Goal: Obtain resource: Obtain resource

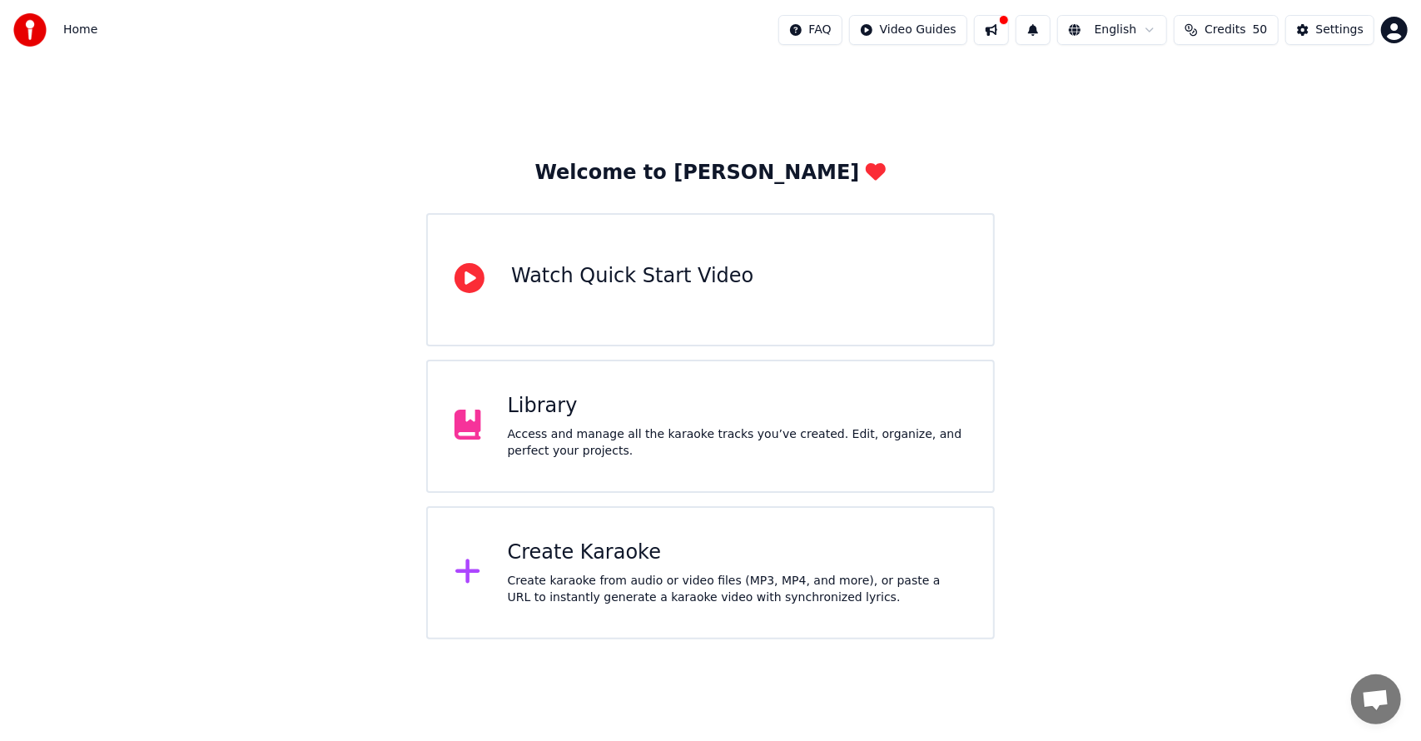
click at [777, 399] on div "Library" at bounding box center [737, 406] width 459 height 27
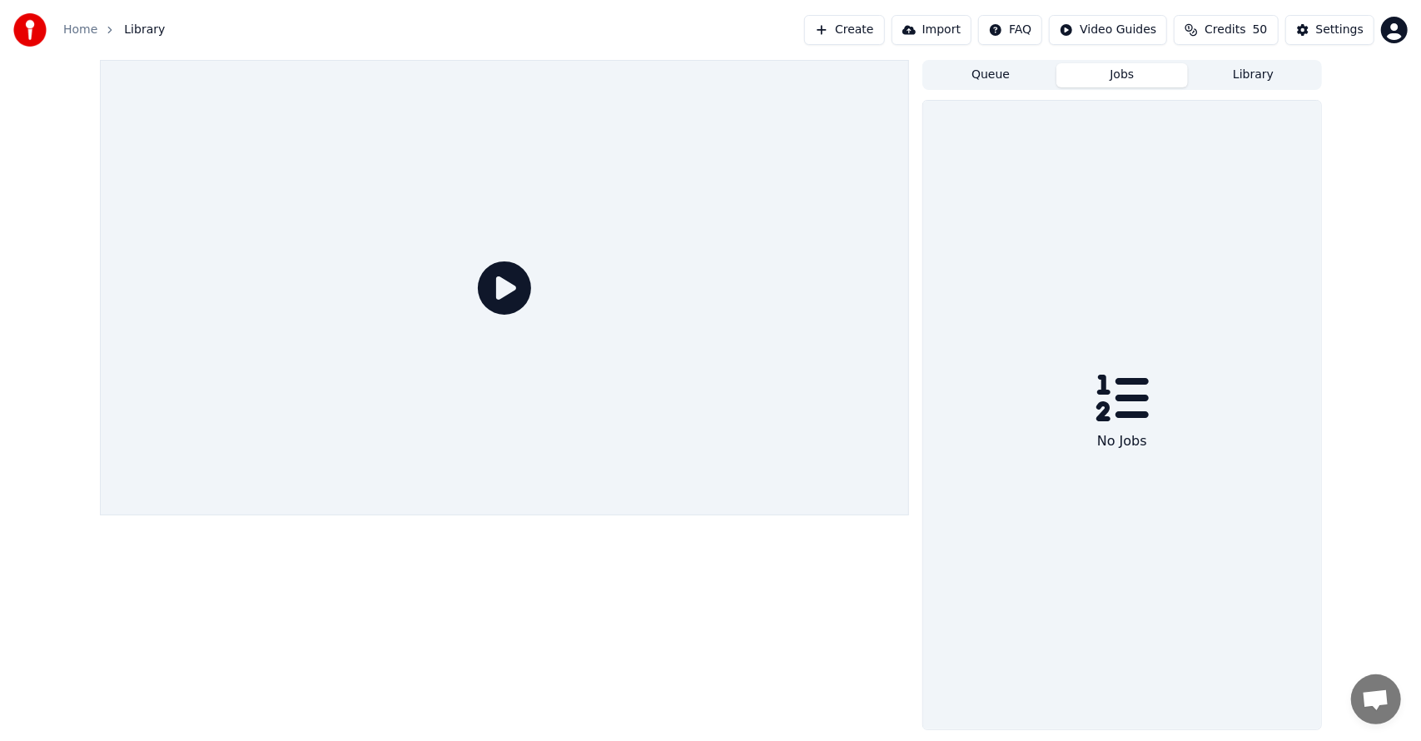
click at [1124, 74] on button "Jobs" at bounding box center [1121, 75] width 131 height 24
click at [979, 75] on button "Queue" at bounding box center [990, 75] width 131 height 24
click at [1203, 69] on button "Library" at bounding box center [1253, 75] width 131 height 24
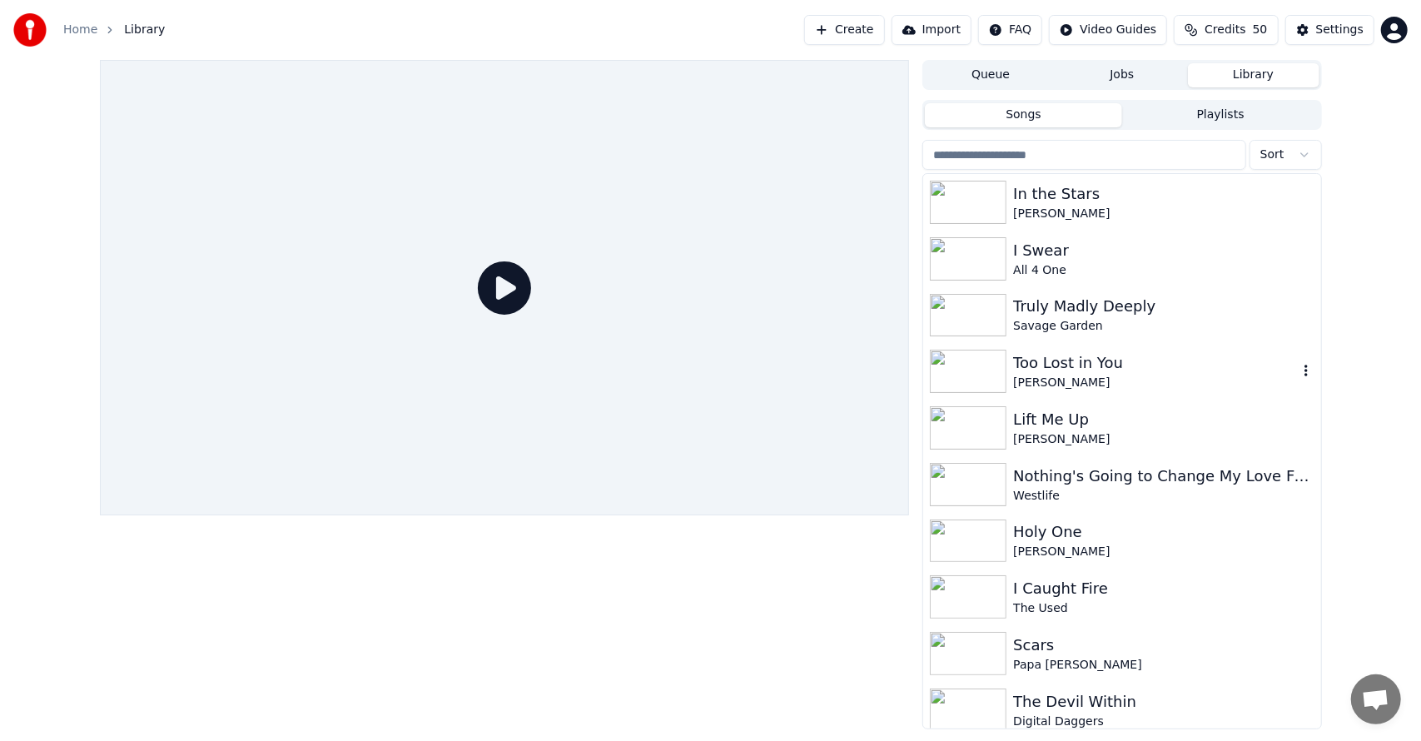
click at [1235, 366] on div "Too Lost in You" at bounding box center [1155, 362] width 284 height 23
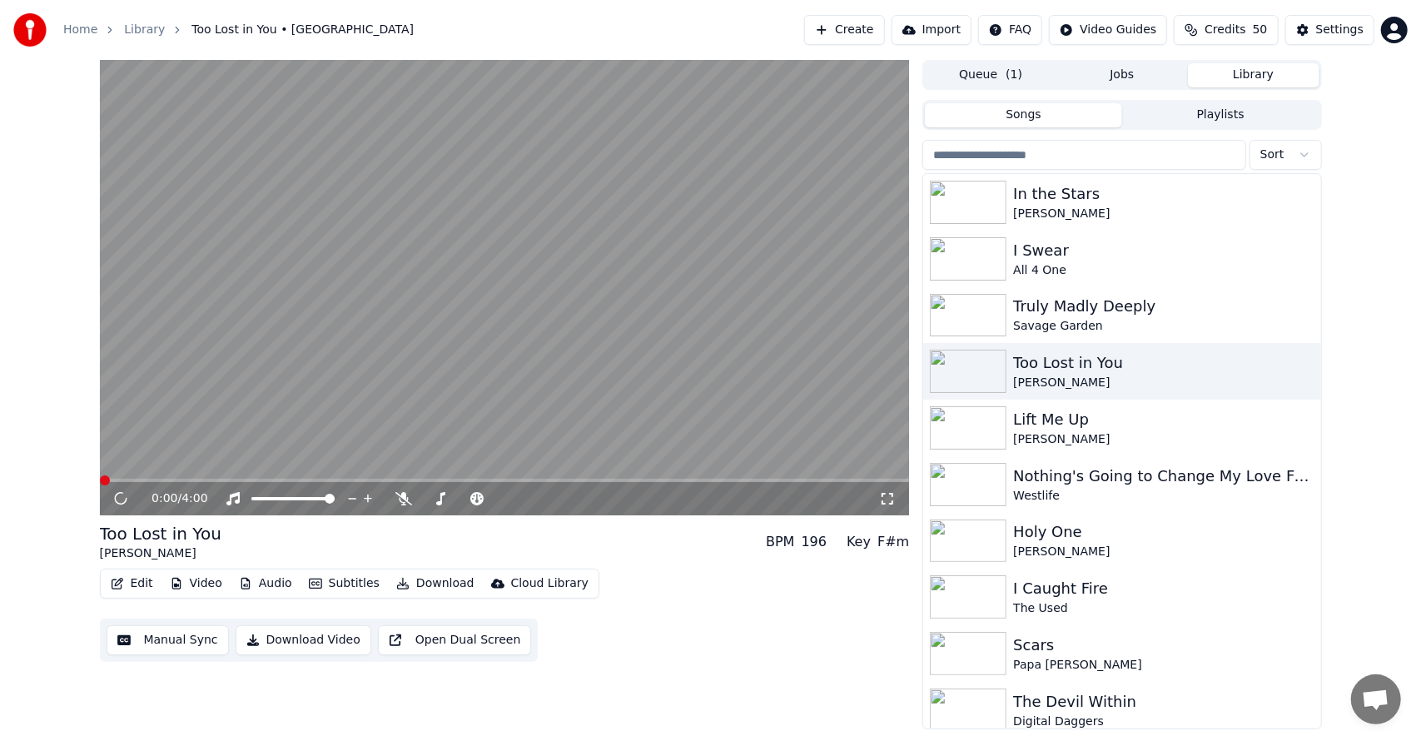
click at [451, 582] on button "Download" at bounding box center [436, 583] width 92 height 23
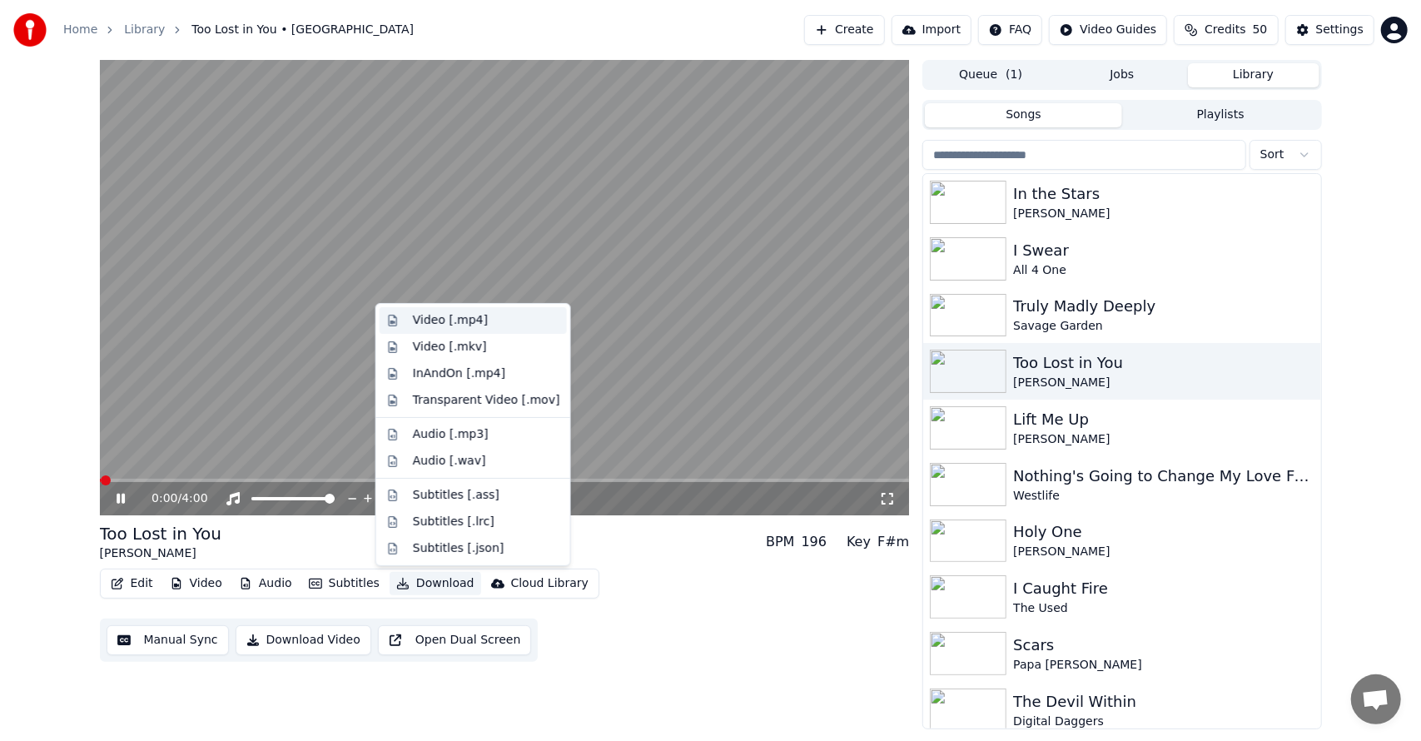
click at [464, 326] on div "Video [.mp4]" at bounding box center [450, 320] width 75 height 17
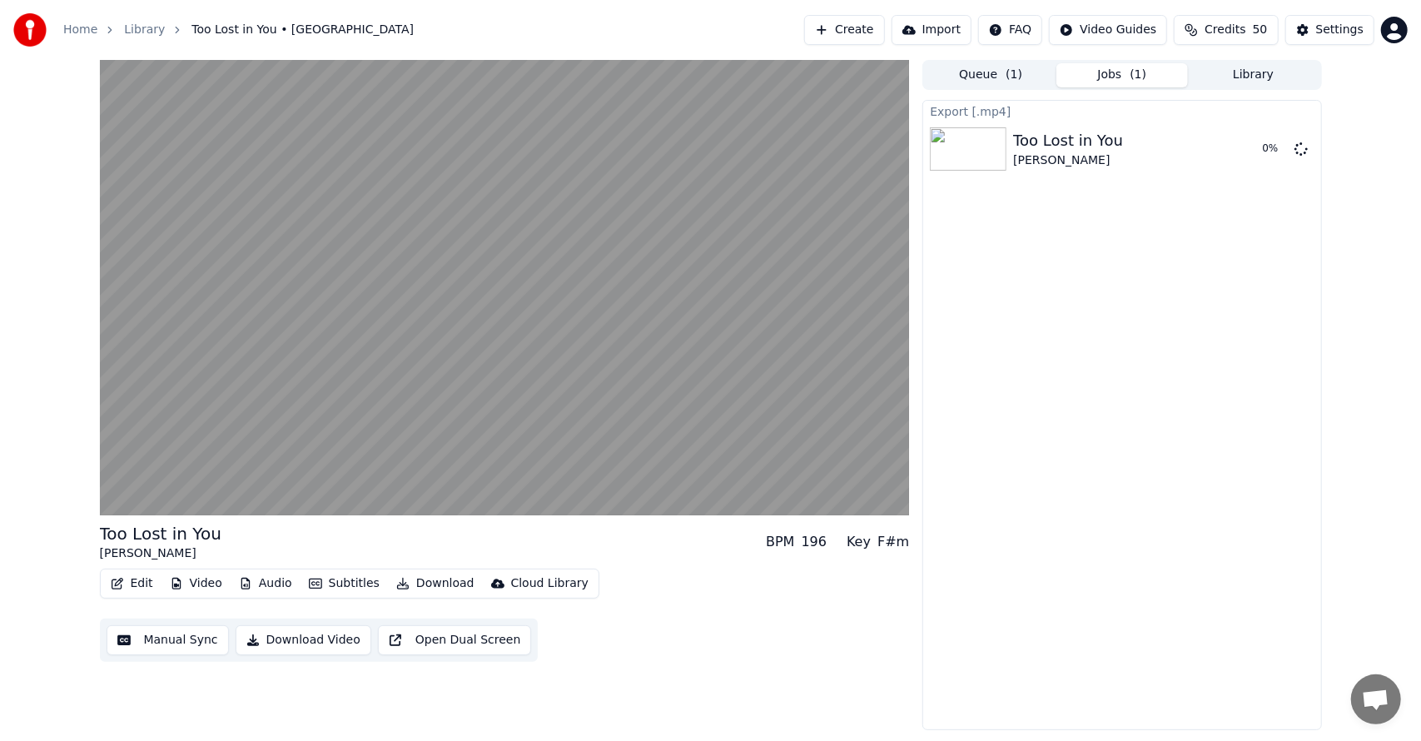
click at [1260, 66] on button "Library" at bounding box center [1253, 75] width 131 height 24
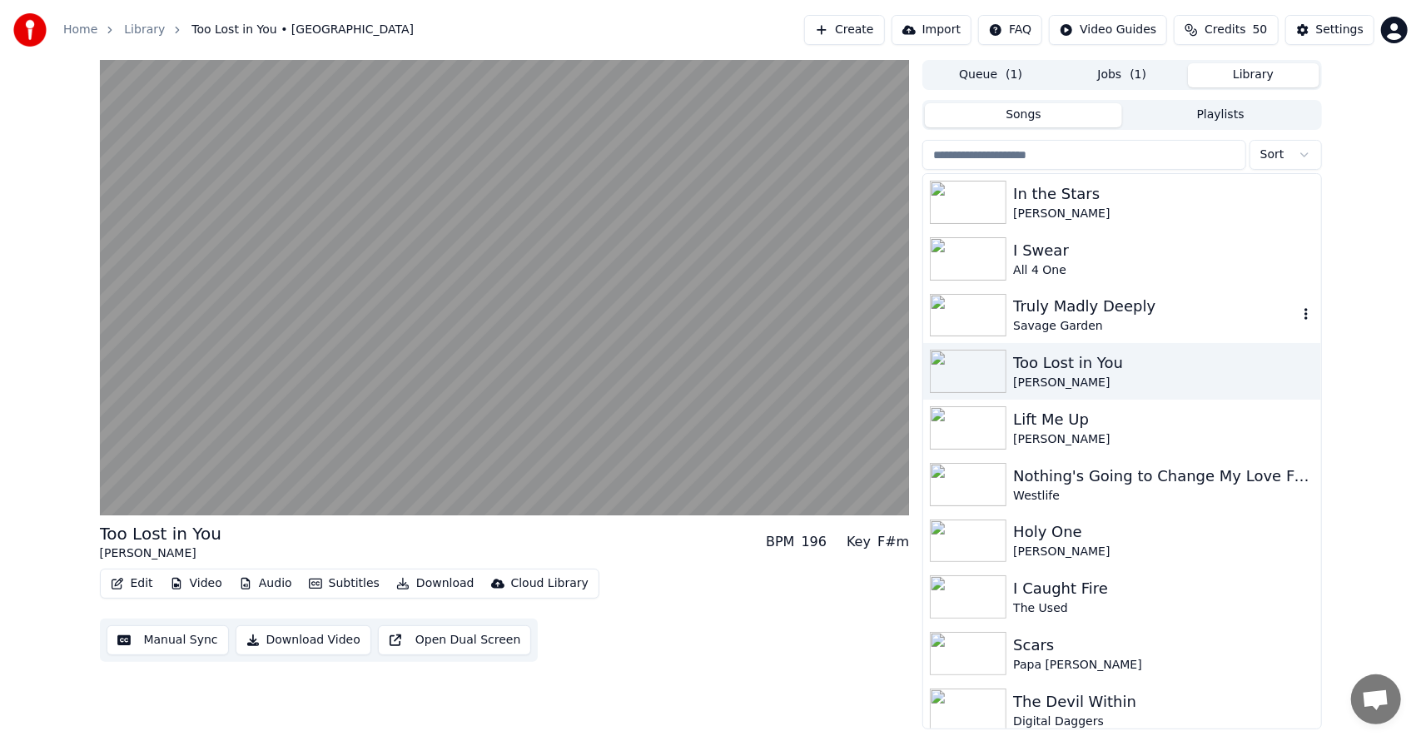
click at [1109, 311] on div "Truly Madly Deeply" at bounding box center [1155, 306] width 284 height 23
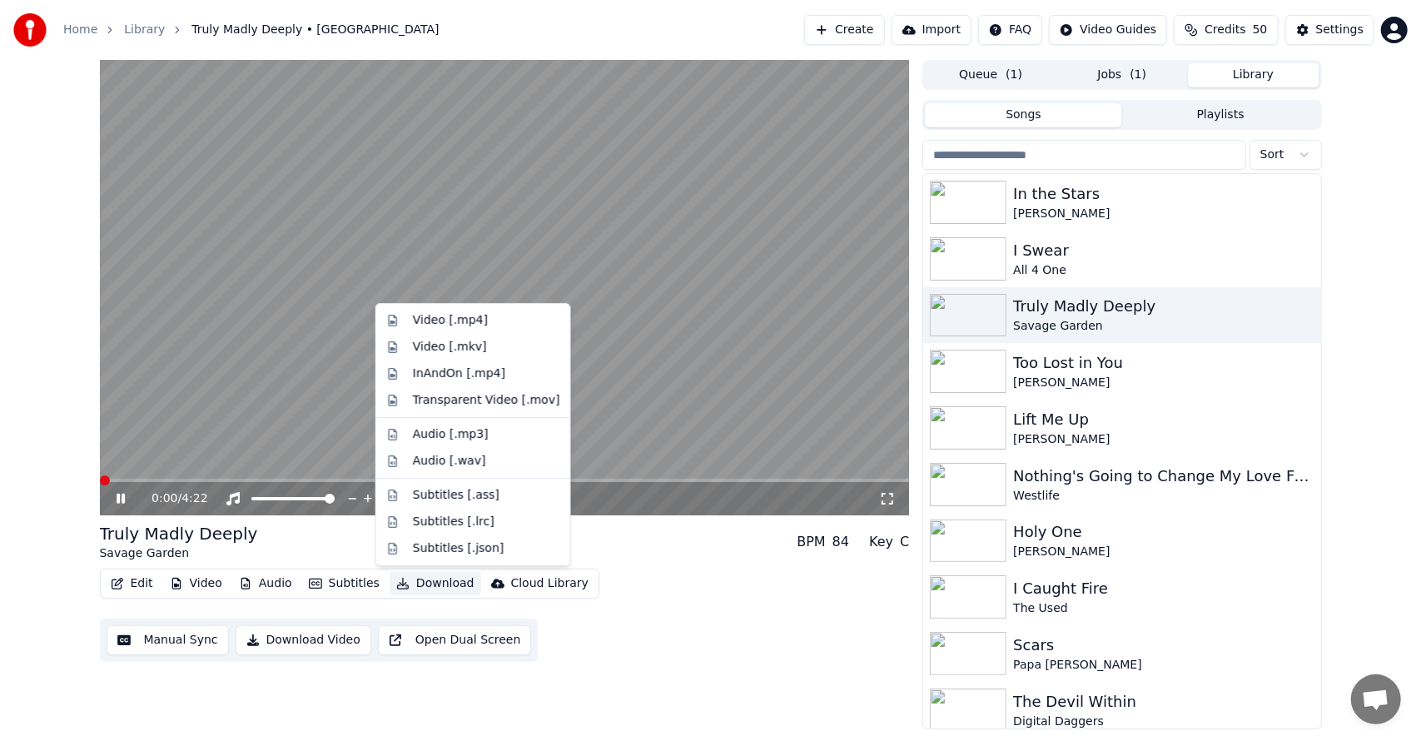
click at [424, 578] on button "Download" at bounding box center [436, 583] width 92 height 23
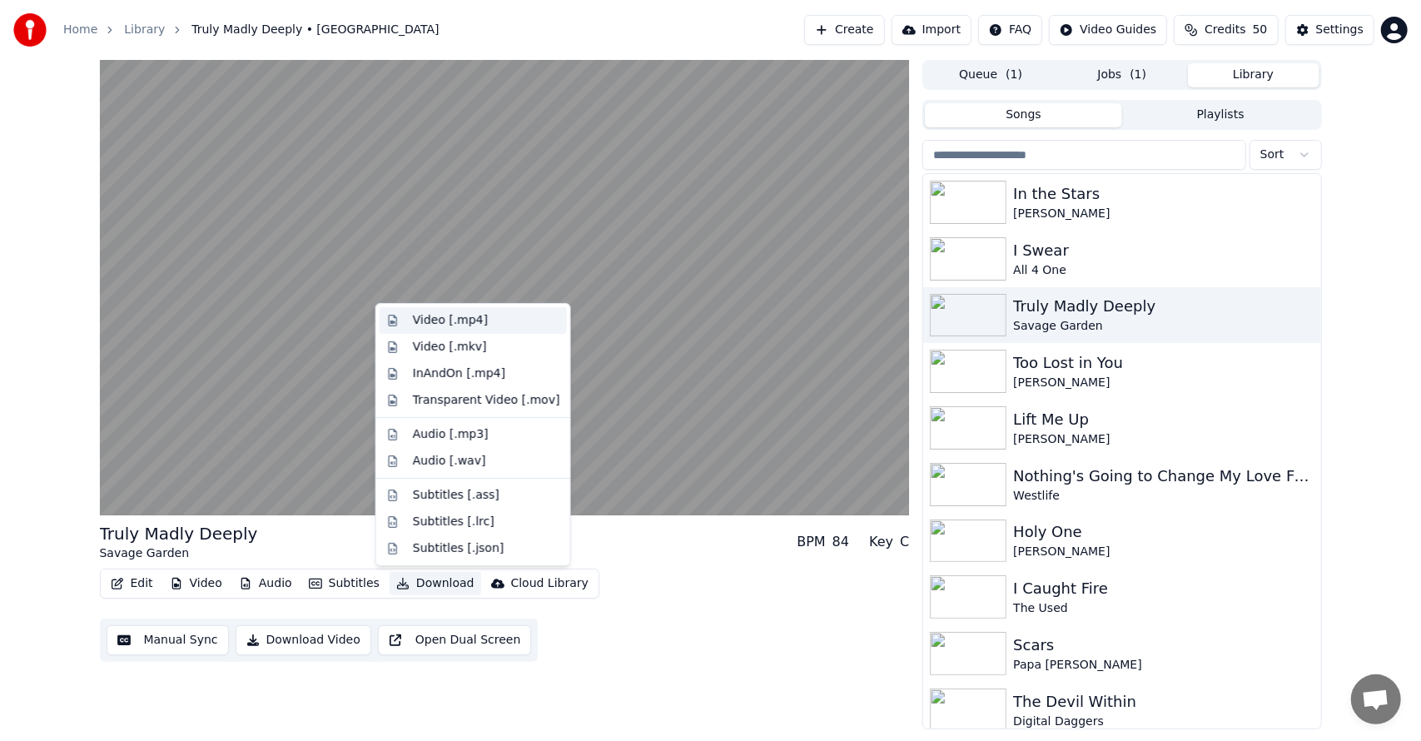
click at [502, 318] on div "Video [.mp4]" at bounding box center [486, 320] width 147 height 17
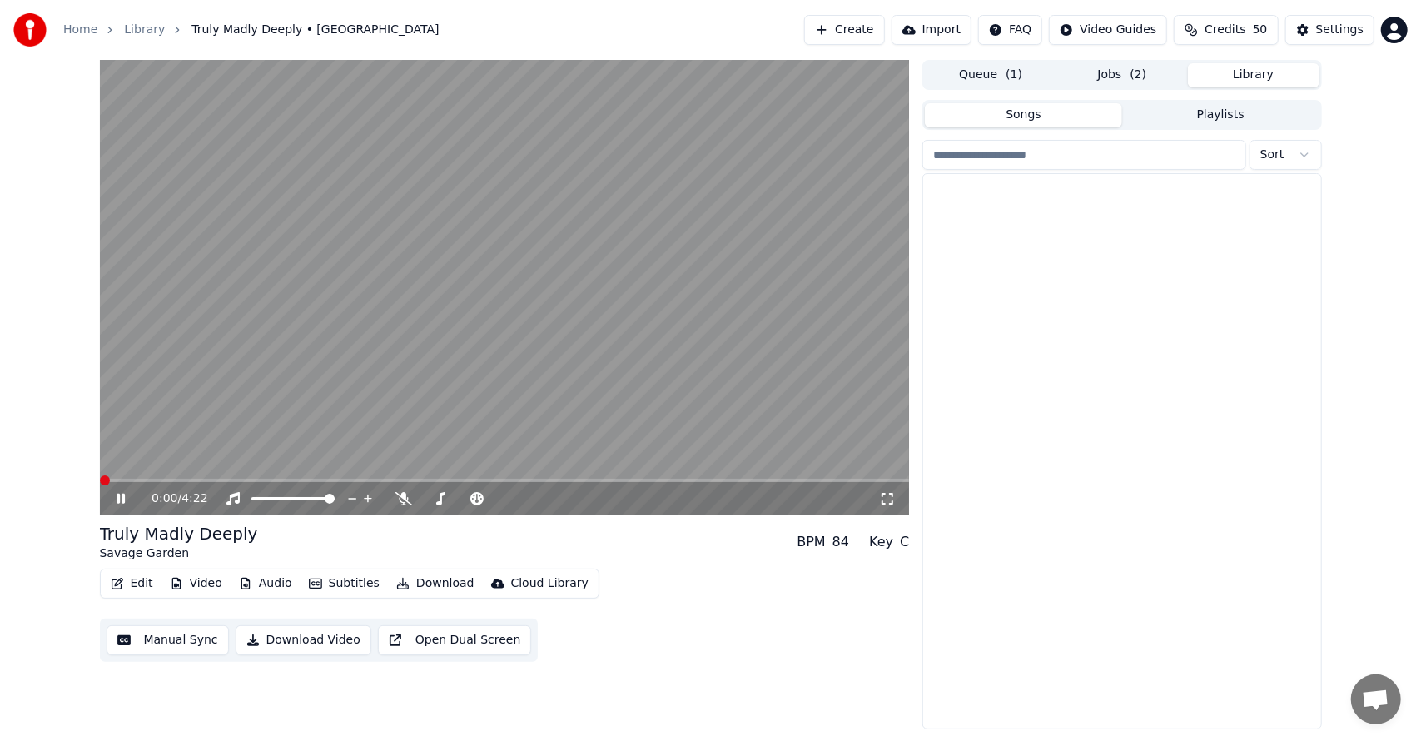
click at [1238, 73] on button "Library" at bounding box center [1253, 75] width 131 height 24
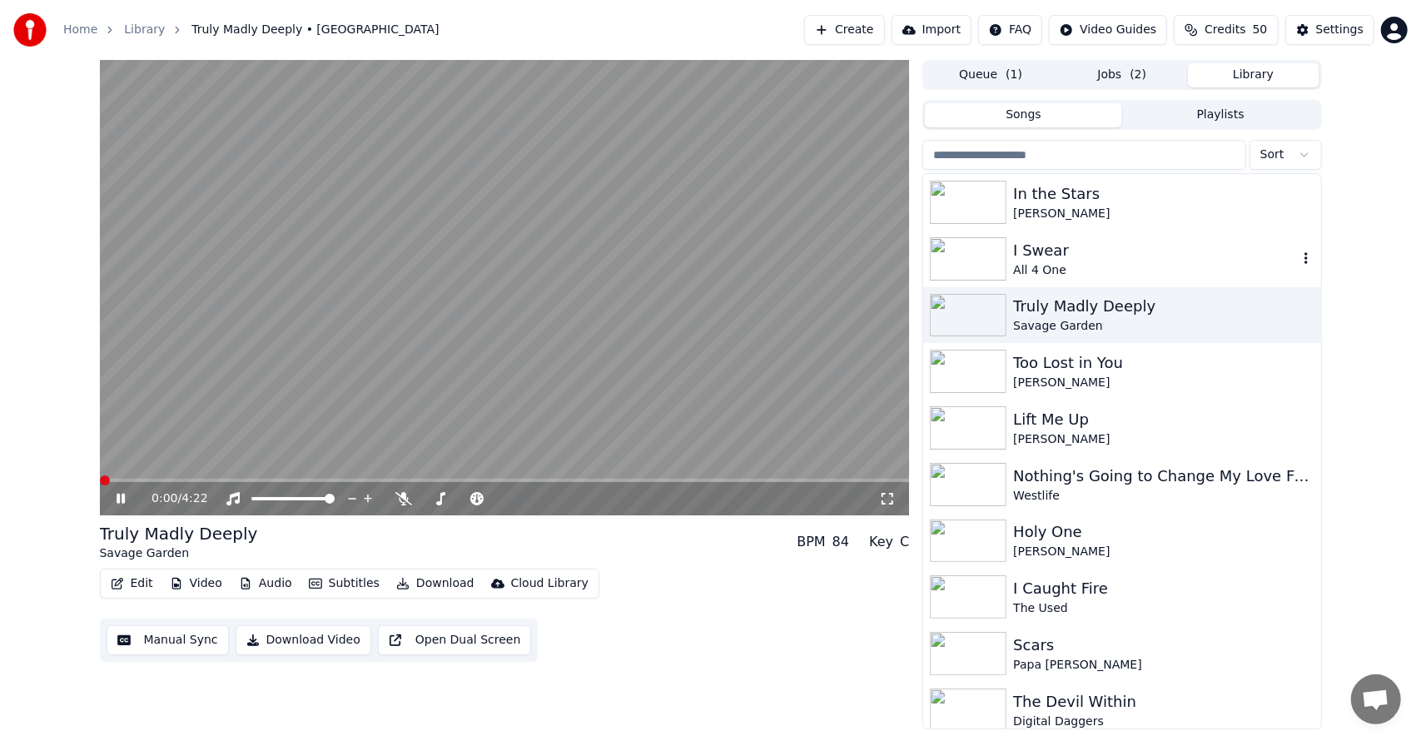
click at [1078, 265] on div "All 4 One" at bounding box center [1155, 270] width 284 height 17
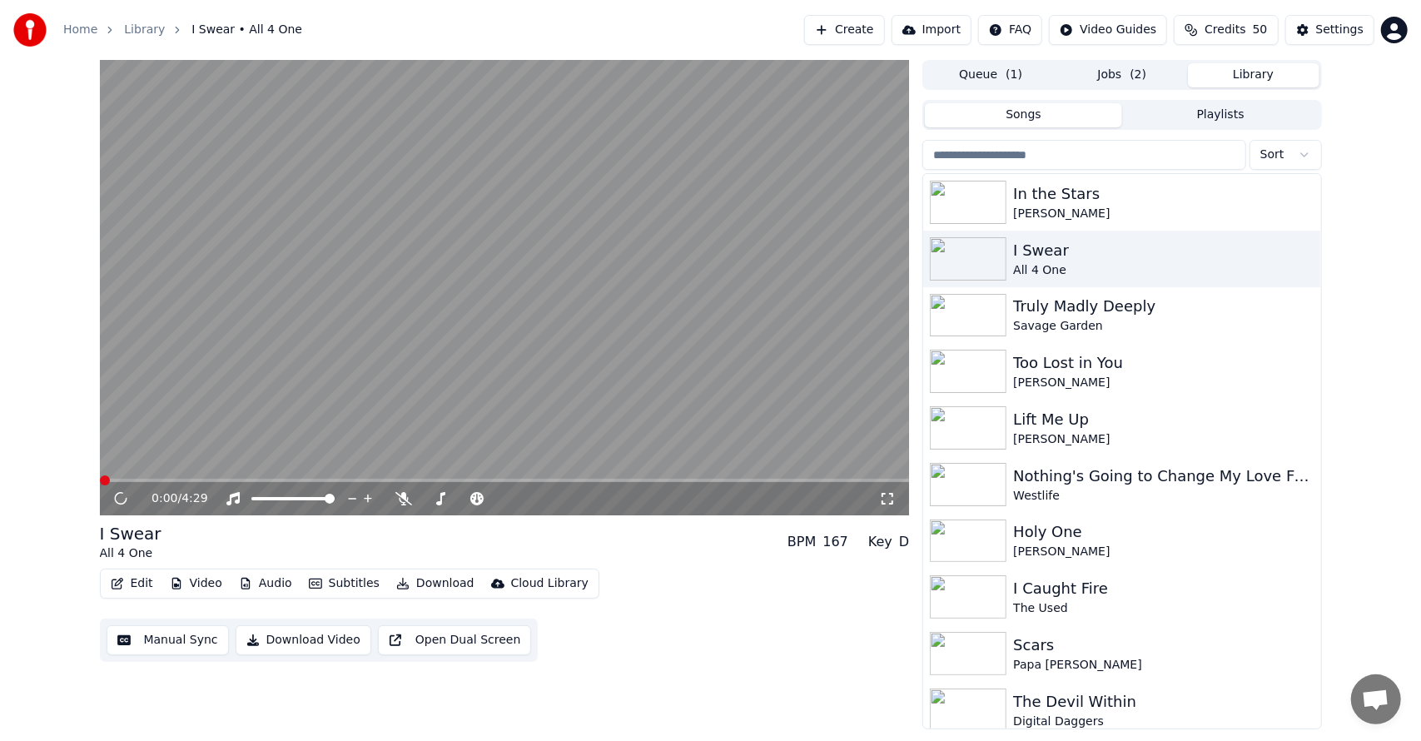
click at [415, 583] on button "Download" at bounding box center [436, 583] width 92 height 23
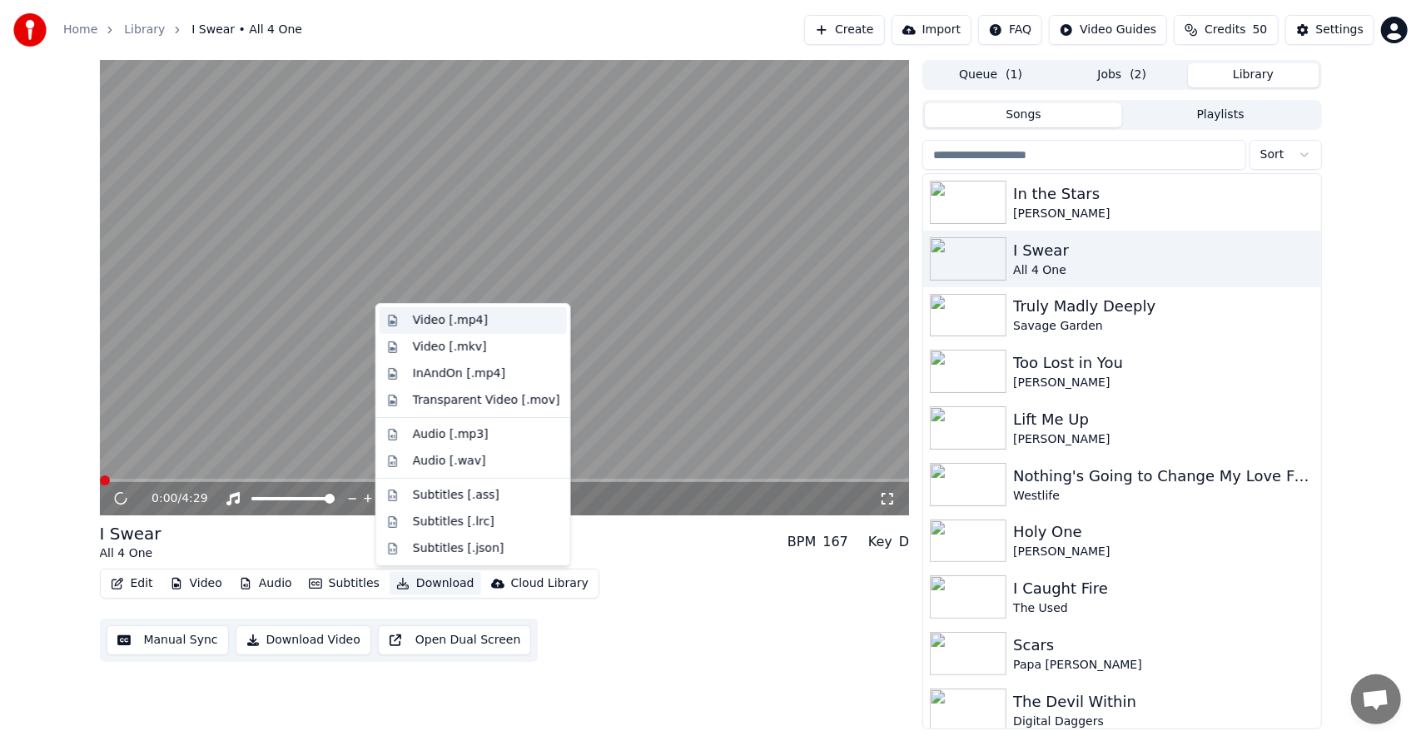
click at [485, 323] on div "Video [.mp4]" at bounding box center [486, 320] width 147 height 17
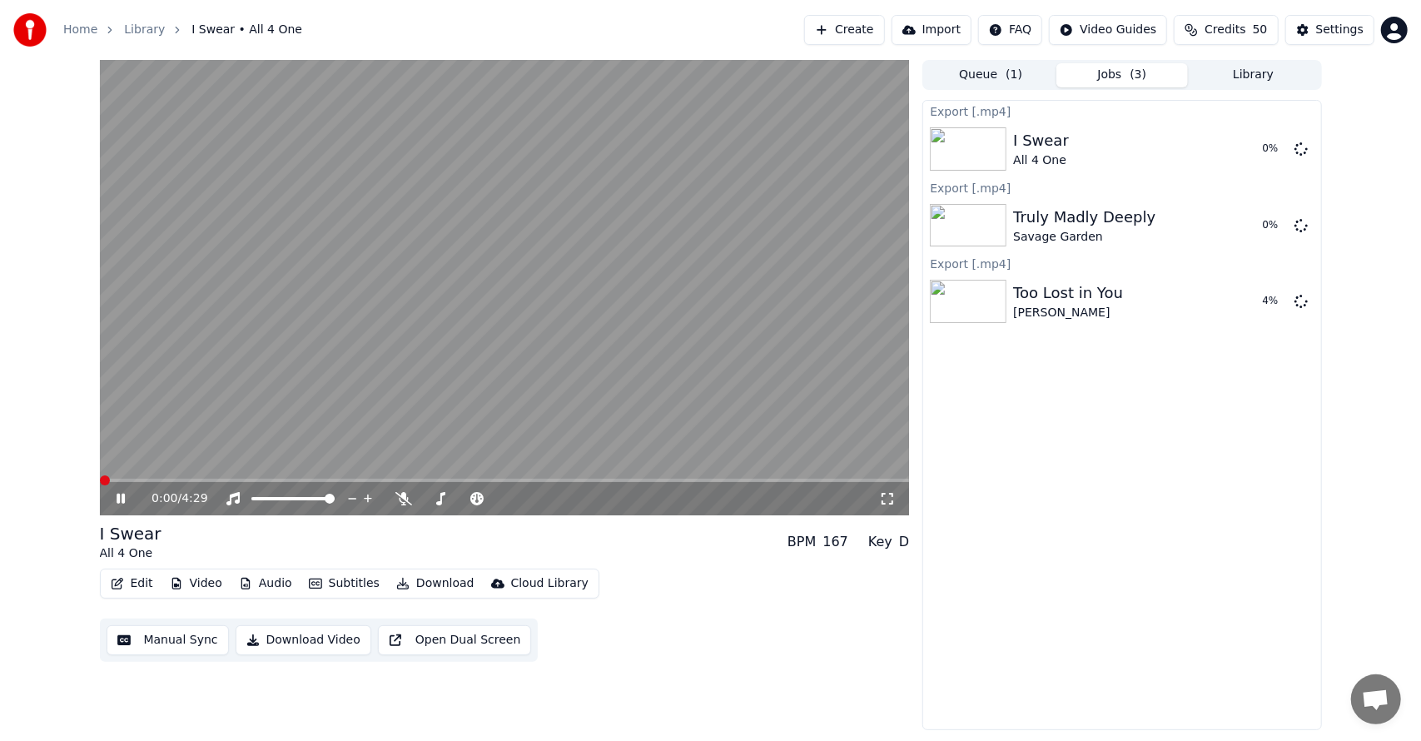
click at [1223, 84] on button "Library" at bounding box center [1253, 75] width 131 height 24
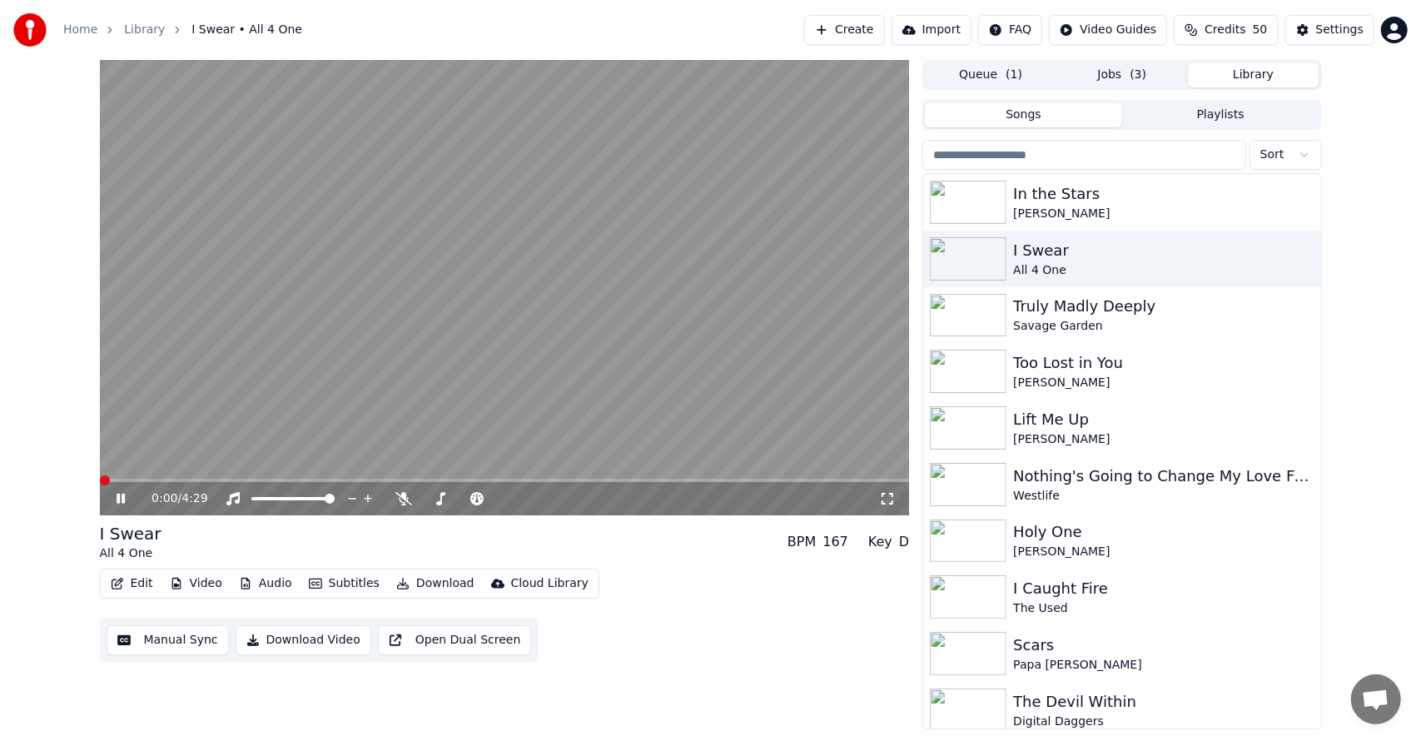
click at [1223, 84] on button "Library" at bounding box center [1253, 75] width 131 height 24
click at [1075, 183] on div "In the Stars" at bounding box center [1155, 193] width 284 height 23
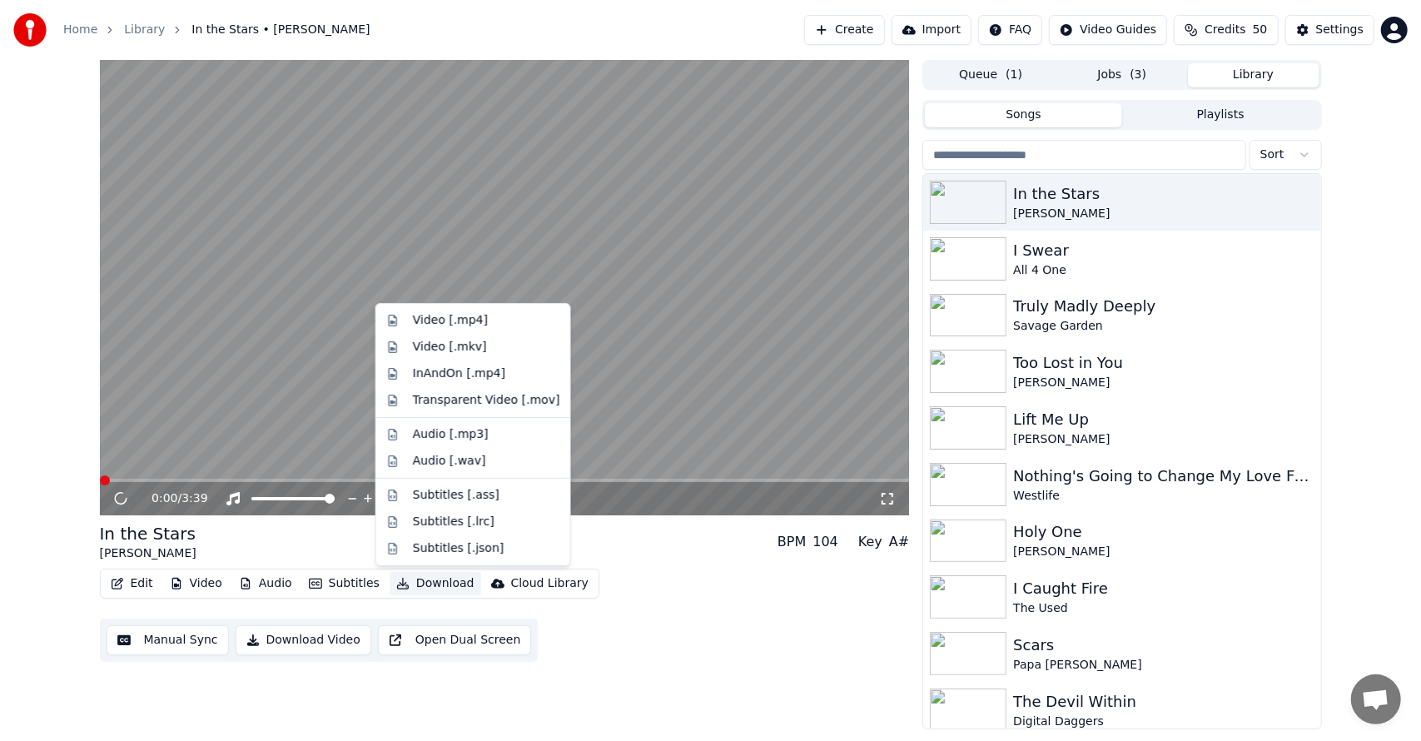
click at [421, 588] on button "Download" at bounding box center [436, 583] width 92 height 23
click at [483, 315] on div "Video [.mp4]" at bounding box center [486, 320] width 147 height 17
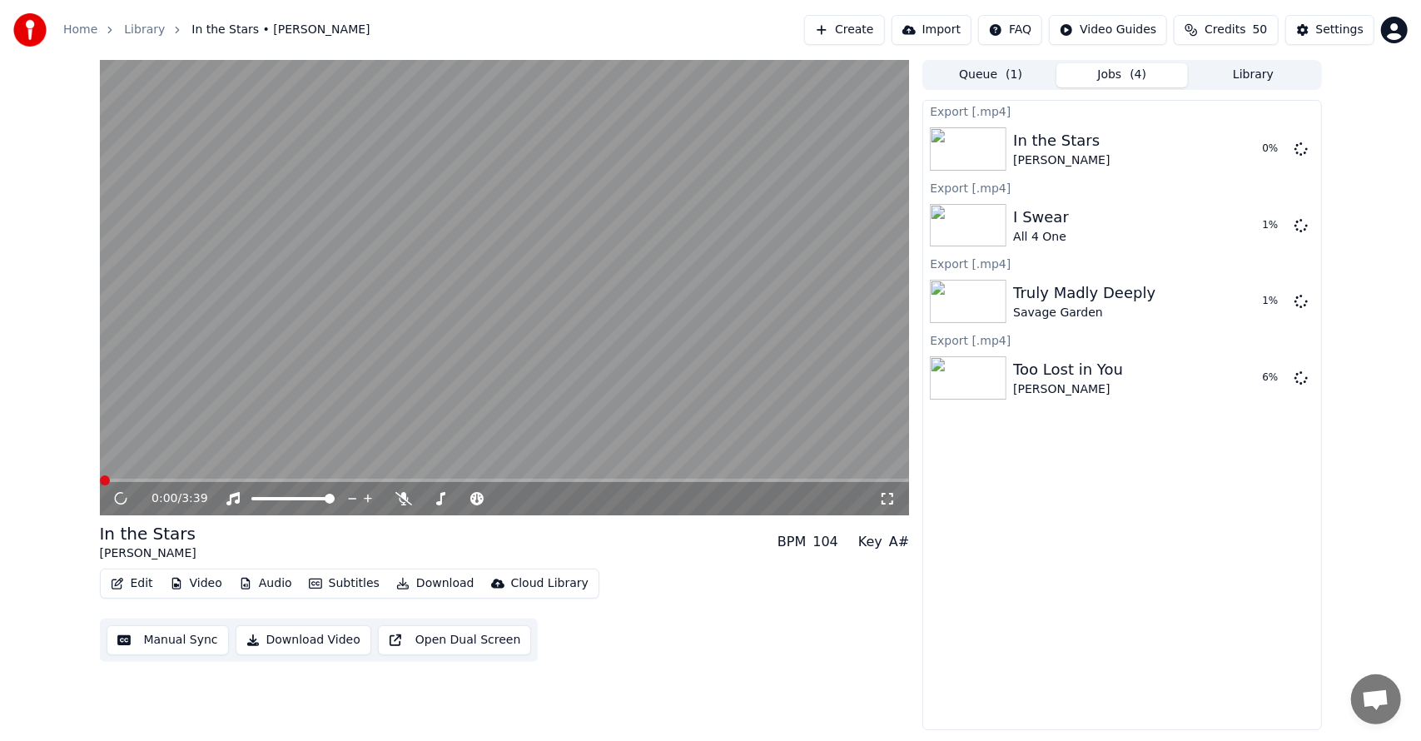
click at [483, 315] on video at bounding box center [505, 287] width 810 height 455
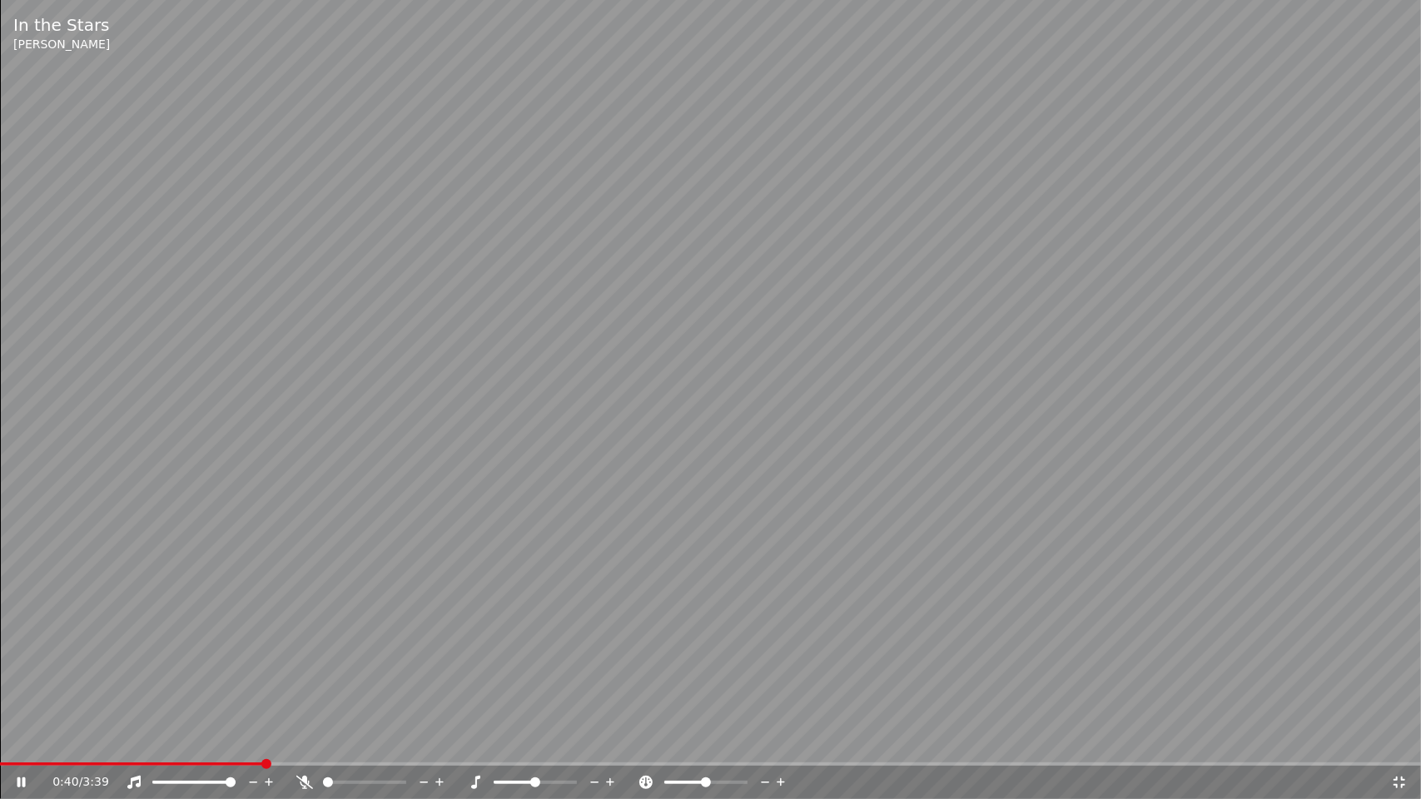
click at [1400, 740] on div "0:40 / 3:39" at bounding box center [710, 782] width 1407 height 17
click at [1400, 740] on icon at bounding box center [1399, 782] width 17 height 13
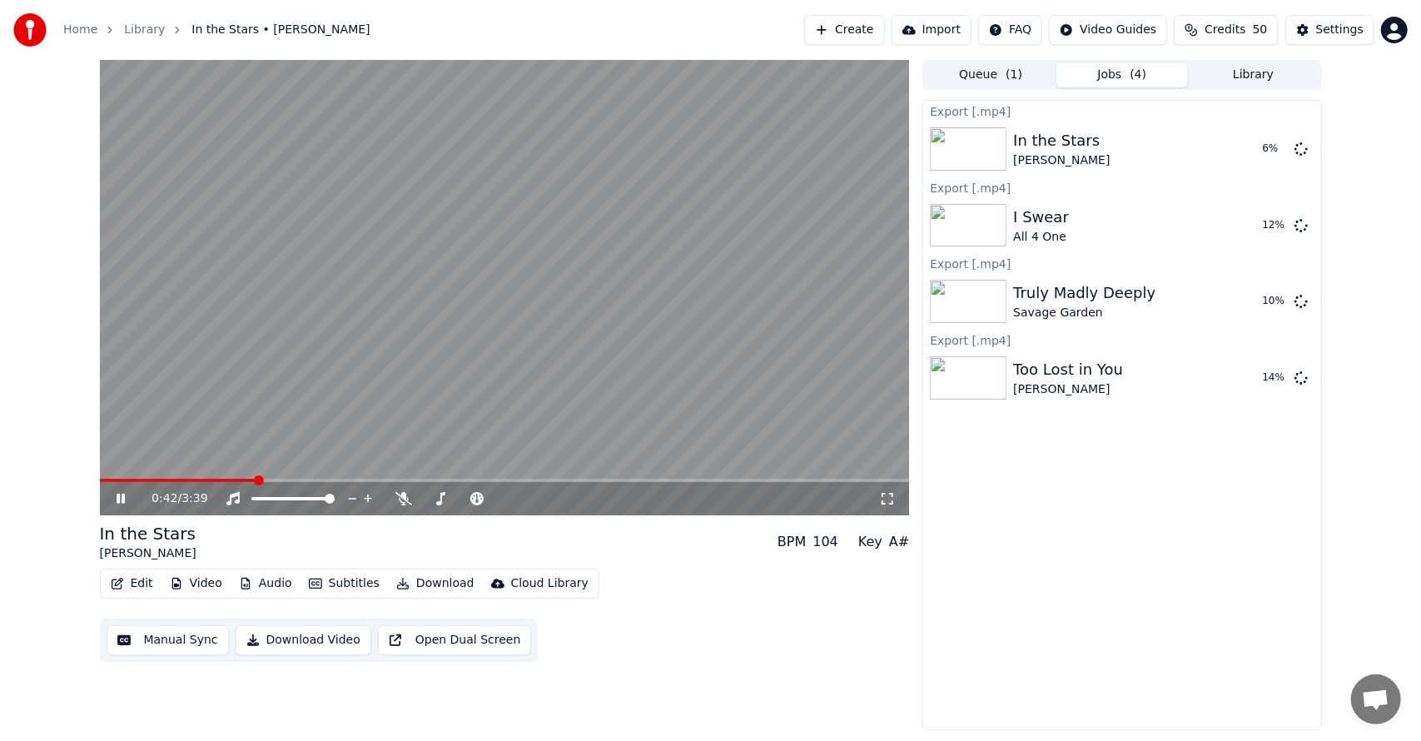
click at [1087, 566] on div "Export [.mp4] In the Stars [PERSON_NAME] 6 % Export [.mp4] I Swear All 4 One 12…" at bounding box center [1121, 415] width 399 height 630
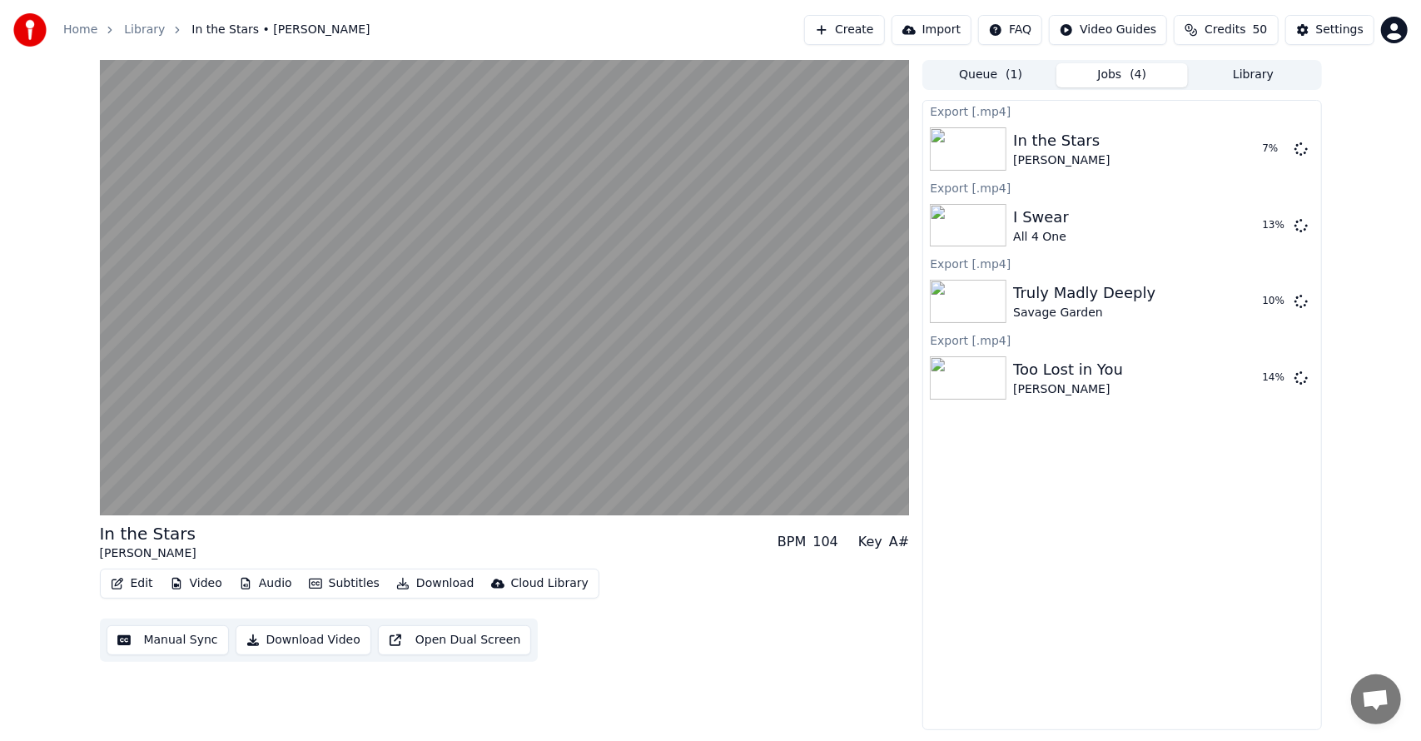
click at [1220, 484] on div "Export [.mp4] In the Stars [PERSON_NAME] 7 % Export [.mp4] I Swear All 4 One 13…" at bounding box center [1121, 415] width 399 height 630
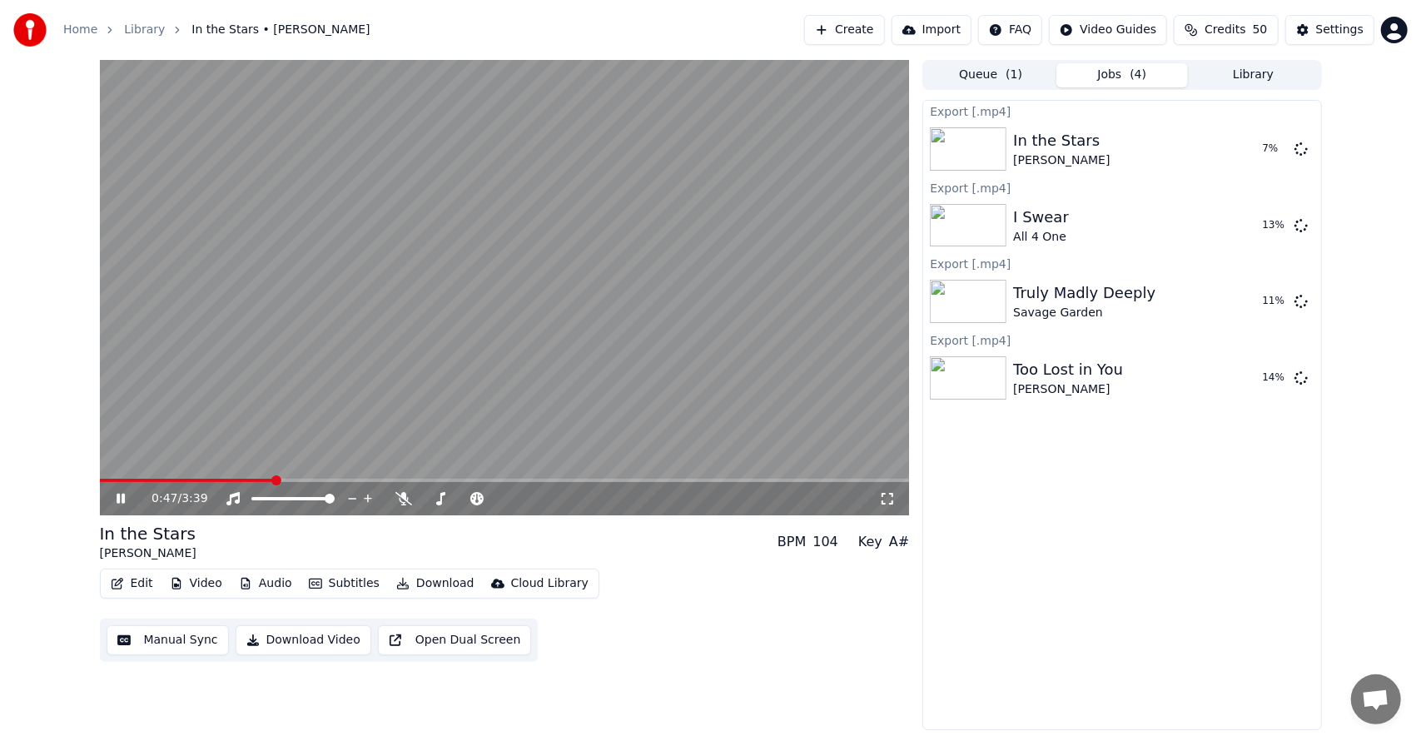
click at [123, 499] on icon at bounding box center [121, 499] width 8 height 10
drag, startPoint x: 1261, startPoint y: 149, endPoint x: 1255, endPoint y: 451, distance: 302.2
click at [1255, 451] on div "Export [.mp4] In the Stars [PERSON_NAME] Show Export [.mp4] I Swear All 4 One S…" at bounding box center [1121, 415] width 399 height 630
click at [1258, 383] on button "Show" at bounding box center [1258, 378] width 60 height 30
click at [825, 682] on div "0:47 / 3:39 In the Stars [PERSON_NAME] BPM 104 Key A# Edit Video Audio Subtitle…" at bounding box center [505, 395] width 810 height 670
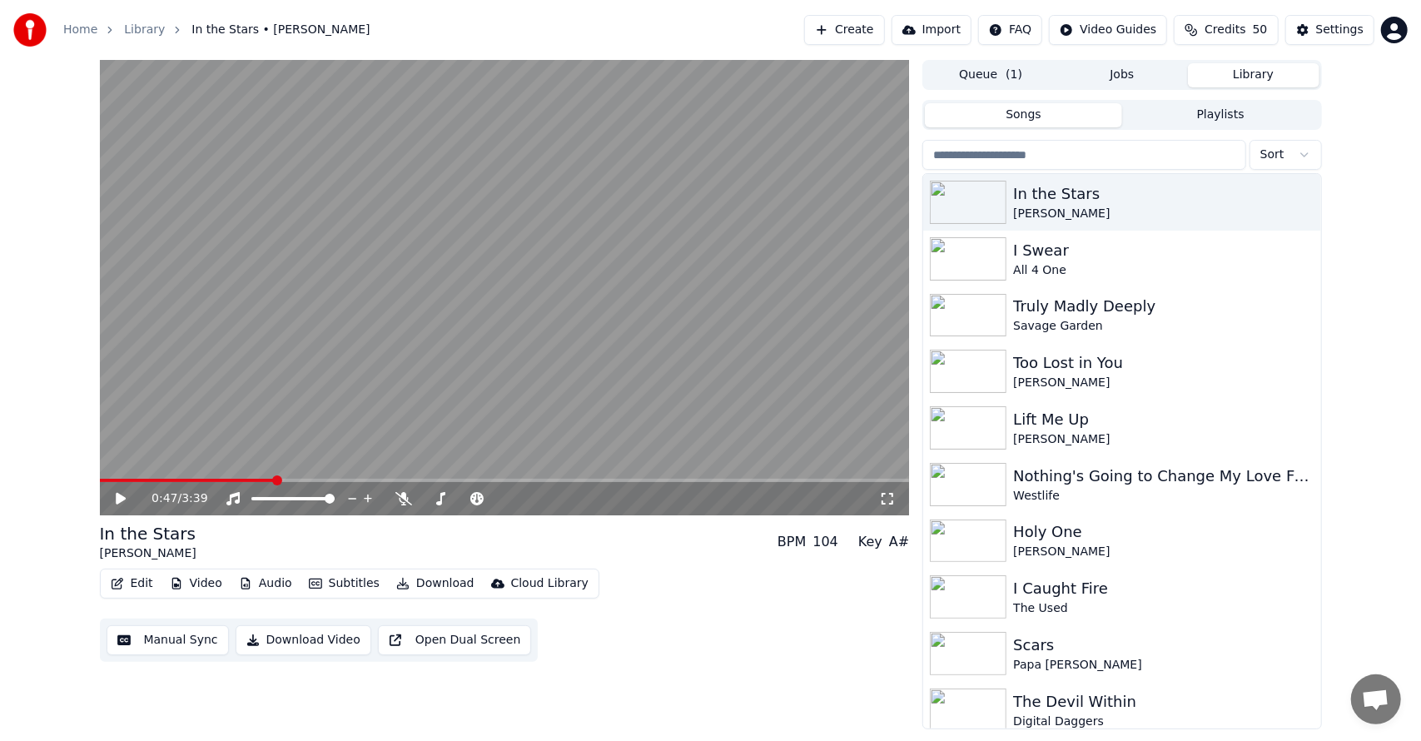
click at [1247, 73] on button "Library" at bounding box center [1253, 75] width 131 height 24
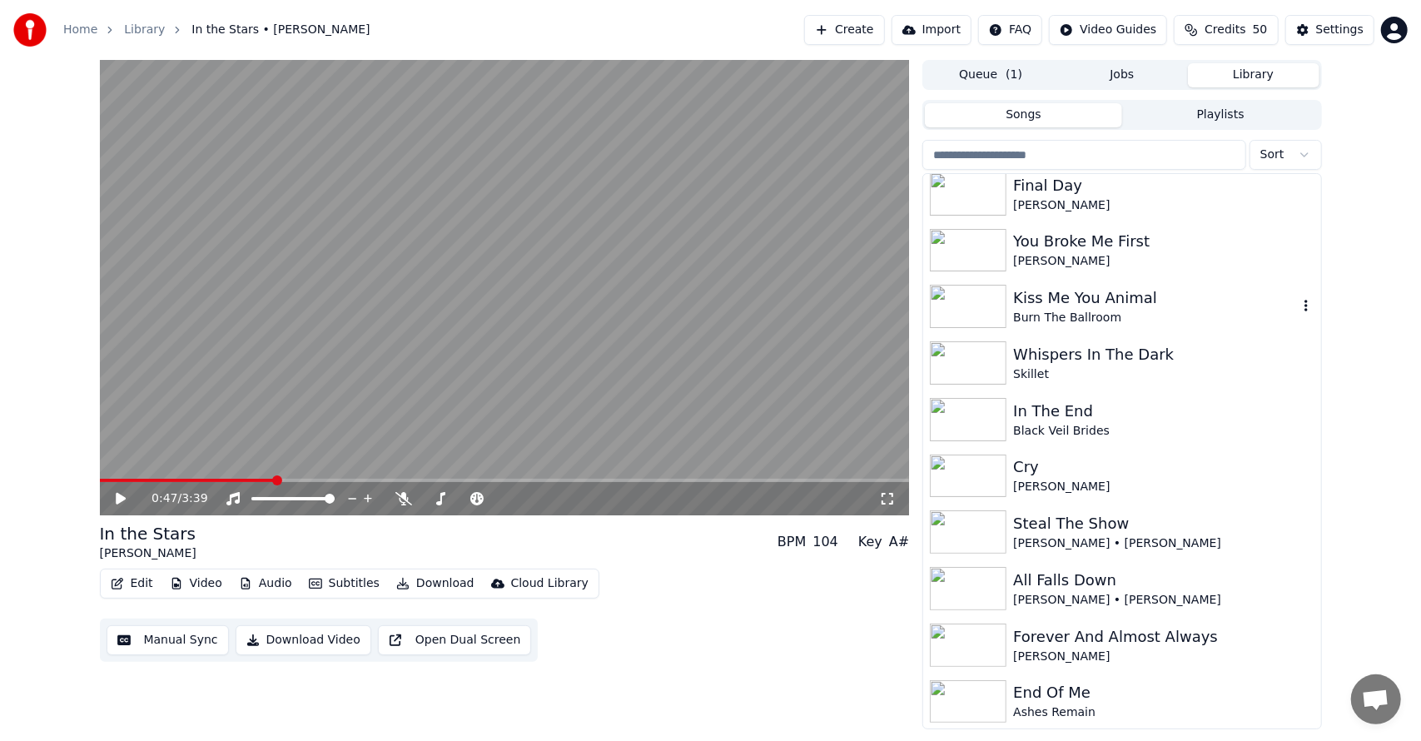
scroll to position [1764, 0]
click at [1155, 708] on div "Ashes Remain" at bounding box center [1155, 711] width 284 height 17
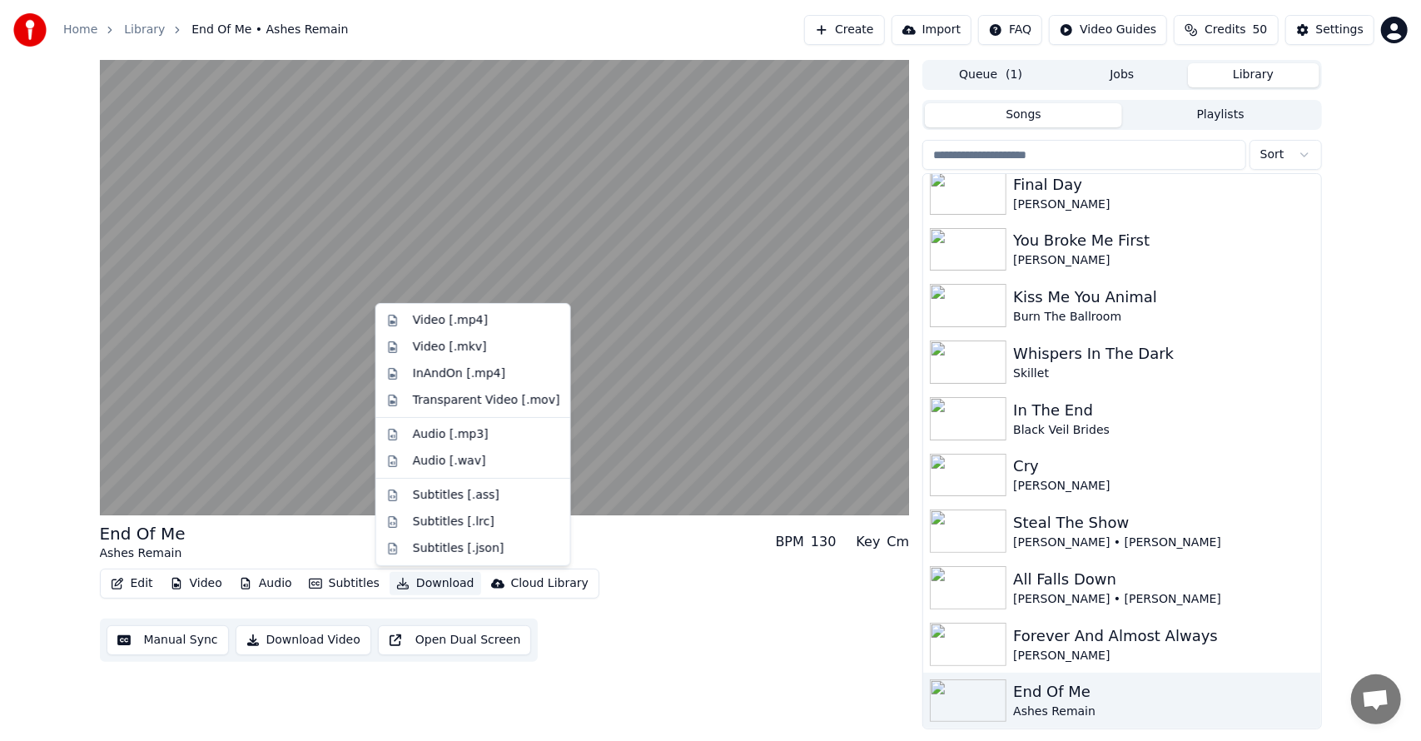
click at [419, 583] on button "Download" at bounding box center [436, 583] width 92 height 23
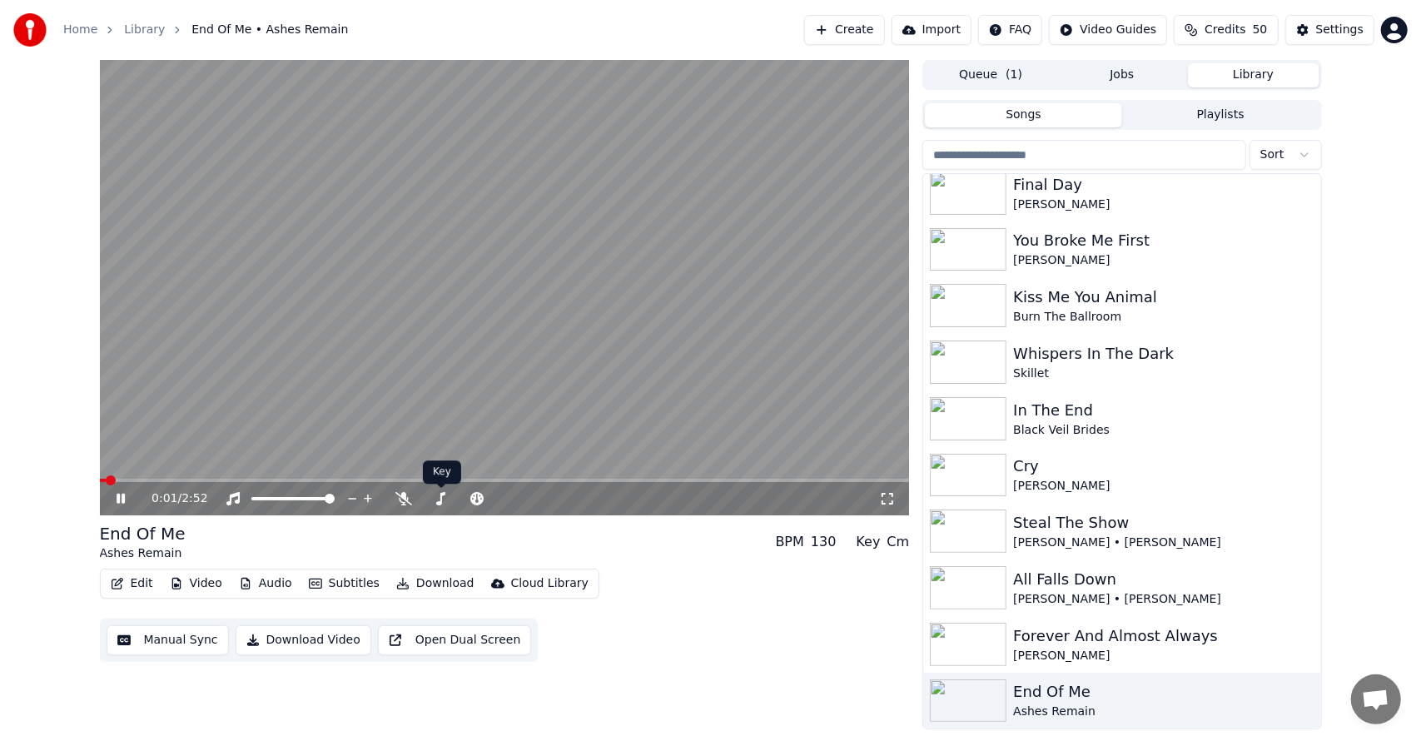
click at [430, 575] on button "Download" at bounding box center [436, 583] width 92 height 23
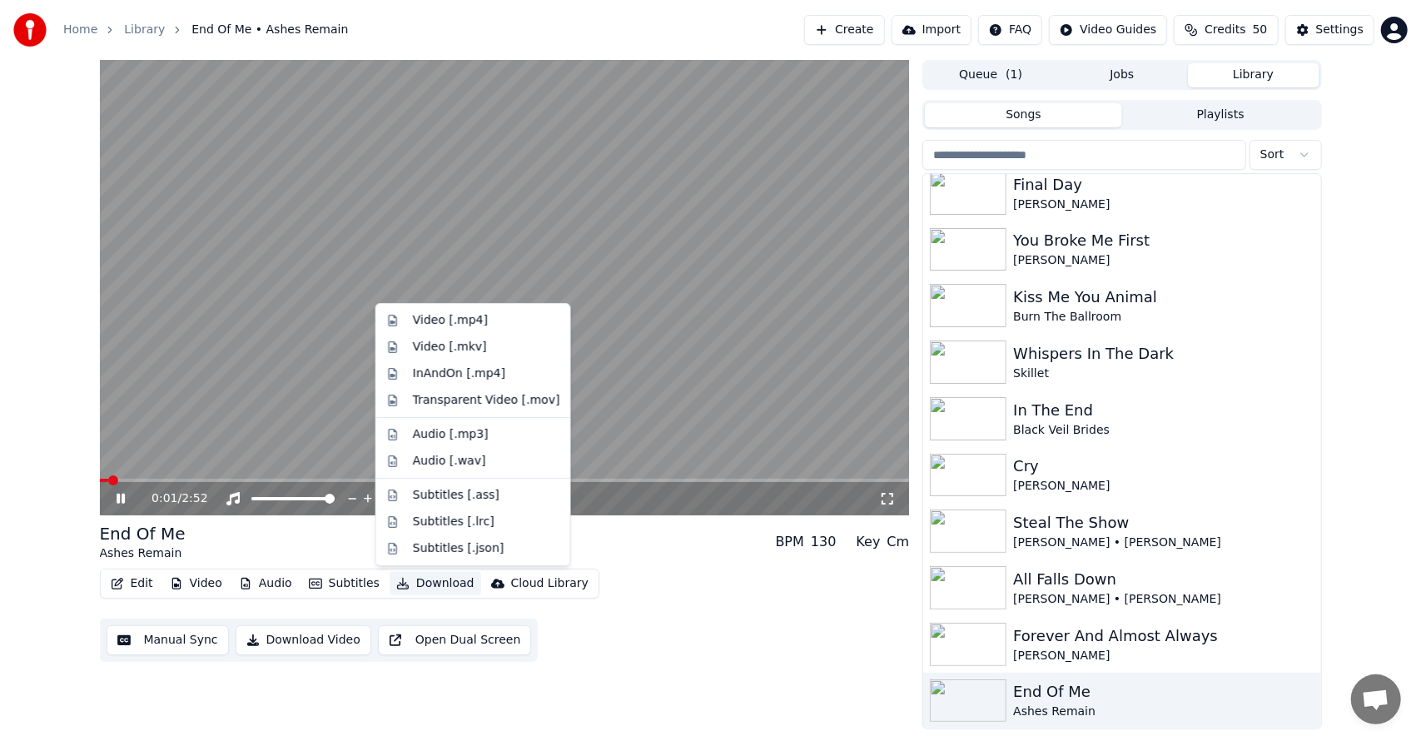
click at [429, 579] on button "Download" at bounding box center [436, 583] width 92 height 23
click at [436, 539] on body "Home Library End Of Me • Ashes Remain Create Import FAQ Video Guides Credits 50…" at bounding box center [710, 370] width 1421 height 741
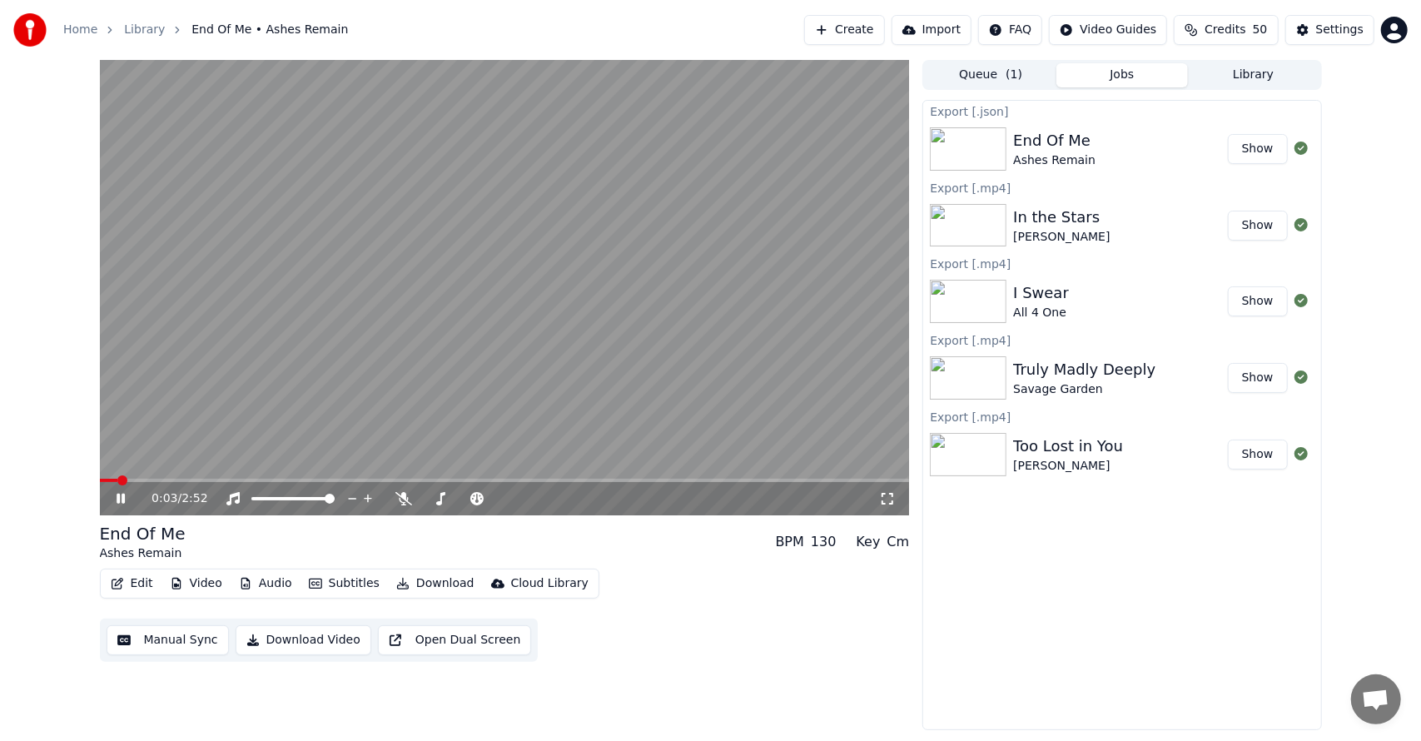
click at [436, 539] on div "End Of Me Ashes Remain BPM 130 Key Cm" at bounding box center [505, 542] width 810 height 40
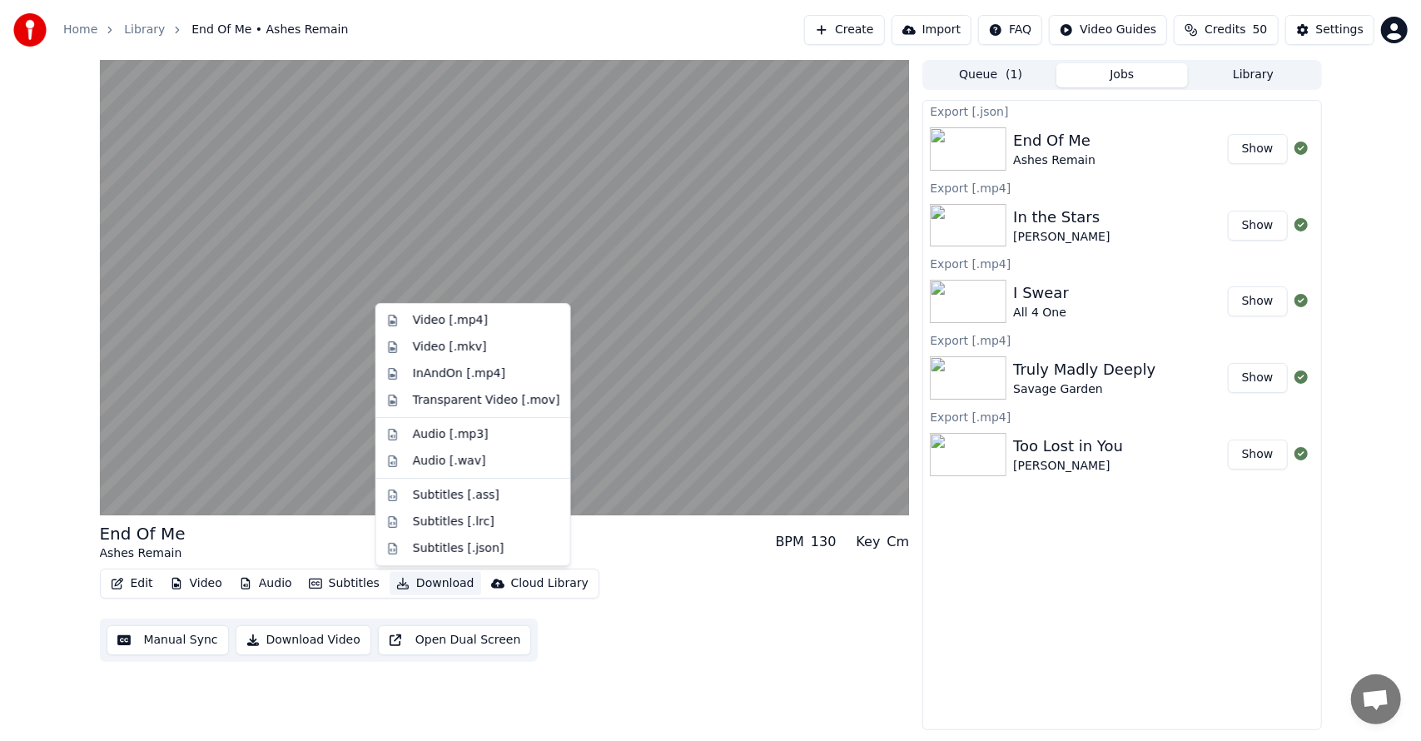
click at [446, 584] on button "Download" at bounding box center [436, 583] width 92 height 23
click at [501, 317] on div "Video [.mp4]" at bounding box center [486, 320] width 147 height 17
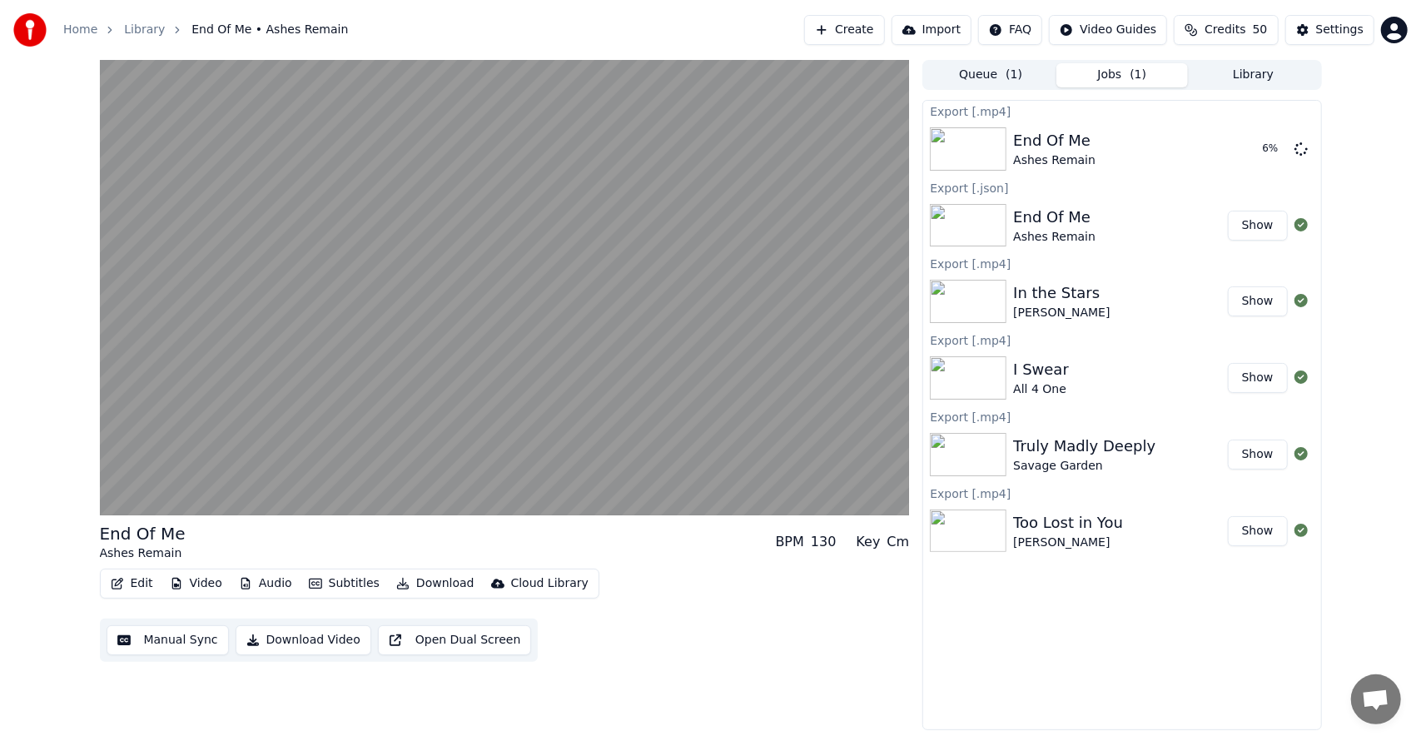
click at [1255, 223] on button "Show" at bounding box center [1258, 226] width 60 height 30
click at [1372, 273] on div "End Of Me Ashes Remain BPM 130 Key Cm Edit Video Audio Subtitles Download Cloud…" at bounding box center [710, 395] width 1421 height 670
click at [1223, 65] on button "Library" at bounding box center [1253, 75] width 131 height 24
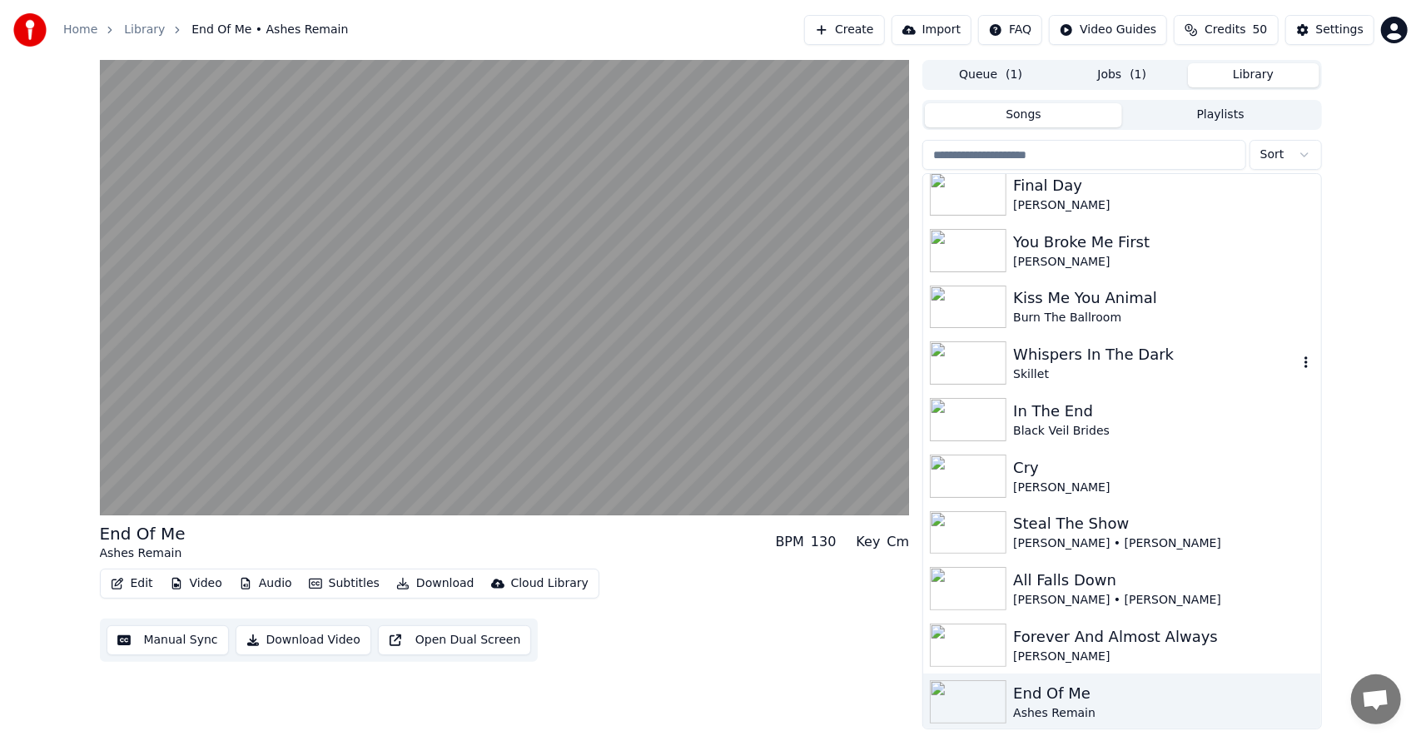
scroll to position [1764, 0]
click at [1057, 657] on div "[PERSON_NAME]" at bounding box center [1155, 656] width 284 height 17
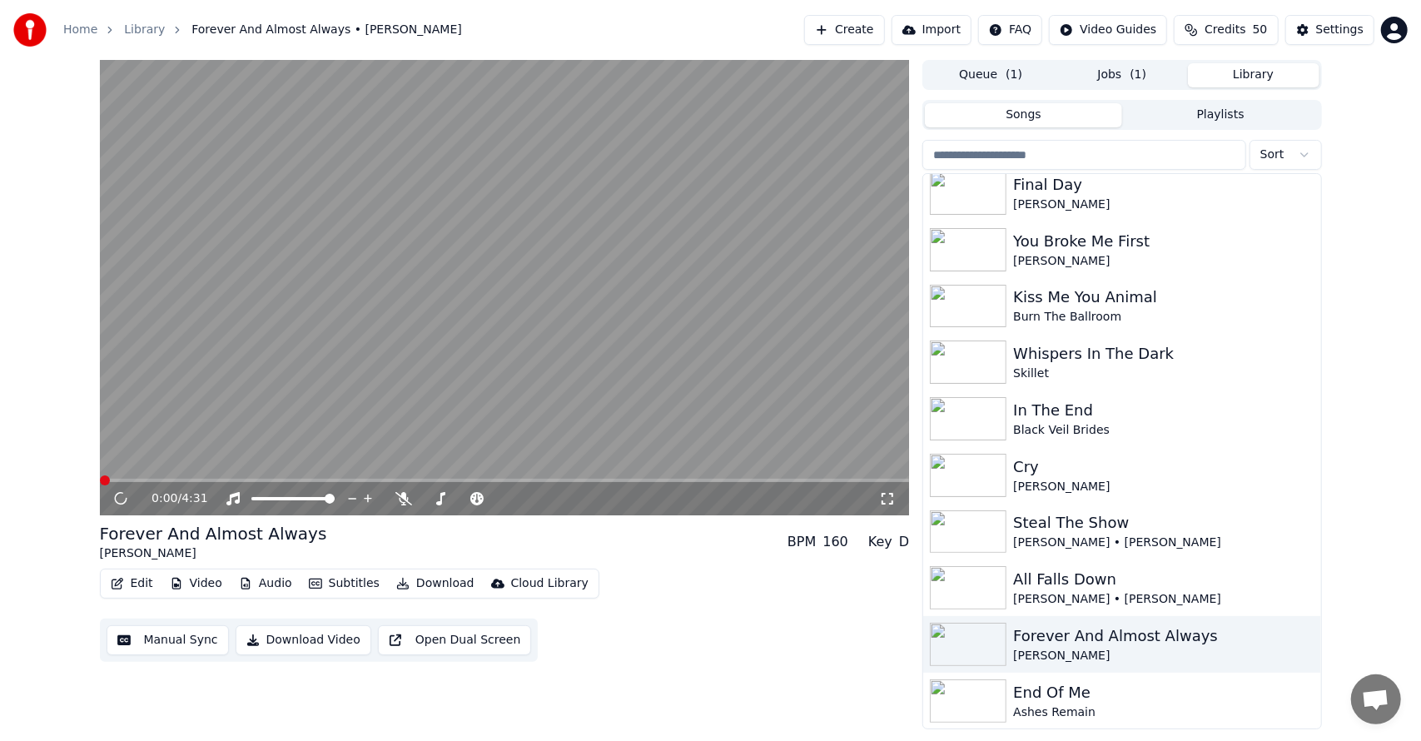
click at [405, 580] on button "Download" at bounding box center [436, 583] width 92 height 23
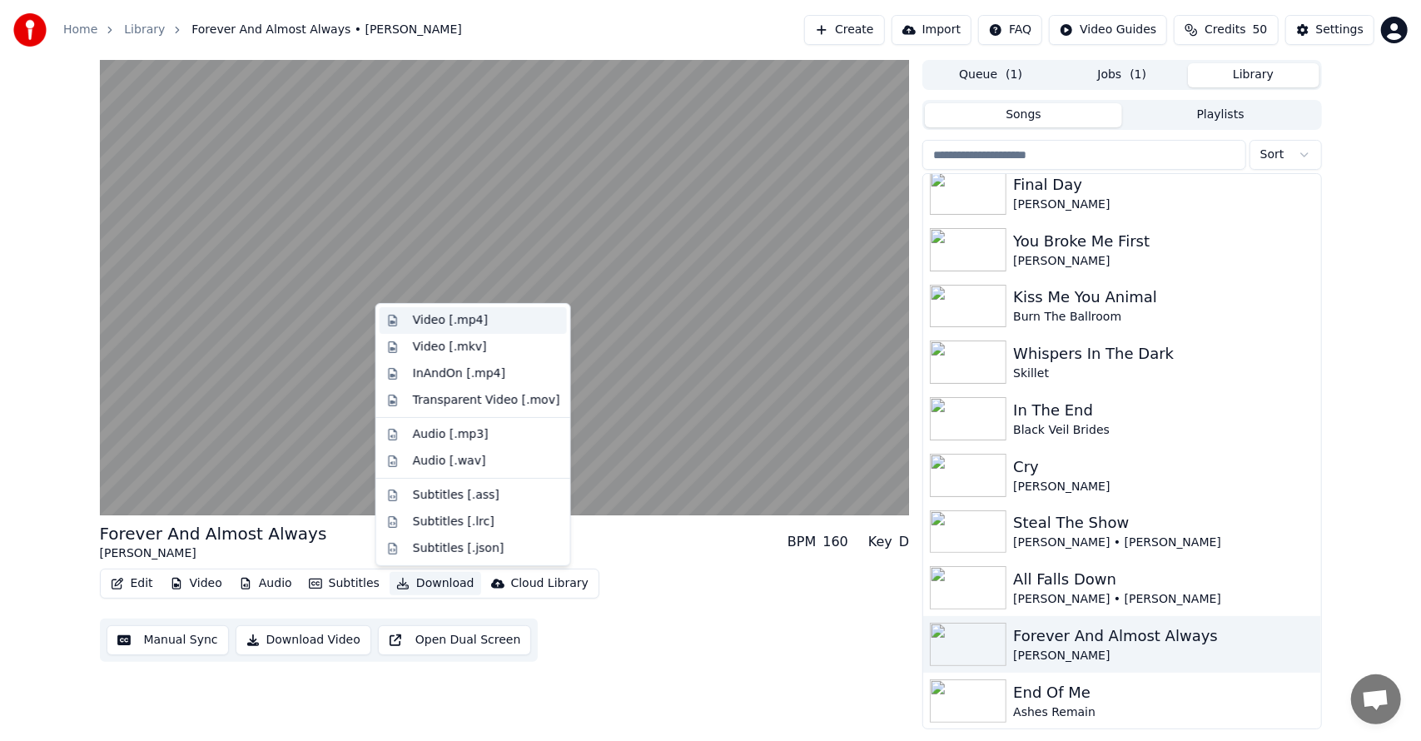
click at [472, 313] on div "Video [.mp4]" at bounding box center [450, 320] width 75 height 17
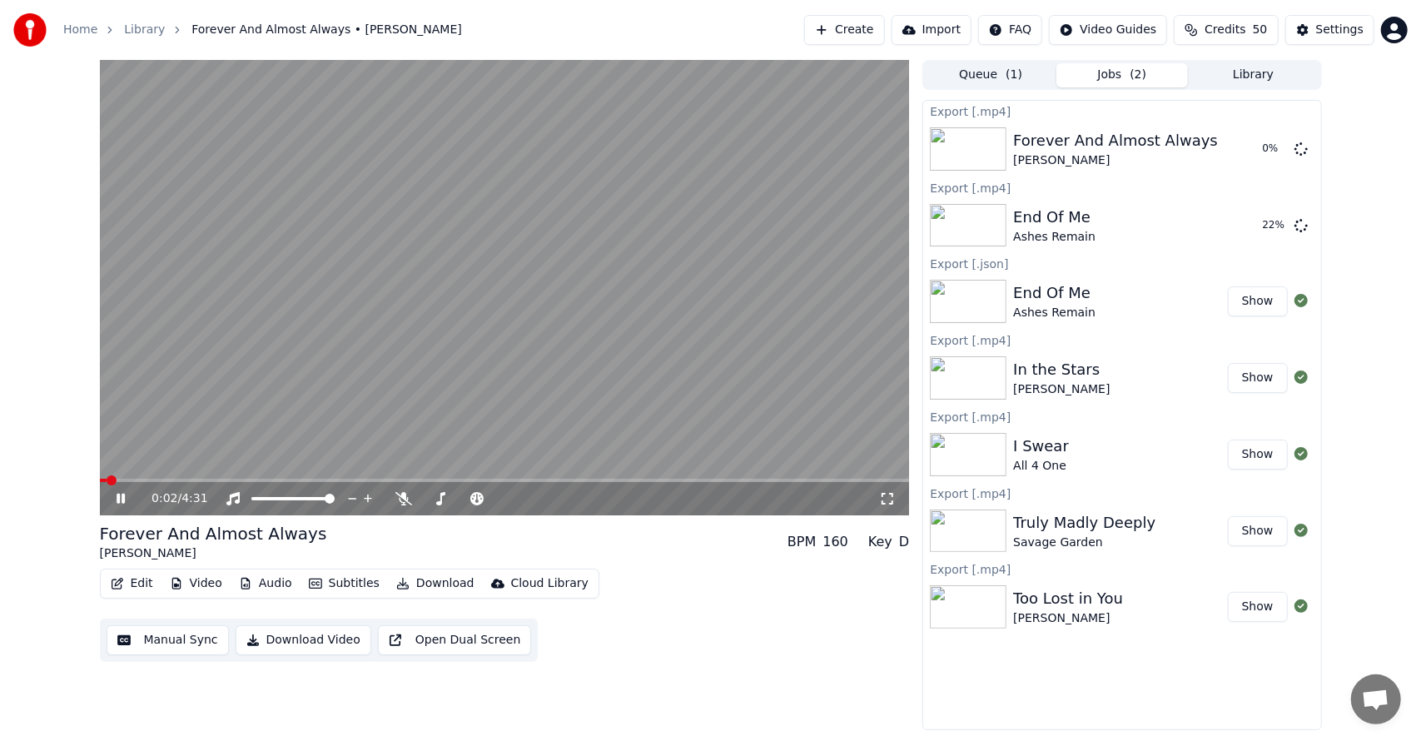
click at [1282, 79] on button "Library" at bounding box center [1253, 75] width 131 height 24
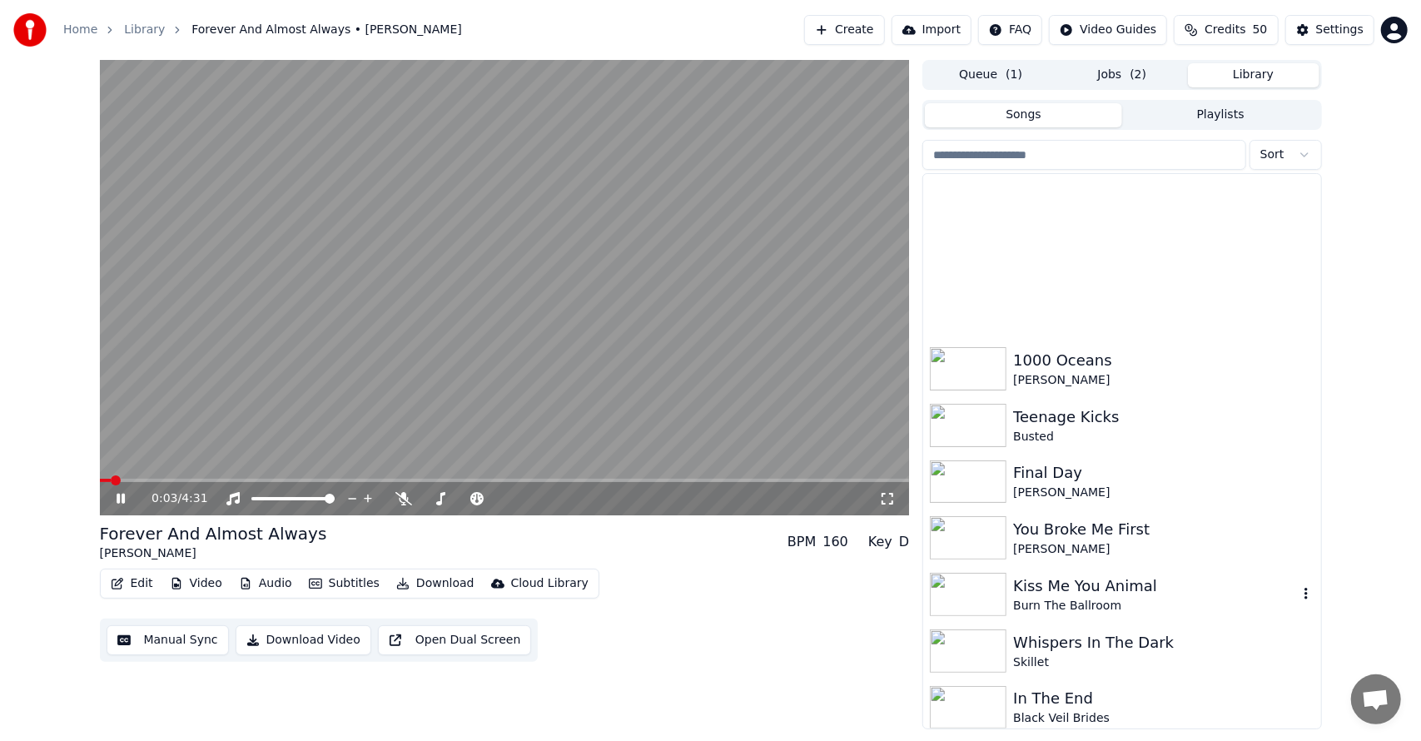
scroll to position [1764, 0]
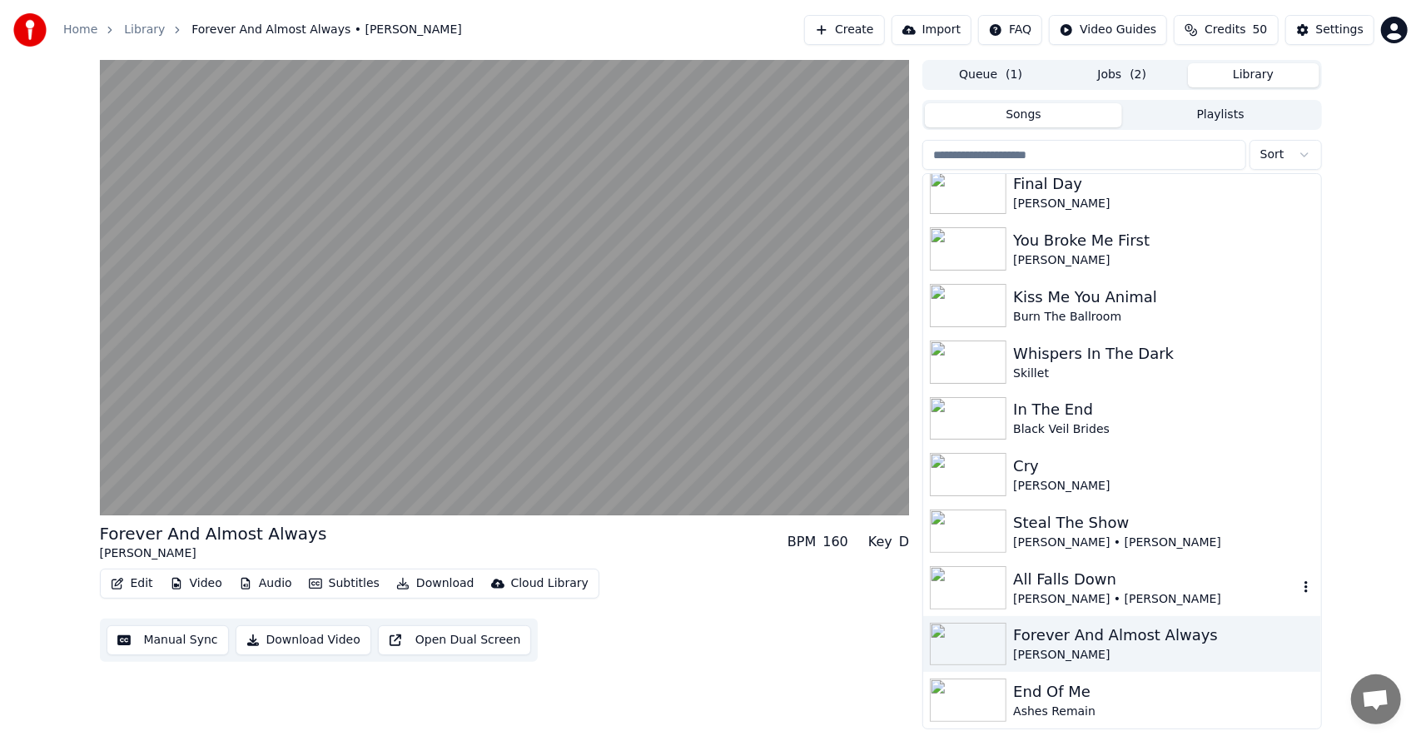
click at [1072, 583] on div "All Falls Down" at bounding box center [1155, 579] width 284 height 23
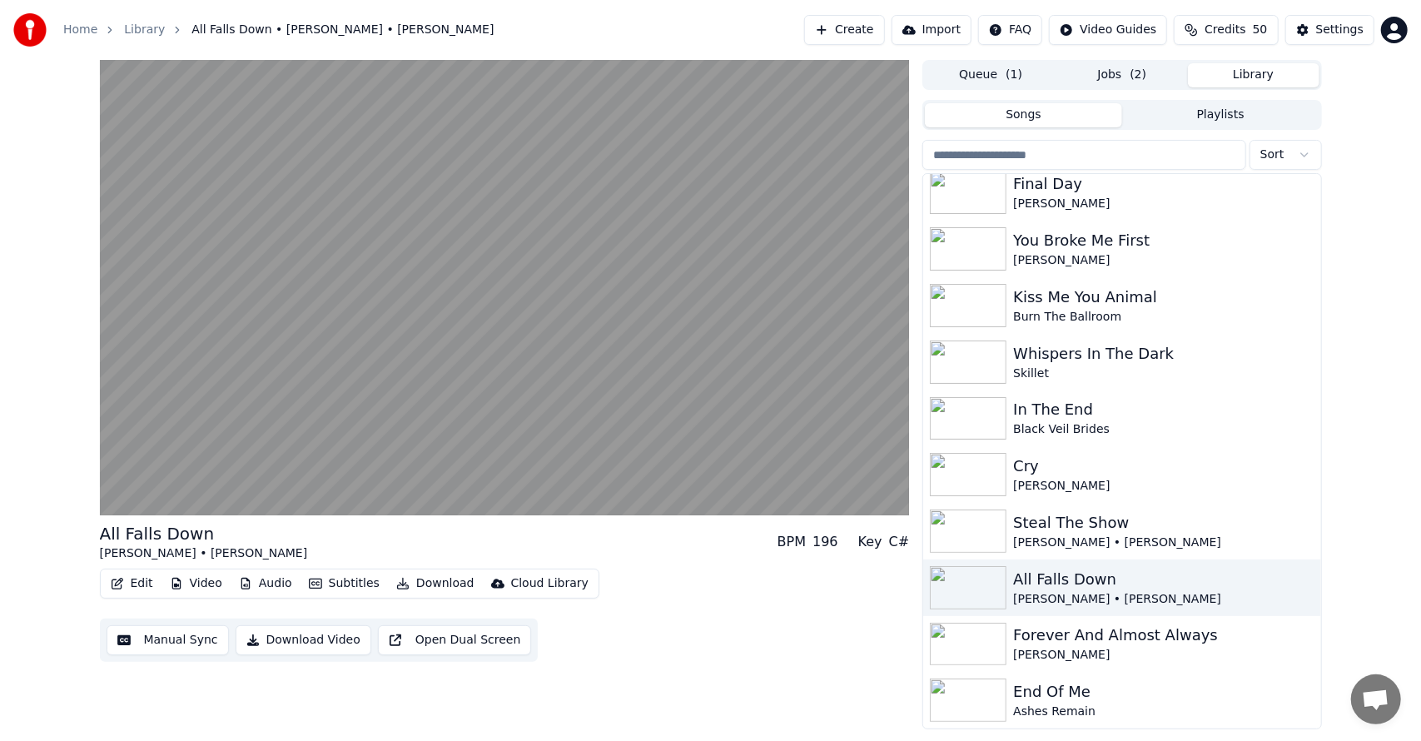
click at [398, 580] on icon "button" at bounding box center [402, 584] width 13 height 12
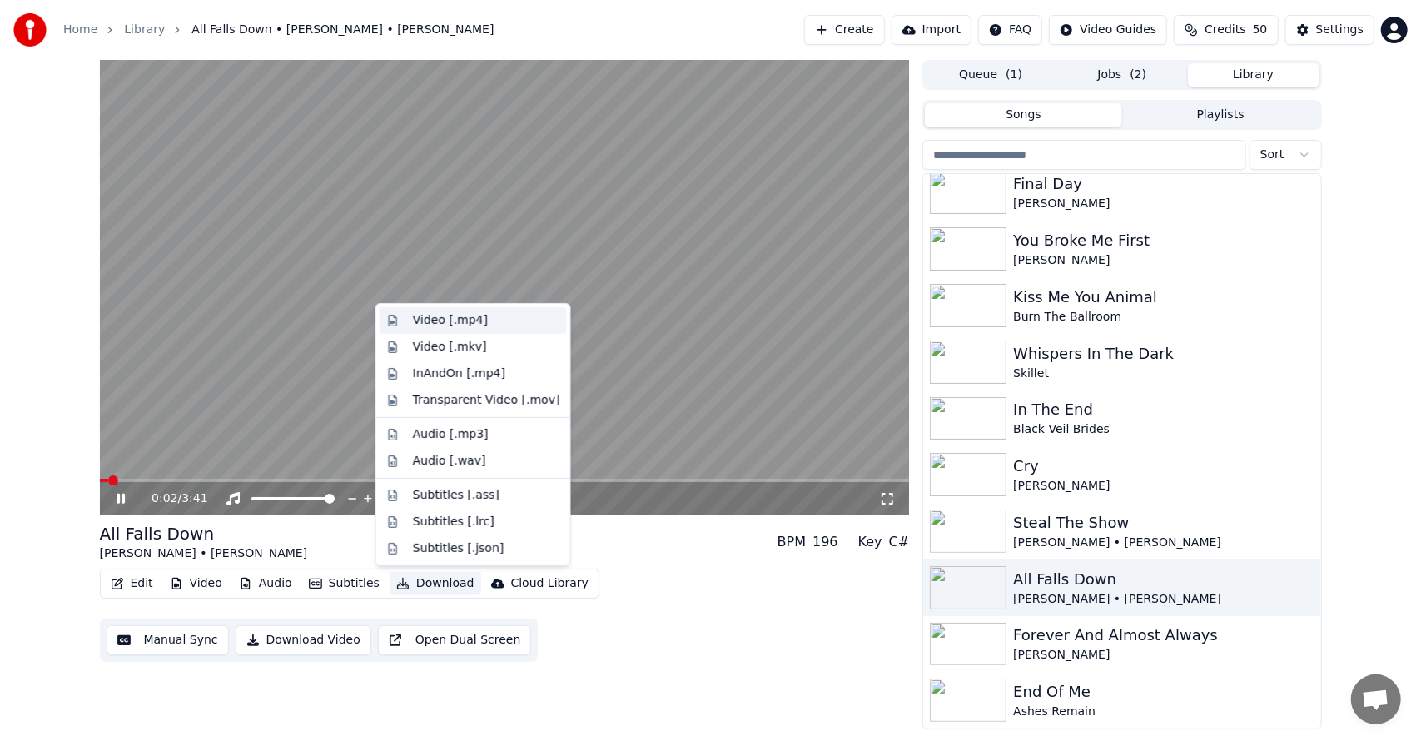
click at [445, 320] on div "Video [.mp4]" at bounding box center [450, 320] width 75 height 17
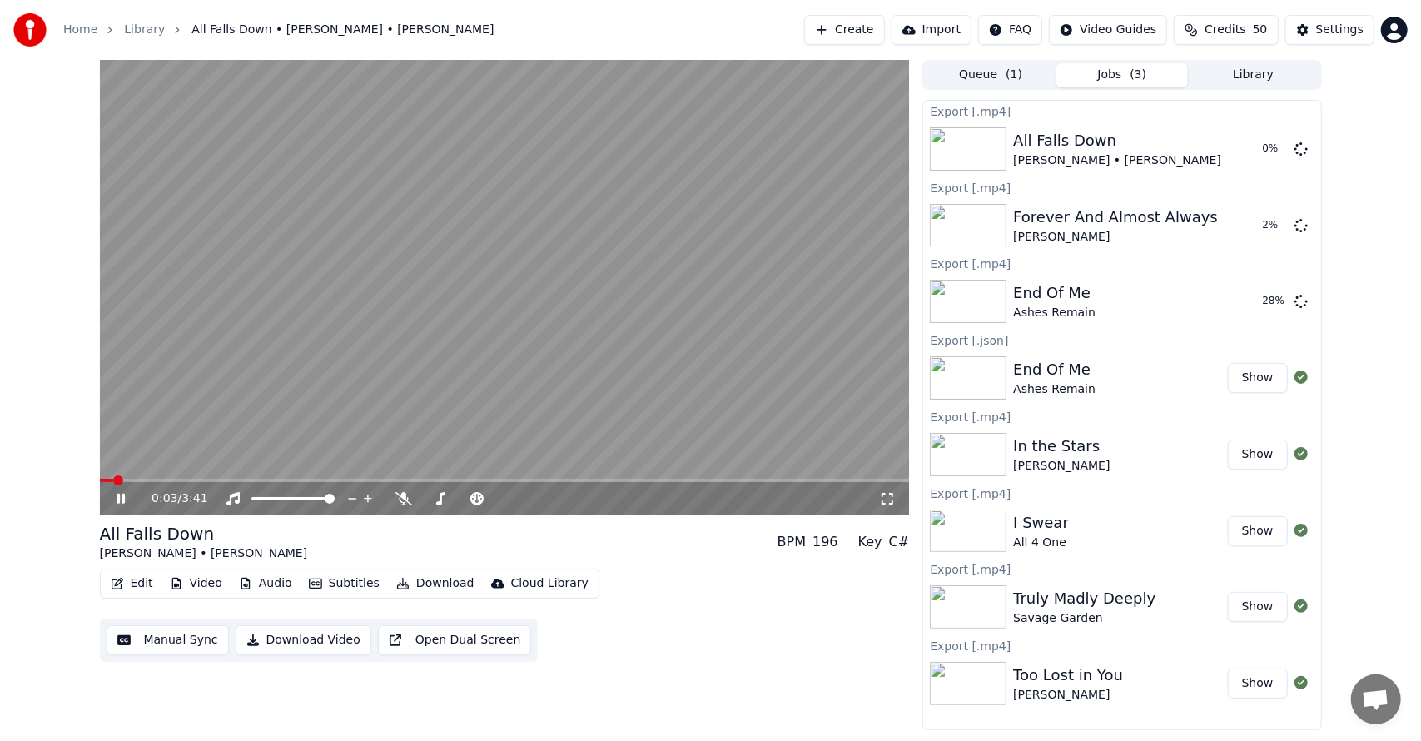
click at [1242, 85] on button "Library" at bounding box center [1253, 75] width 131 height 24
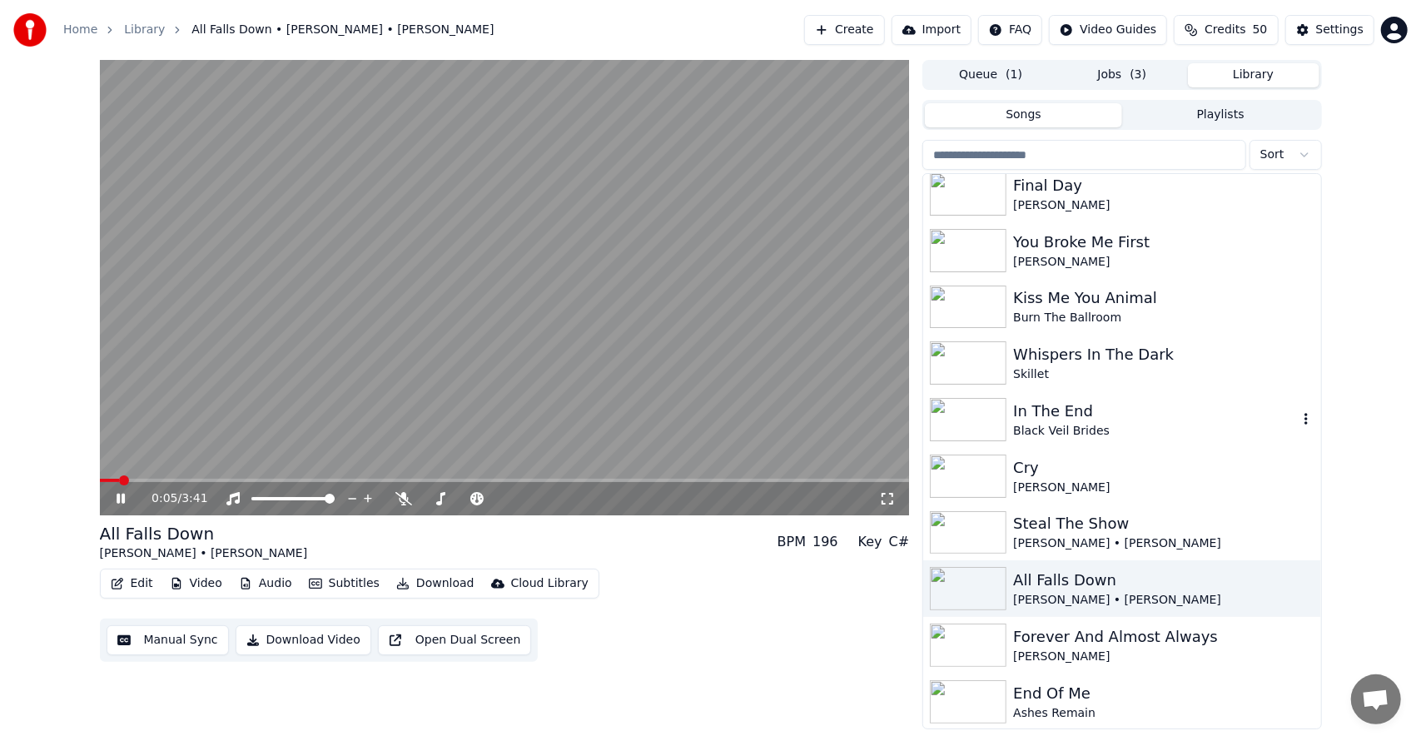
scroll to position [1764, 0]
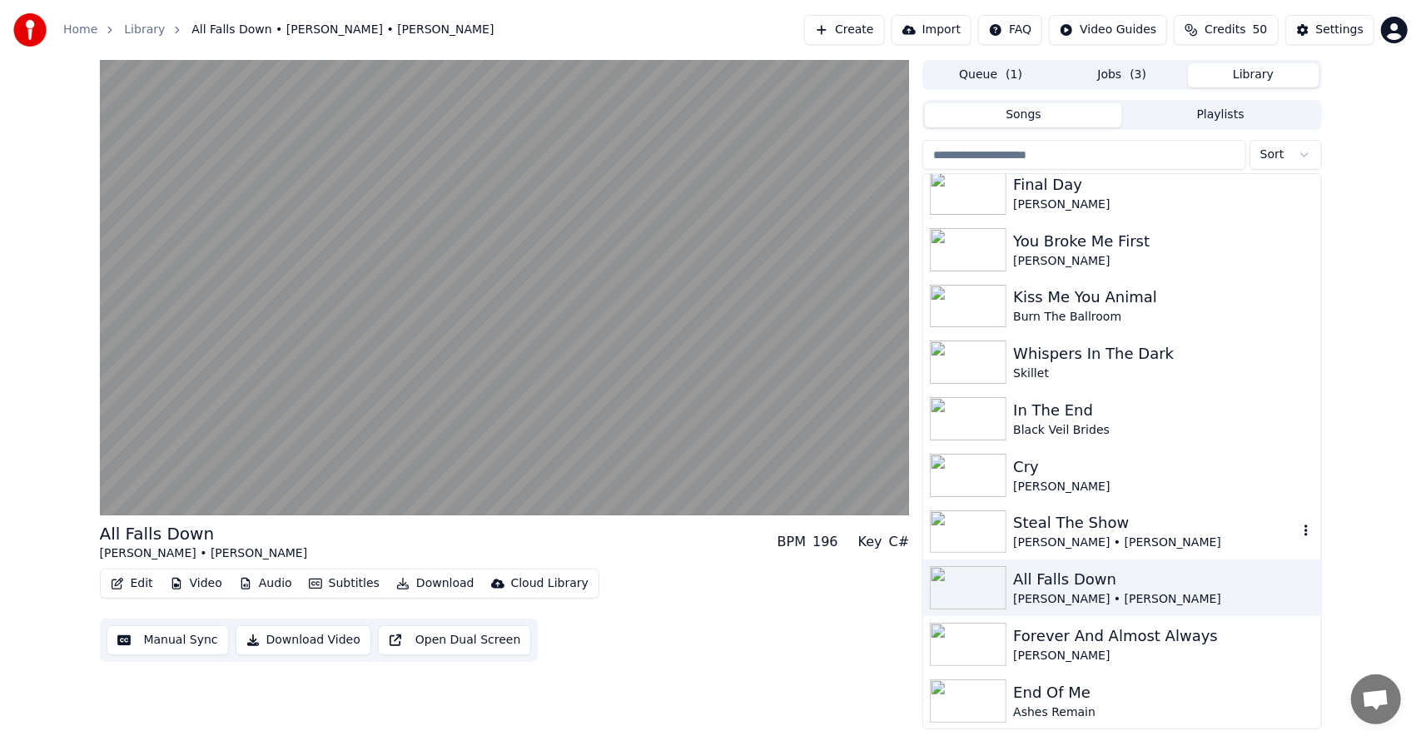
click at [1052, 508] on div "Steal The Show [PERSON_NAME] • [PERSON_NAME]" at bounding box center [1121, 532] width 397 height 57
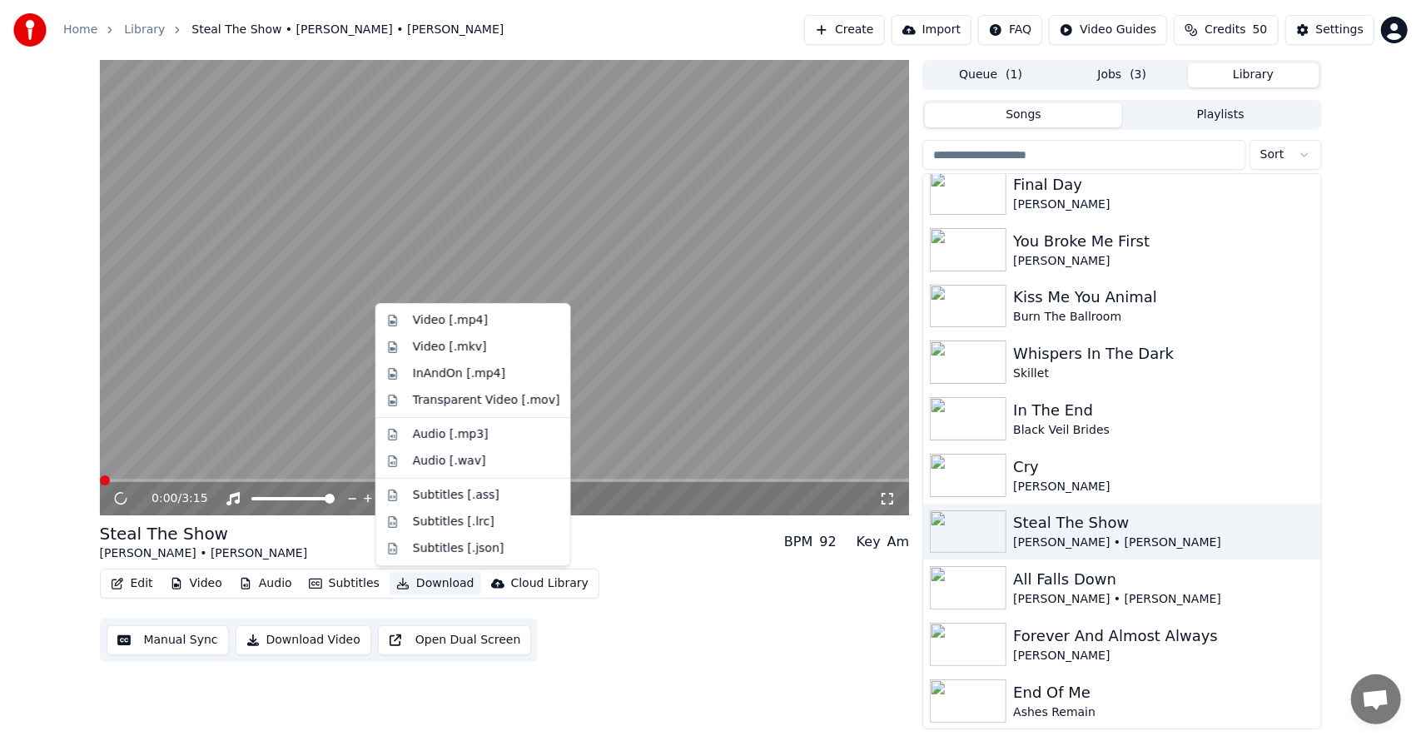
click at [436, 578] on button "Download" at bounding box center [436, 583] width 92 height 23
click at [472, 311] on div "Video [.mp4]" at bounding box center [473, 320] width 187 height 27
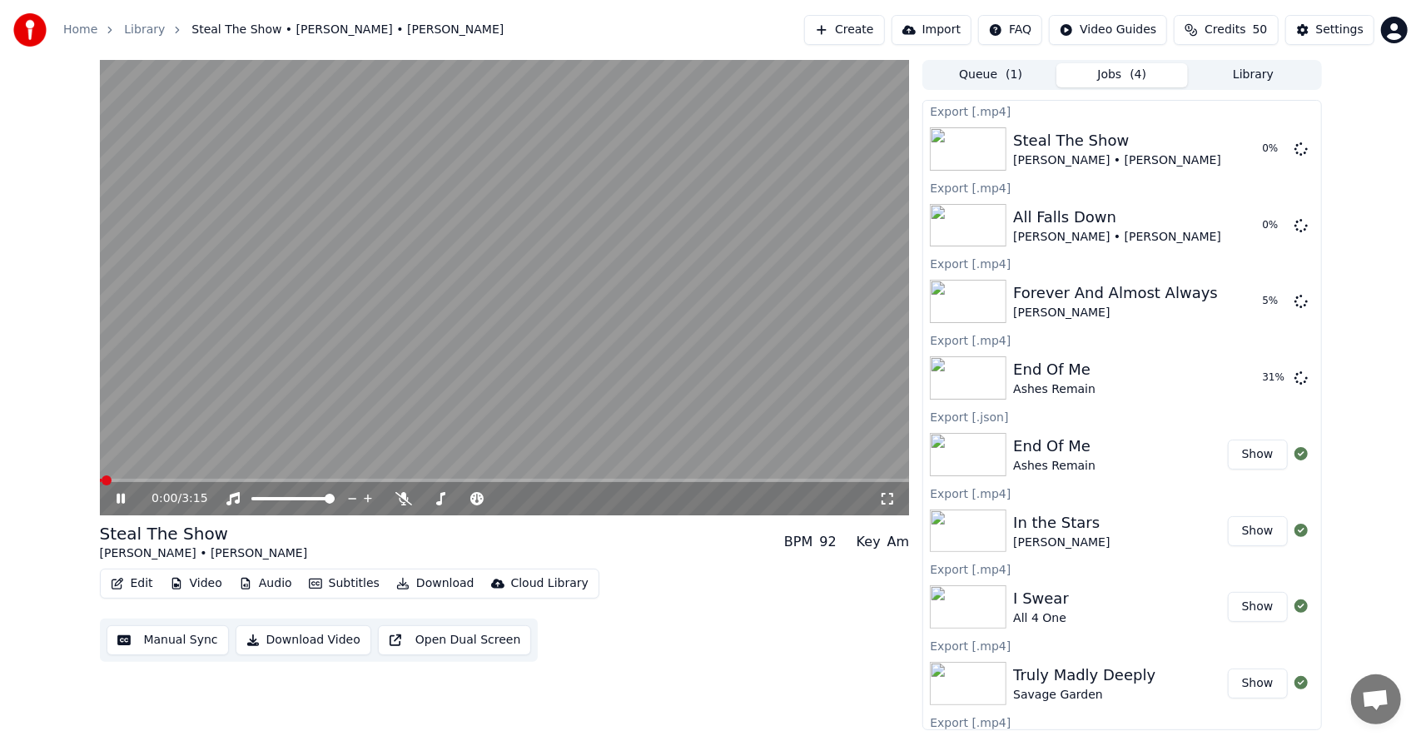
click at [1252, 77] on button "Library" at bounding box center [1253, 75] width 131 height 24
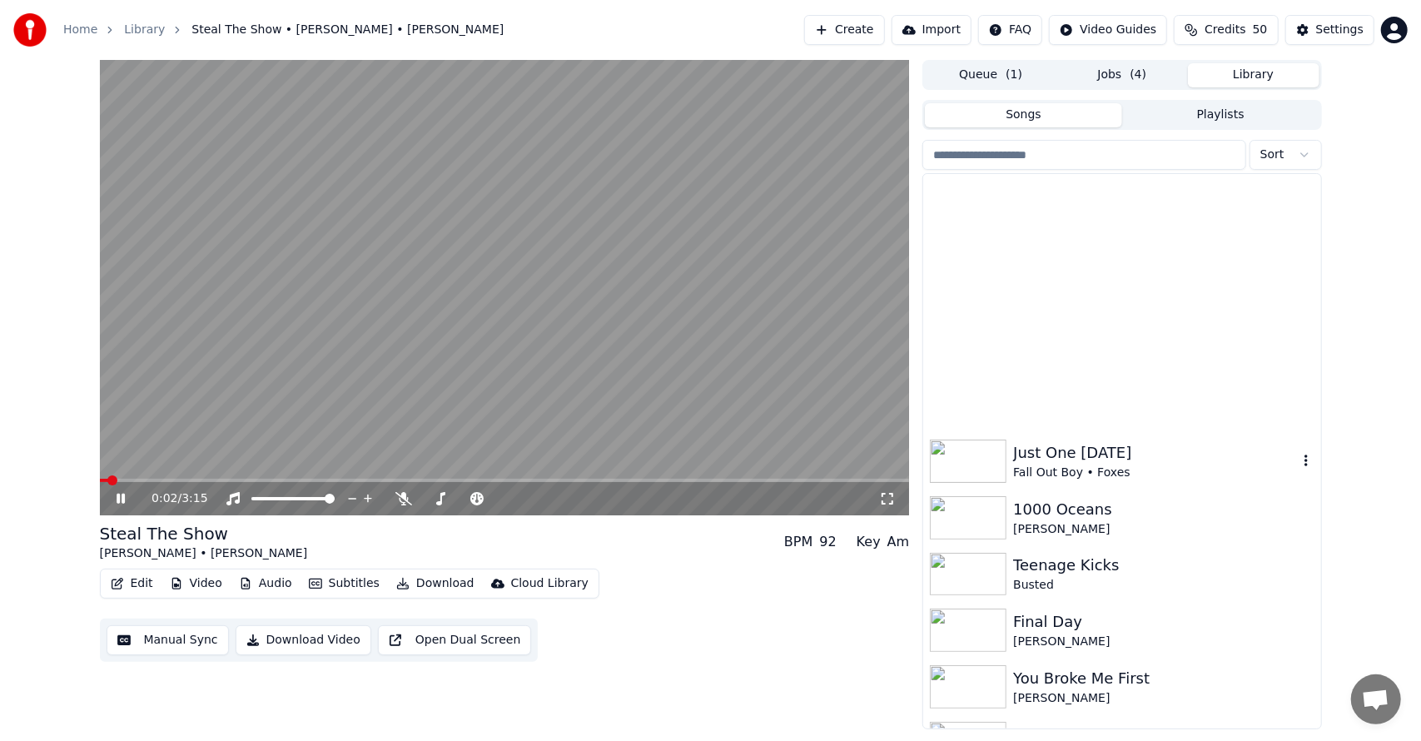
scroll to position [1763, 0]
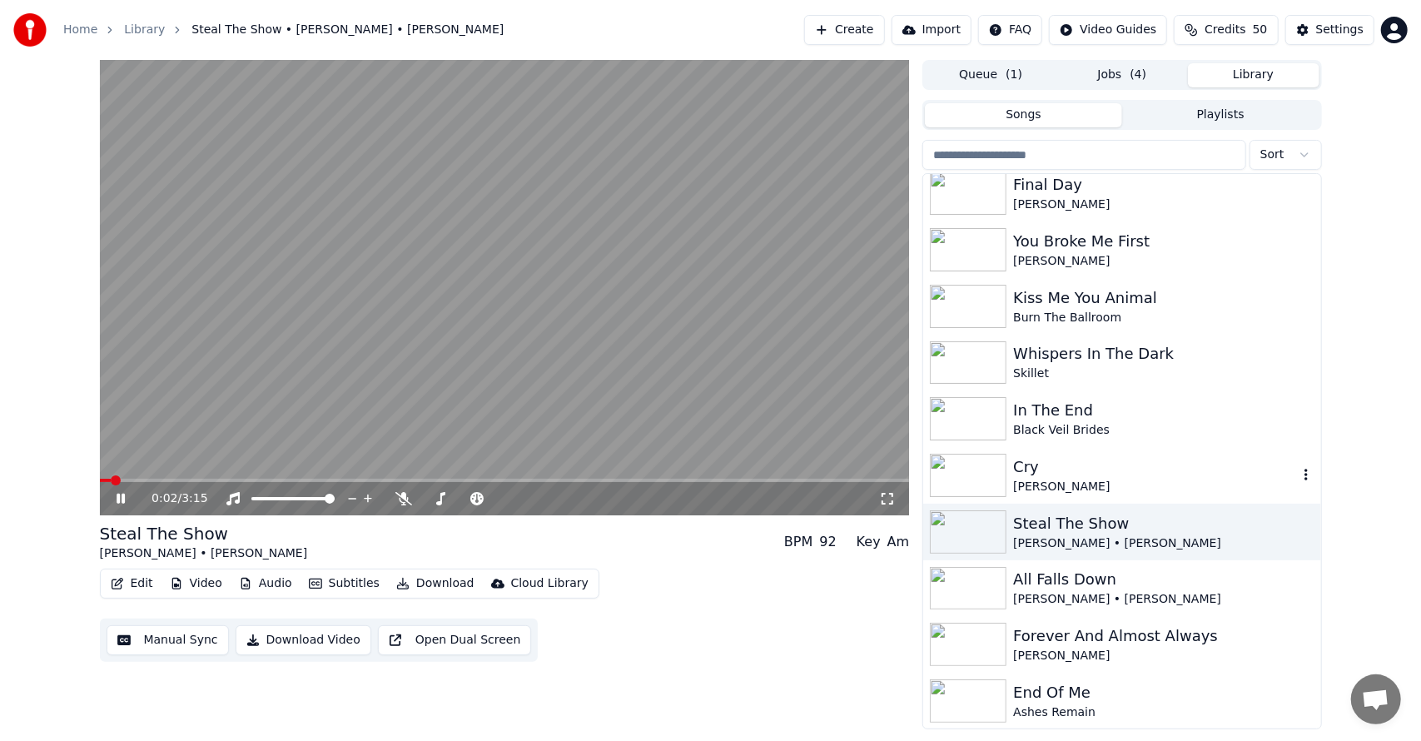
click at [1066, 479] on div "[PERSON_NAME]" at bounding box center [1155, 487] width 284 height 17
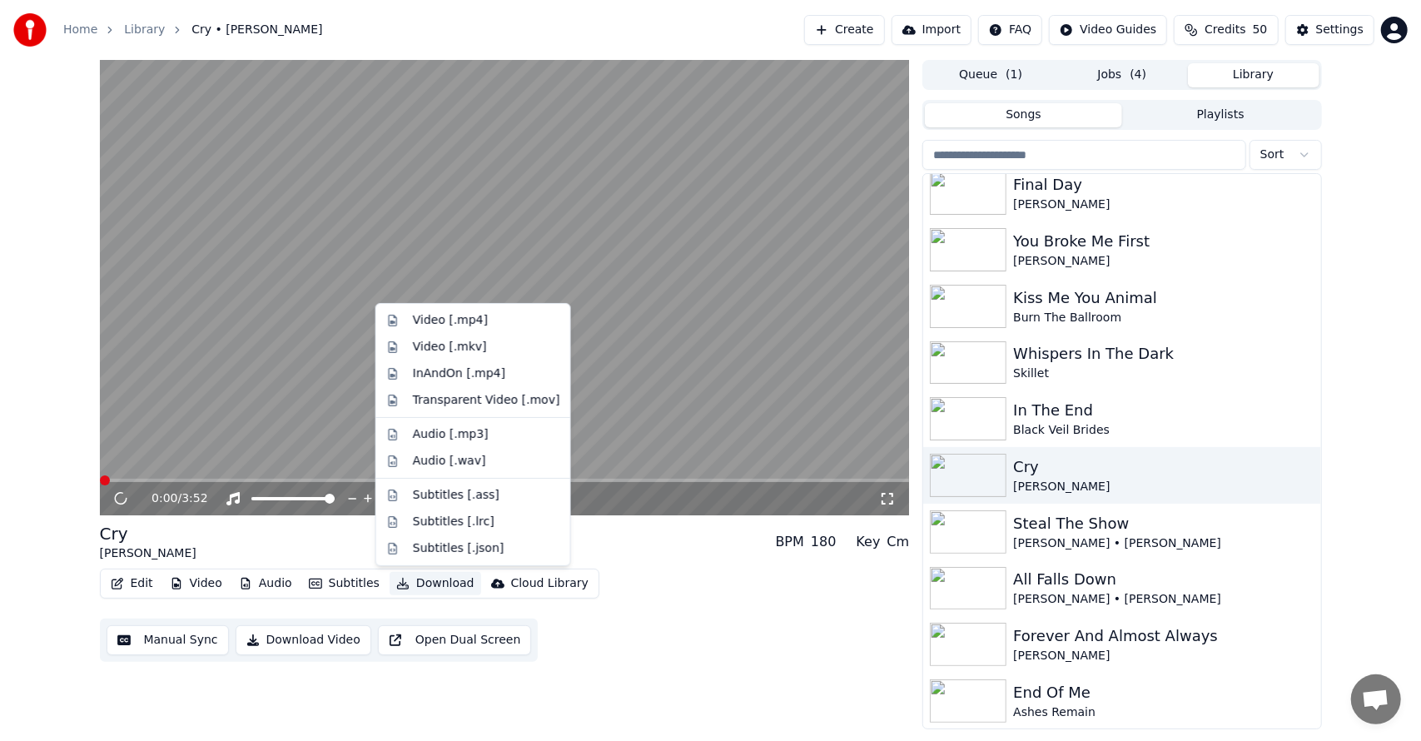
click at [406, 579] on button "Download" at bounding box center [436, 583] width 92 height 23
click at [472, 315] on div "Video [.mp4]" at bounding box center [450, 320] width 75 height 17
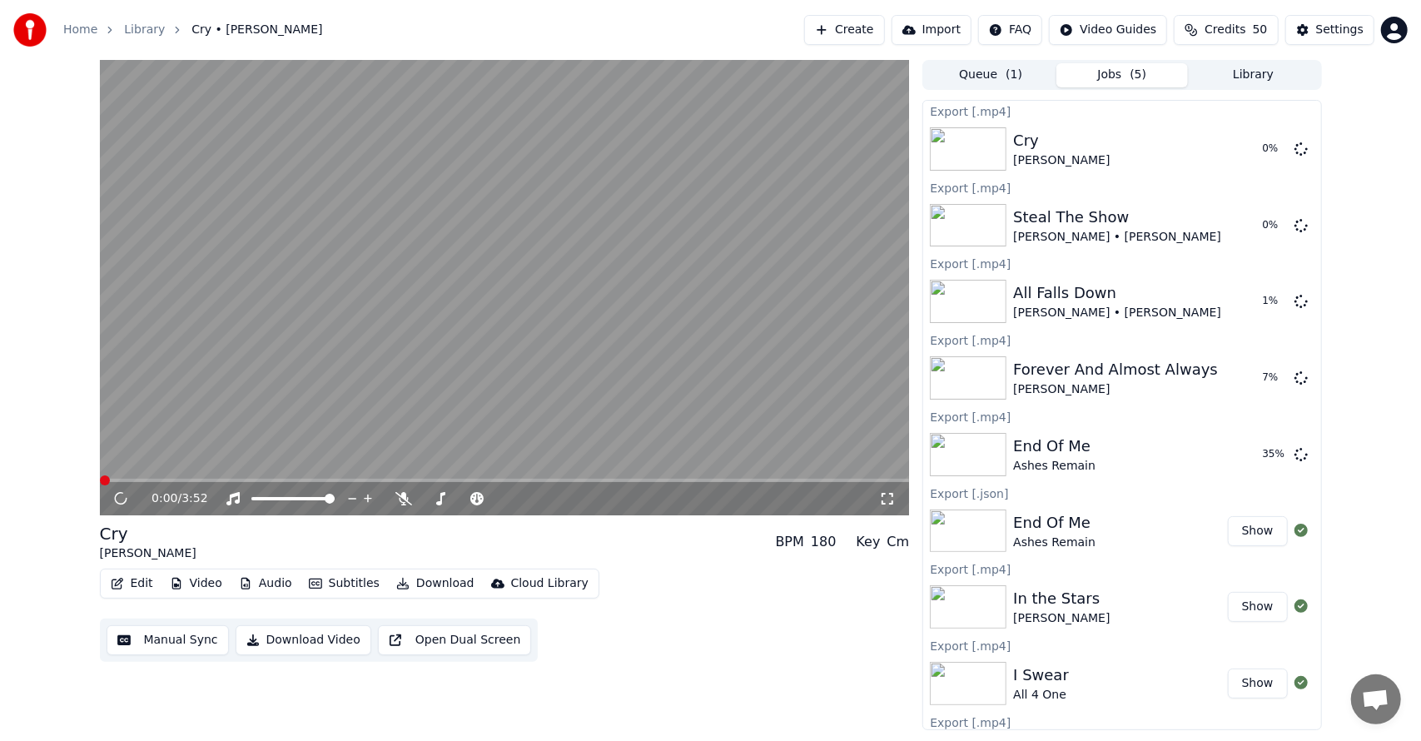
click at [1259, 77] on button "Library" at bounding box center [1253, 75] width 131 height 24
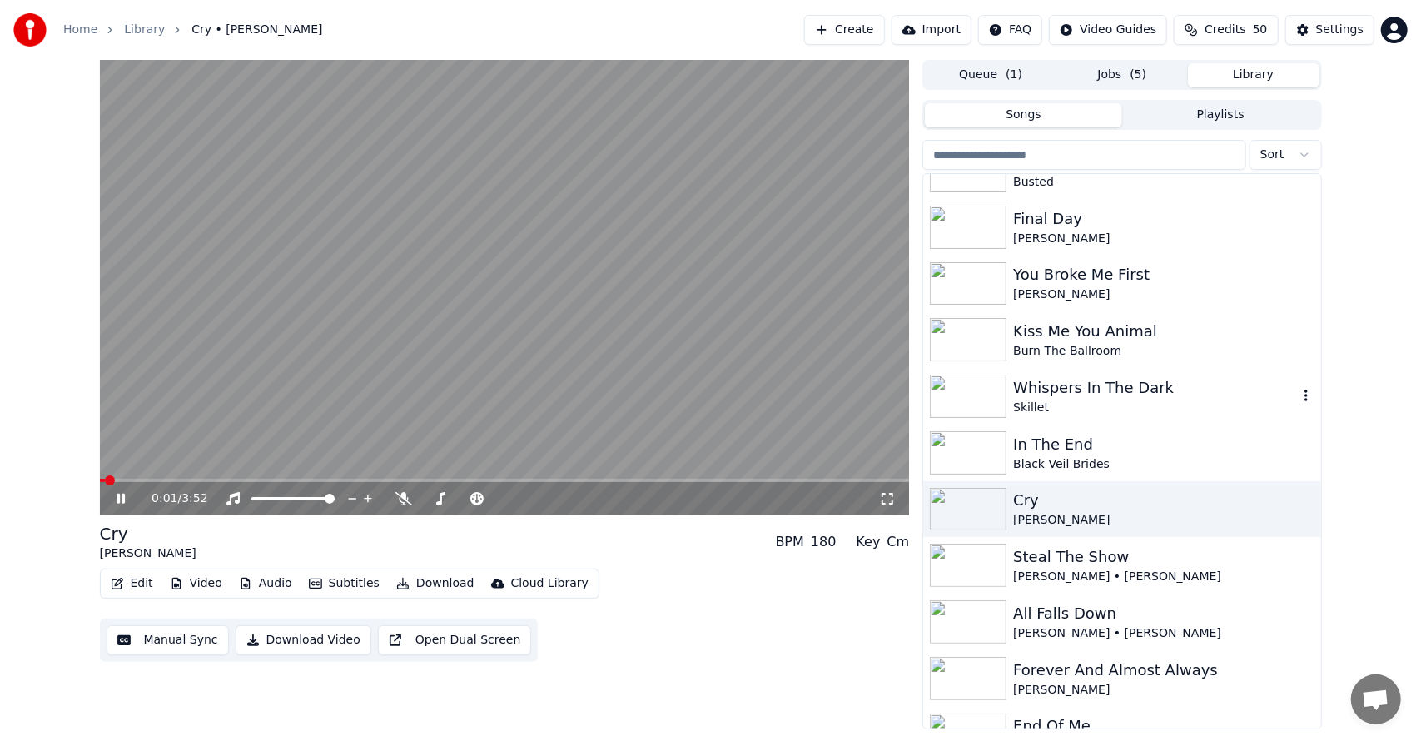
scroll to position [1763, 0]
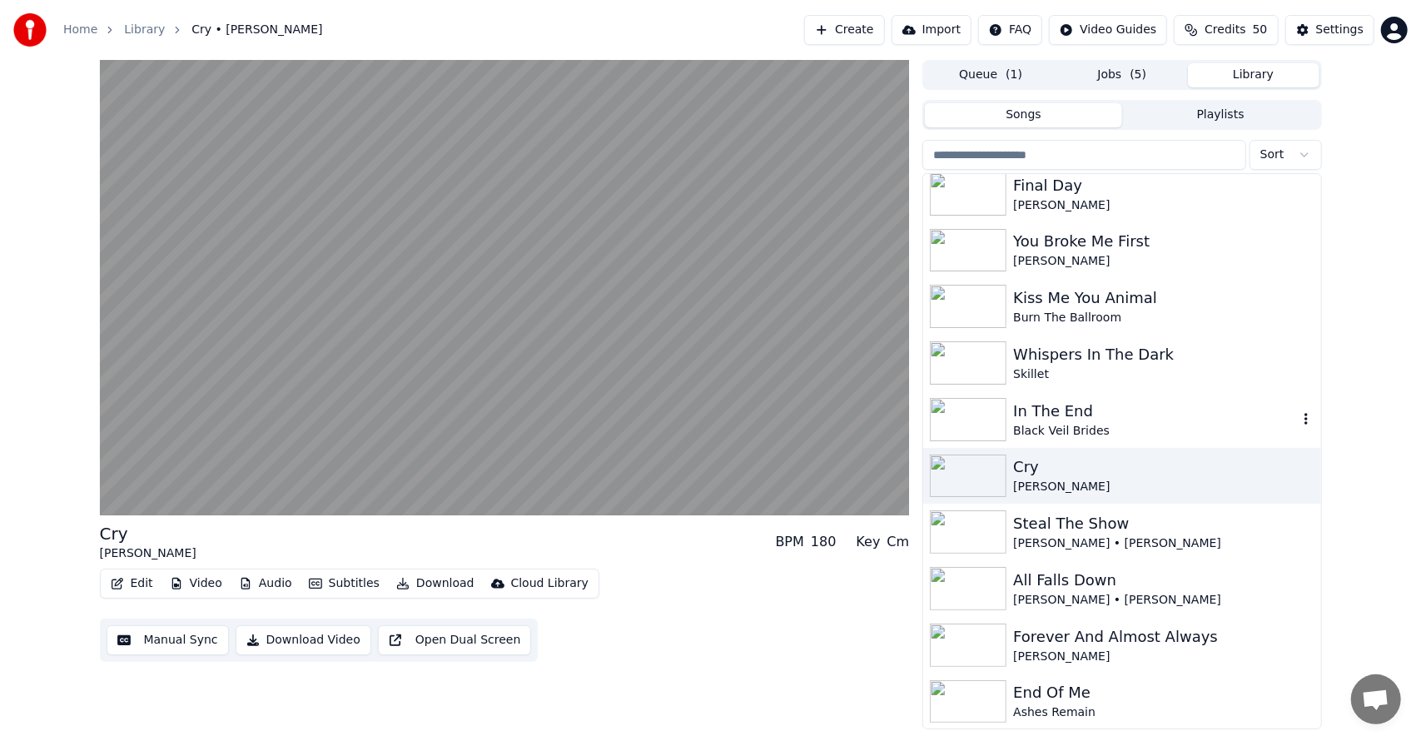
click at [1063, 420] on div "In The End" at bounding box center [1155, 410] width 284 height 23
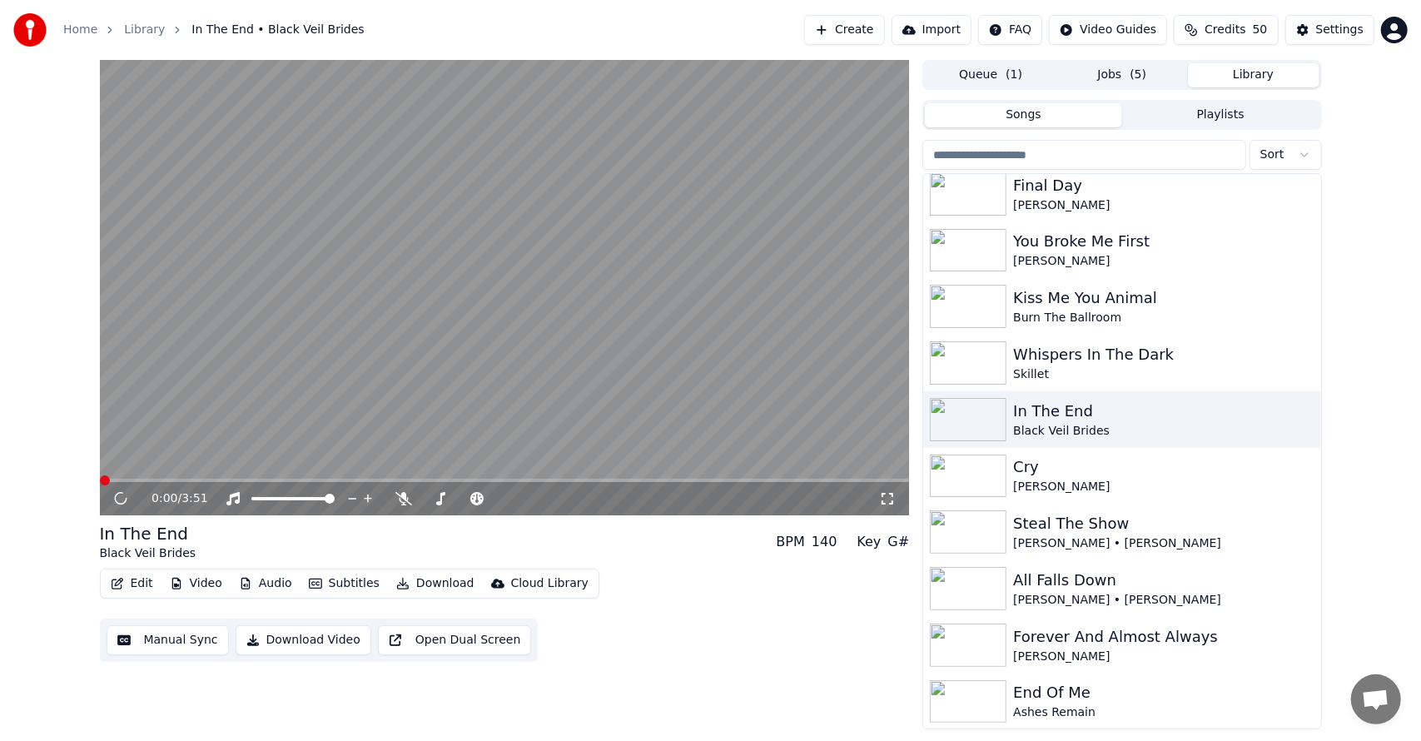
click at [429, 583] on button "Download" at bounding box center [436, 583] width 92 height 23
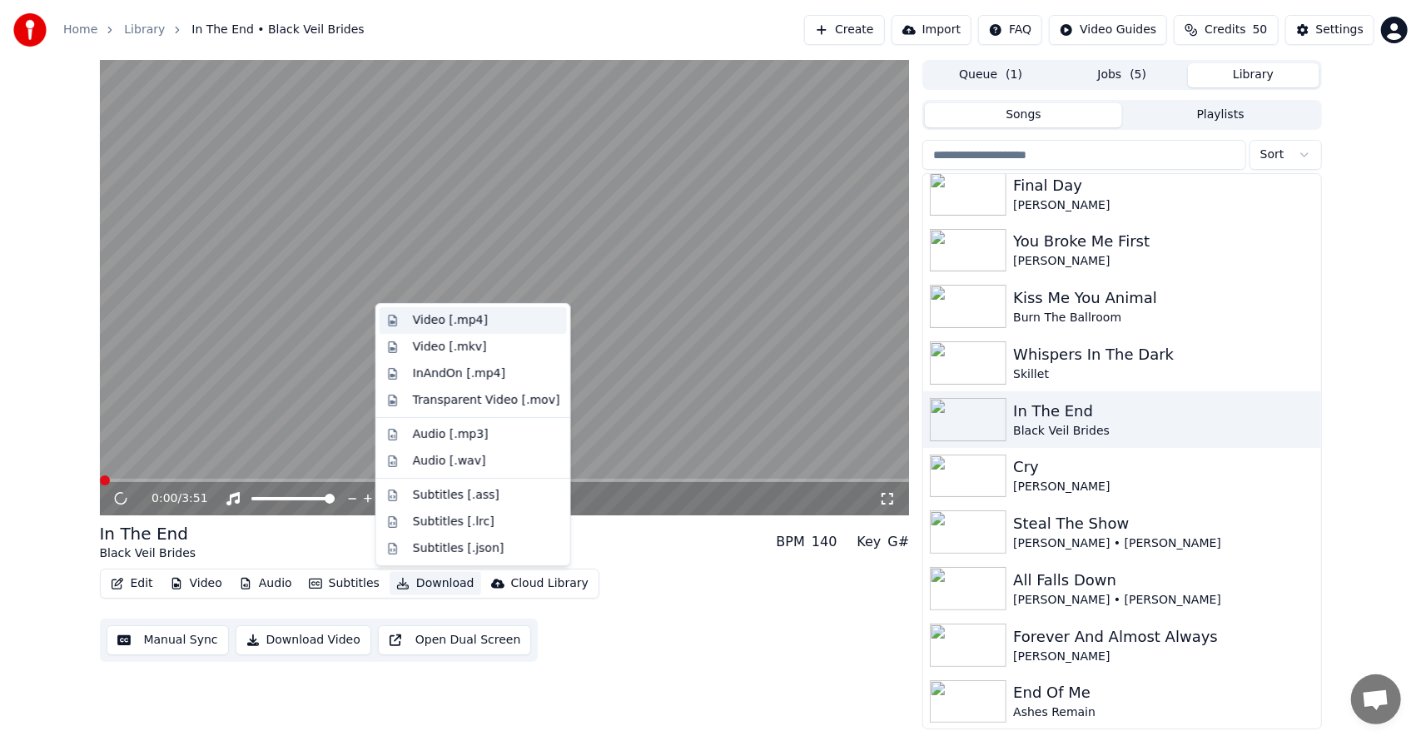
click at [449, 322] on div "Video [.mp4]" at bounding box center [450, 320] width 75 height 17
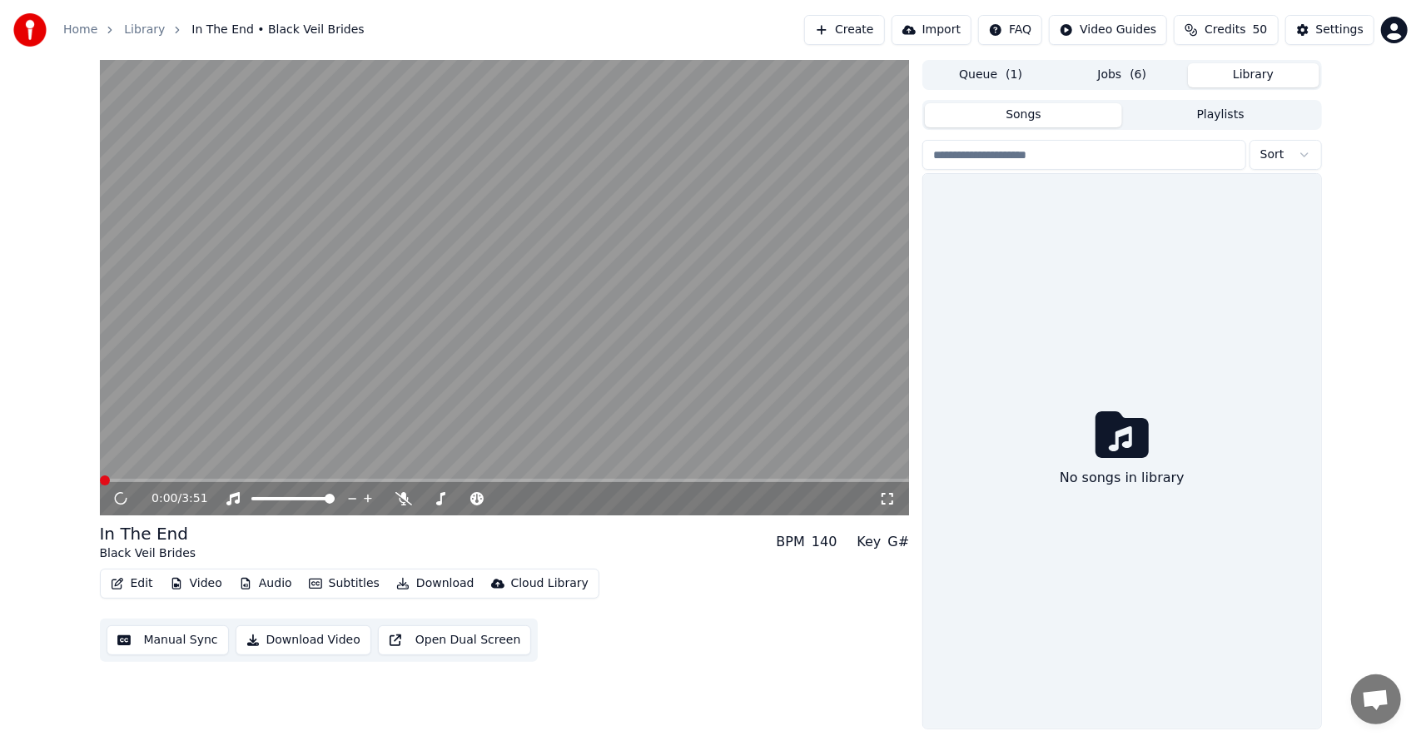
click at [1226, 70] on button "Library" at bounding box center [1253, 75] width 131 height 24
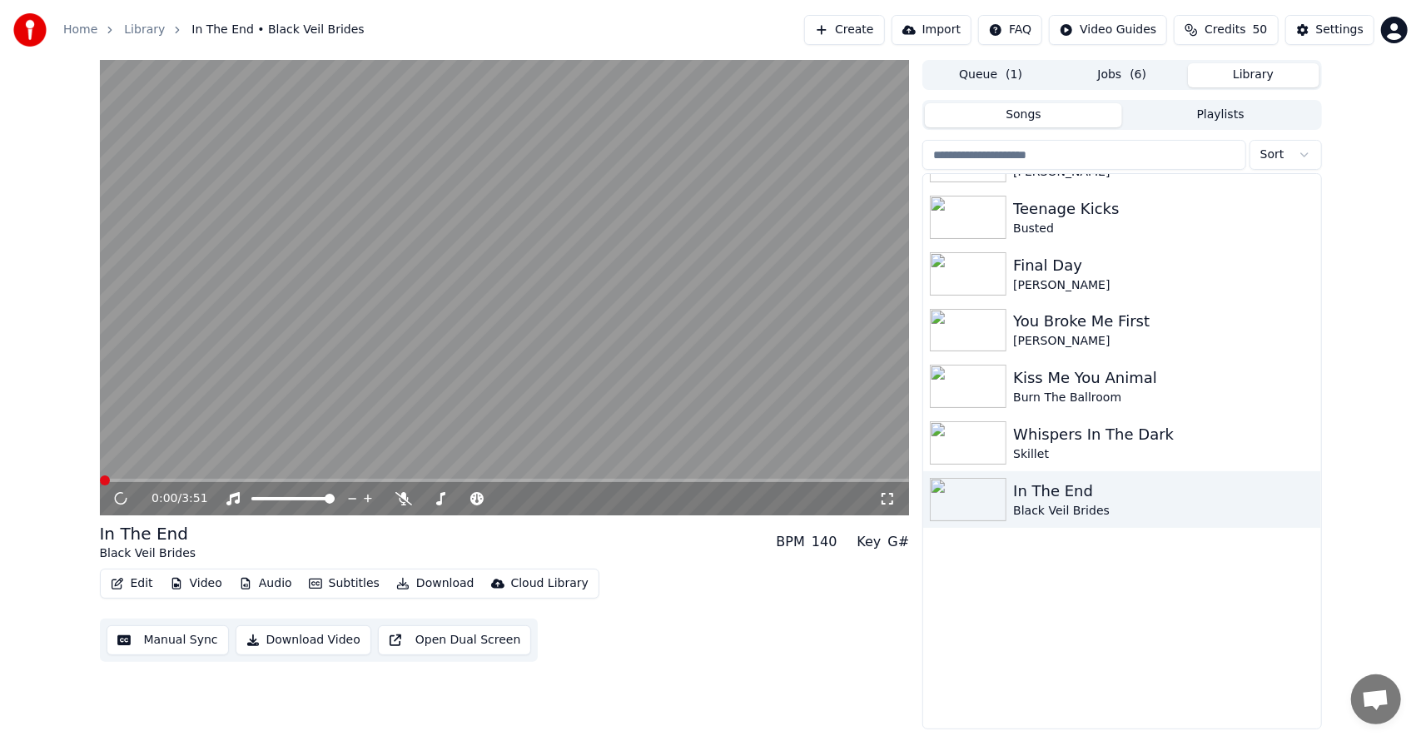
scroll to position [1764, 0]
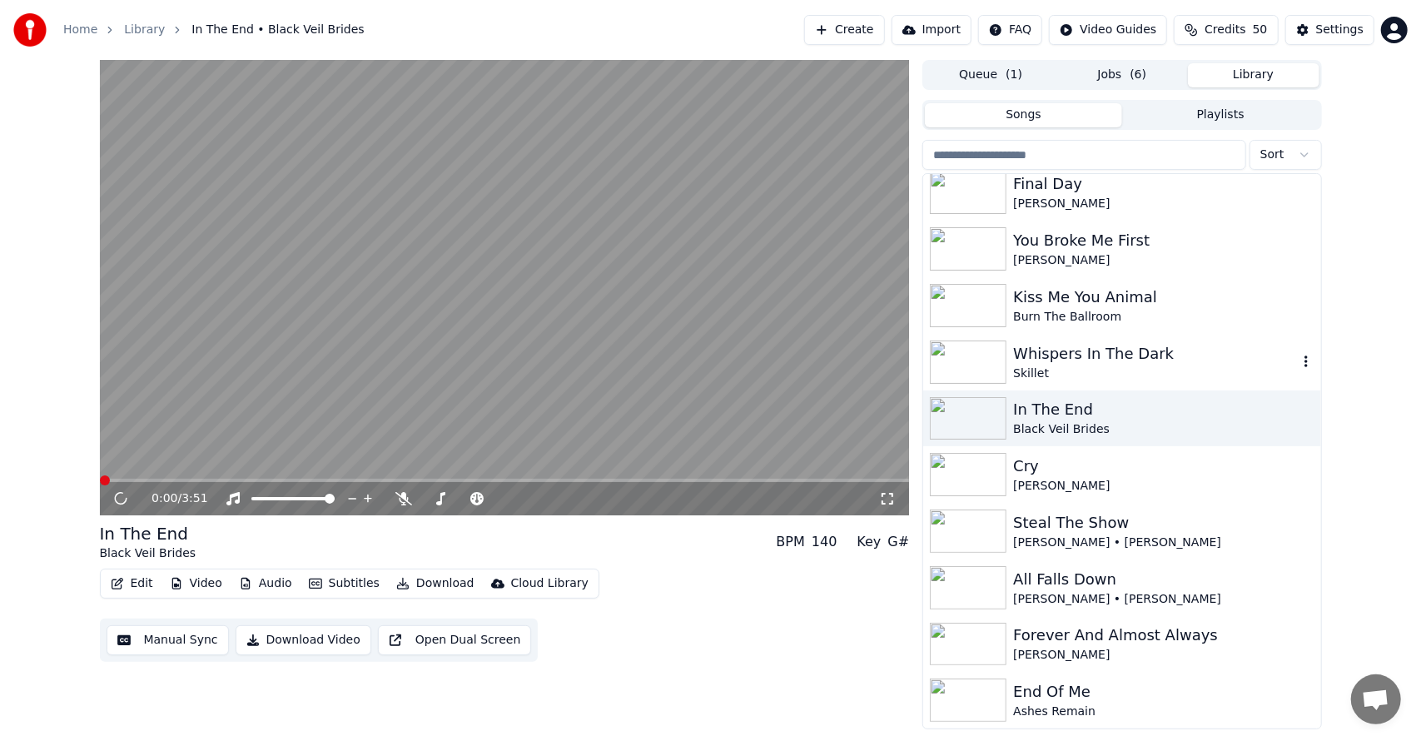
click at [1069, 373] on div "Skillet" at bounding box center [1155, 373] width 284 height 17
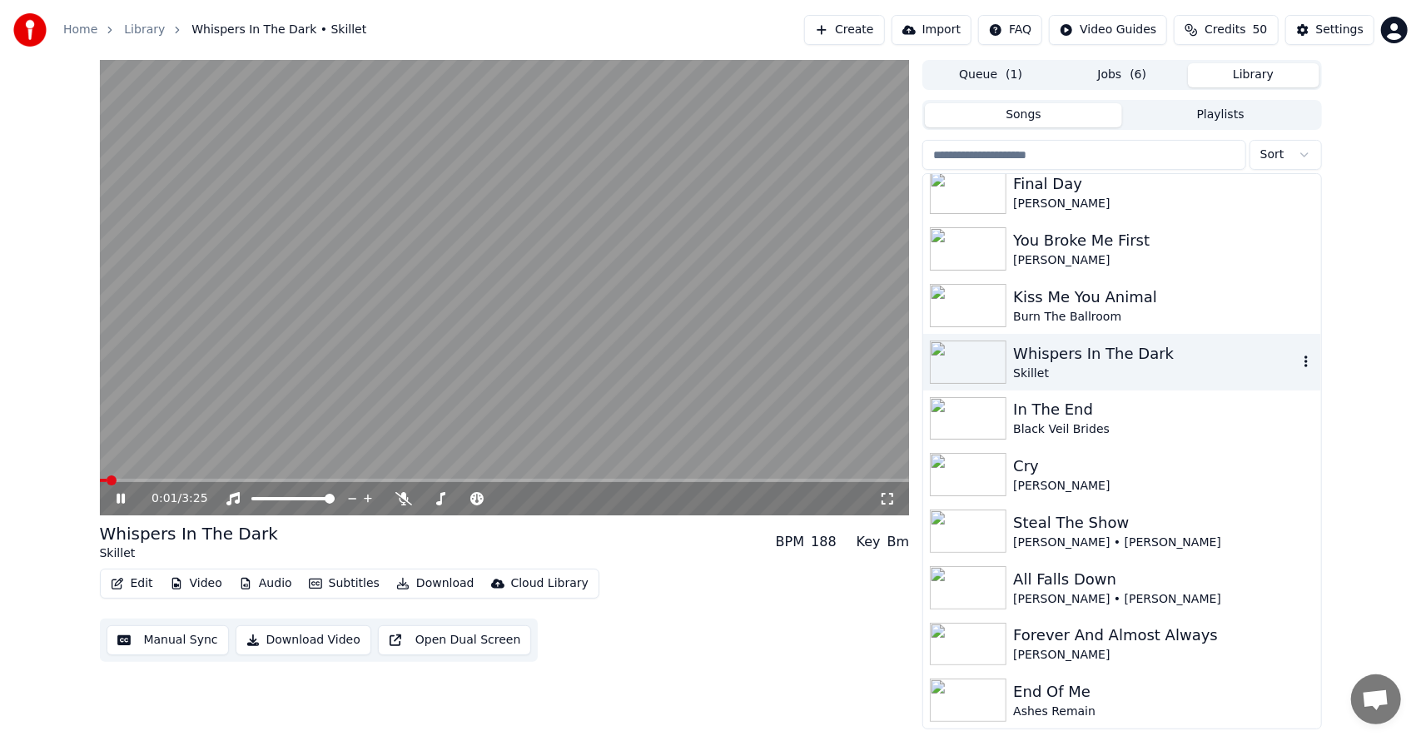
click at [1025, 348] on div "Whispers In The Dark" at bounding box center [1155, 353] width 284 height 23
click at [987, 351] on img at bounding box center [968, 361] width 77 height 43
click at [954, 413] on img at bounding box center [968, 418] width 77 height 43
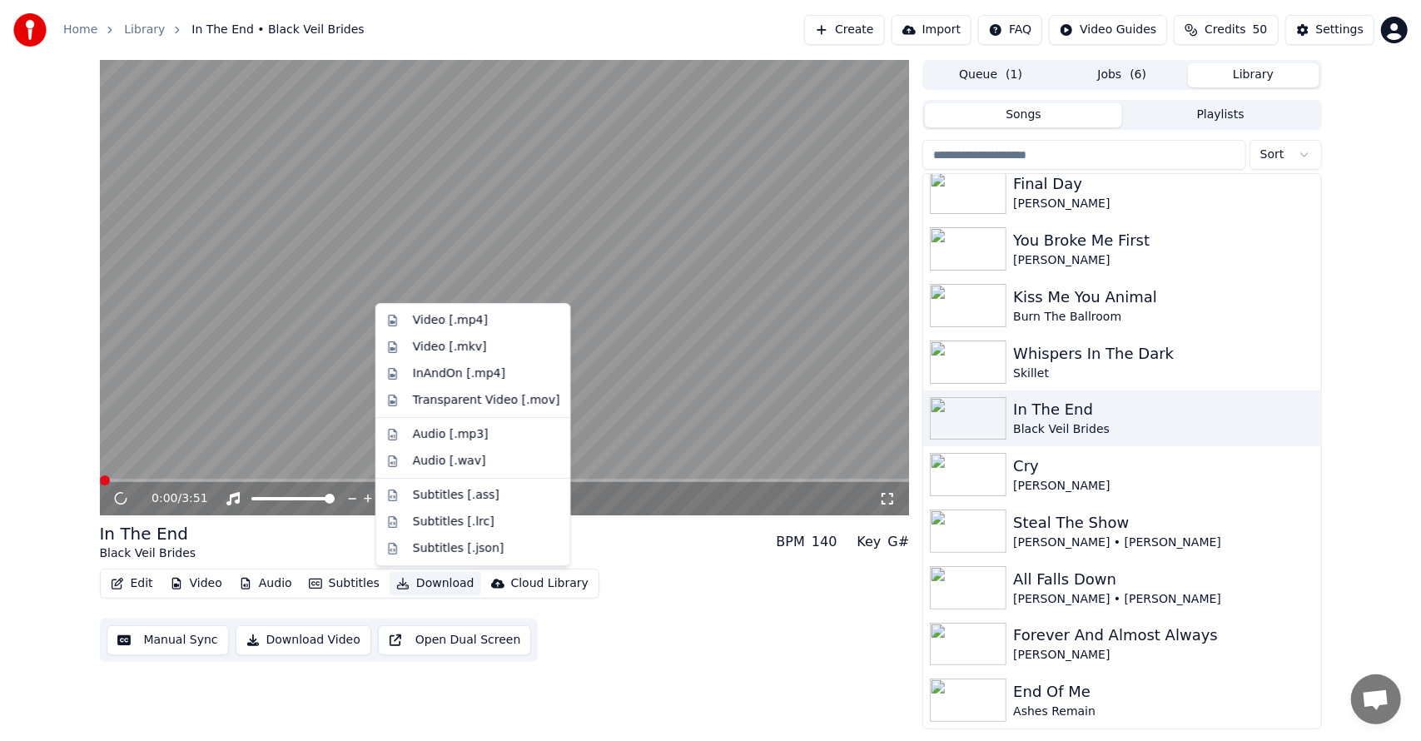
click at [396, 586] on icon "button" at bounding box center [402, 584] width 13 height 12
click at [479, 317] on div "Video [.mp4]" at bounding box center [486, 320] width 147 height 17
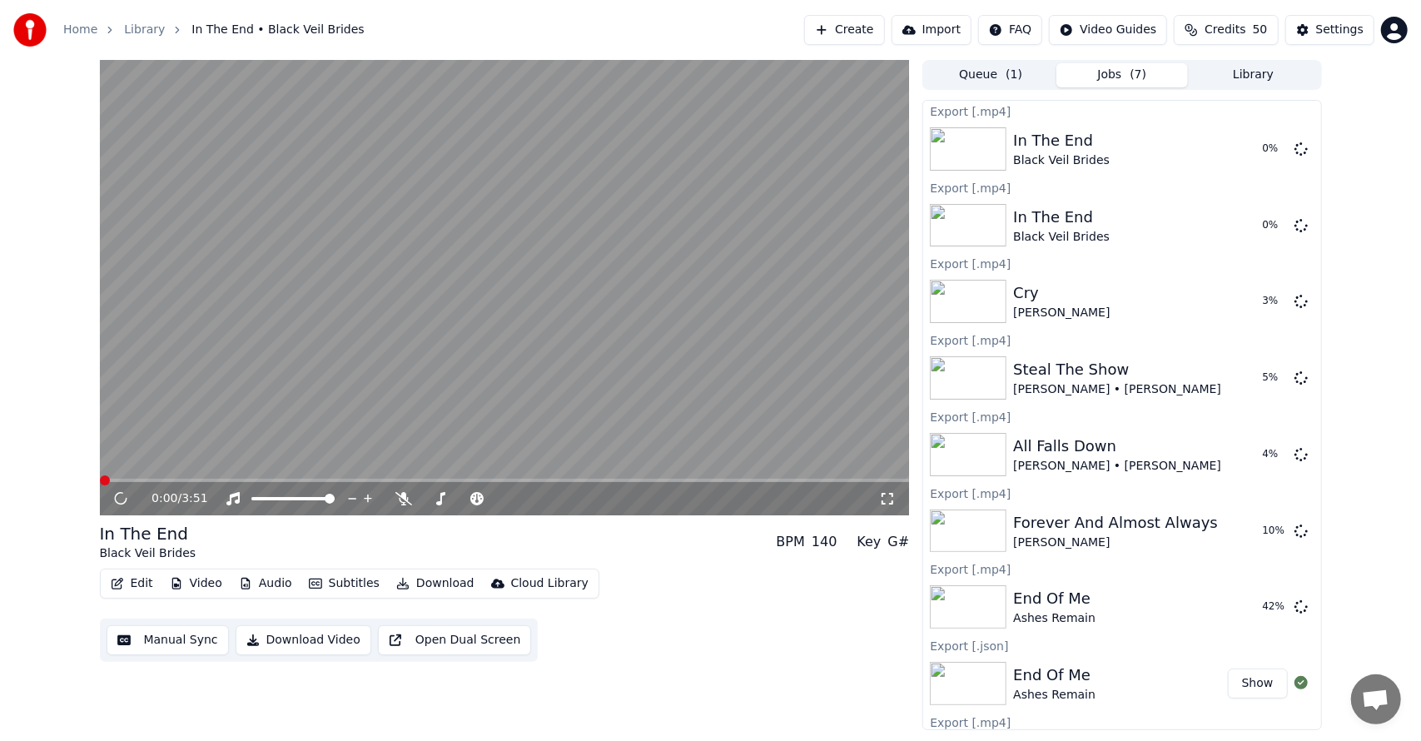
click at [1253, 70] on button "Library" at bounding box center [1253, 75] width 131 height 24
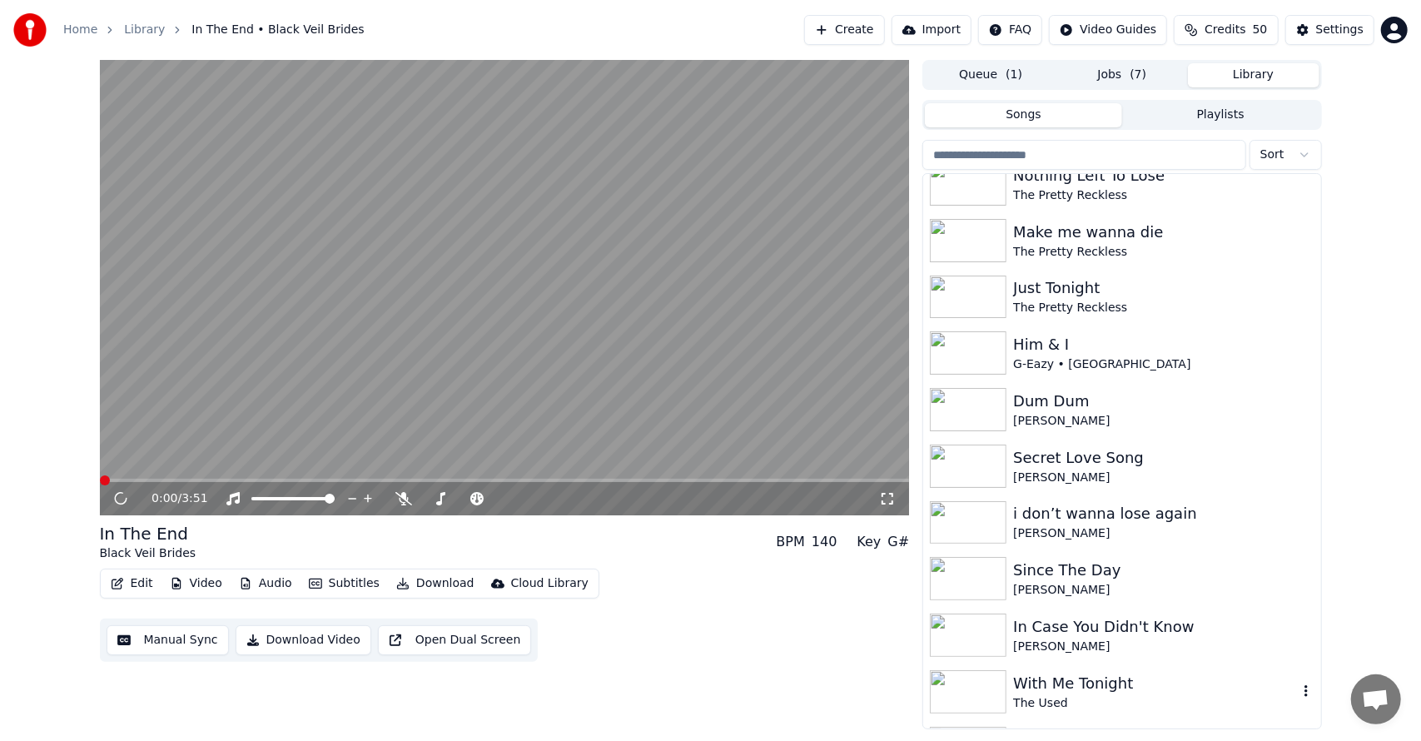
scroll to position [1764, 0]
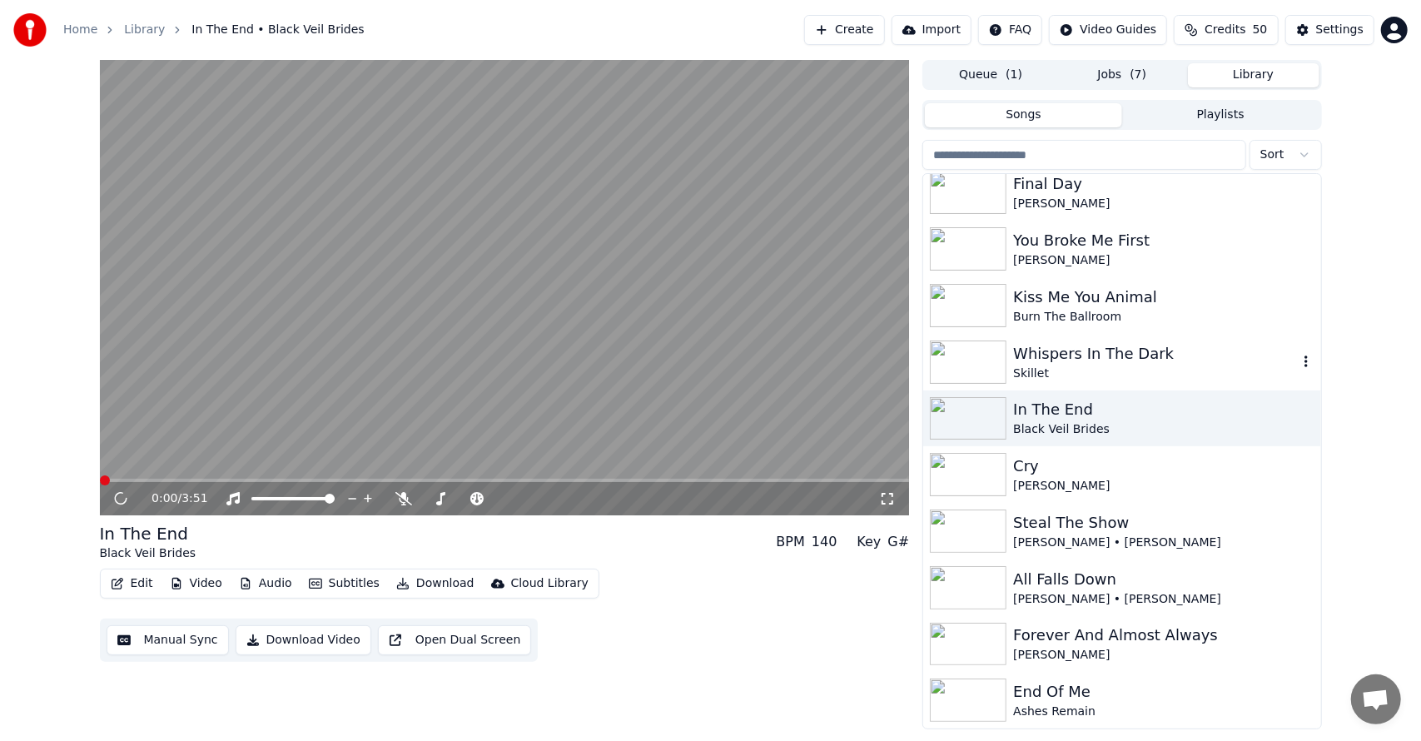
click at [1045, 363] on div "Whispers In The Dark" at bounding box center [1155, 353] width 284 height 23
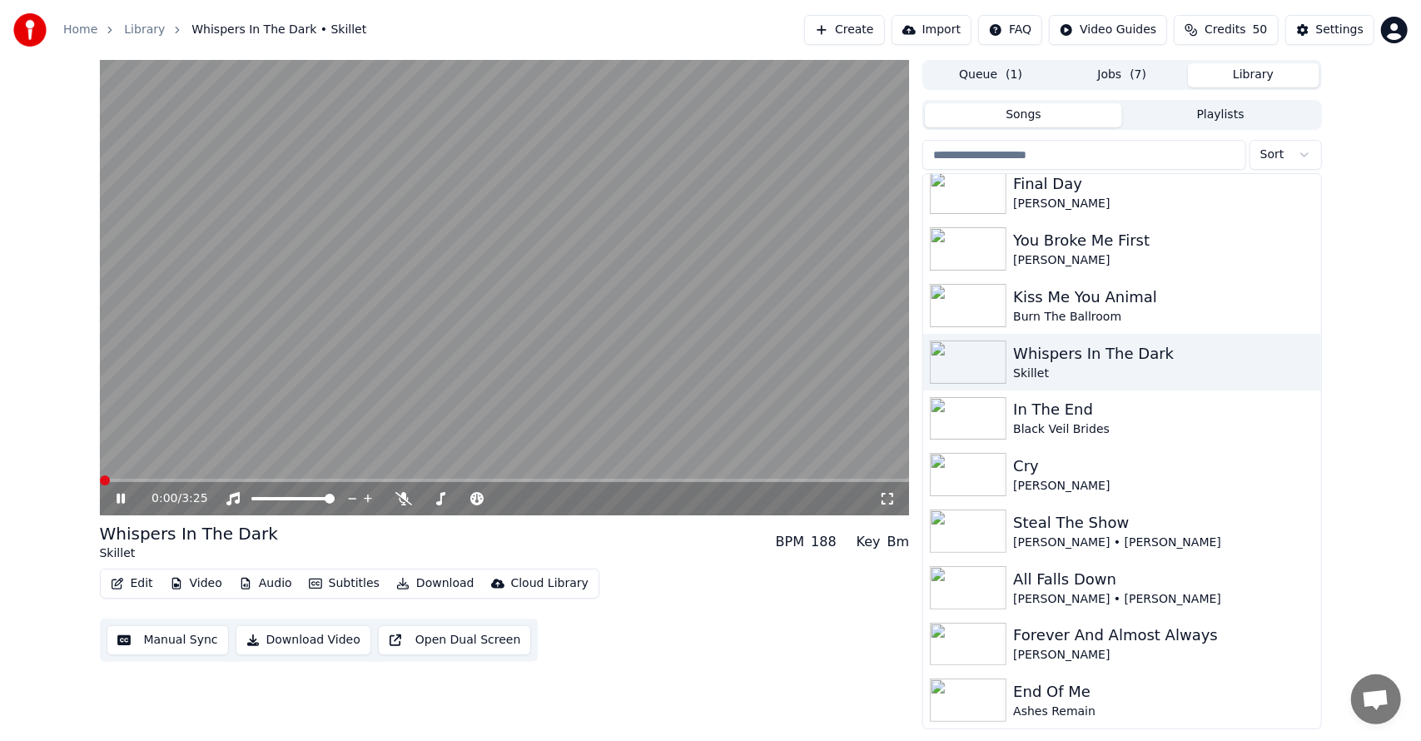
click at [420, 581] on button "Download" at bounding box center [436, 583] width 92 height 23
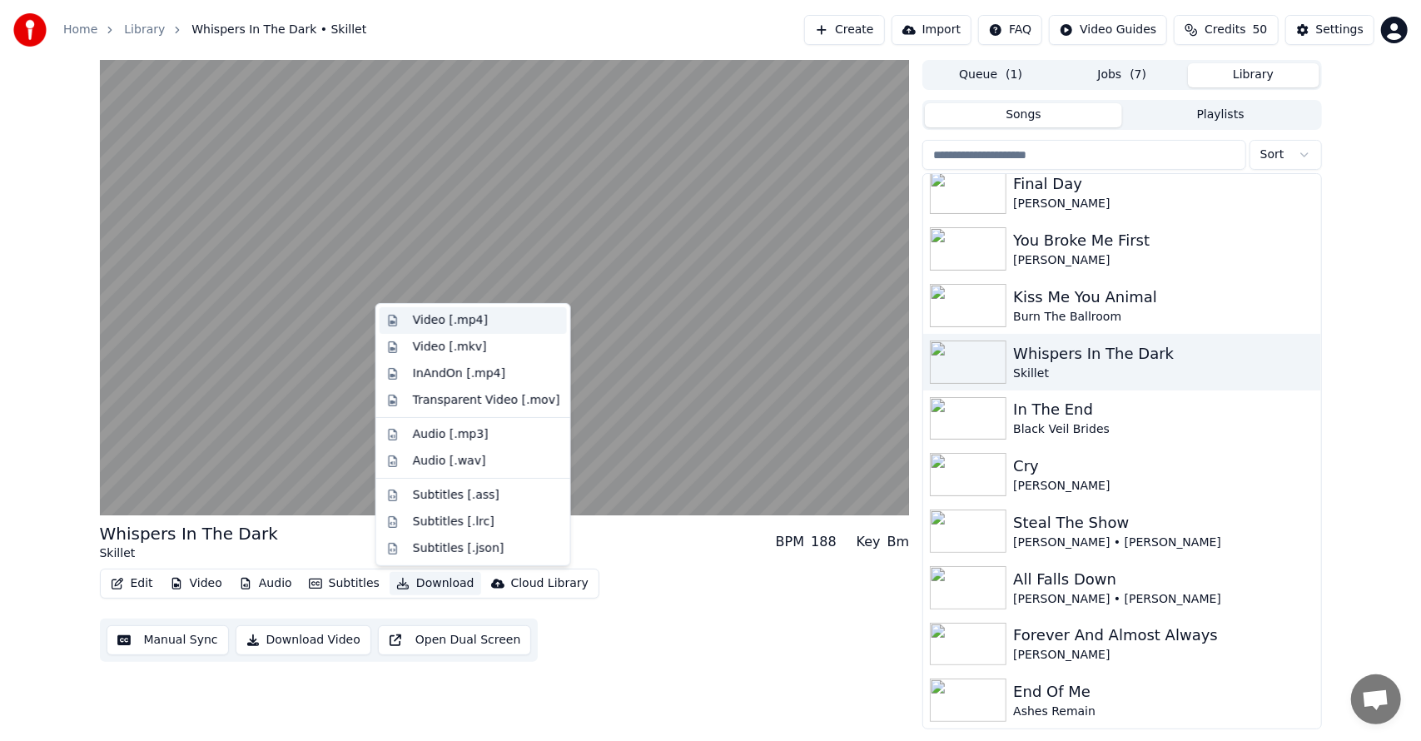
click at [484, 320] on div "Video [.mp4]" at bounding box center [486, 320] width 147 height 17
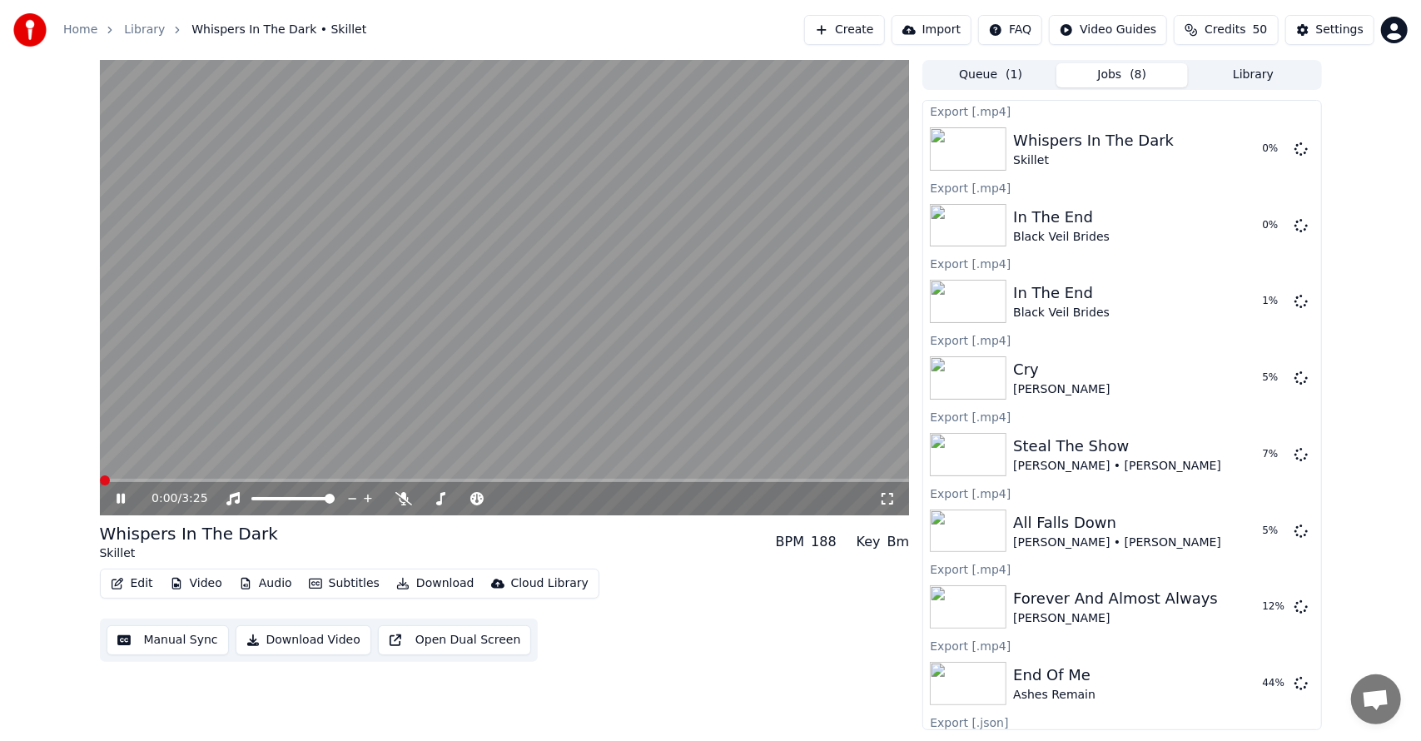
click at [1245, 76] on button "Library" at bounding box center [1253, 75] width 131 height 24
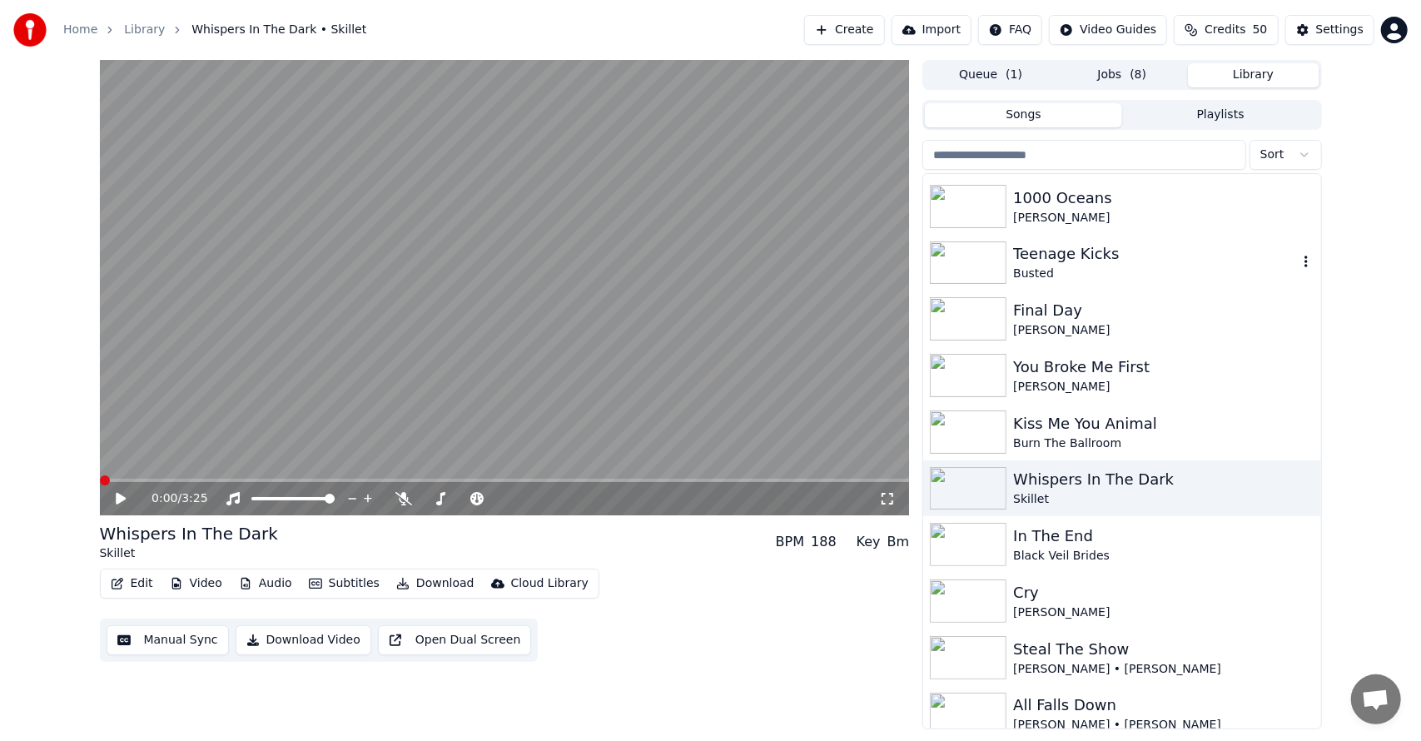
scroll to position [1763, 0]
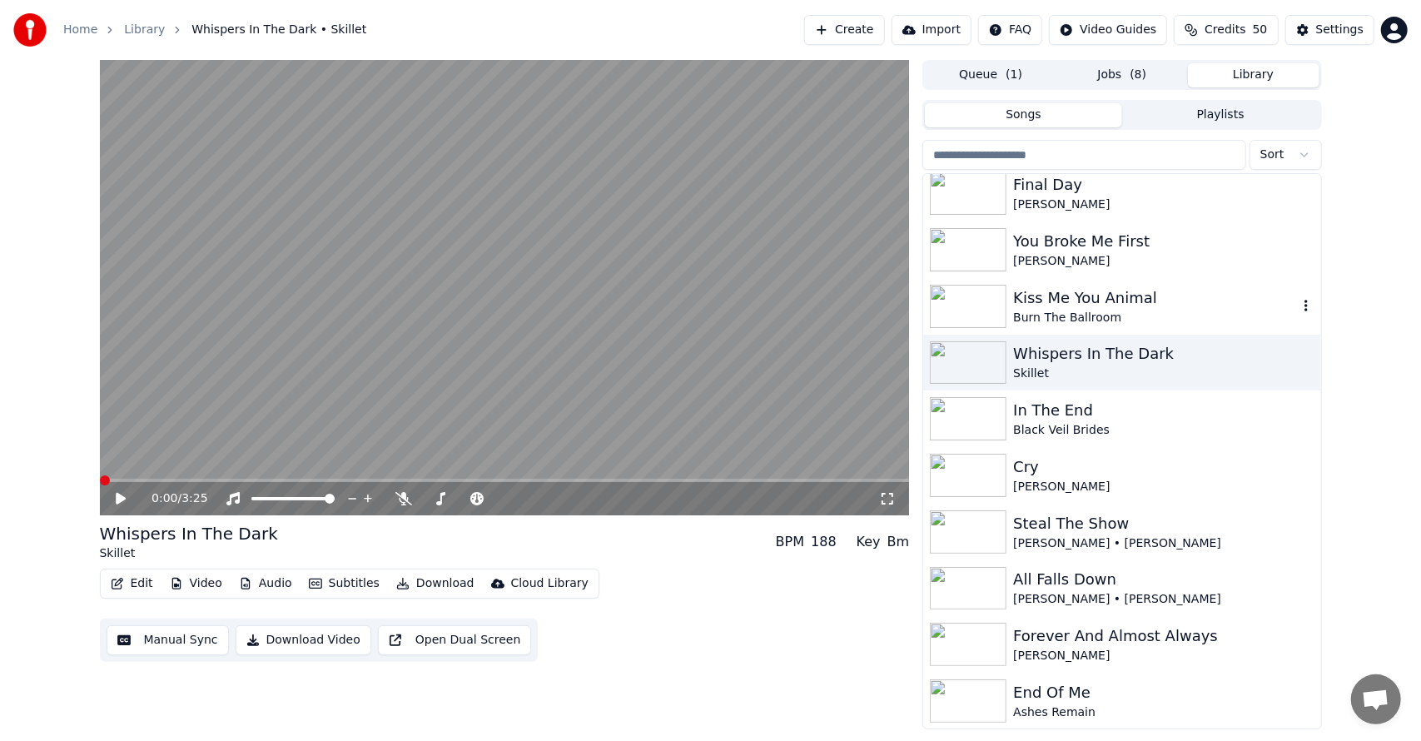
click at [1095, 294] on div "Kiss Me You Animal" at bounding box center [1155, 297] width 284 height 23
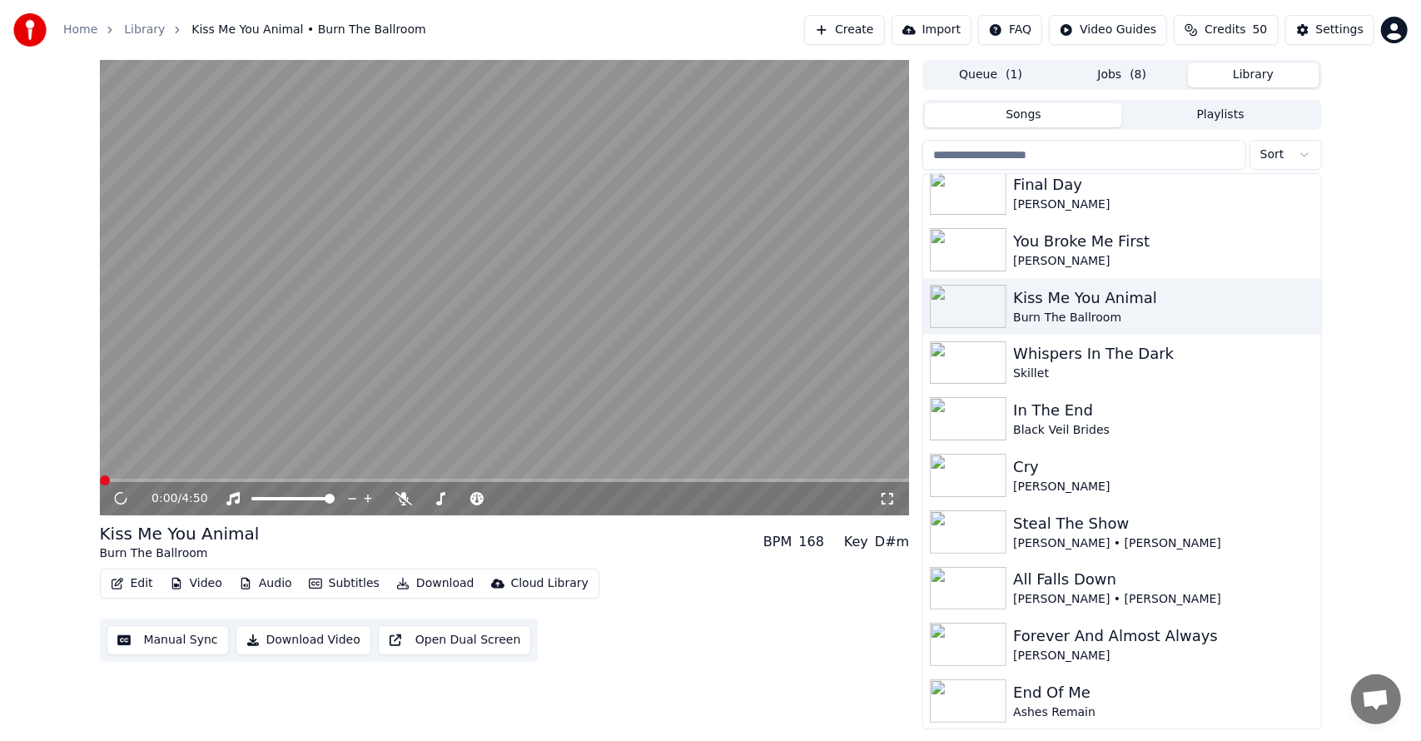
click at [404, 588] on button "Download" at bounding box center [436, 583] width 92 height 23
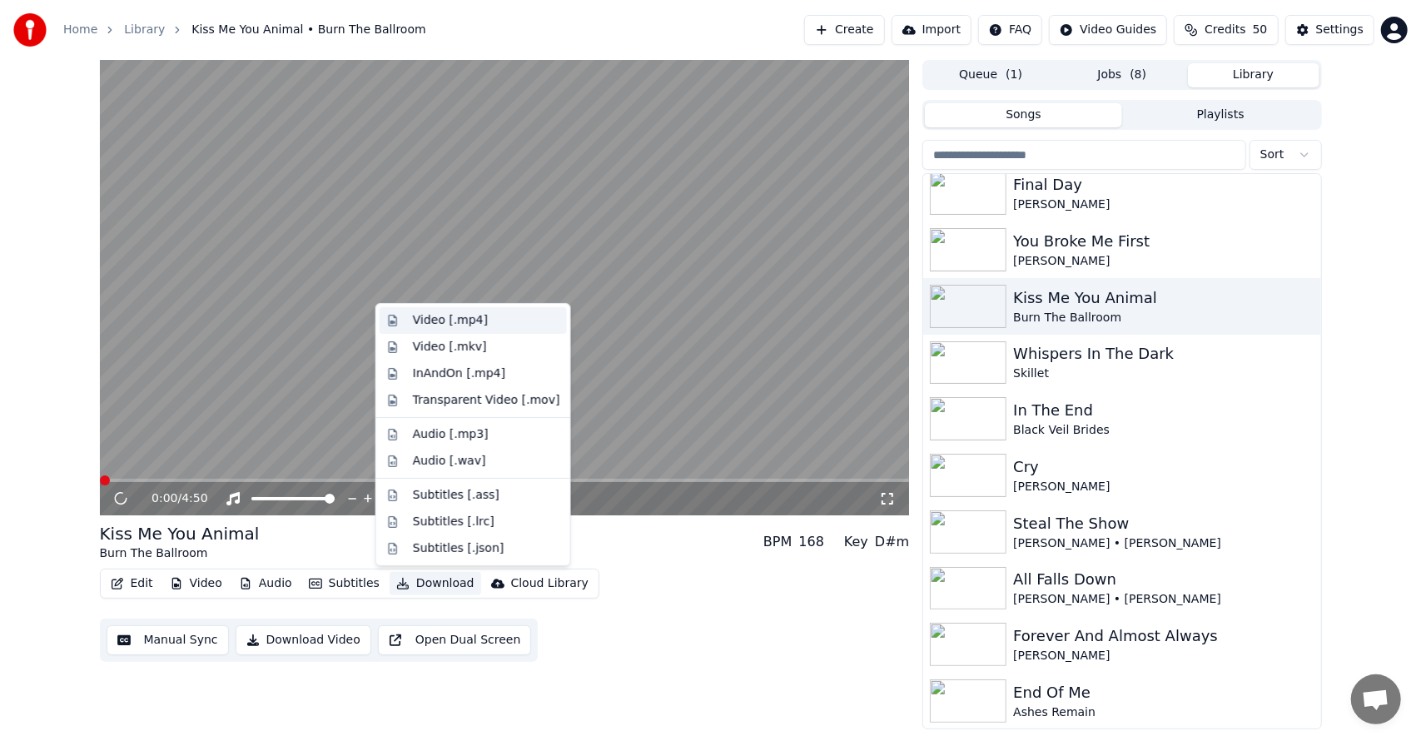
click at [488, 320] on div "Video [.mp4]" at bounding box center [486, 320] width 147 height 17
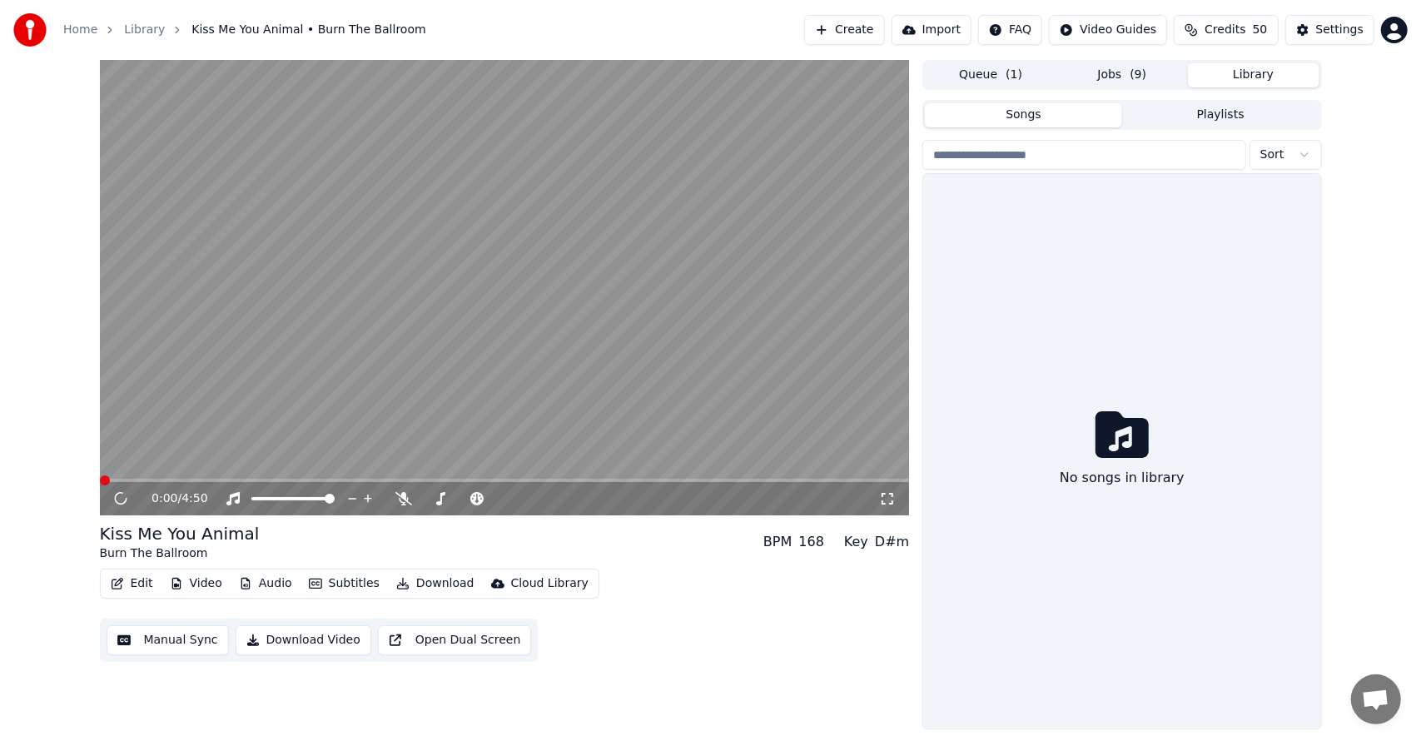
click at [1234, 76] on button "Library" at bounding box center [1253, 75] width 131 height 24
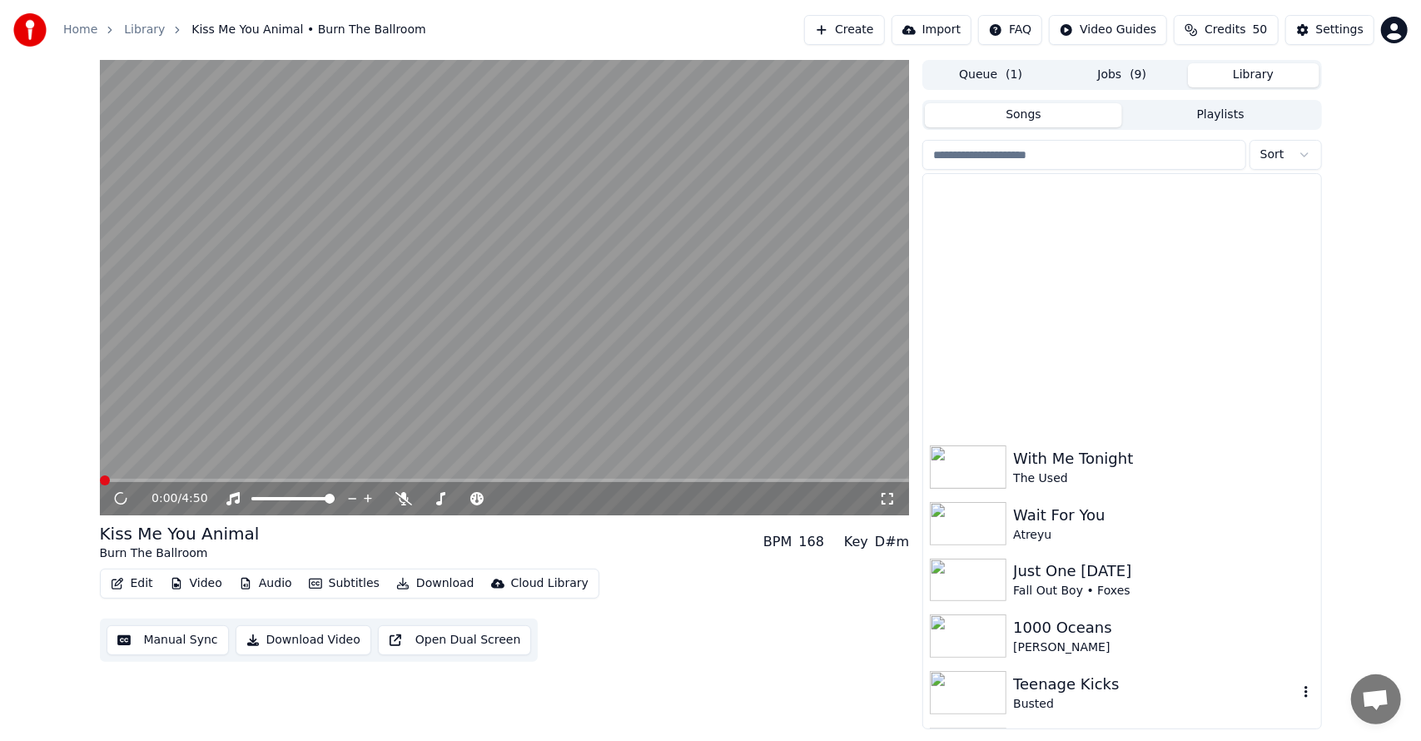
scroll to position [1764, 0]
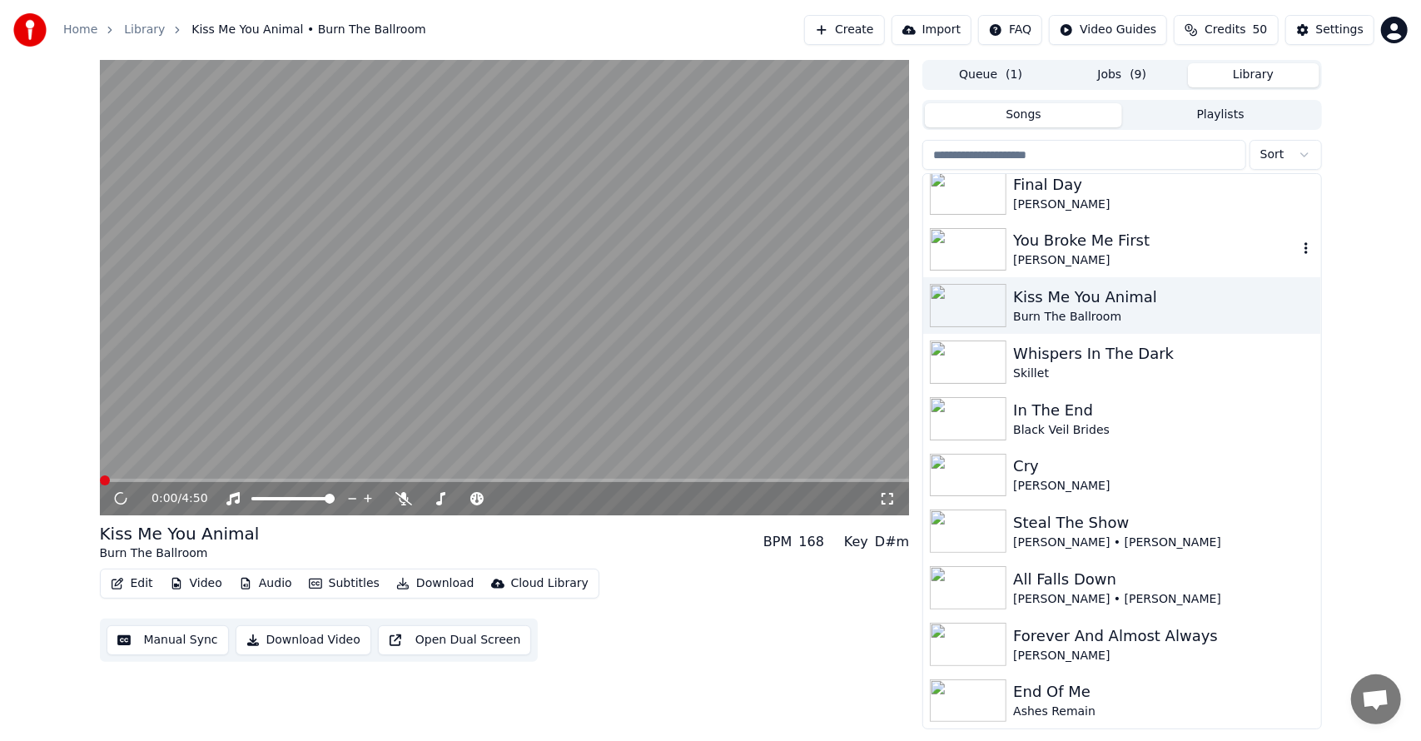
click at [1124, 237] on div "You Broke Me First" at bounding box center [1155, 240] width 284 height 23
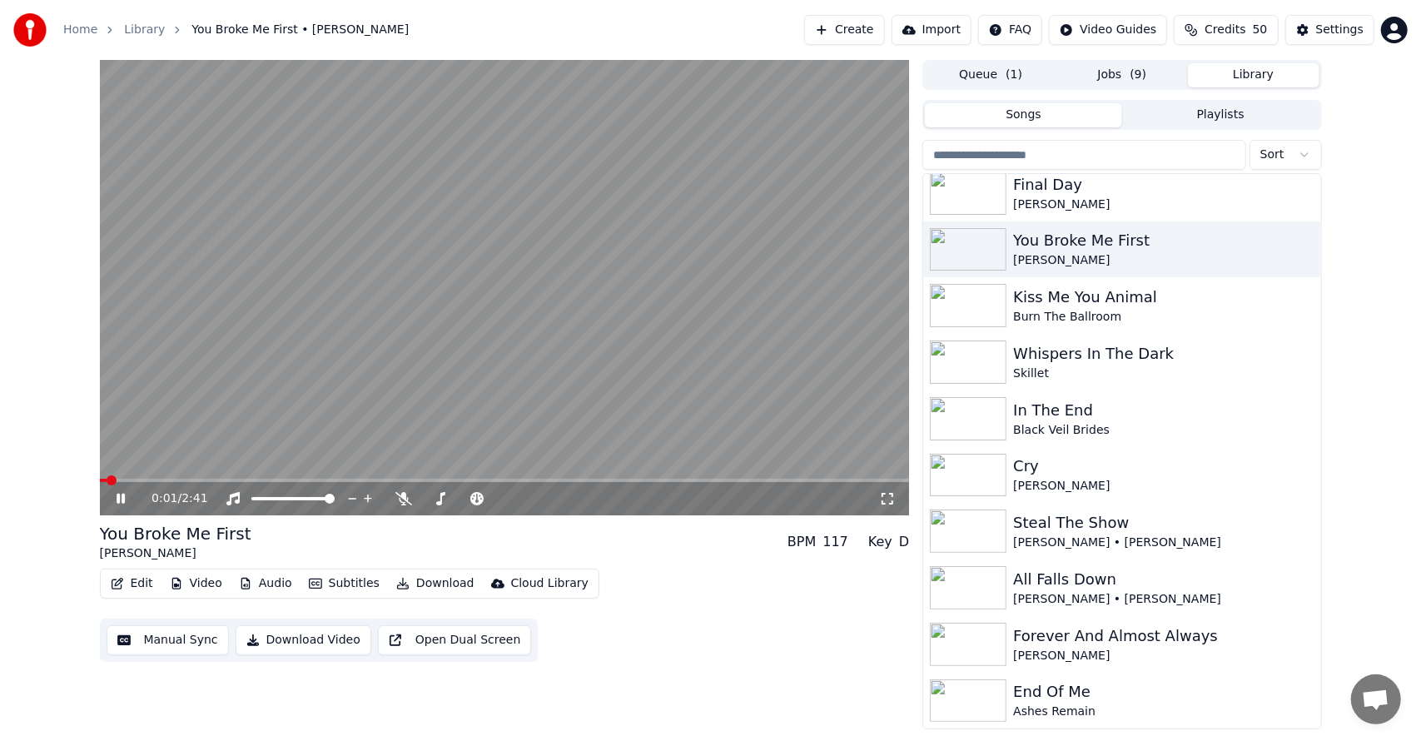
click at [402, 583] on button "Download" at bounding box center [436, 583] width 92 height 23
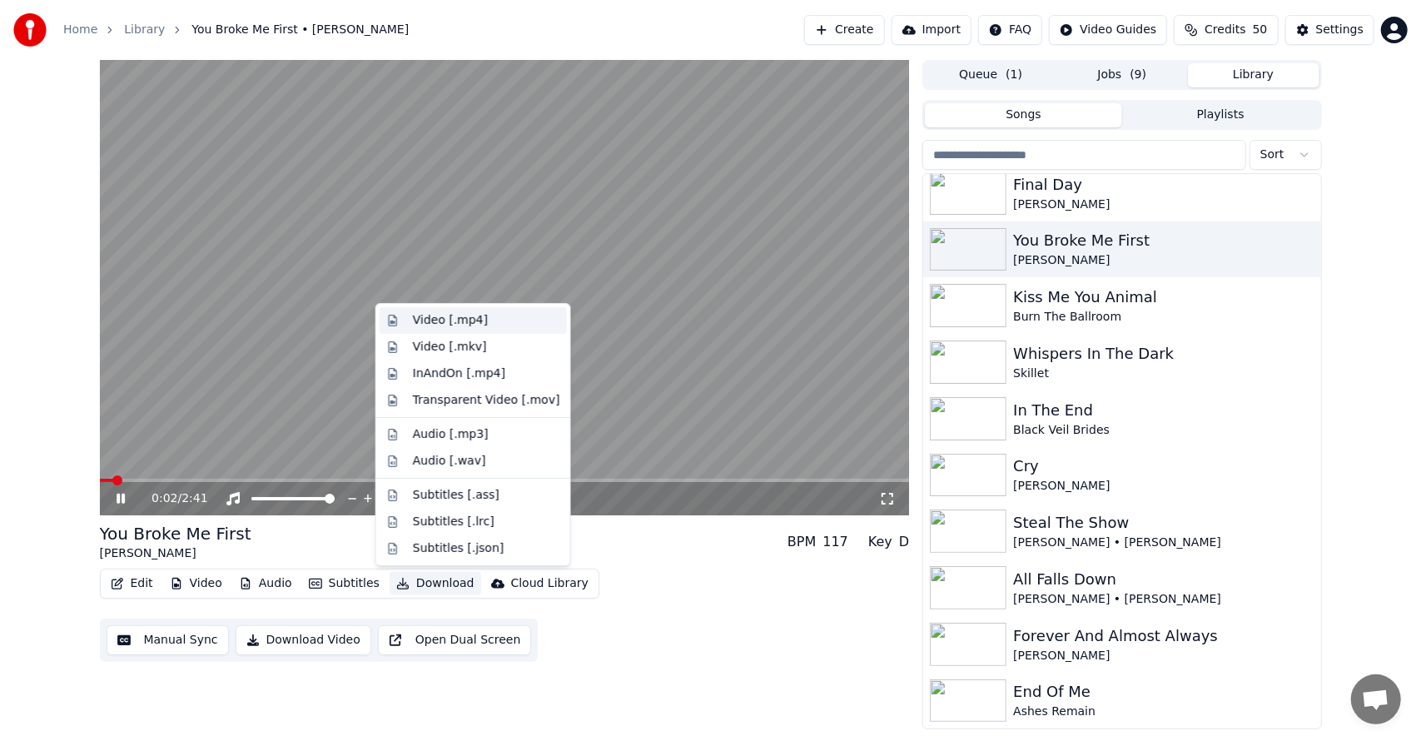
click at [458, 314] on div "Video [.mp4]" at bounding box center [450, 320] width 75 height 17
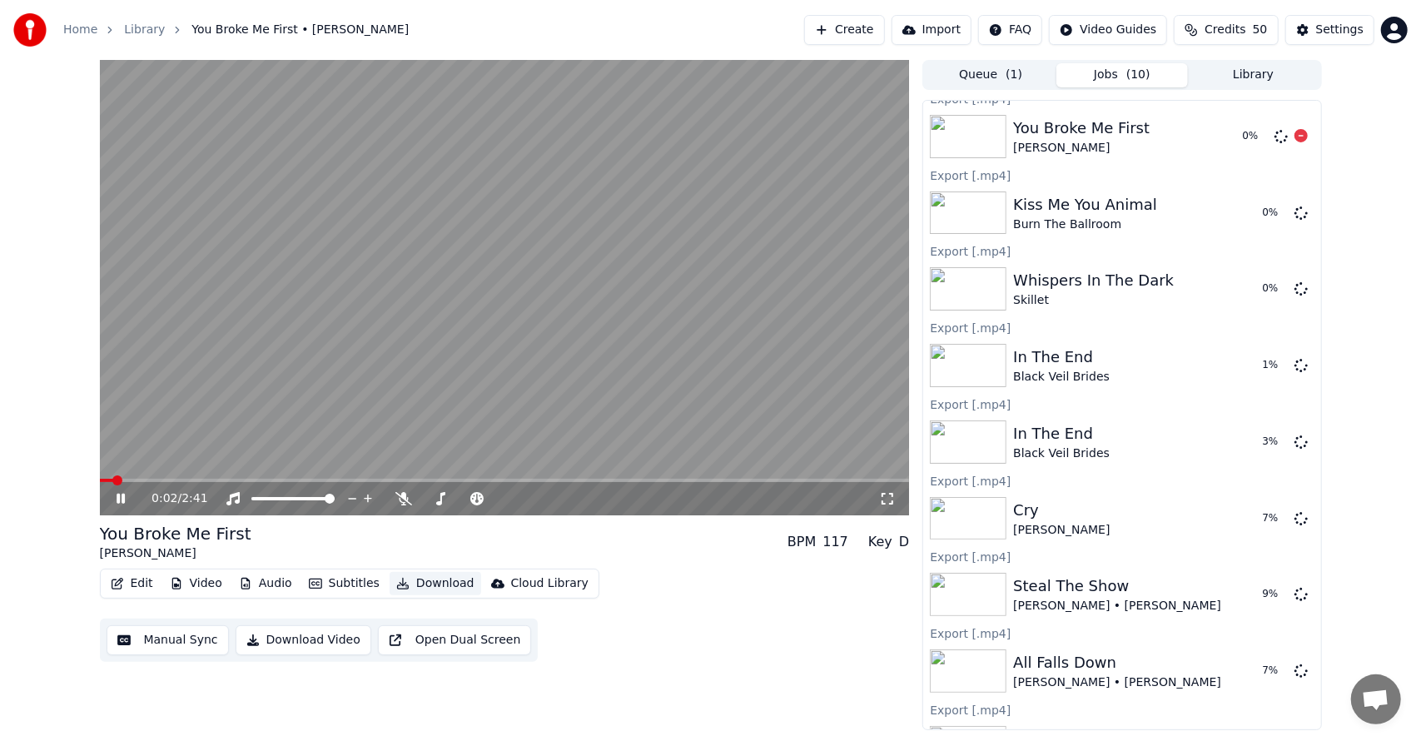
scroll to position [17, 0]
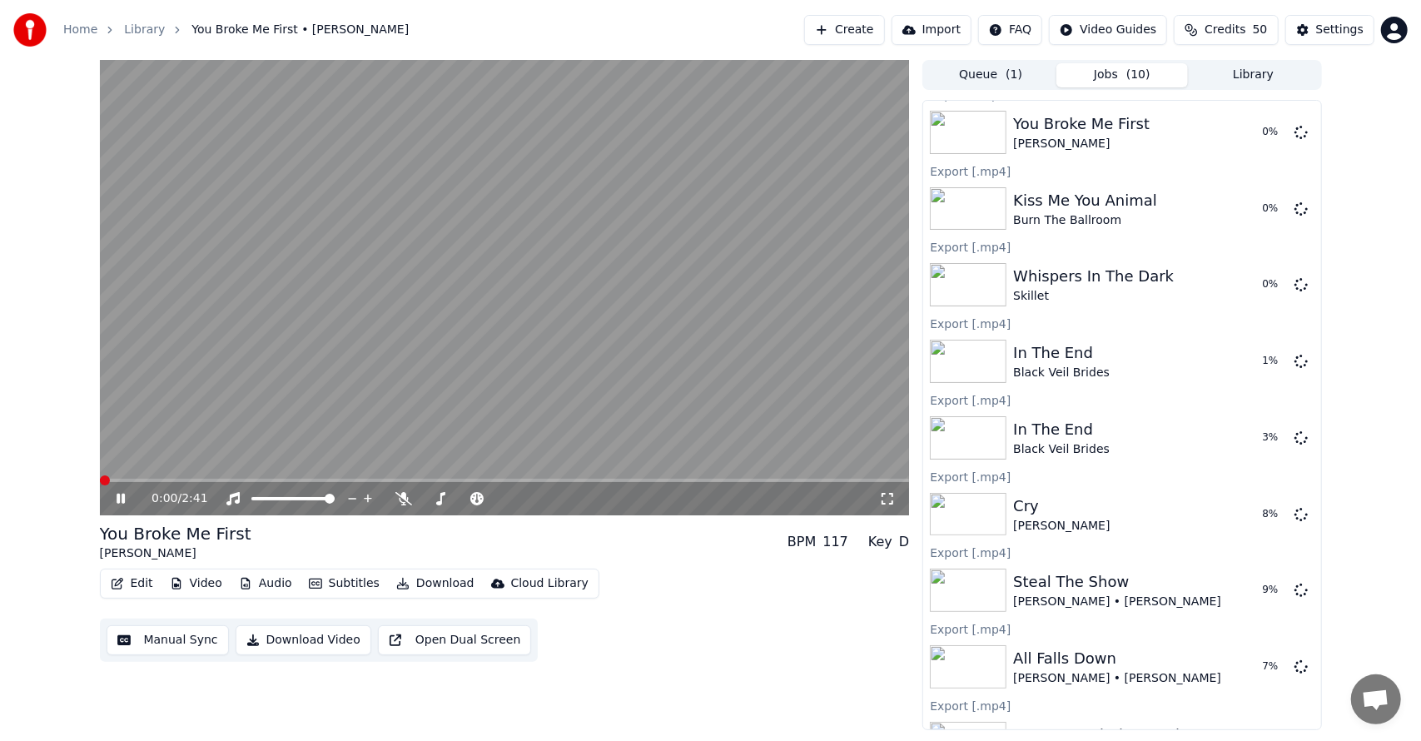
click at [1258, 77] on button "Library" at bounding box center [1253, 75] width 131 height 24
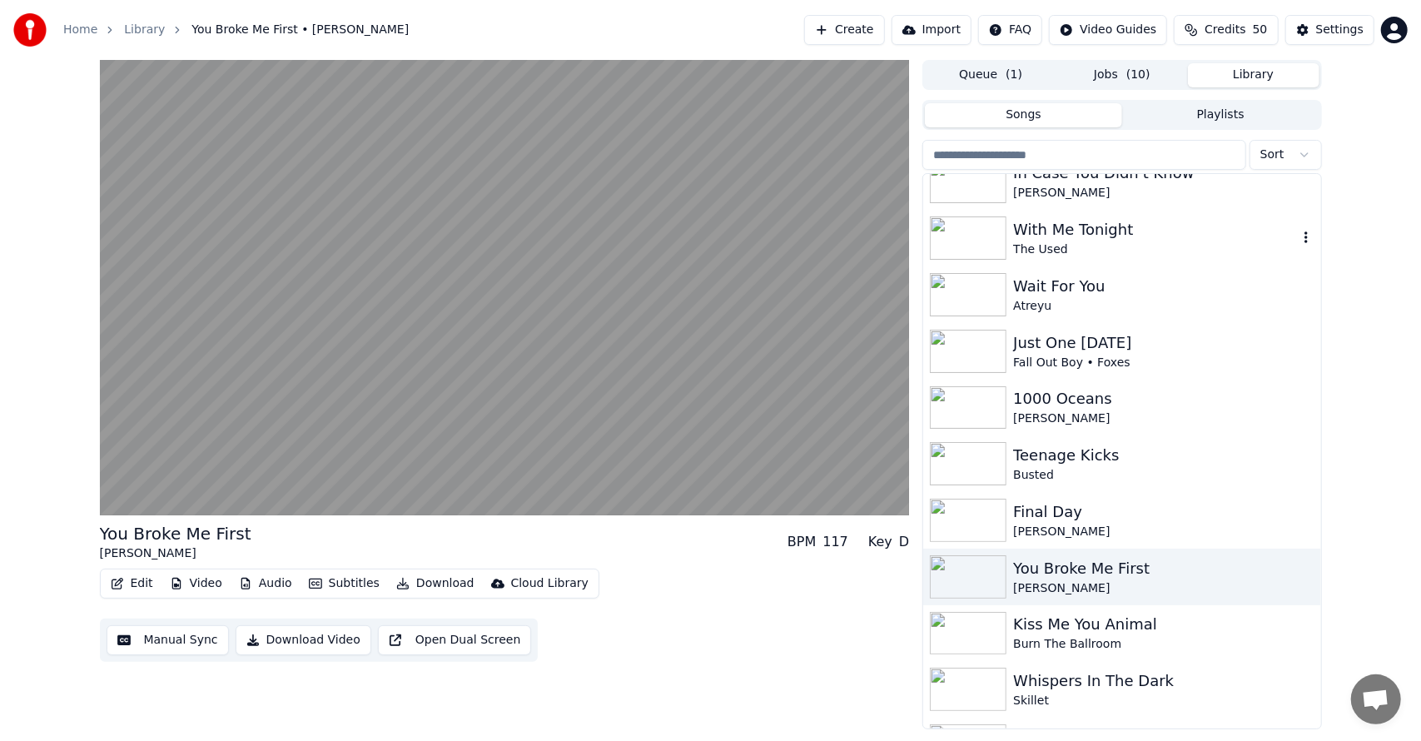
scroll to position [1436, 0]
click at [1049, 518] on div "Final Day" at bounding box center [1155, 510] width 284 height 23
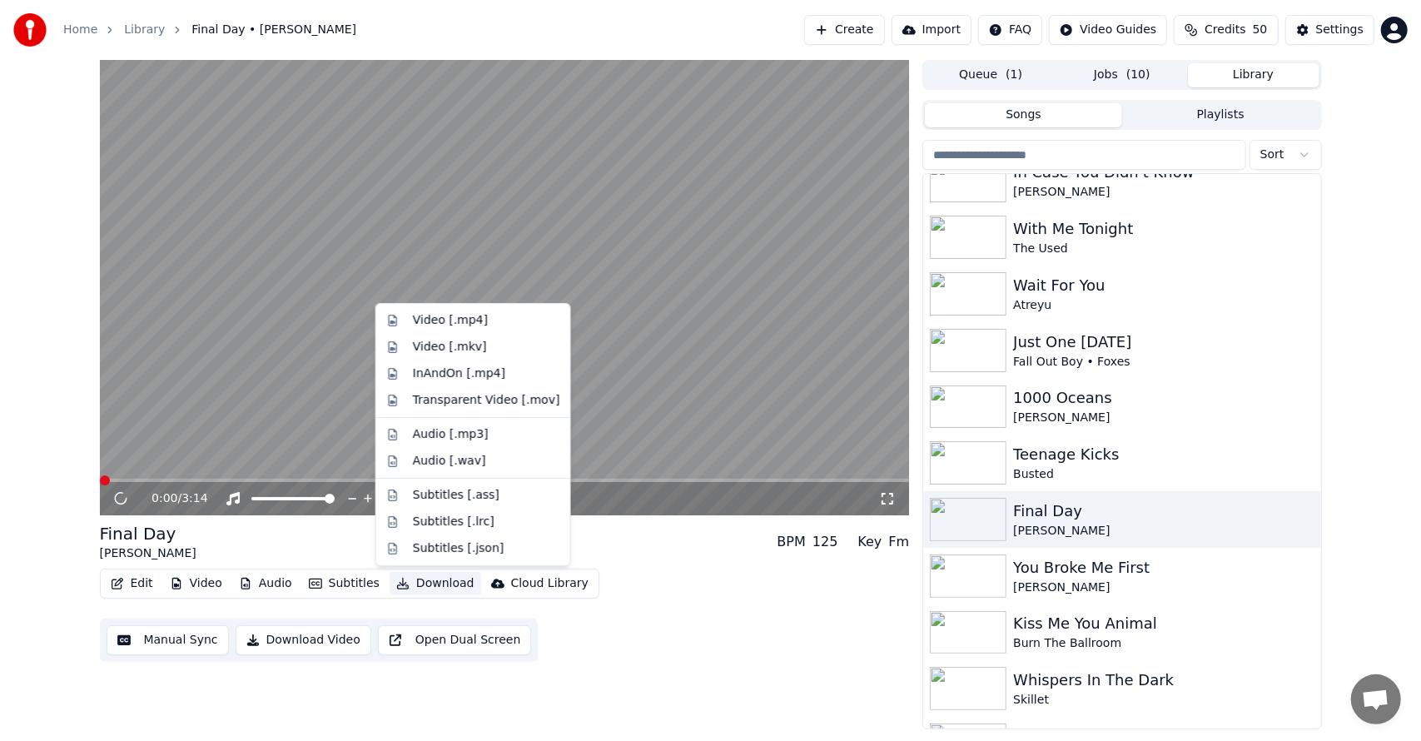
click at [420, 581] on button "Download" at bounding box center [436, 583] width 92 height 23
click at [472, 317] on div "Video [.mp4]" at bounding box center [450, 320] width 75 height 17
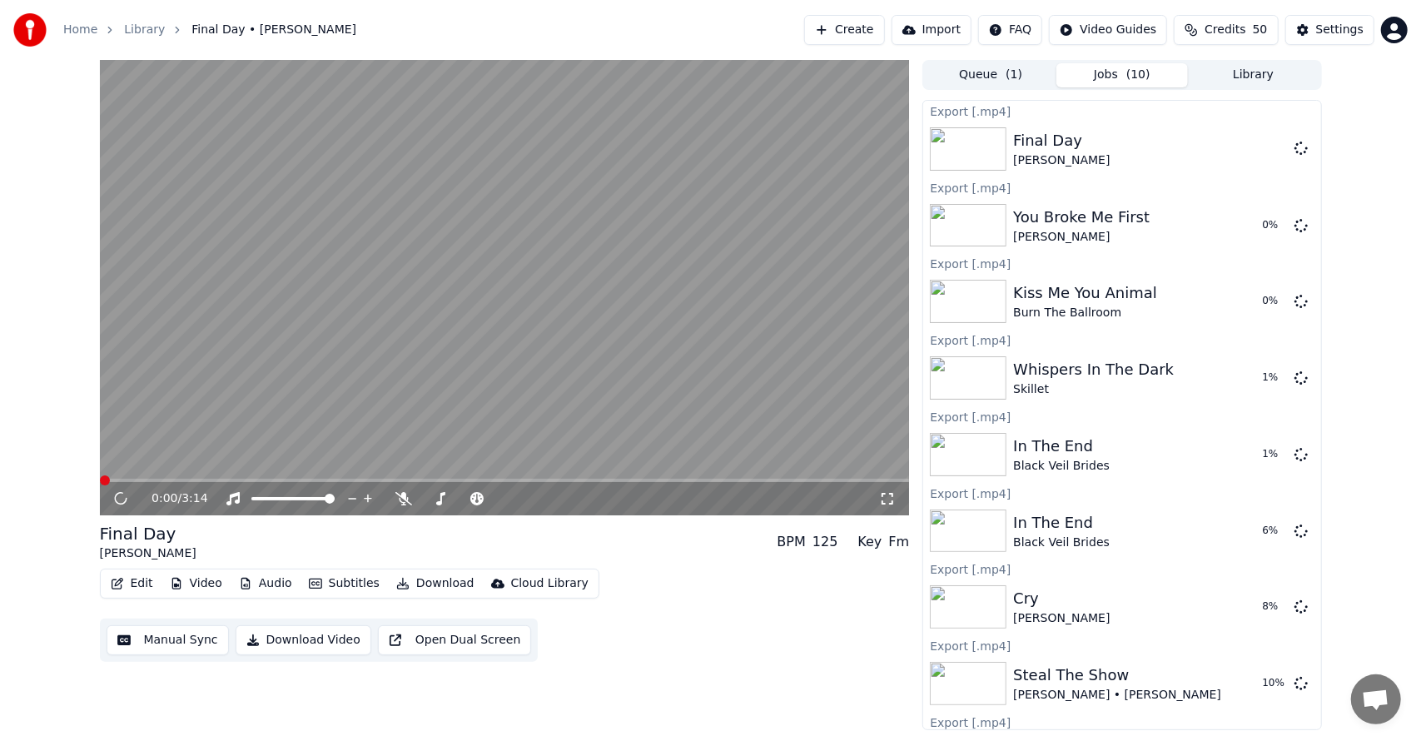
click at [1266, 68] on button "Library" at bounding box center [1253, 75] width 131 height 24
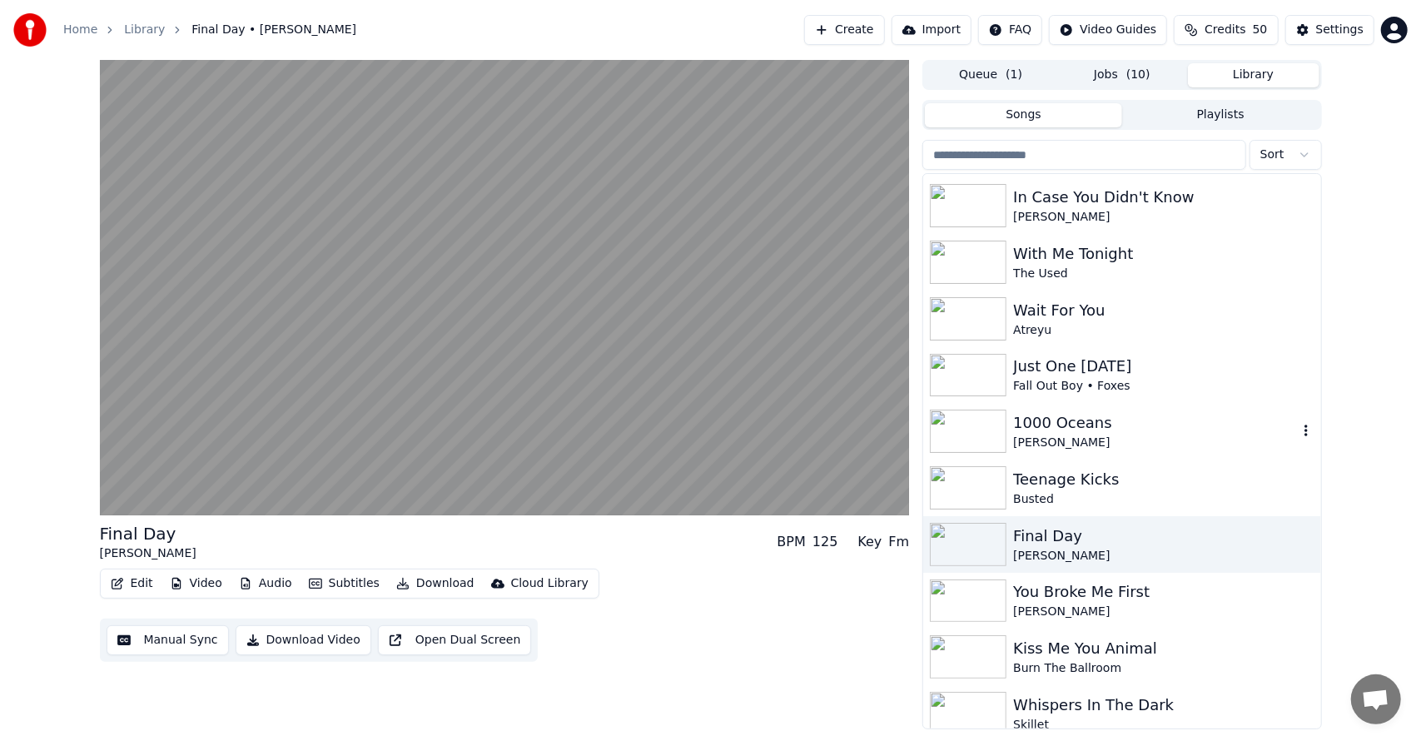
scroll to position [1414, 0]
click at [1012, 500] on div at bounding box center [971, 484] width 83 height 43
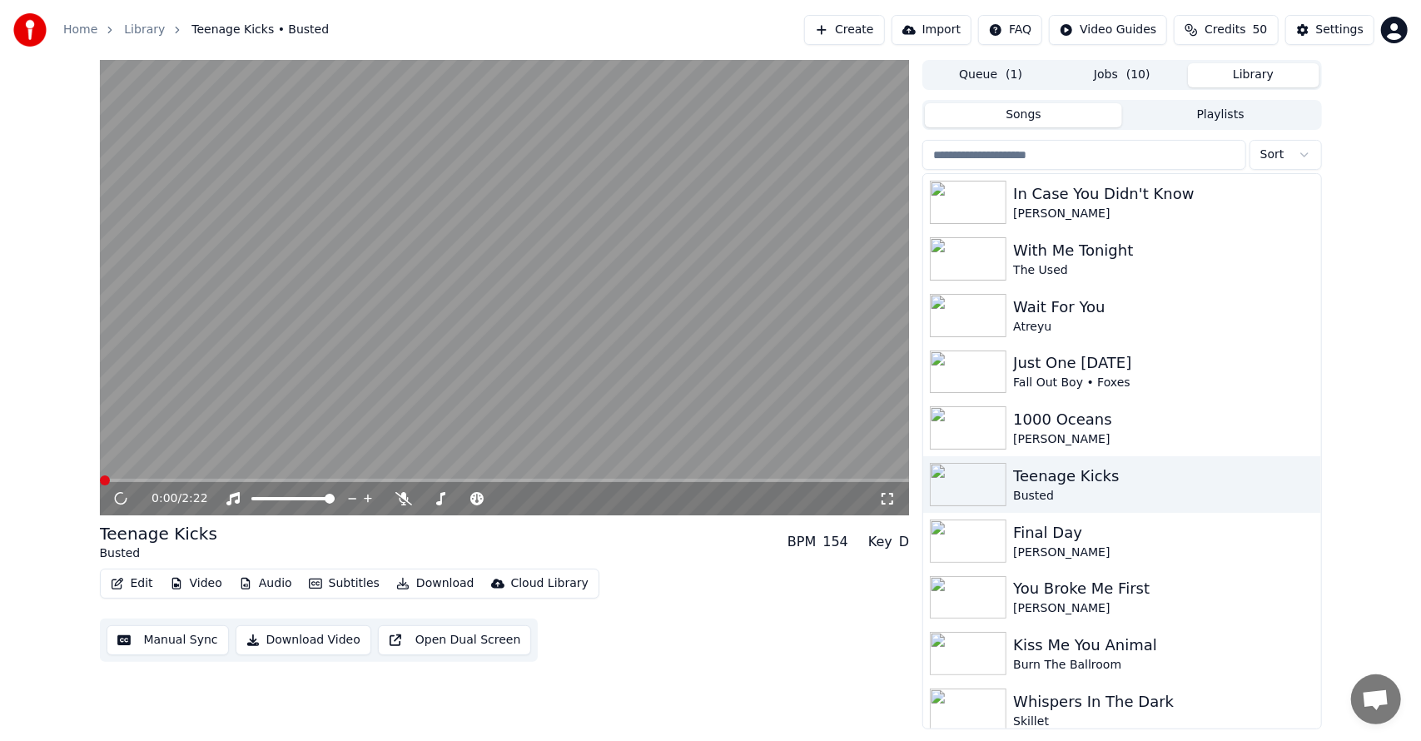
click at [429, 583] on button "Download" at bounding box center [436, 583] width 92 height 23
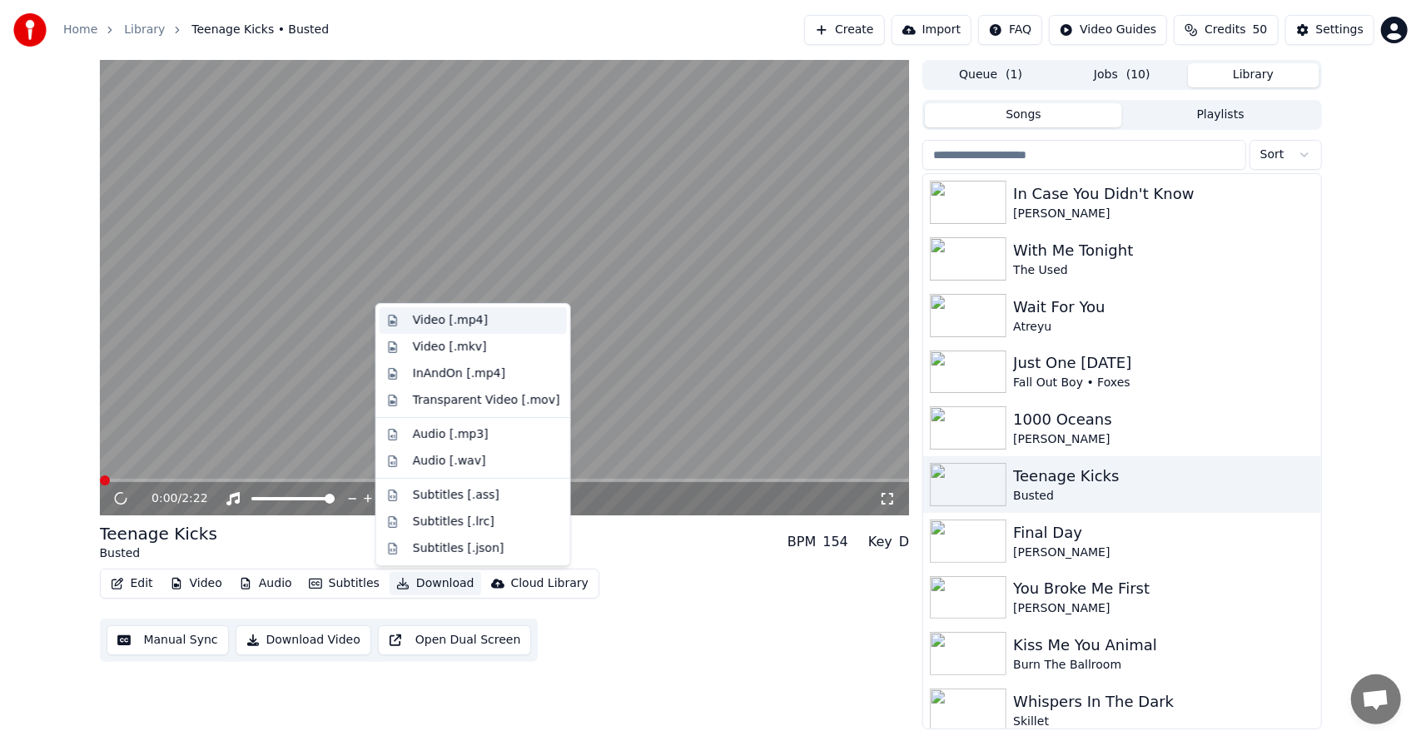
click at [452, 315] on div "Video [.mp4]" at bounding box center [450, 320] width 75 height 17
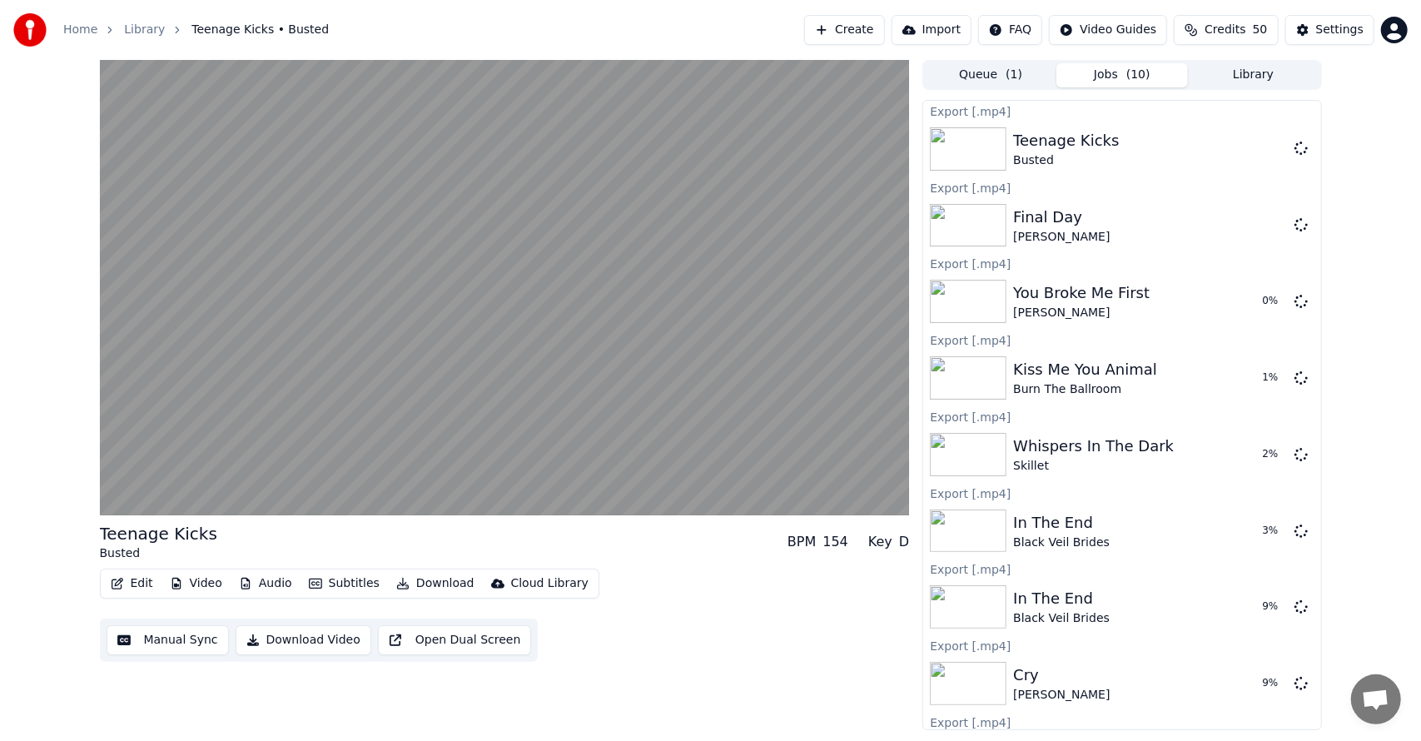
click at [1228, 71] on button "Library" at bounding box center [1253, 75] width 131 height 24
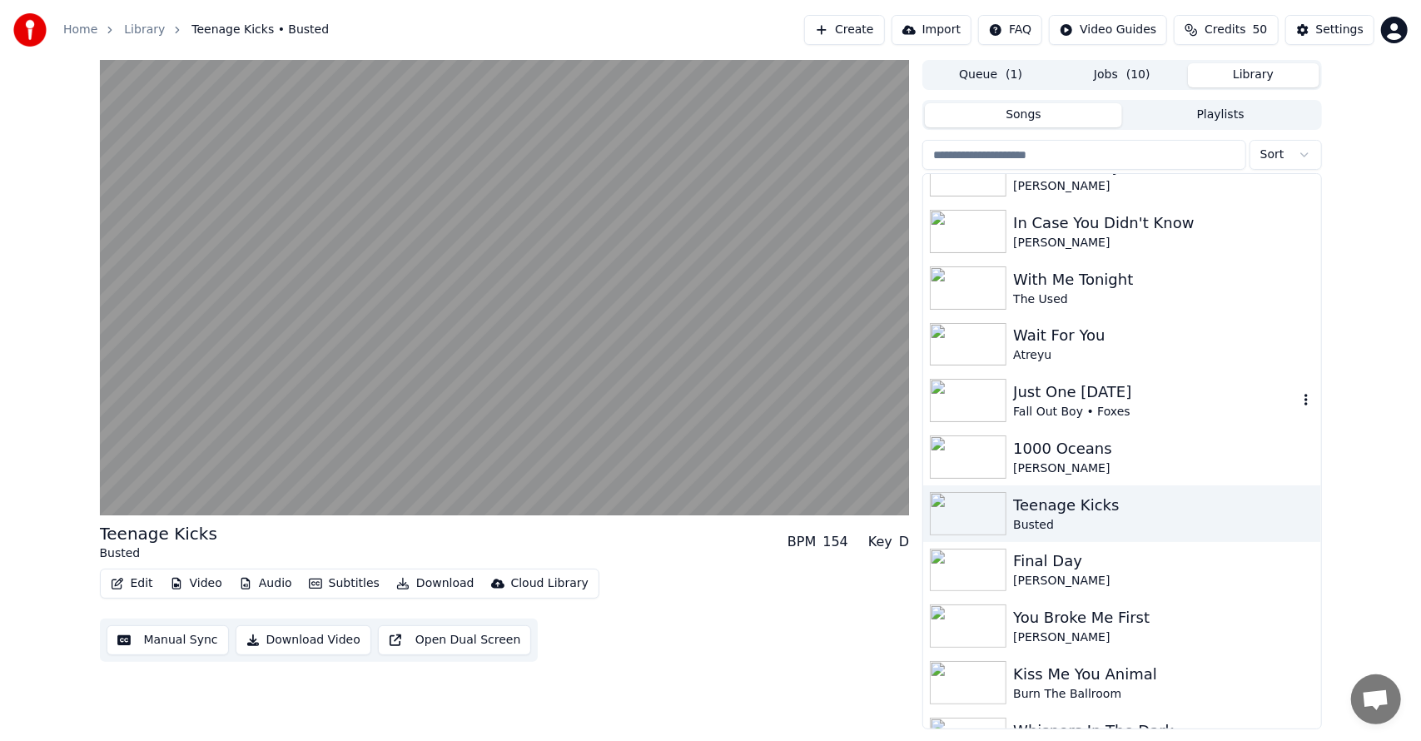
scroll to position [1384, 0]
click at [1063, 461] on div "[PERSON_NAME]" at bounding box center [1155, 469] width 284 height 17
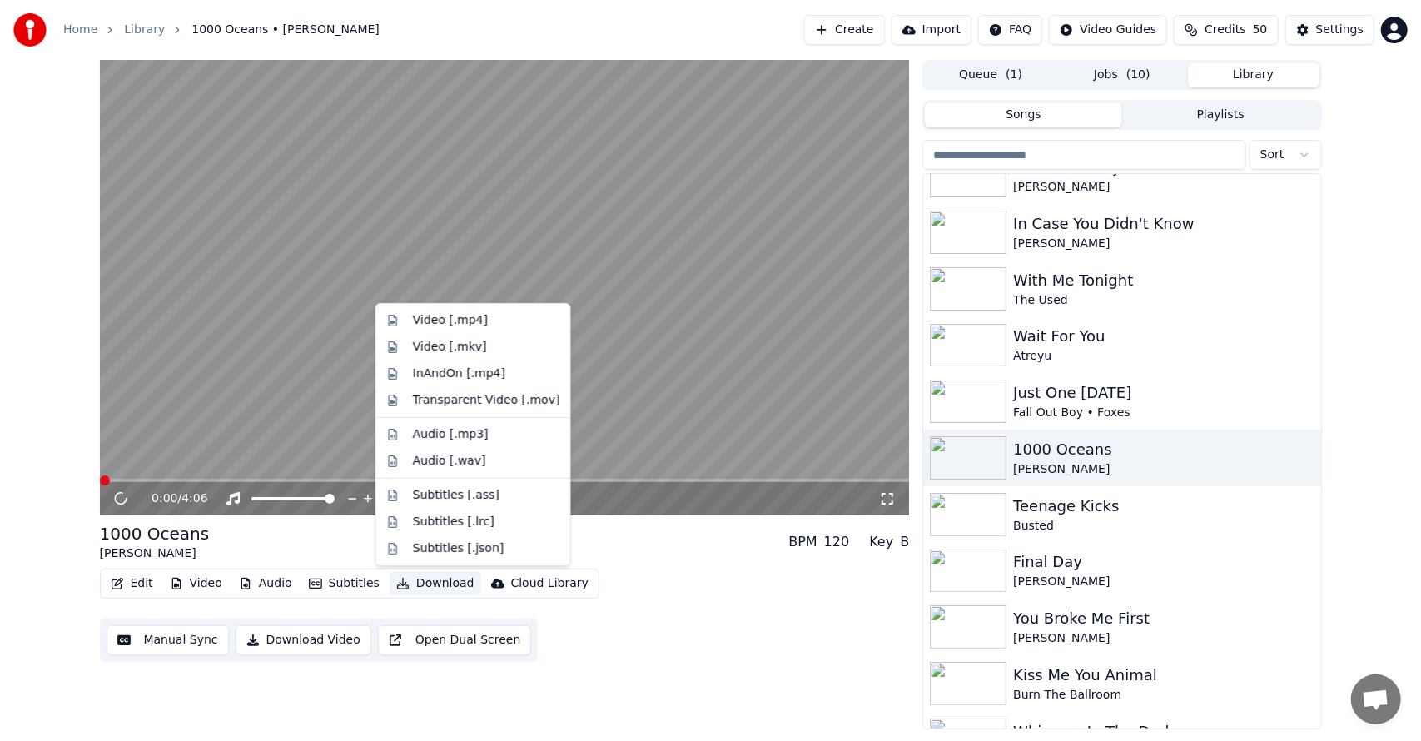
click at [403, 580] on button "Download" at bounding box center [436, 583] width 92 height 23
click at [474, 321] on div "Video [.mp4]" at bounding box center [450, 320] width 75 height 17
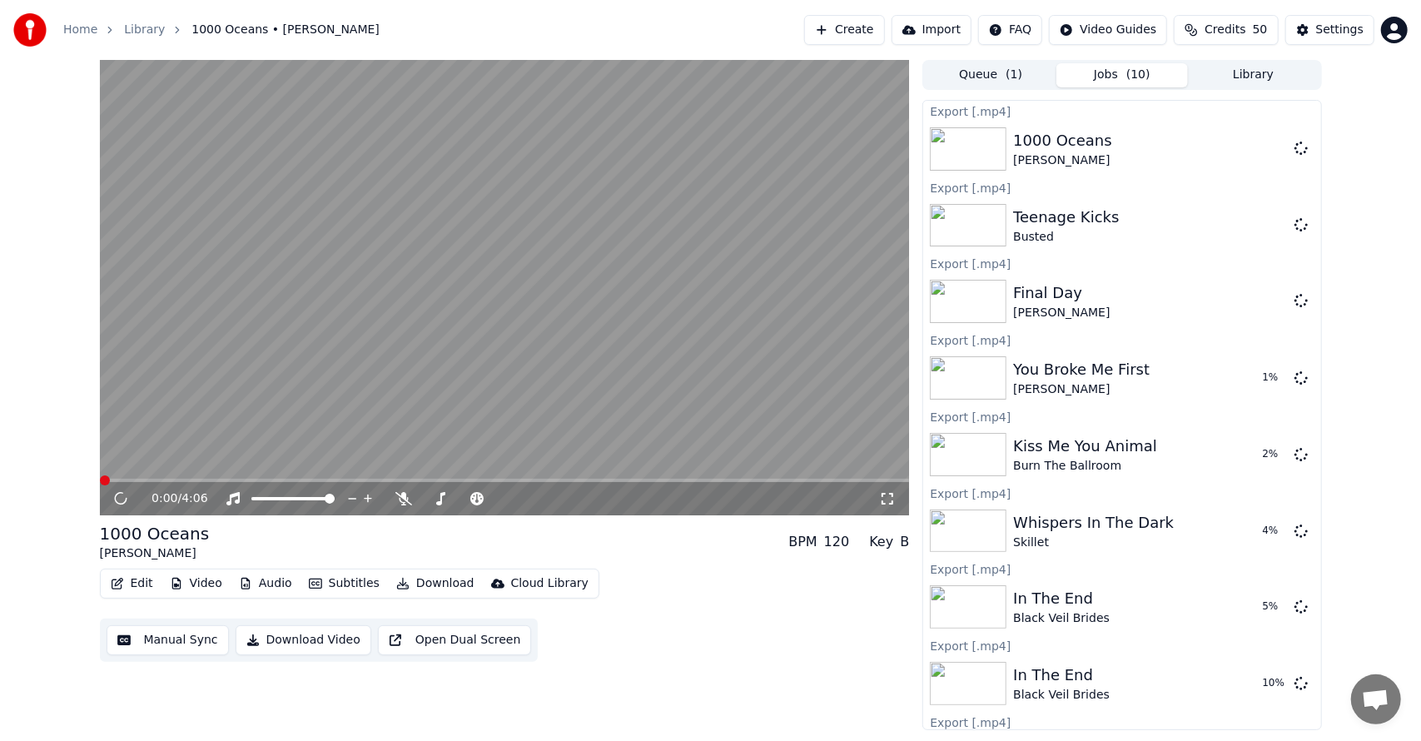
click at [1234, 73] on button "Library" at bounding box center [1253, 75] width 131 height 24
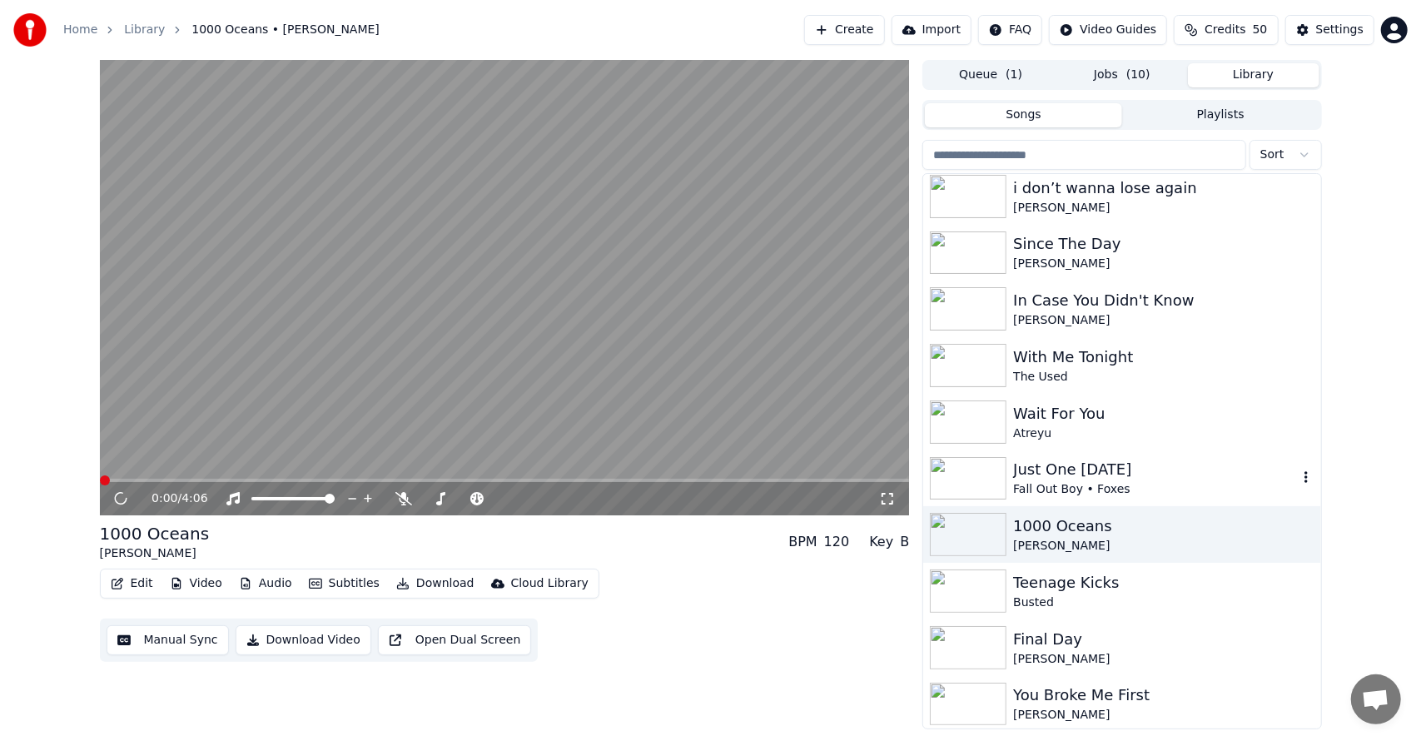
scroll to position [1303, 0]
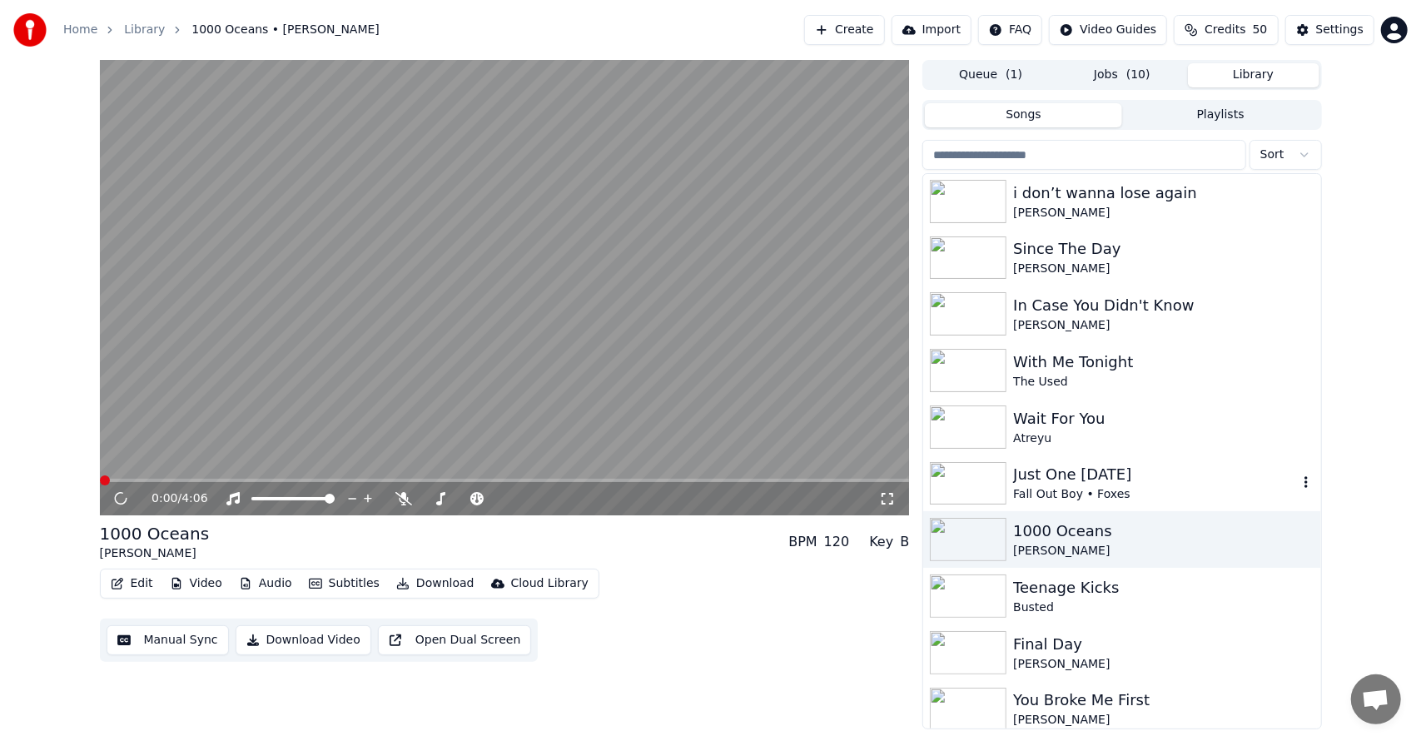
click at [1082, 463] on div "Just One [DATE]" at bounding box center [1155, 474] width 284 height 23
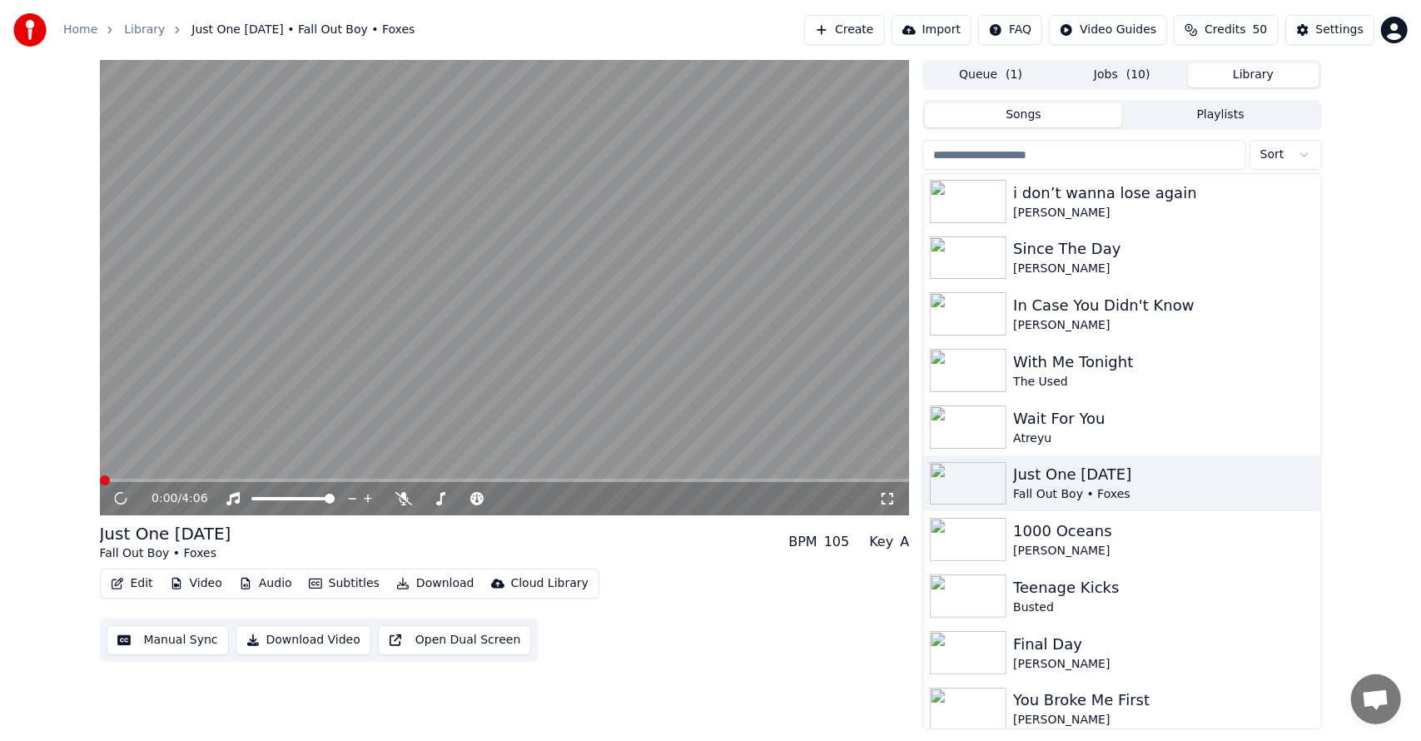
click at [399, 579] on button "Download" at bounding box center [436, 583] width 92 height 23
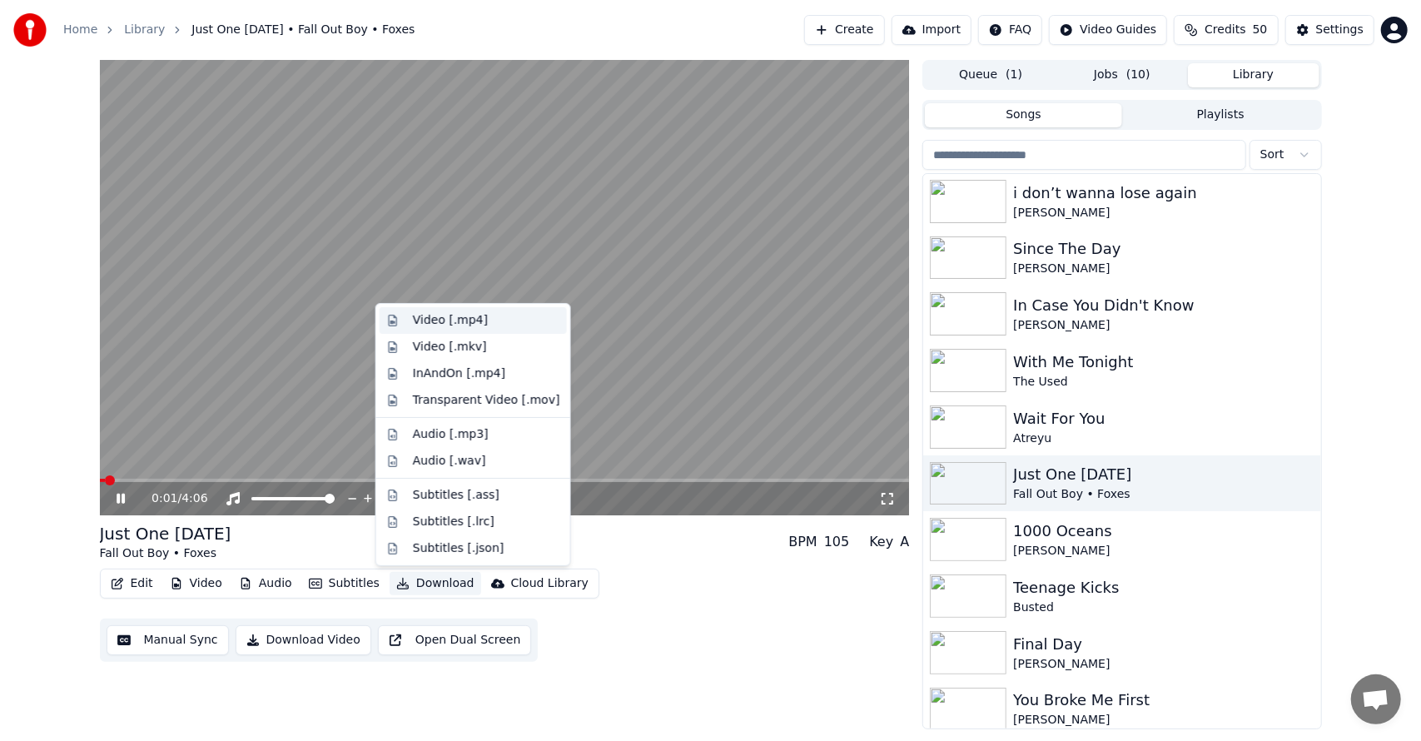
click at [436, 319] on div "Video [.mp4]" at bounding box center [450, 320] width 75 height 17
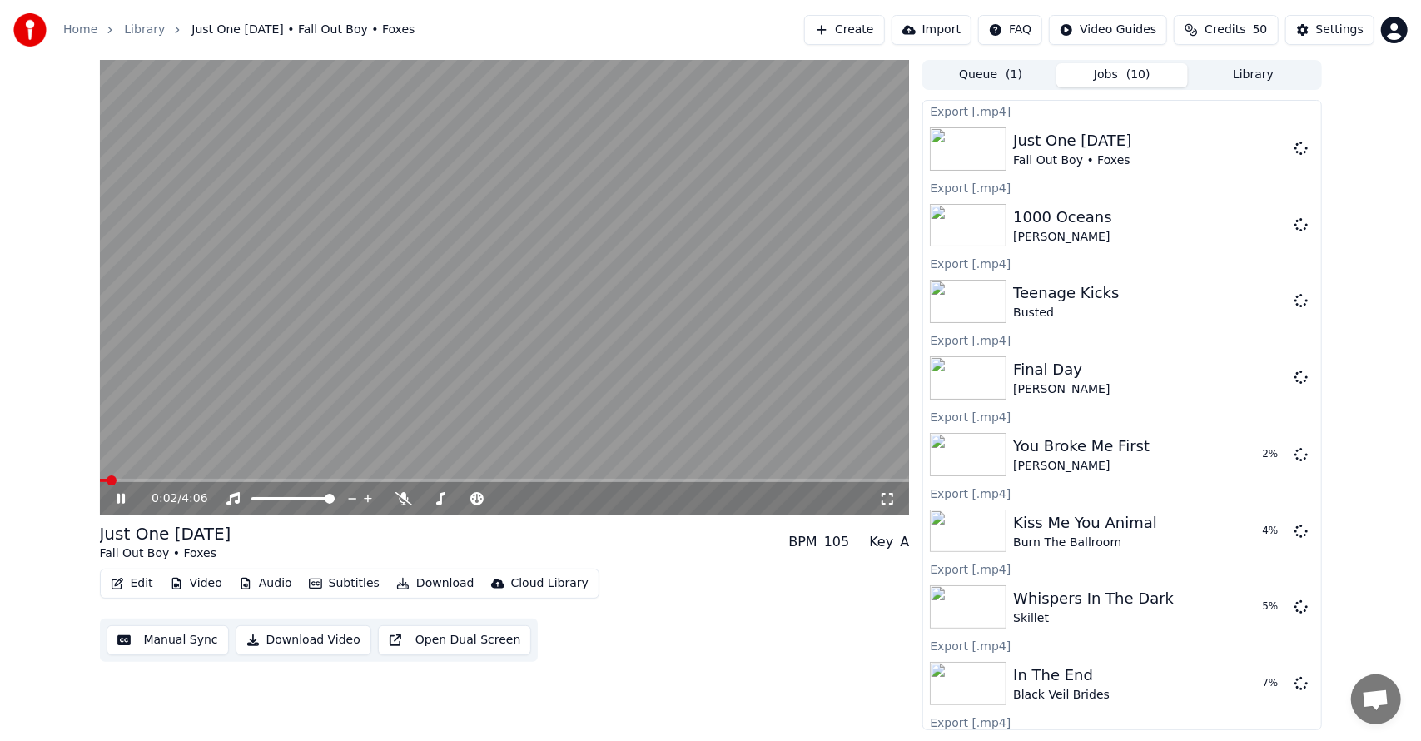
click at [1240, 73] on button "Library" at bounding box center [1253, 75] width 131 height 24
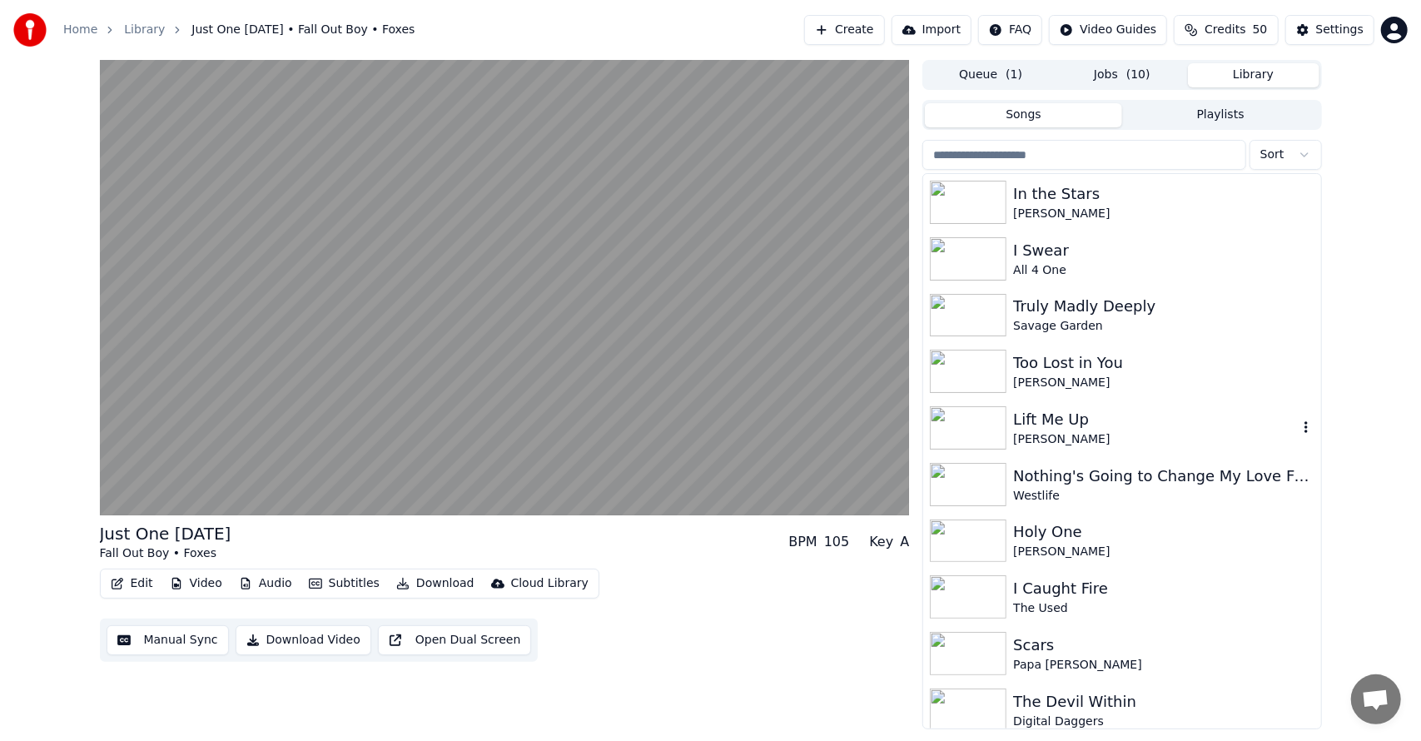
click at [1112, 409] on div "Lift Me Up" at bounding box center [1155, 419] width 284 height 23
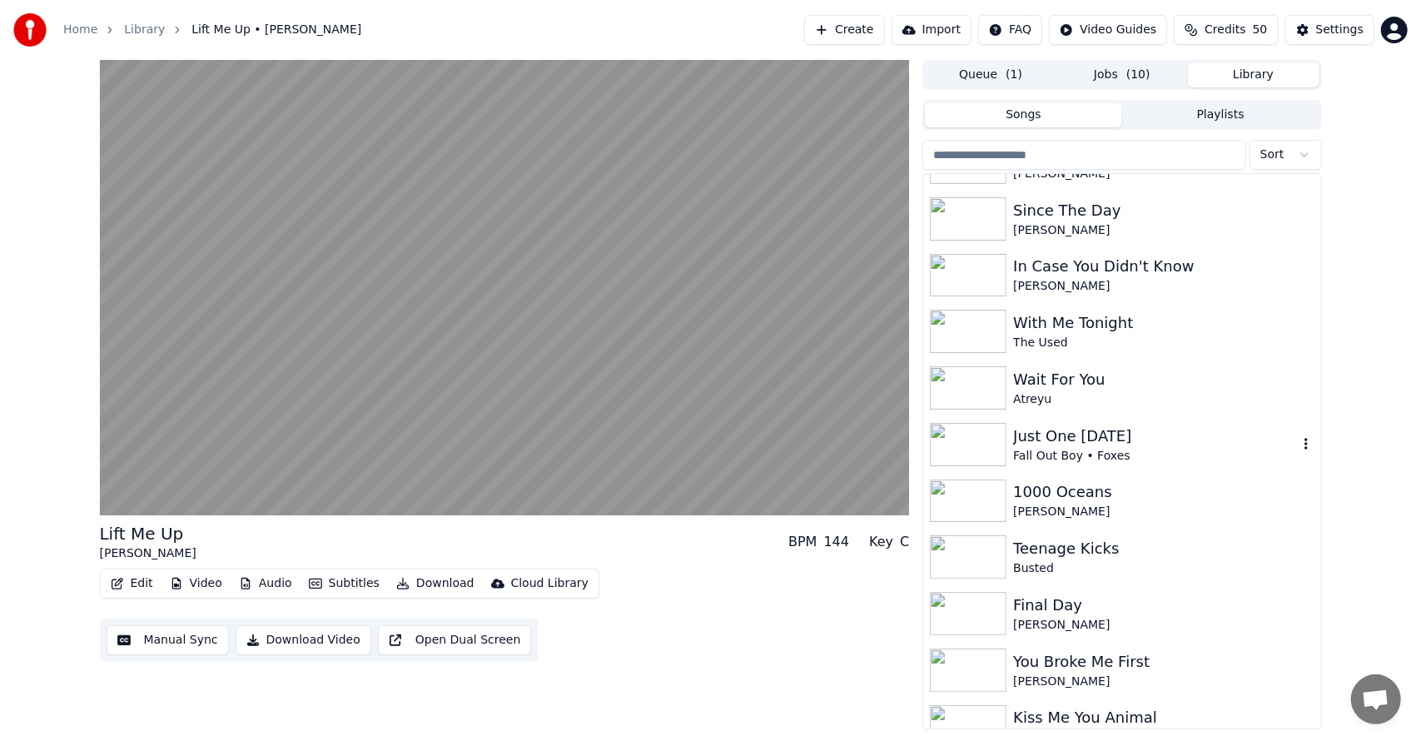
scroll to position [1340, 0]
click at [1063, 506] on div "[PERSON_NAME]" at bounding box center [1155, 513] width 284 height 17
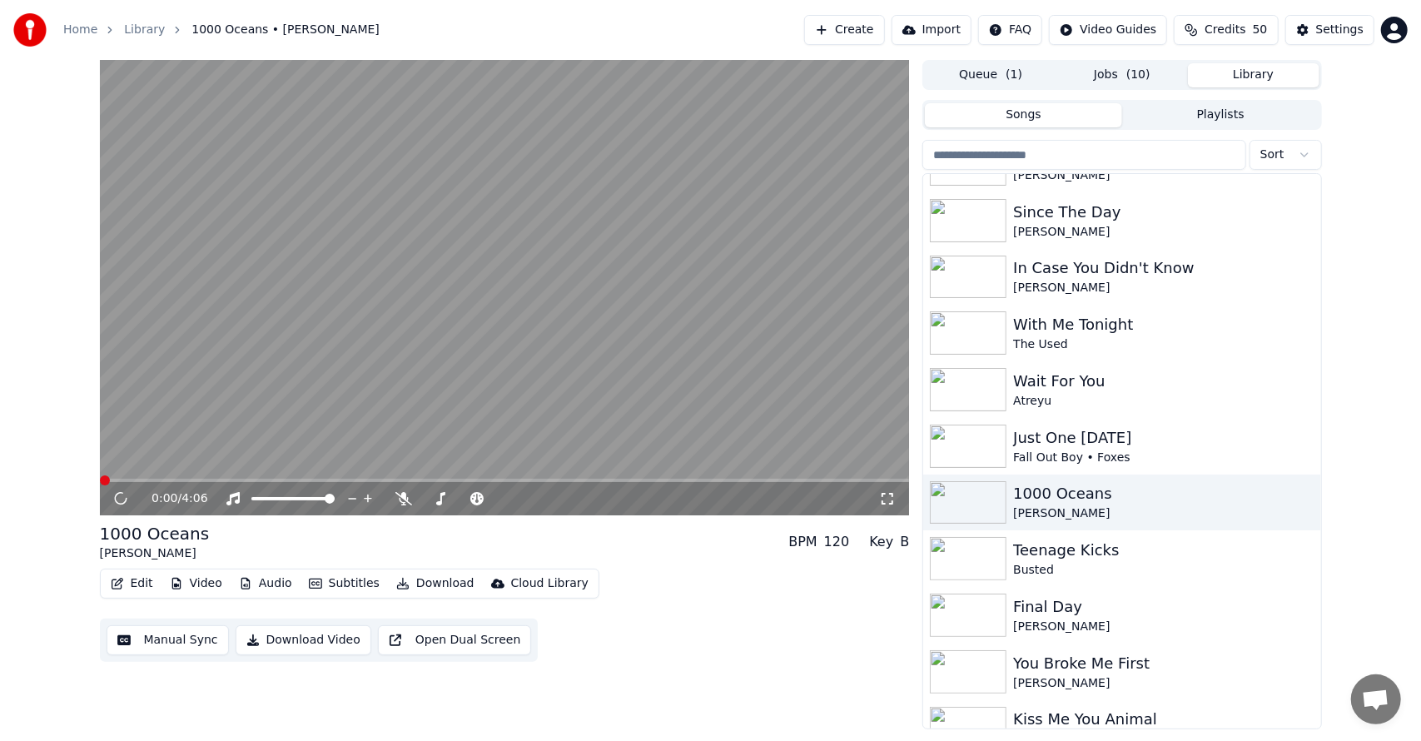
click at [1104, 85] on button "Jobs ( 10 )" at bounding box center [1121, 75] width 131 height 24
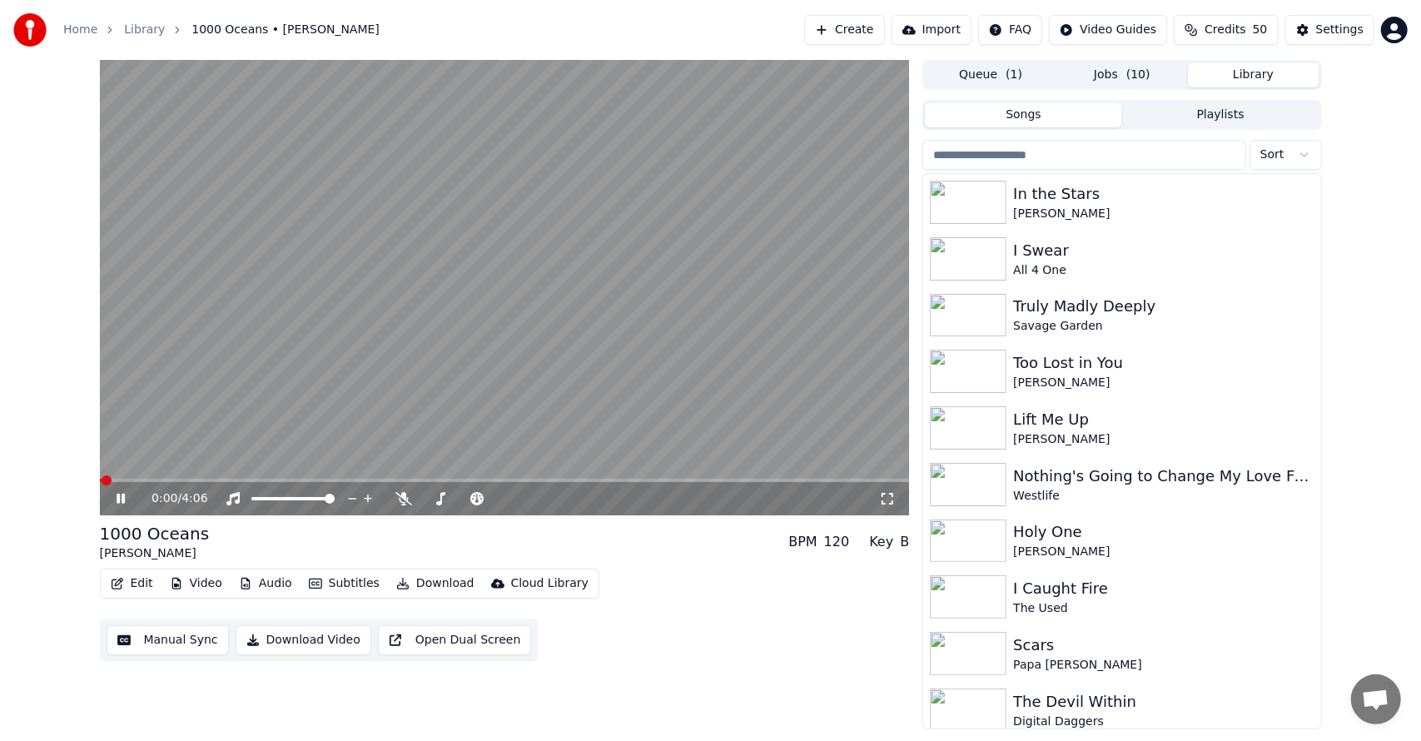
click at [1233, 70] on button "Library" at bounding box center [1253, 75] width 131 height 24
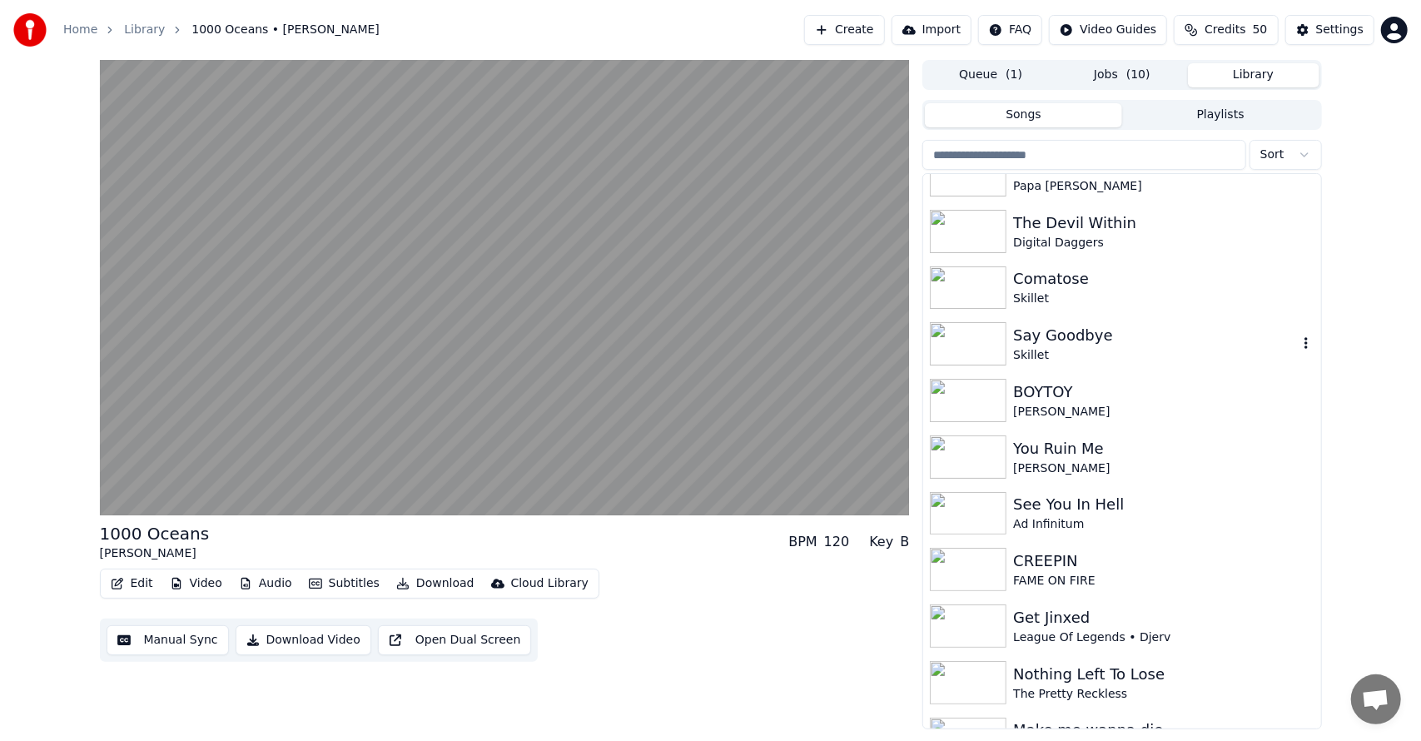
scroll to position [490, 0]
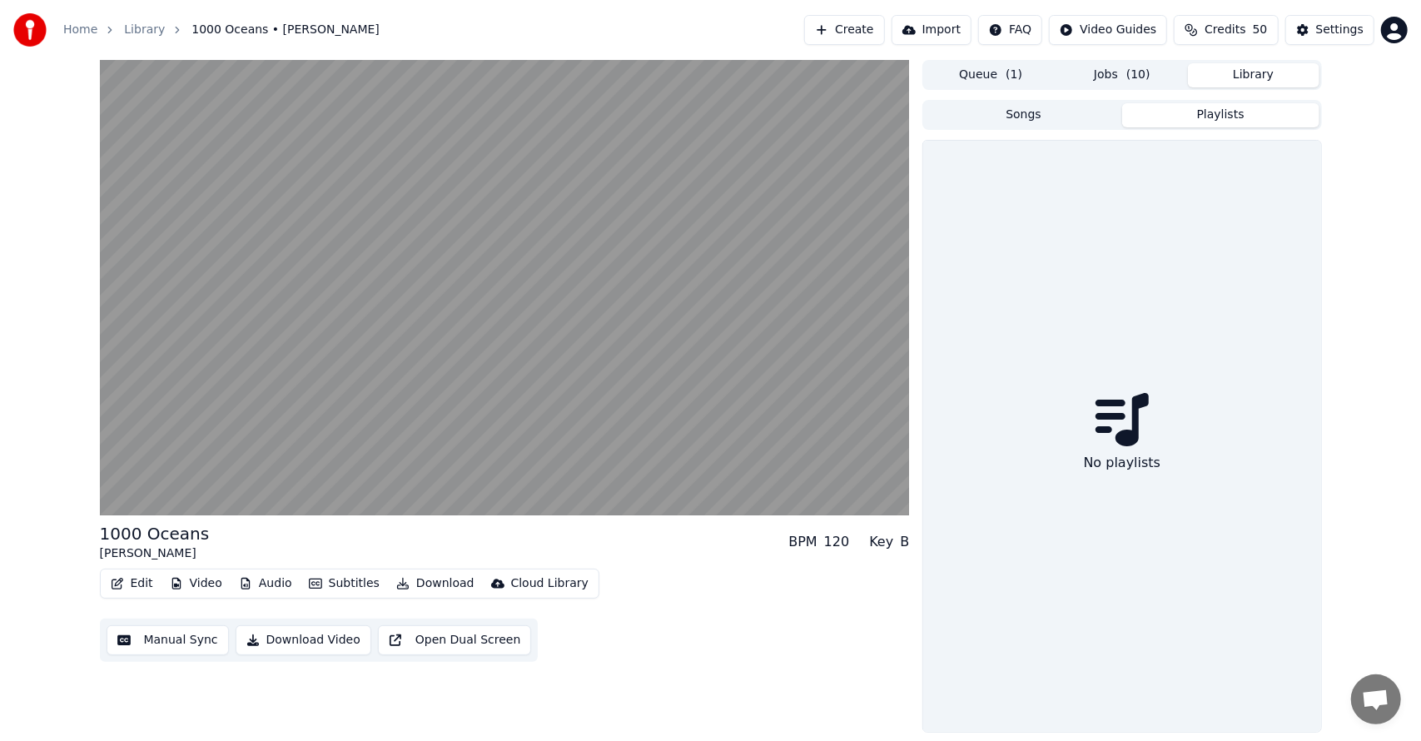
click at [1215, 105] on button "Playlists" at bounding box center [1220, 115] width 197 height 24
click at [1204, 113] on button "Playlists" at bounding box center [1220, 115] width 197 height 24
click at [1047, 115] on button "Songs" at bounding box center [1023, 115] width 197 height 24
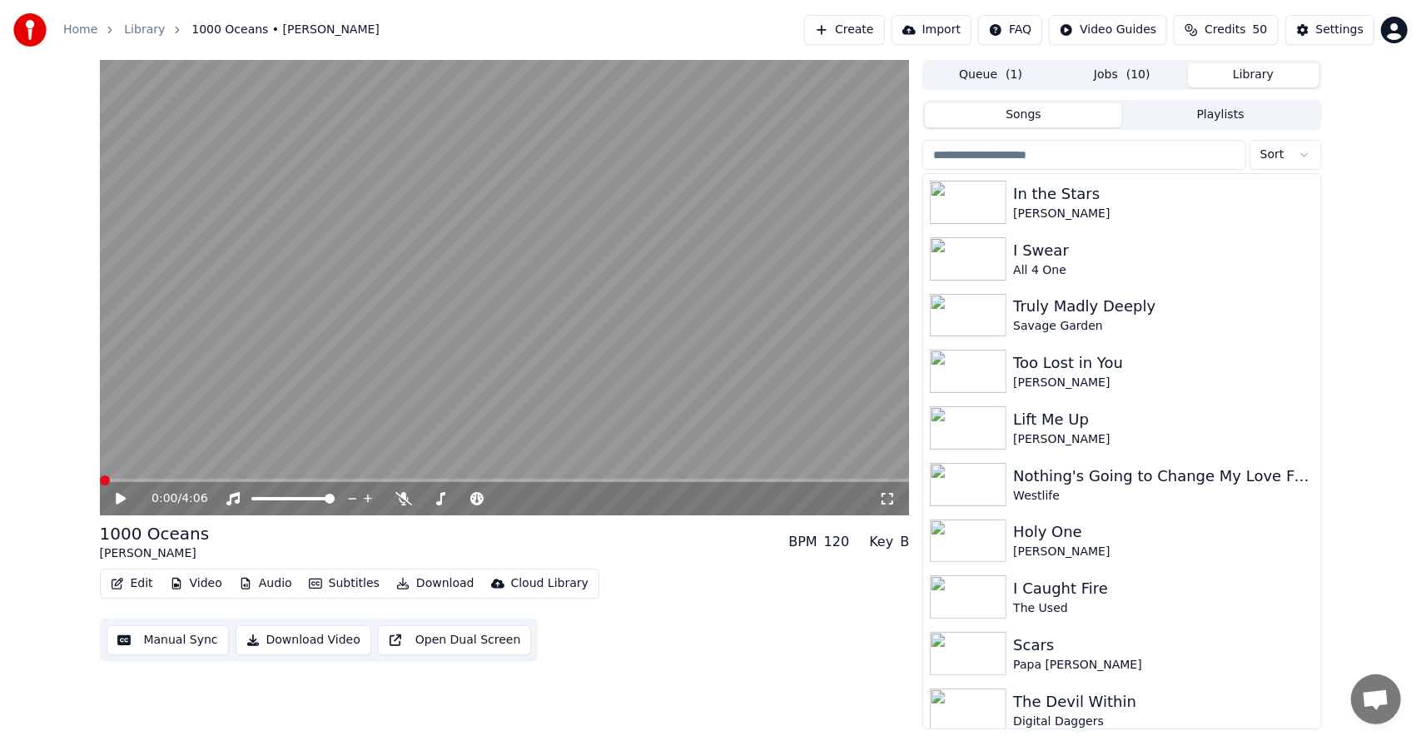
click at [1136, 70] on span "( 10 )" at bounding box center [1138, 75] width 24 height 17
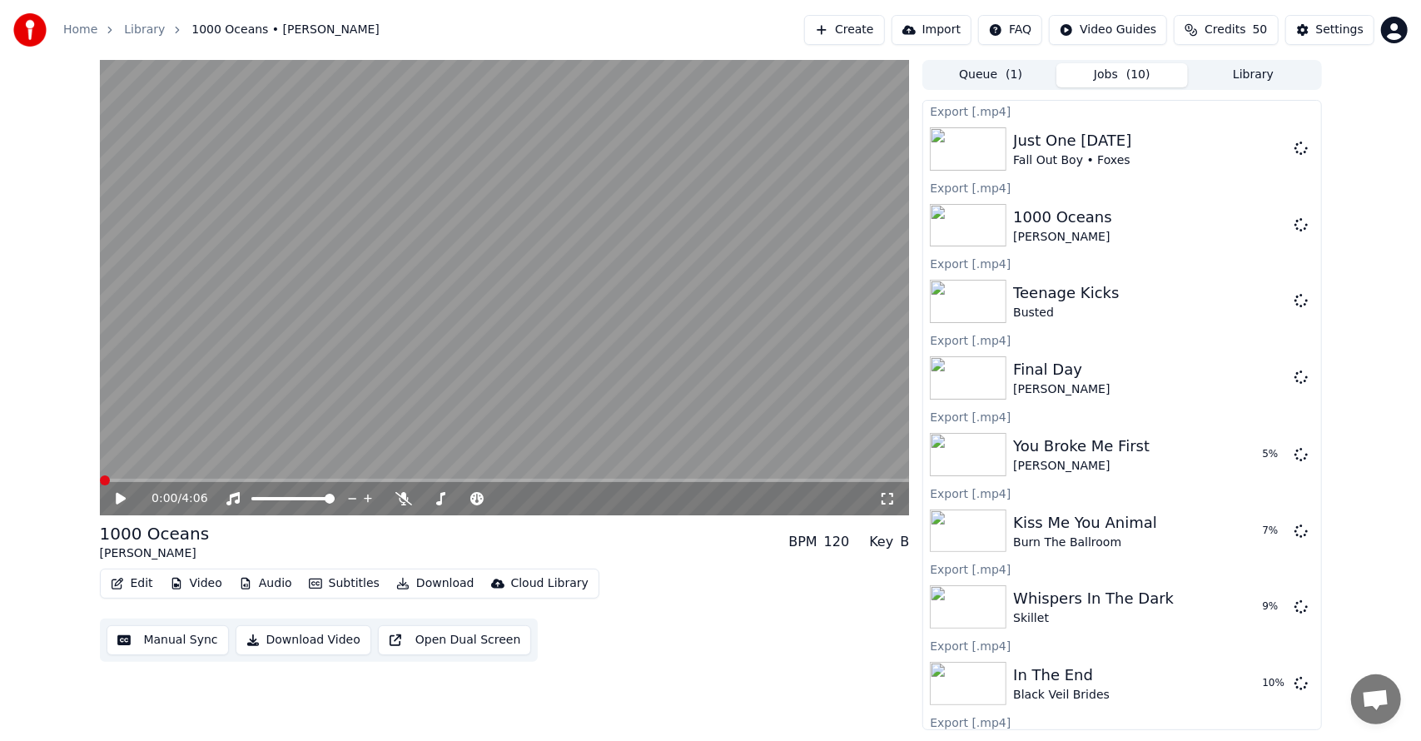
click at [1244, 72] on button "Library" at bounding box center [1253, 75] width 131 height 24
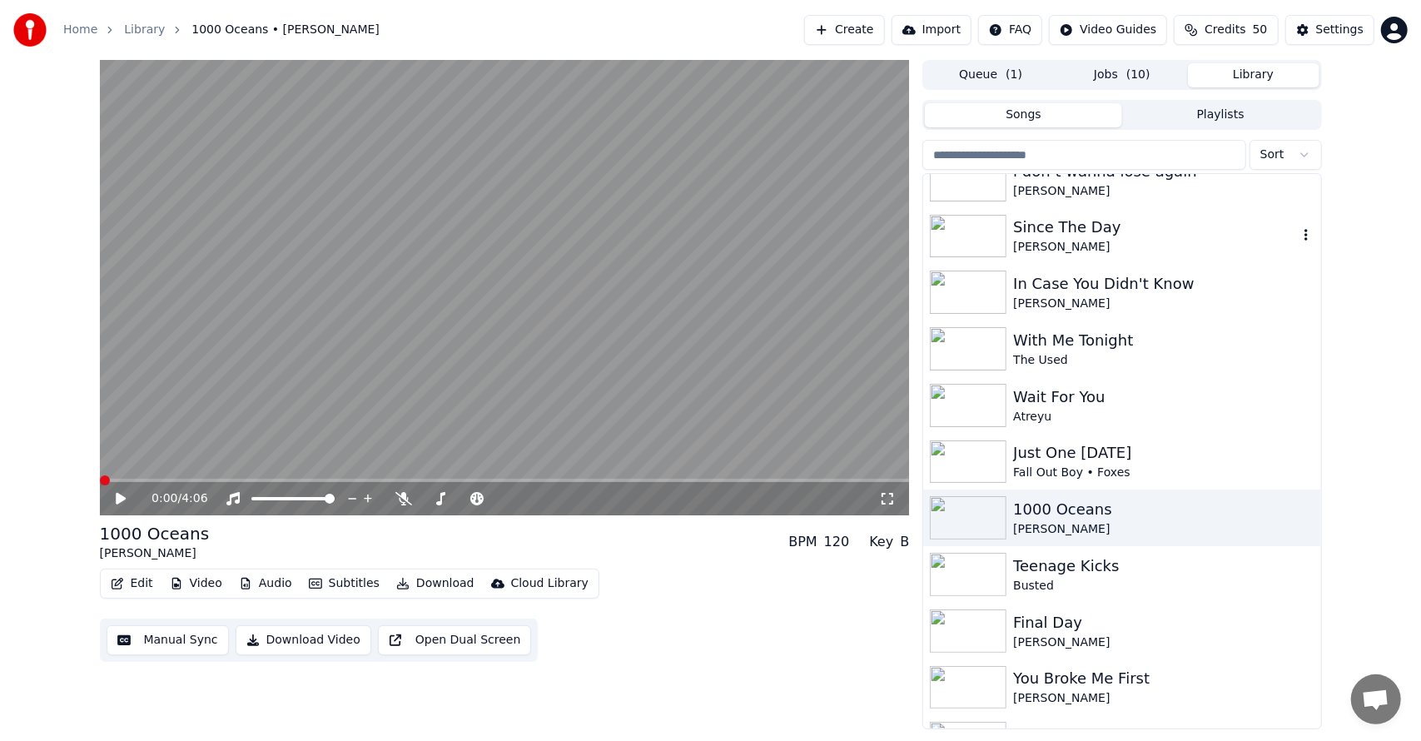
scroll to position [1325, 0]
click at [1018, 412] on div "Atreyu" at bounding box center [1155, 416] width 284 height 17
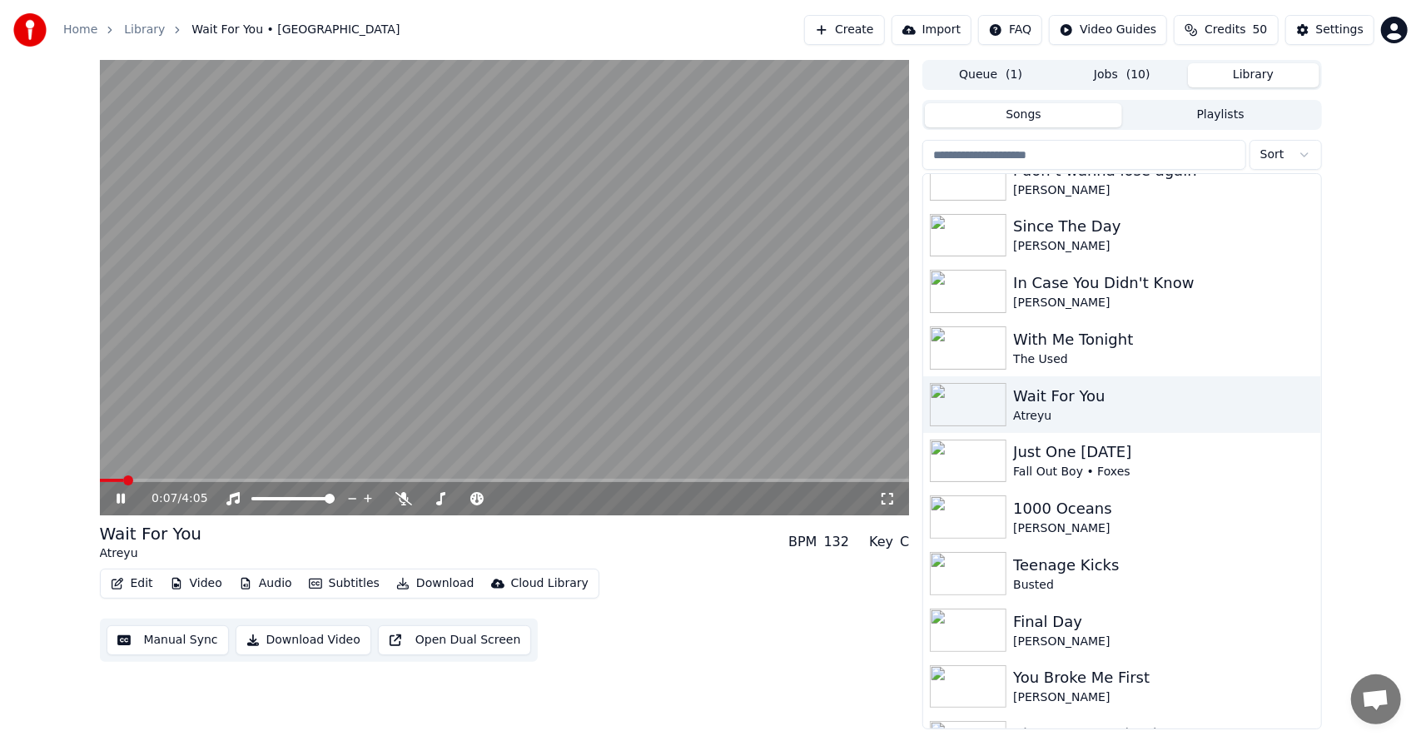
click at [43, 414] on div "0:07 / 4:05 Wait For You Atreyu BPM 132 Key C Edit Video Audio Subtitles Downlo…" at bounding box center [710, 394] width 1421 height 669
click at [1110, 77] on button "Jobs ( 10 )" at bounding box center [1121, 75] width 131 height 24
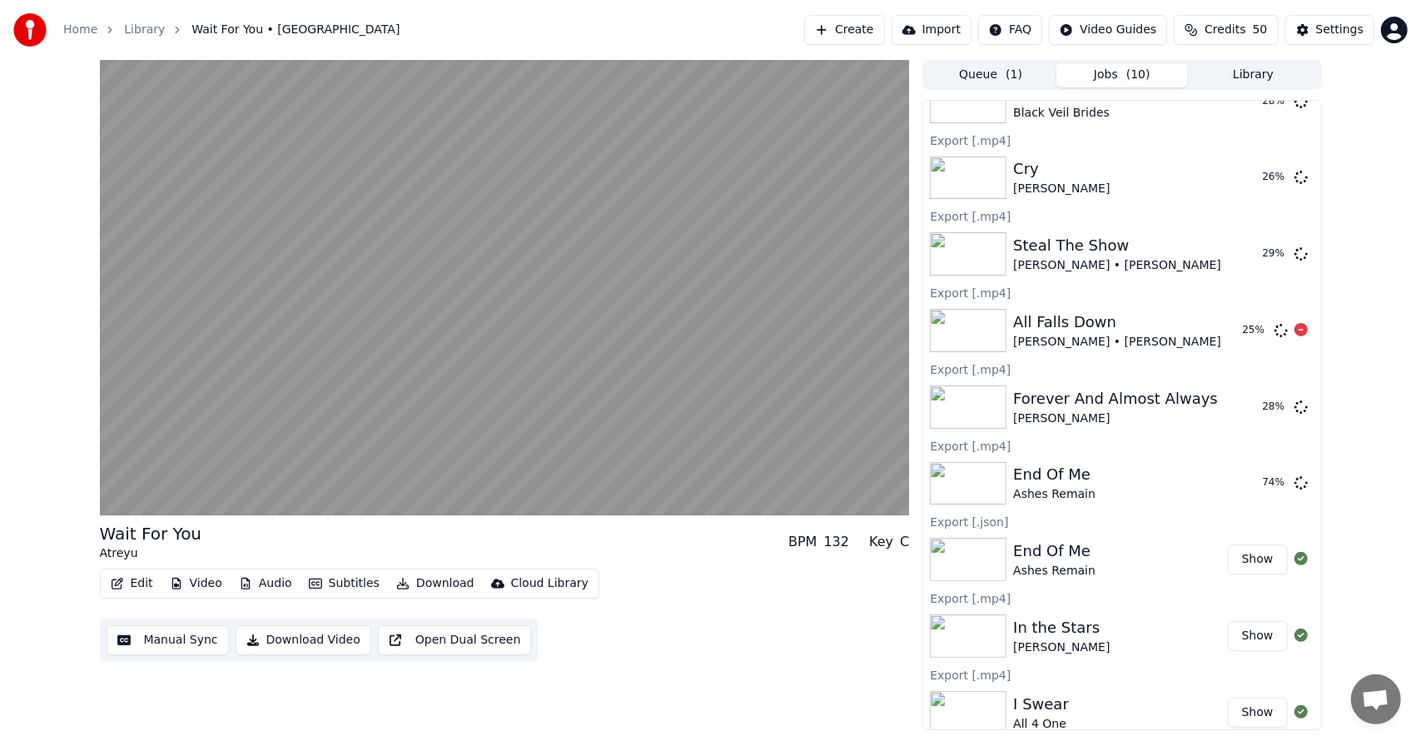
scroll to position [657, 0]
click at [869, 26] on button "Create" at bounding box center [844, 30] width 81 height 30
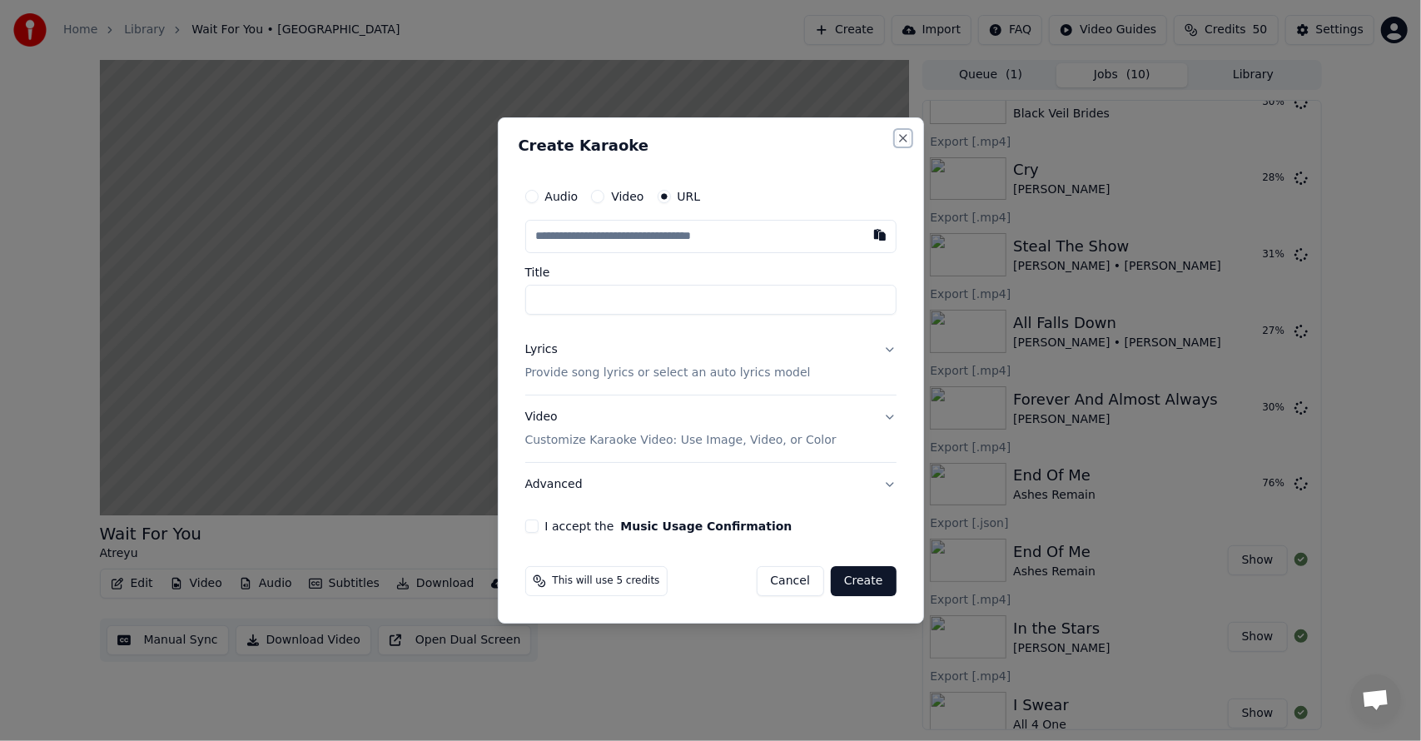
click at [904, 138] on button "Close" at bounding box center [902, 137] width 13 height 13
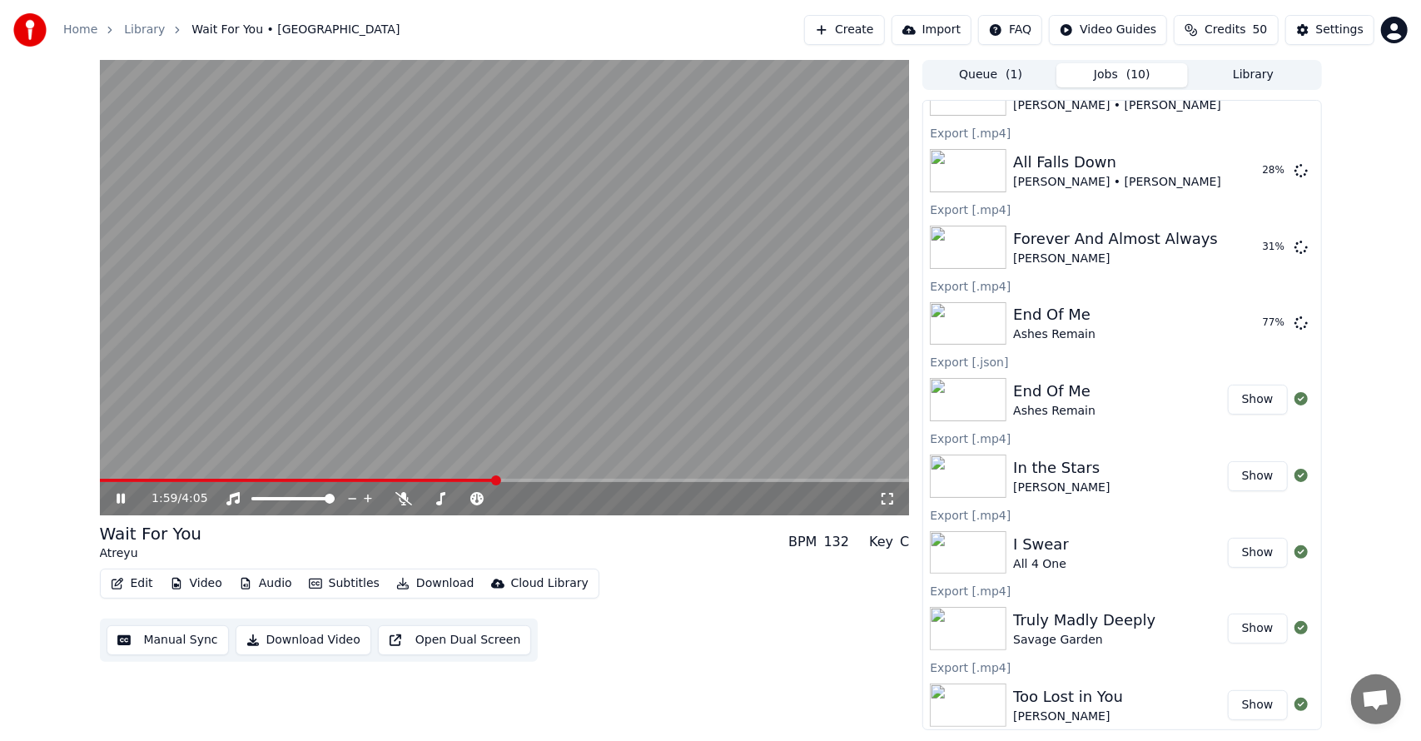
scroll to position [427, 0]
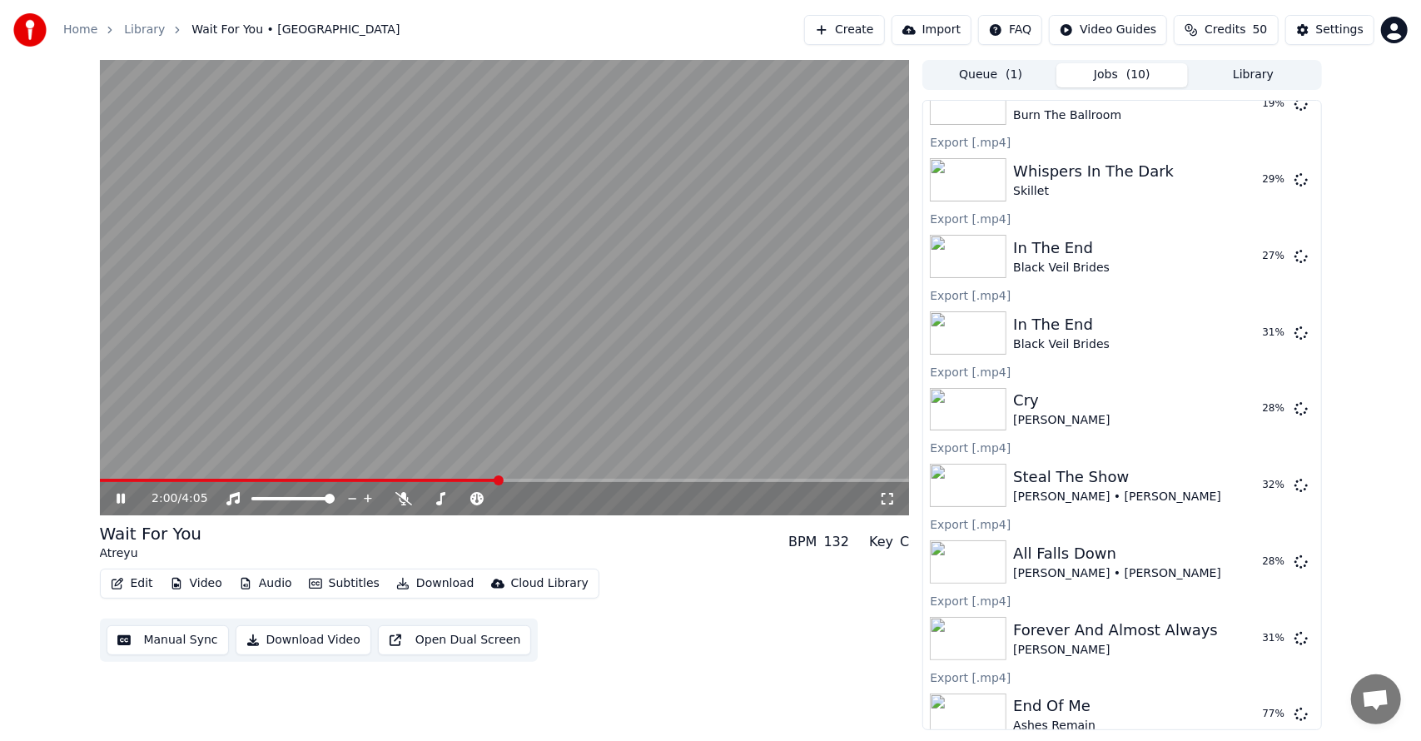
click at [384, 286] on video at bounding box center [505, 287] width 810 height 455
drag, startPoint x: 384, startPoint y: 286, endPoint x: 1022, endPoint y: 437, distance: 655.9
click at [1022, 437] on div "2:00 / 4:05 Wait For You Atreyu BPM 132 Key C Edit Video Audio Subtitles Downlo…" at bounding box center [711, 395] width 1248 height 670
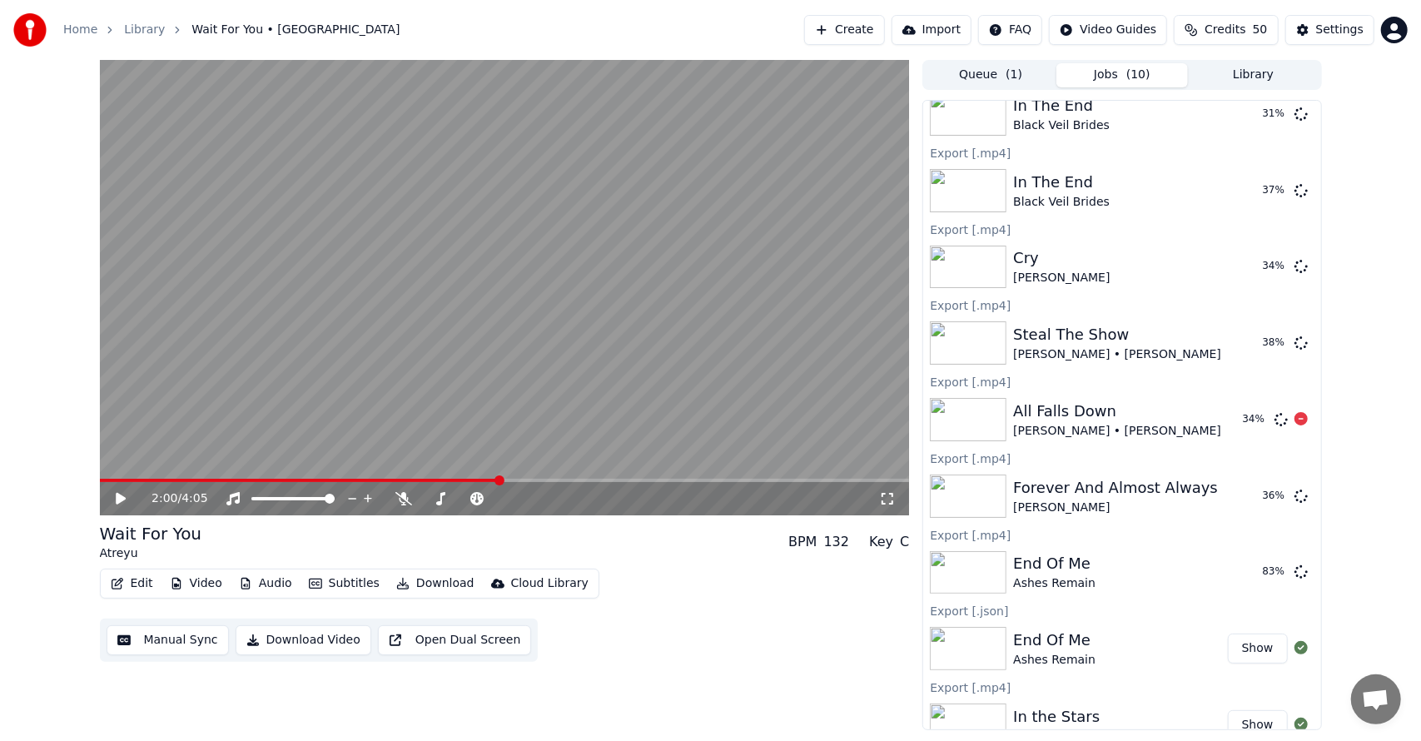
scroll to position [593, 0]
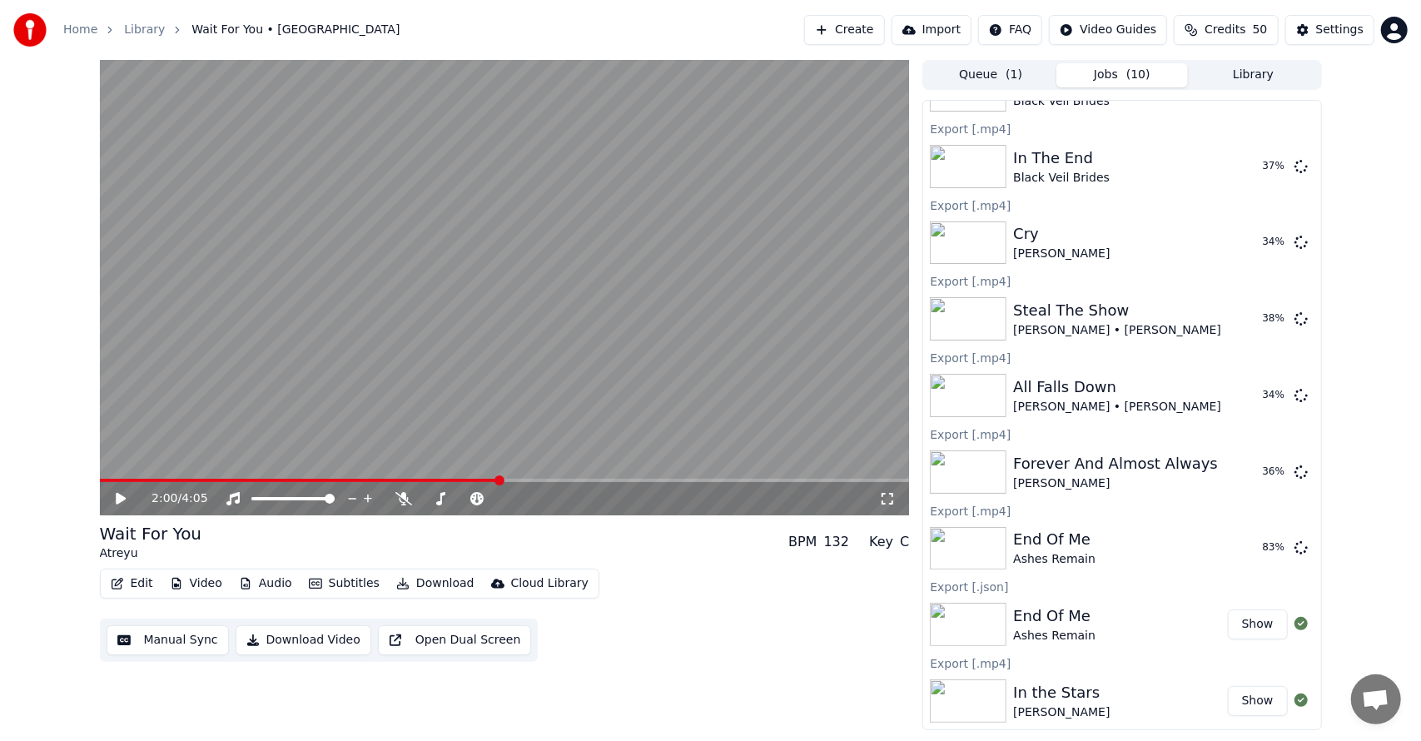
click at [763, 732] on div "Home Library Wait For You • Atreyu Create Import FAQ Video Guides Credits 50 Se…" at bounding box center [710, 370] width 1421 height 741
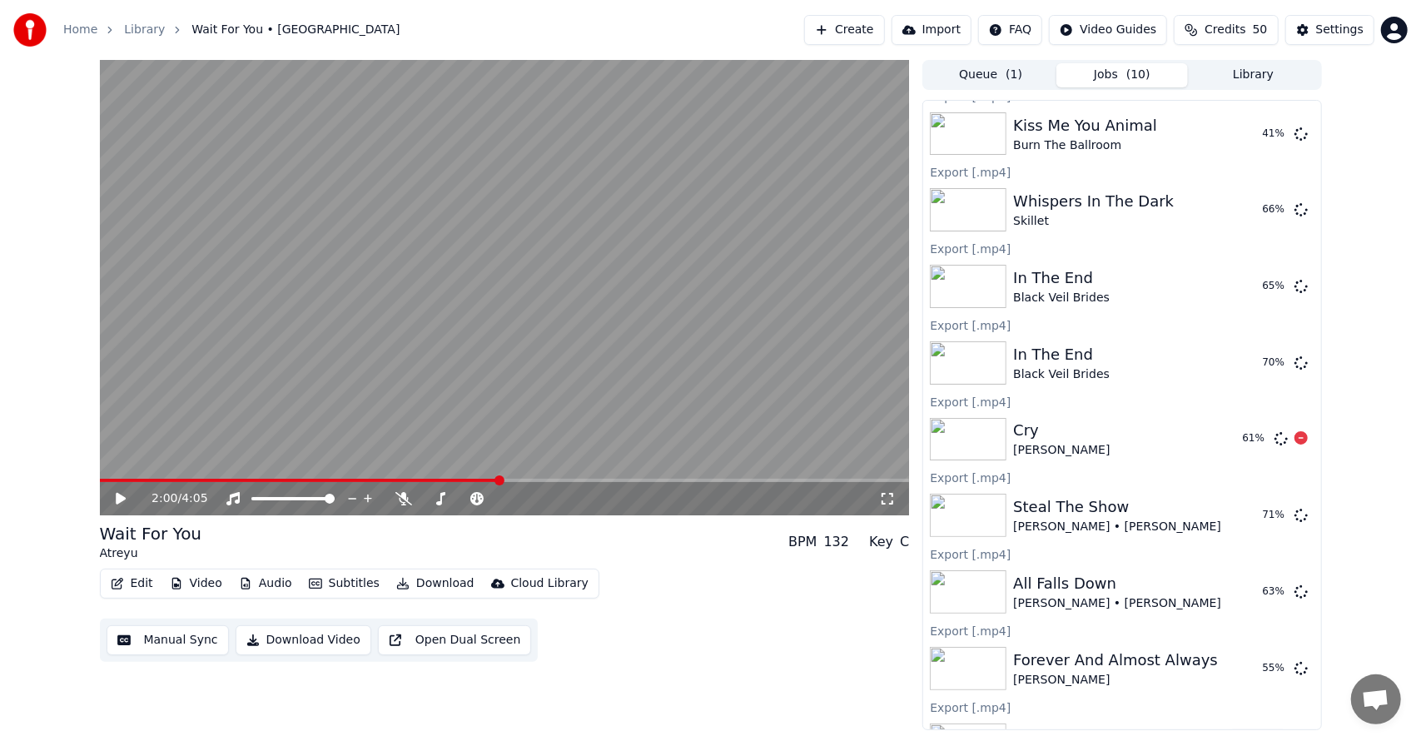
scroll to position [0, 0]
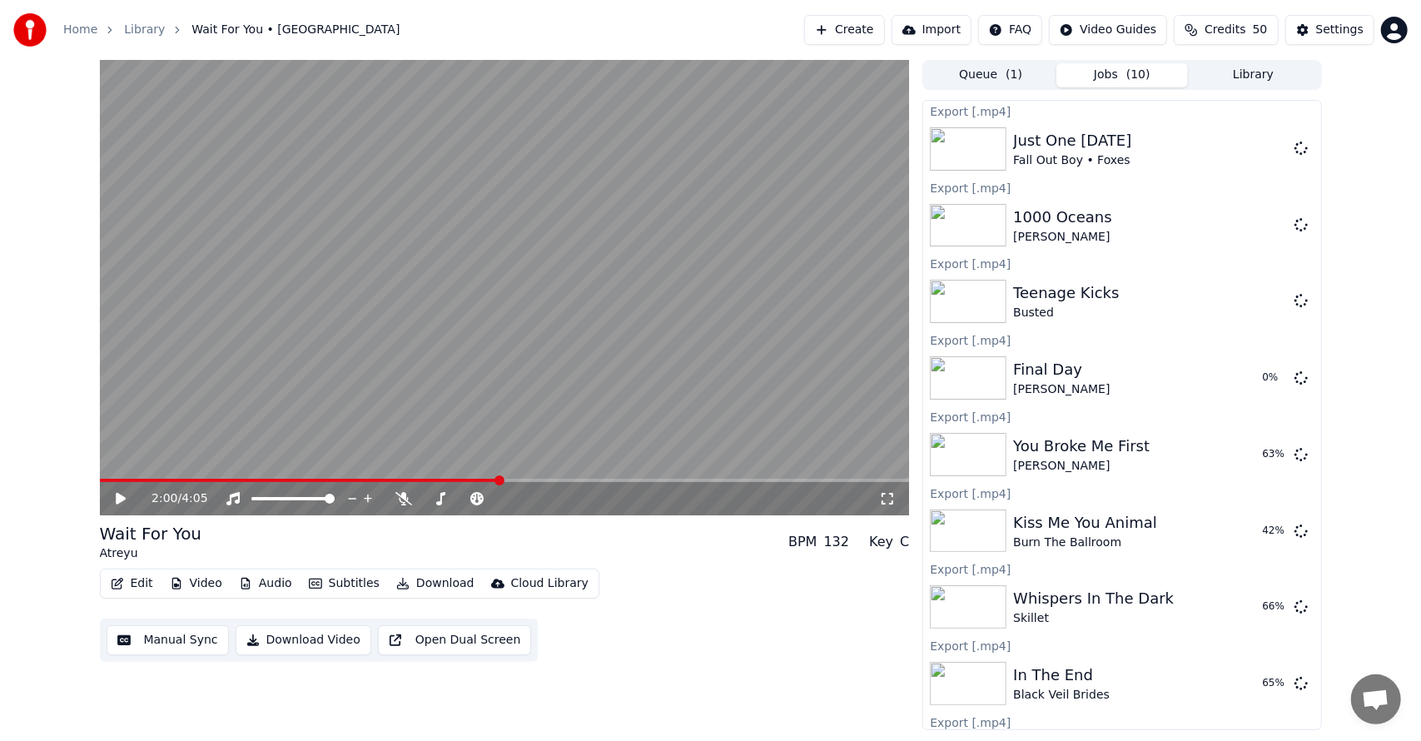
click at [1248, 74] on button "Library" at bounding box center [1253, 75] width 131 height 24
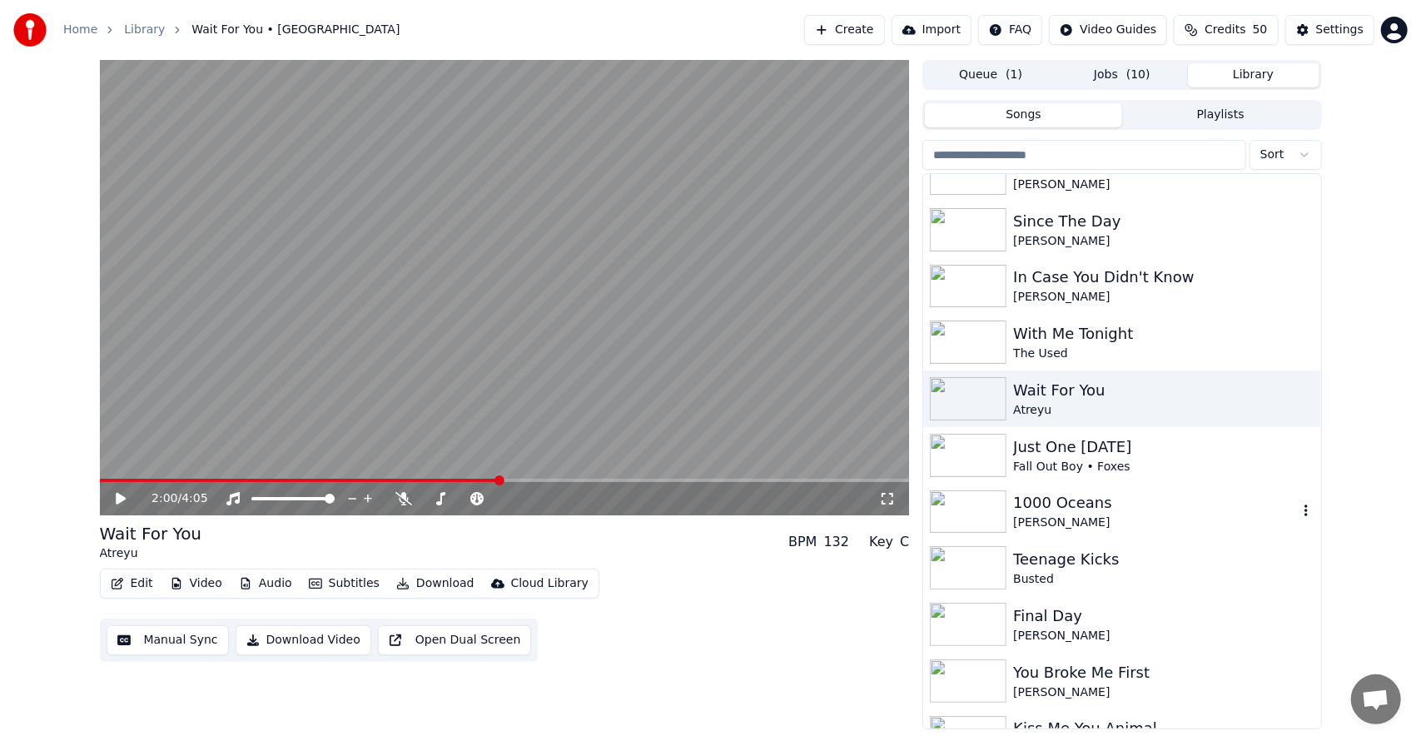
scroll to position [1331, 0]
click at [1095, 397] on div "Wait For You" at bounding box center [1155, 390] width 284 height 23
click at [997, 78] on button "Queue ( 1 )" at bounding box center [990, 75] width 131 height 24
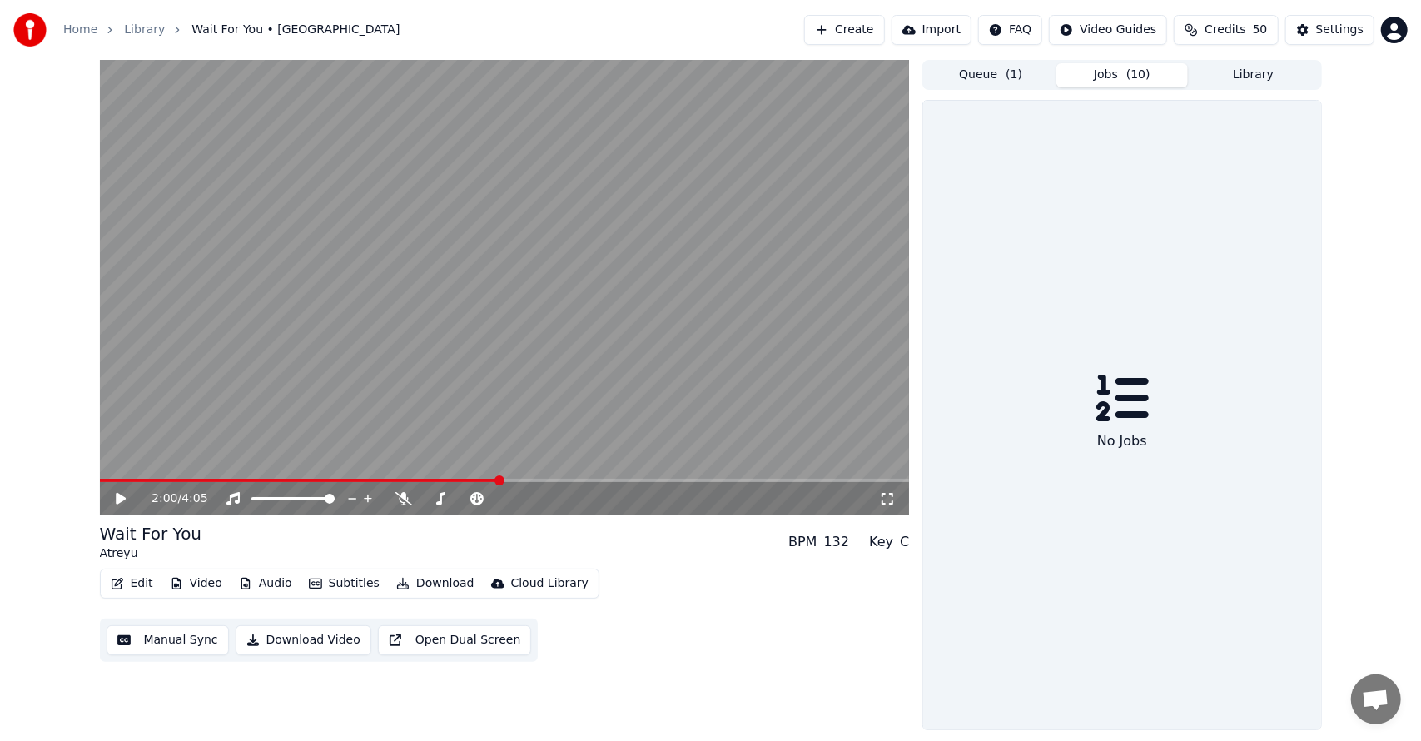
click at [1102, 80] on button "Jobs ( 10 )" at bounding box center [1121, 75] width 131 height 24
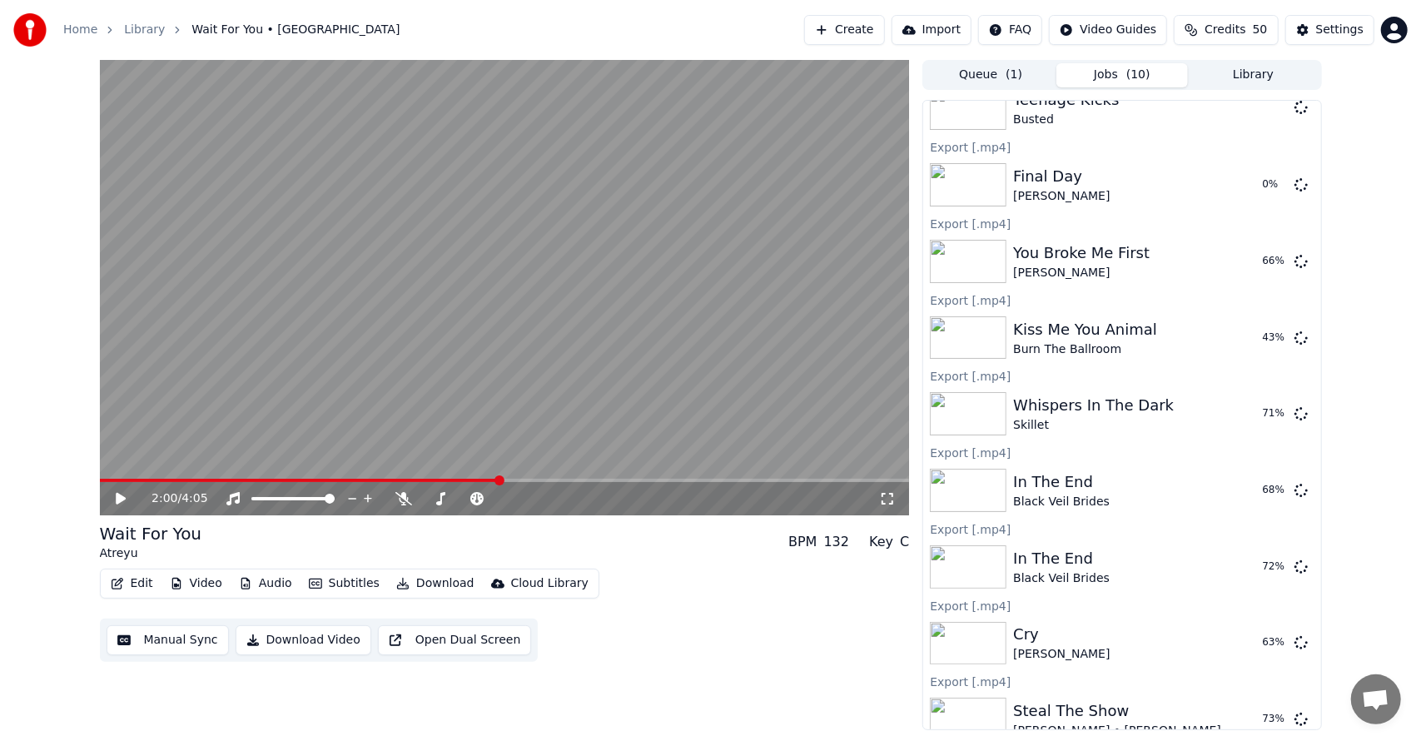
scroll to position [0, 0]
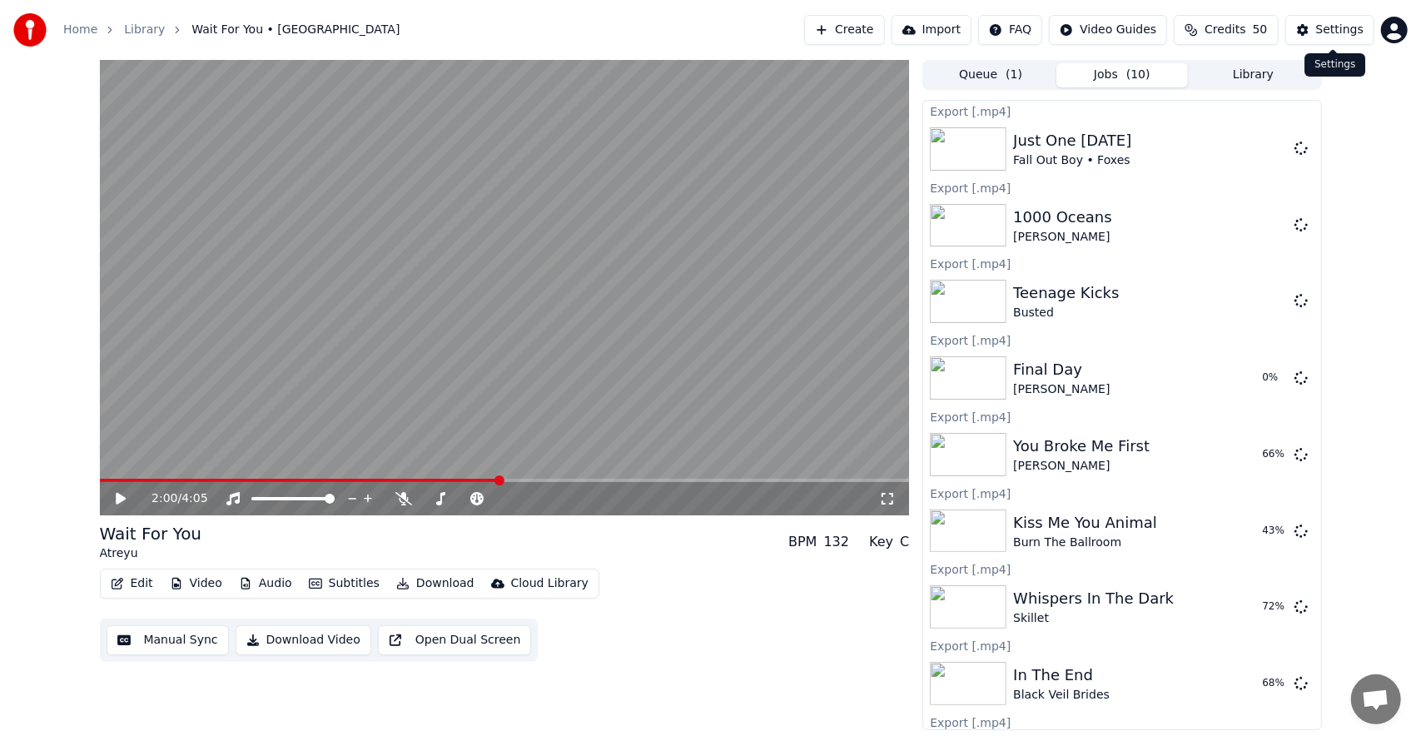
click at [1254, 73] on button "Library" at bounding box center [1253, 75] width 131 height 24
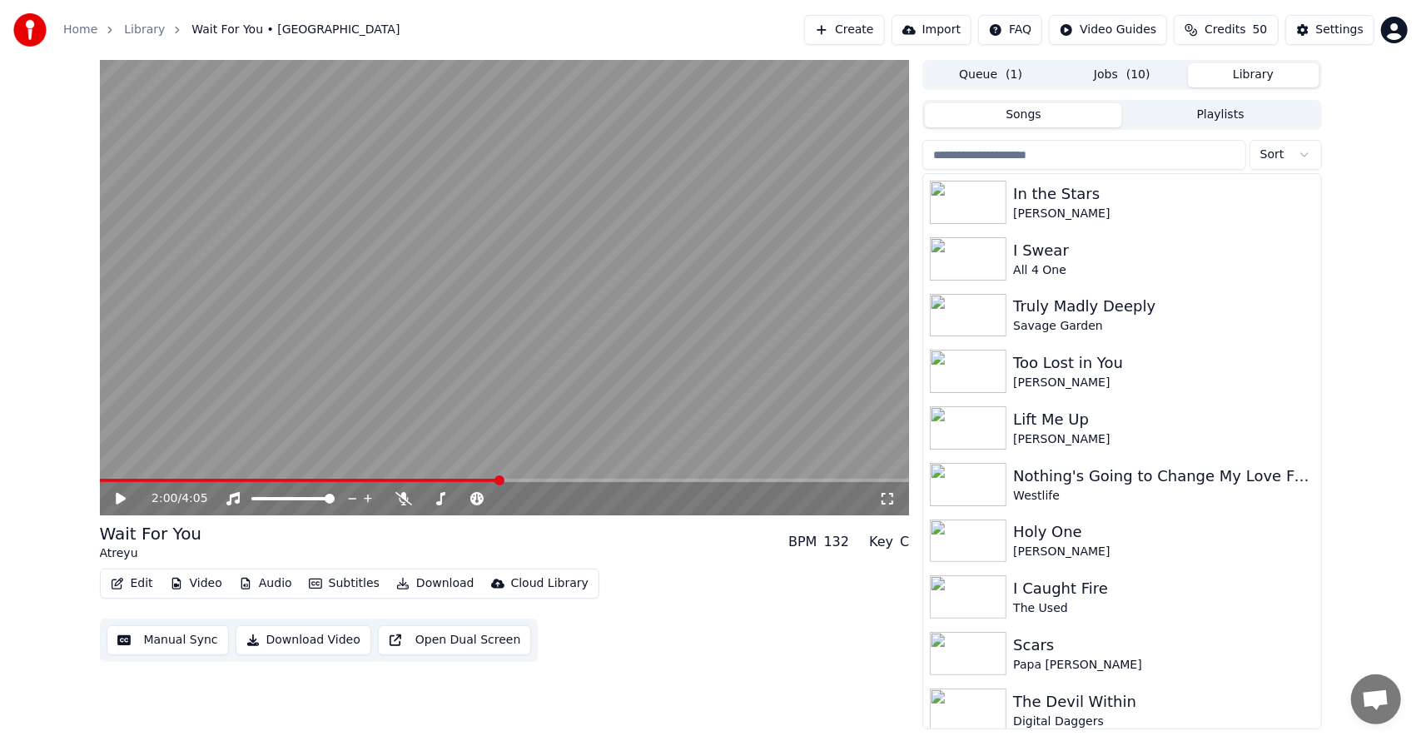
click at [441, 581] on button "Download" at bounding box center [436, 583] width 92 height 23
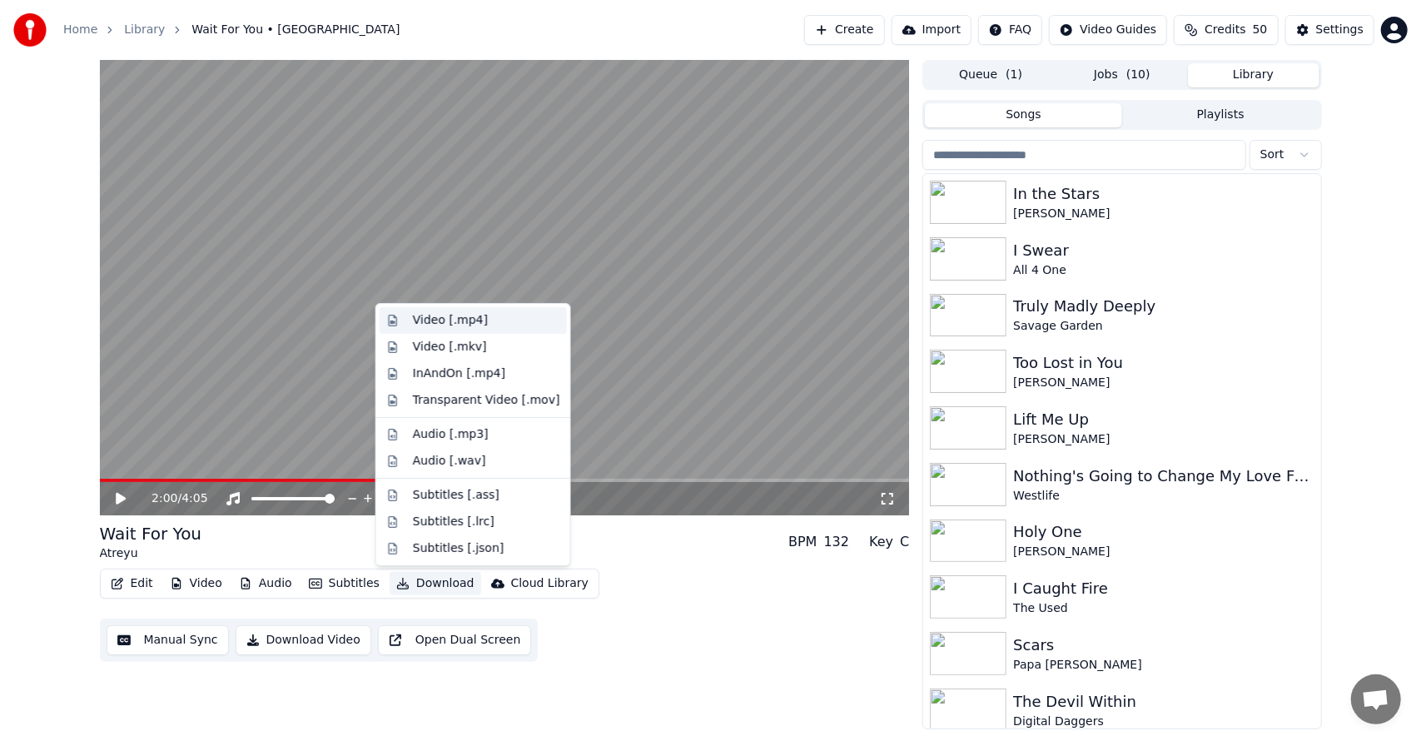
click at [473, 318] on div "Video [.mp4]" at bounding box center [450, 320] width 75 height 17
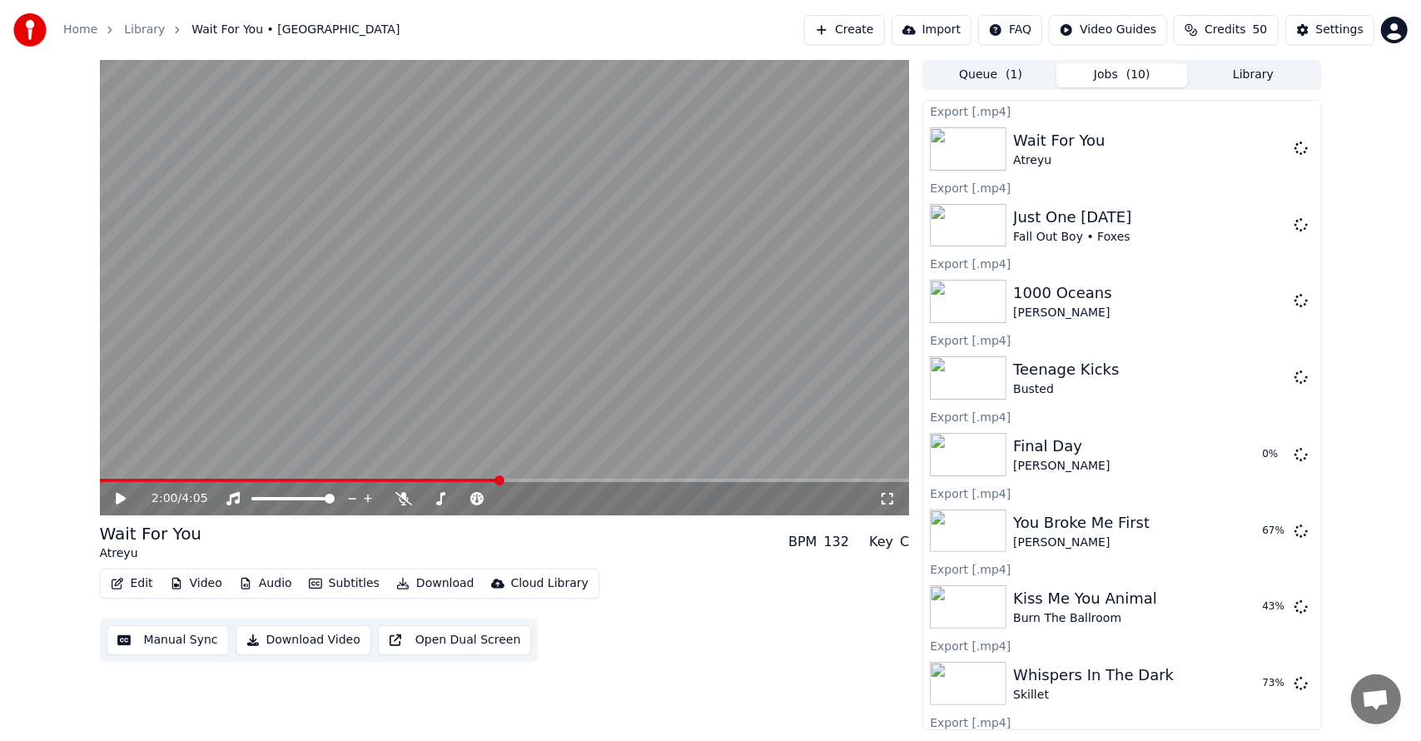
click at [1249, 80] on button "Library" at bounding box center [1253, 75] width 131 height 24
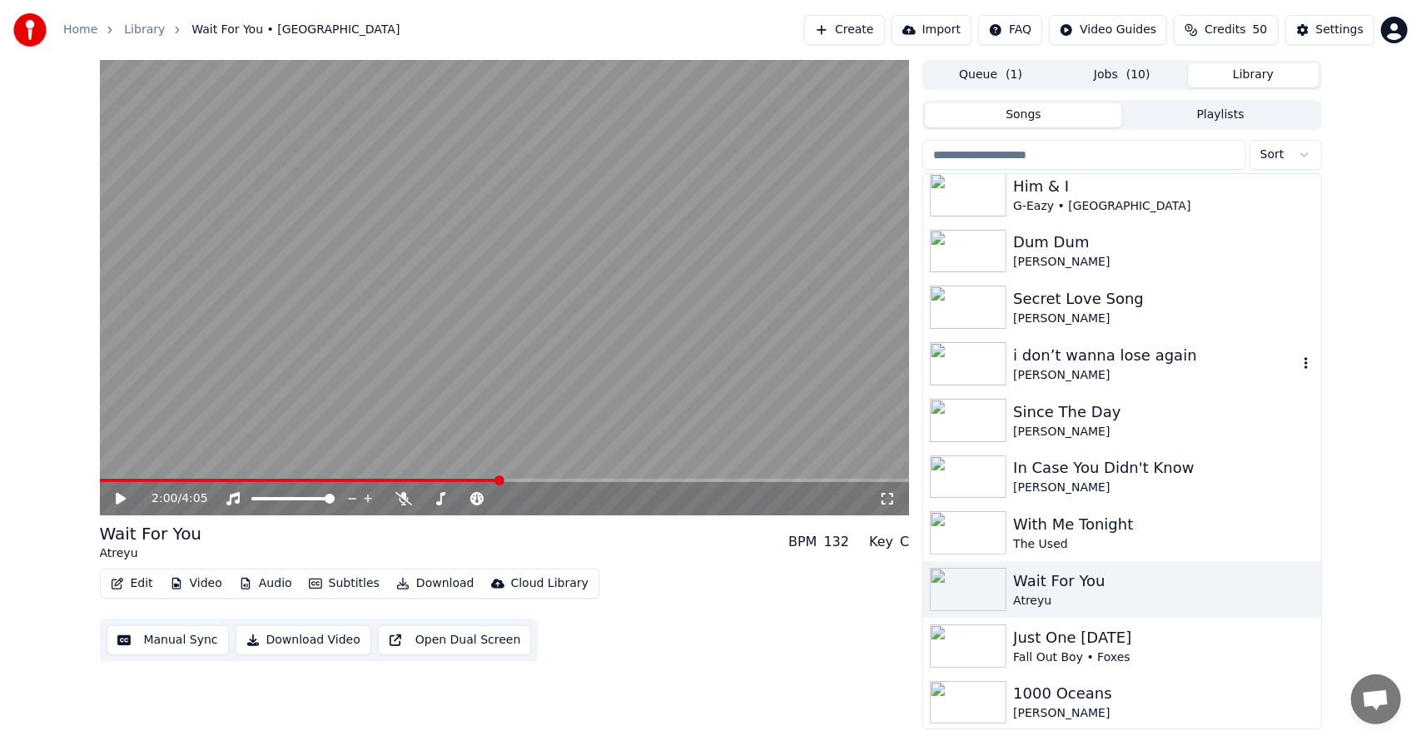
scroll to position [1135, 0]
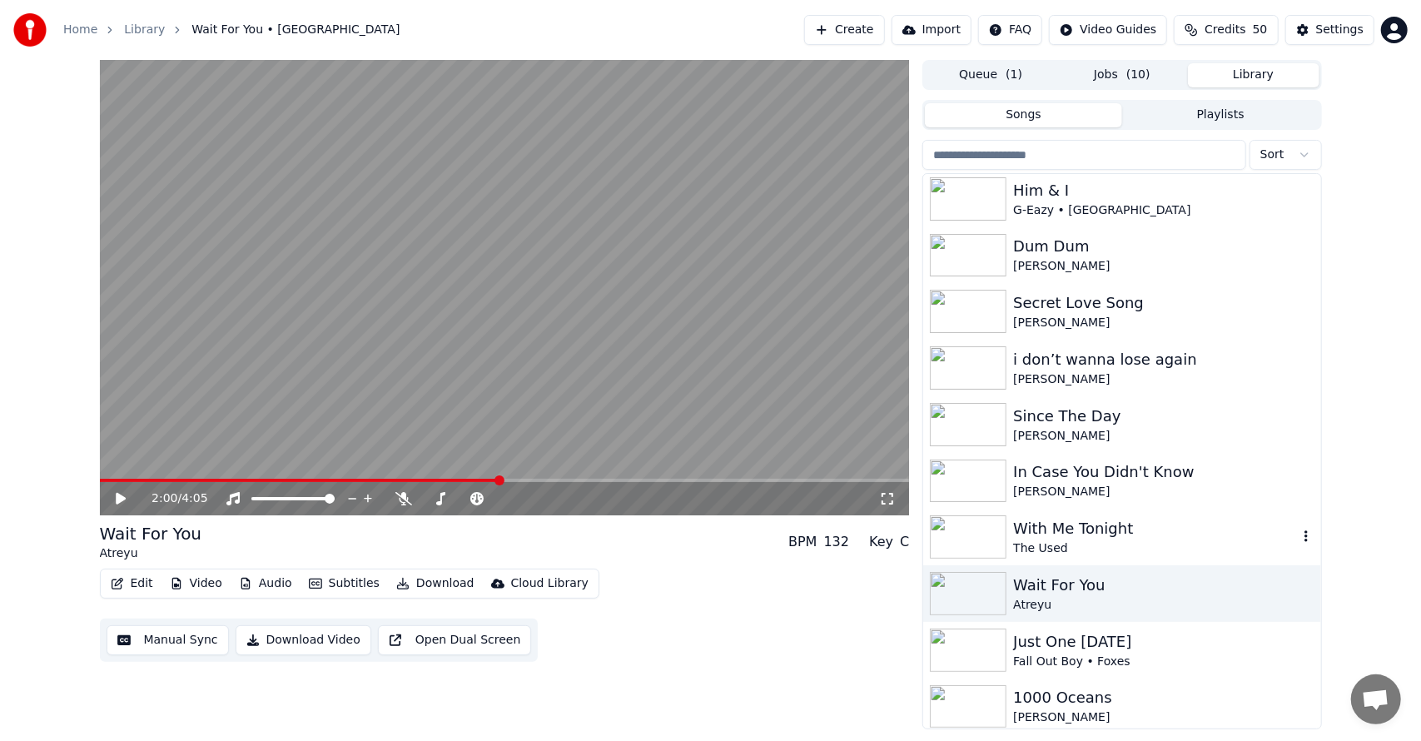
click at [1069, 543] on div "The Used" at bounding box center [1155, 548] width 284 height 17
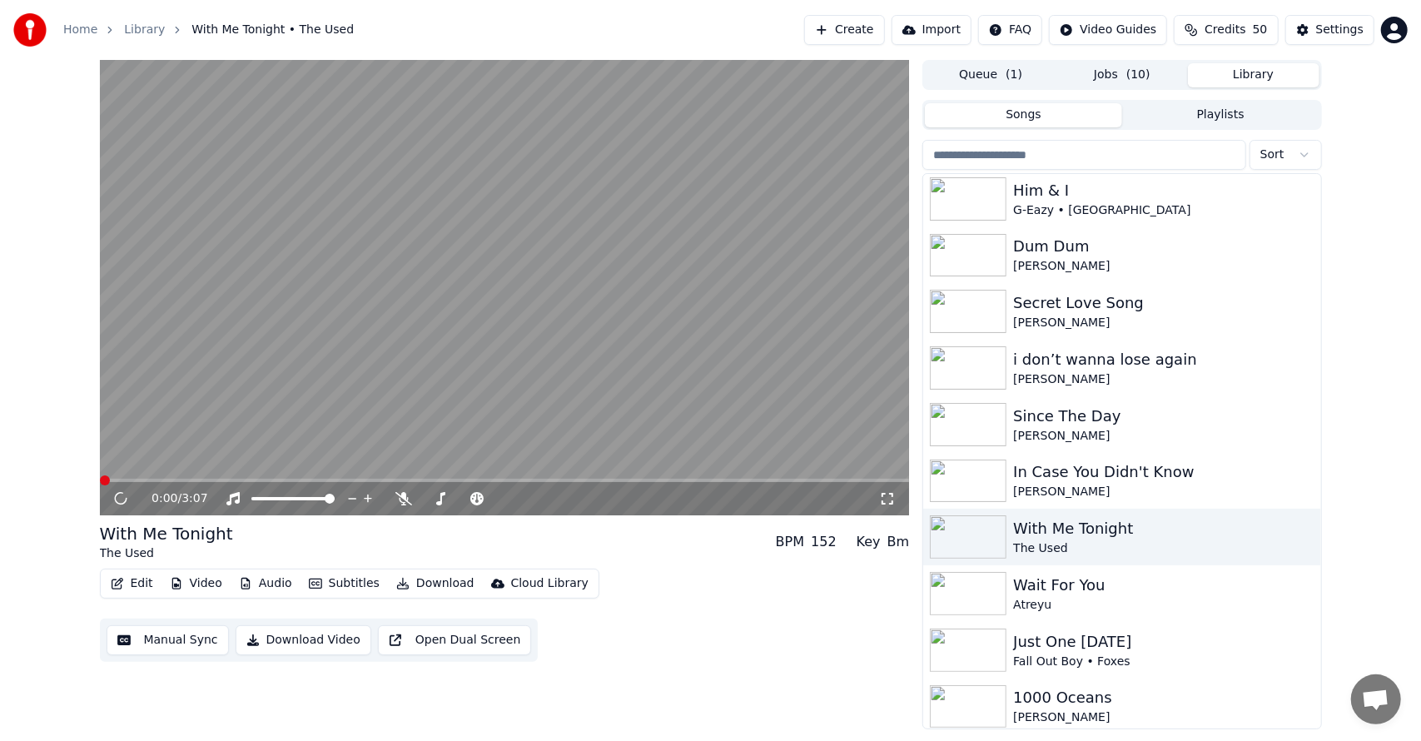
click at [436, 586] on button "Download" at bounding box center [436, 583] width 92 height 23
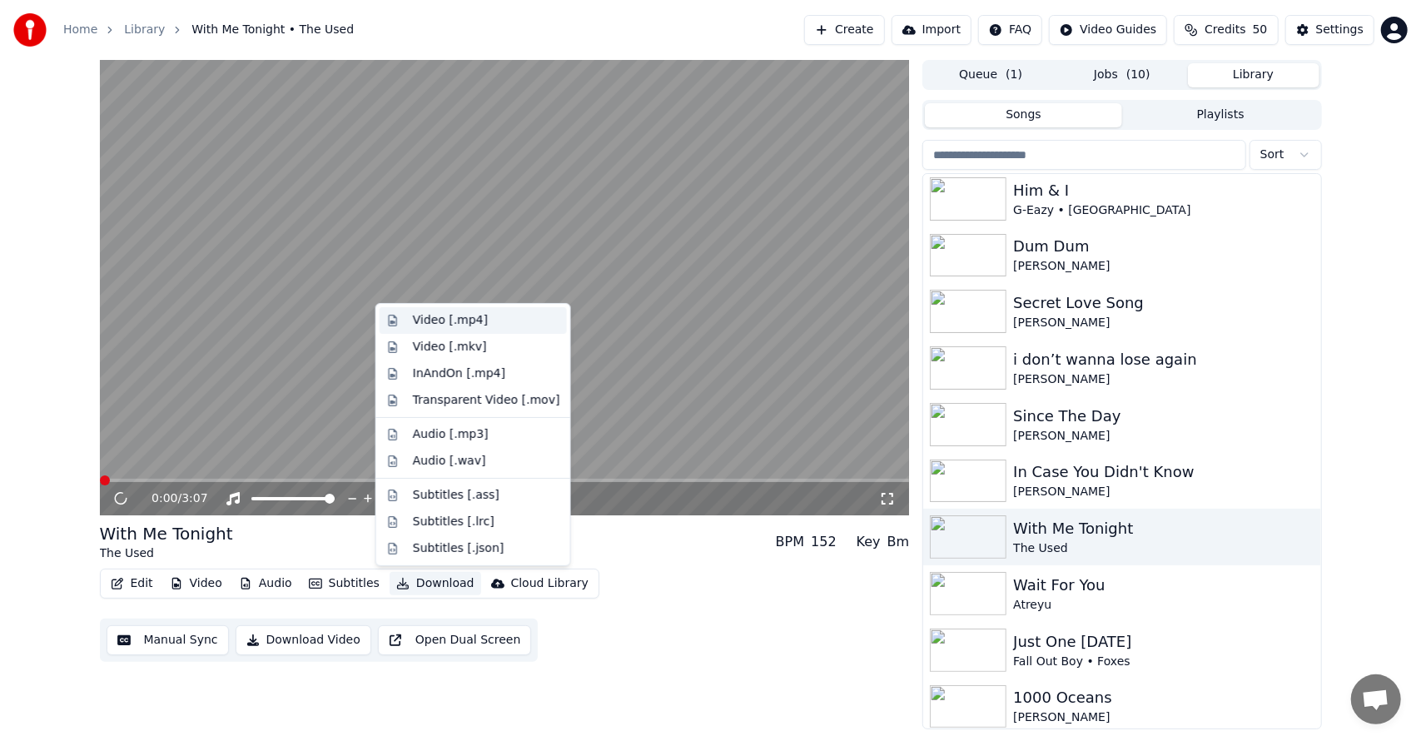
click at [462, 316] on div "Video [.mp4]" at bounding box center [450, 320] width 75 height 17
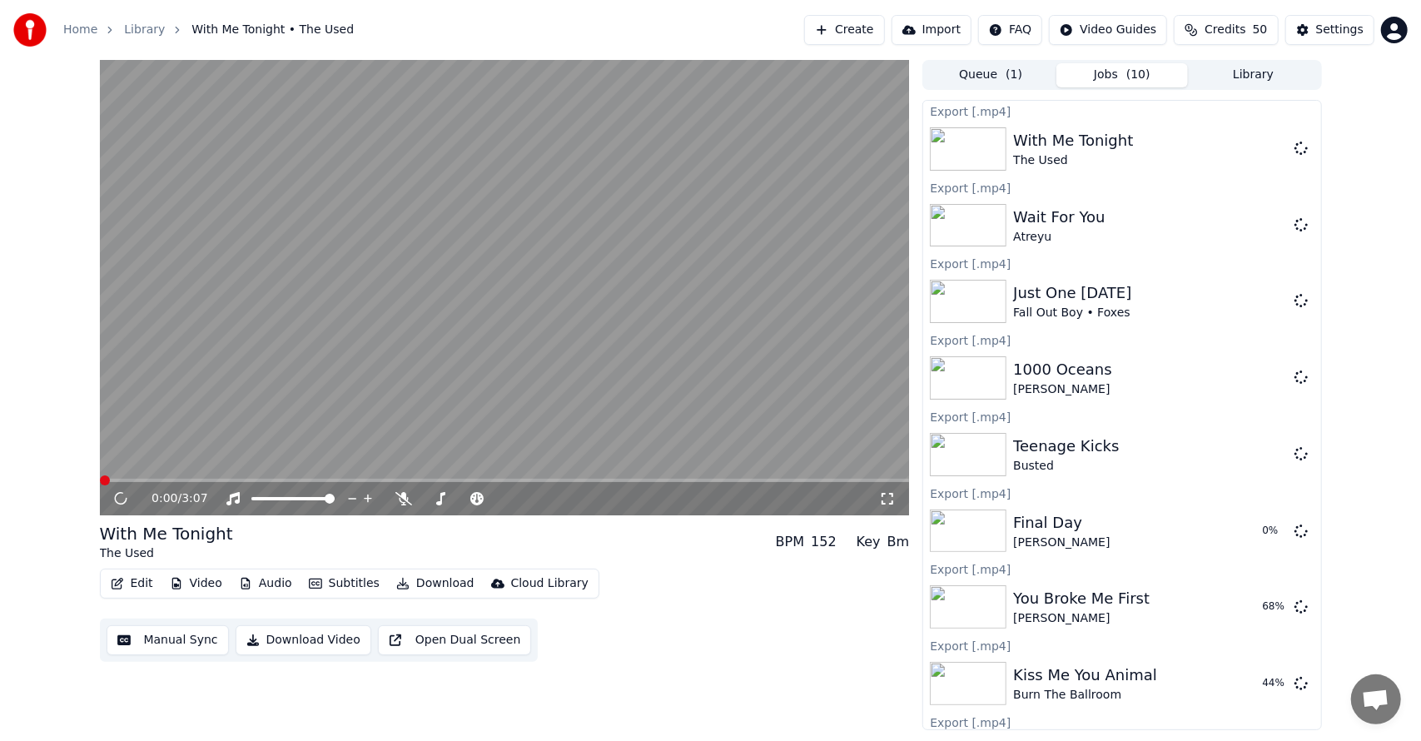
click at [1254, 65] on button "Library" at bounding box center [1253, 75] width 131 height 24
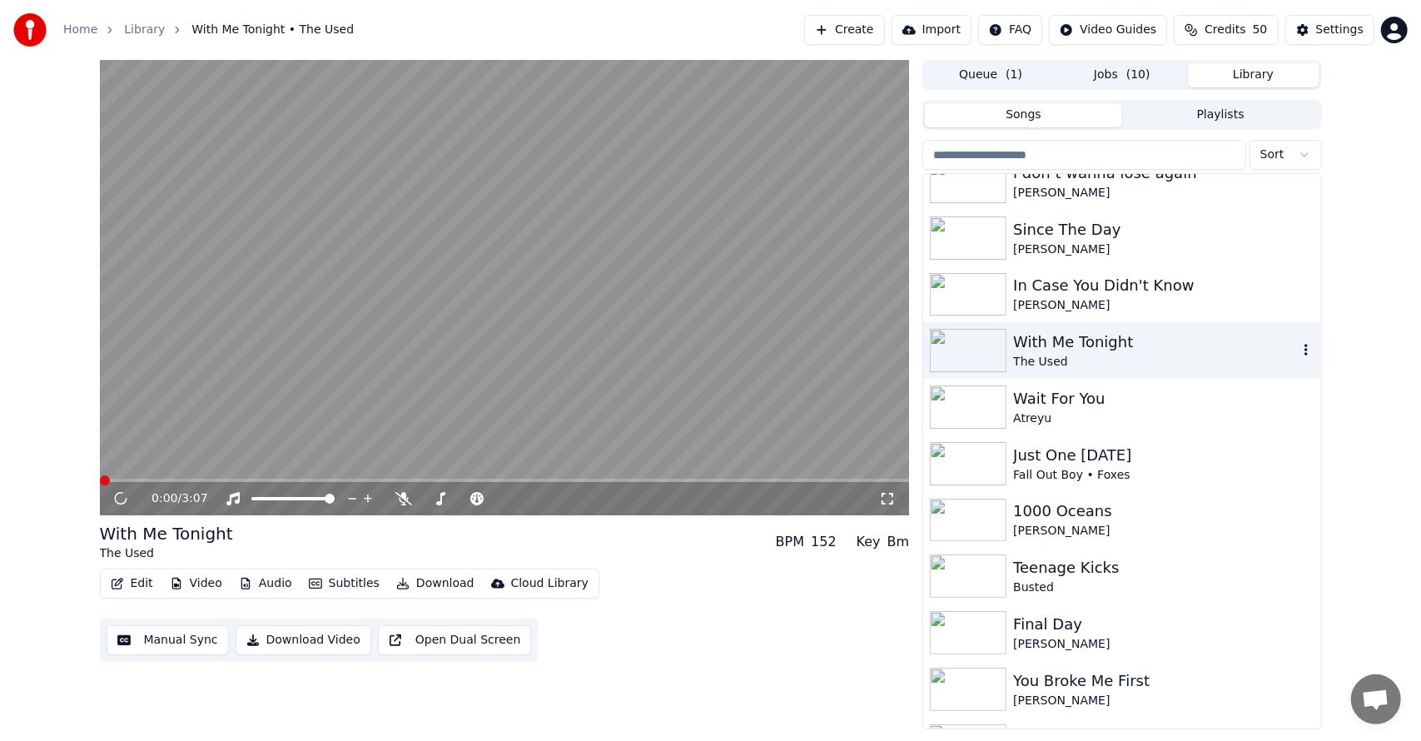
scroll to position [1321, 0]
click at [1111, 306] on div "[PERSON_NAME]" at bounding box center [1155, 307] width 284 height 17
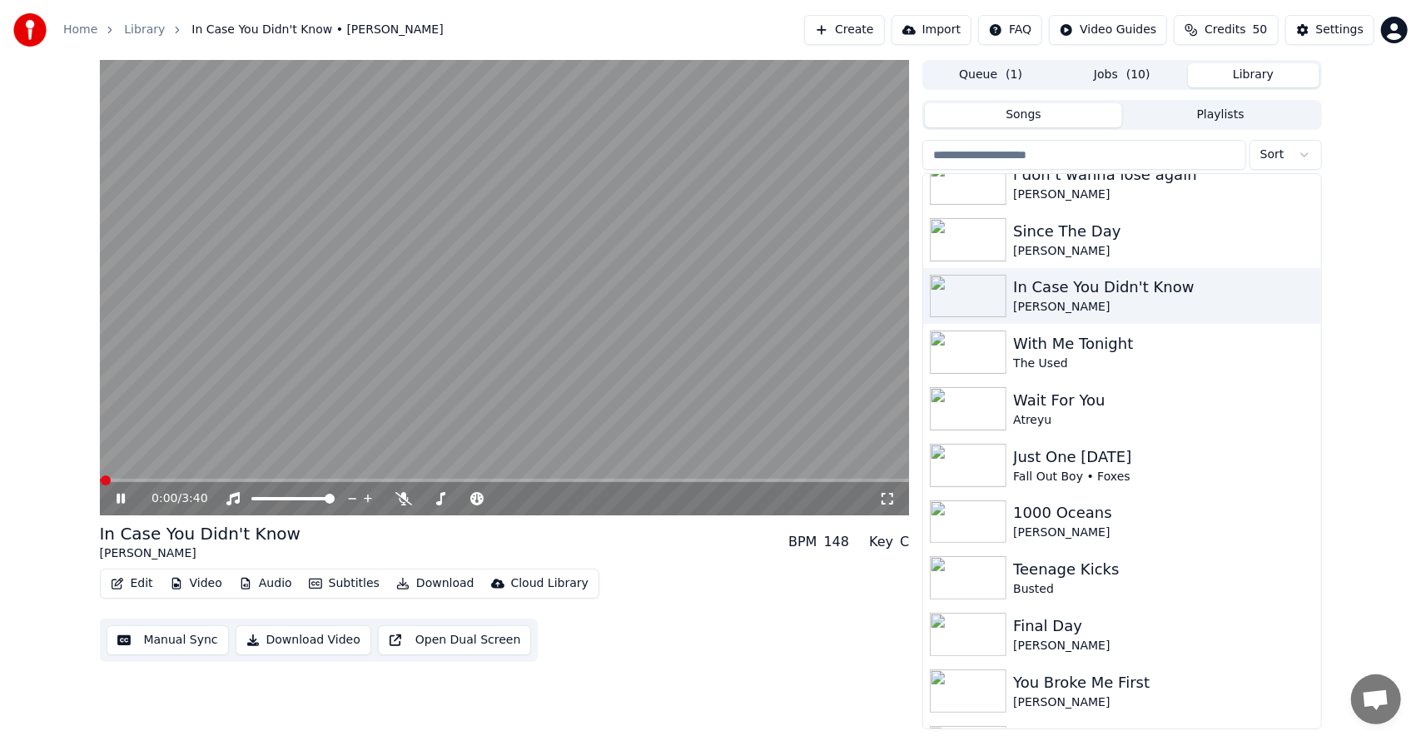
click at [396, 584] on icon "button" at bounding box center [402, 584] width 13 height 12
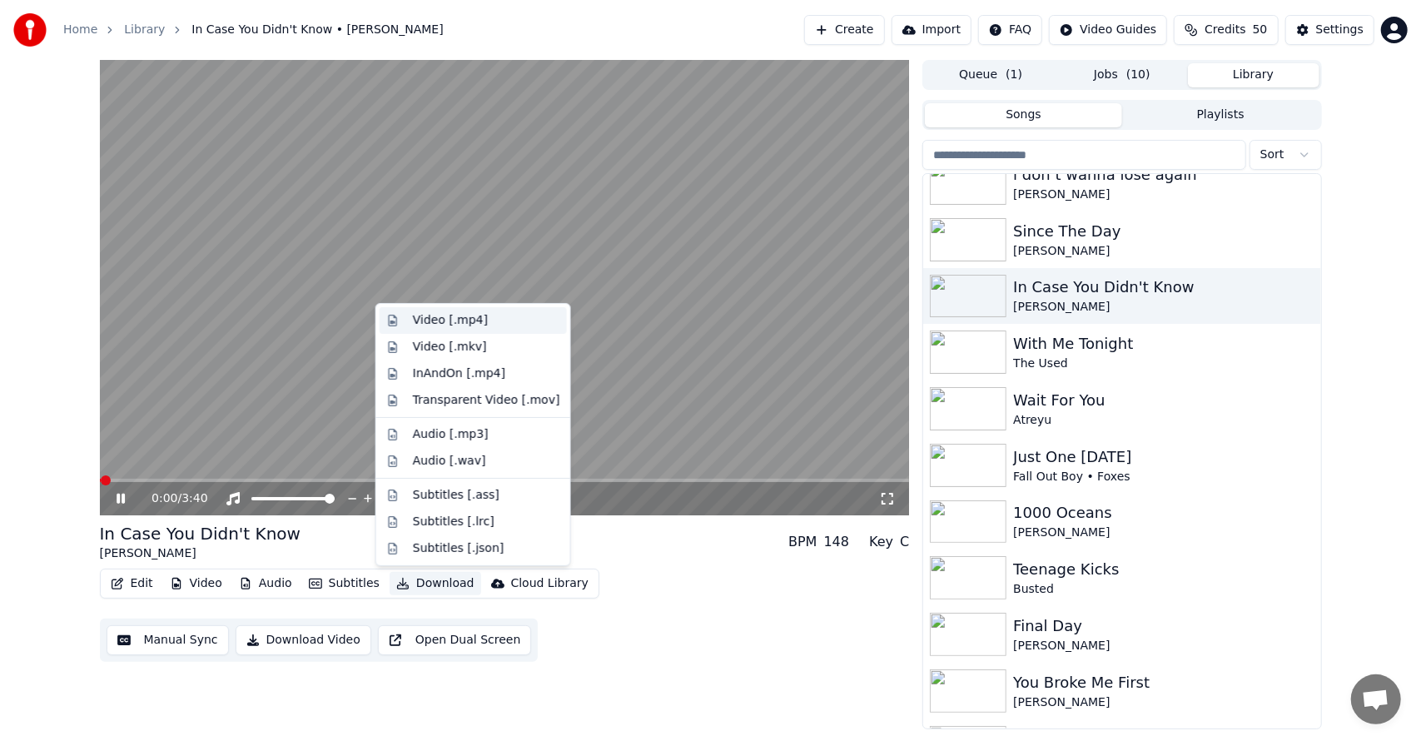
click at [446, 317] on div "Video [.mp4]" at bounding box center [450, 320] width 75 height 17
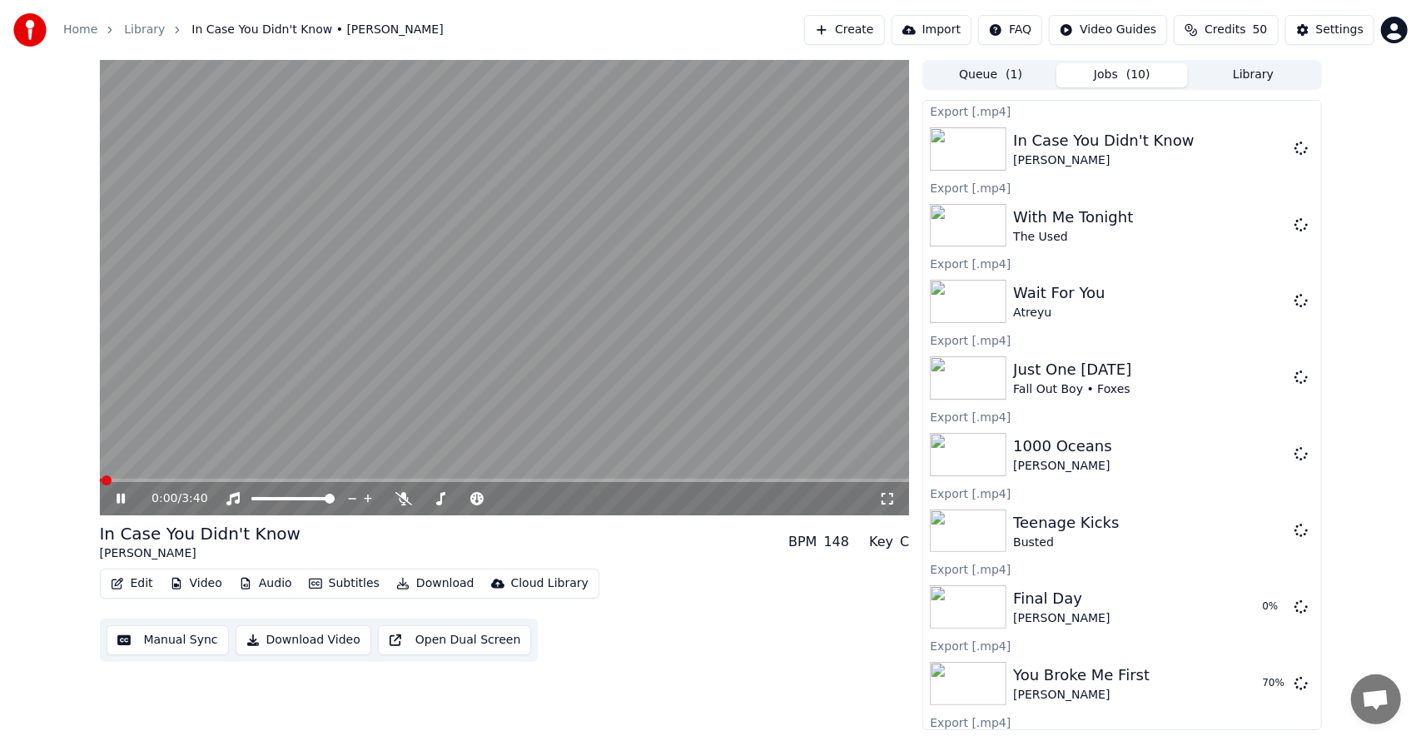
click at [1224, 72] on button "Library" at bounding box center [1253, 75] width 131 height 24
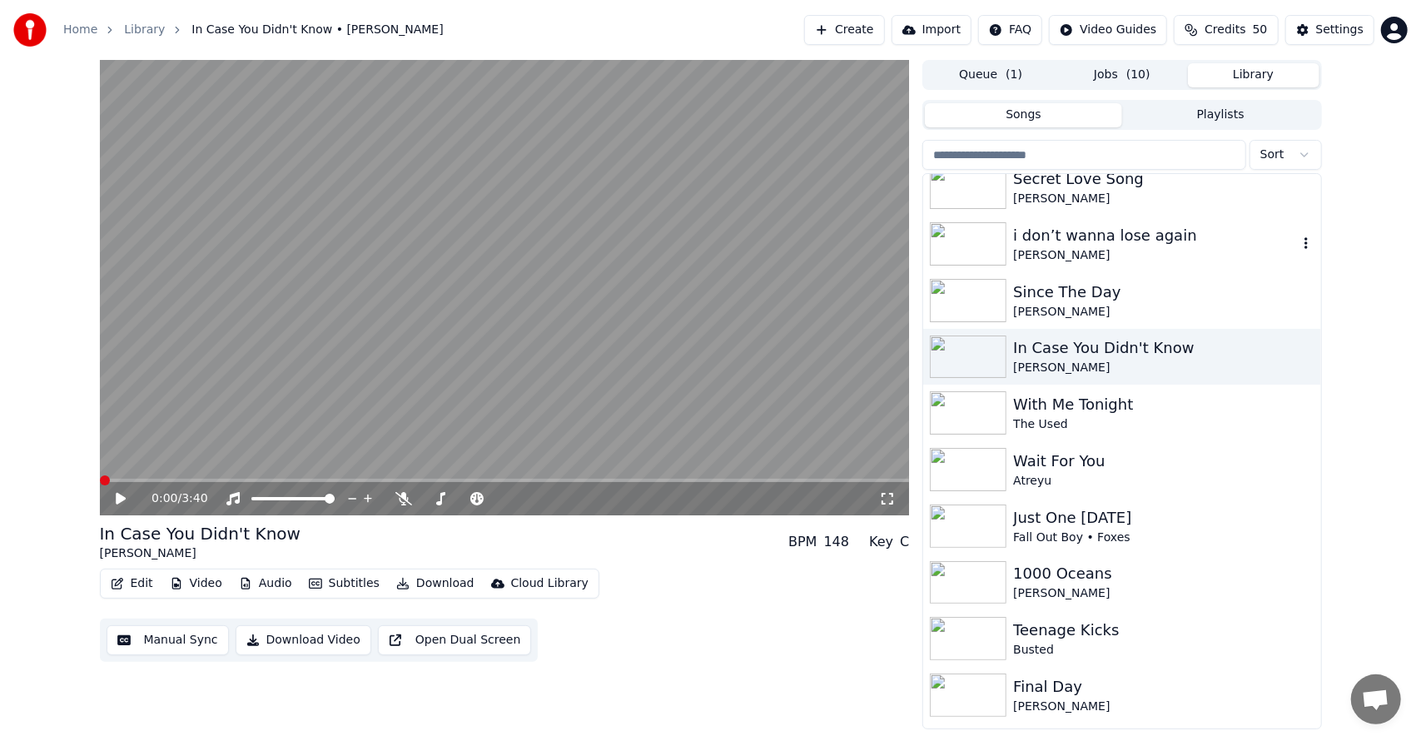
scroll to position [1259, 0]
click at [1109, 296] on div "Since The Day" at bounding box center [1155, 291] width 284 height 23
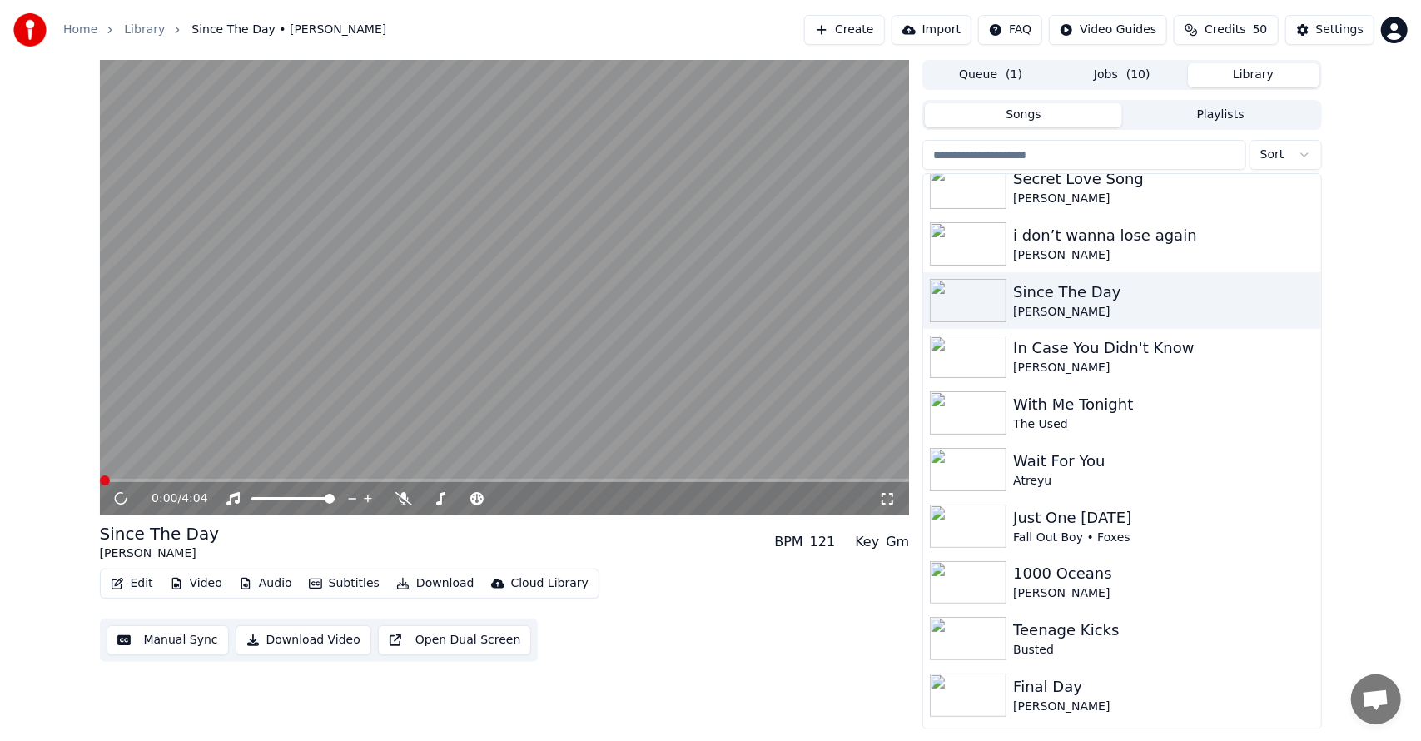
click at [438, 580] on button "Download" at bounding box center [436, 583] width 92 height 23
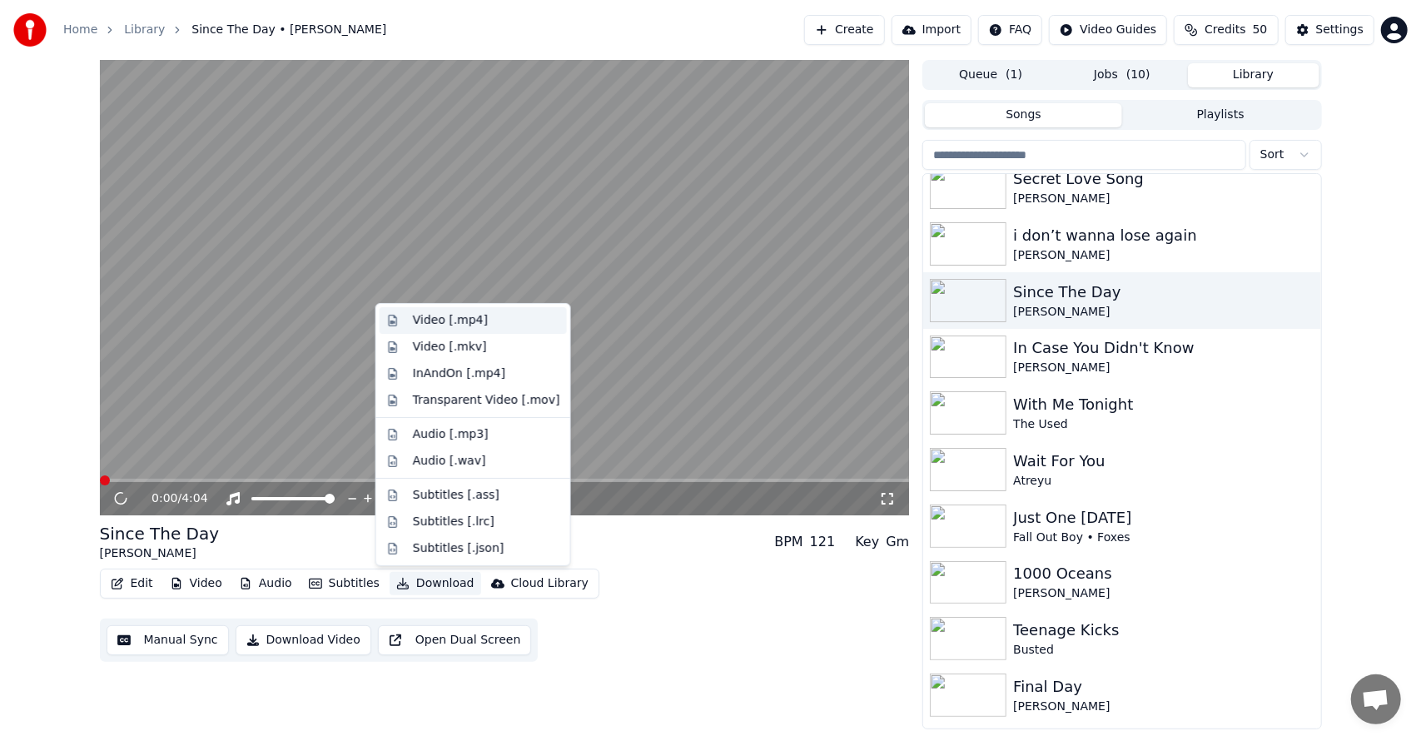
click at [466, 319] on div "Video [.mp4]" at bounding box center [450, 320] width 75 height 17
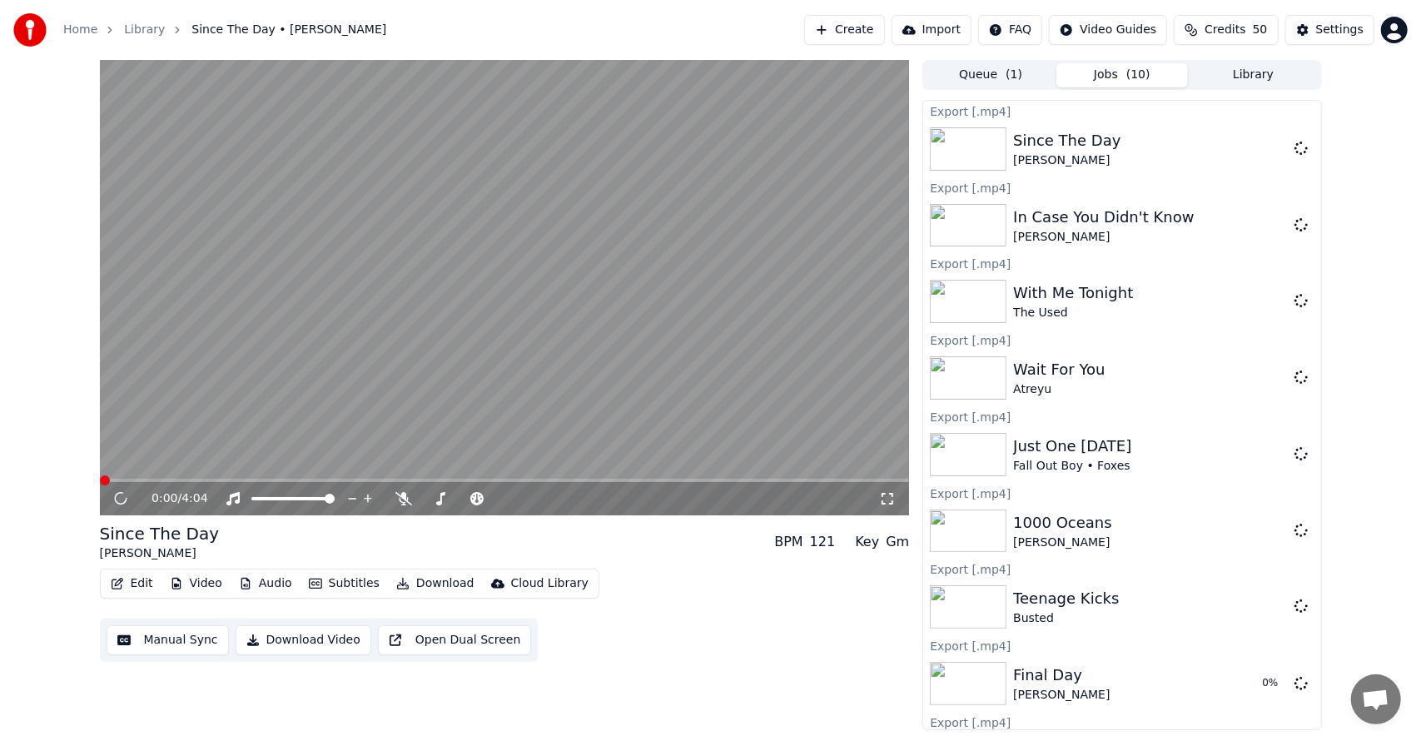
click at [1232, 64] on button "Library" at bounding box center [1253, 75] width 131 height 24
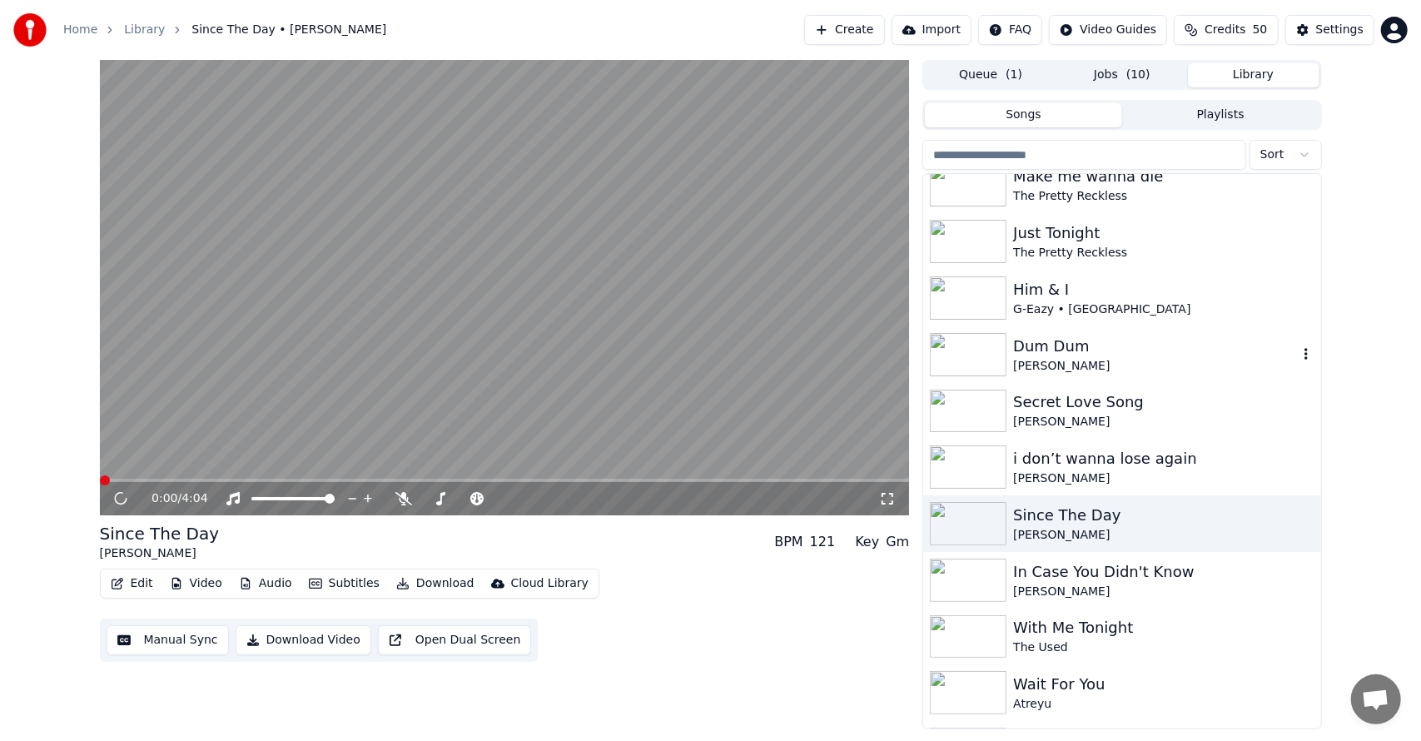
scroll to position [1072, 0]
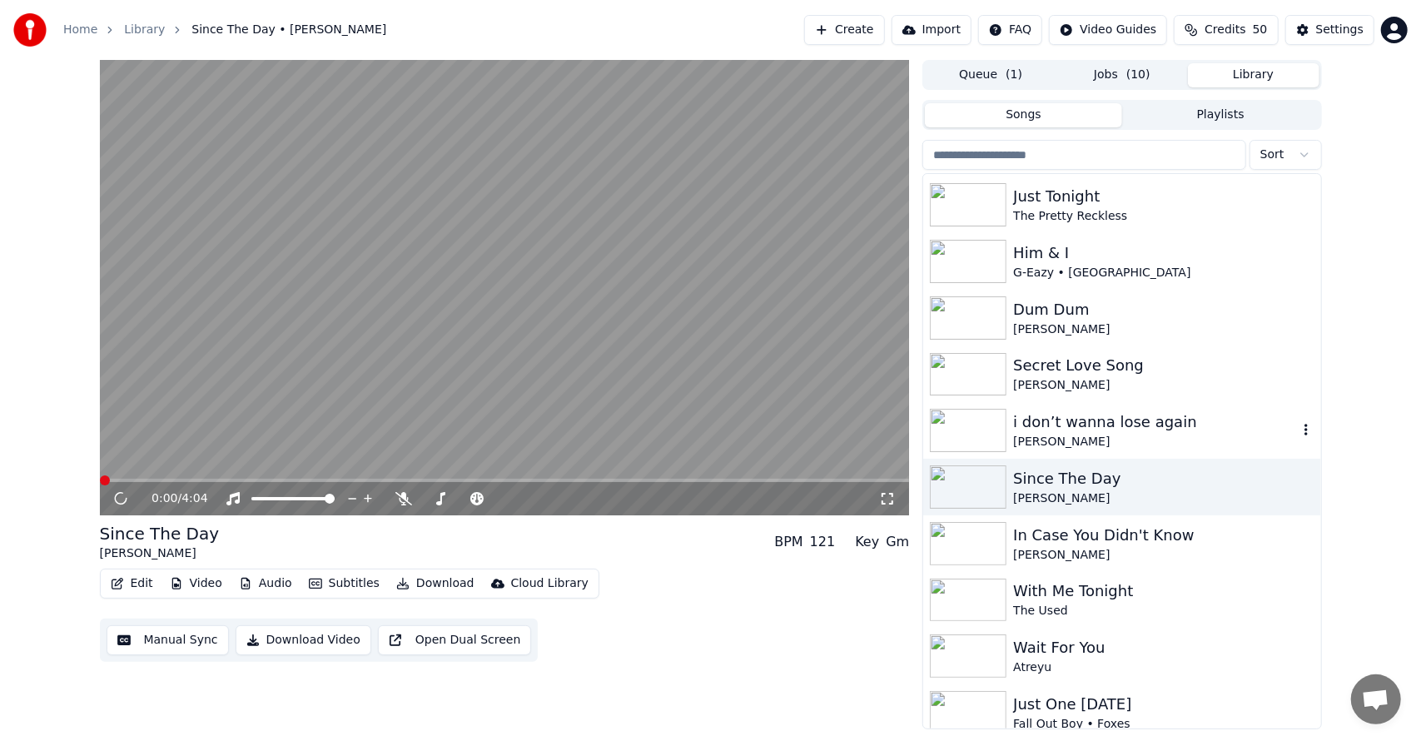
click at [1036, 424] on div "i don’t wanna lose again" at bounding box center [1155, 421] width 284 height 23
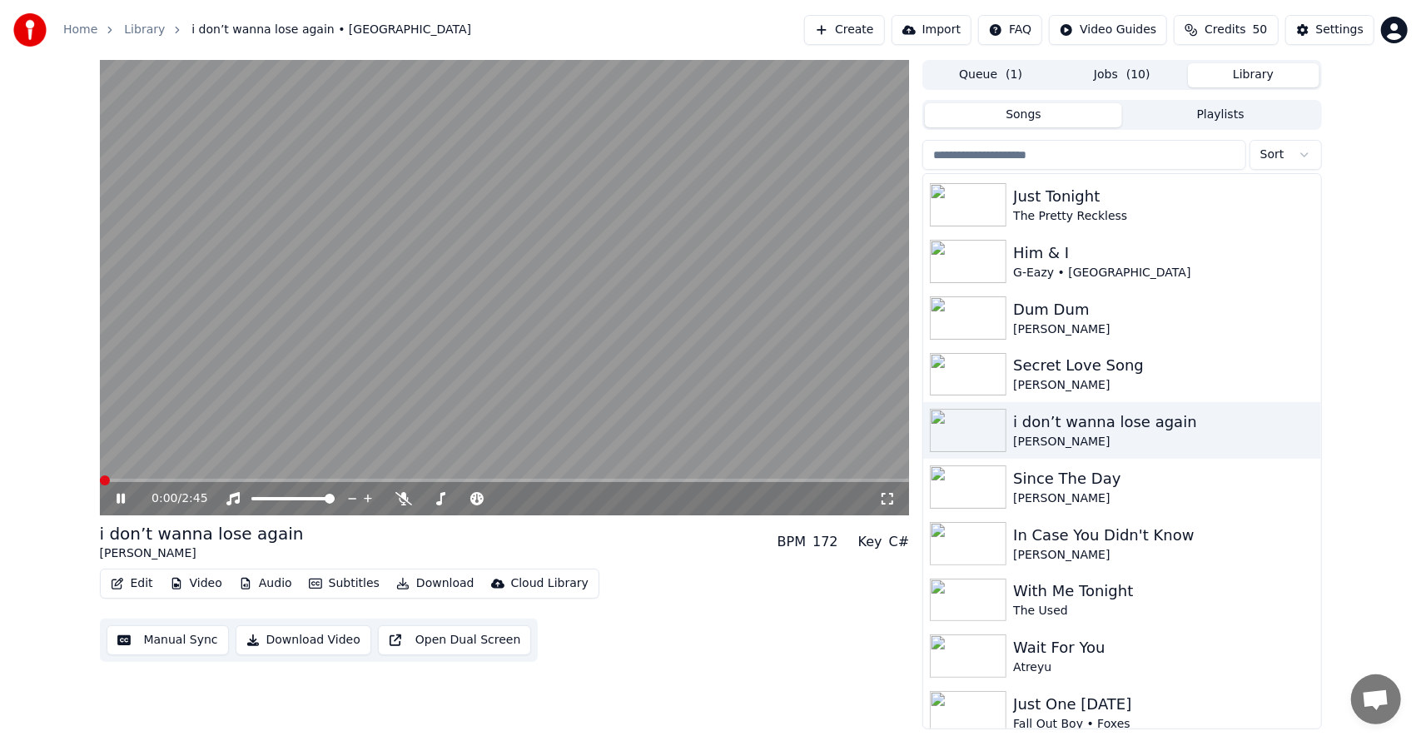
click at [408, 579] on button "Download" at bounding box center [436, 583] width 92 height 23
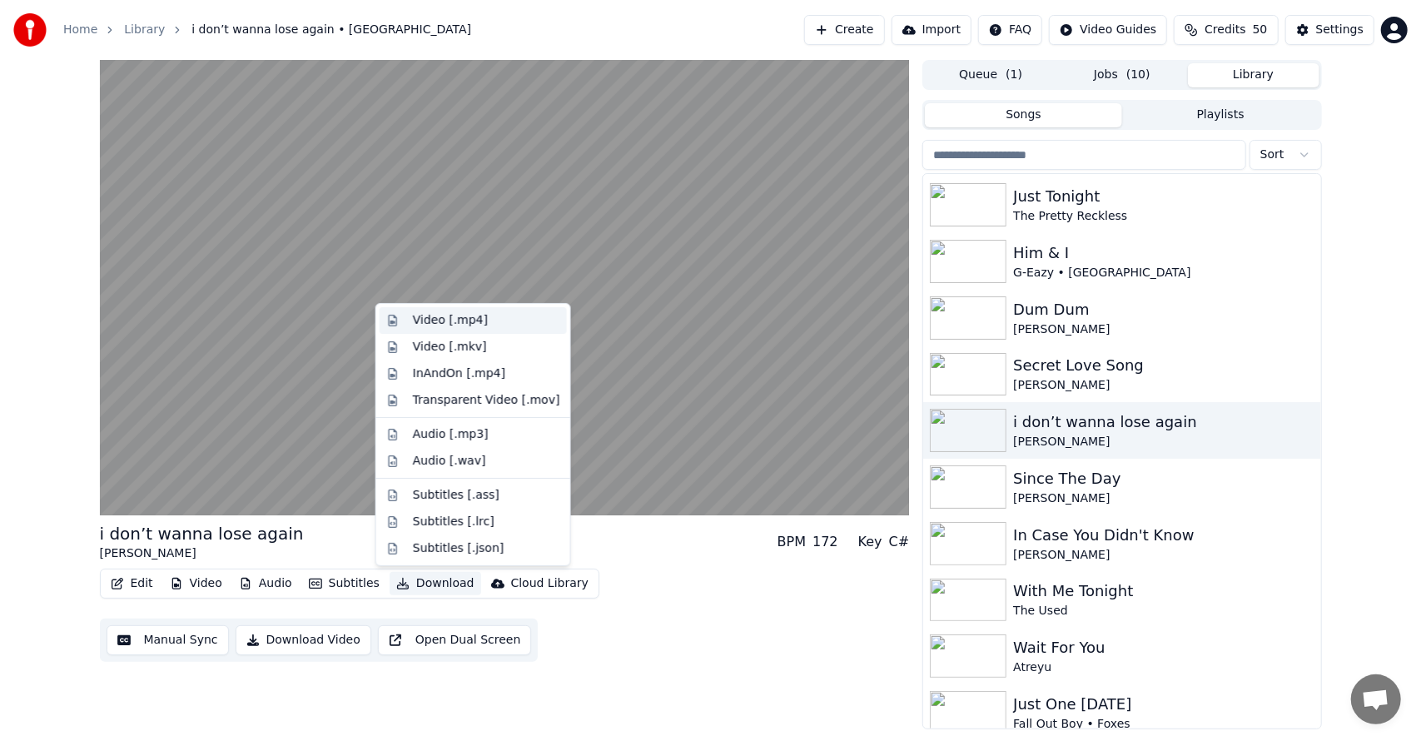
click at [458, 321] on div "Video [.mp4]" at bounding box center [450, 320] width 75 height 17
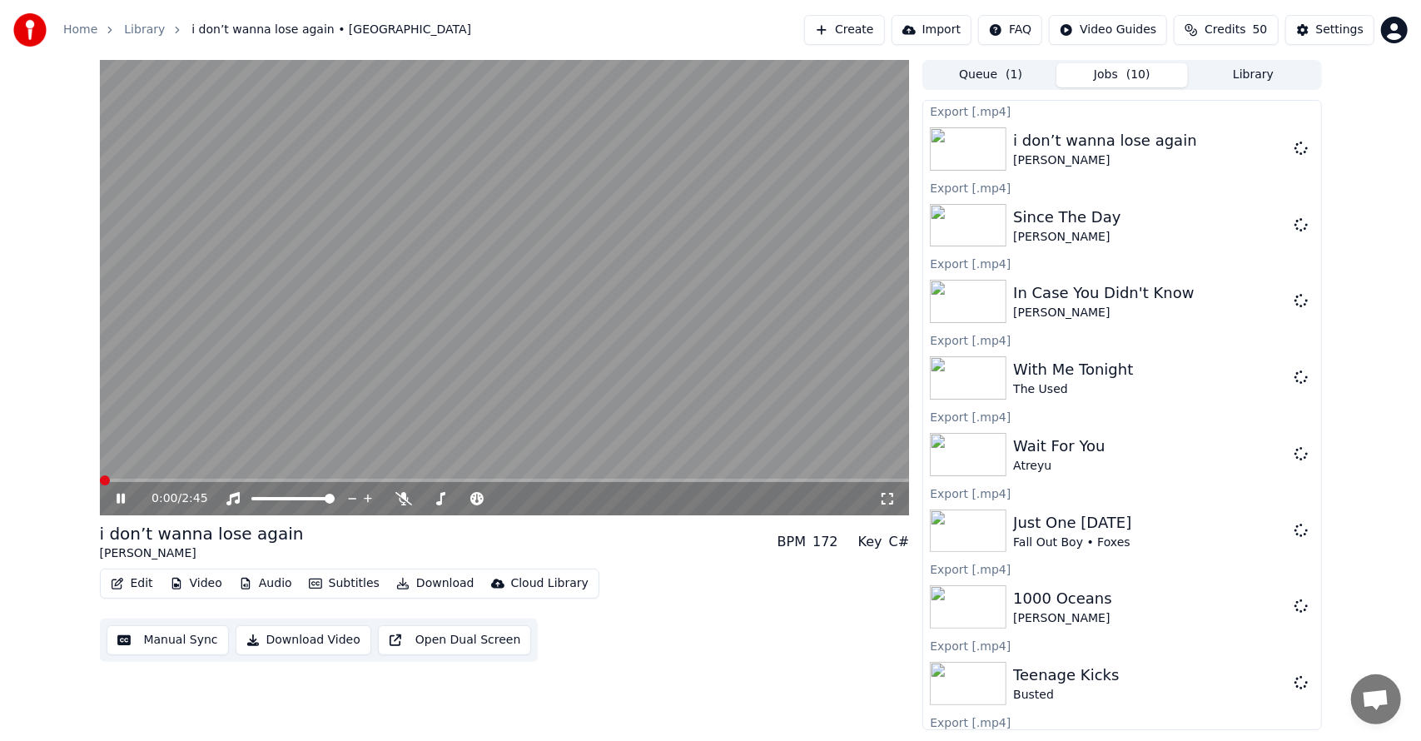
click at [1228, 73] on button "Library" at bounding box center [1253, 75] width 131 height 24
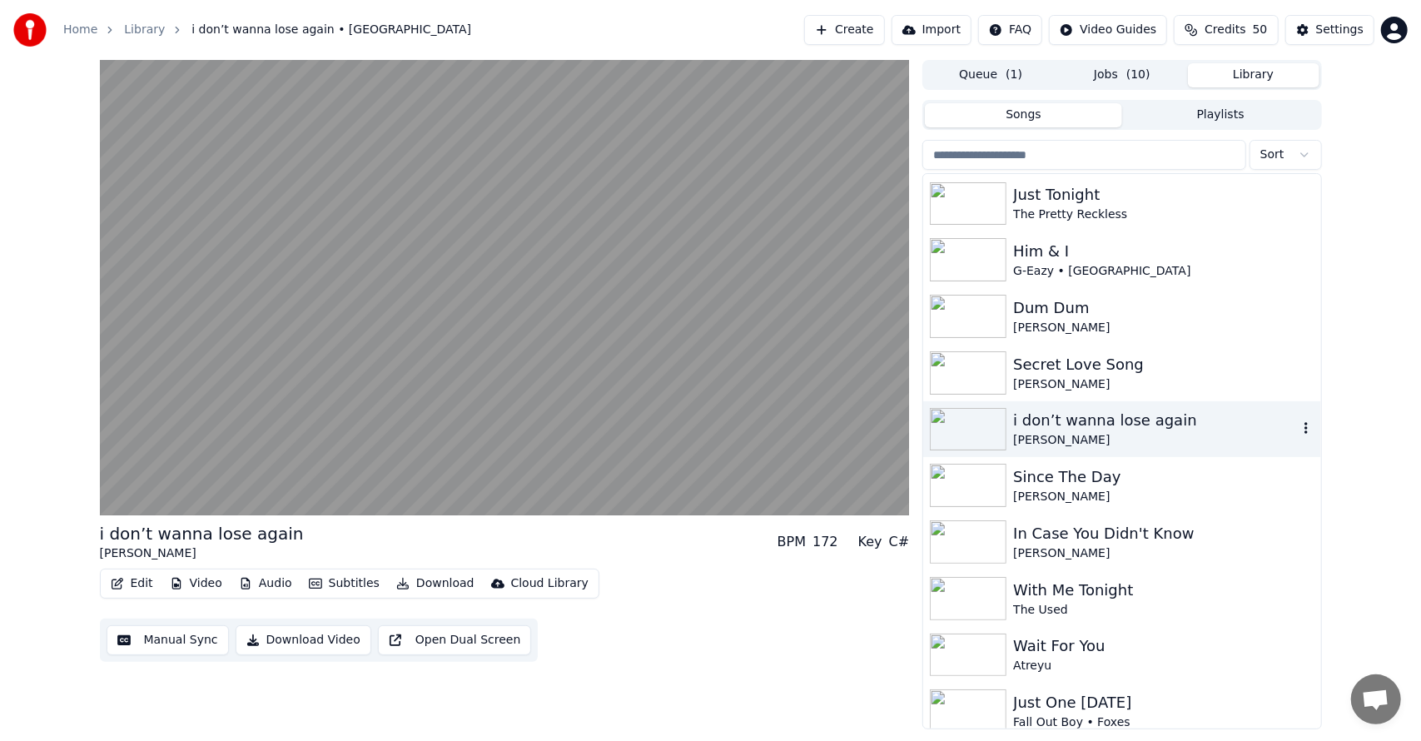
scroll to position [1097, 0]
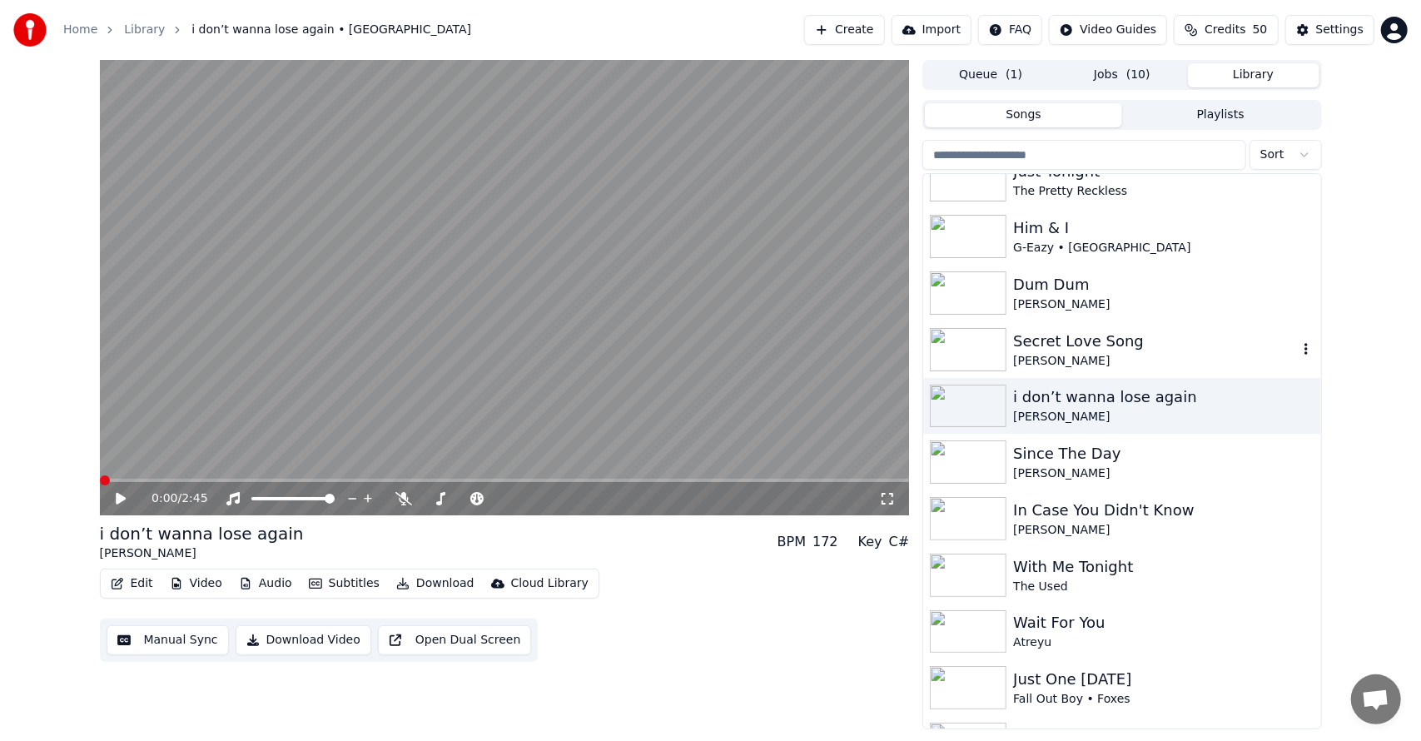
click at [1052, 348] on div "Secret Love Song" at bounding box center [1155, 341] width 284 height 23
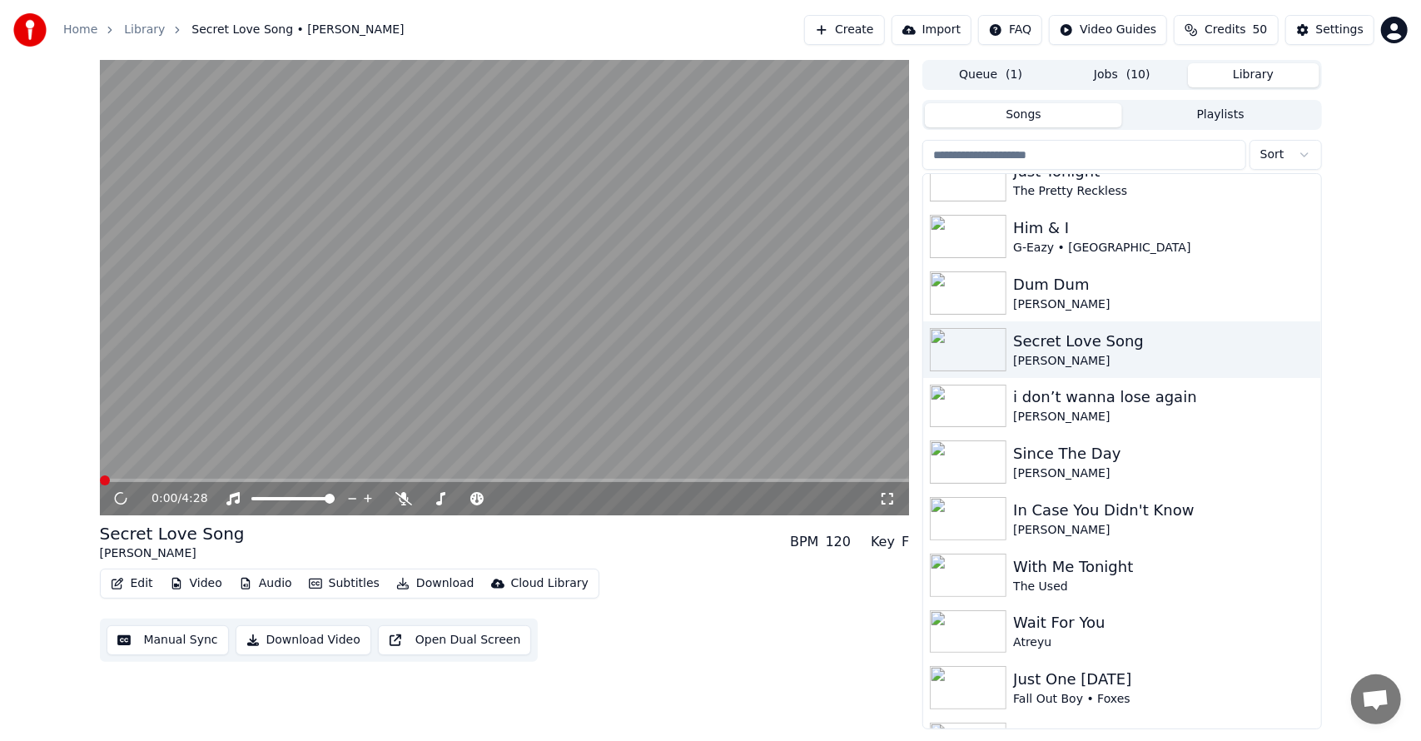
click at [434, 586] on button "Download" at bounding box center [436, 583] width 92 height 23
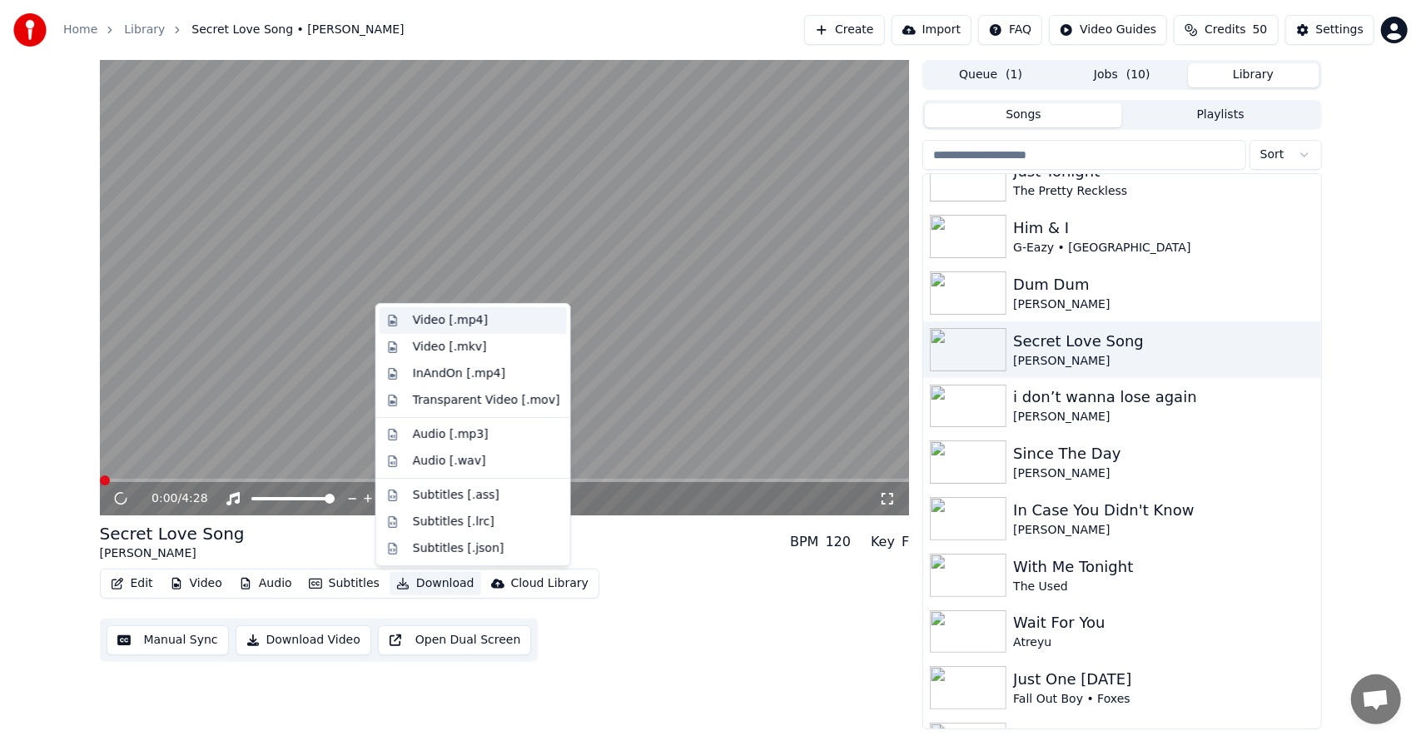
click at [435, 319] on div "Video [.mp4]" at bounding box center [450, 320] width 75 height 17
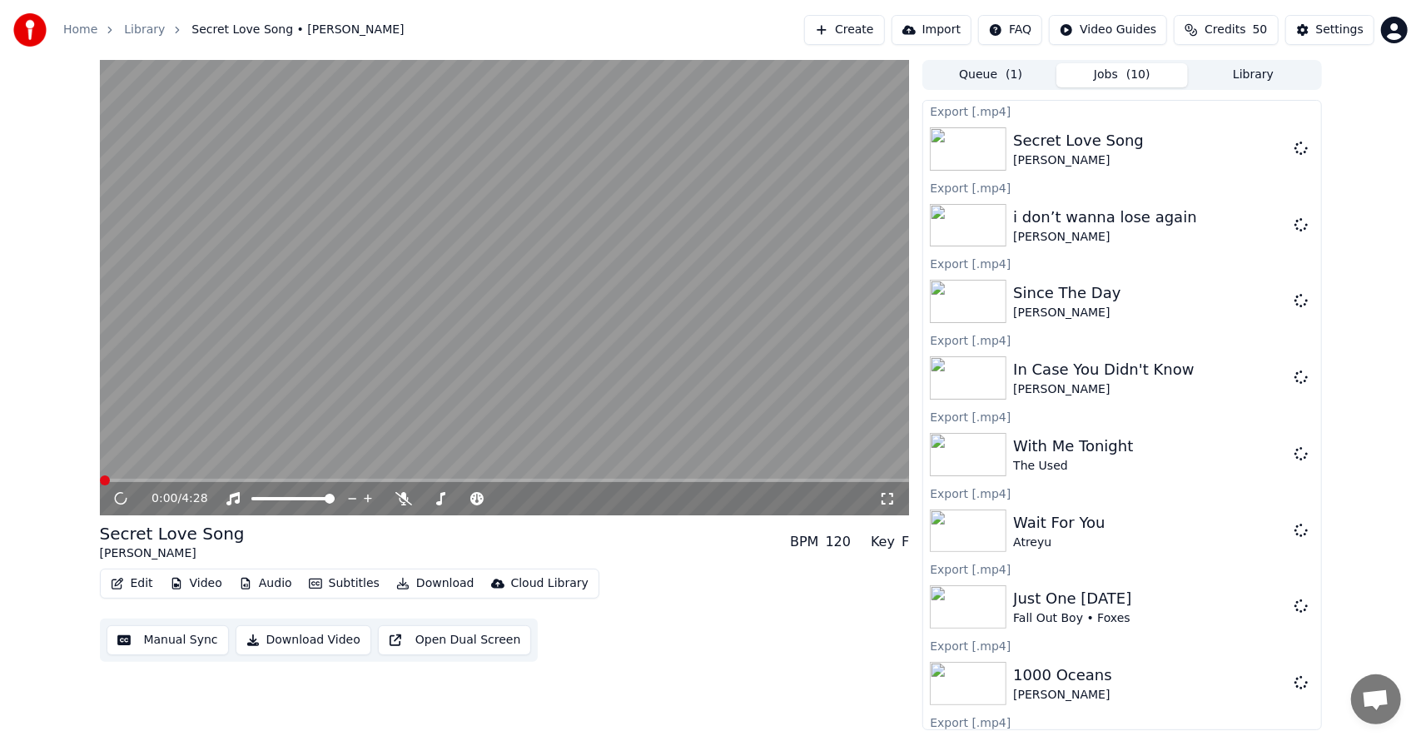
click at [1223, 68] on button "Library" at bounding box center [1253, 75] width 131 height 24
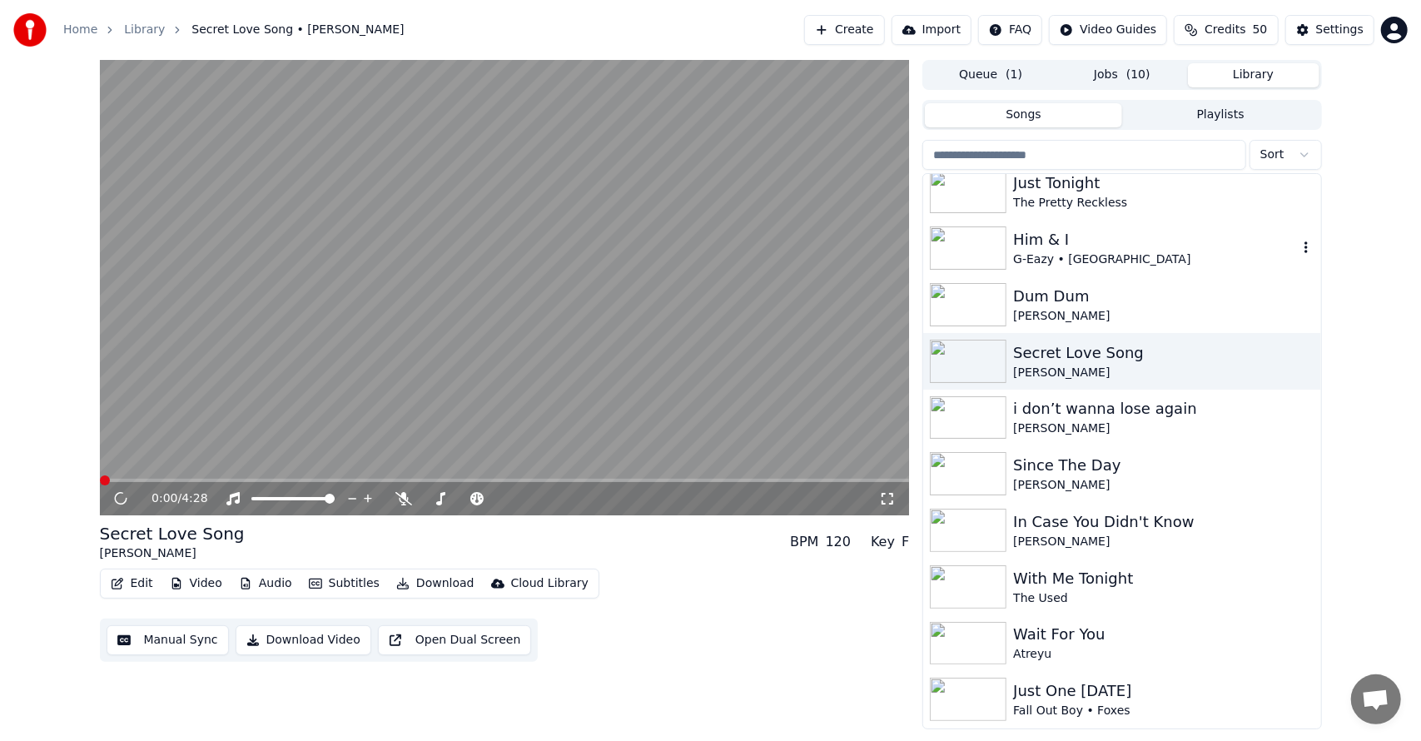
scroll to position [1084, 0]
click at [1042, 305] on div "Dum Dum" at bounding box center [1155, 296] width 284 height 23
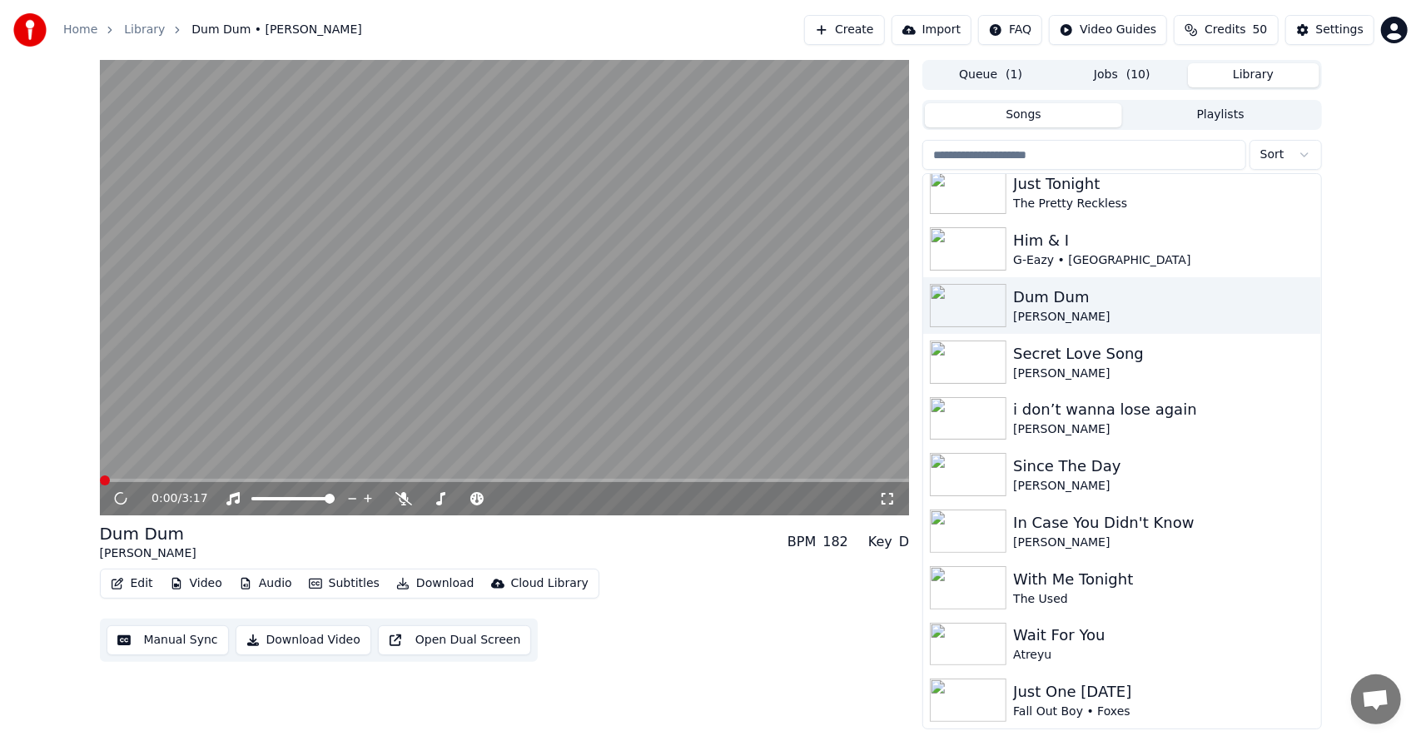
click at [416, 587] on button "Download" at bounding box center [436, 583] width 92 height 23
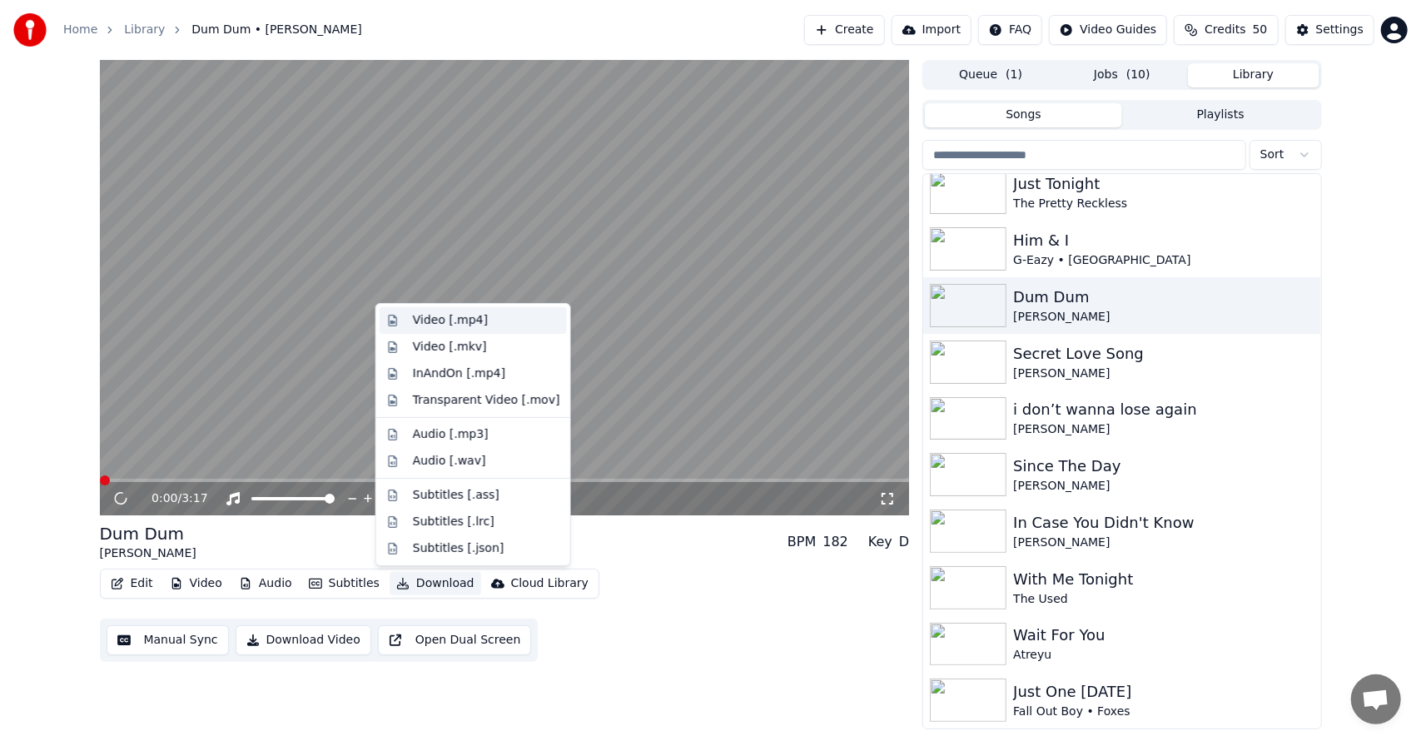
click at [514, 310] on div "Video [.mp4]" at bounding box center [473, 320] width 187 height 27
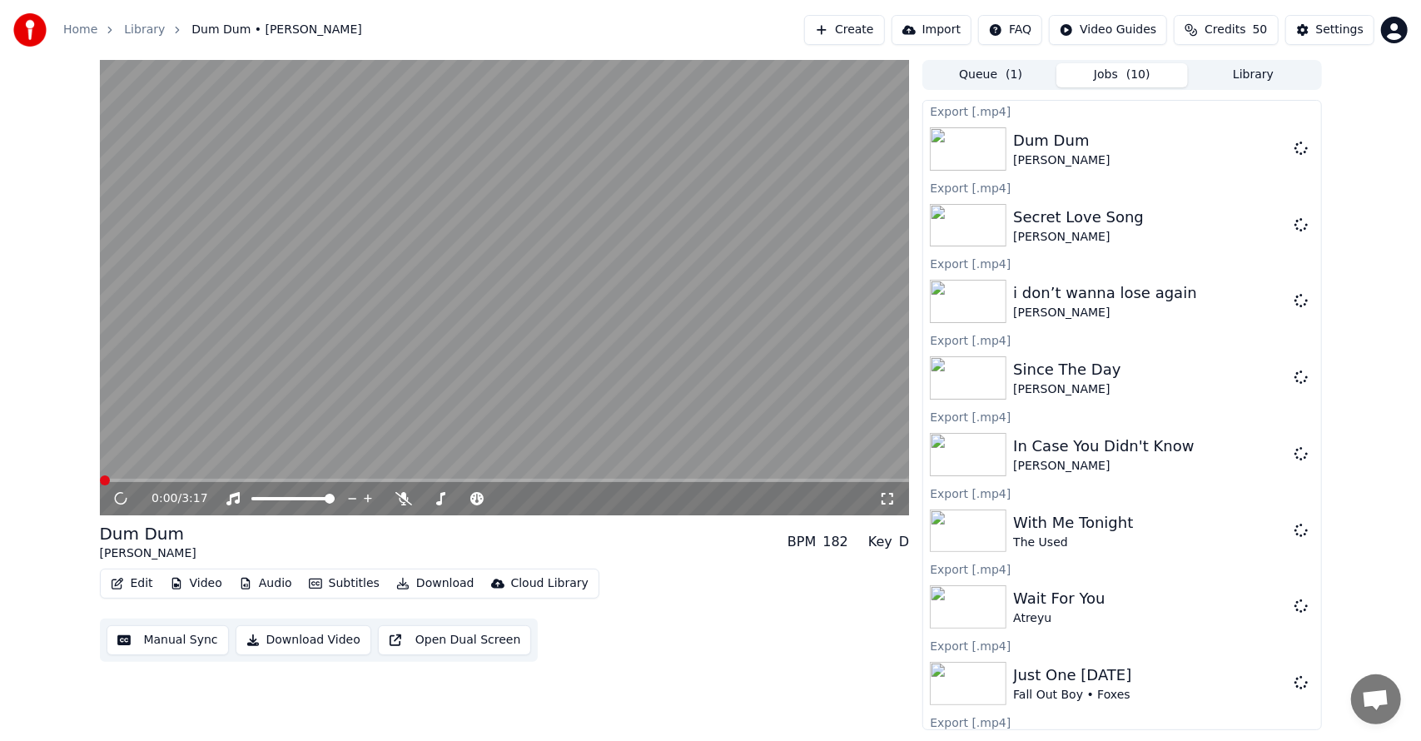
click at [1233, 75] on button "Library" at bounding box center [1253, 75] width 131 height 24
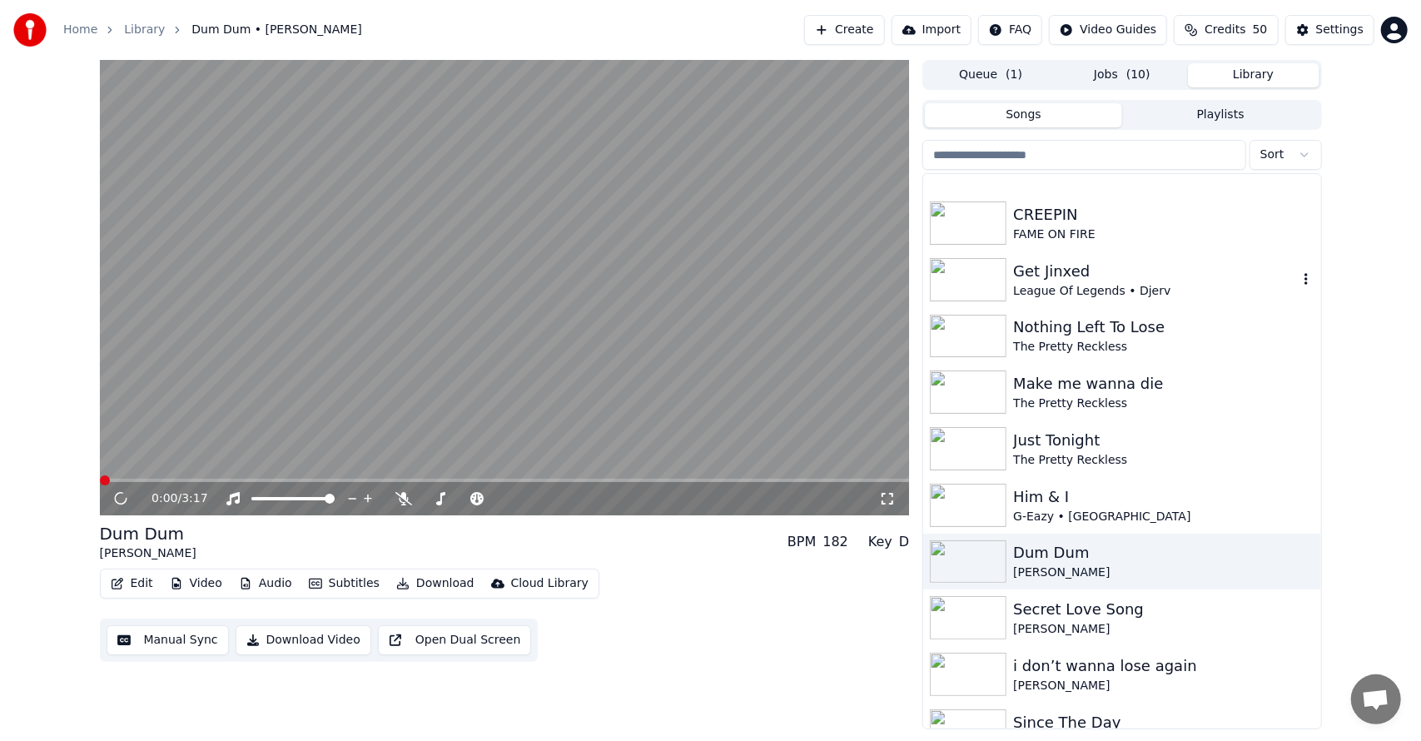
scroll to position [876, 0]
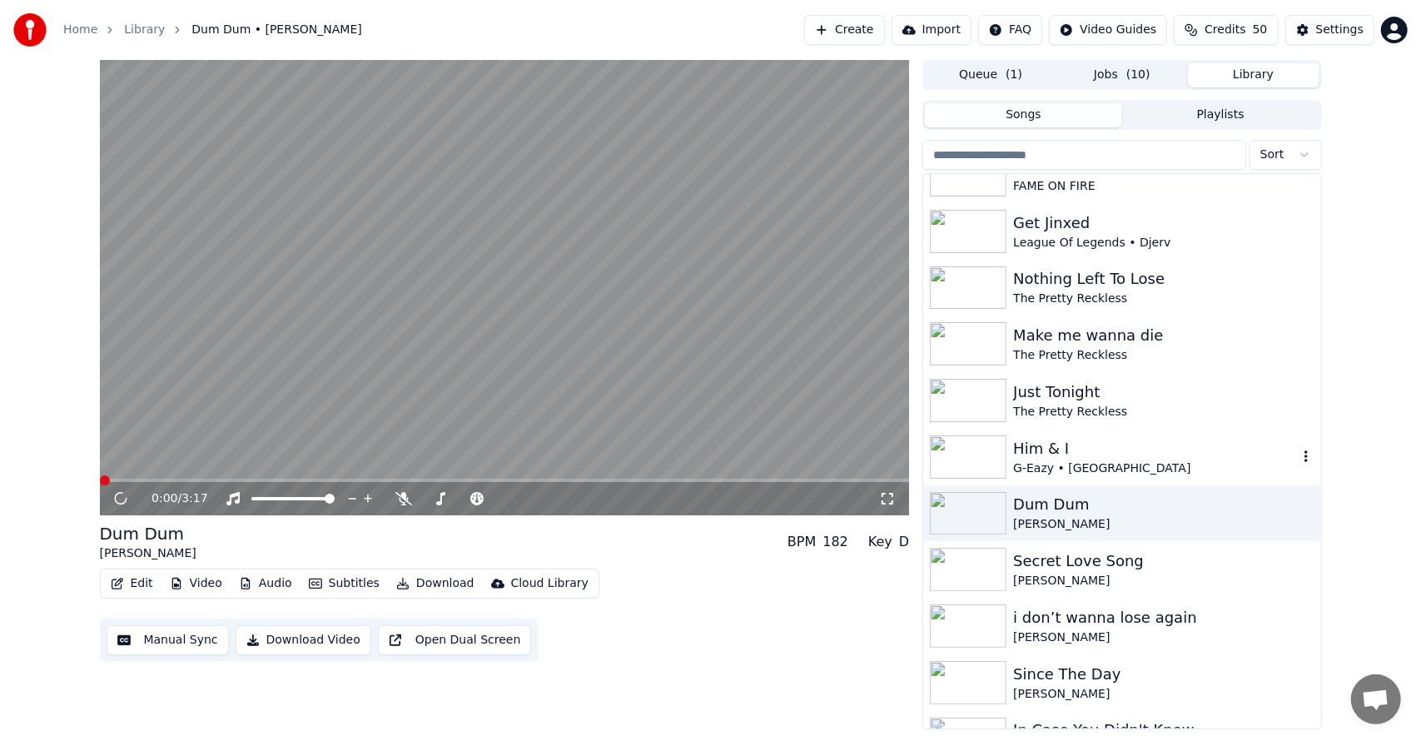
click at [1005, 429] on div "Him & I G-Eazy • [GEOGRAPHIC_DATA]" at bounding box center [1121, 457] width 397 height 57
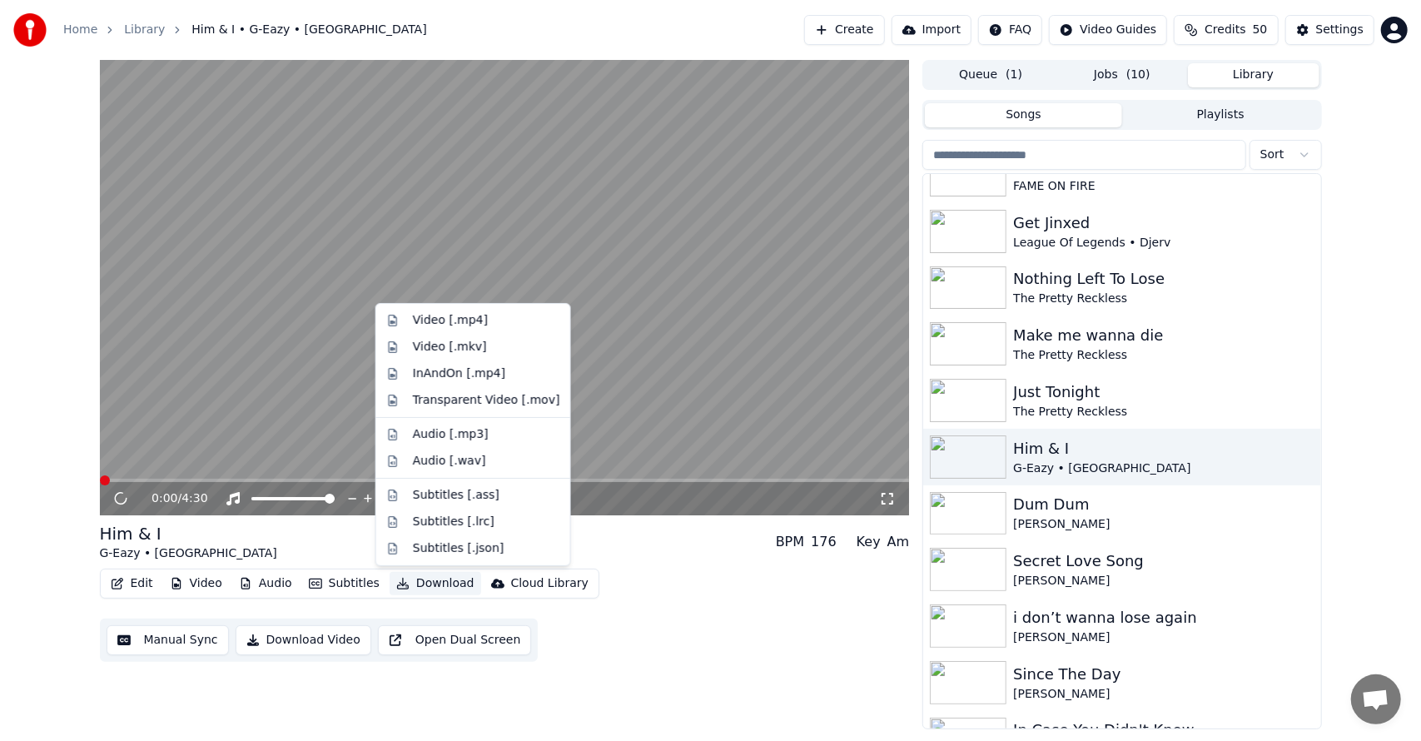
click at [413, 583] on button "Download" at bounding box center [436, 583] width 92 height 23
click at [513, 319] on div "Video [.mp4]" at bounding box center [486, 320] width 147 height 17
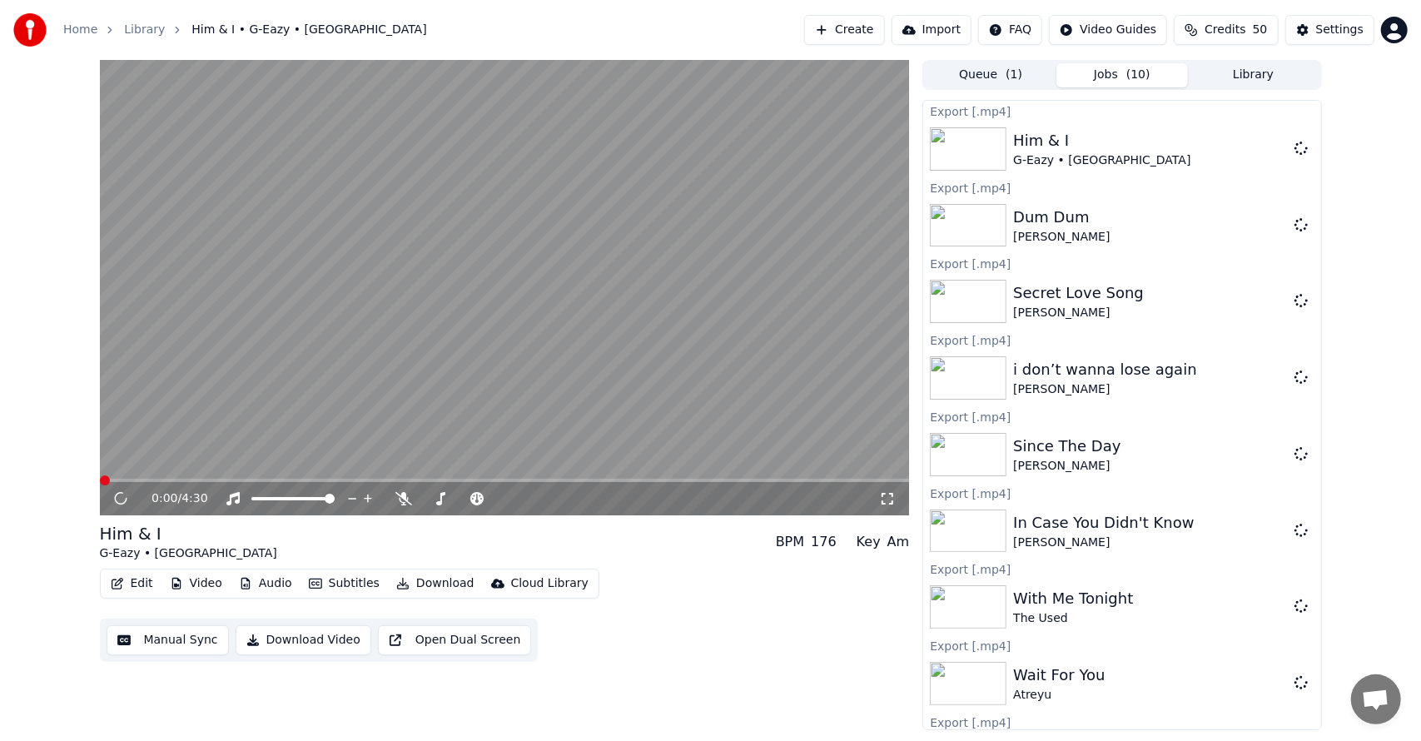
click at [1232, 77] on button "Library" at bounding box center [1253, 75] width 131 height 24
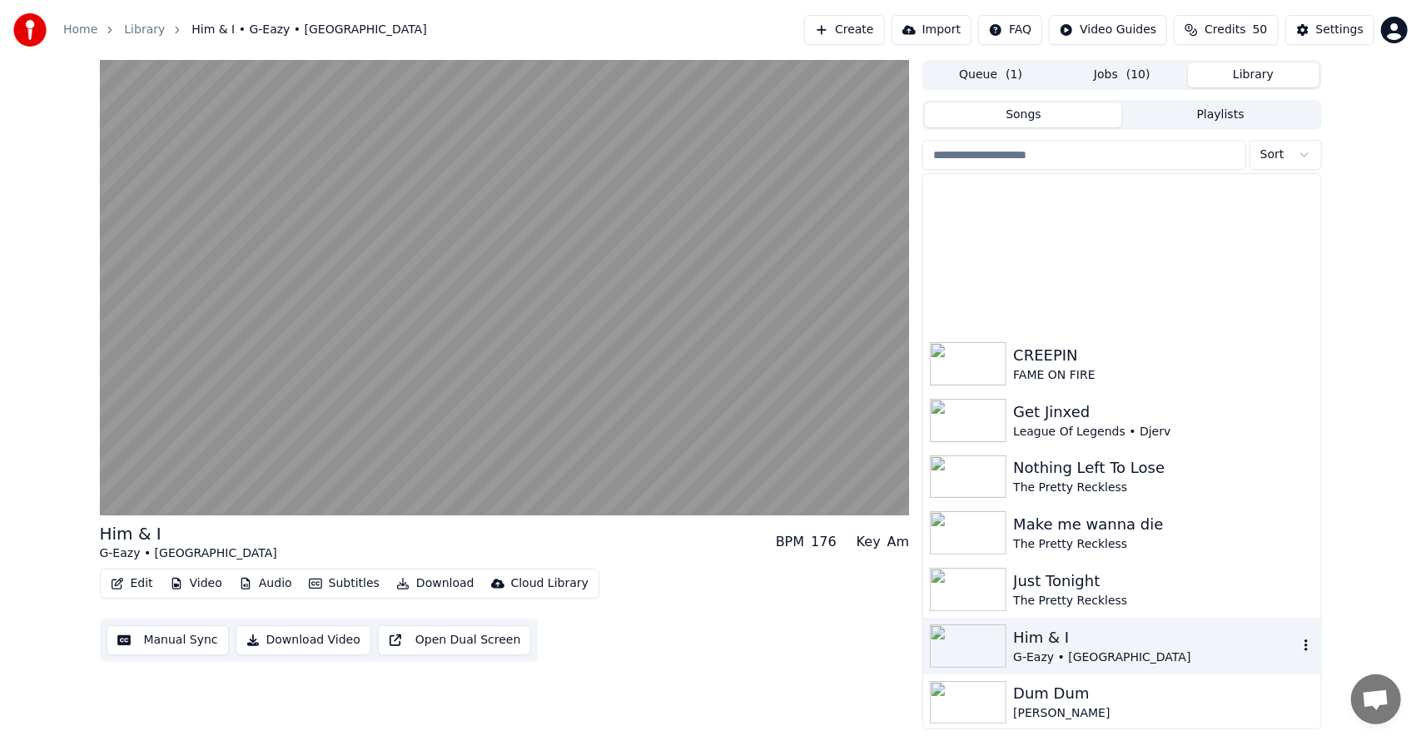
scroll to position [891, 0]
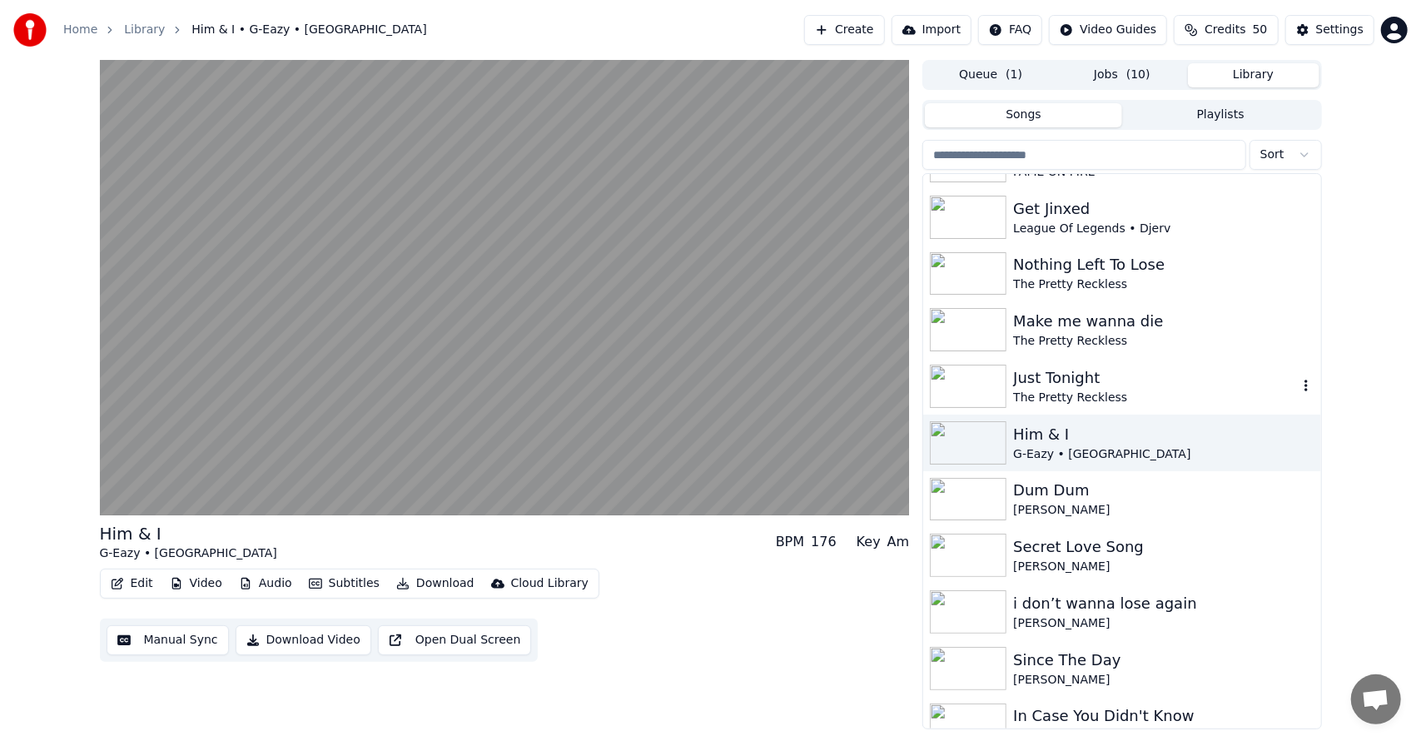
click at [1089, 406] on div "Just Tonight The Pretty Reckless" at bounding box center [1121, 386] width 397 height 57
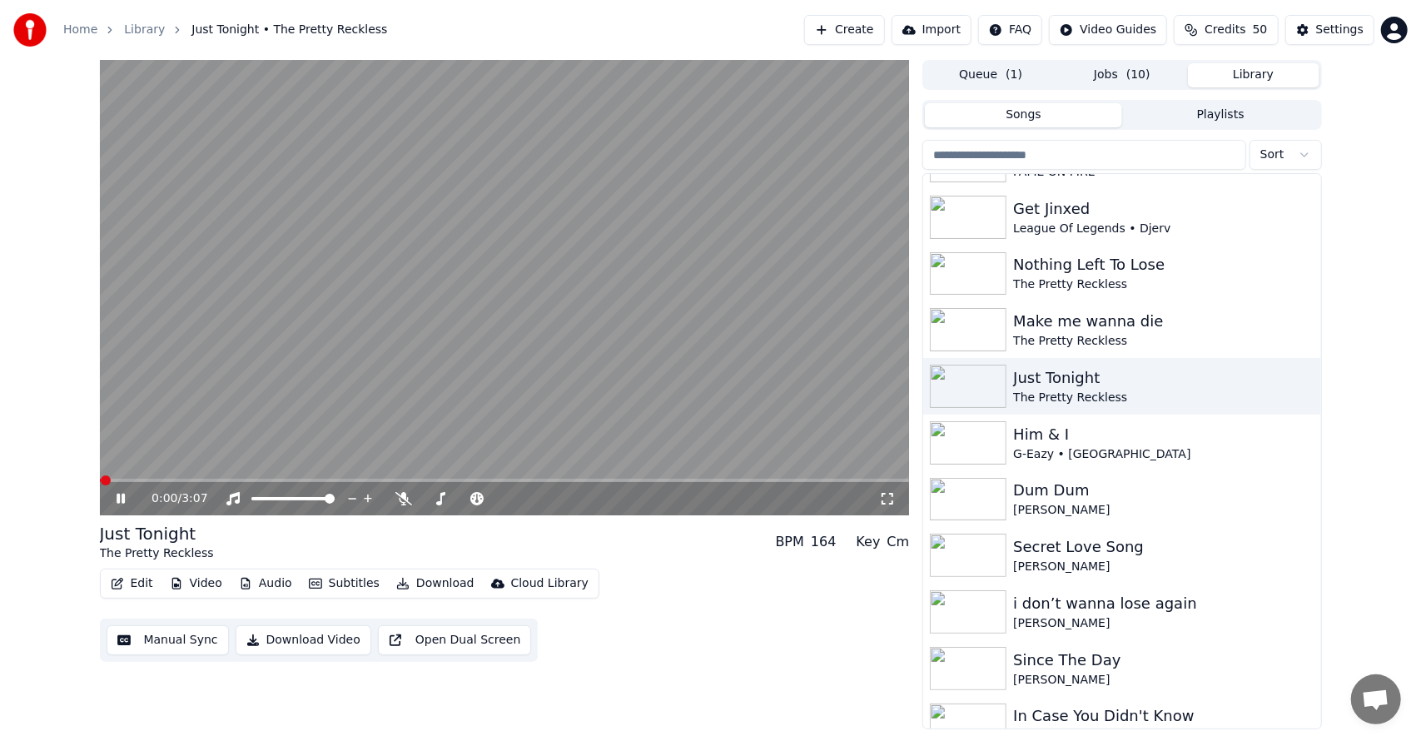
click at [415, 581] on button "Download" at bounding box center [436, 583] width 92 height 23
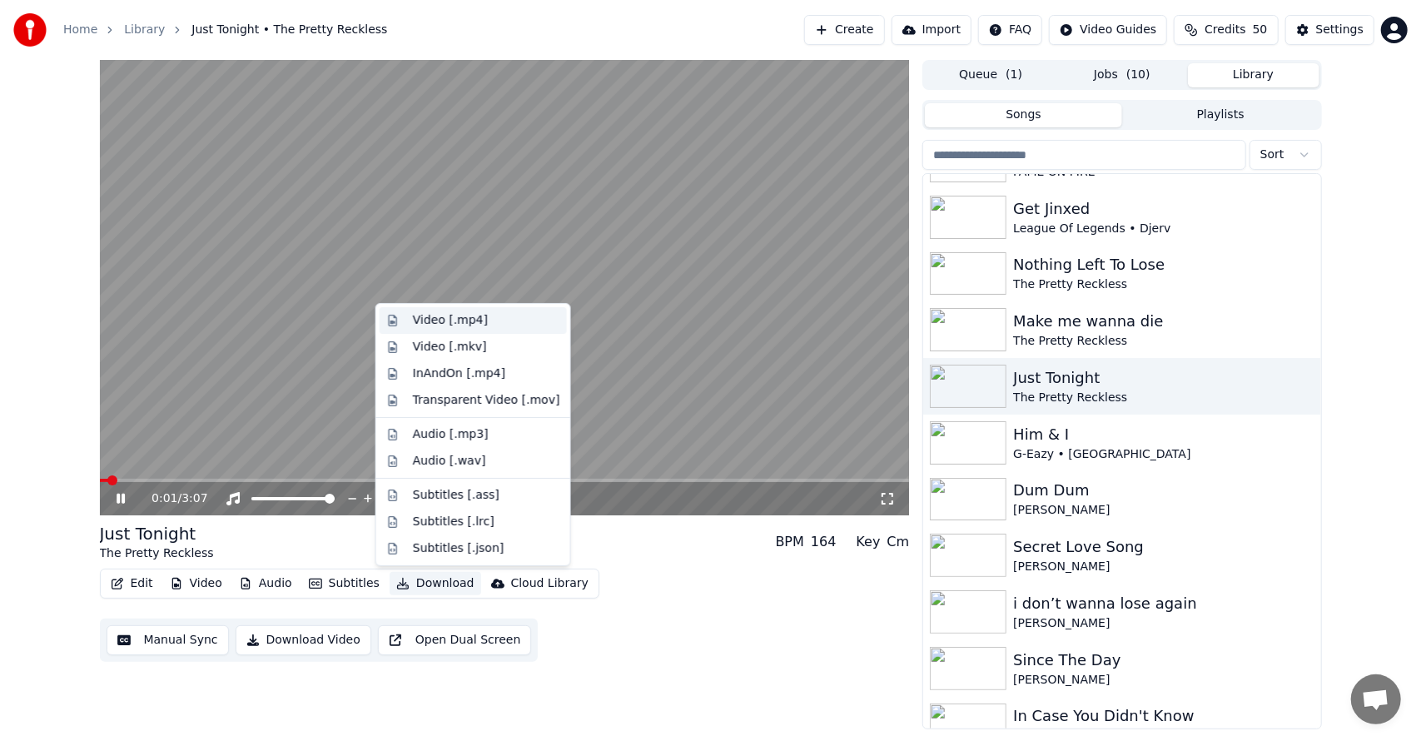
click at [459, 316] on div "Video [.mp4]" at bounding box center [450, 320] width 75 height 17
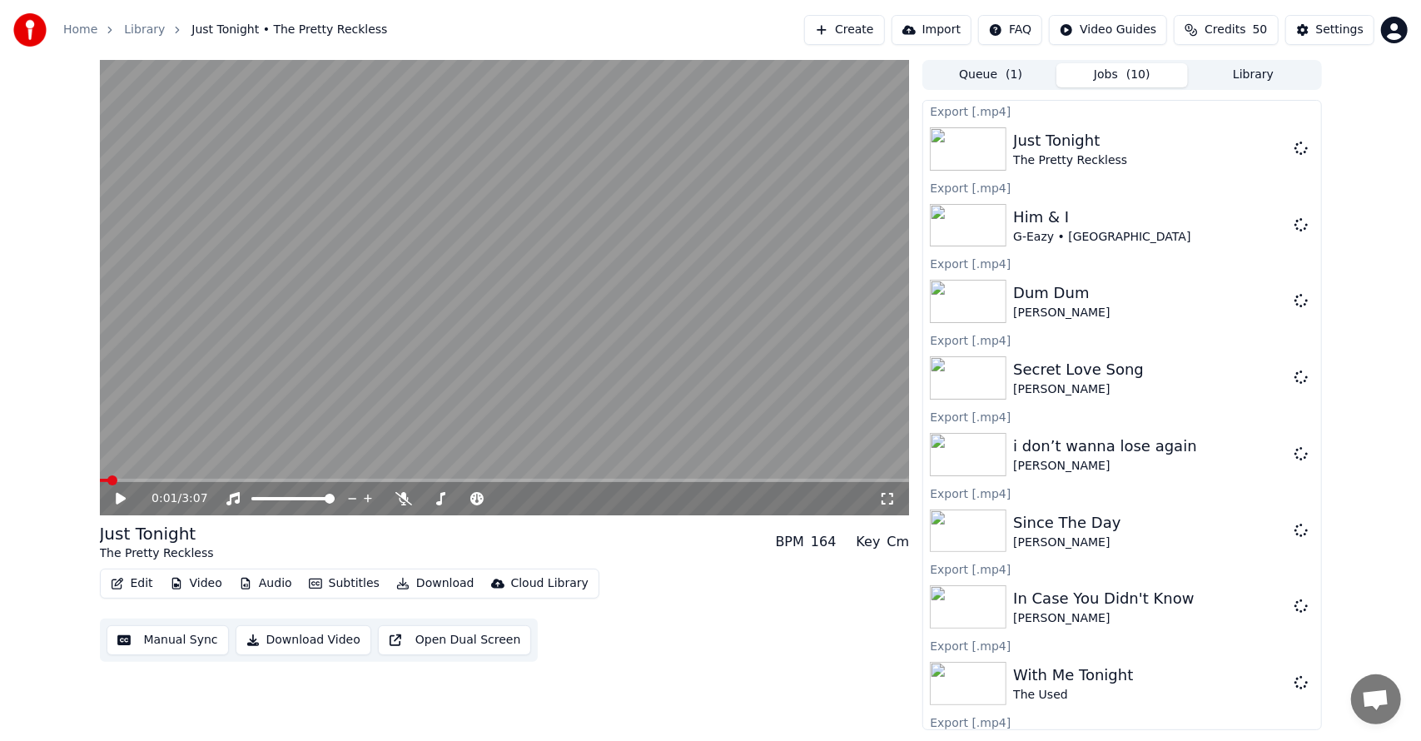
click at [1124, 78] on button "Jobs ( 10 )" at bounding box center [1121, 75] width 131 height 24
click at [1294, 224] on icon at bounding box center [1300, 224] width 13 height 13
click at [1257, 75] on button "Library" at bounding box center [1253, 75] width 131 height 24
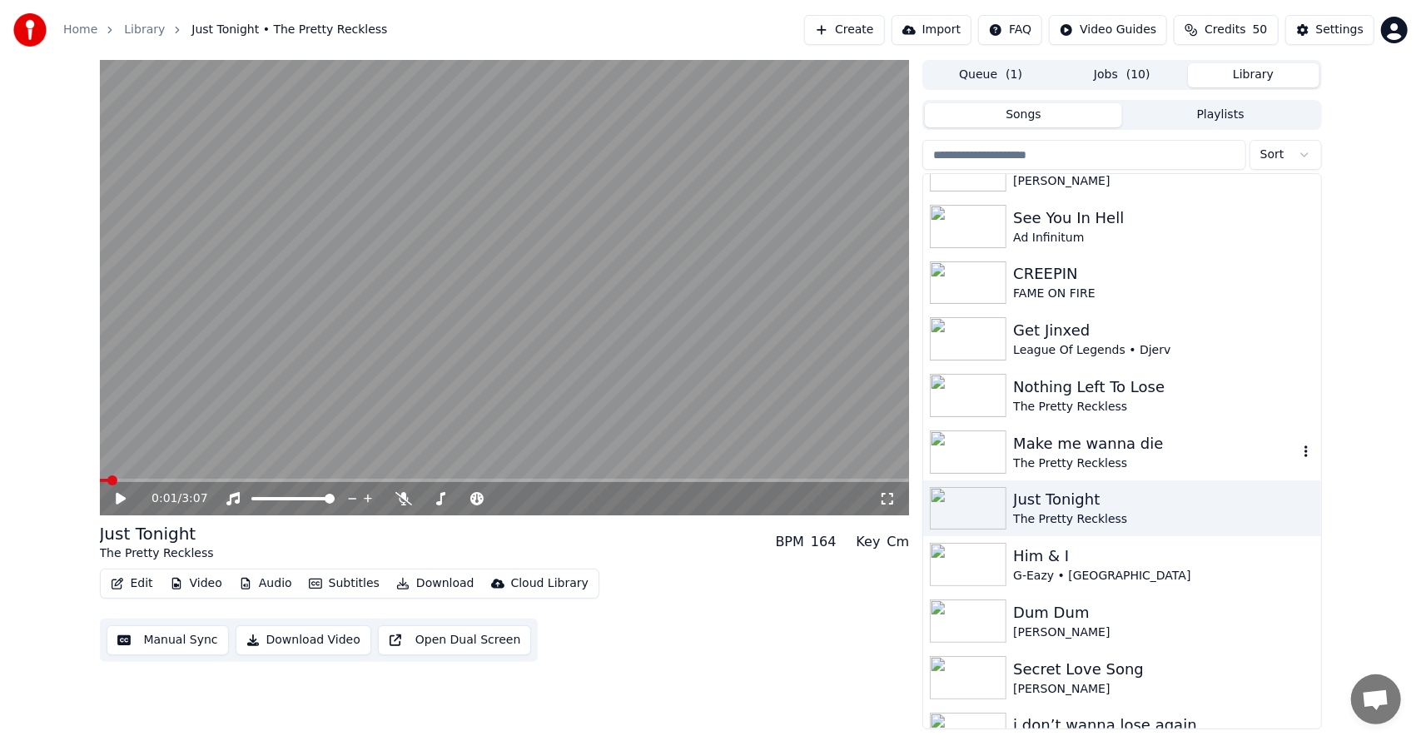
scroll to position [767, 0]
click at [1064, 451] on div "Make me wanna die" at bounding box center [1155, 444] width 284 height 23
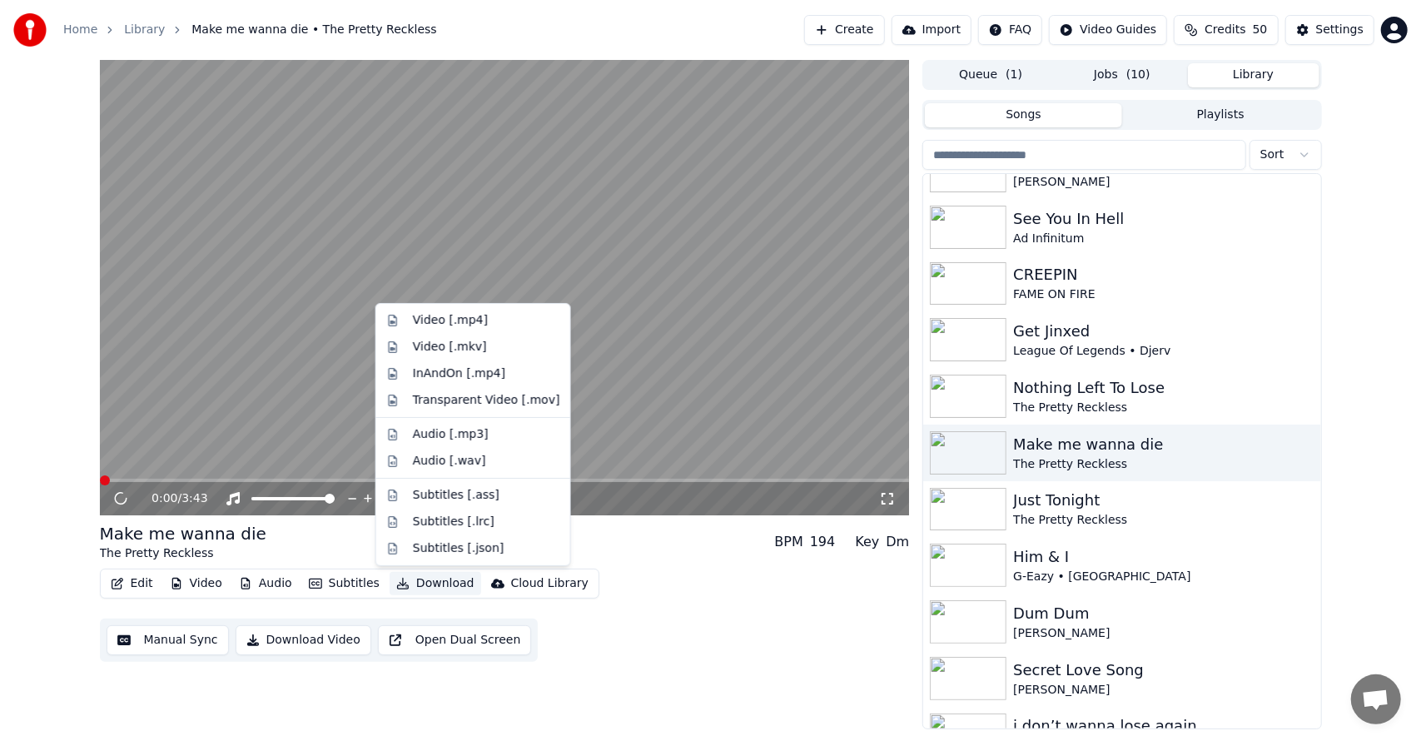
click at [403, 579] on button "Download" at bounding box center [436, 583] width 92 height 23
click at [463, 323] on div "Video [.mp4]" at bounding box center [450, 320] width 75 height 17
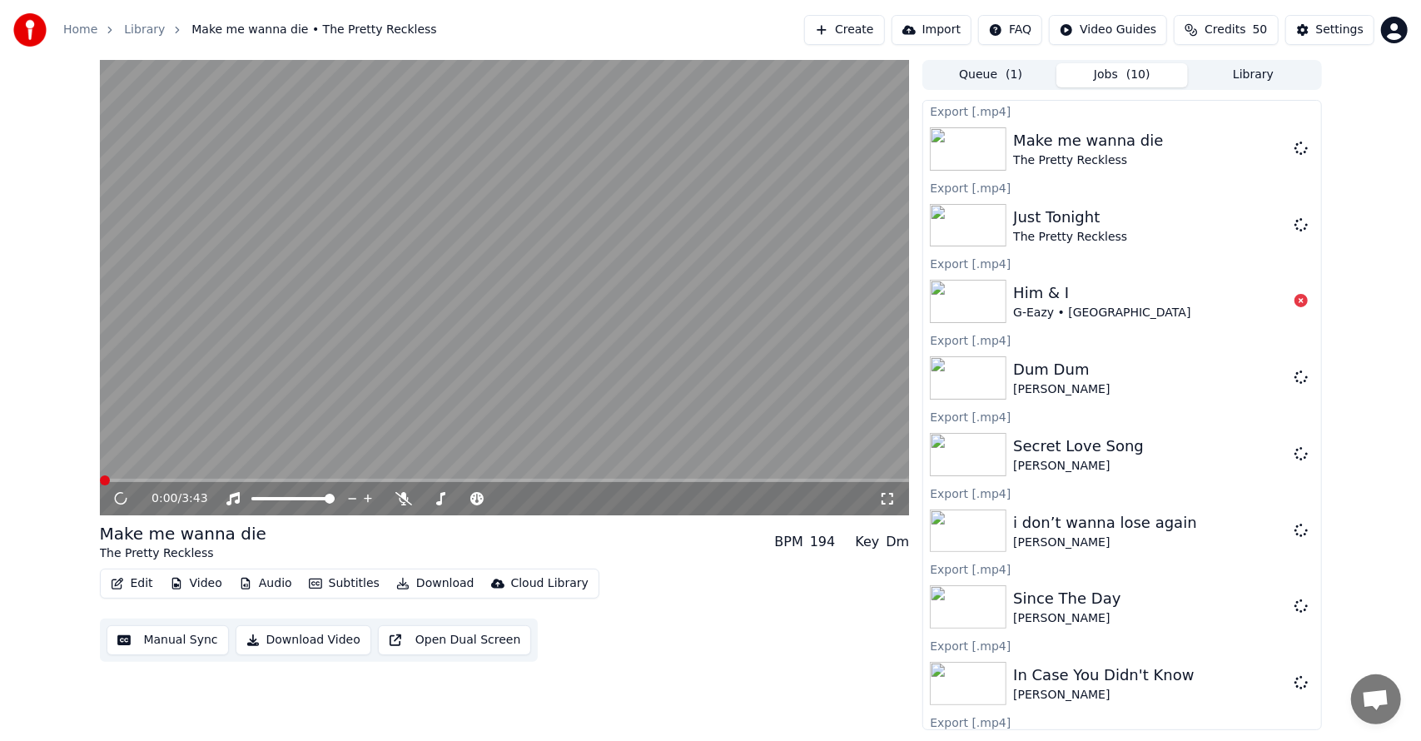
click at [1252, 76] on button "Library" at bounding box center [1253, 75] width 131 height 24
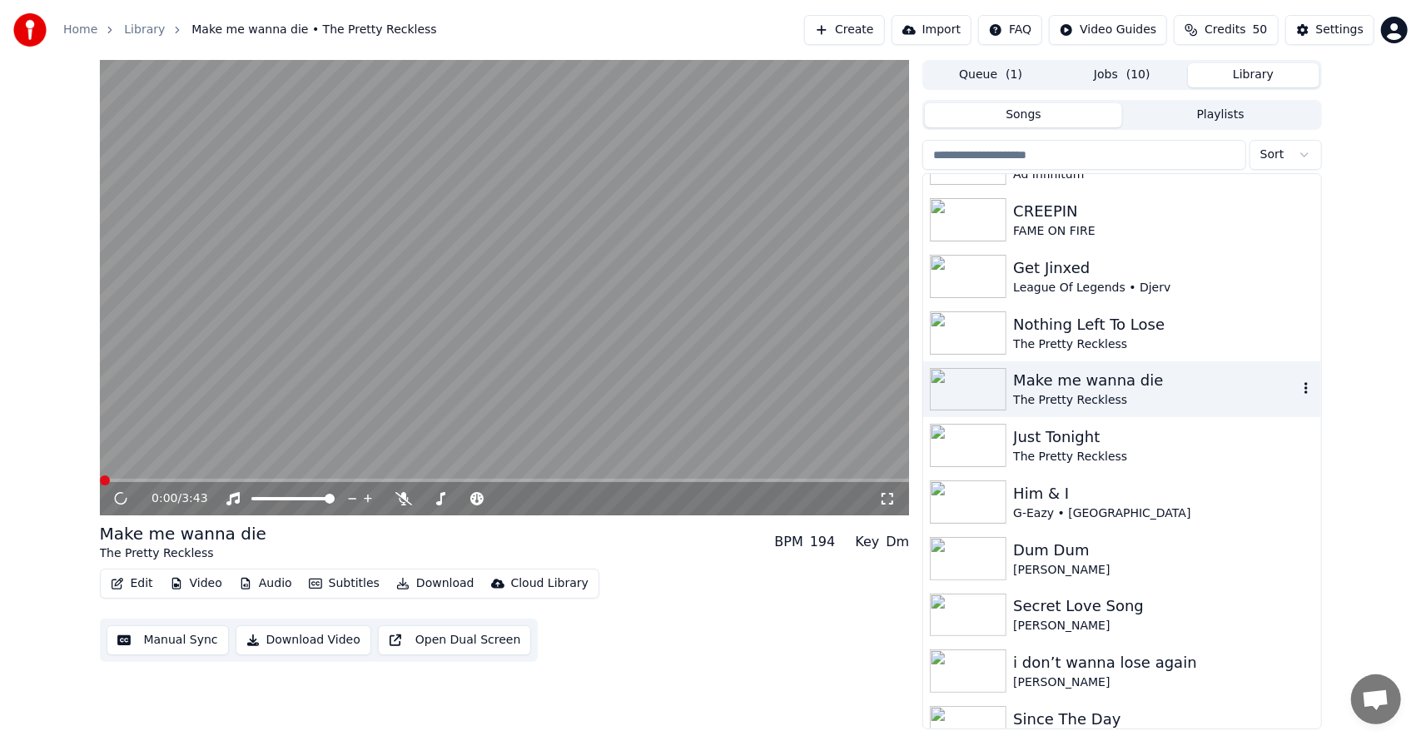
scroll to position [830, 0]
click at [1105, 326] on div "Nothing Left To Lose" at bounding box center [1155, 325] width 284 height 23
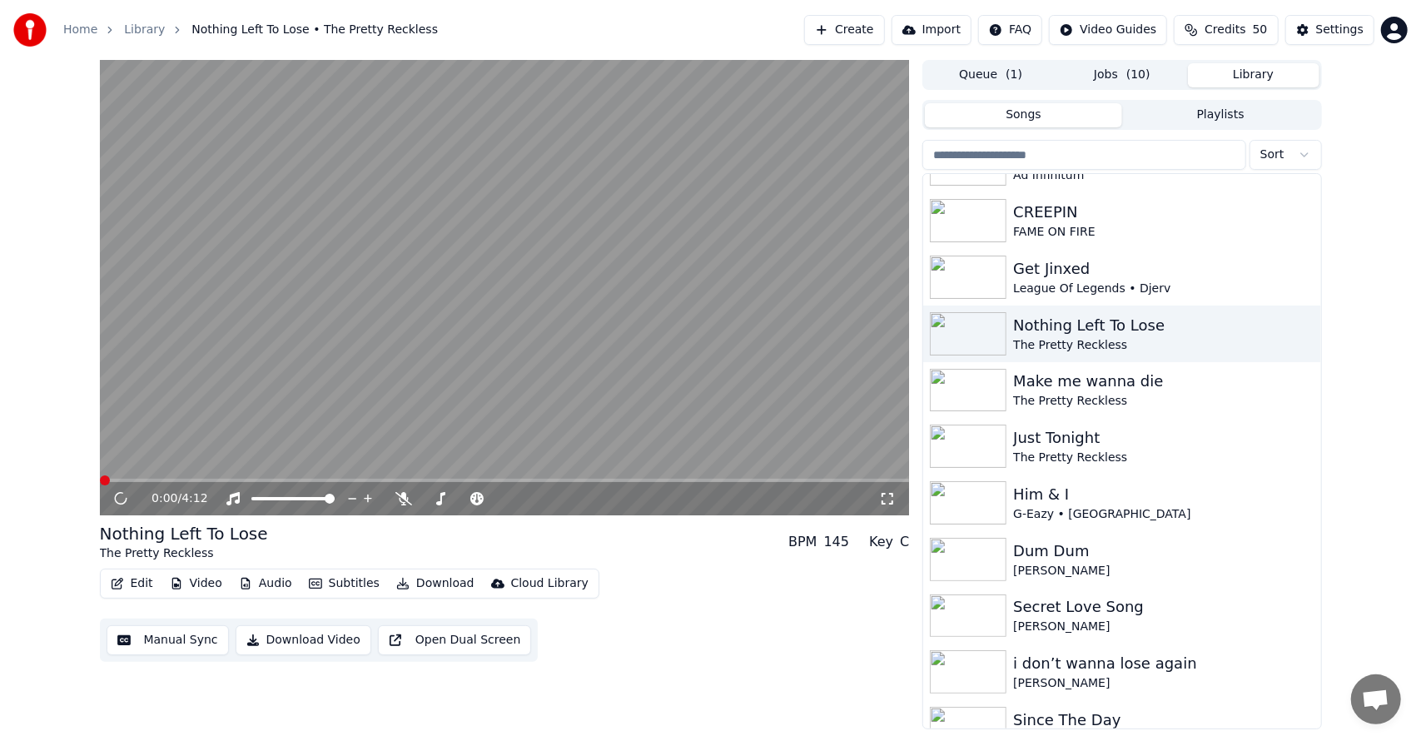
click at [414, 576] on button "Download" at bounding box center [436, 583] width 92 height 23
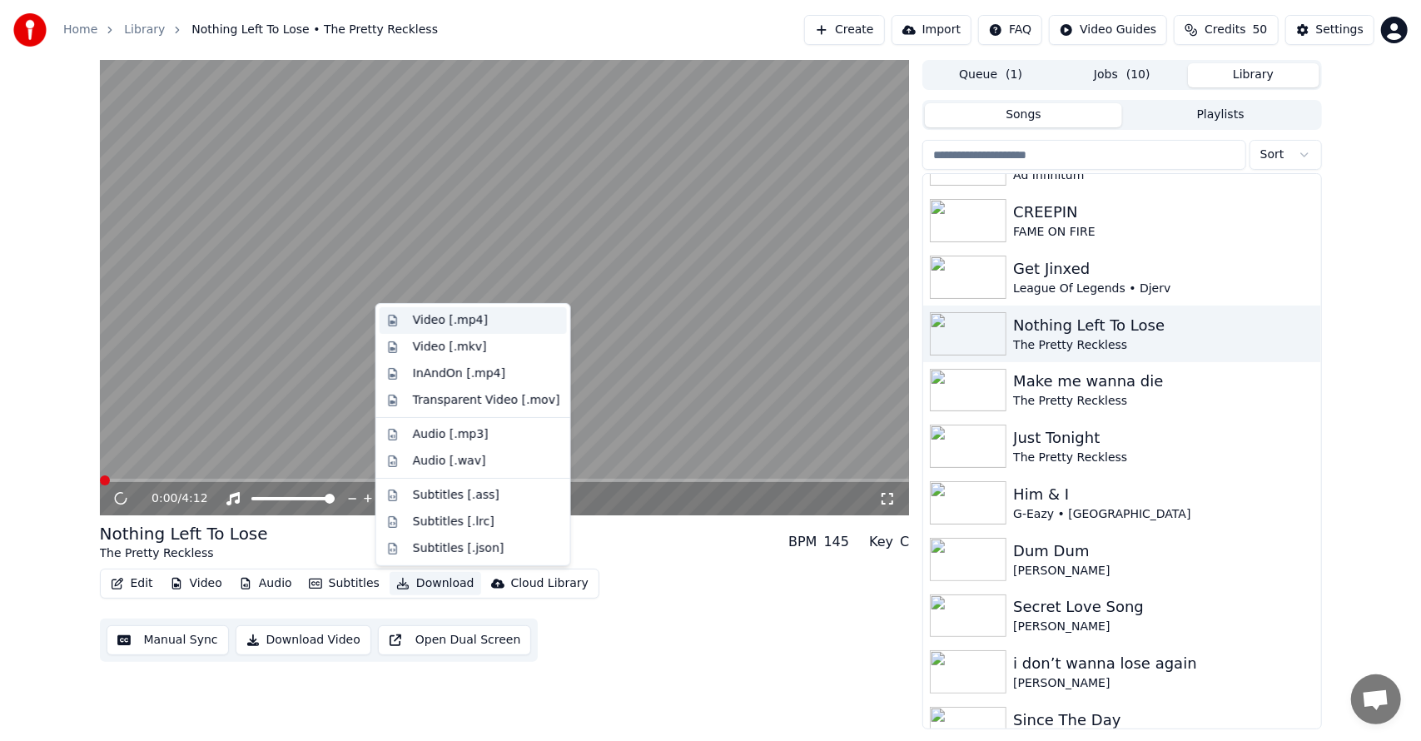
click at [454, 310] on div "Video [.mp4]" at bounding box center [473, 320] width 187 height 27
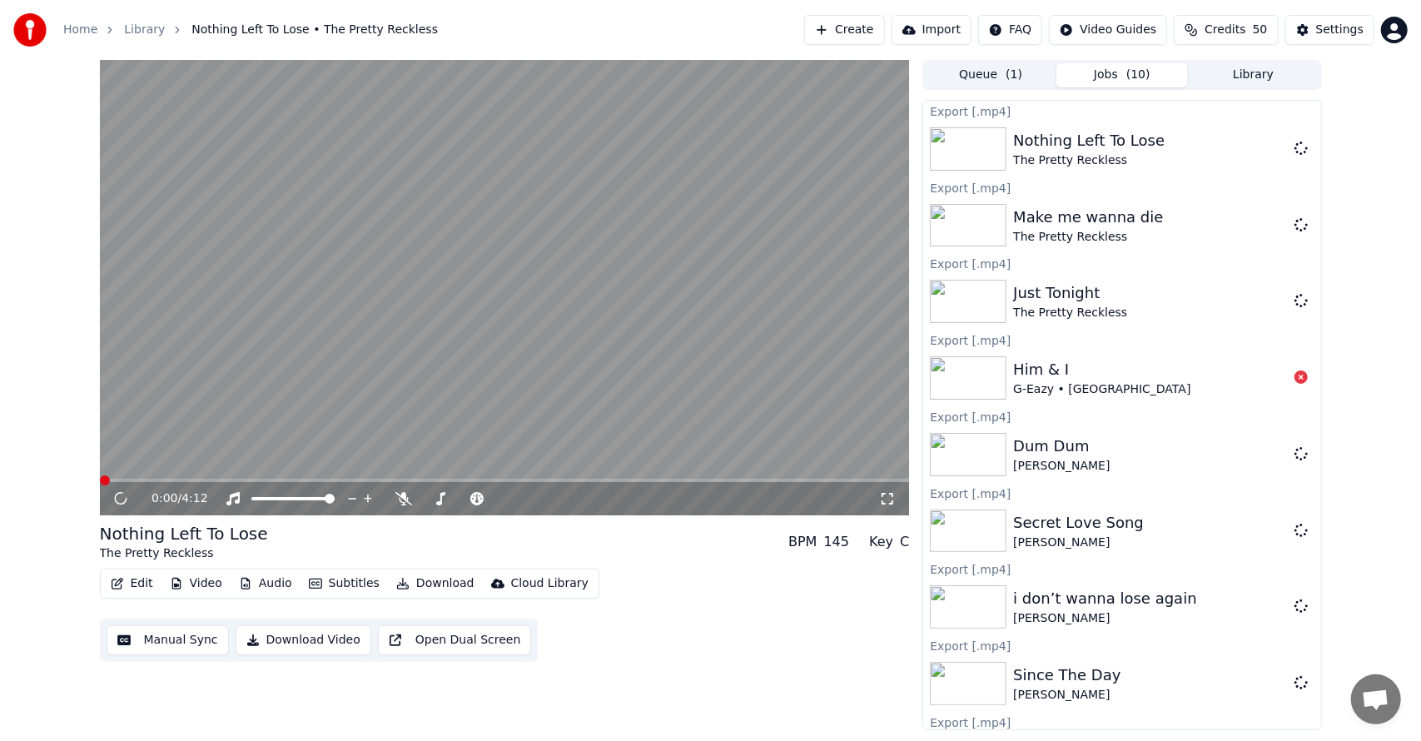
click at [1237, 72] on button "Library" at bounding box center [1253, 75] width 131 height 24
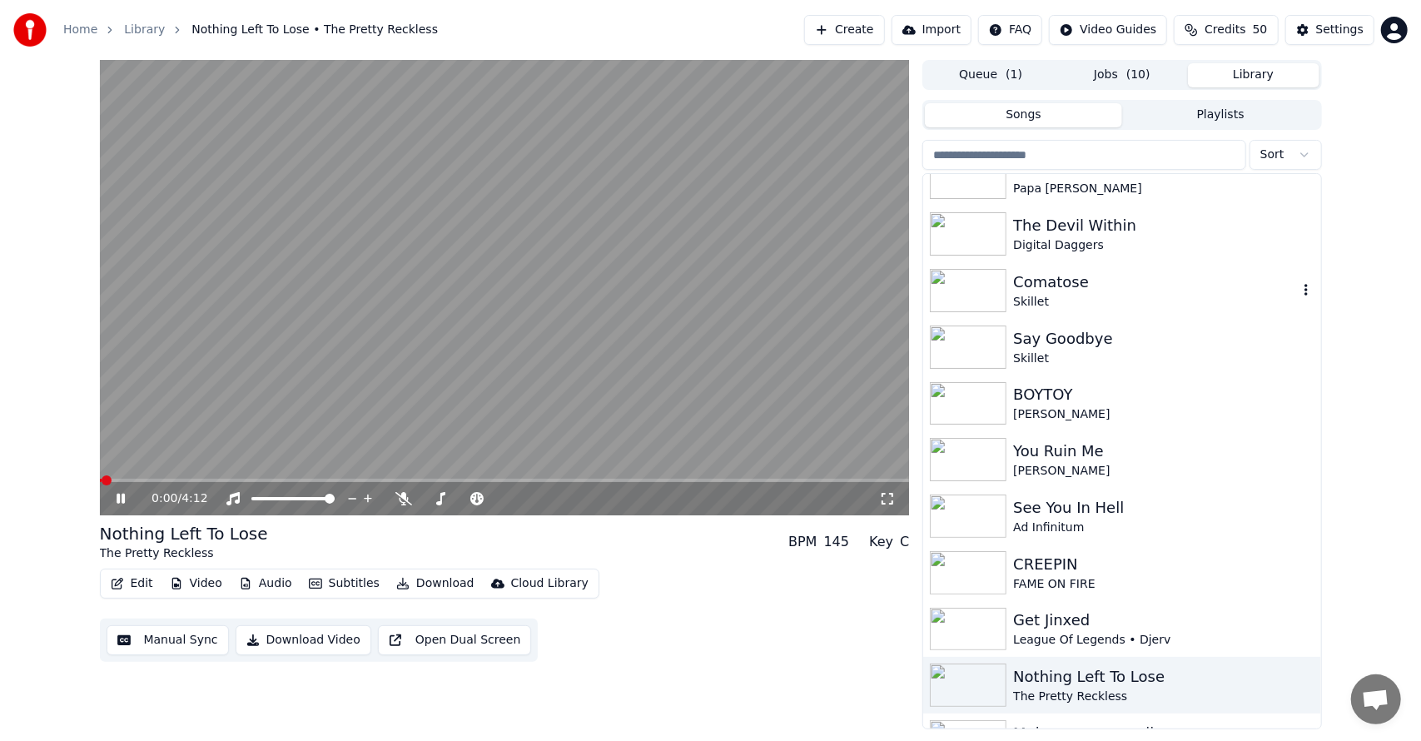
scroll to position [638, 0]
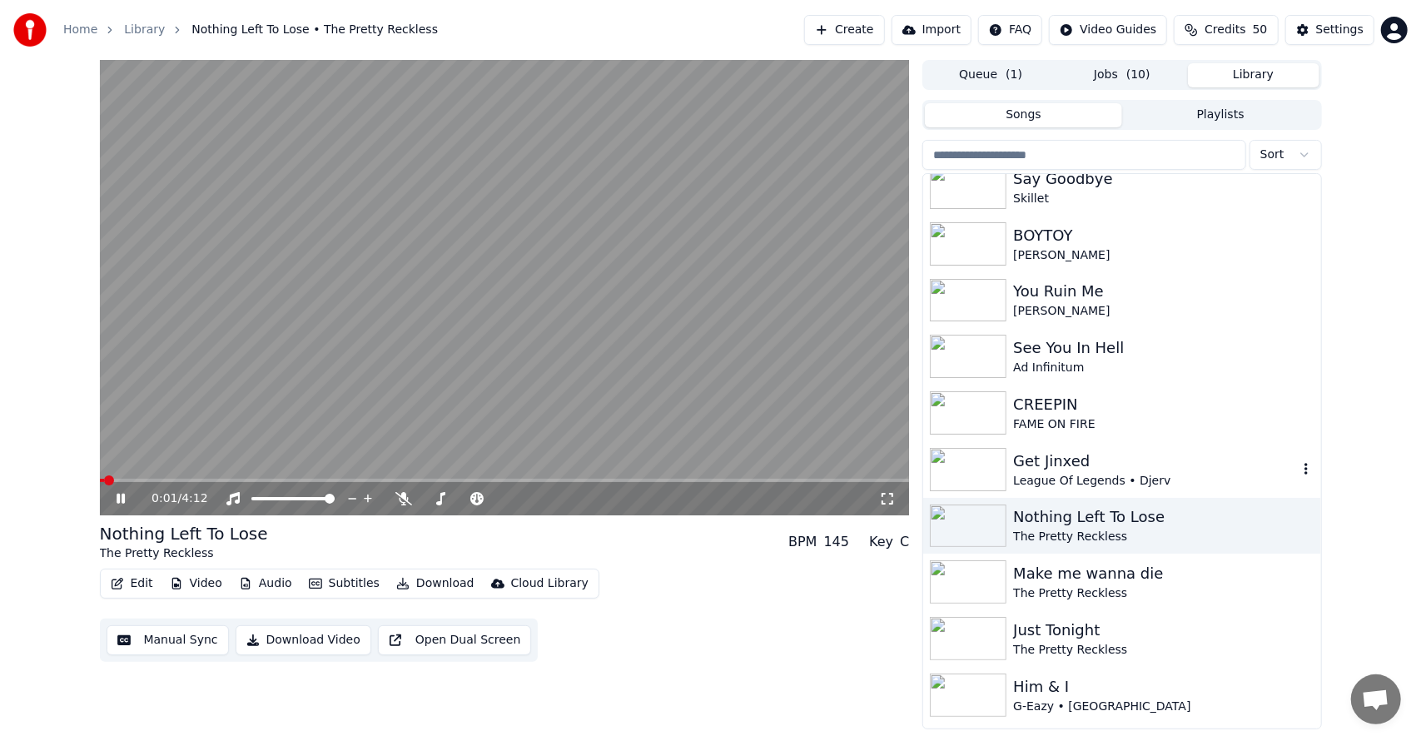
click at [1060, 445] on div "Get Jinxed League Of Legends • Djerv" at bounding box center [1121, 469] width 397 height 57
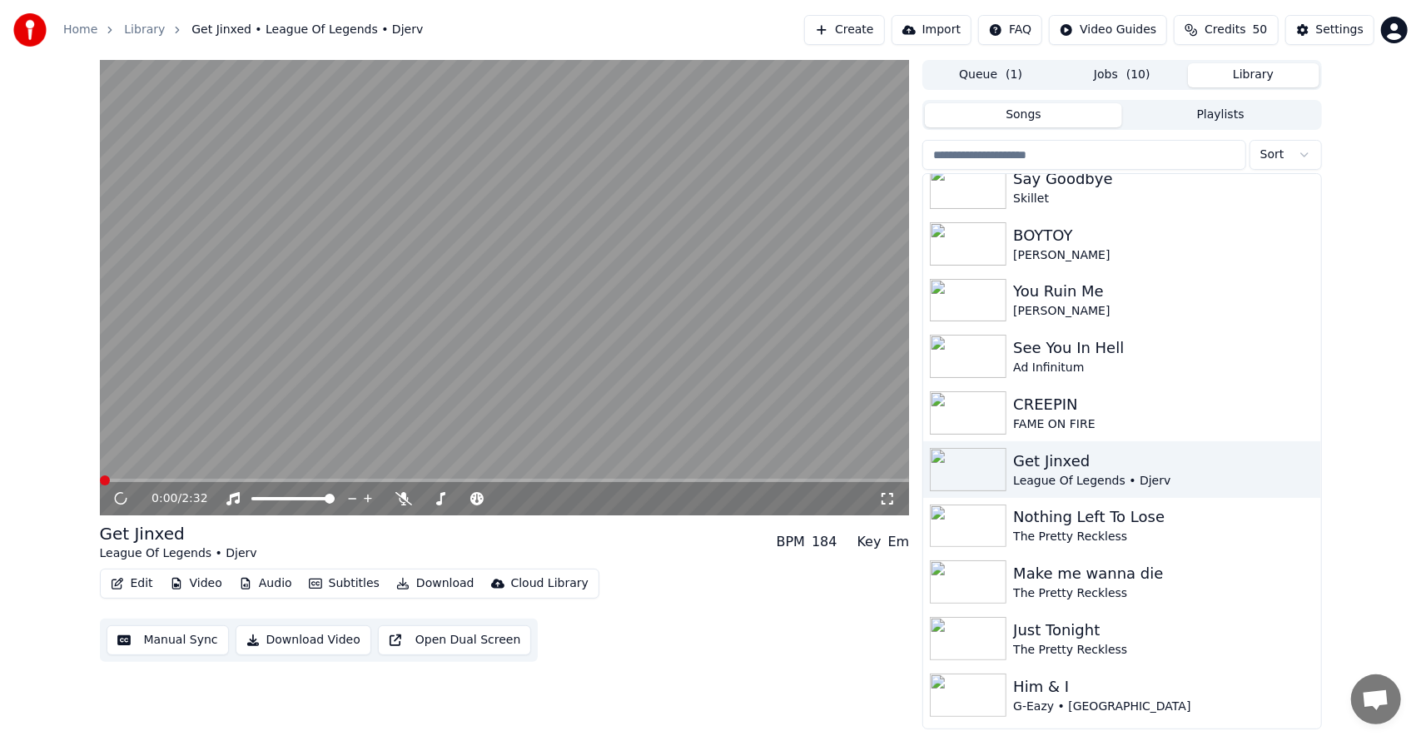
click at [417, 586] on button "Download" at bounding box center [436, 583] width 92 height 23
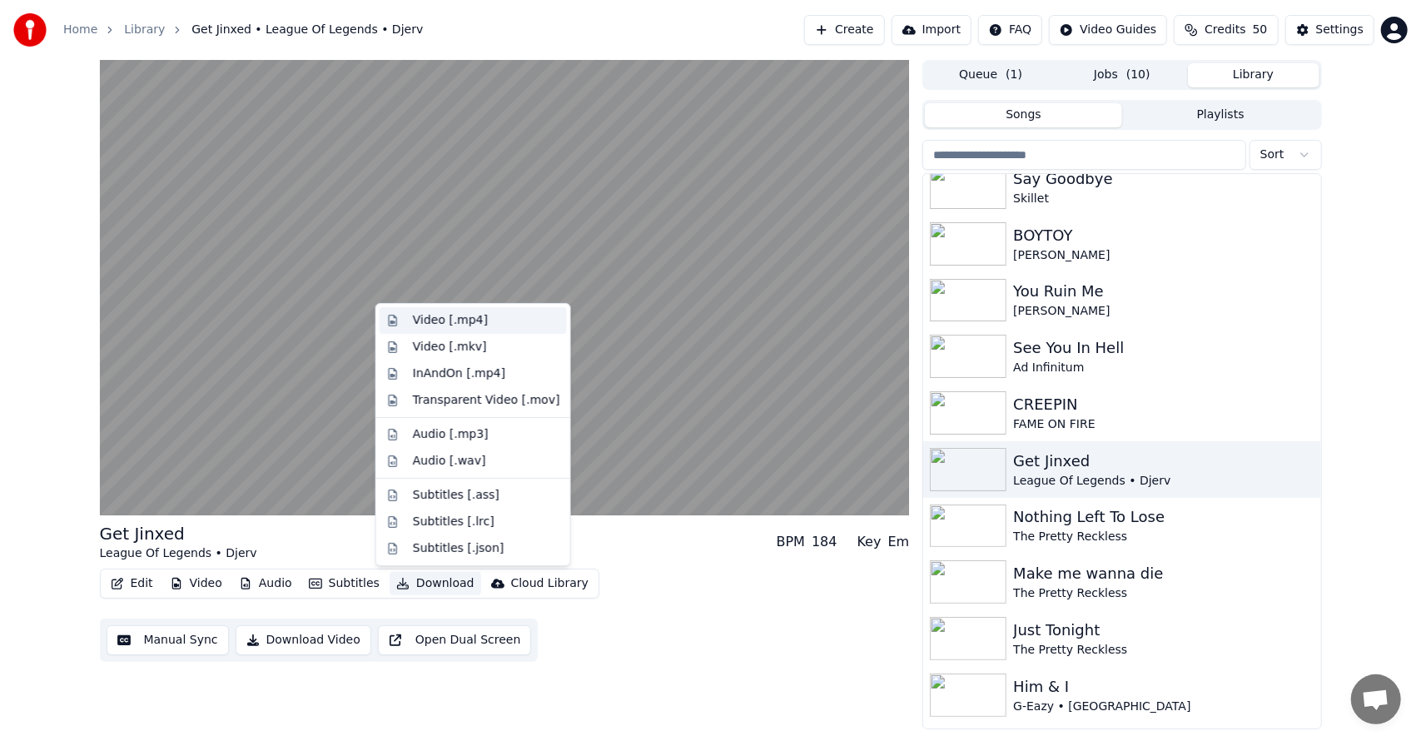
click at [454, 318] on div "Video [.mp4]" at bounding box center [450, 320] width 75 height 17
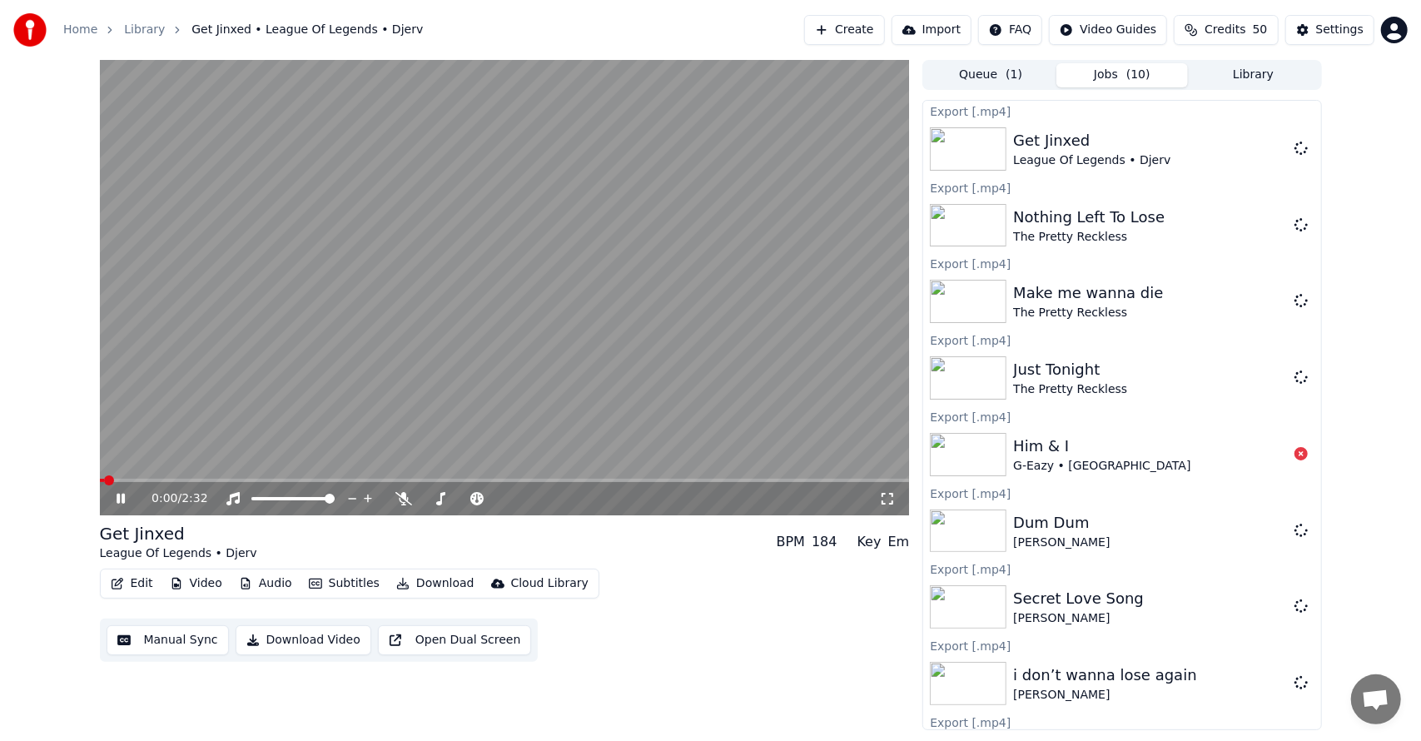
click at [1247, 73] on button "Library" at bounding box center [1253, 75] width 131 height 24
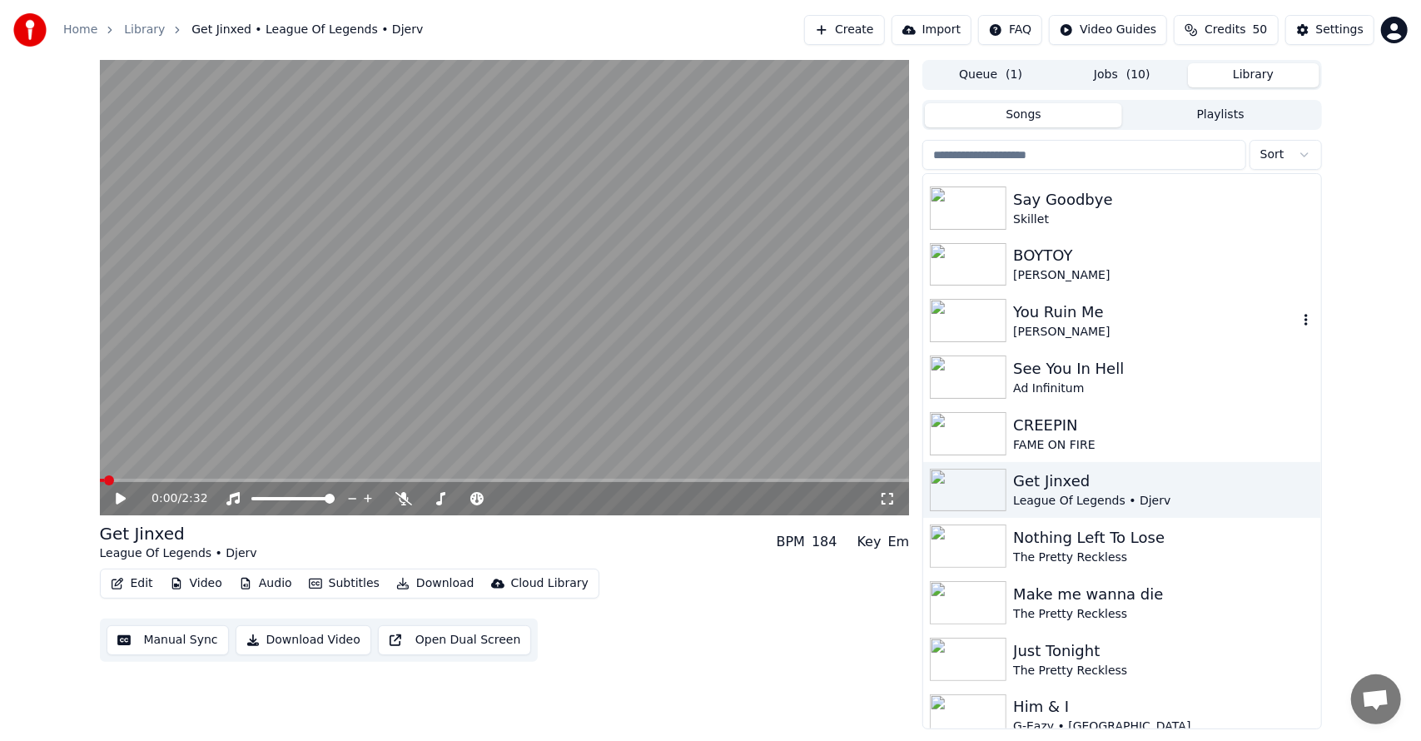
scroll to position [618, 0]
click at [1034, 441] on div "FAME ON FIRE" at bounding box center [1155, 444] width 284 height 17
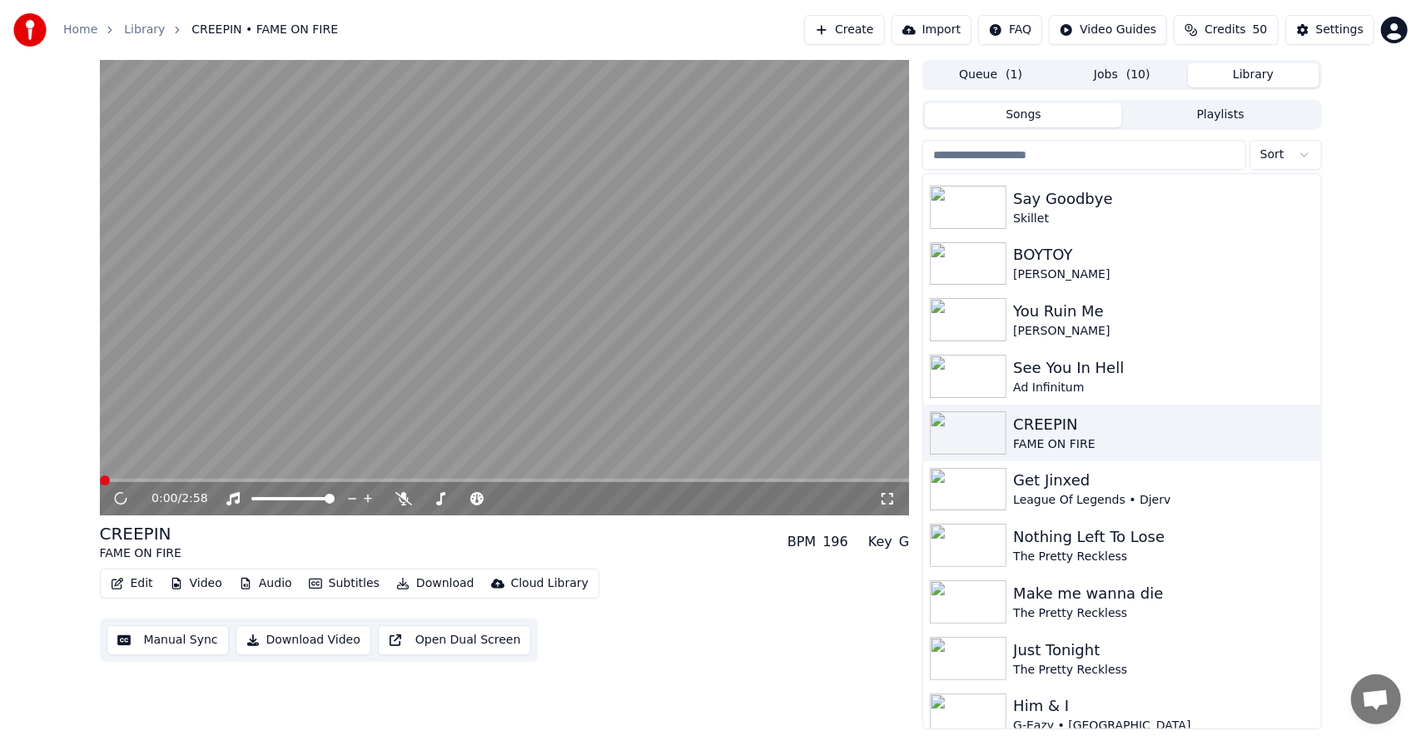
click at [441, 584] on button "Download" at bounding box center [436, 583] width 92 height 23
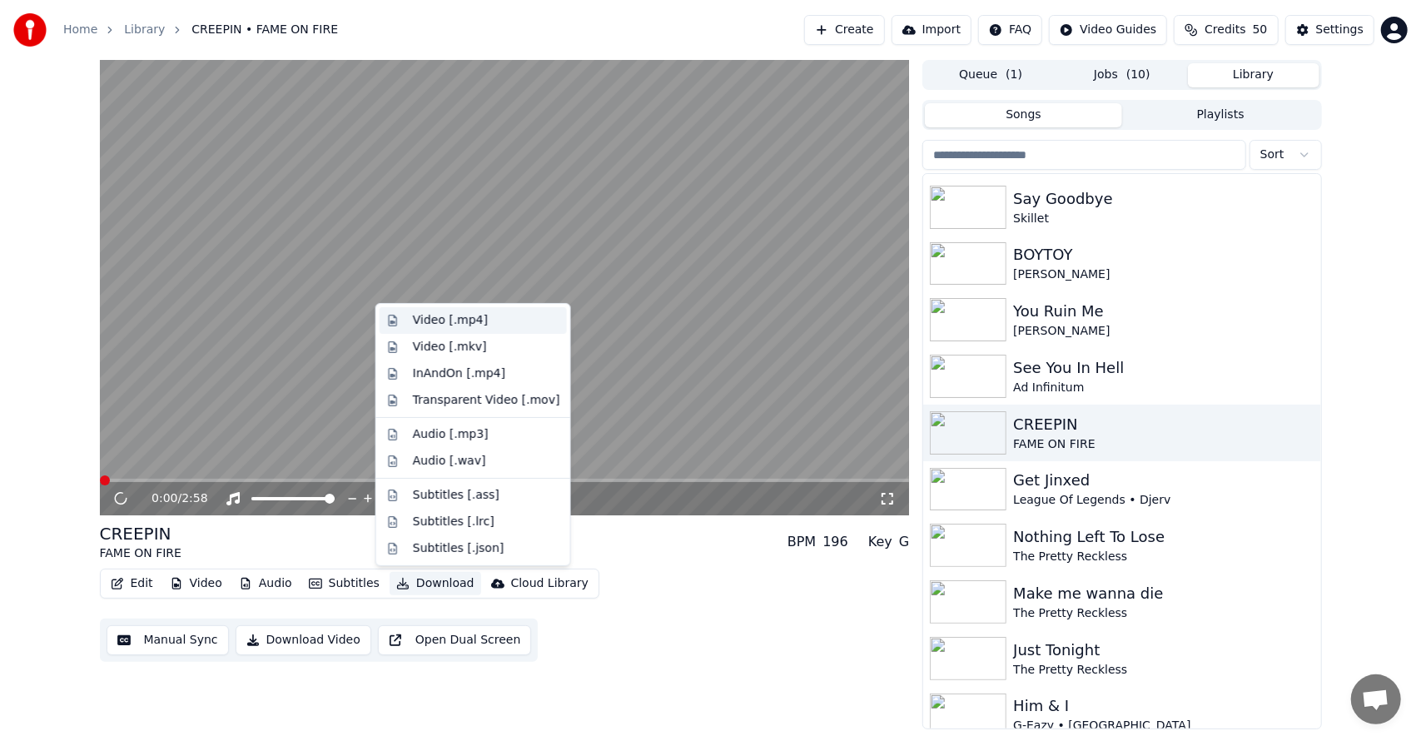
click at [458, 321] on div "Video [.mp4]" at bounding box center [450, 320] width 75 height 17
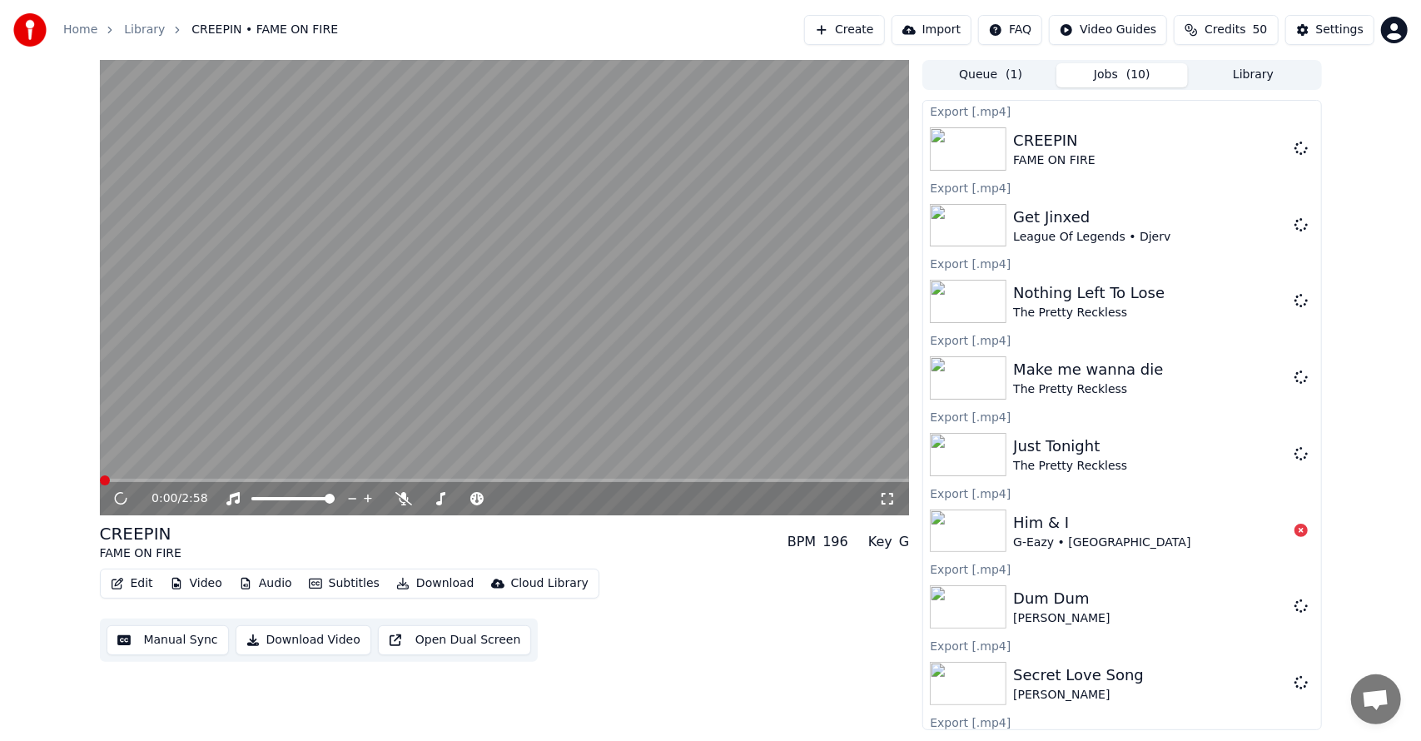
click at [1238, 77] on button "Library" at bounding box center [1253, 75] width 131 height 24
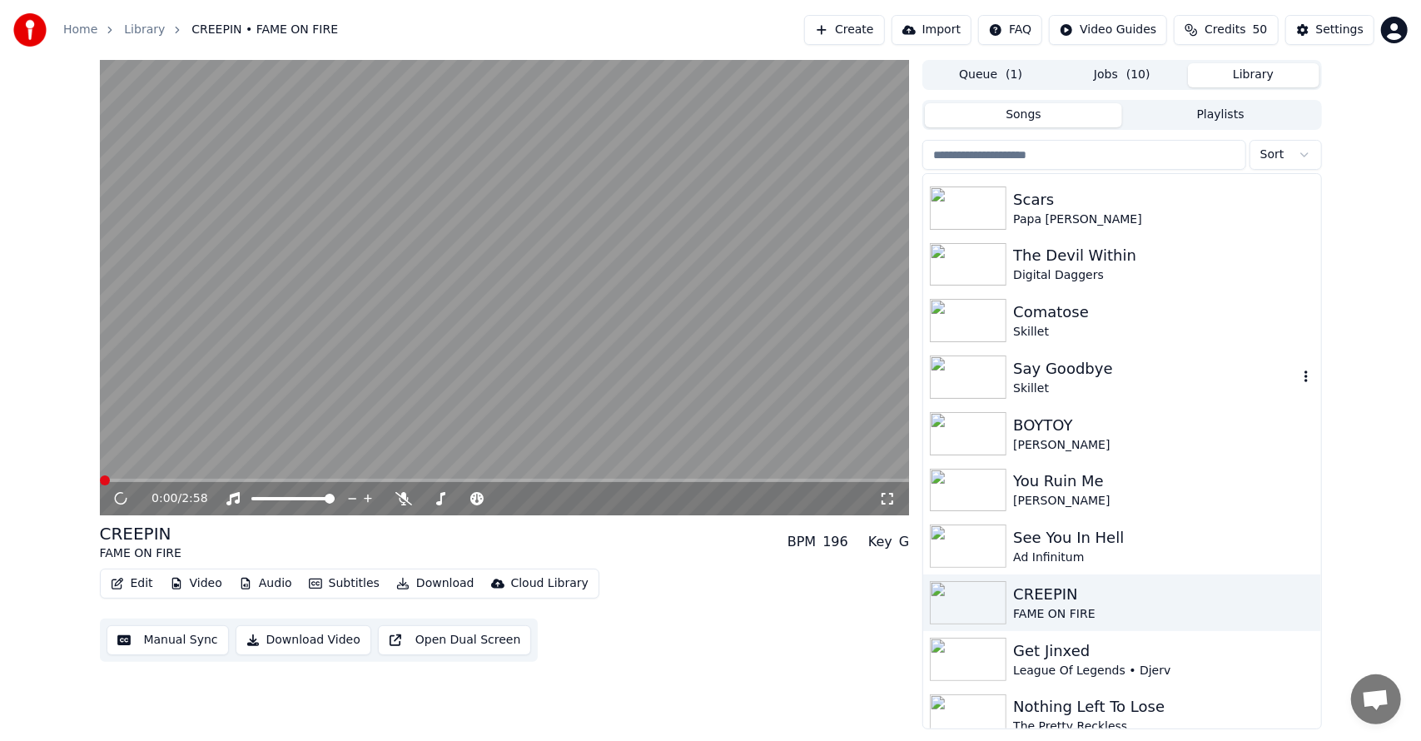
scroll to position [484, 0]
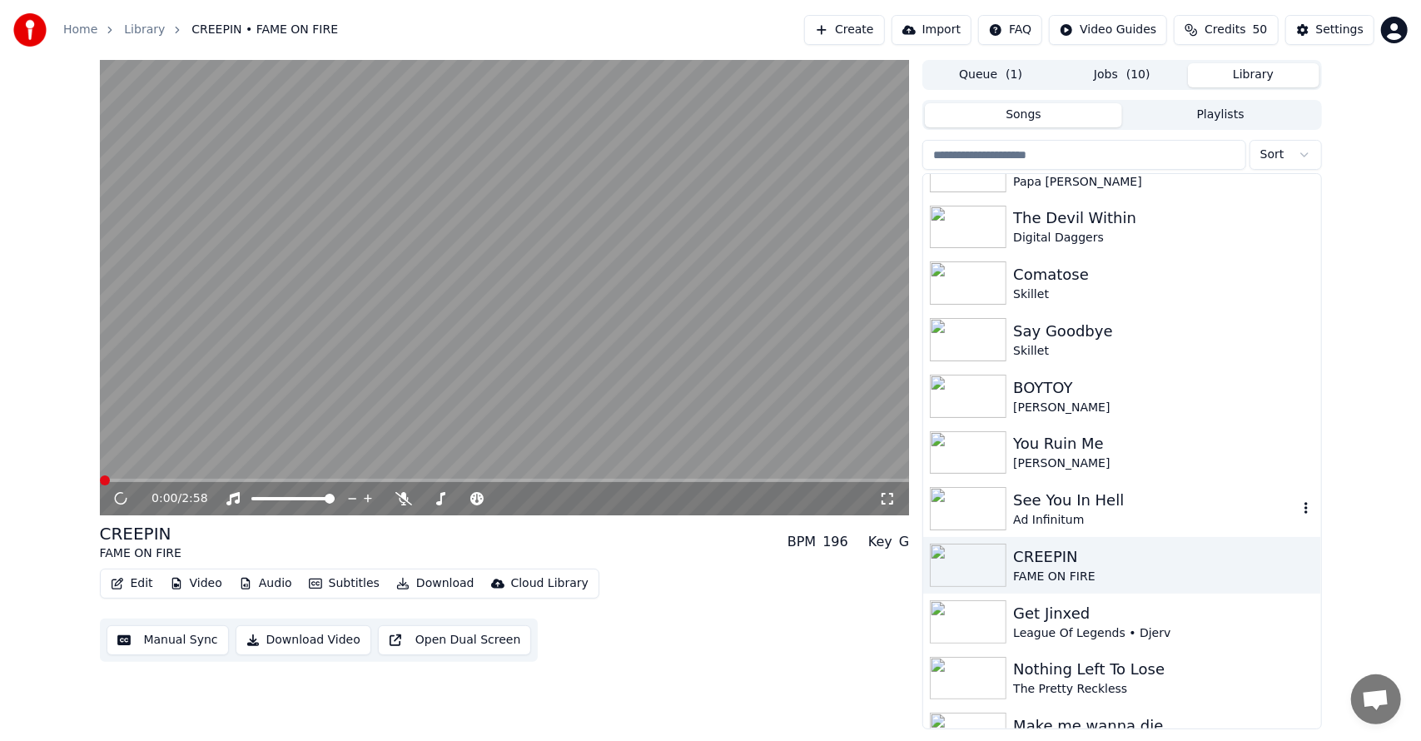
click at [1040, 494] on div "See You In Hell" at bounding box center [1155, 500] width 284 height 23
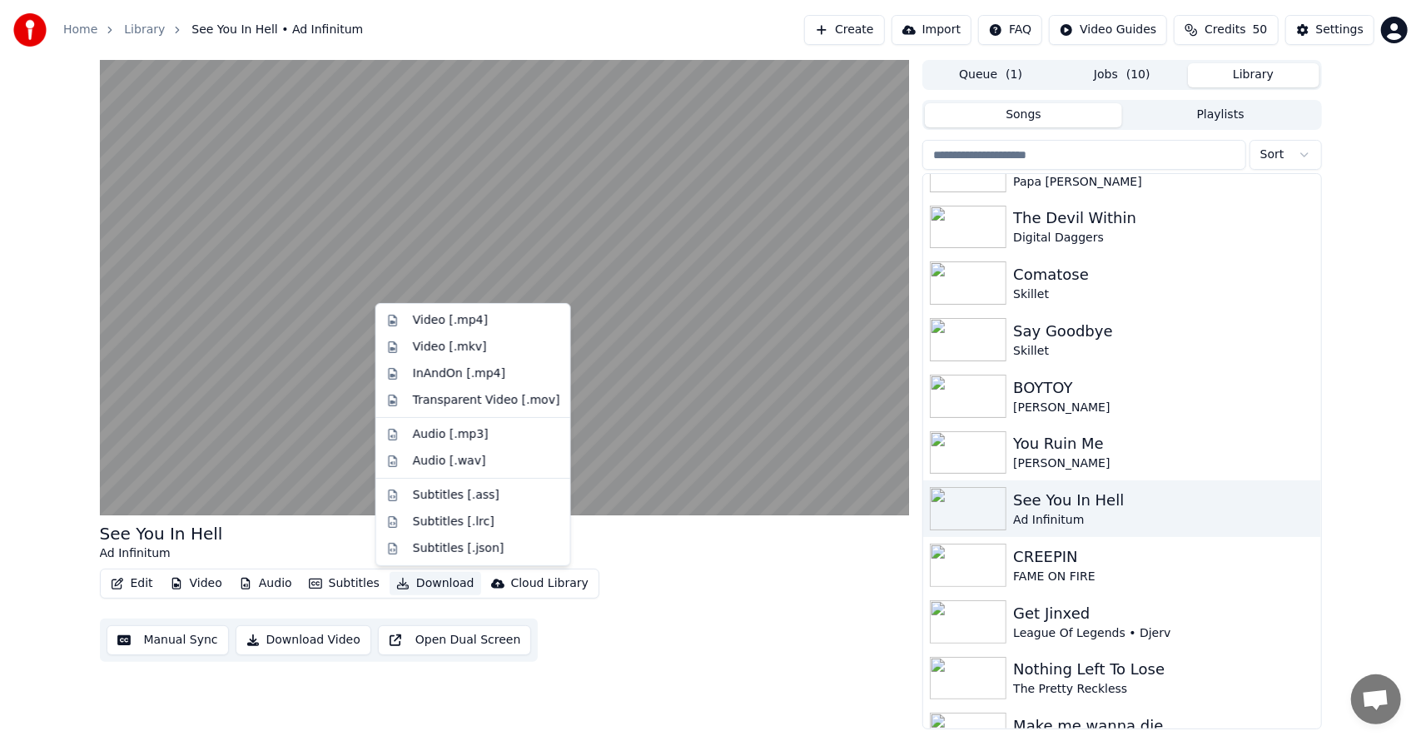
click at [424, 594] on button "Download" at bounding box center [436, 583] width 92 height 23
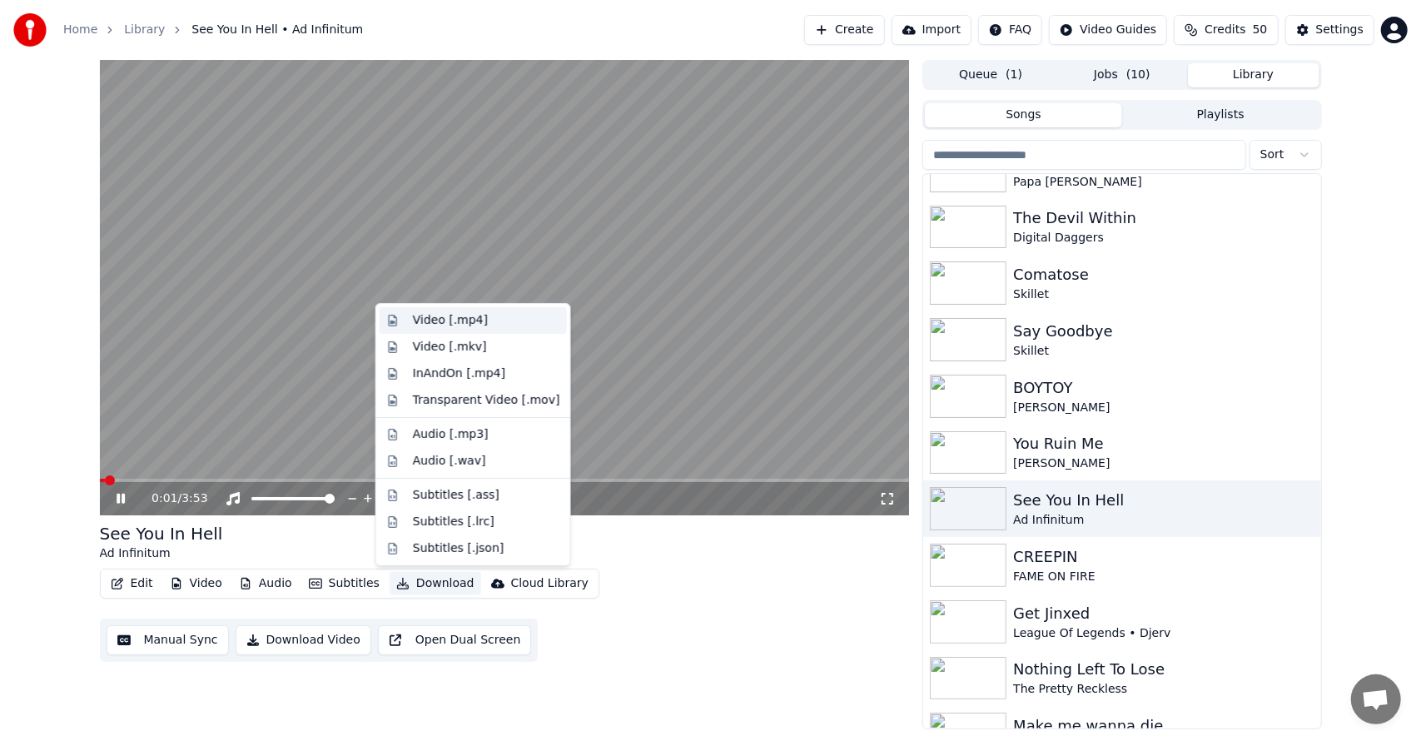
click at [438, 322] on div "Video [.mp4]" at bounding box center [450, 320] width 75 height 17
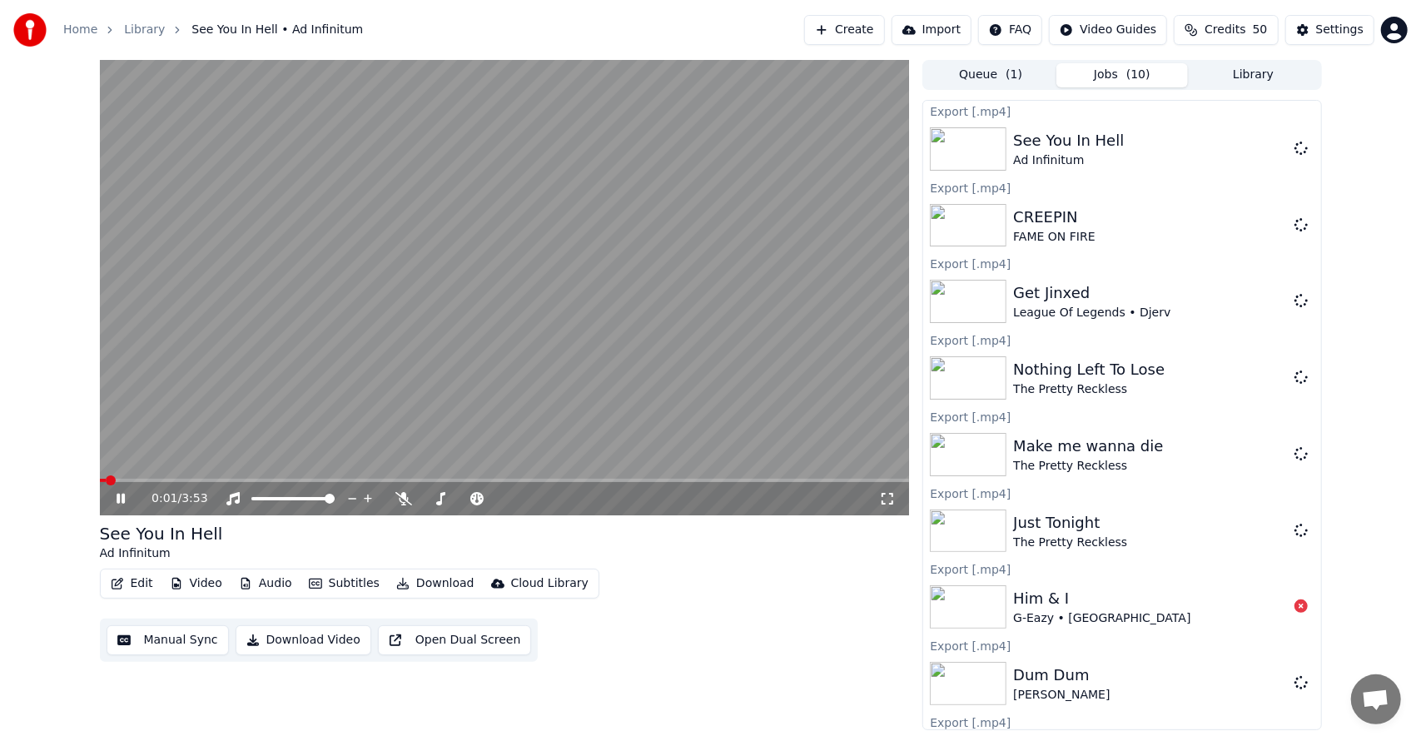
click at [1229, 75] on button "Library" at bounding box center [1253, 75] width 131 height 24
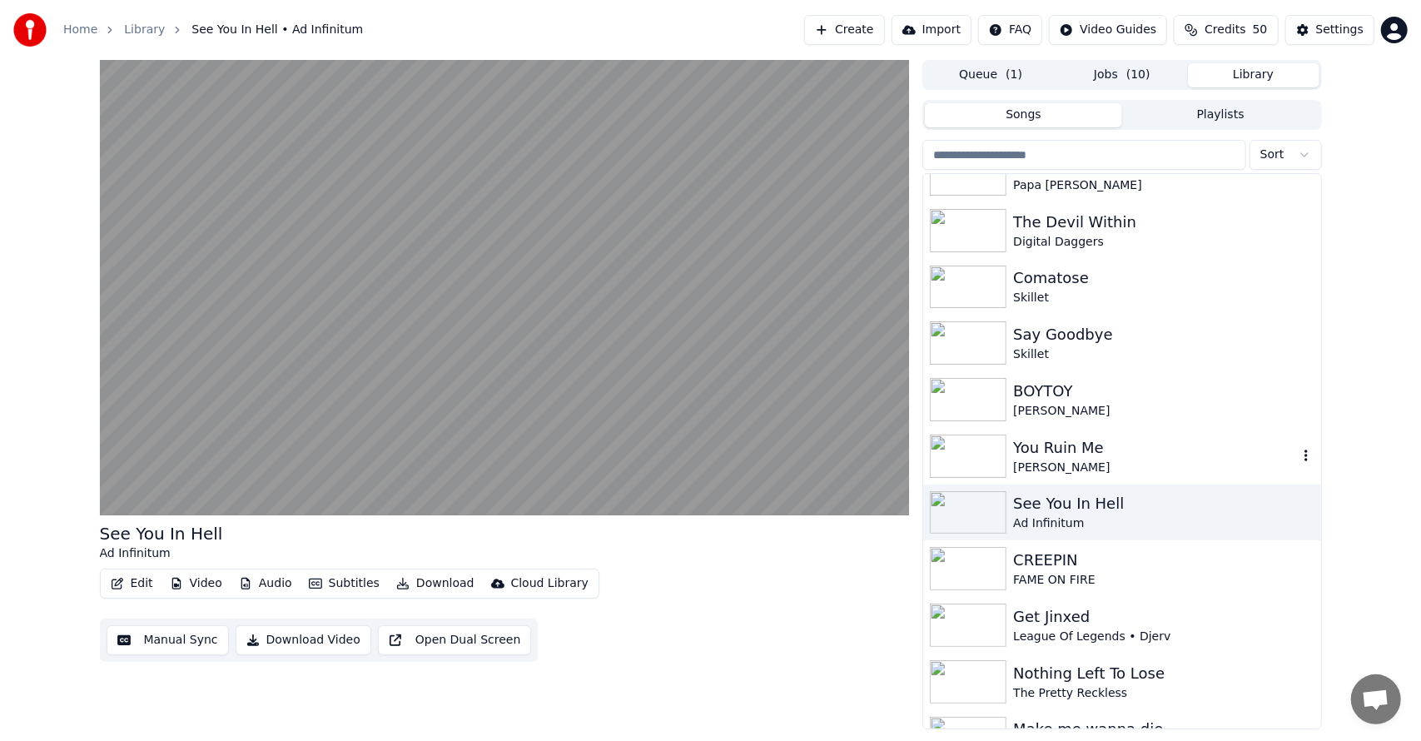
scroll to position [568, 0]
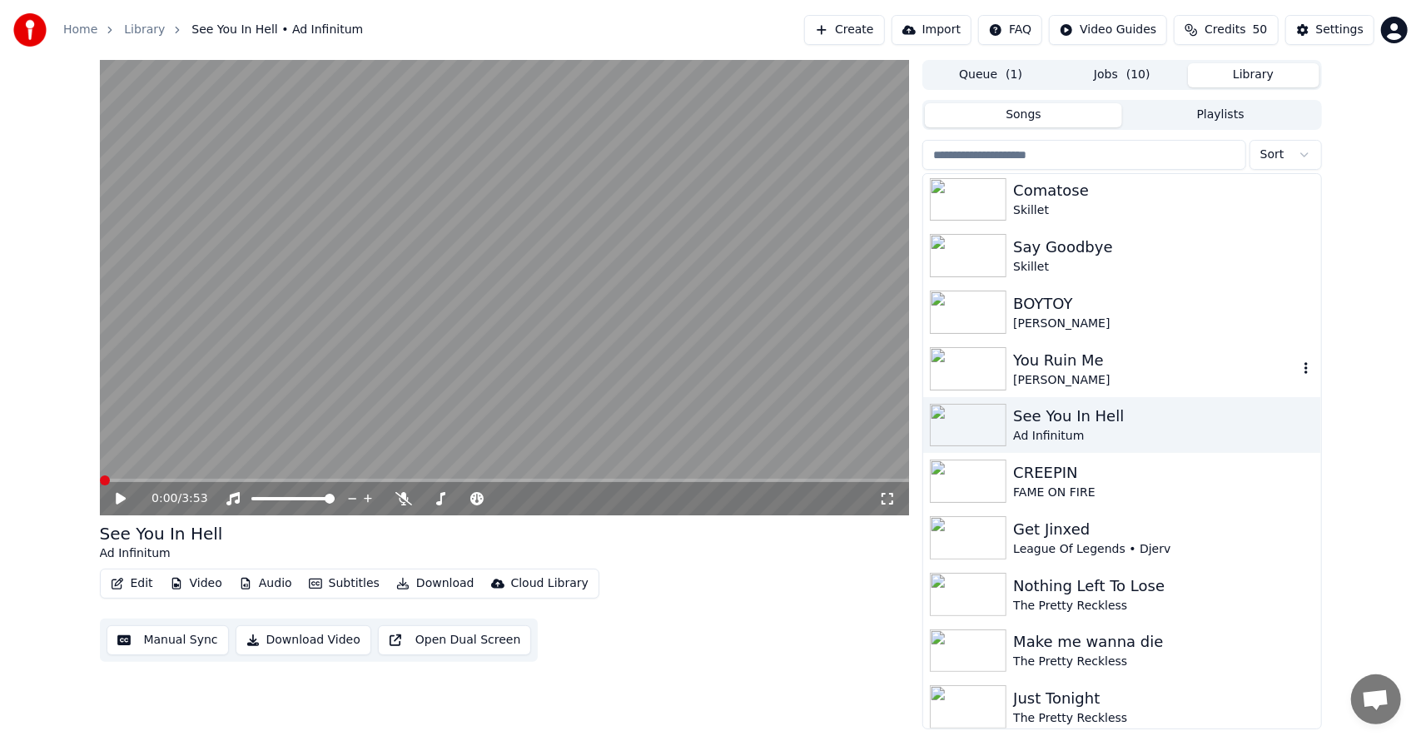
click at [1049, 366] on div "You Ruin Me" at bounding box center [1155, 360] width 284 height 23
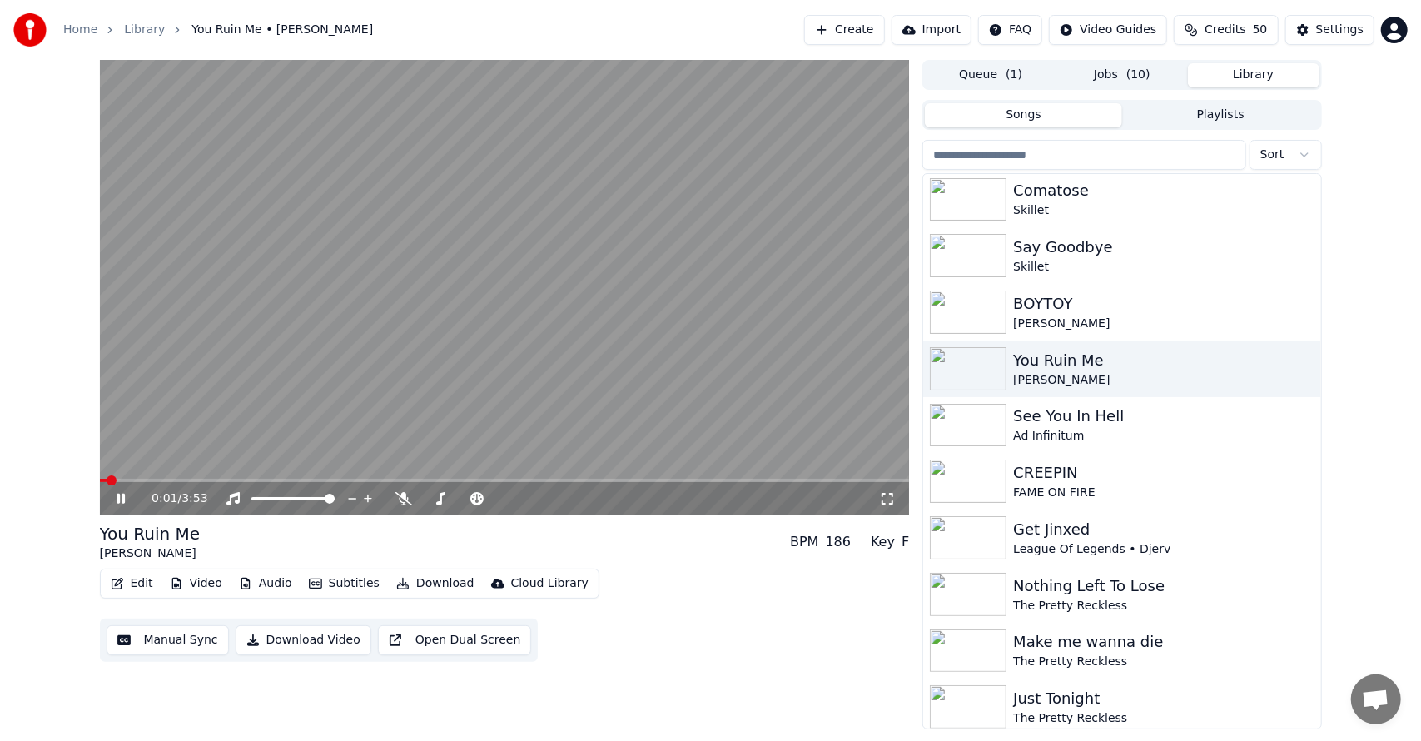
click at [419, 588] on button "Download" at bounding box center [436, 583] width 92 height 23
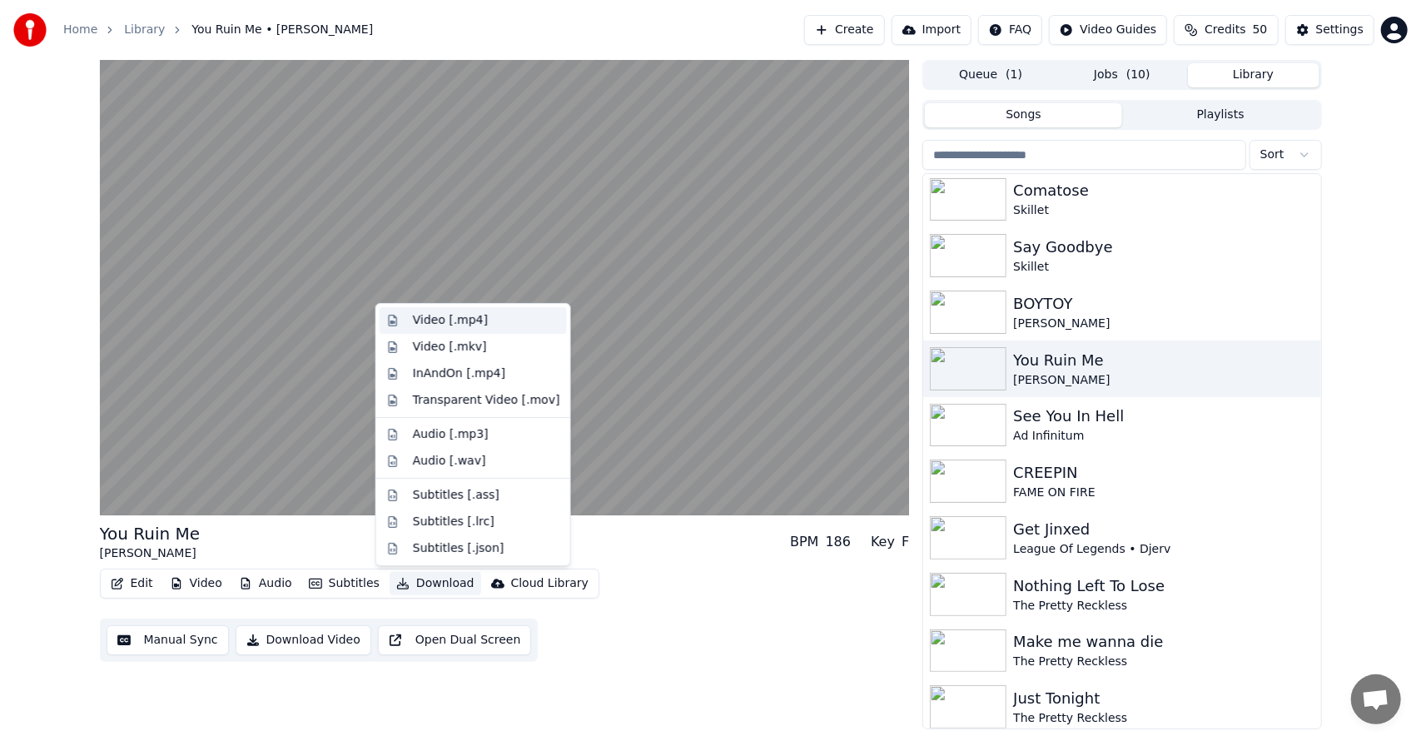
click at [498, 320] on div "Video [.mp4]" at bounding box center [486, 320] width 147 height 17
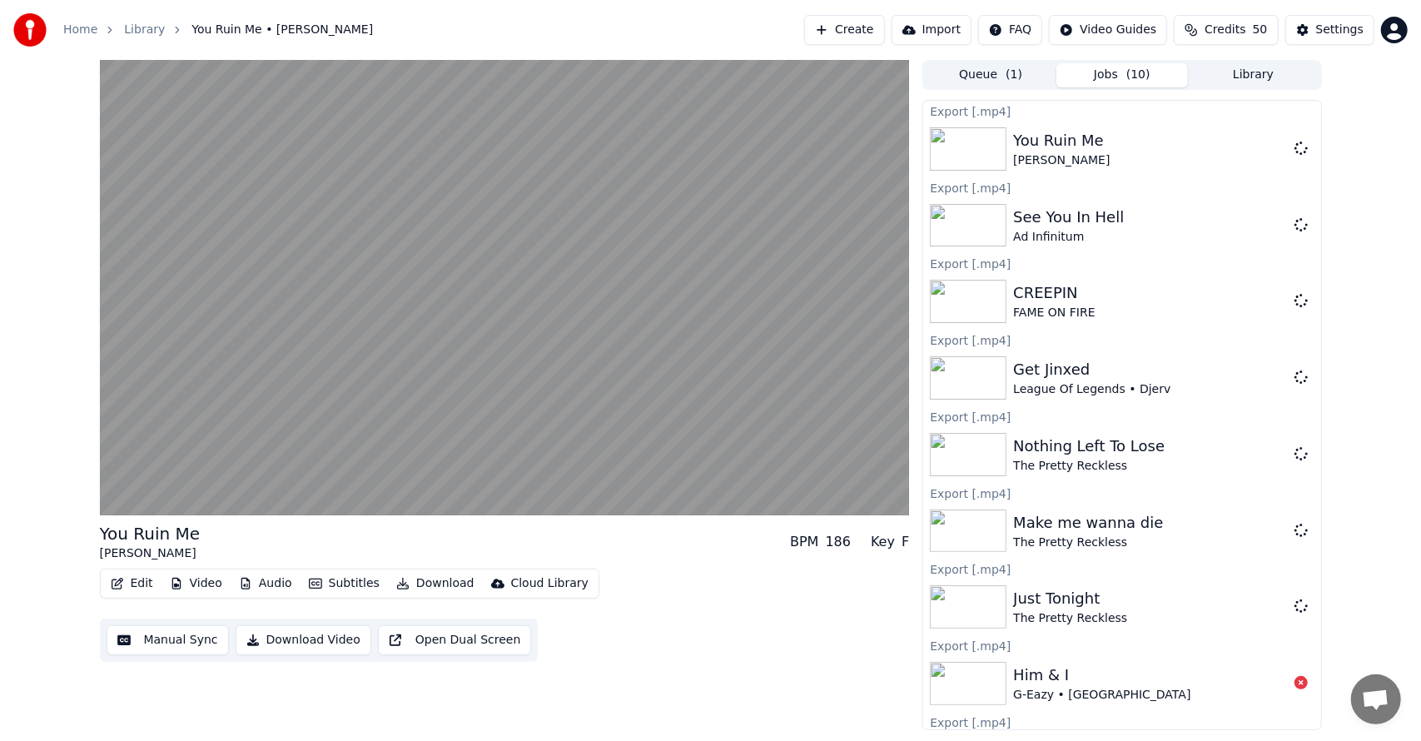
click at [1225, 70] on button "Library" at bounding box center [1253, 75] width 131 height 24
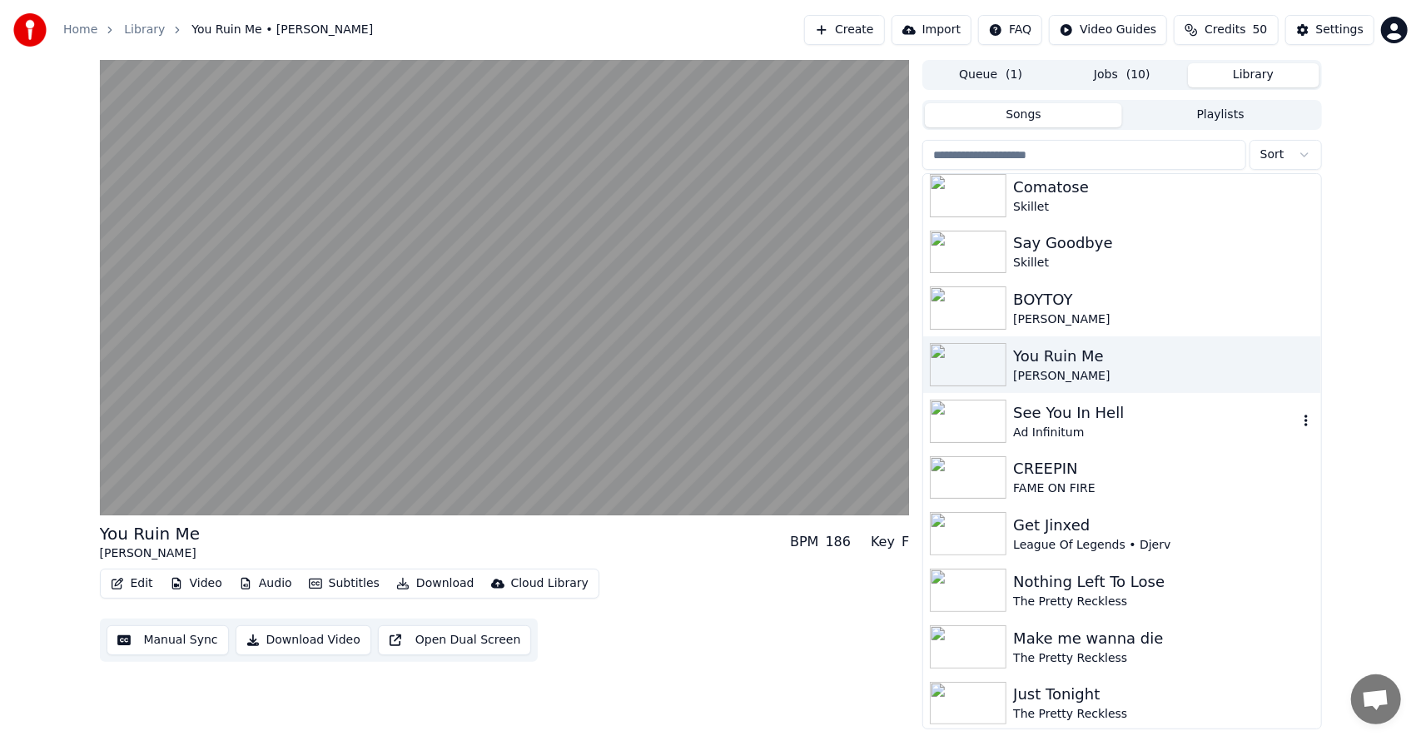
scroll to position [566, 0]
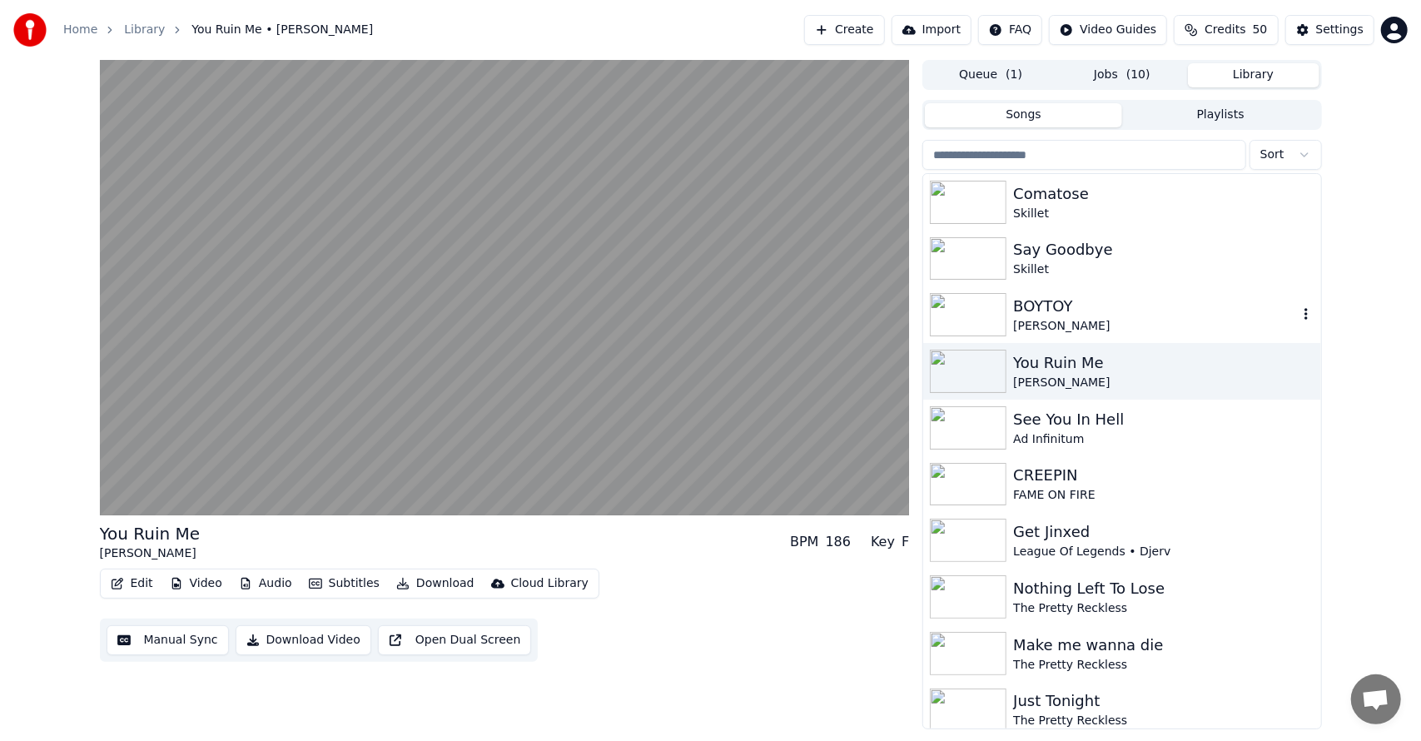
click at [1089, 311] on div "BOYTOY" at bounding box center [1155, 306] width 284 height 23
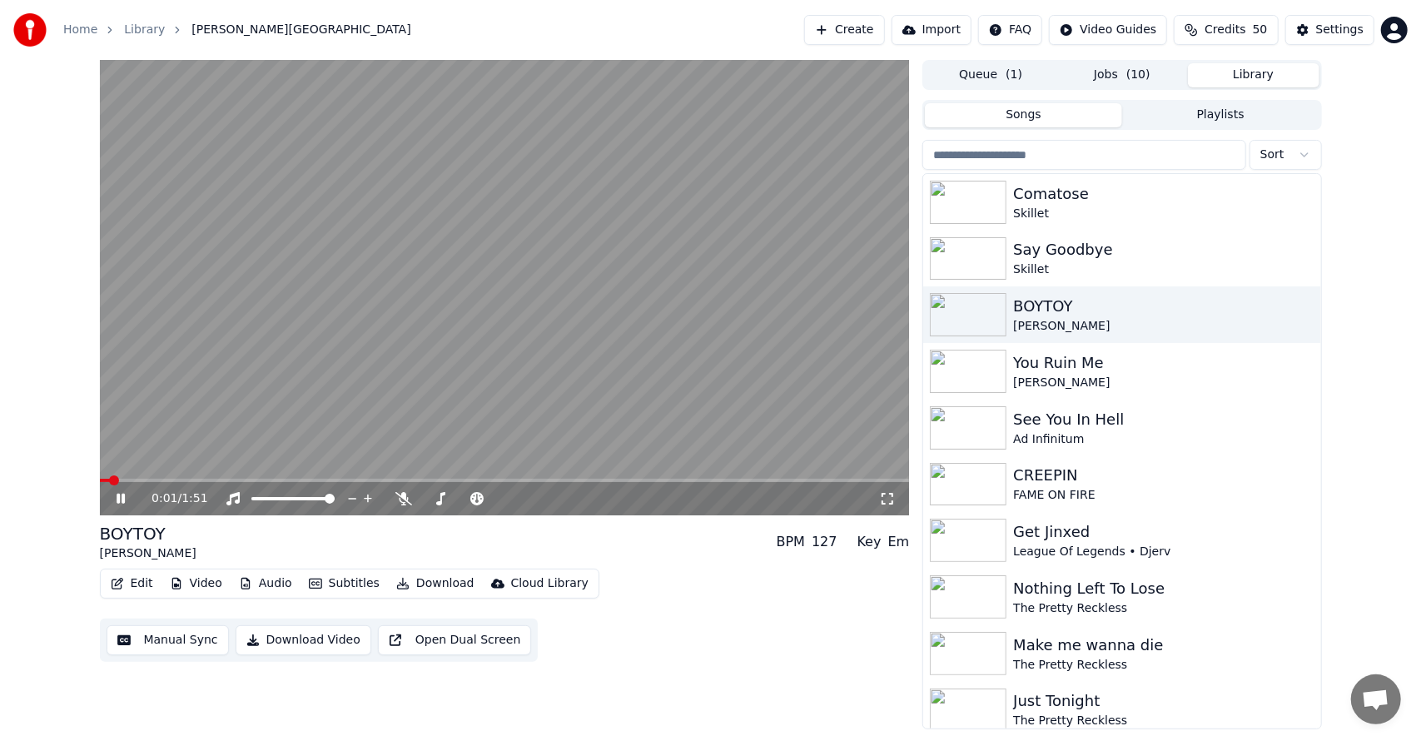
click at [423, 574] on button "Download" at bounding box center [436, 583] width 92 height 23
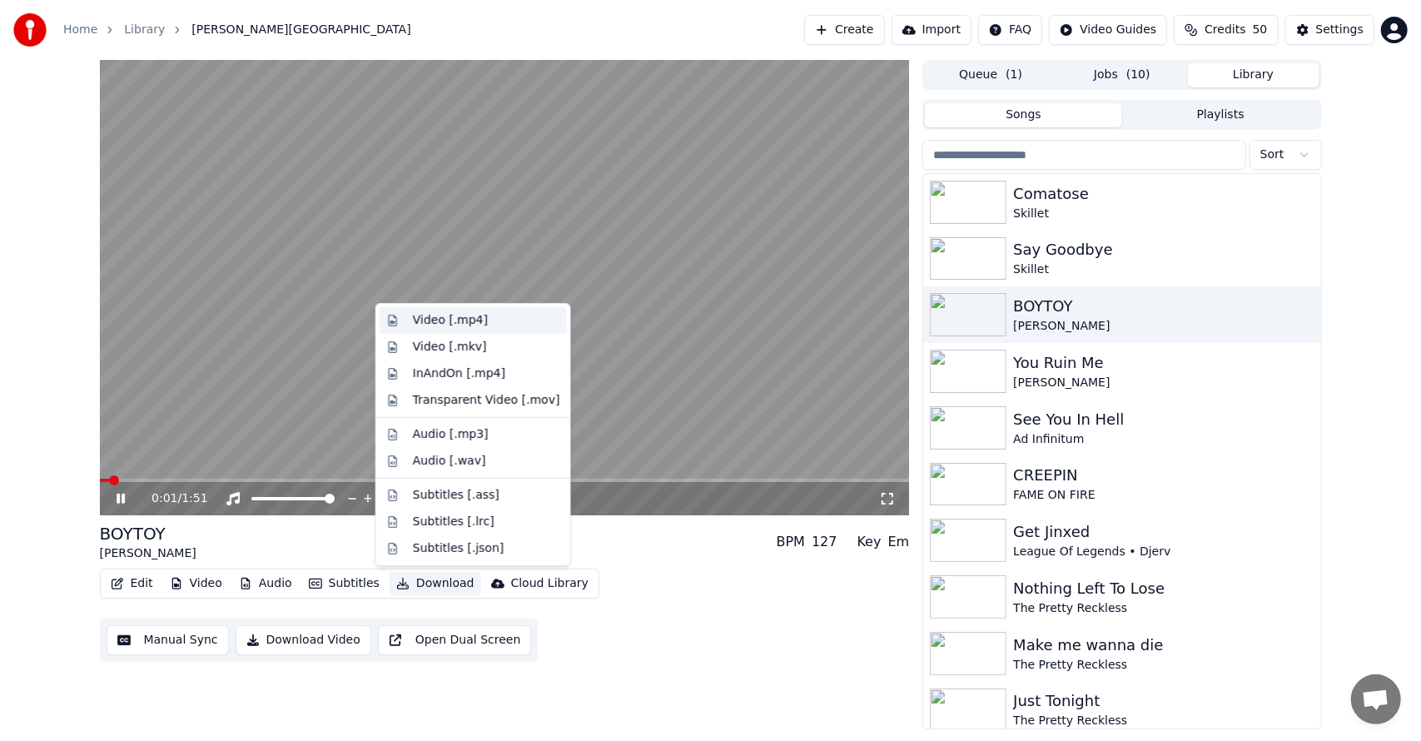
click at [495, 323] on div "Video [.mp4]" at bounding box center [486, 320] width 147 height 17
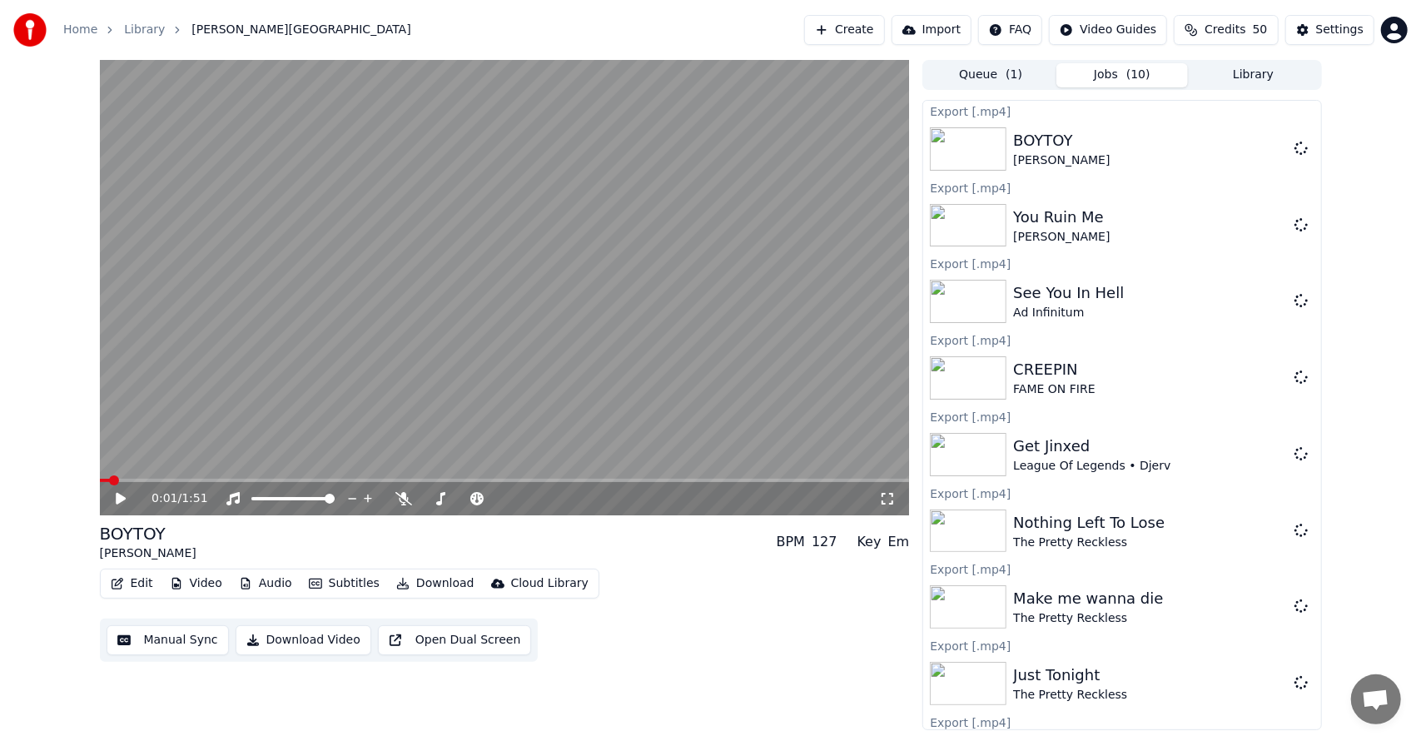
click at [1229, 76] on button "Library" at bounding box center [1253, 75] width 131 height 24
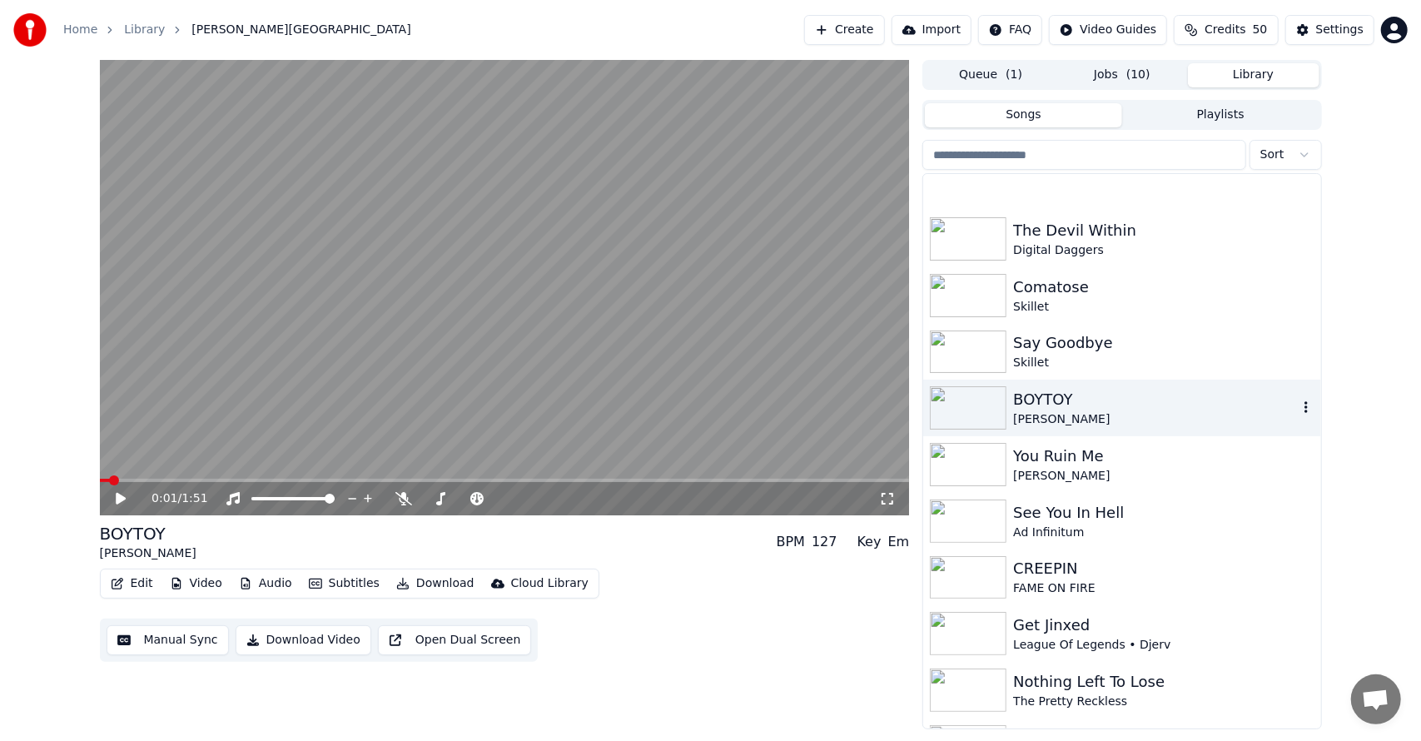
scroll to position [533, 0]
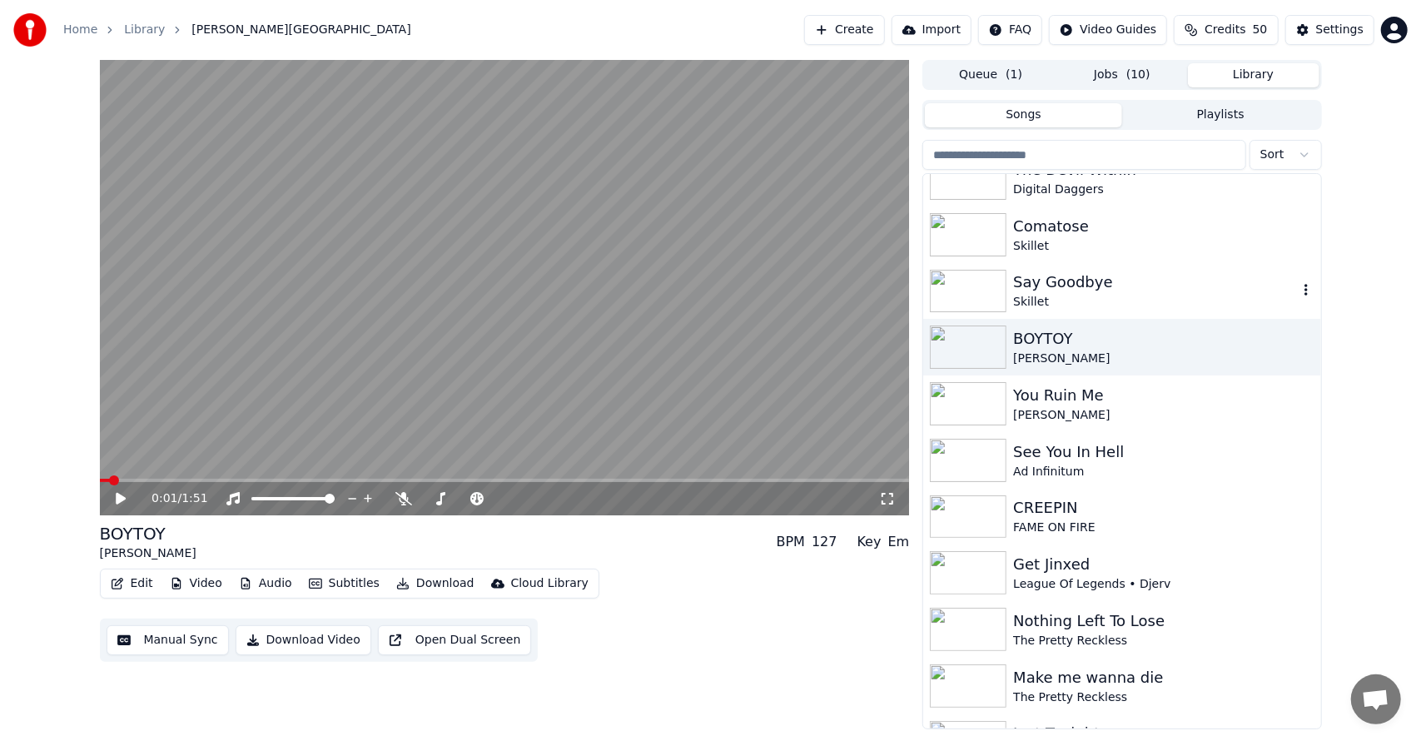
click at [1059, 314] on div "Say Goodbye Skillet" at bounding box center [1121, 291] width 397 height 57
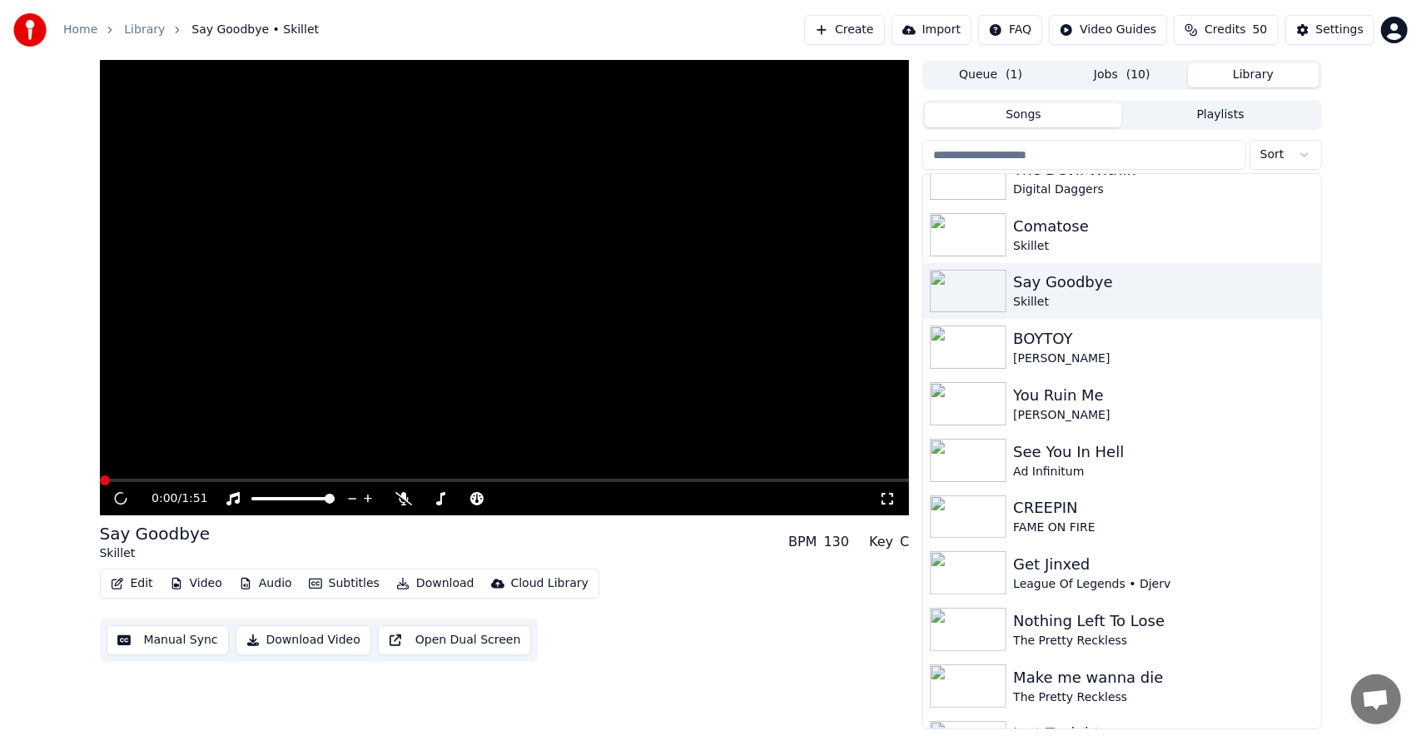
click at [428, 588] on button "Download" at bounding box center [436, 583] width 92 height 23
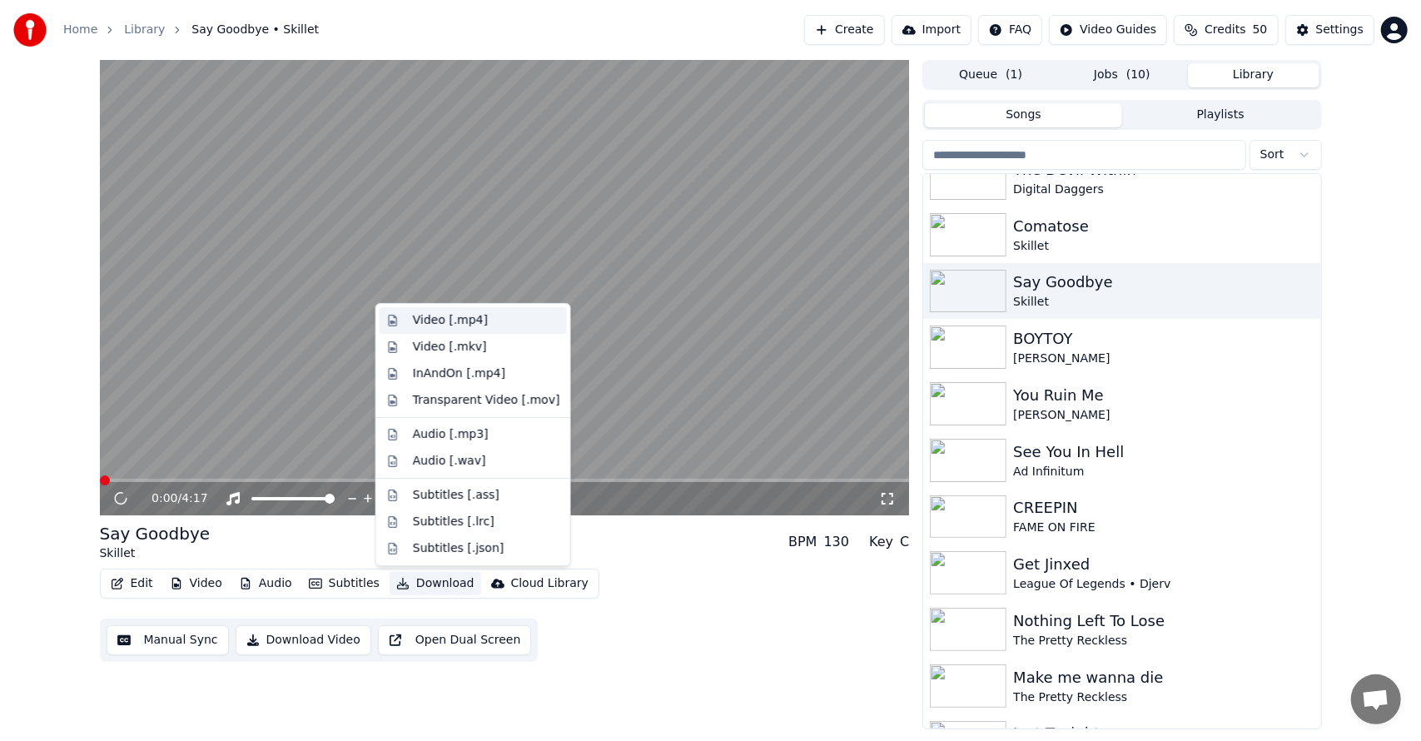
click at [471, 318] on div "Video [.mp4]" at bounding box center [450, 320] width 75 height 17
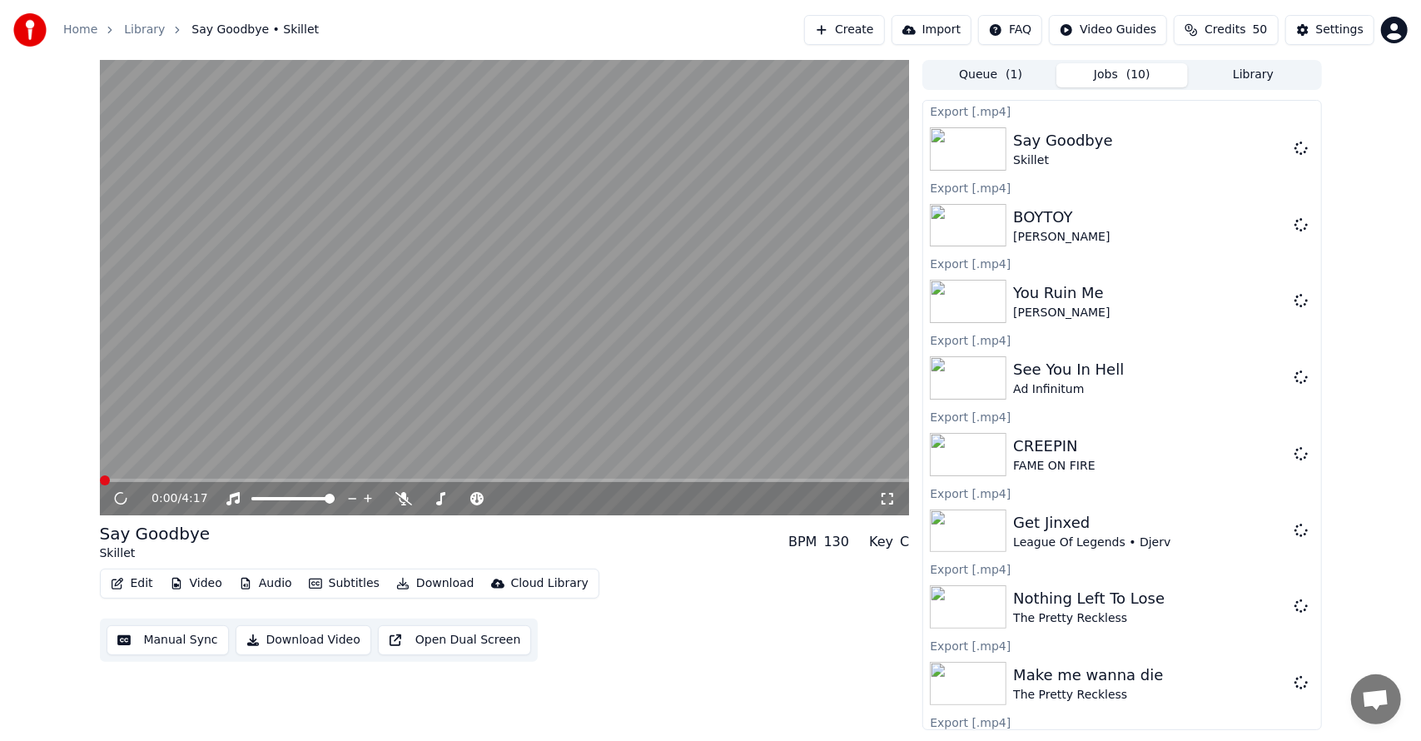
click at [1248, 67] on button "Library" at bounding box center [1253, 75] width 131 height 24
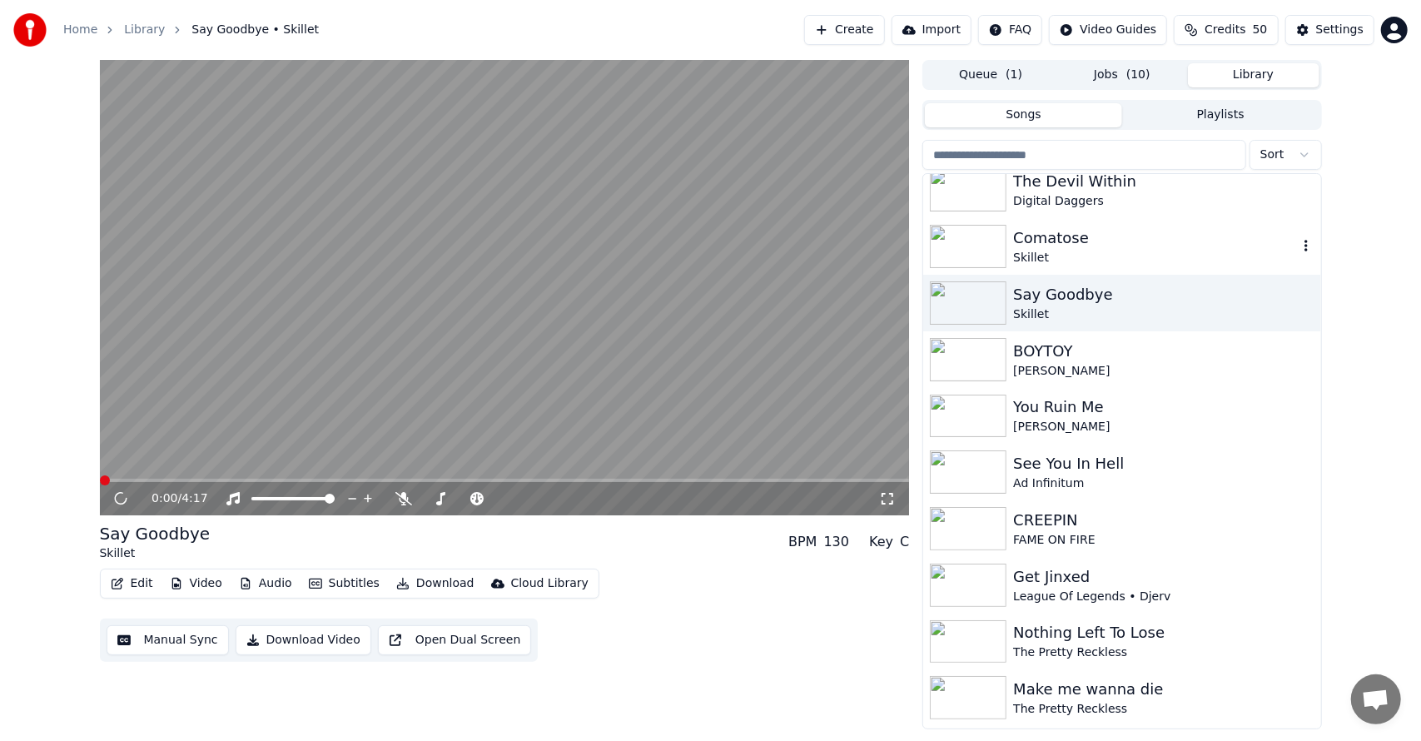
scroll to position [523, 0]
click at [1037, 245] on div "Comatose" at bounding box center [1155, 236] width 284 height 23
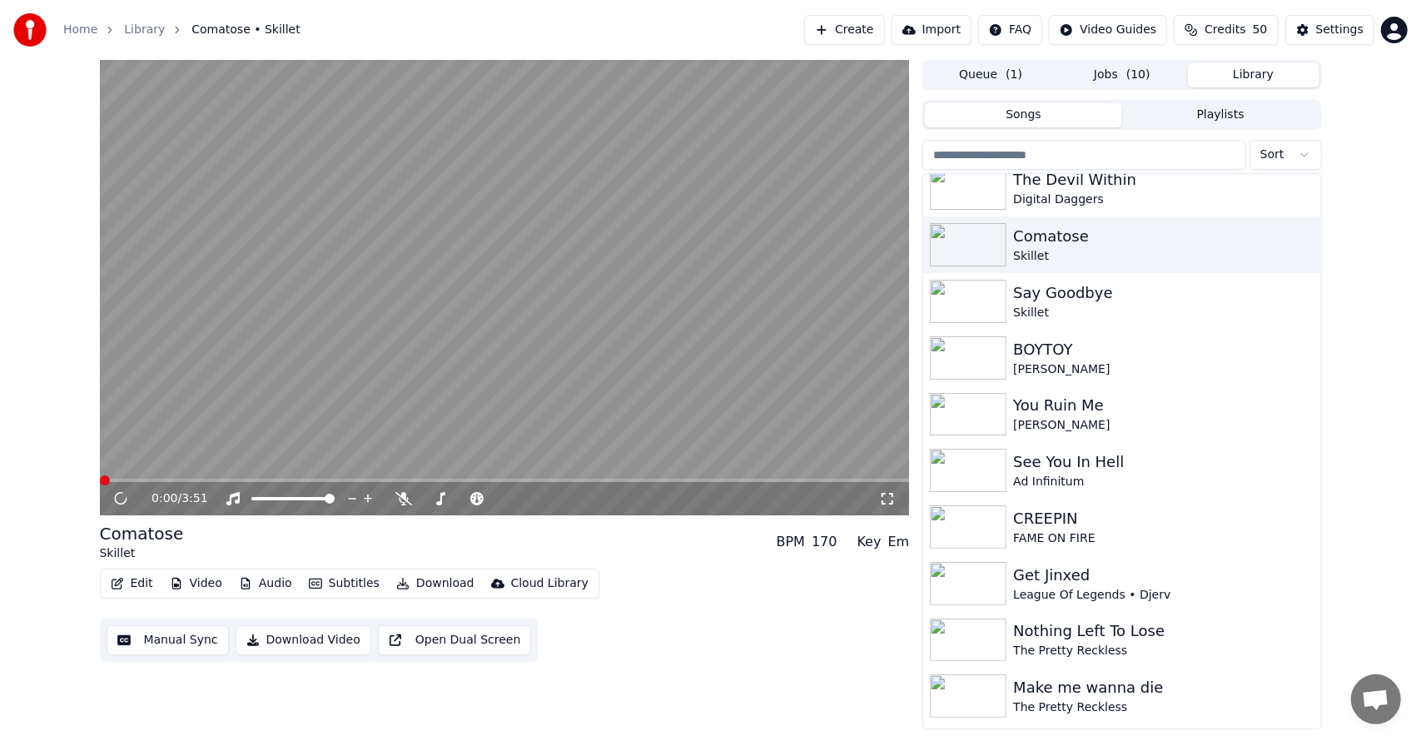
click at [434, 583] on button "Download" at bounding box center [436, 583] width 92 height 23
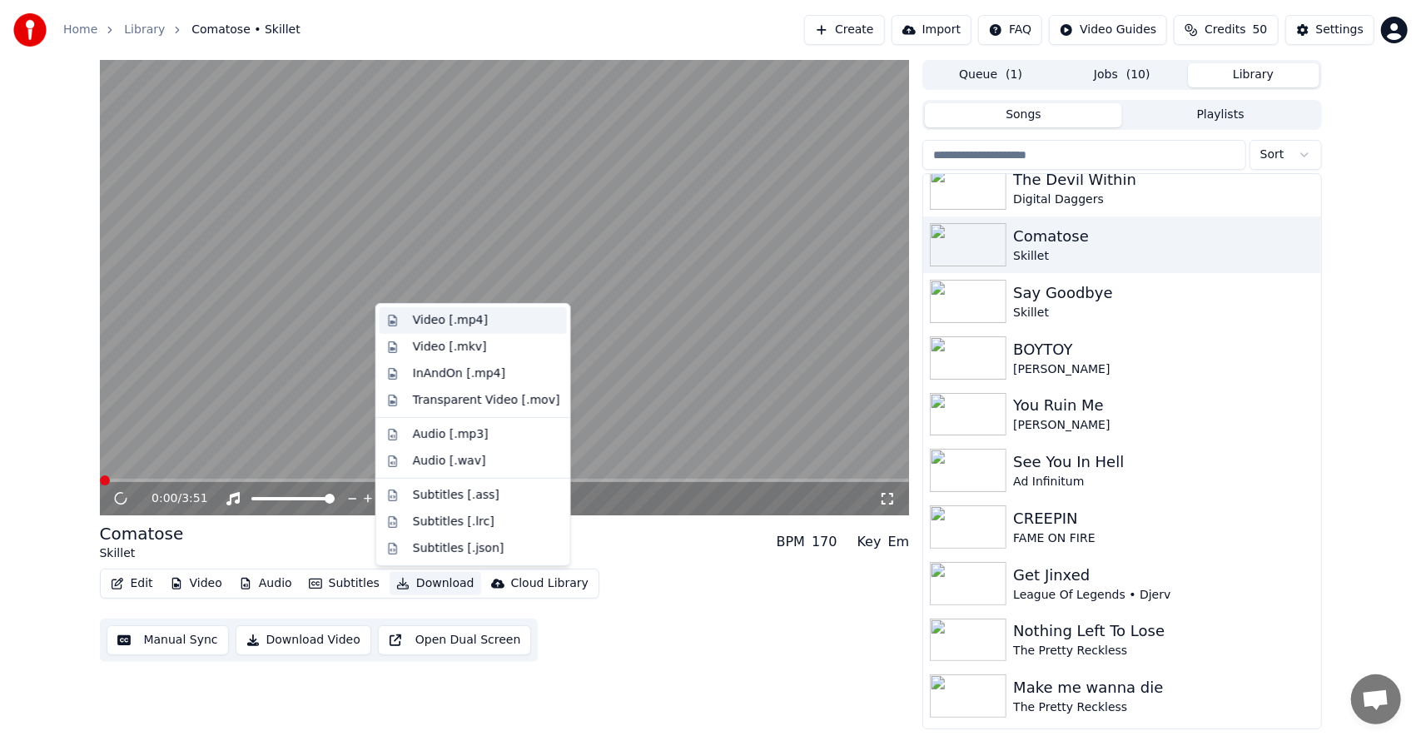
click at [484, 321] on div "Video [.mp4]" at bounding box center [486, 320] width 147 height 17
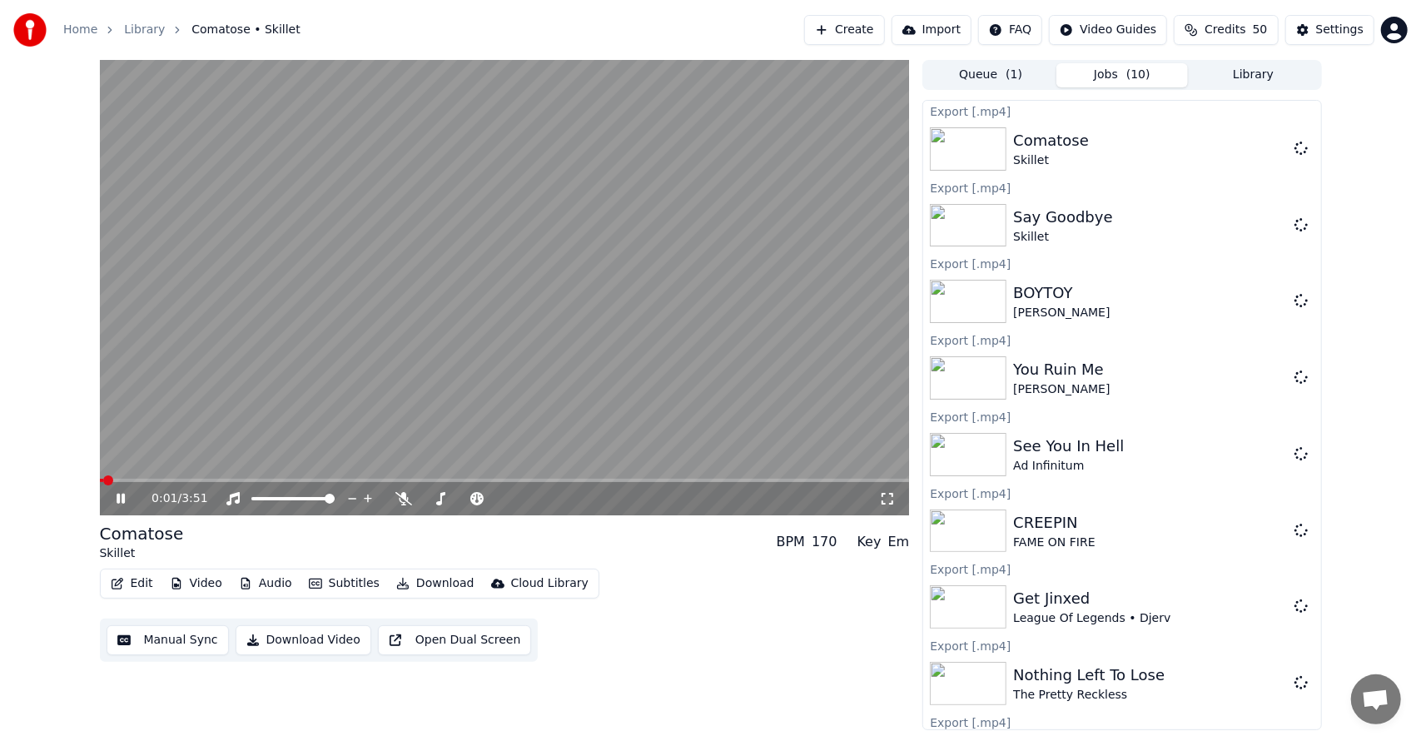
click at [1245, 74] on button "Library" at bounding box center [1253, 75] width 131 height 24
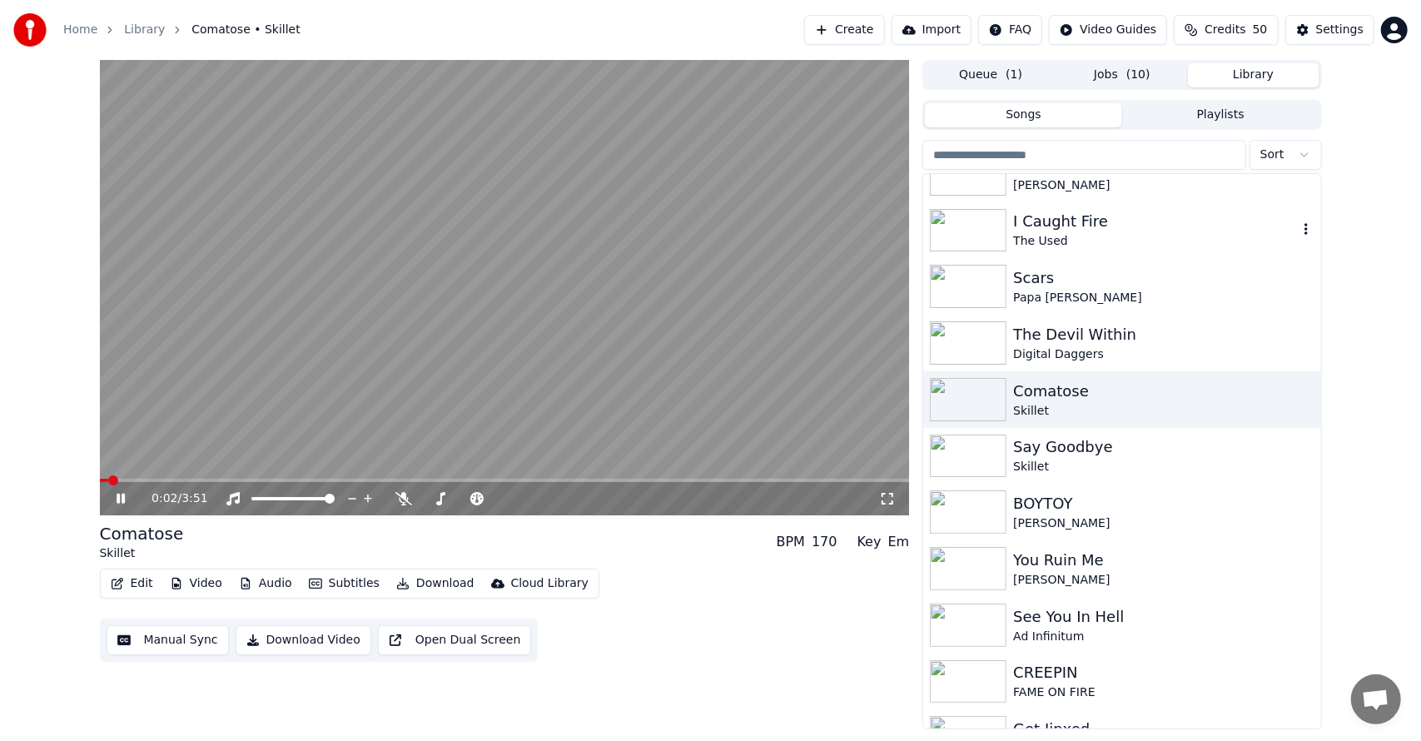
scroll to position [375, 0]
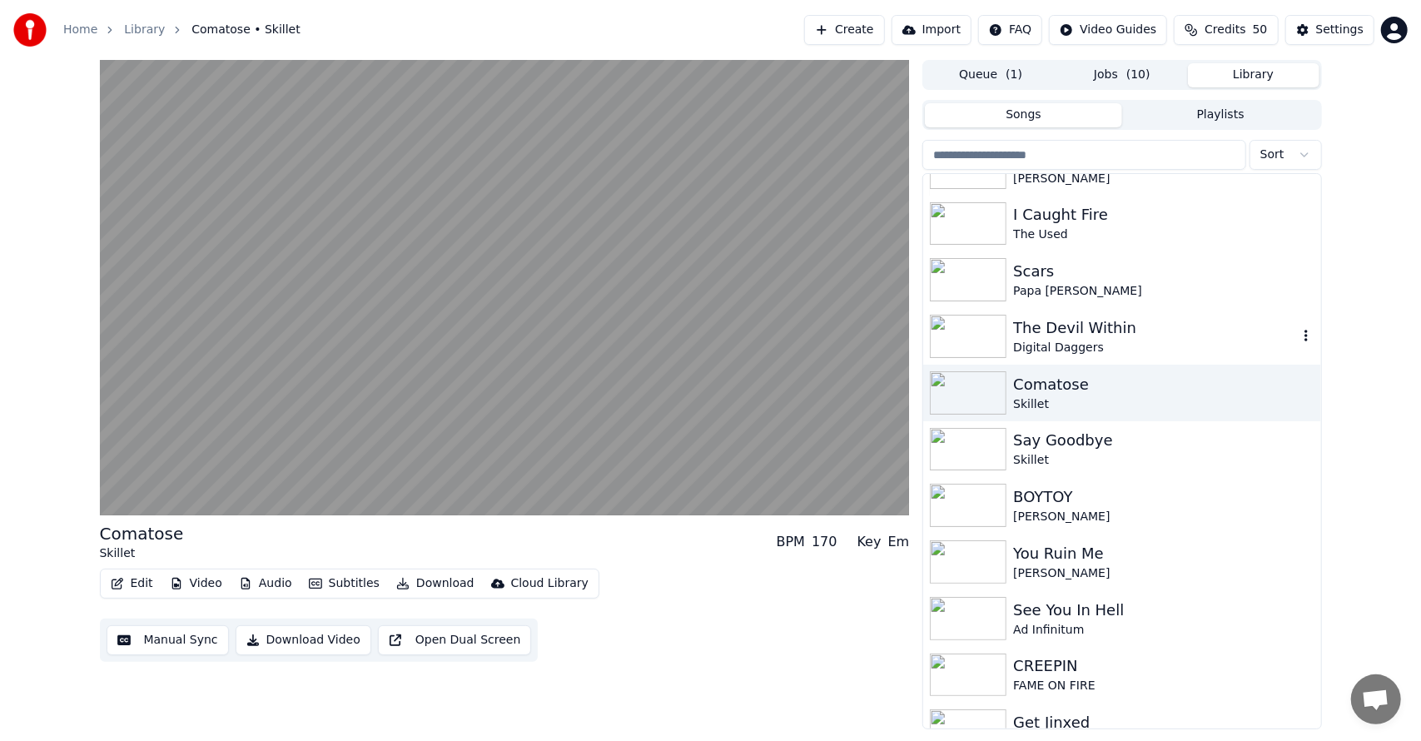
click at [1069, 330] on div "The Devil Within" at bounding box center [1155, 327] width 284 height 23
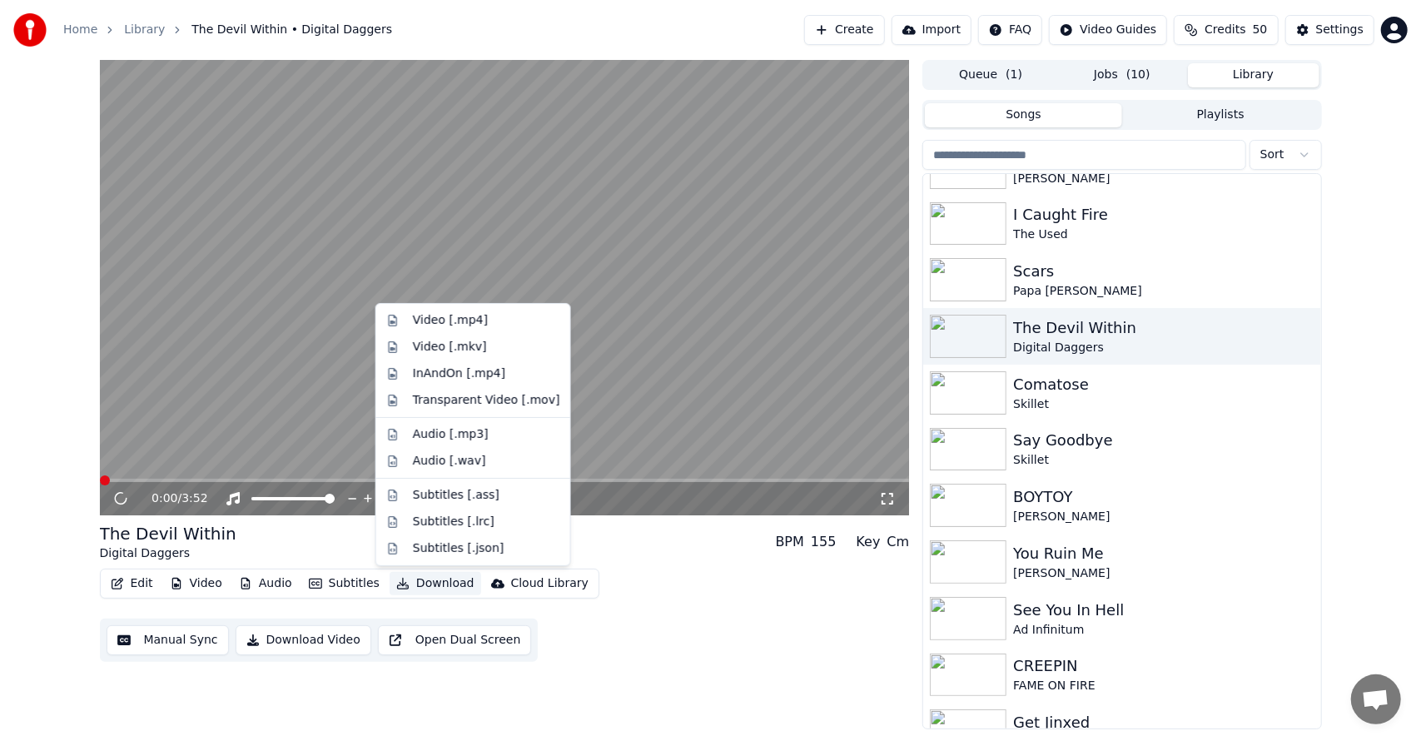
click at [415, 579] on button "Download" at bounding box center [436, 583] width 92 height 23
click at [459, 326] on div "Video [.mp4]" at bounding box center [450, 320] width 75 height 17
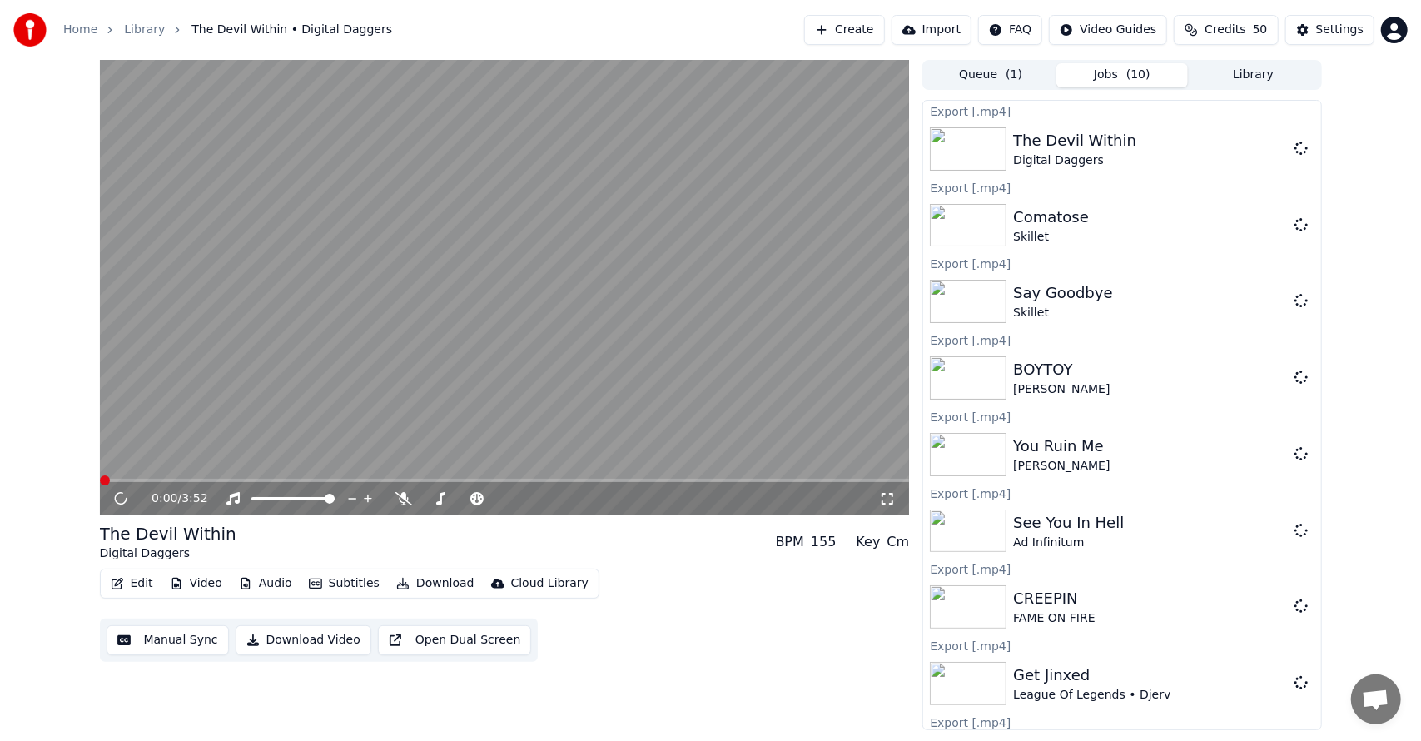
click at [1254, 79] on button "Library" at bounding box center [1253, 75] width 131 height 24
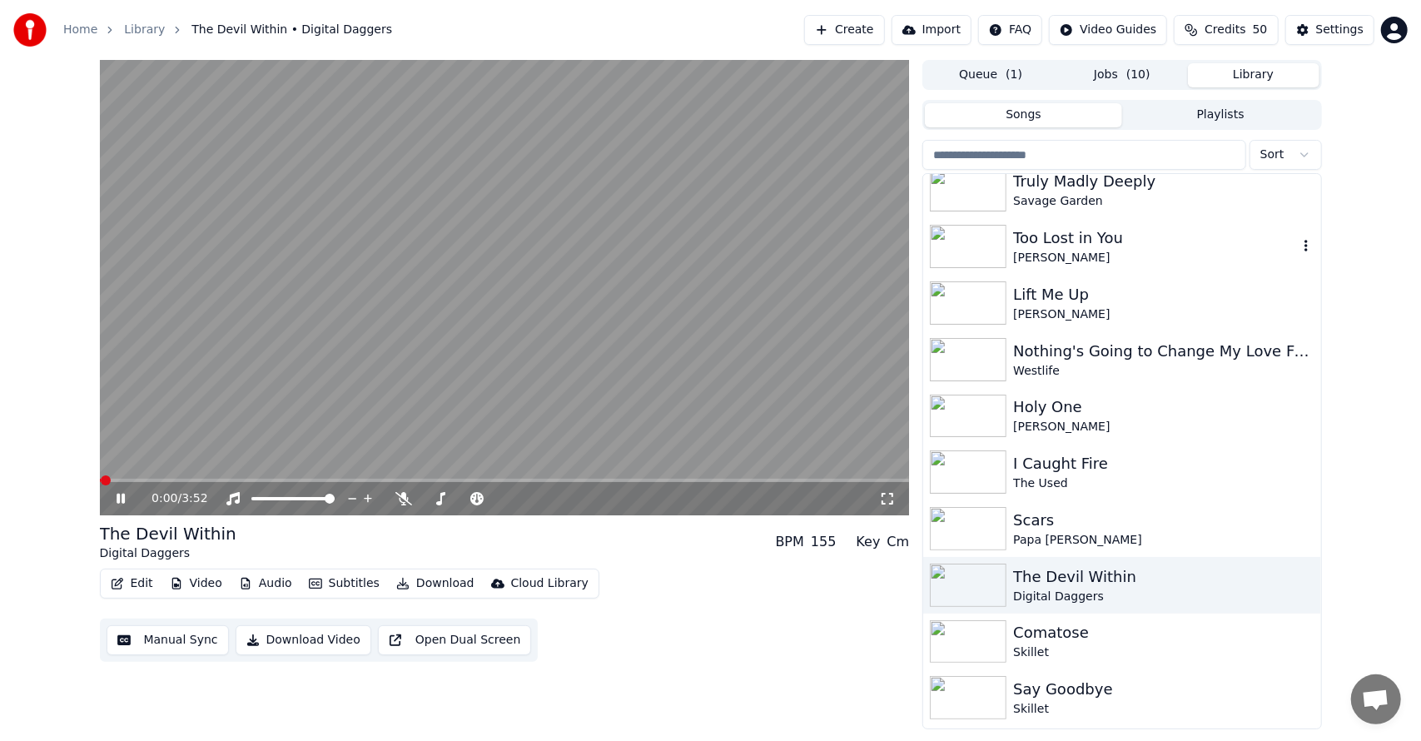
scroll to position [62, 0]
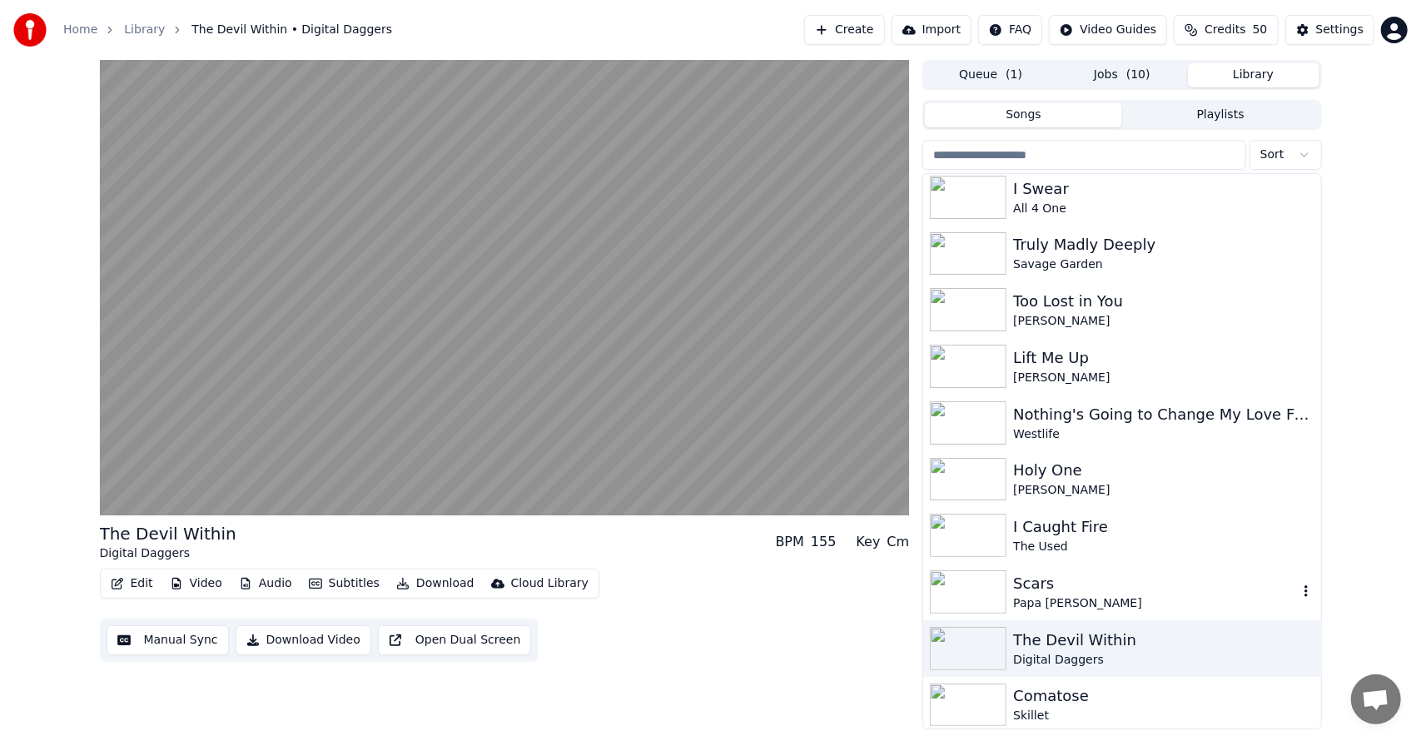
click at [1036, 569] on div "Scars Papa [PERSON_NAME]" at bounding box center [1121, 591] width 397 height 57
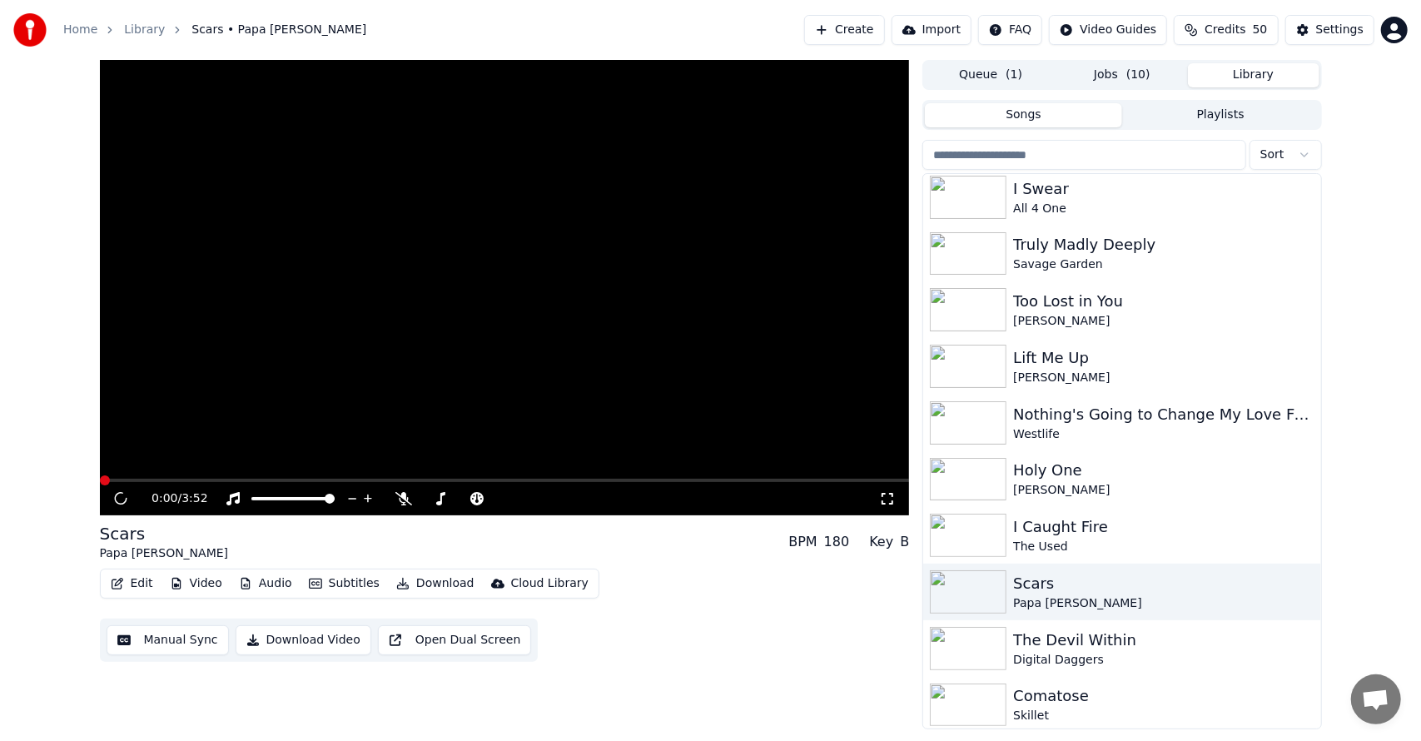
click at [421, 593] on button "Download" at bounding box center [436, 583] width 92 height 23
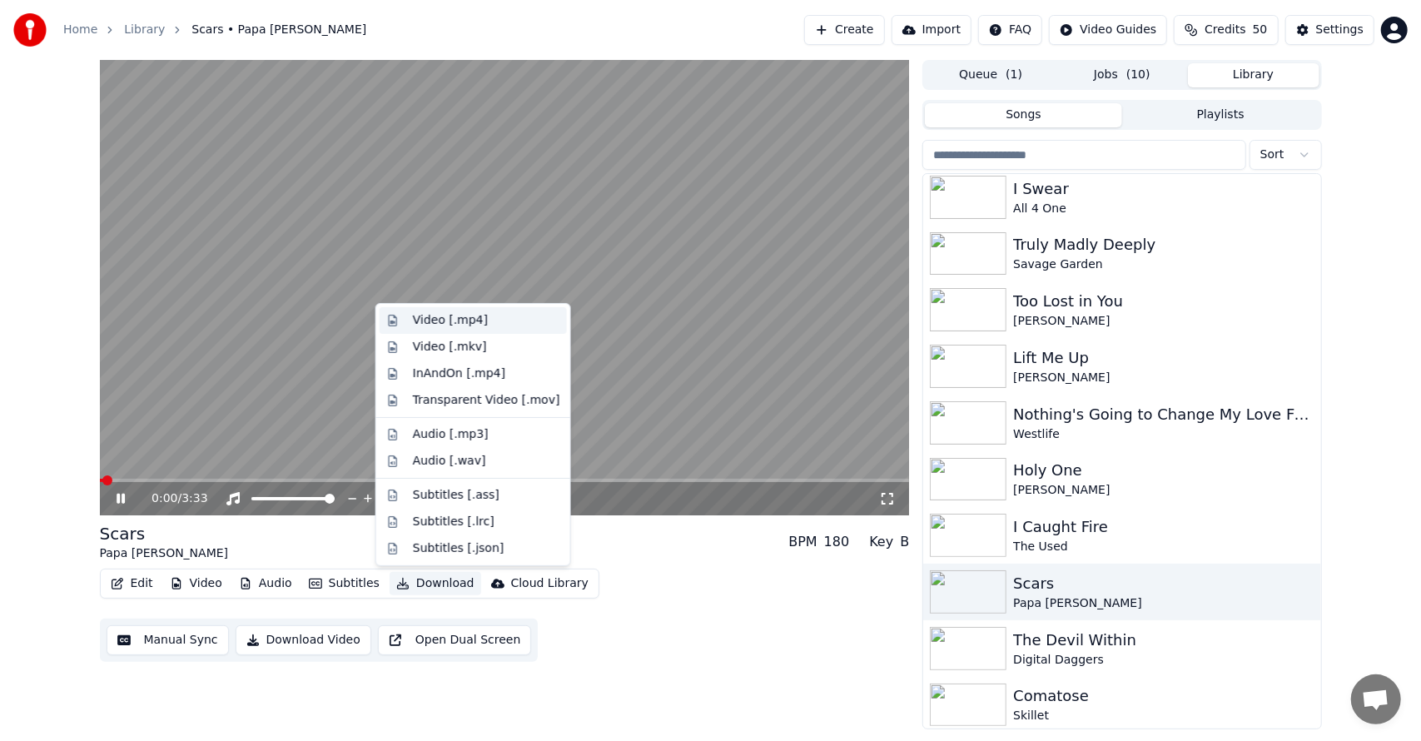
click at [473, 315] on div "Video [.mp4]" at bounding box center [450, 320] width 75 height 17
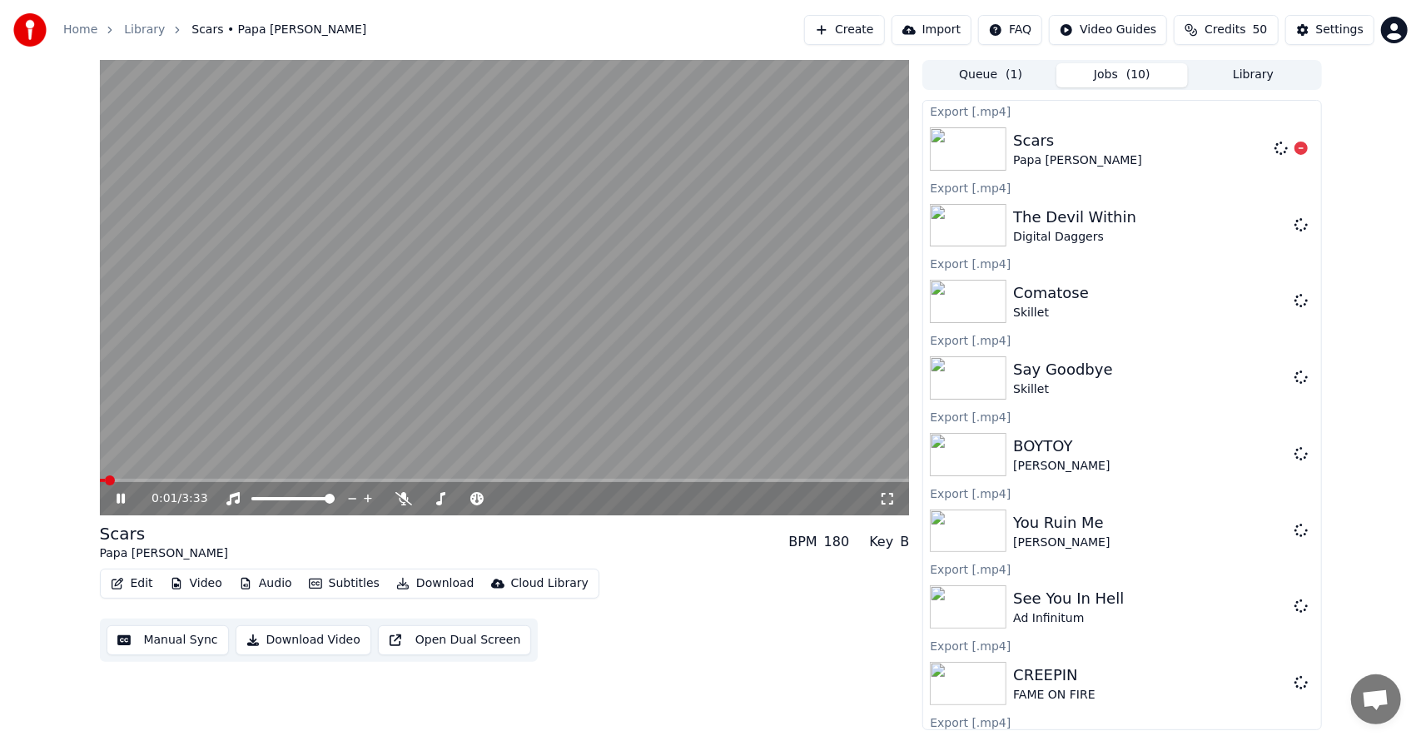
click at [1236, 78] on button "Library" at bounding box center [1253, 75] width 131 height 24
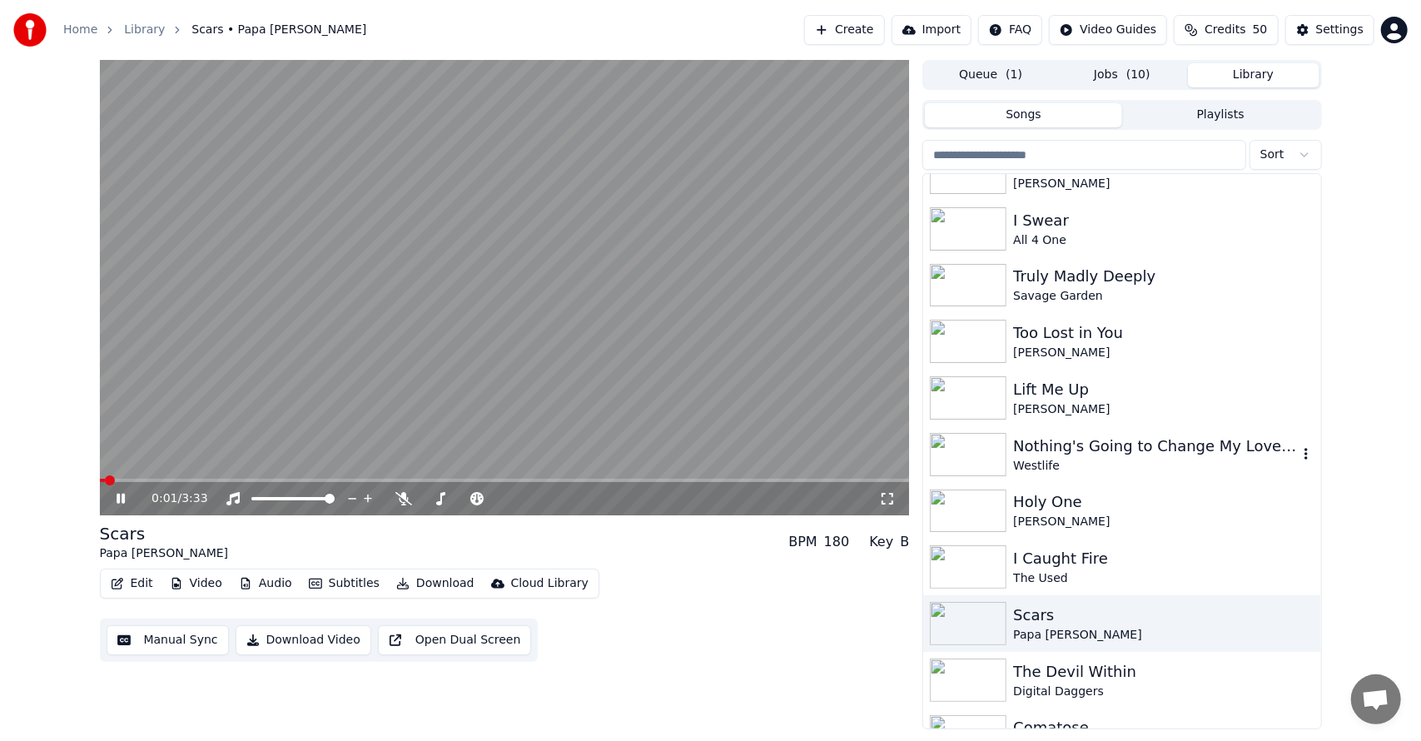
scroll to position [28, 0]
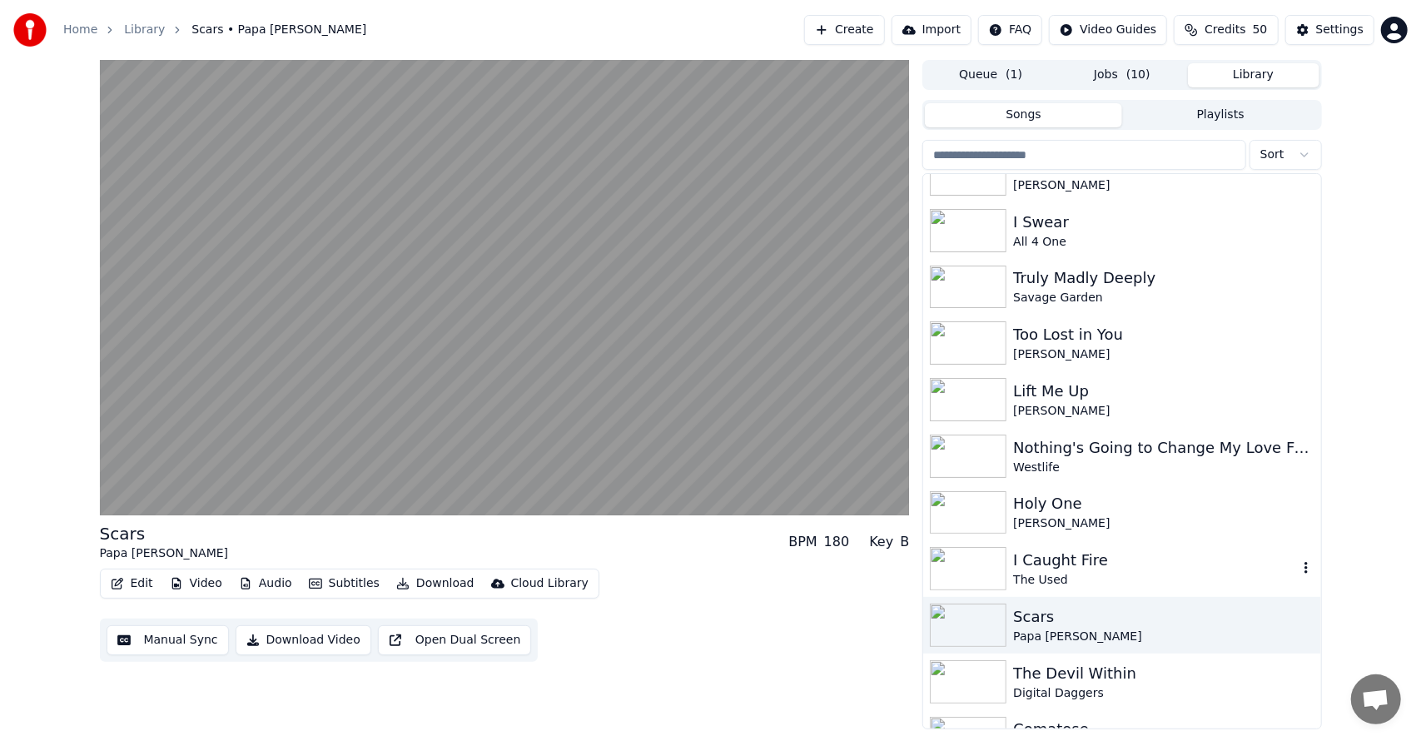
click at [1041, 562] on div "I Caught Fire" at bounding box center [1155, 559] width 284 height 23
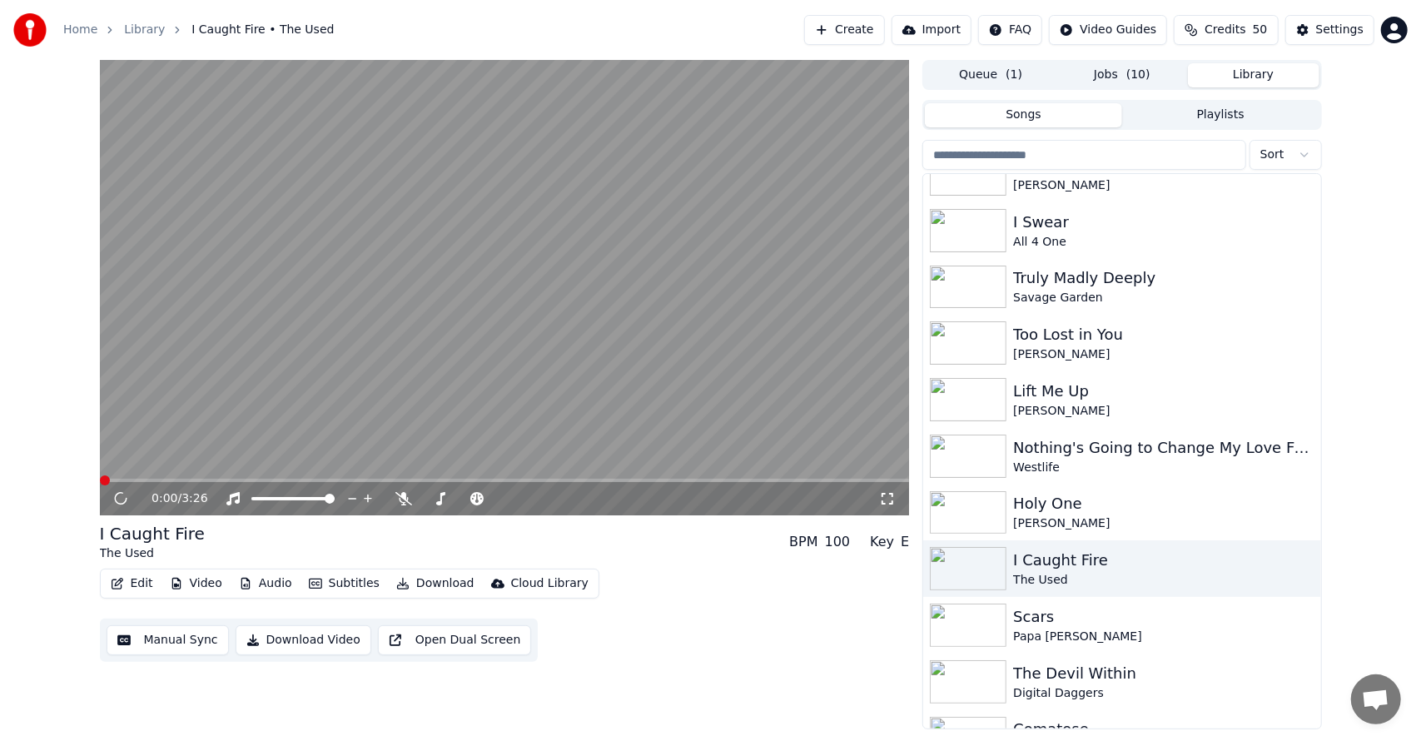
click at [431, 583] on button "Download" at bounding box center [436, 583] width 92 height 23
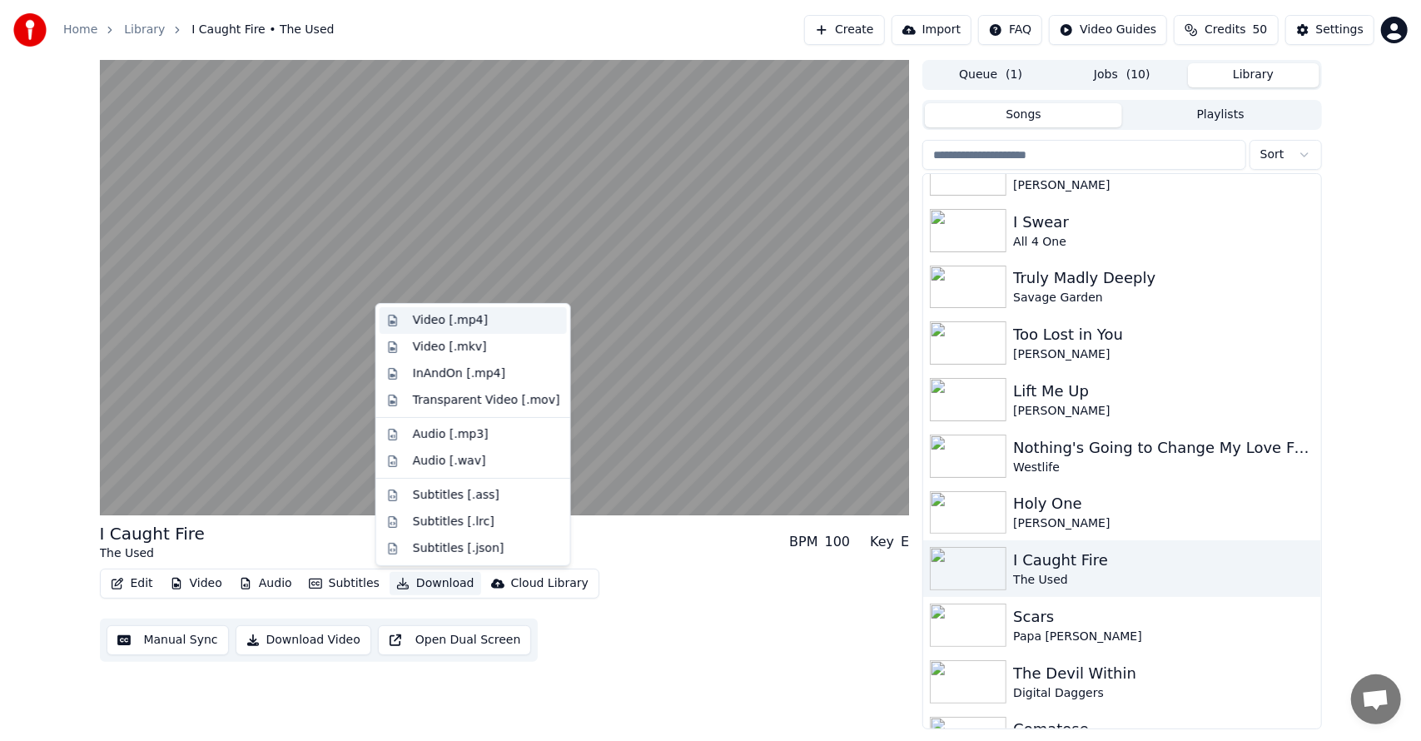
click at [481, 314] on div "Video [.mp4]" at bounding box center [486, 320] width 147 height 17
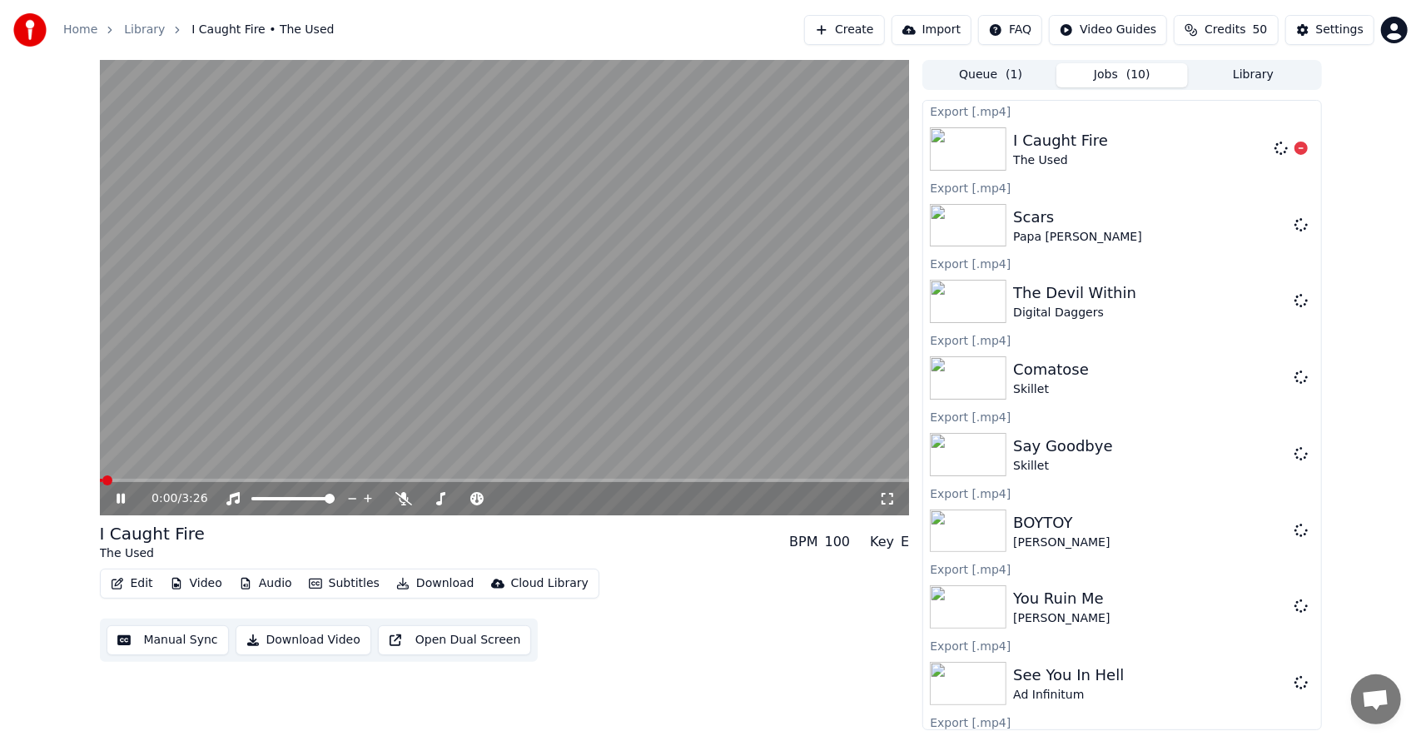
click at [1225, 65] on button "Library" at bounding box center [1253, 75] width 131 height 24
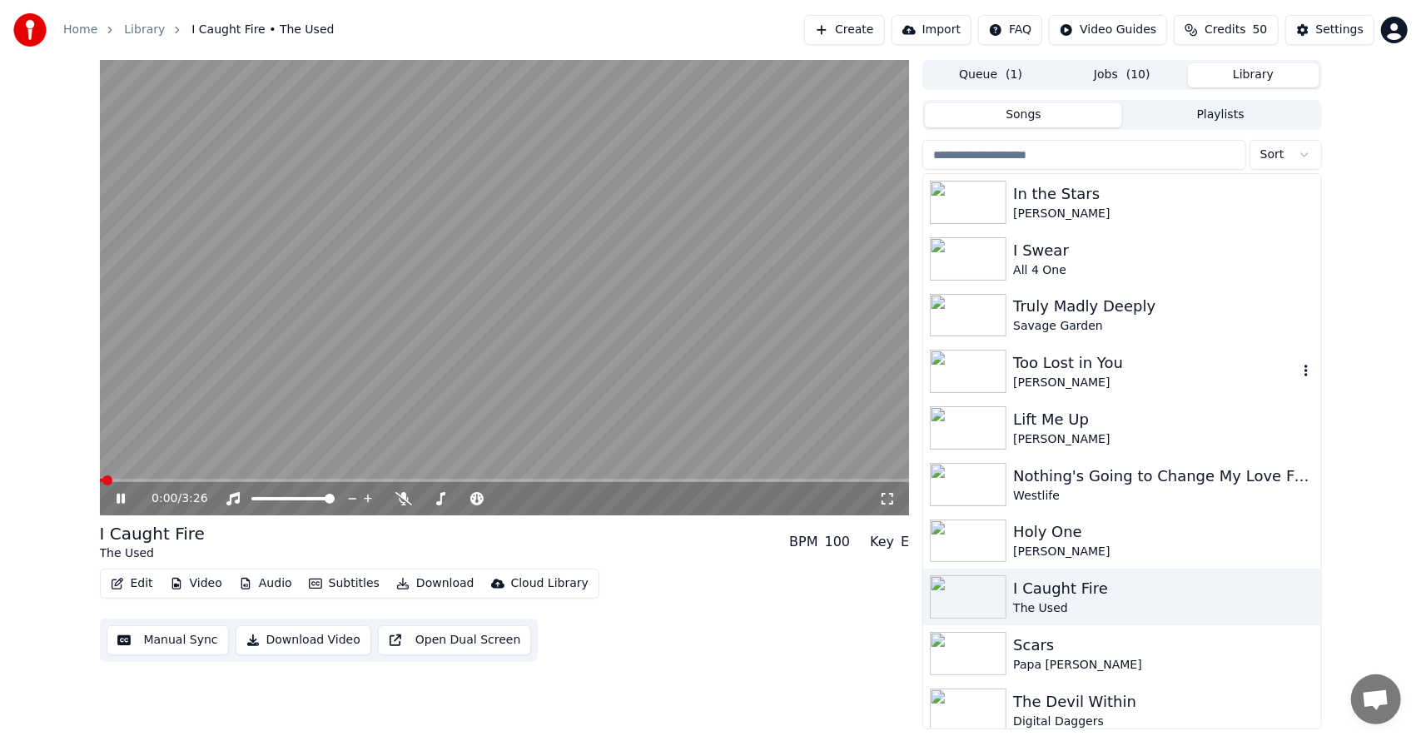
scroll to position [100, 0]
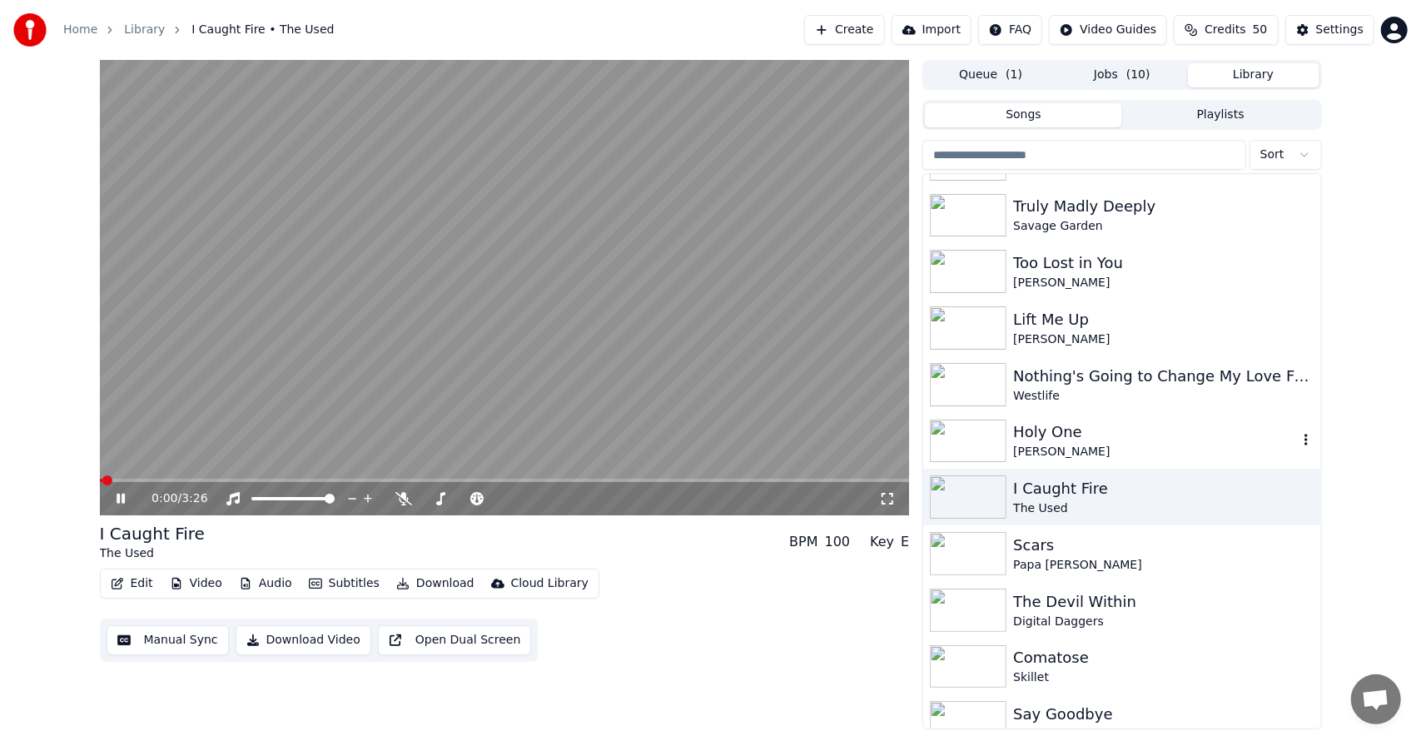
click at [1032, 449] on div "[PERSON_NAME]" at bounding box center [1155, 452] width 284 height 17
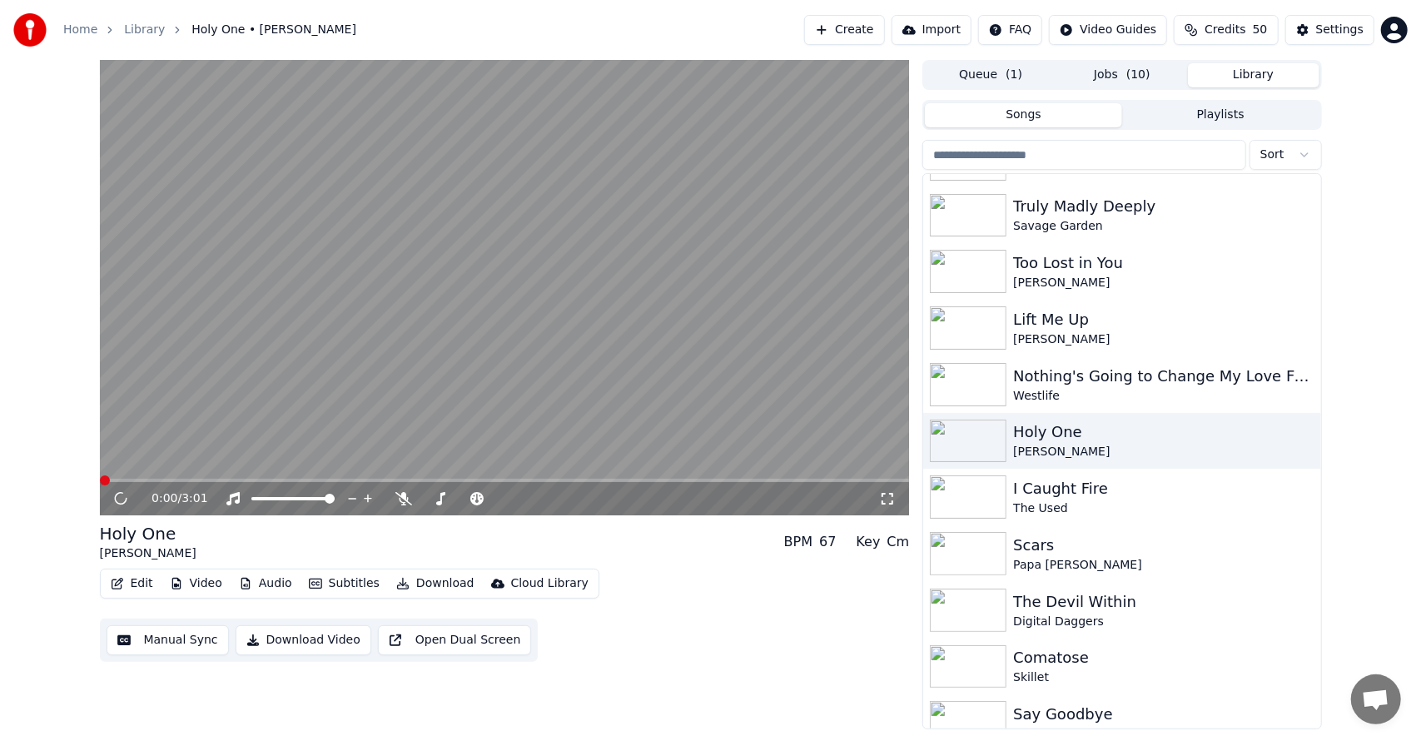
click at [433, 581] on button "Download" at bounding box center [436, 583] width 92 height 23
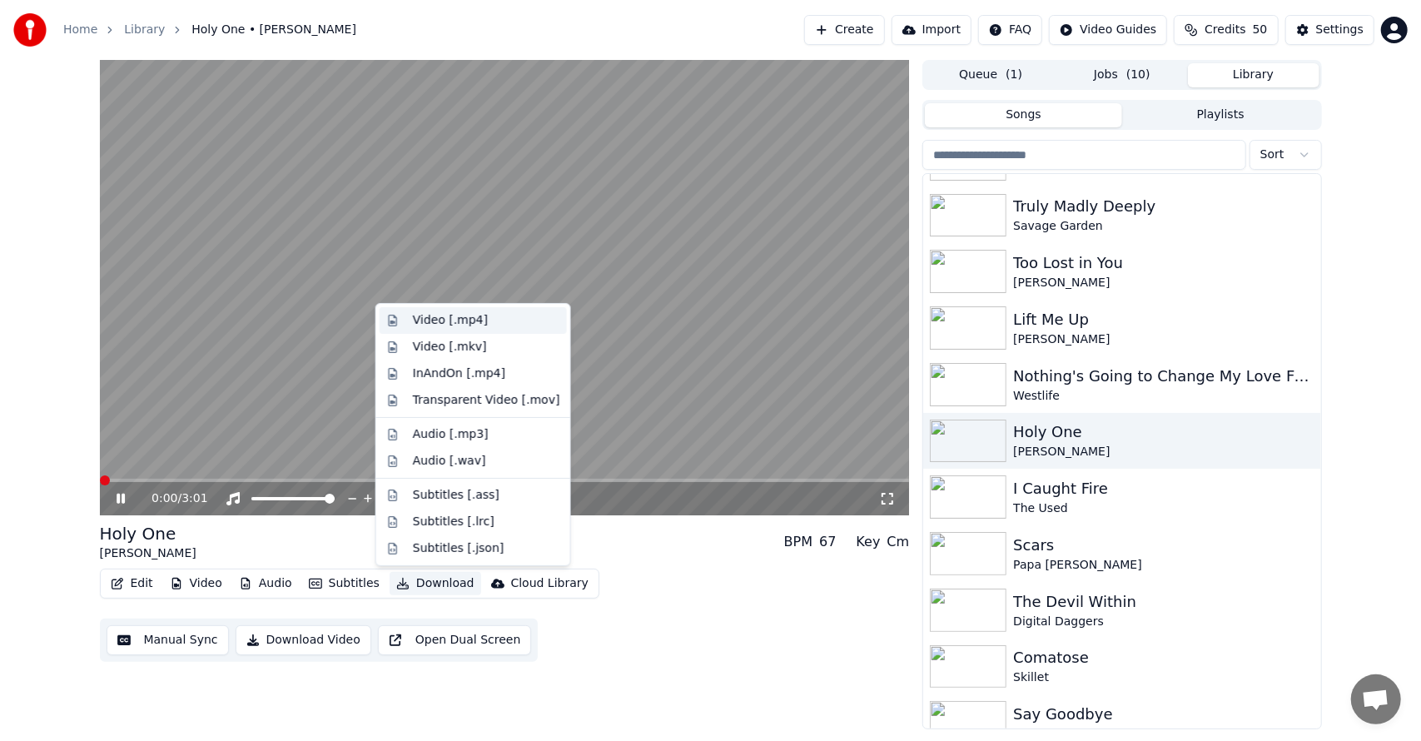
click at [486, 316] on div "Video [.mp4]" at bounding box center [486, 320] width 147 height 17
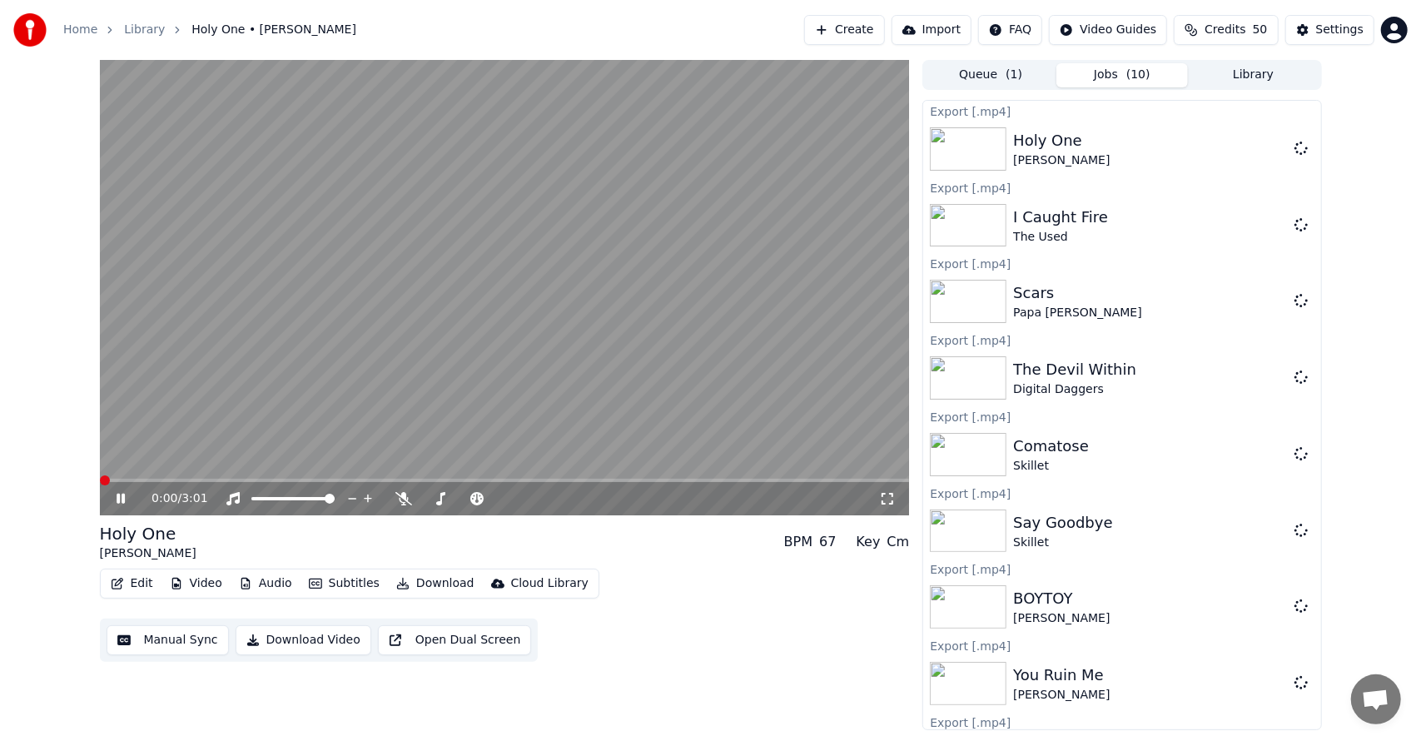
click at [1244, 73] on button "Library" at bounding box center [1253, 75] width 131 height 24
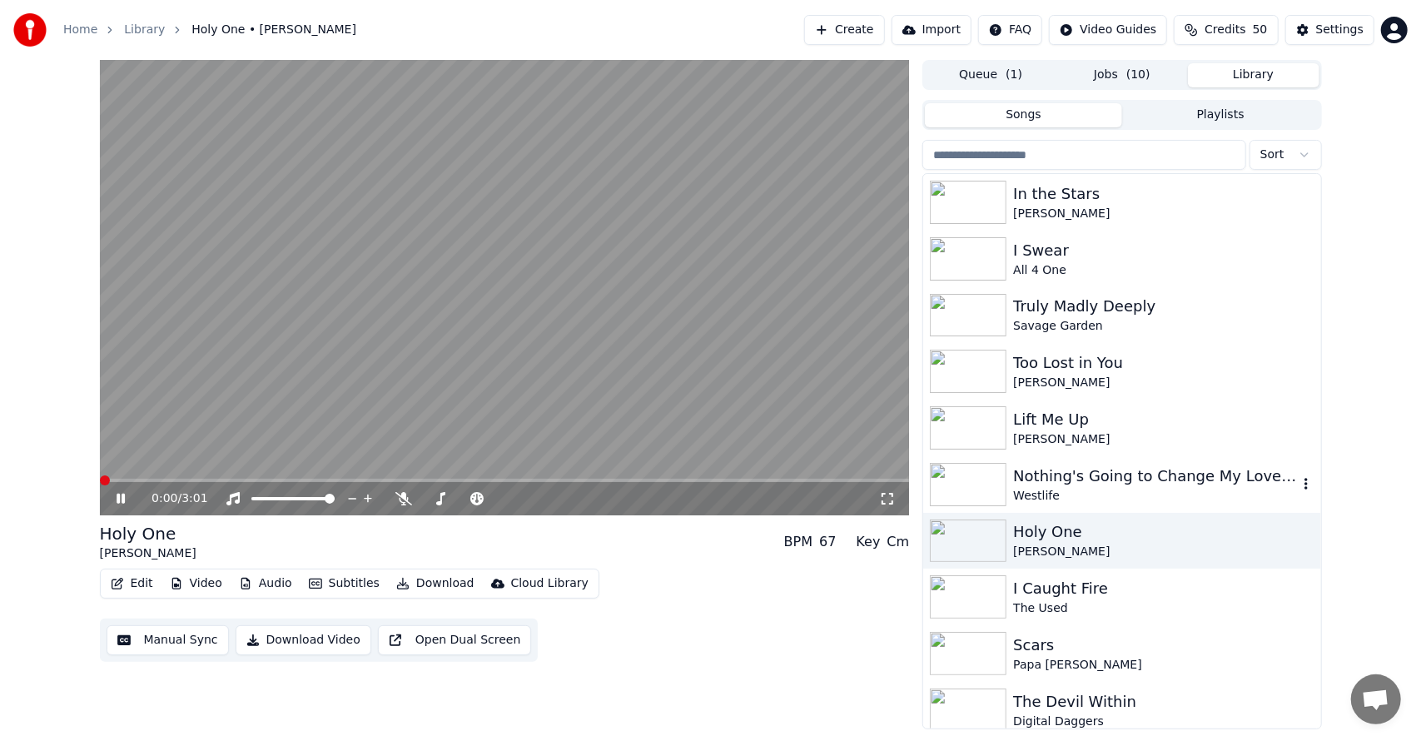
click at [1054, 492] on div "Westlife" at bounding box center [1155, 496] width 284 height 17
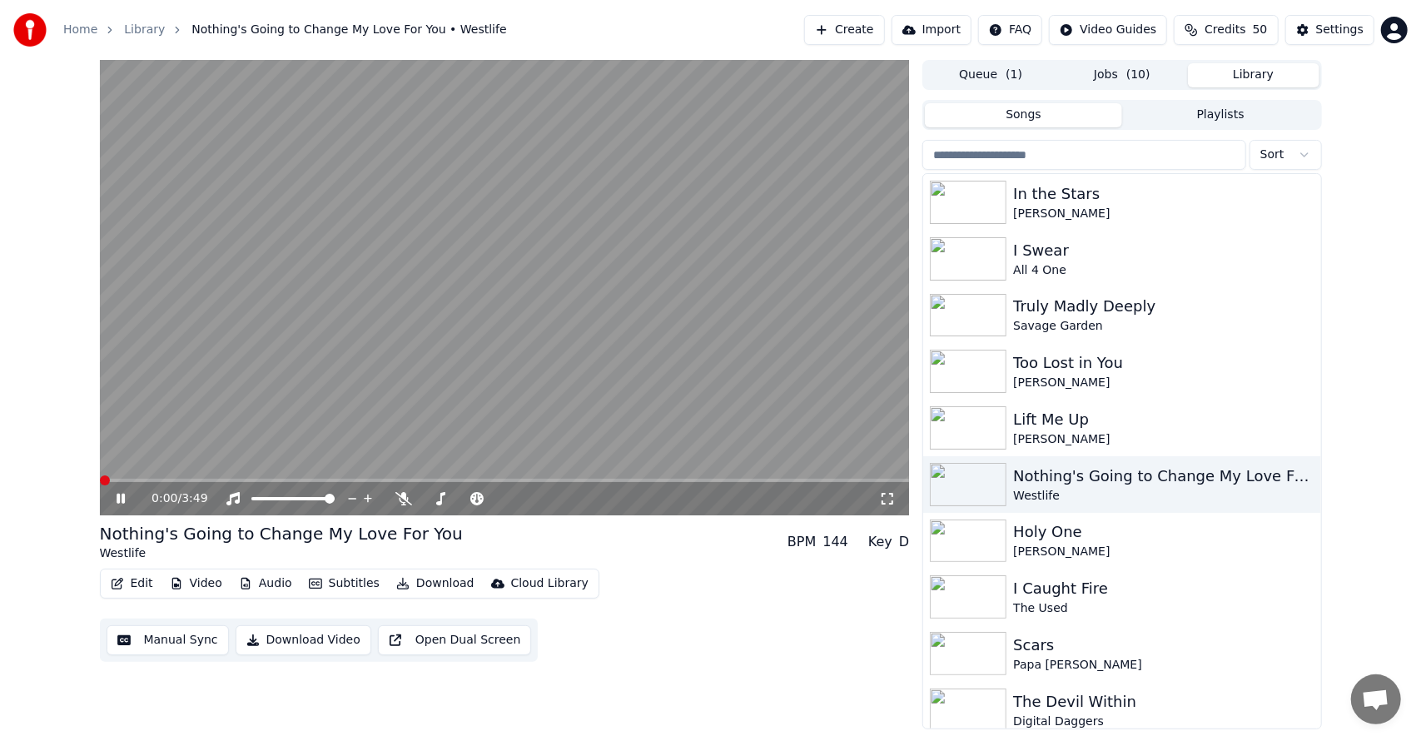
click at [426, 578] on button "Download" at bounding box center [436, 583] width 92 height 23
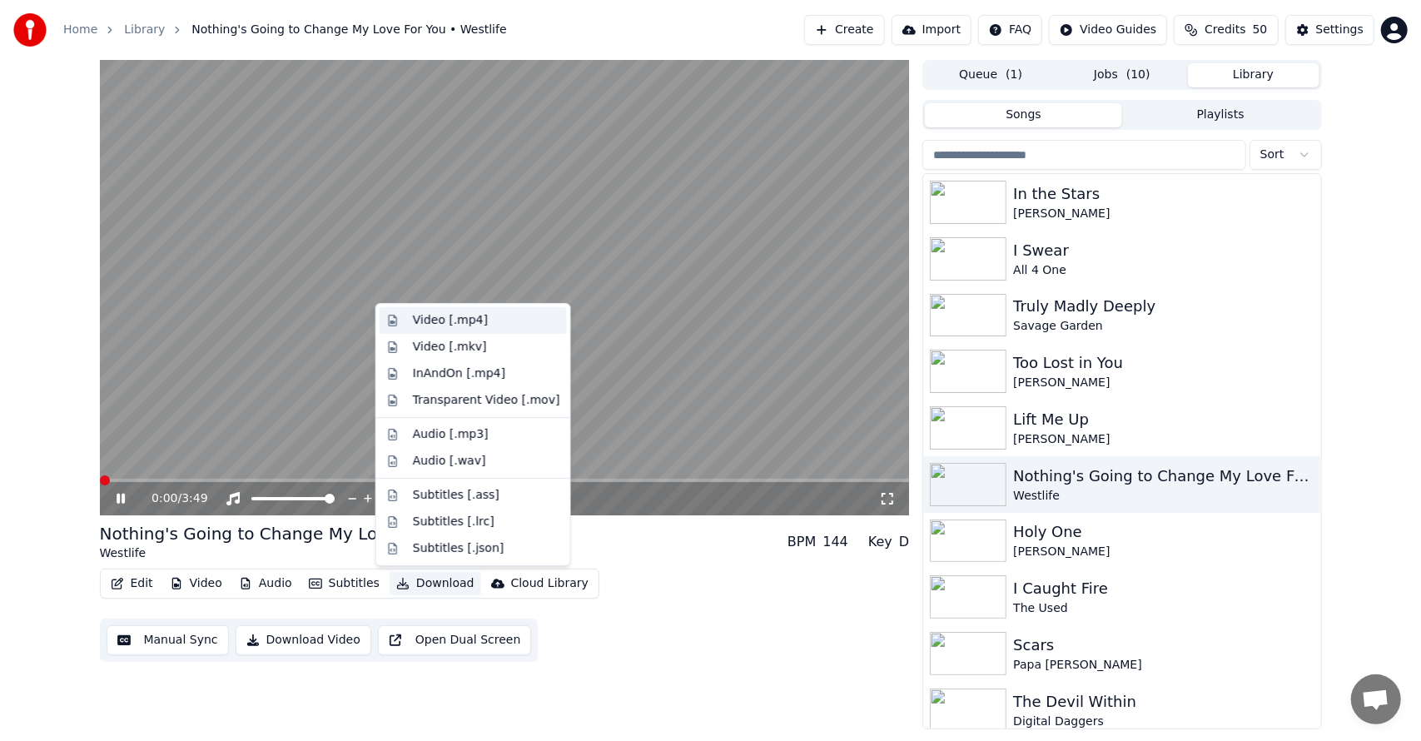
click at [486, 330] on div "Video [.mp4]" at bounding box center [473, 320] width 187 height 27
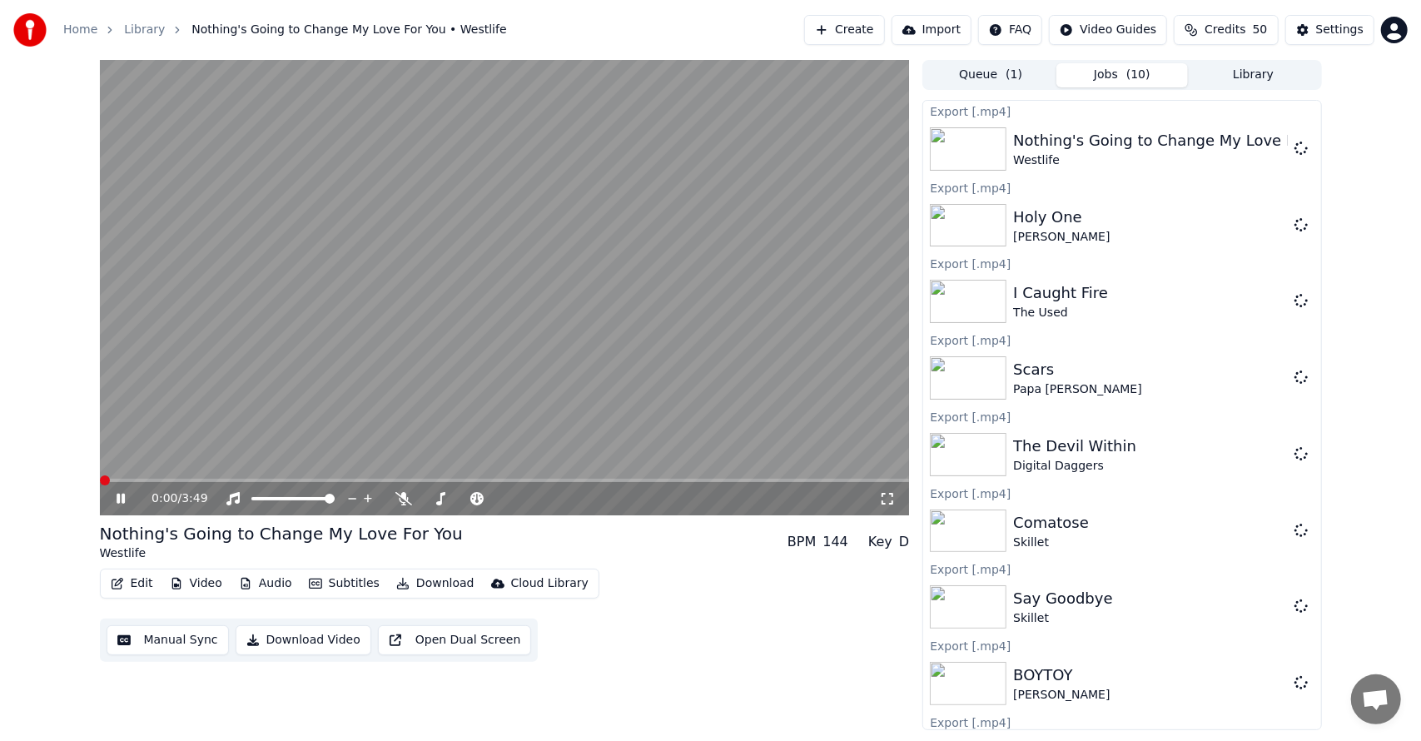
click at [1254, 68] on button "Library" at bounding box center [1253, 75] width 131 height 24
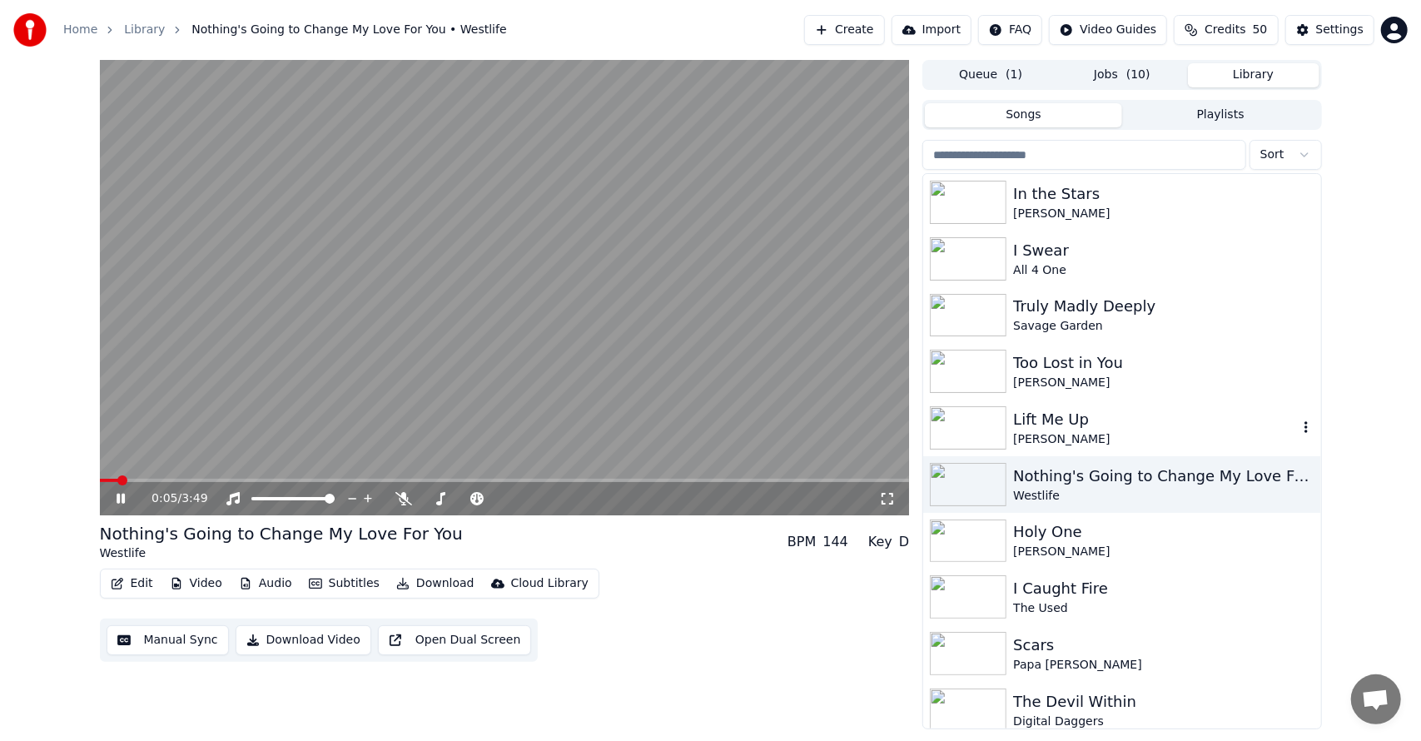
click at [1111, 410] on div "Lift Me Up" at bounding box center [1155, 419] width 284 height 23
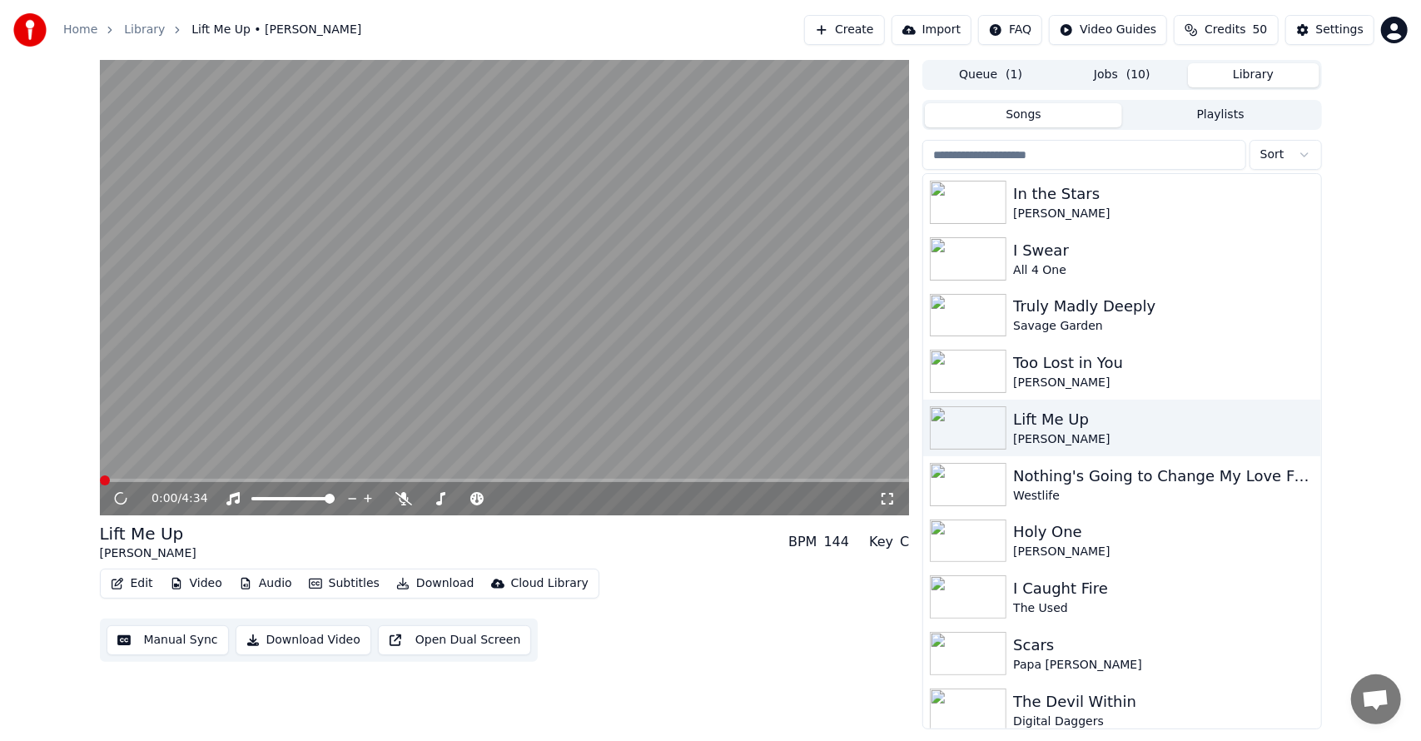
click at [423, 583] on button "Download" at bounding box center [436, 583] width 92 height 23
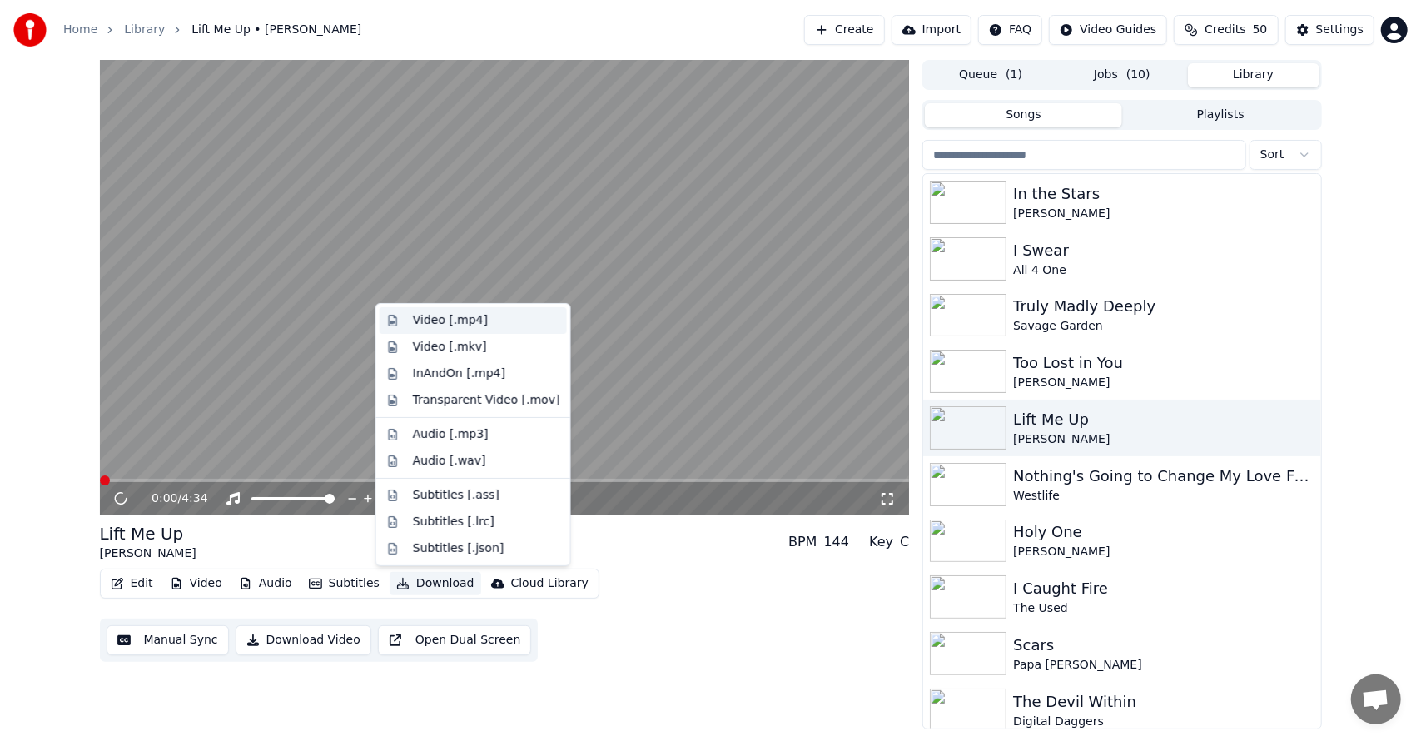
click at [471, 315] on div "Video [.mp4]" at bounding box center [450, 320] width 75 height 17
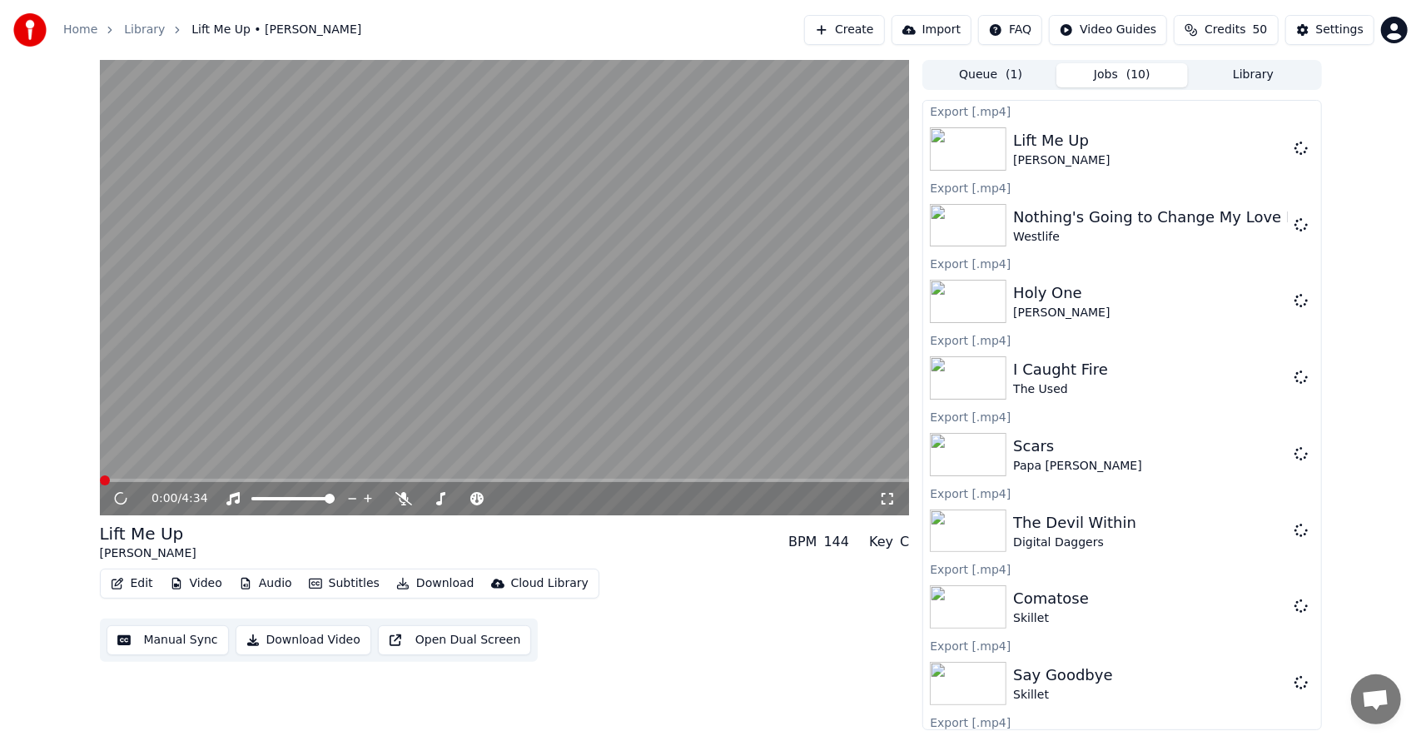
click at [1239, 78] on button "Library" at bounding box center [1253, 75] width 131 height 24
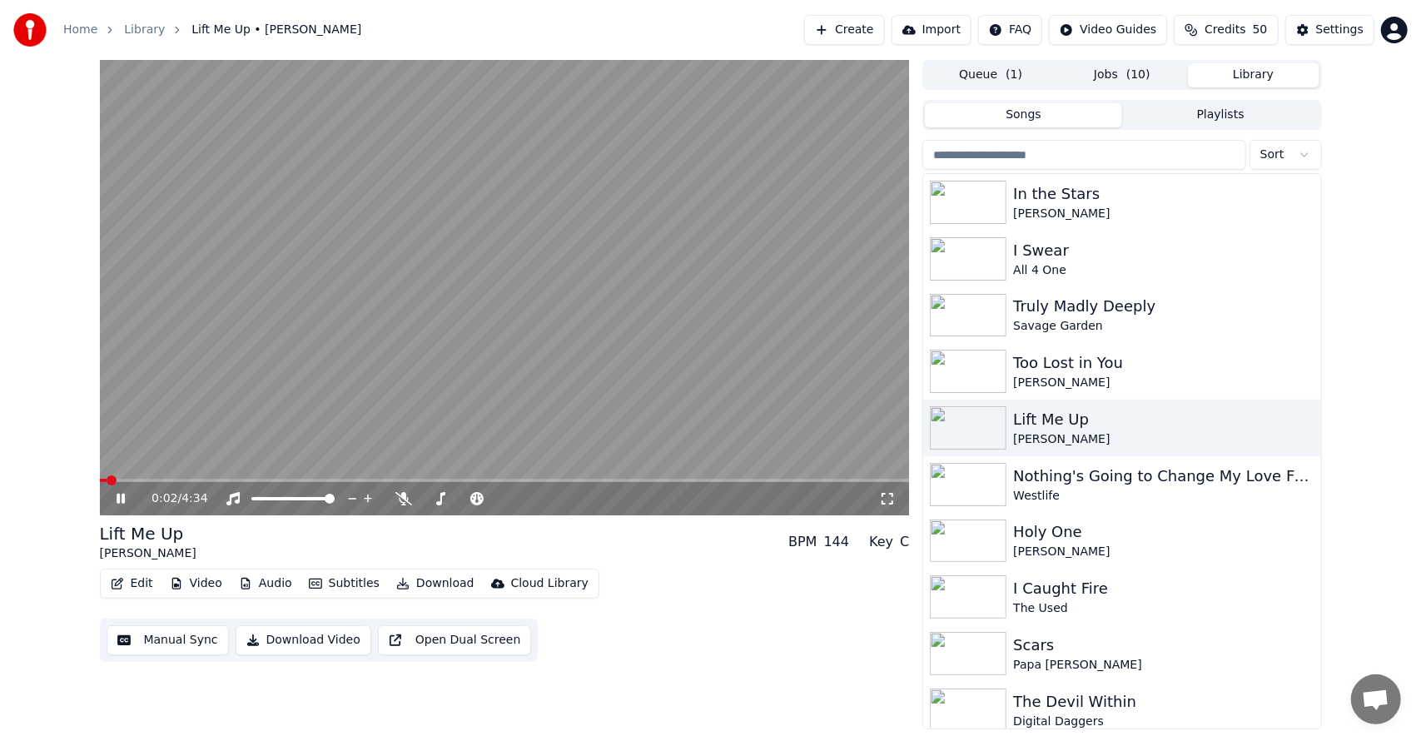
click at [630, 385] on video at bounding box center [505, 287] width 810 height 455
click at [1121, 63] on button "Jobs ( 10 )" at bounding box center [1121, 75] width 131 height 24
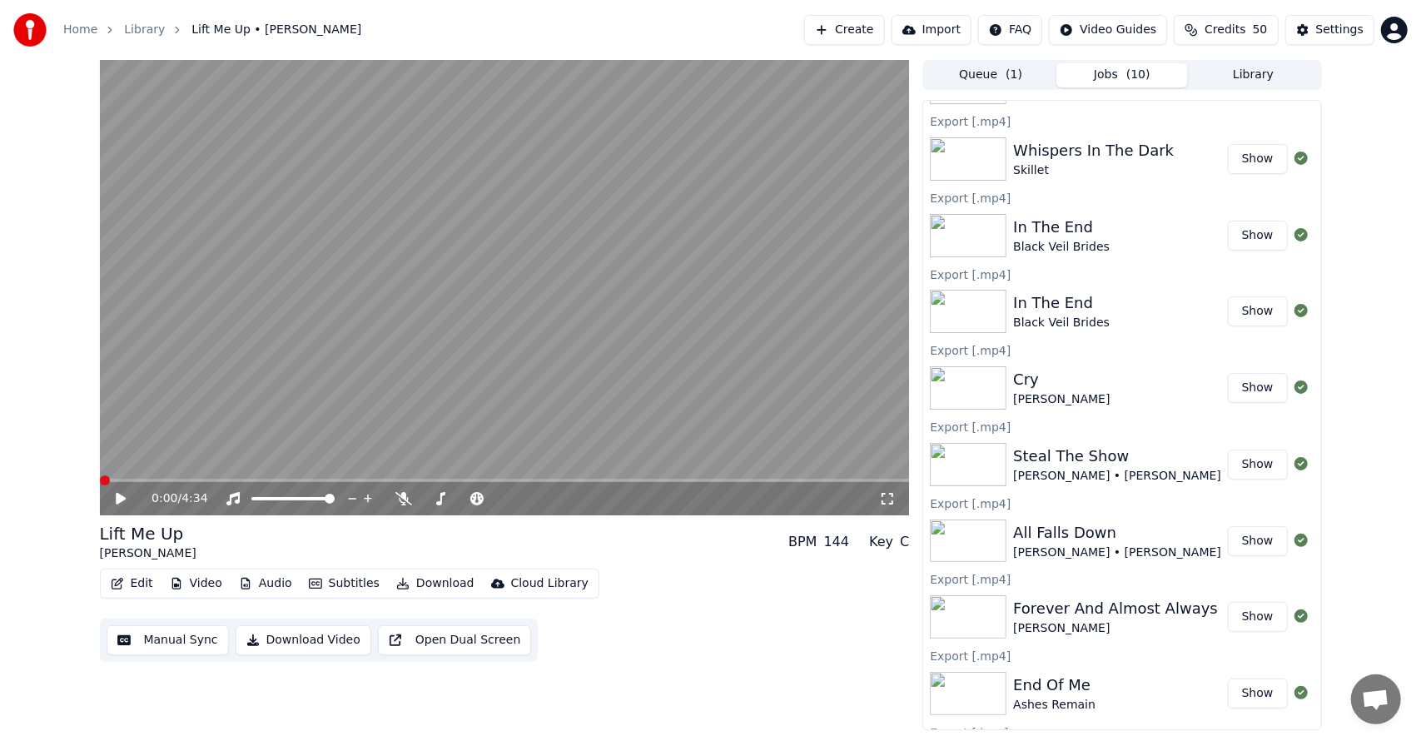
scroll to position [2356, 0]
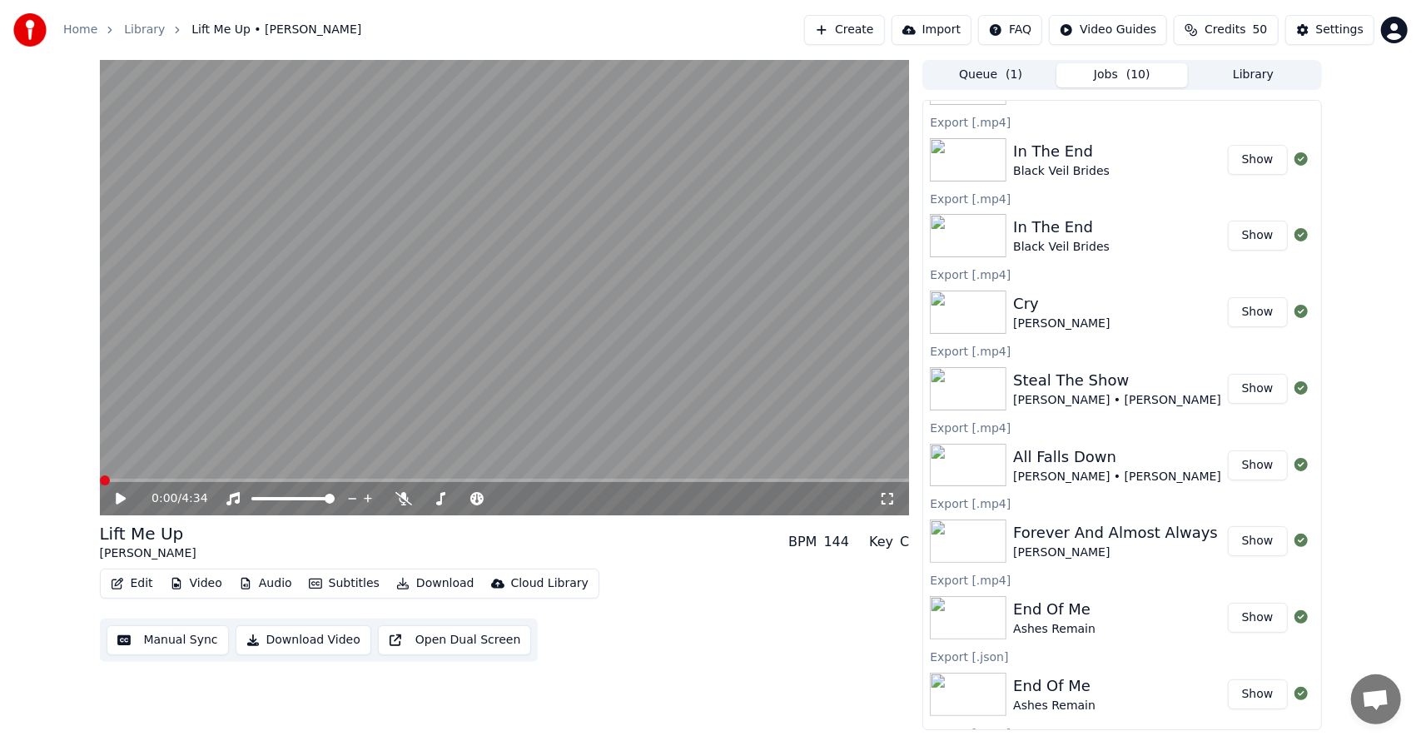
click at [0, 460] on div "0:00 / 4:34 Lift Me Up [PERSON_NAME] BPM 144 Key C Edit Video Audio Subtitles D…" at bounding box center [710, 395] width 1421 height 670
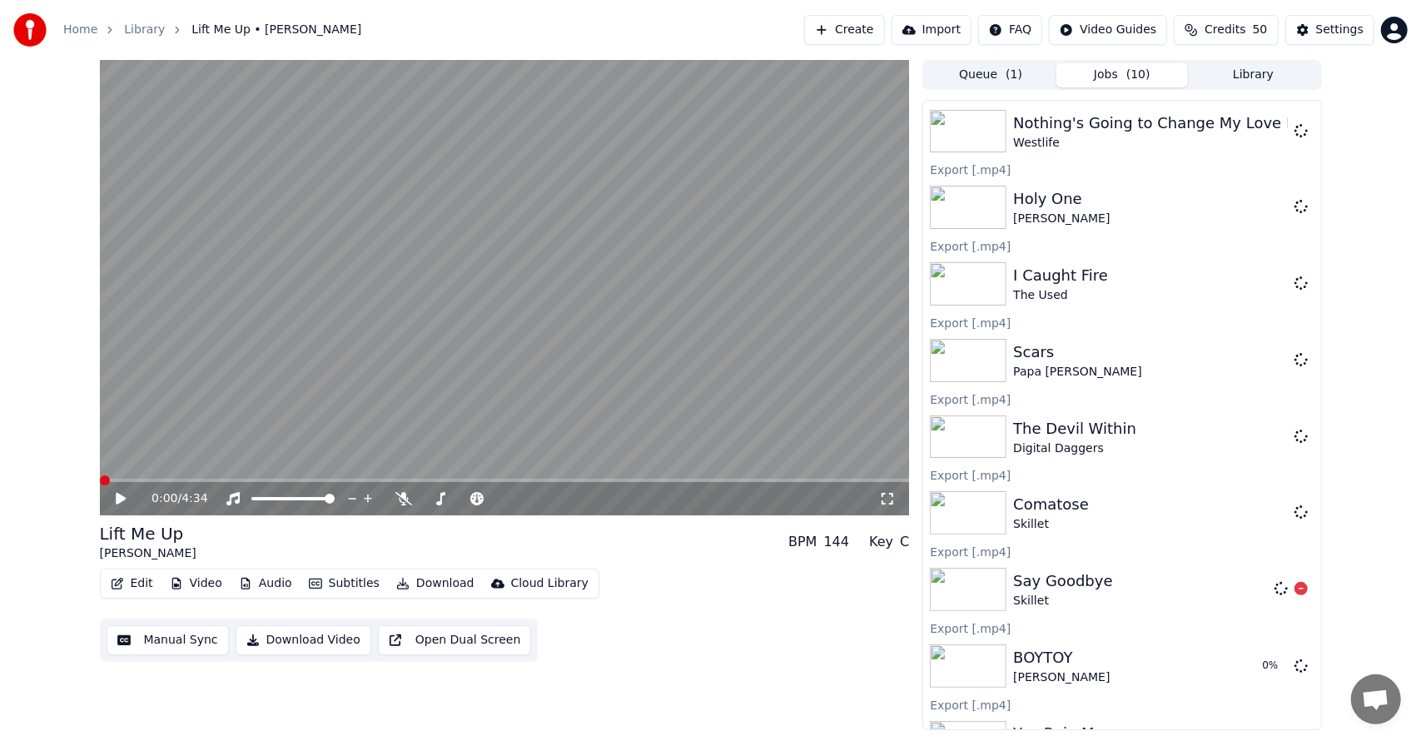
scroll to position [0, 0]
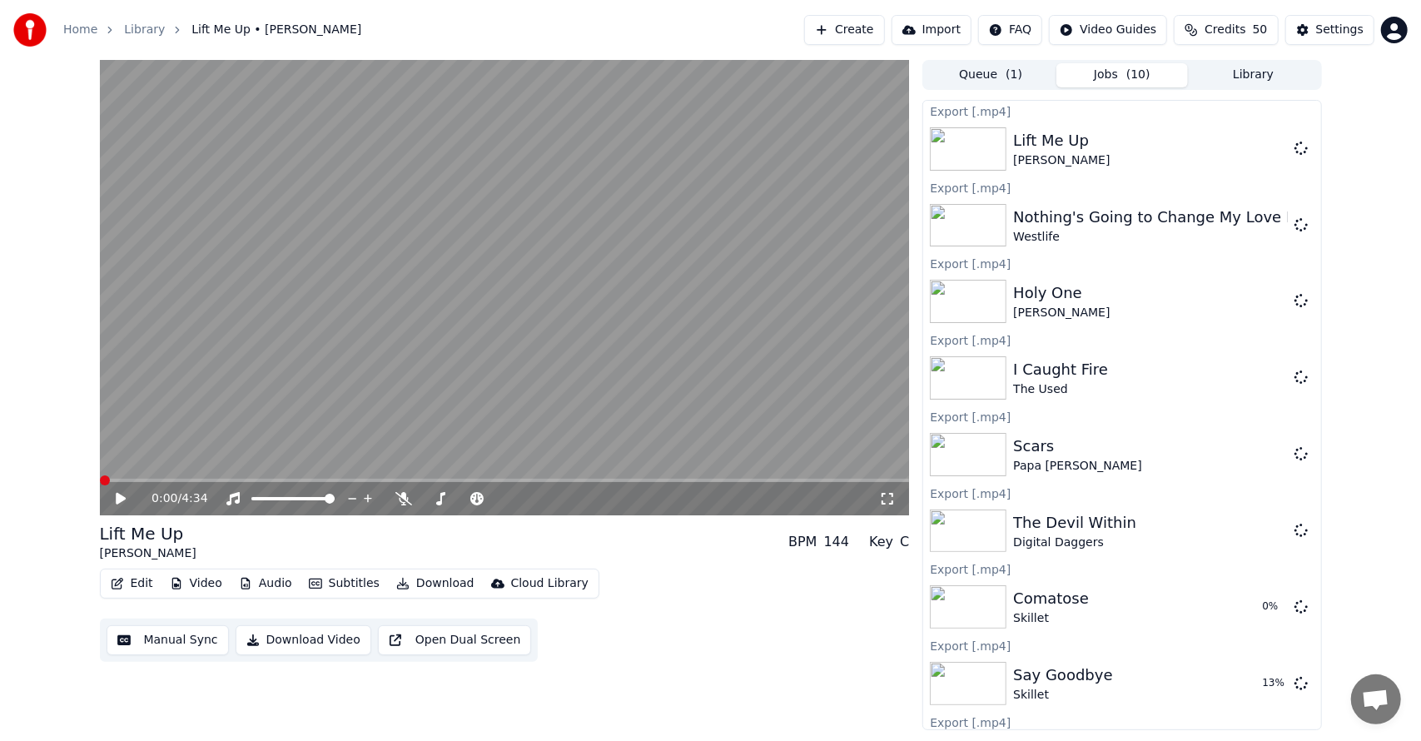
click at [879, 17] on button "Create" at bounding box center [844, 30] width 81 height 30
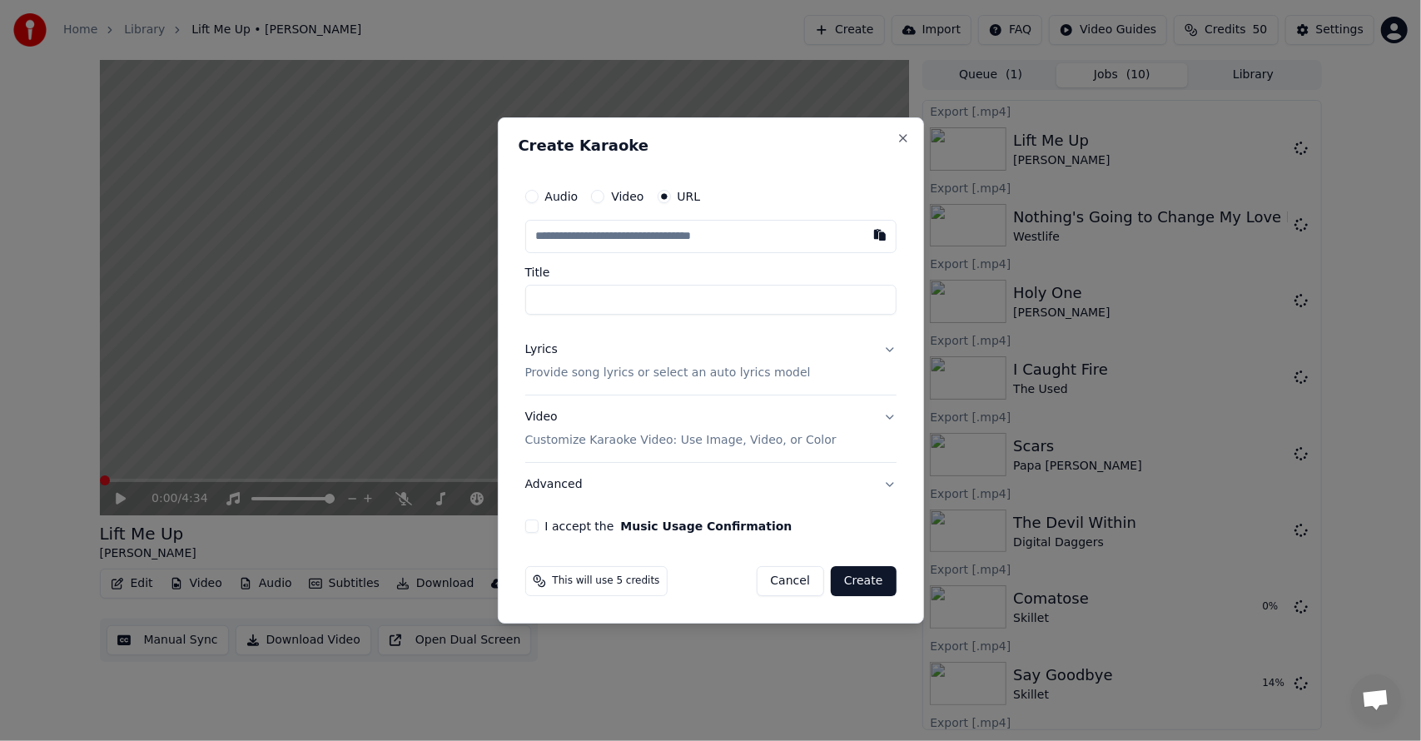
click at [749, 240] on input "text" at bounding box center [710, 236] width 371 height 33
type input "**********"
click at [902, 273] on div "Audio Video URL Title Lyrics Provide song lyrics or select an auto lyrics model…" at bounding box center [711, 356] width 385 height 366
type input "**********"
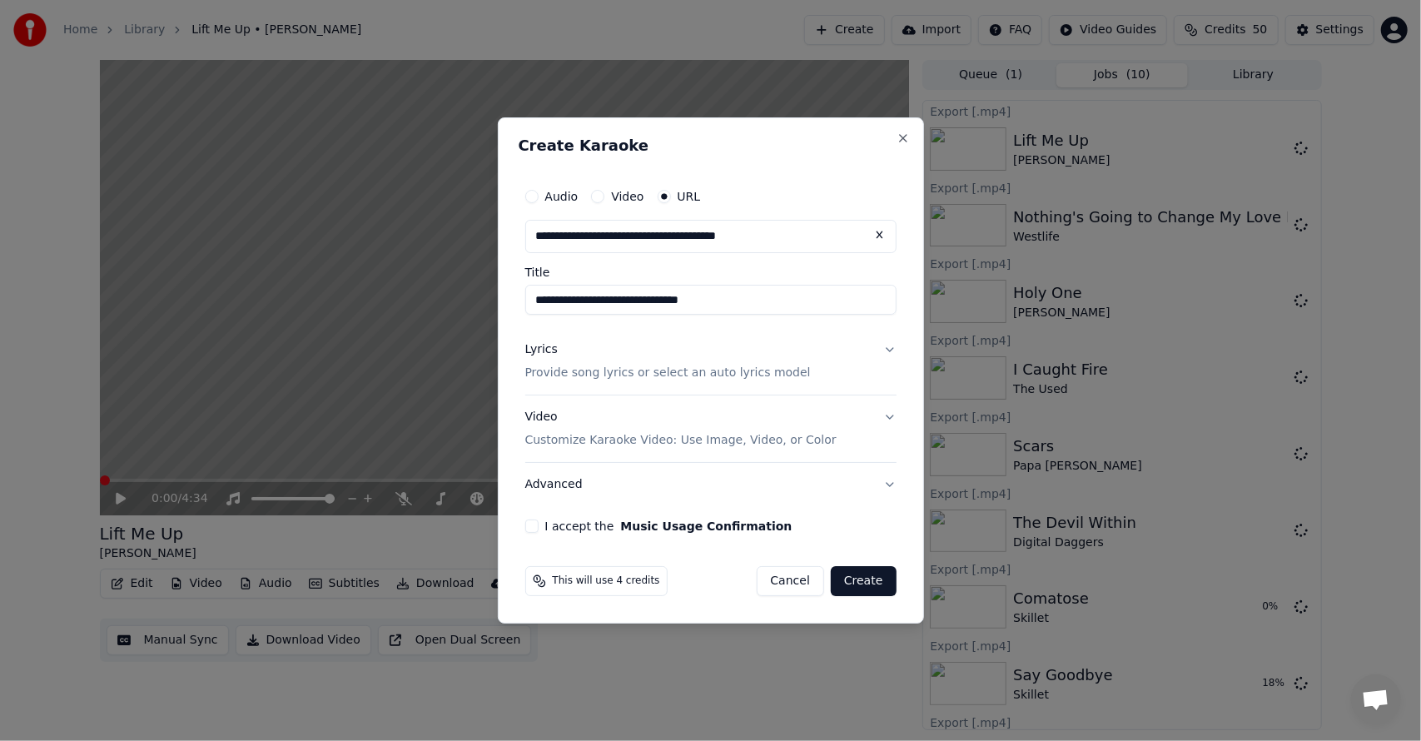
click at [528, 525] on button "I accept the Music Usage Confirmation" at bounding box center [531, 525] width 13 height 13
click at [667, 372] on p "Provide song lyrics or select an auto lyrics model" at bounding box center [667, 373] width 285 height 17
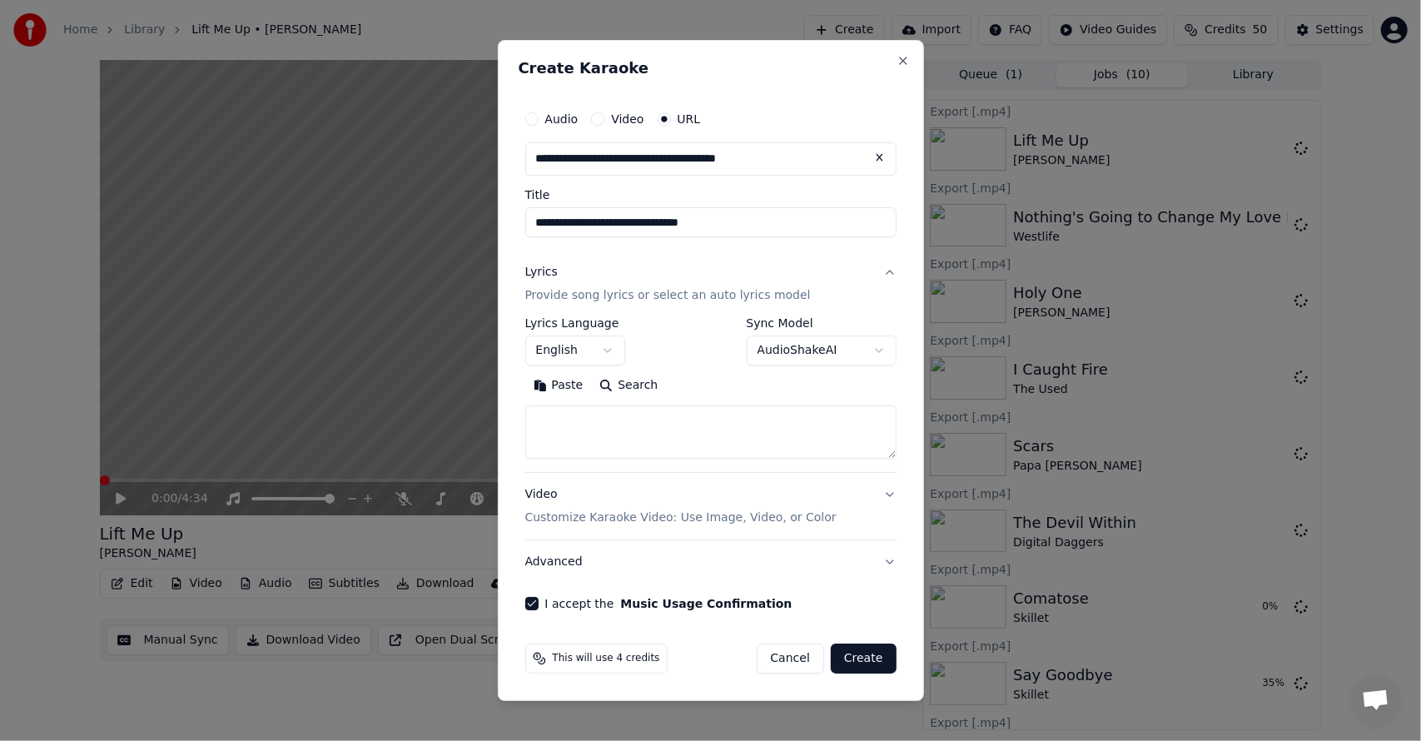
click at [624, 426] on textarea at bounding box center [710, 431] width 371 height 53
paste textarea "**********"
type textarea "**********"
click at [867, 663] on button "Create" at bounding box center [864, 658] width 66 height 30
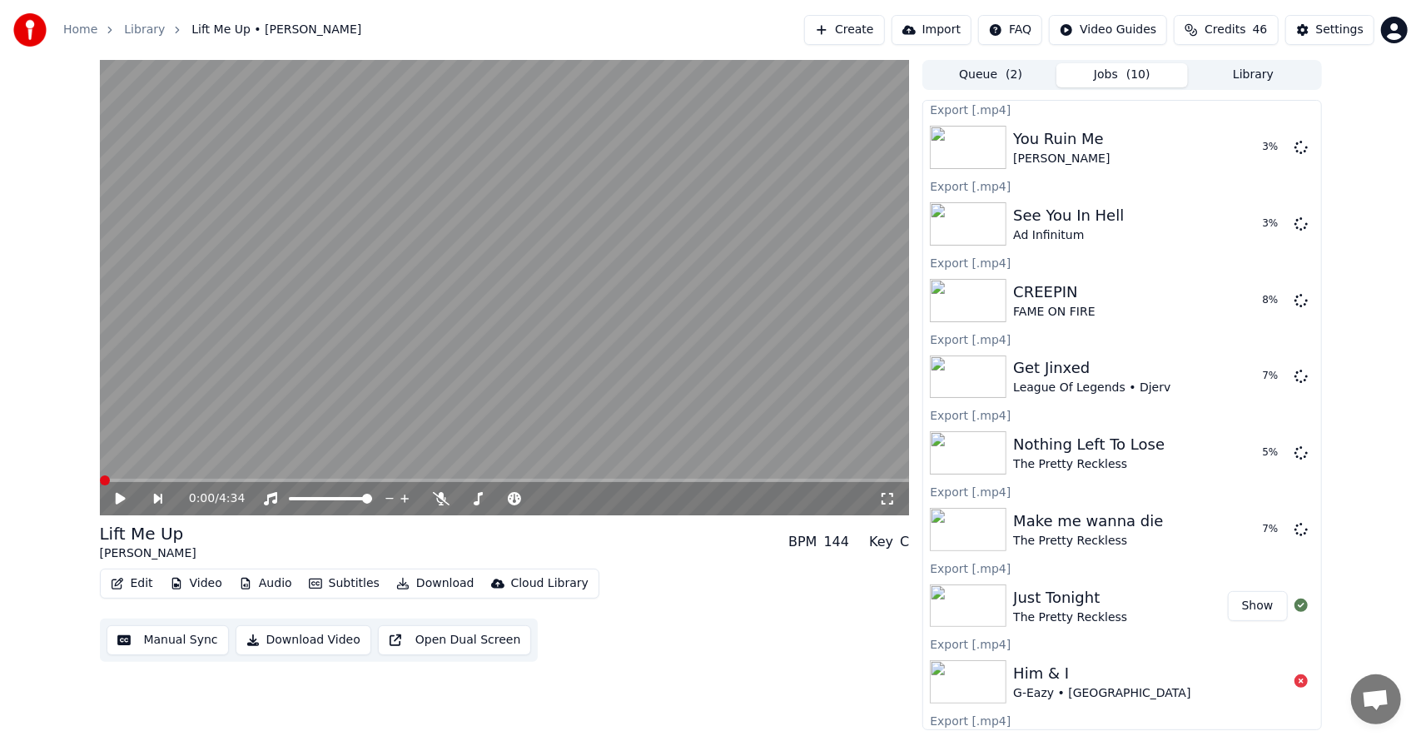
scroll to position [0, 0]
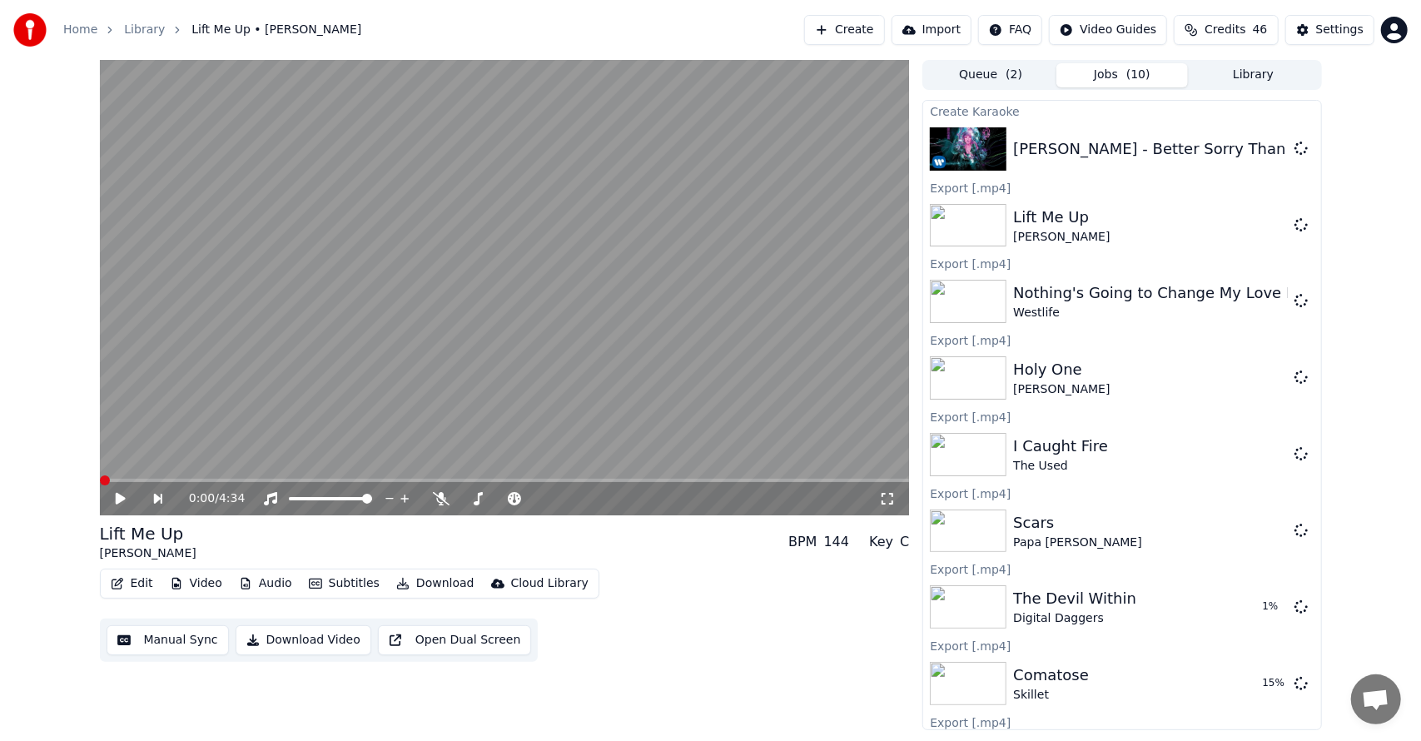
click at [858, 28] on button "Create" at bounding box center [844, 30] width 81 height 30
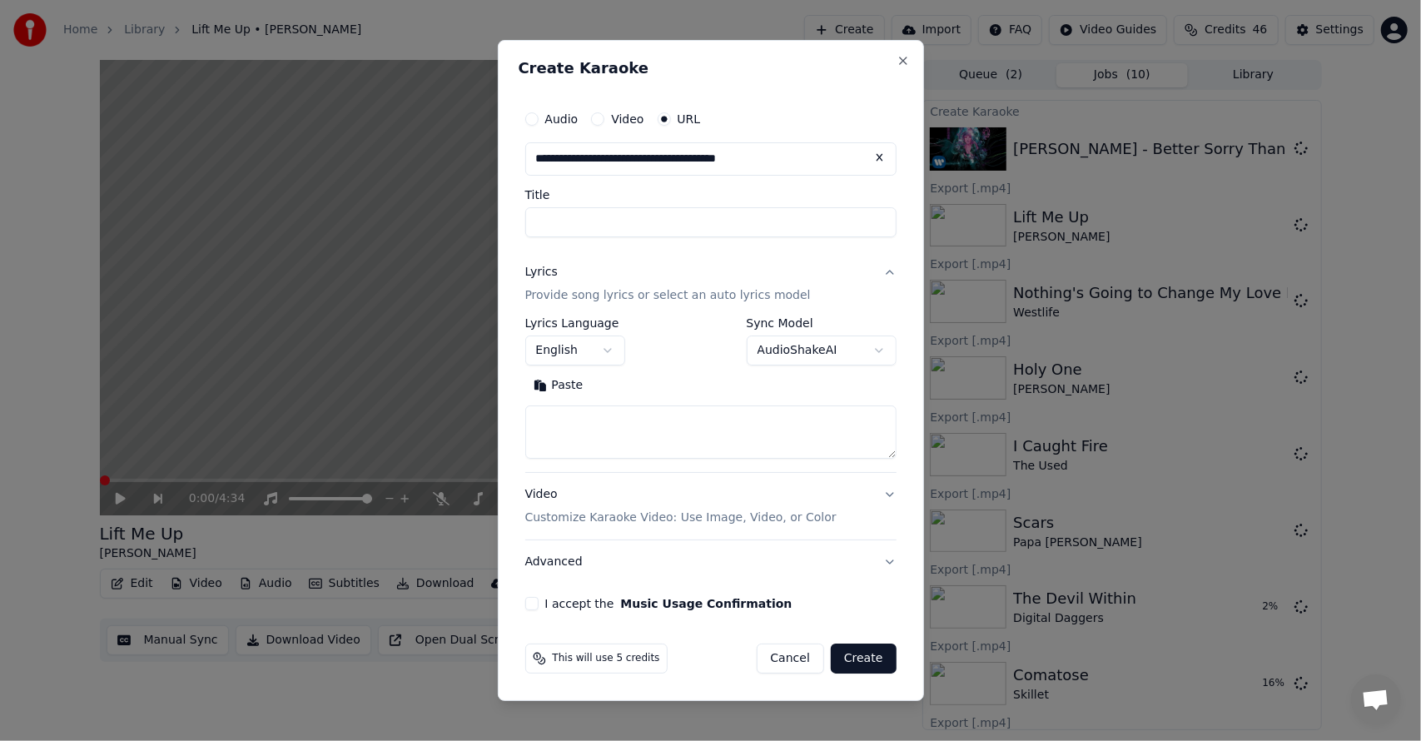
click at [920, 208] on div "**********" at bounding box center [711, 370] width 426 height 661
type input "**********"
click at [619, 429] on textarea at bounding box center [710, 431] width 371 height 53
paste textarea "**********"
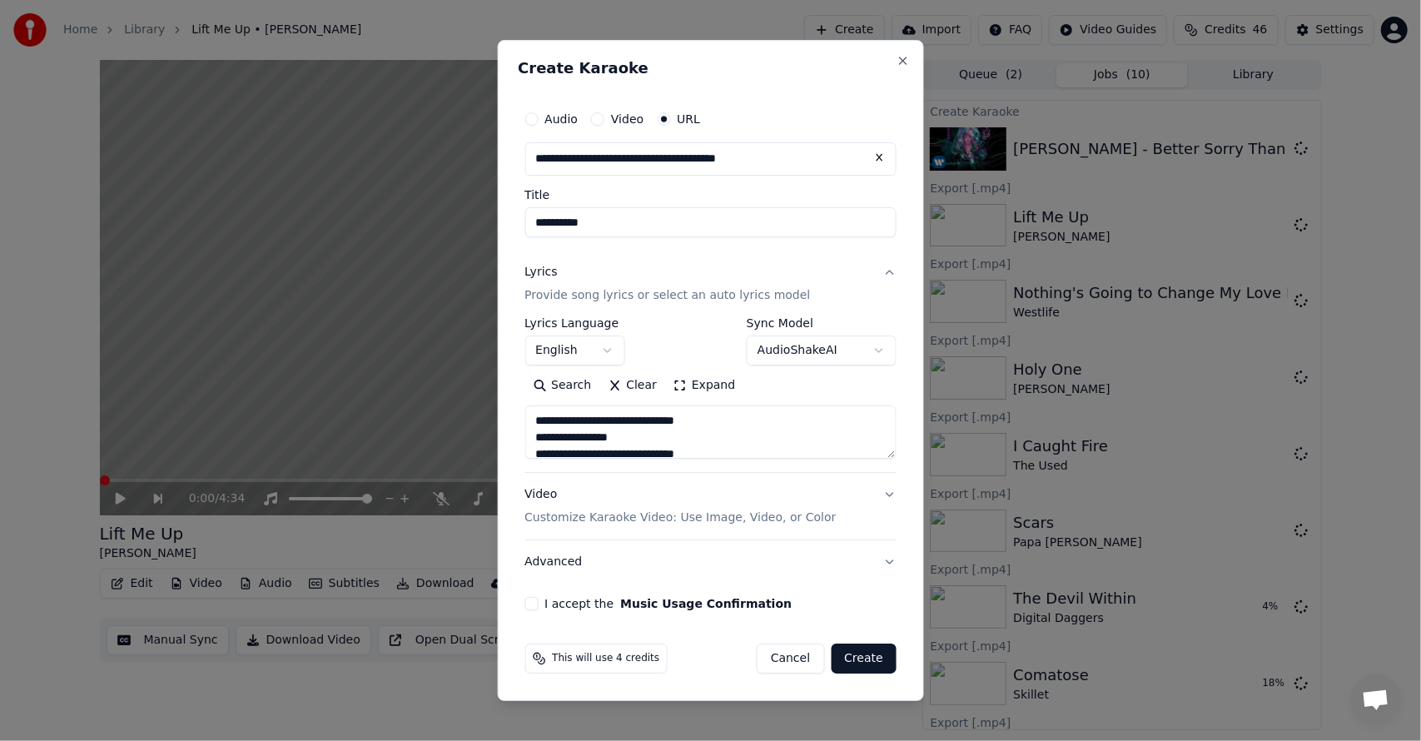
scroll to position [769, 0]
type textarea "**********"
click at [538, 601] on div "I accept the Music Usage Confirmation" at bounding box center [710, 603] width 372 height 13
click at [531, 601] on button "I accept the Music Usage Confirmation" at bounding box center [530, 603] width 13 height 13
click at [861, 650] on button "Create" at bounding box center [864, 658] width 66 height 30
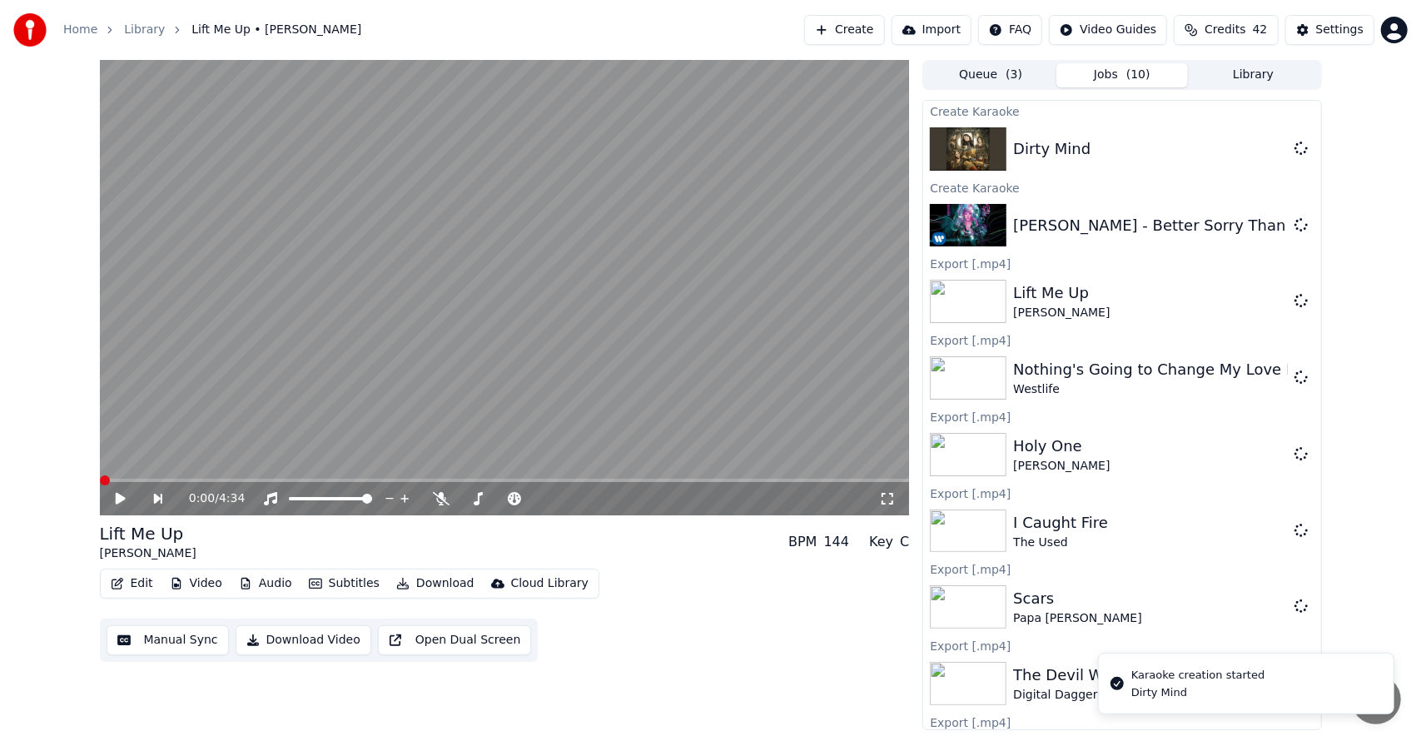
scroll to position [0, 0]
click at [1030, 152] on div "Dirty Mind" at bounding box center [1051, 148] width 77 height 23
click at [1383, 155] on div "0:00 / 4:34 Lift Me Up [PERSON_NAME] BPM 144 Key C Edit Video Audio Subtitles D…" at bounding box center [710, 395] width 1421 height 670
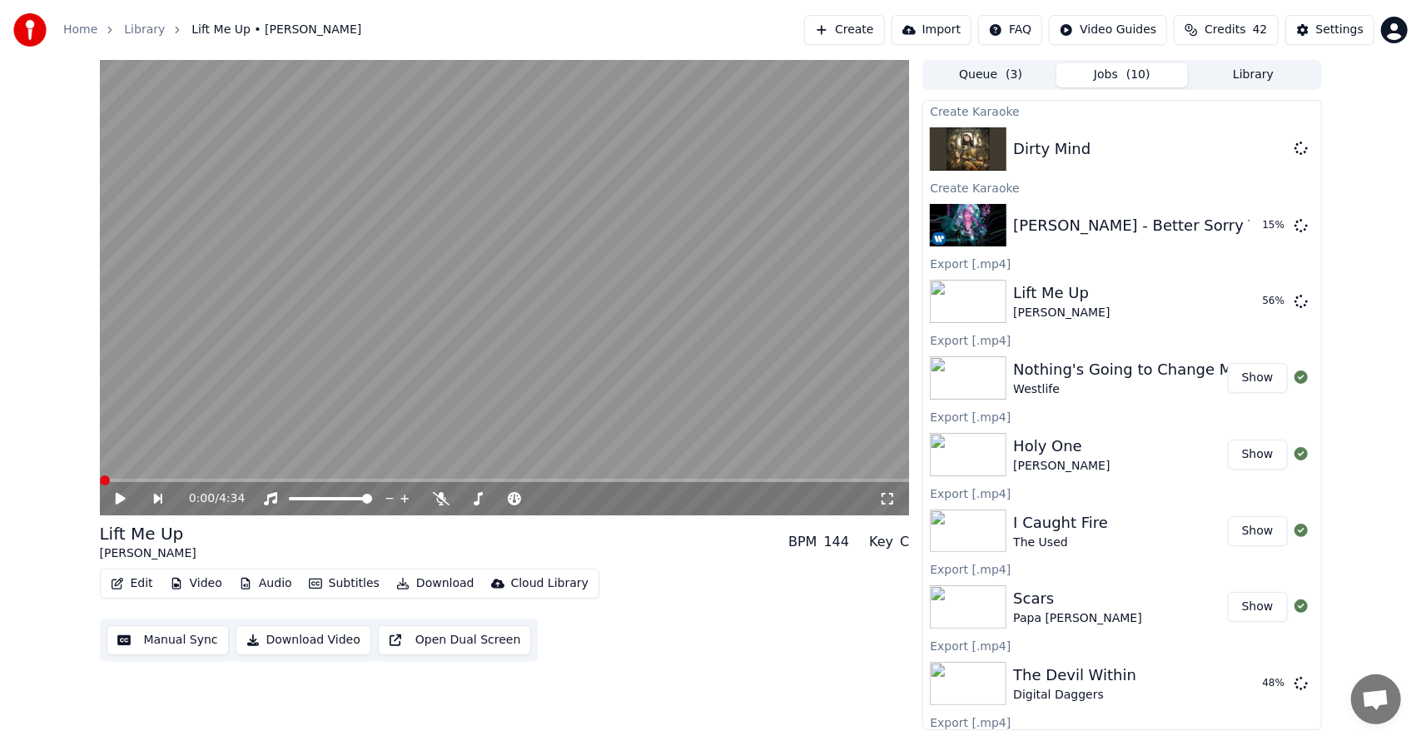
click at [10, 388] on div "0:00 / 4:34 Lift Me Up [PERSON_NAME] BPM 144 Key C Edit Video Audio Subtitles D…" at bounding box center [710, 395] width 1421 height 670
click at [1174, 226] on div "[PERSON_NAME] - Better Sorry Than Safe" at bounding box center [1168, 225] width 310 height 23
click at [1051, 216] on div "[PERSON_NAME] - Better Sorry Than Safe" at bounding box center [1168, 225] width 310 height 23
click at [1074, 248] on div "[PERSON_NAME] - Better Sorry Than Safe Play" at bounding box center [1121, 225] width 397 height 57
click at [1240, 226] on button "Play" at bounding box center [1260, 226] width 52 height 30
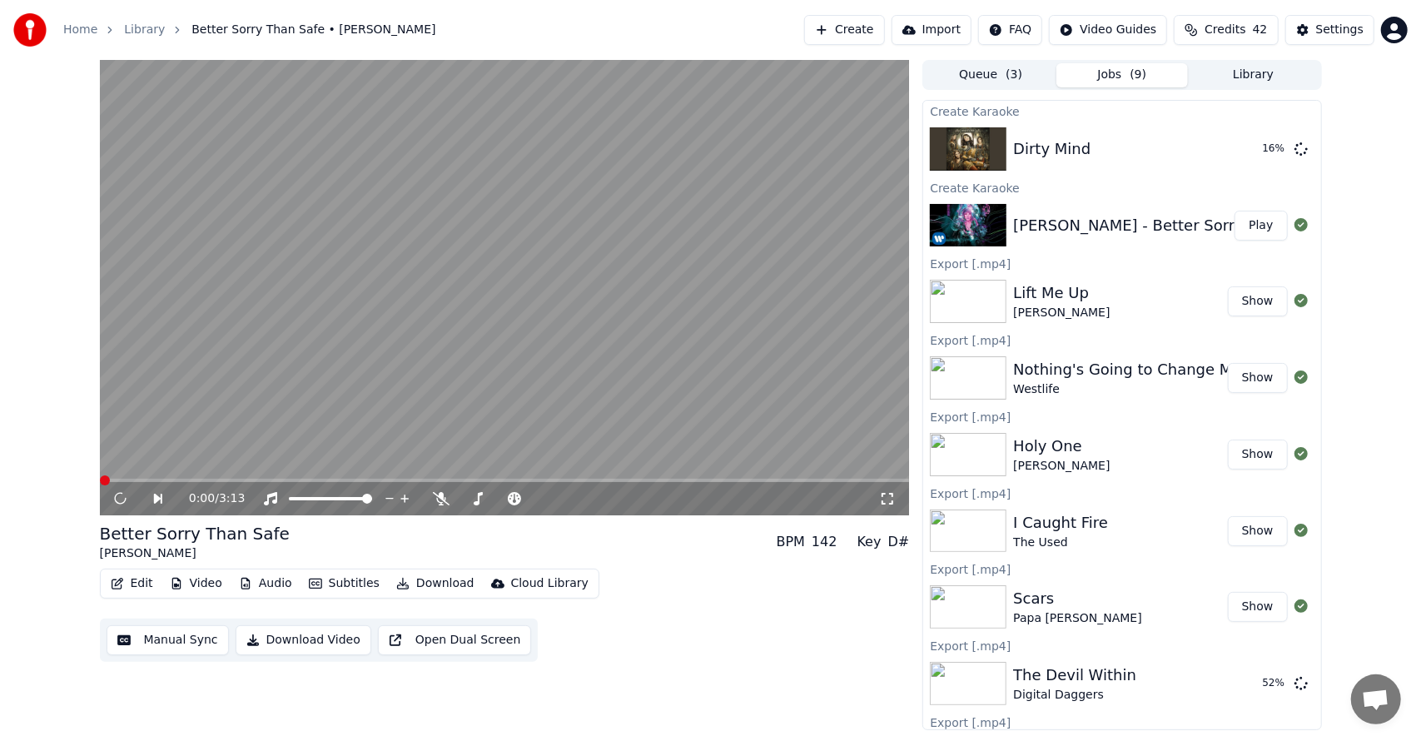
click at [1252, 72] on button "Library" at bounding box center [1253, 75] width 131 height 24
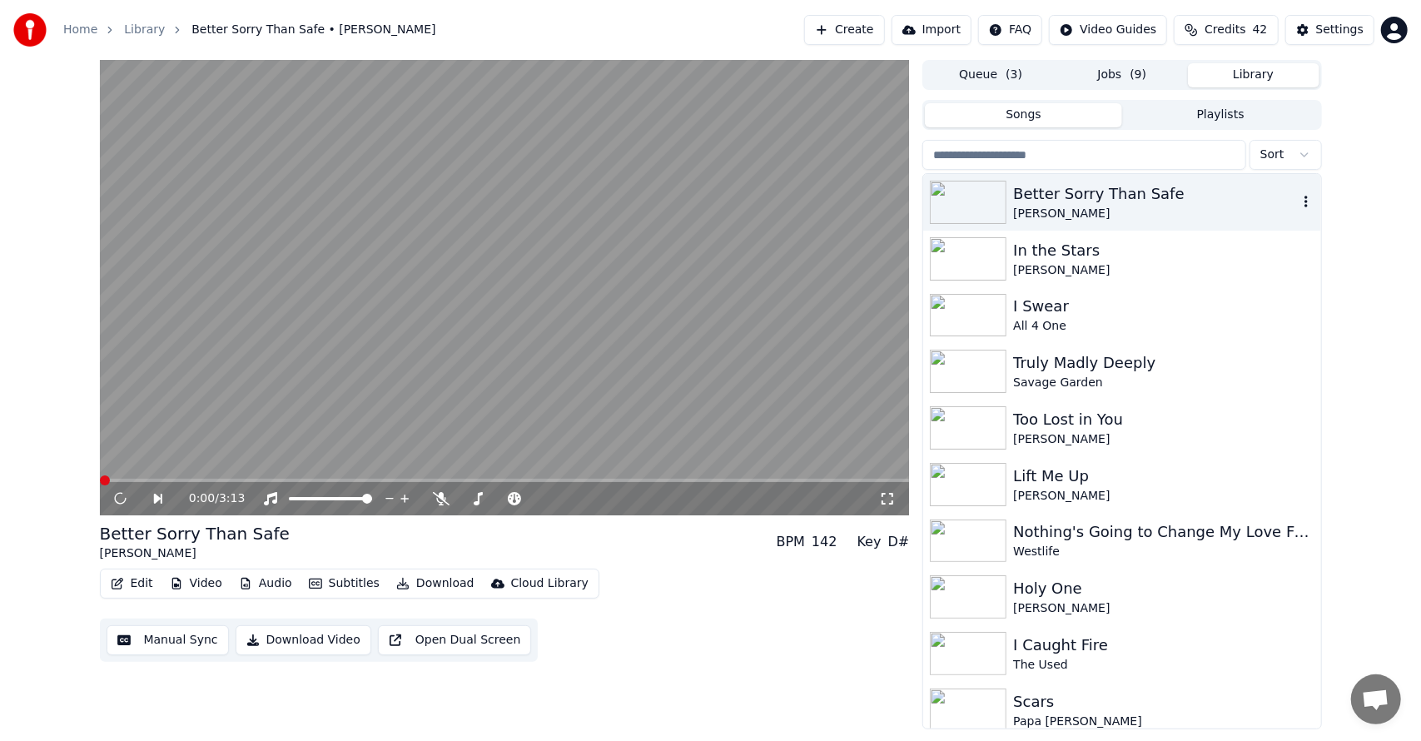
click at [1248, 187] on div "Better Sorry Than Safe" at bounding box center [1155, 193] width 284 height 23
click at [412, 585] on button "Download" at bounding box center [436, 583] width 92 height 23
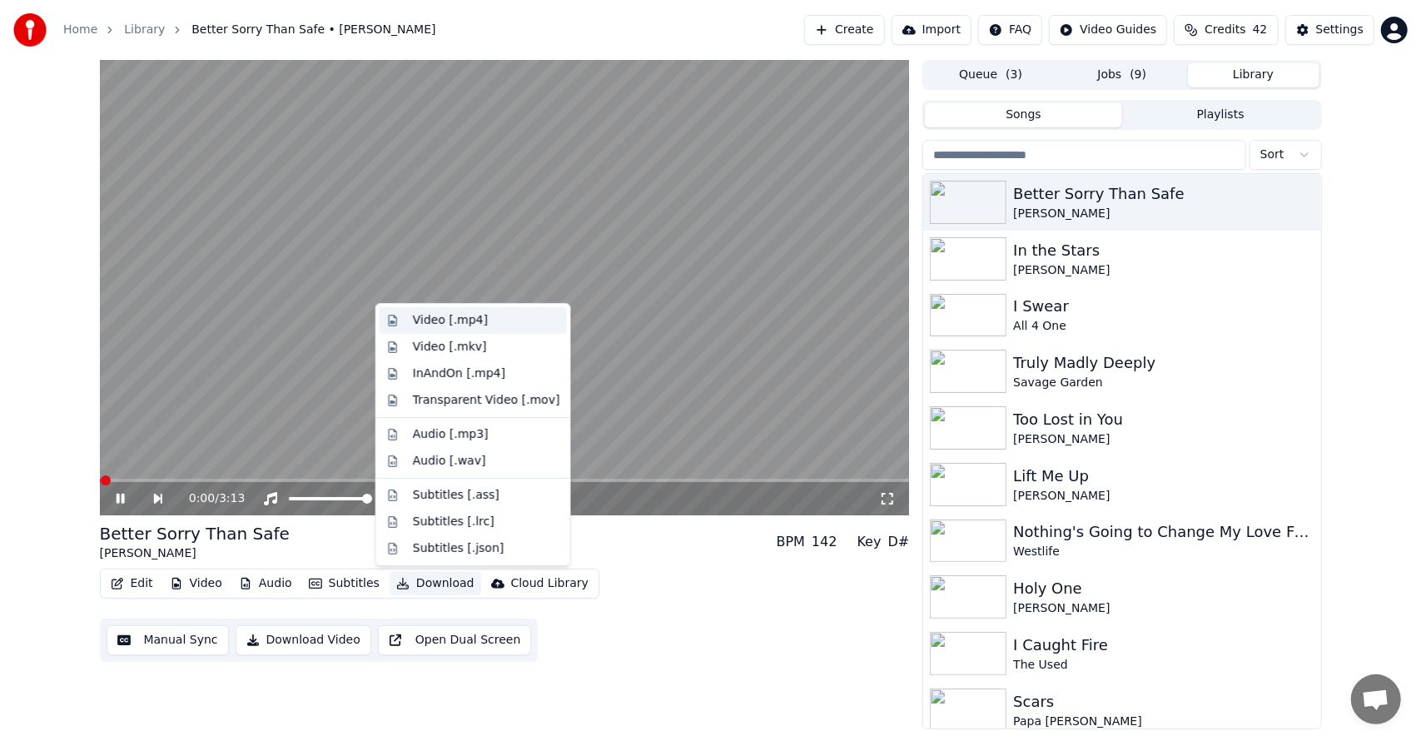
click at [464, 320] on div "Video [.mp4]" at bounding box center [450, 320] width 75 height 17
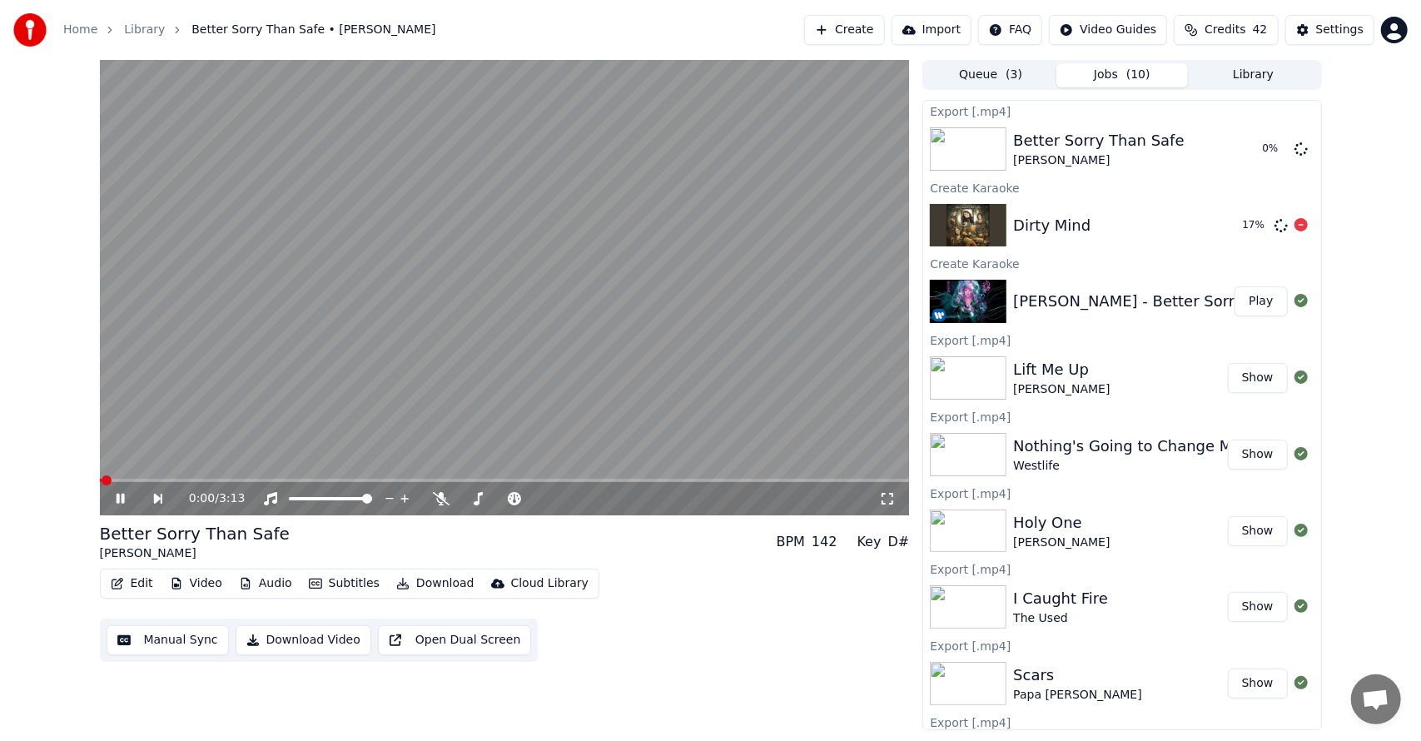
click at [1011, 191] on div "Create Karaoke" at bounding box center [1121, 187] width 397 height 20
click at [339, 330] on video at bounding box center [505, 287] width 810 height 455
click at [1263, 65] on button "Library" at bounding box center [1253, 75] width 131 height 24
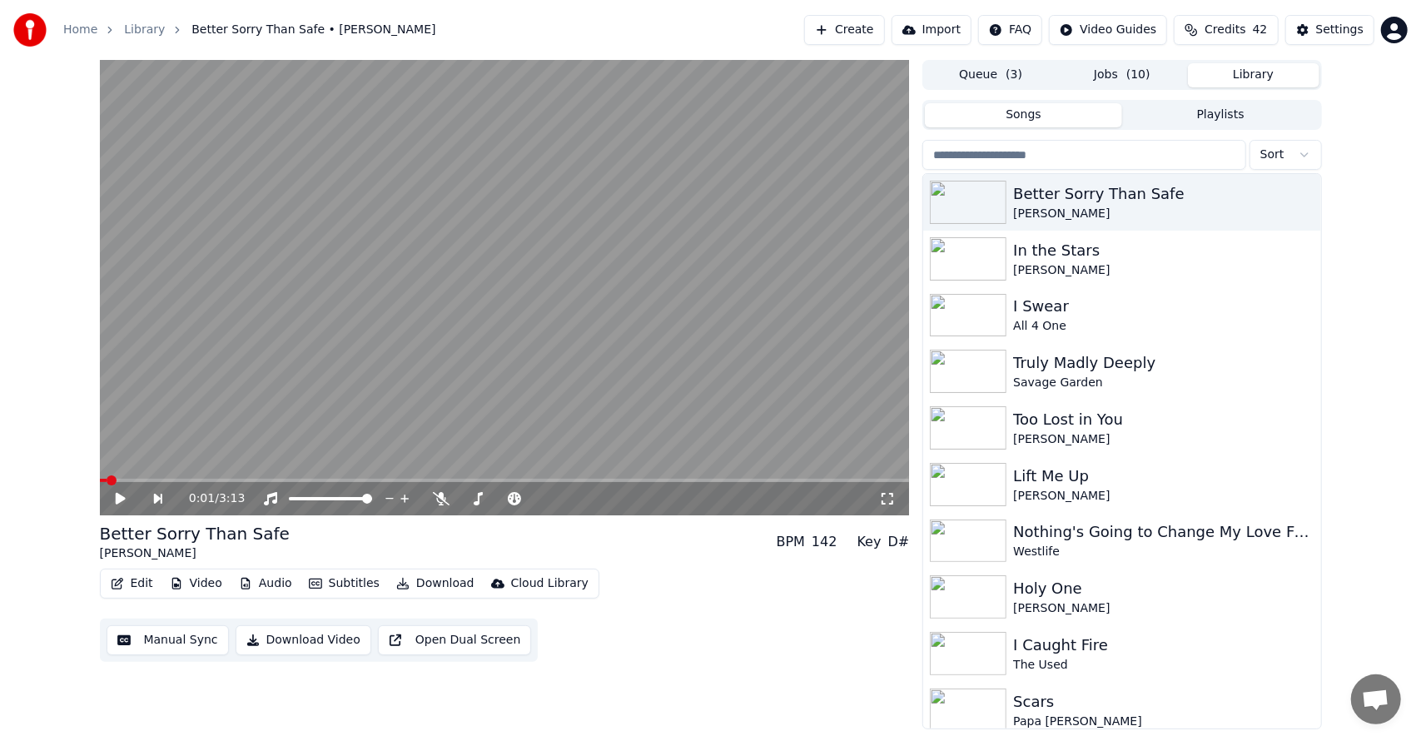
click at [1124, 82] on button "Jobs ( 10 )" at bounding box center [1121, 75] width 131 height 24
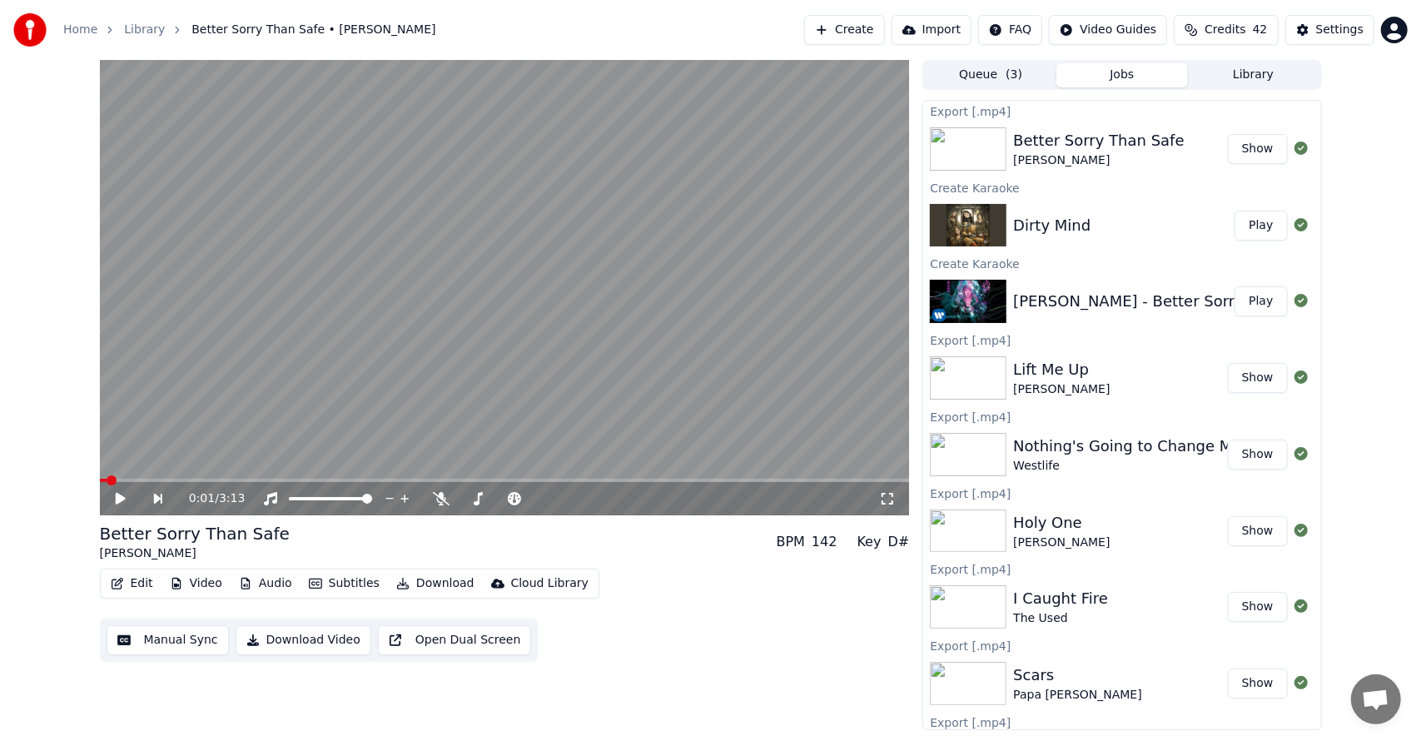
click at [1243, 222] on button "Play" at bounding box center [1260, 226] width 52 height 30
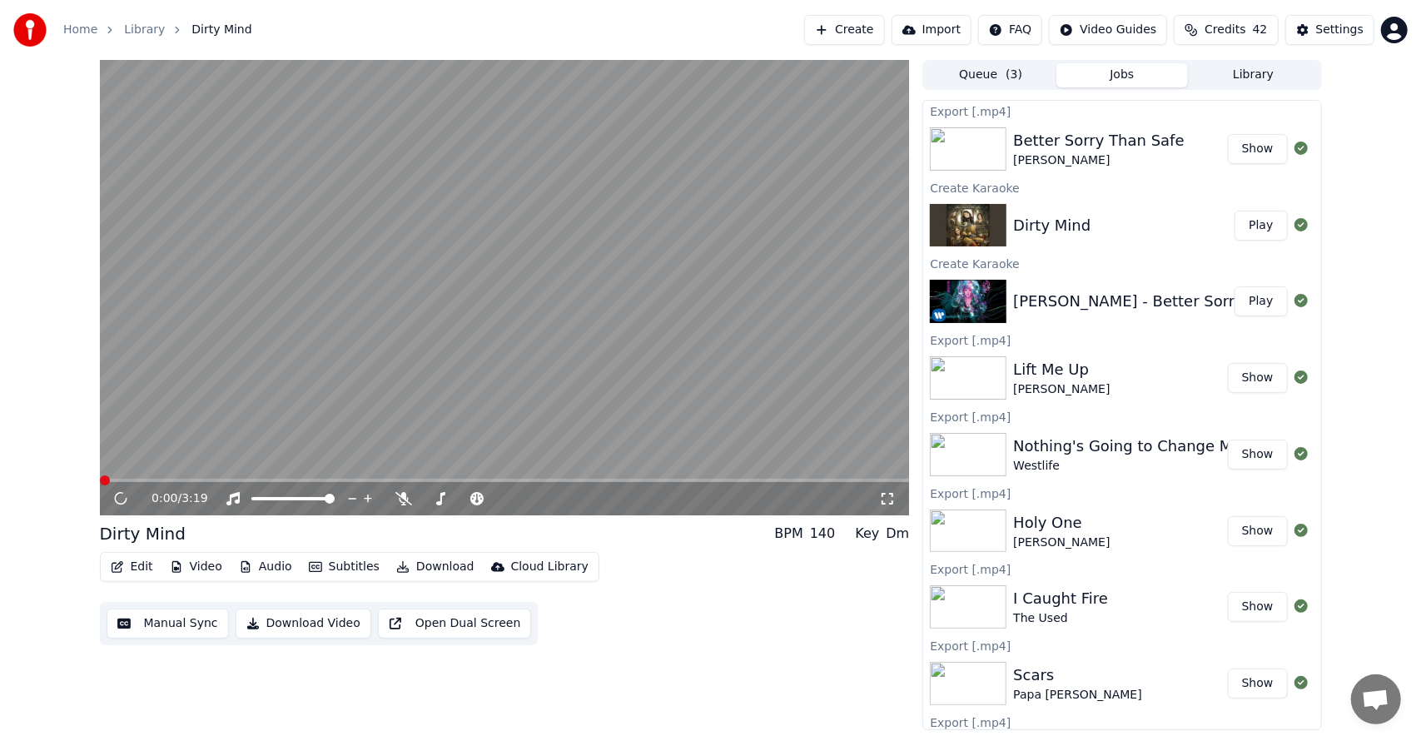
click at [1239, 79] on button "Library" at bounding box center [1253, 75] width 131 height 24
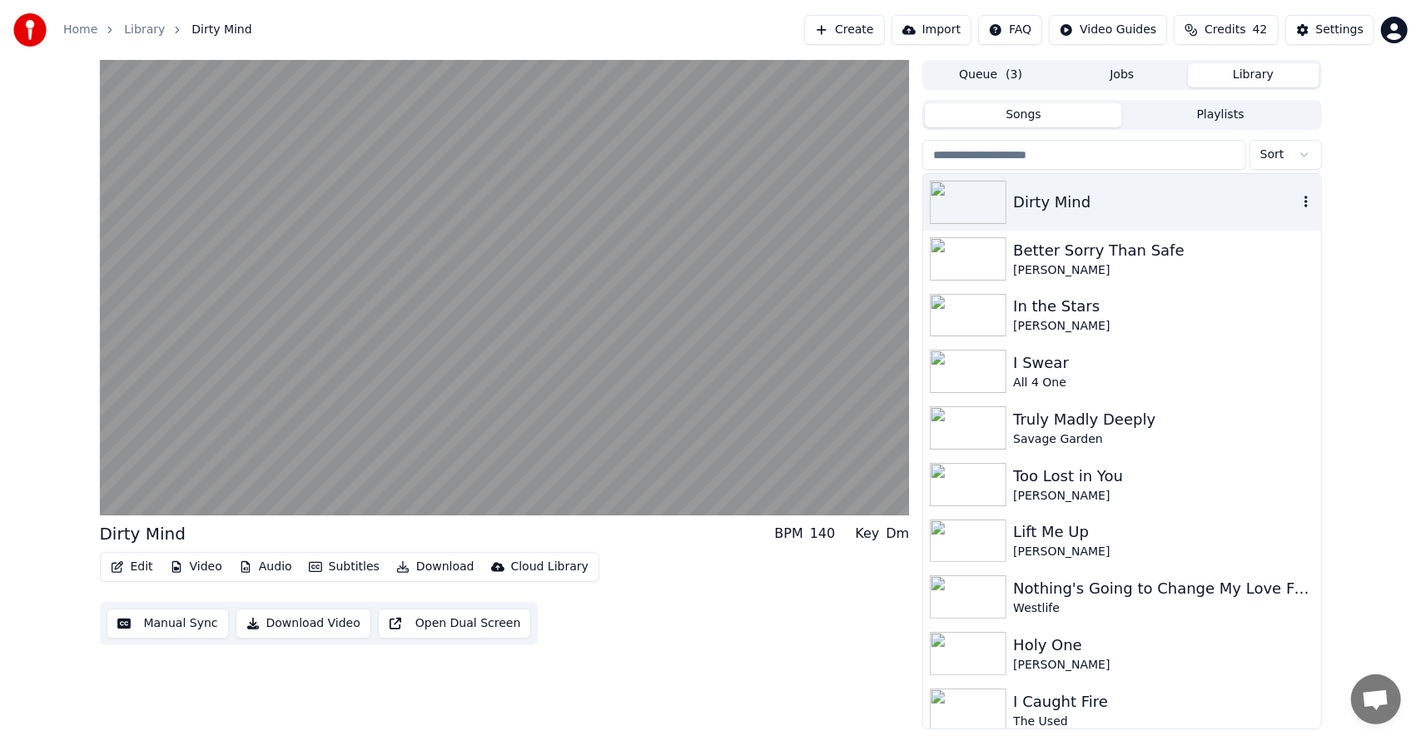
click at [1071, 221] on div "Dirty Mind" at bounding box center [1121, 202] width 397 height 57
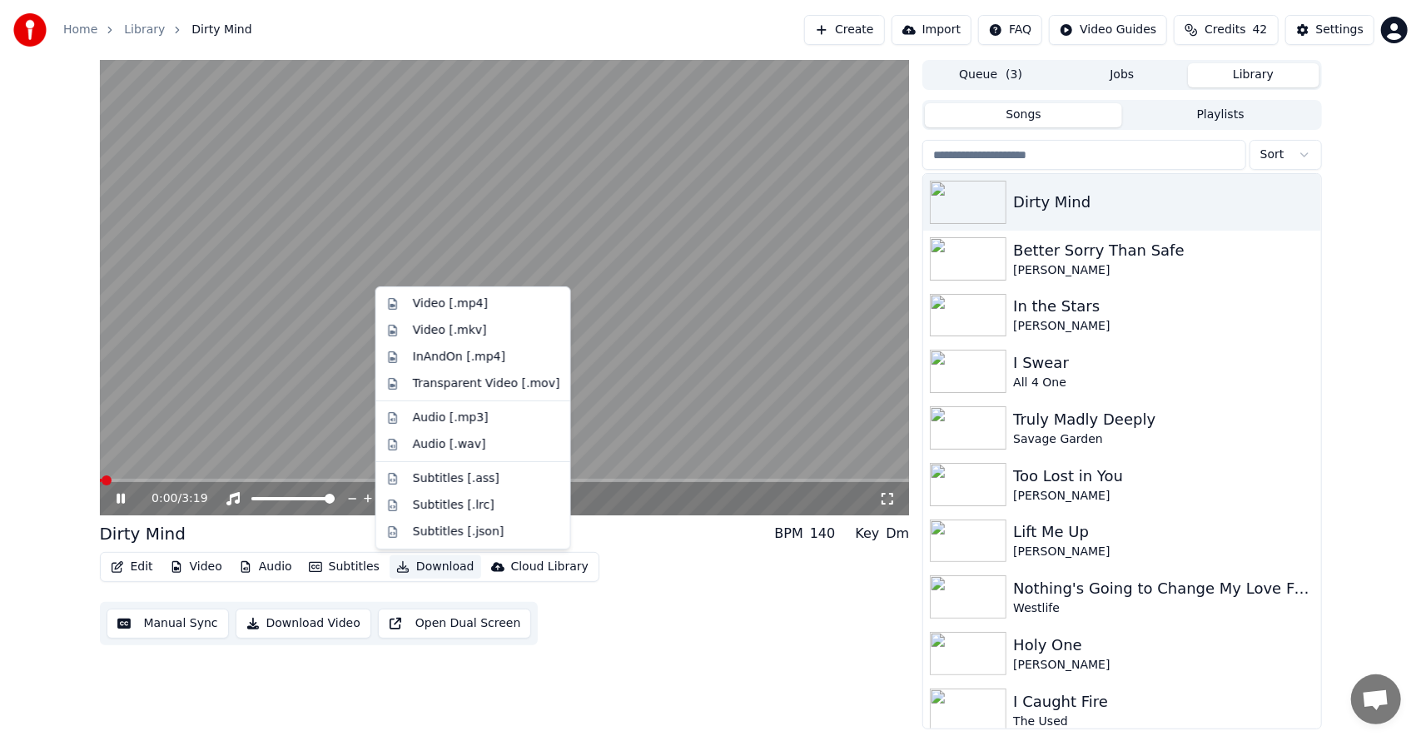
click at [419, 570] on button "Download" at bounding box center [436, 566] width 92 height 23
click at [491, 298] on div "Video [.mp4]" at bounding box center [486, 303] width 147 height 17
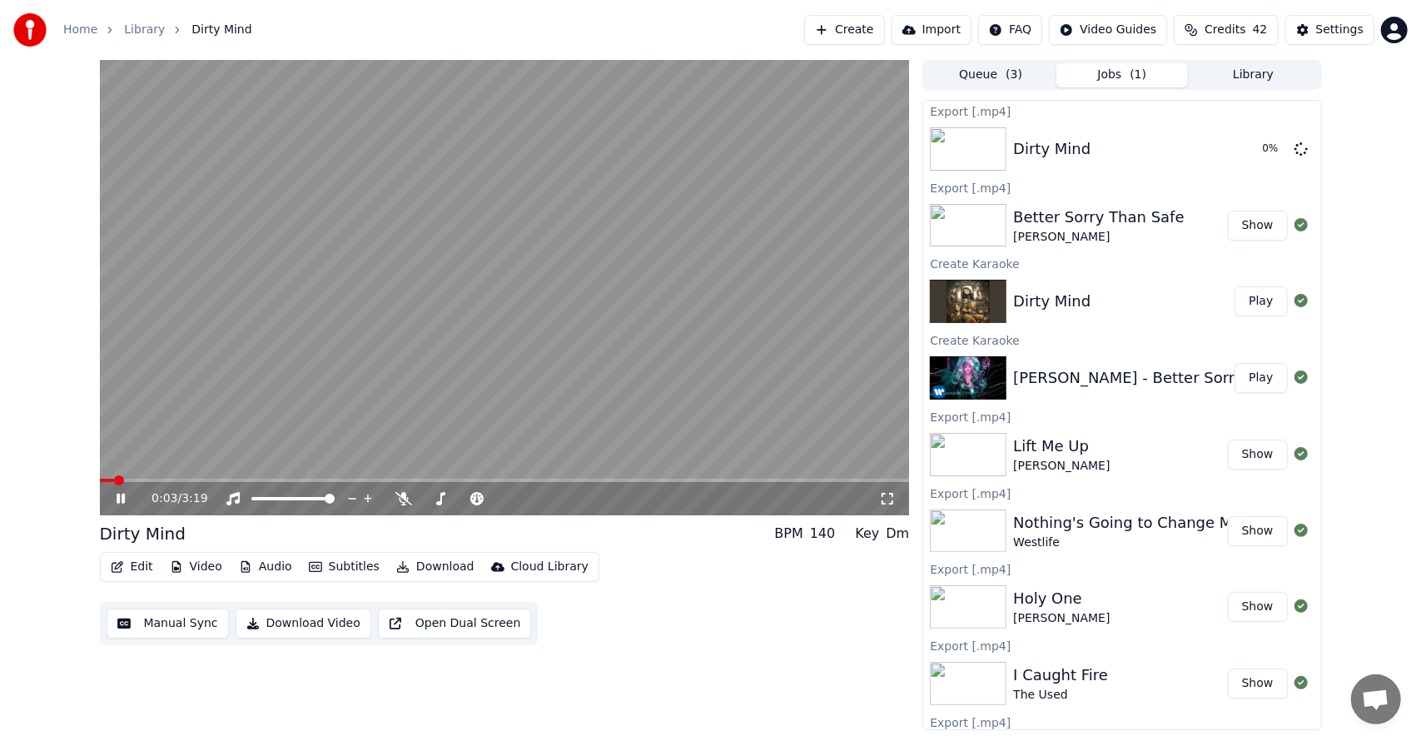
click at [679, 216] on video at bounding box center [505, 287] width 810 height 455
click at [1370, 178] on div "0:03 / 3:19 Dirty Mind BPM 140 Key Dm Edit Video Audio Subtitles Download Cloud…" at bounding box center [710, 395] width 1421 height 670
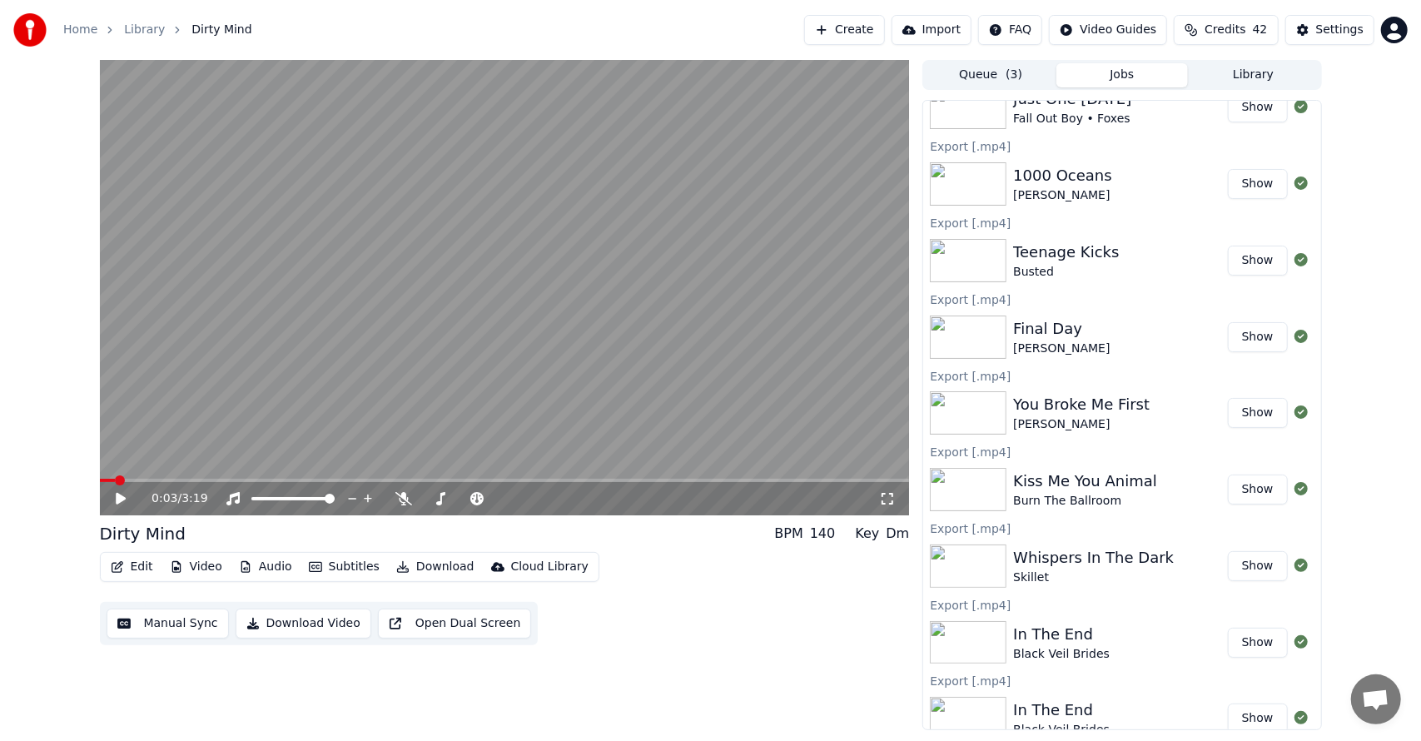
scroll to position [2960, 0]
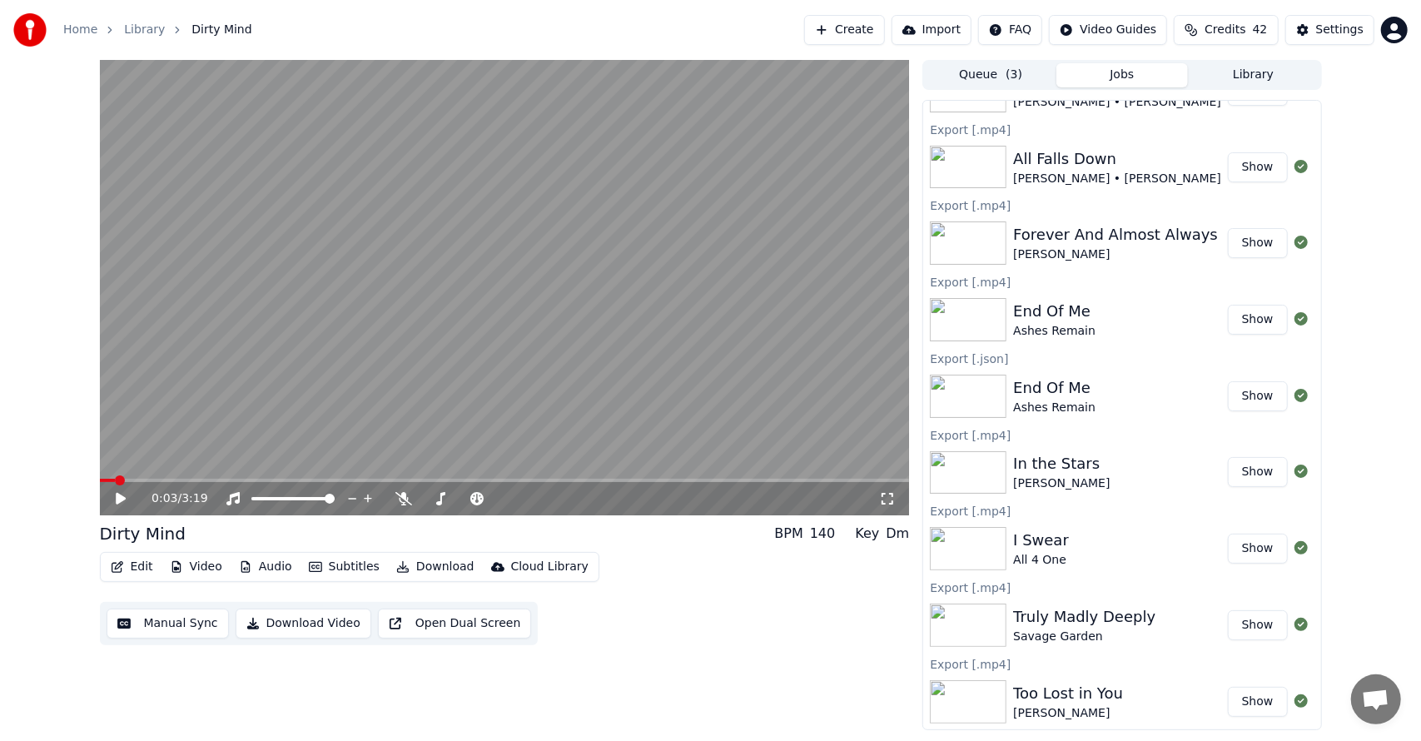
click at [1258, 68] on button "Library" at bounding box center [1253, 75] width 131 height 24
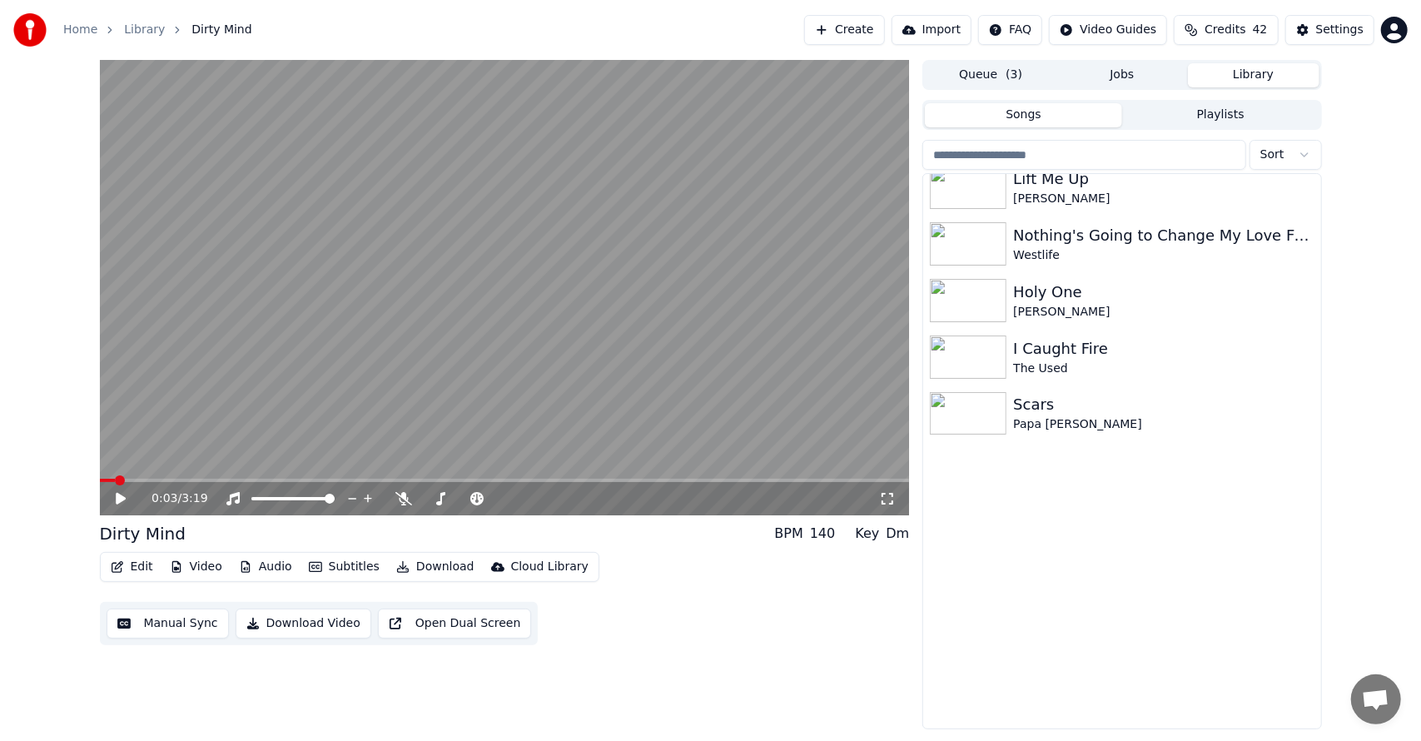
scroll to position [0, 0]
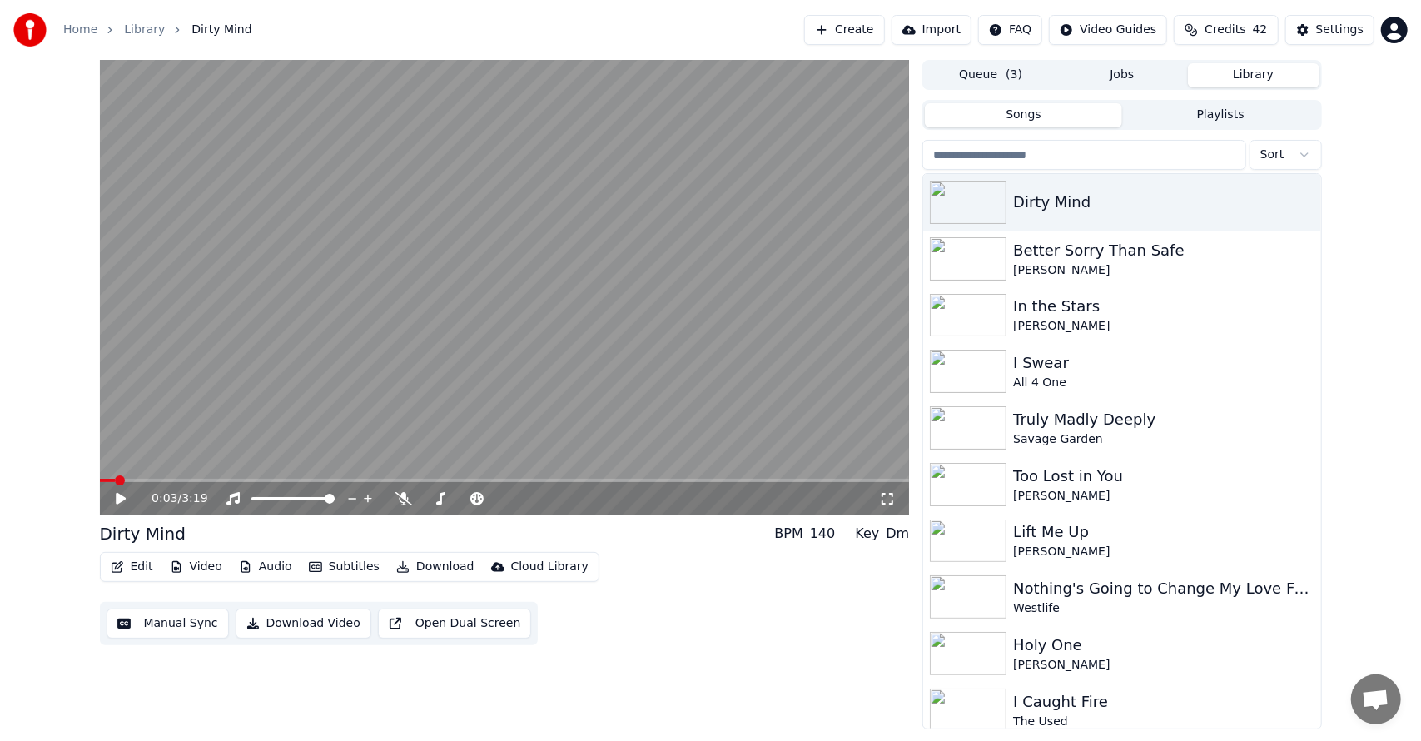
click at [1382, 201] on div "0:03 / 3:19 Dirty Mind BPM 140 Key Dm Edit Video Audio Subtitles Download Cloud…" at bounding box center [710, 394] width 1421 height 669
click at [1213, 122] on button "Playlists" at bounding box center [1220, 115] width 197 height 24
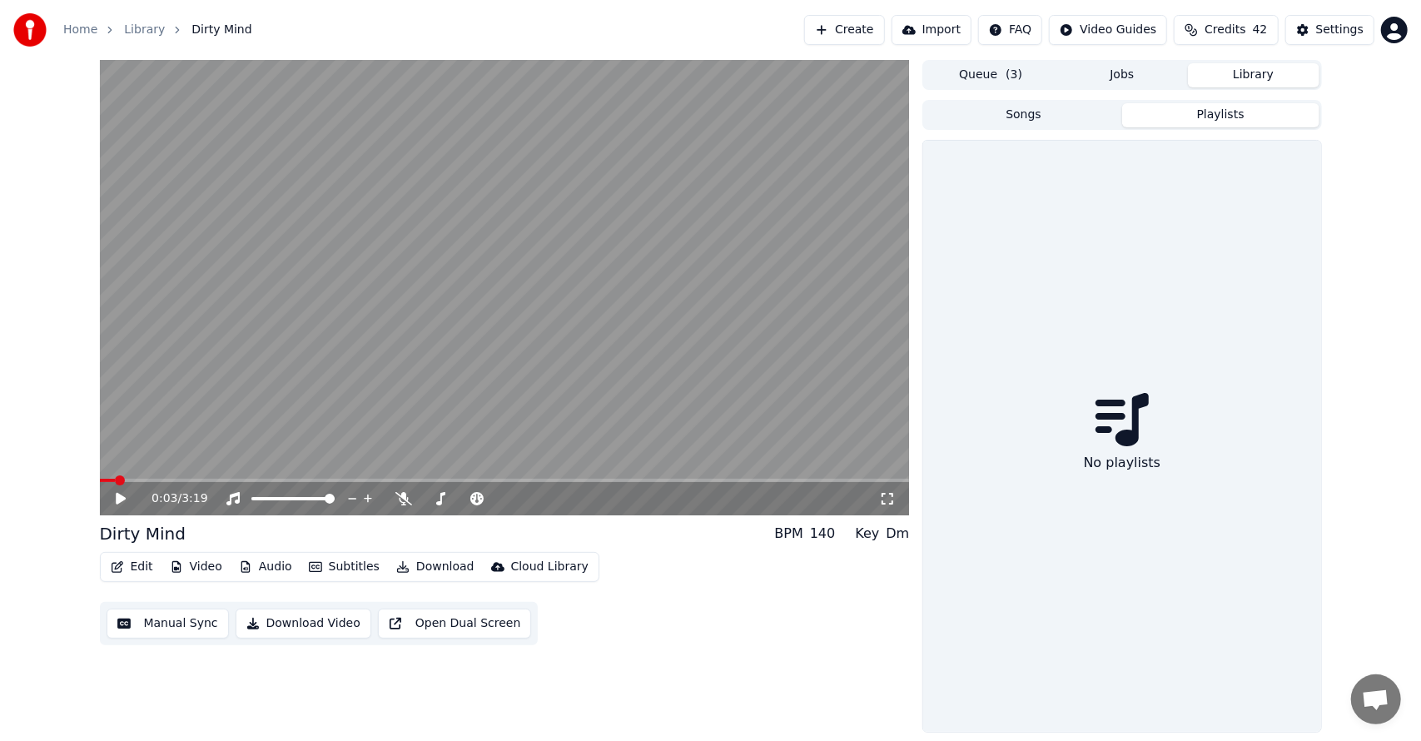
click at [1101, 113] on button "Songs" at bounding box center [1023, 115] width 197 height 24
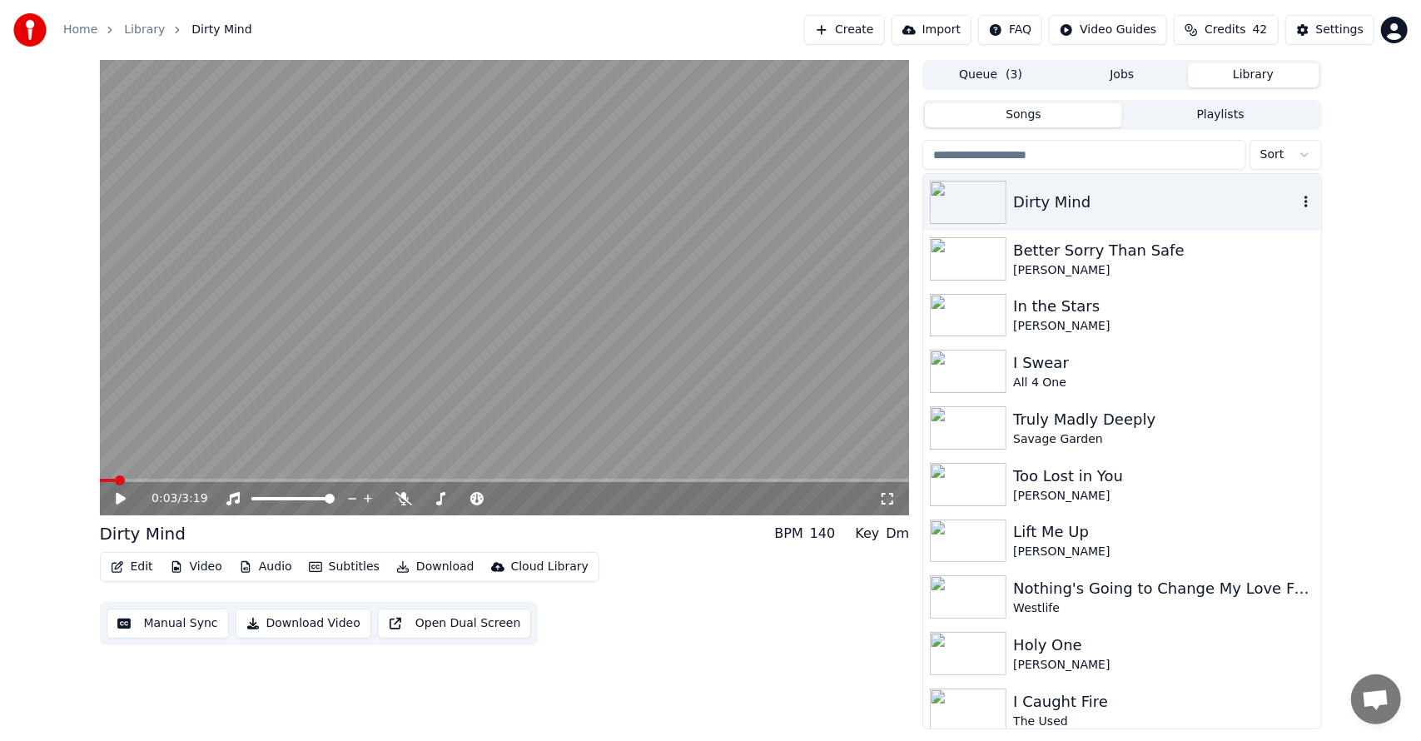
click at [1089, 220] on div "Dirty Mind" at bounding box center [1121, 202] width 397 height 57
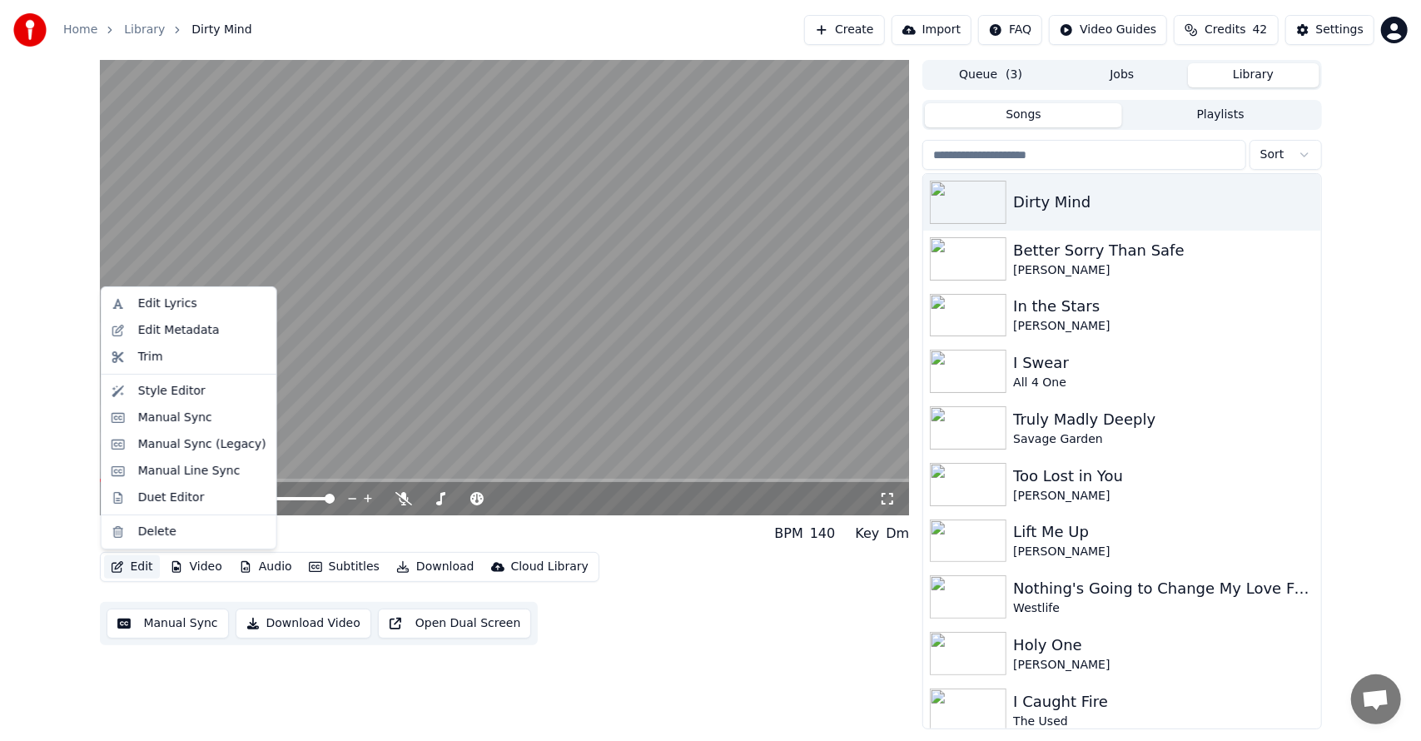
click at [138, 569] on button "Edit" at bounding box center [132, 566] width 56 height 23
click at [183, 449] on div "Manual Sync (Legacy)" at bounding box center [202, 444] width 128 height 17
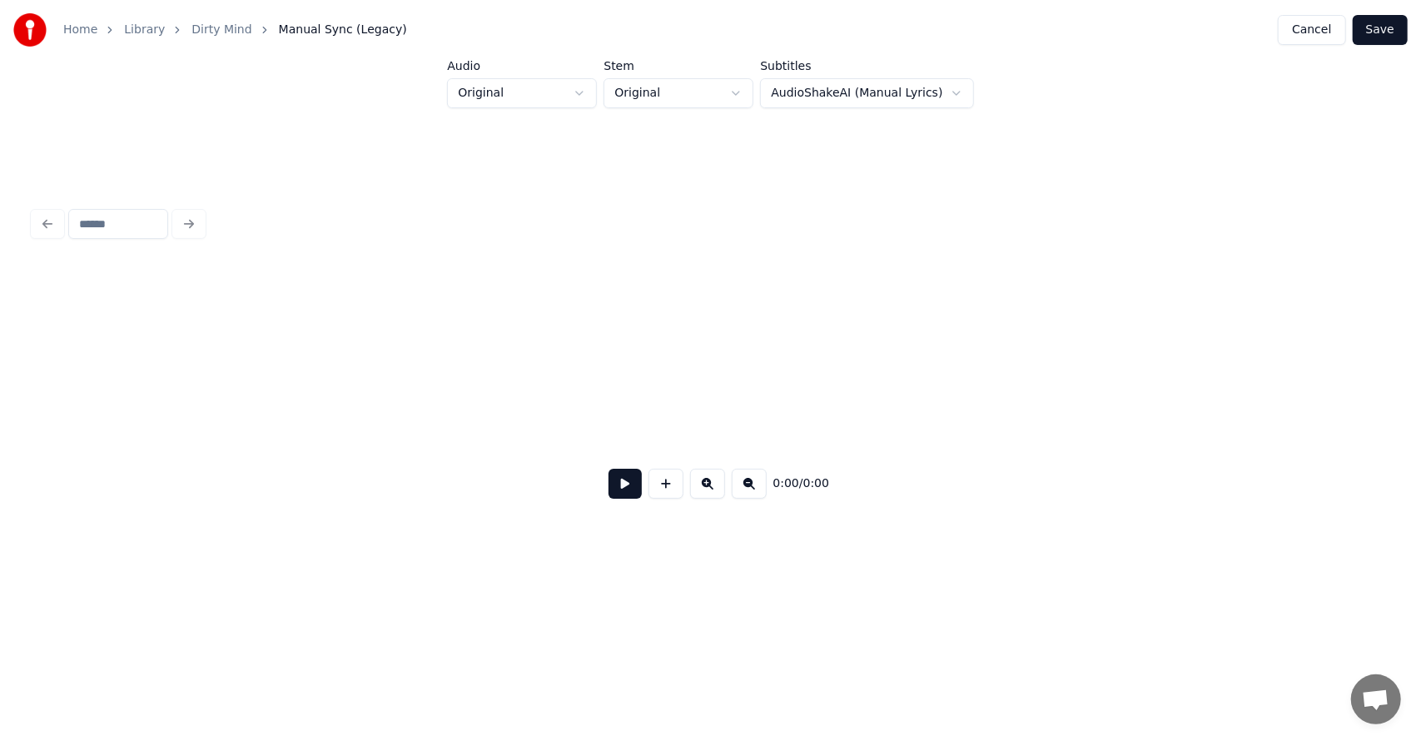
scroll to position [0, 2413]
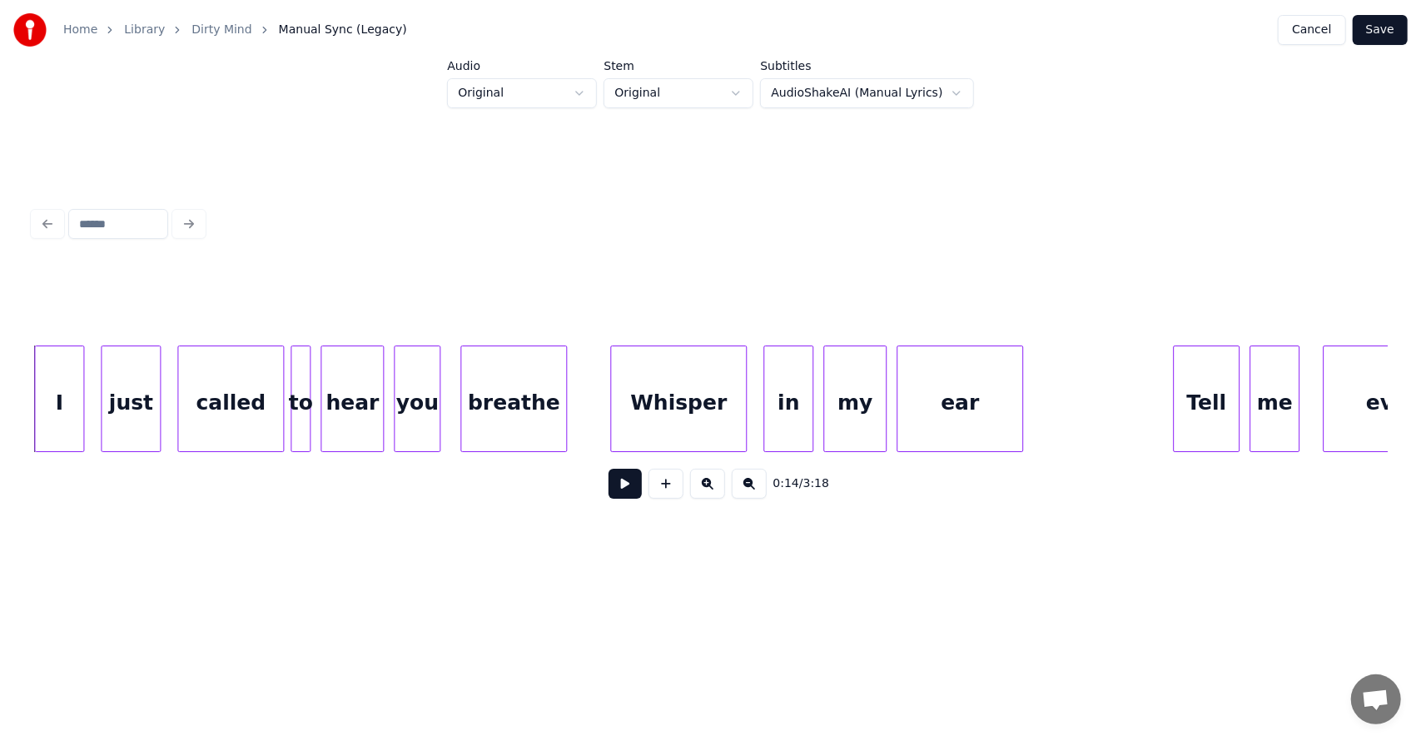
click at [1325, 23] on button "Cancel" at bounding box center [1311, 30] width 67 height 30
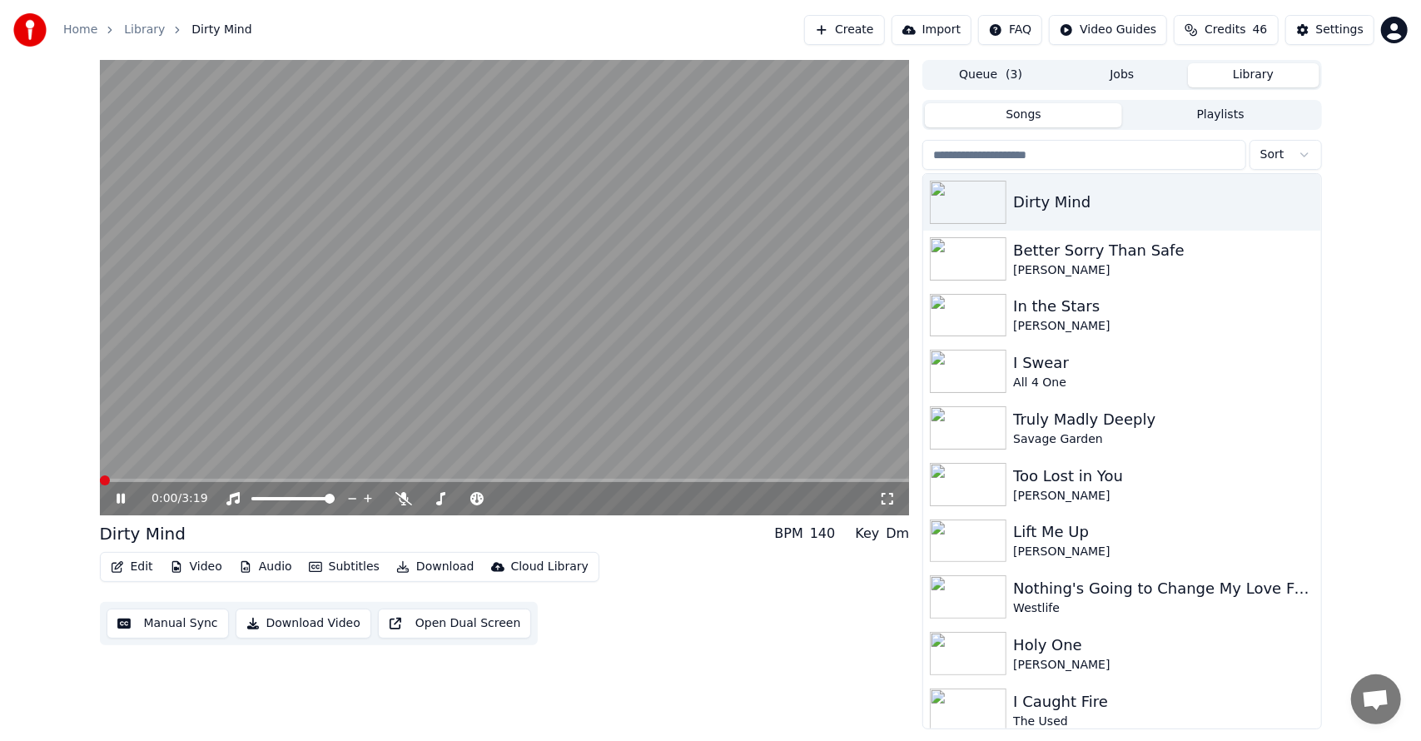
click at [132, 574] on button "Edit" at bounding box center [132, 566] width 56 height 23
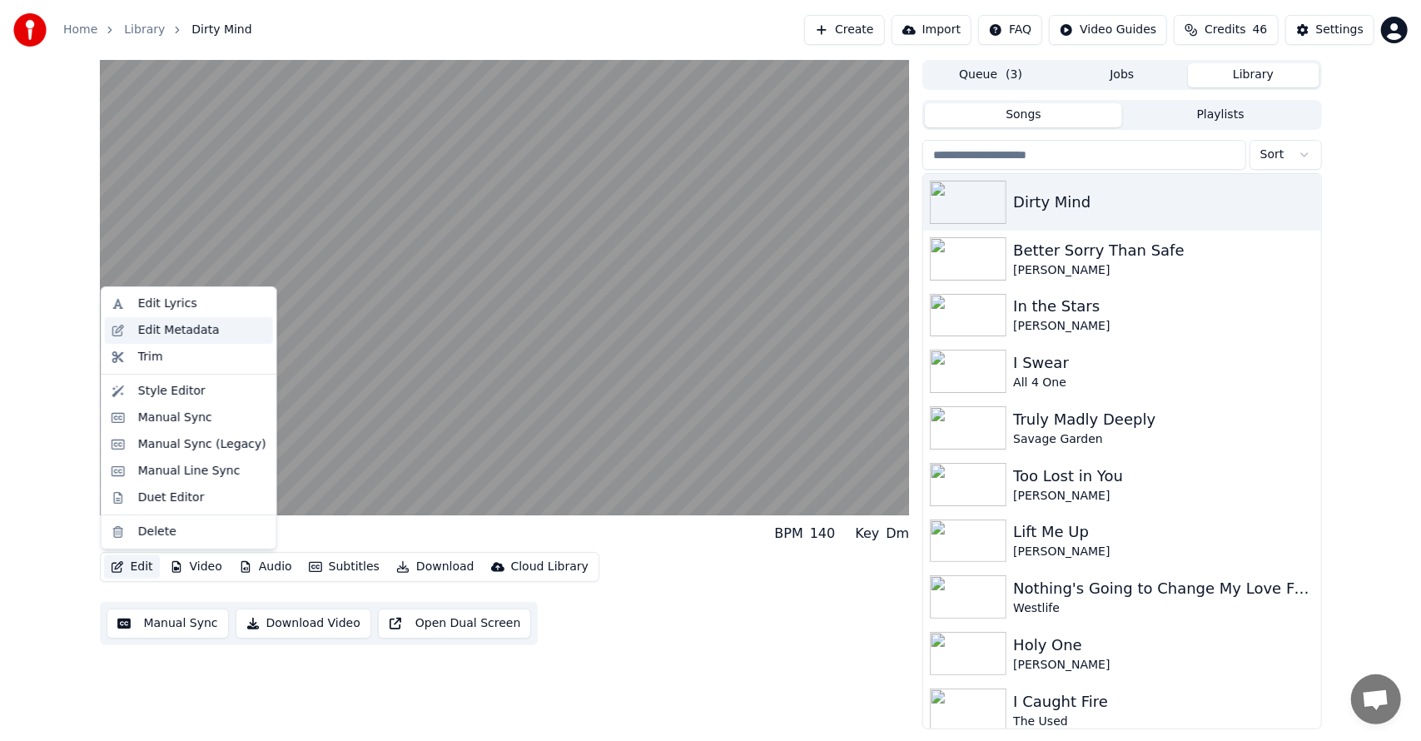
click at [215, 331] on div "Edit Metadata" at bounding box center [202, 330] width 128 height 17
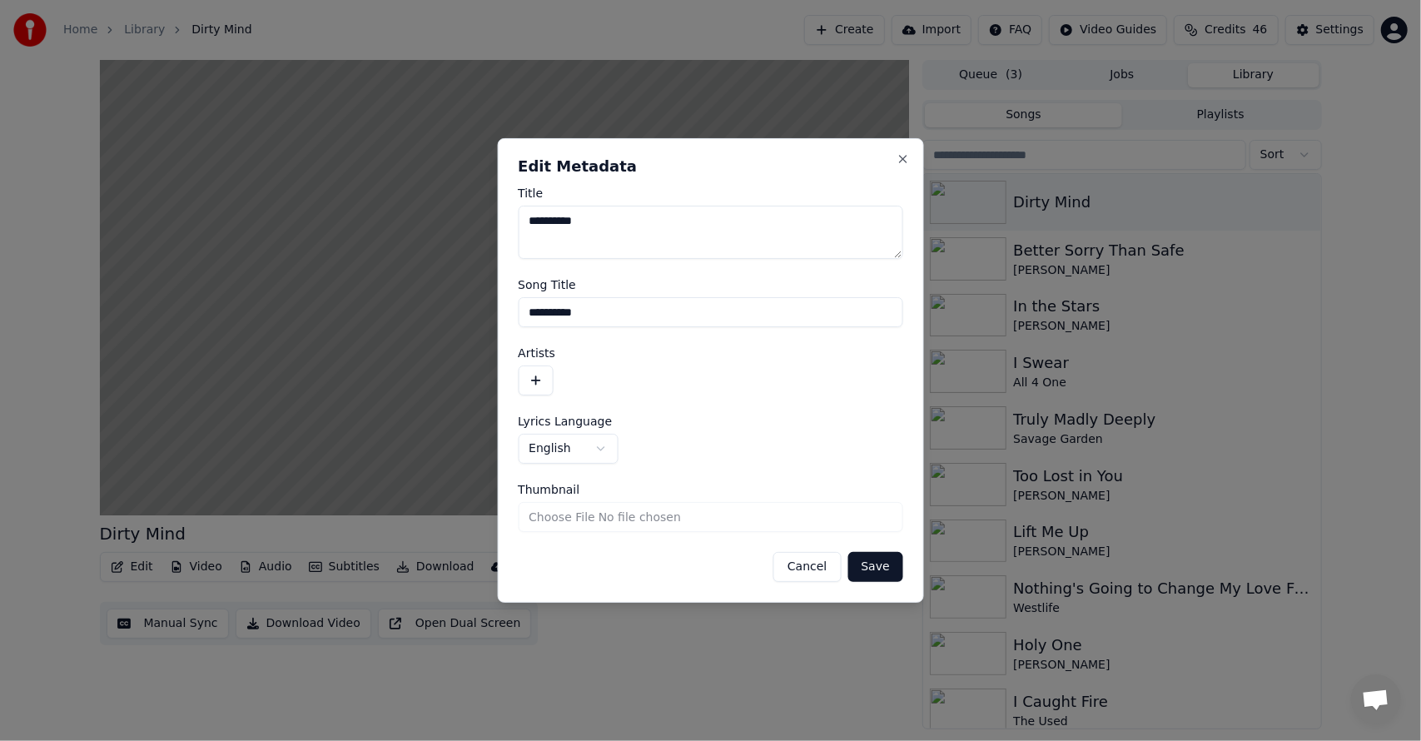
click at [533, 375] on button "button" at bounding box center [535, 380] width 35 height 30
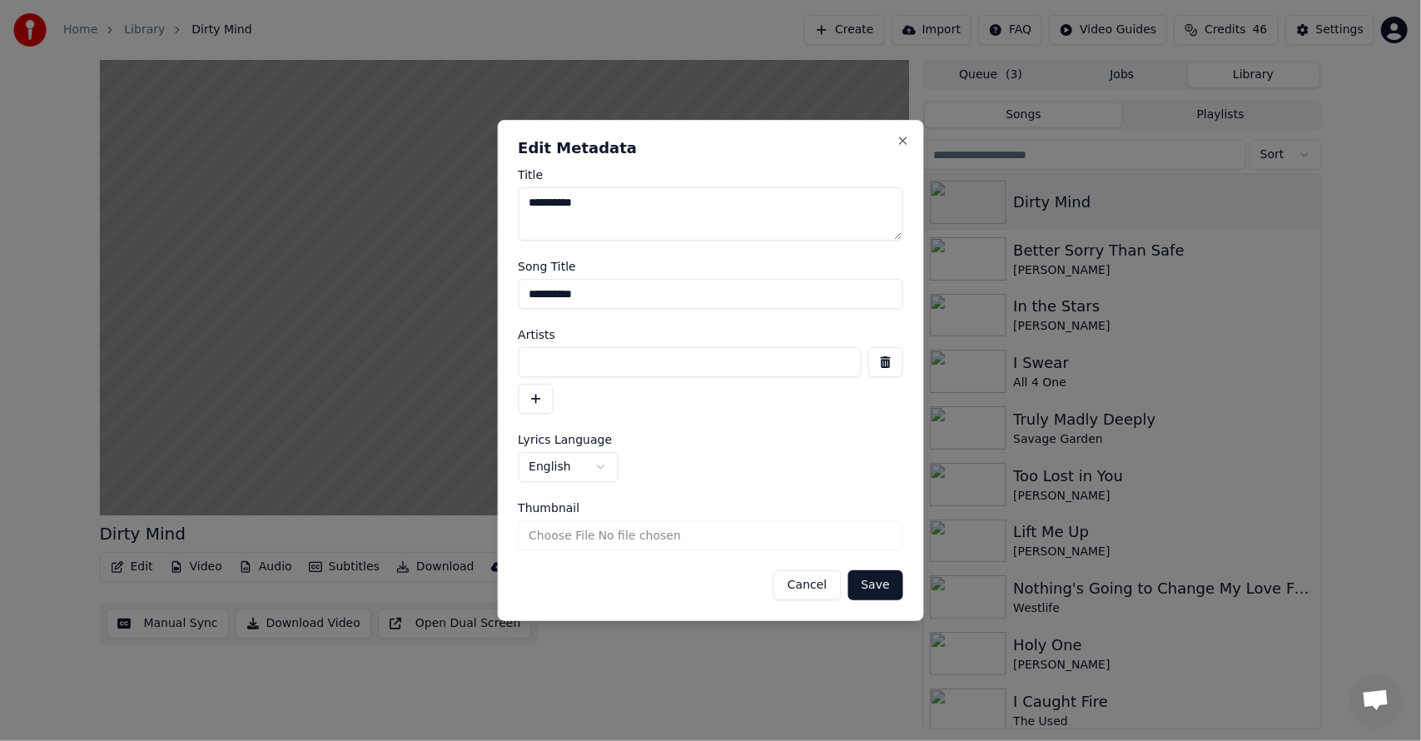
click at [527, 202] on textarea "**********" at bounding box center [710, 213] width 385 height 53
click at [579, 364] on input at bounding box center [690, 362] width 344 height 30
drag, startPoint x: 594, startPoint y: 201, endPoint x: 474, endPoint y: 192, distance: 121.0
click at [474, 192] on body "**********" at bounding box center [710, 370] width 1421 height 741
type textarea "**********"
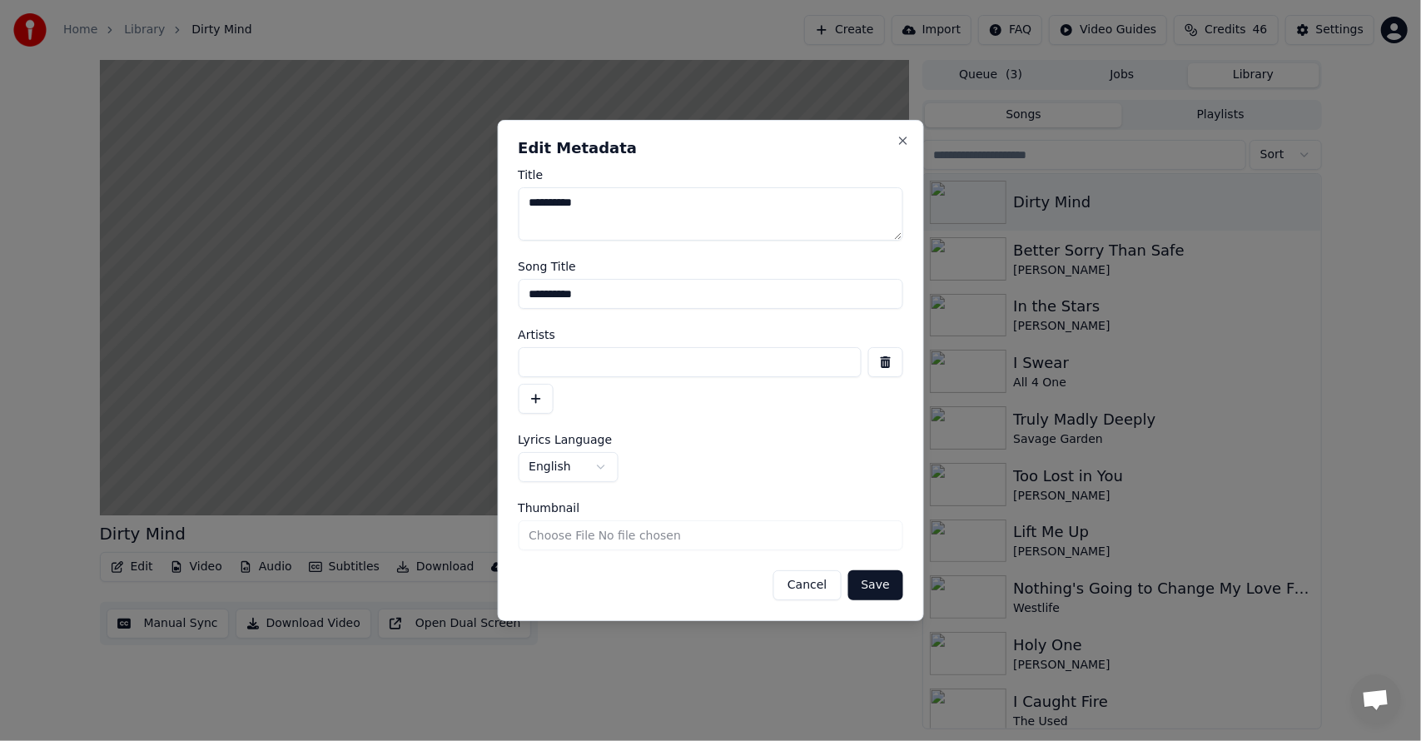
click at [598, 373] on input at bounding box center [690, 362] width 344 height 30
type input "*********"
click at [881, 591] on button "Save" at bounding box center [874, 585] width 55 height 30
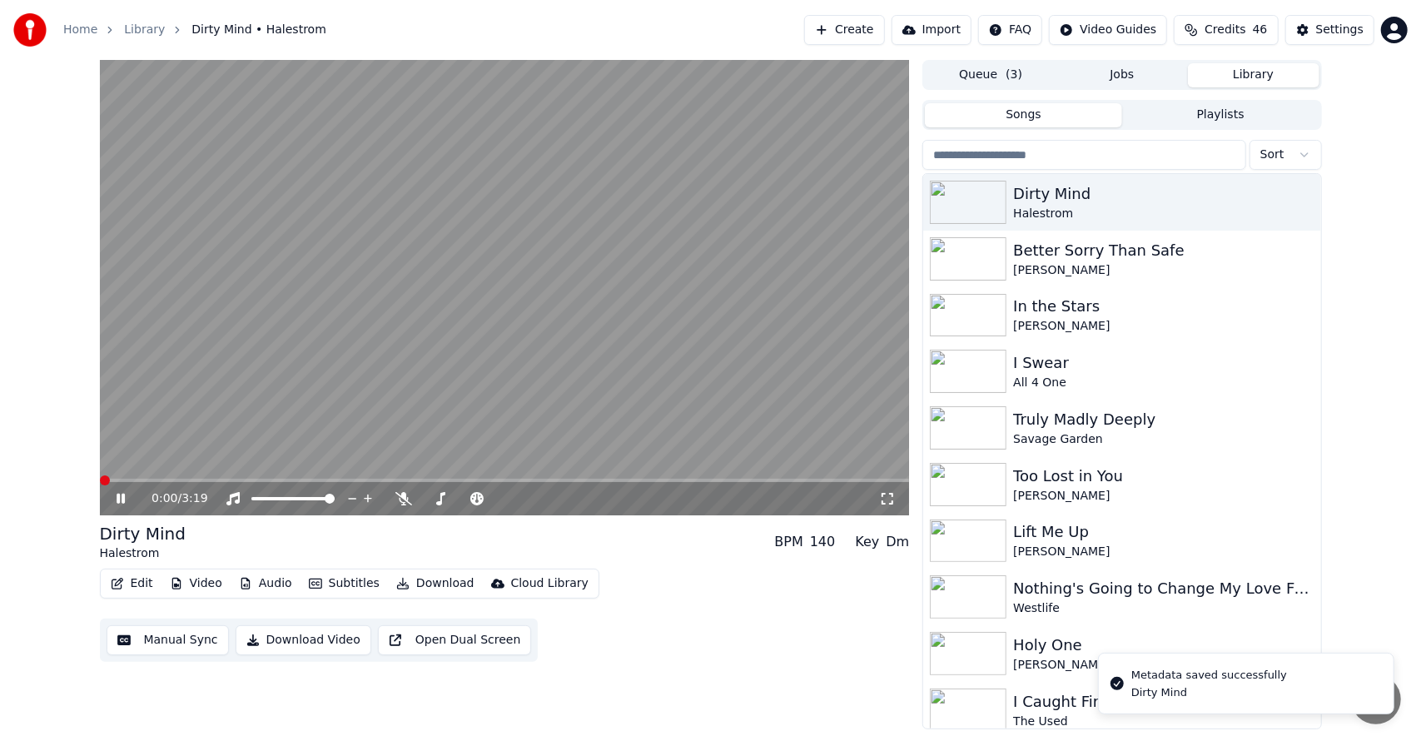
click at [100, 475] on span at bounding box center [105, 480] width 10 height 10
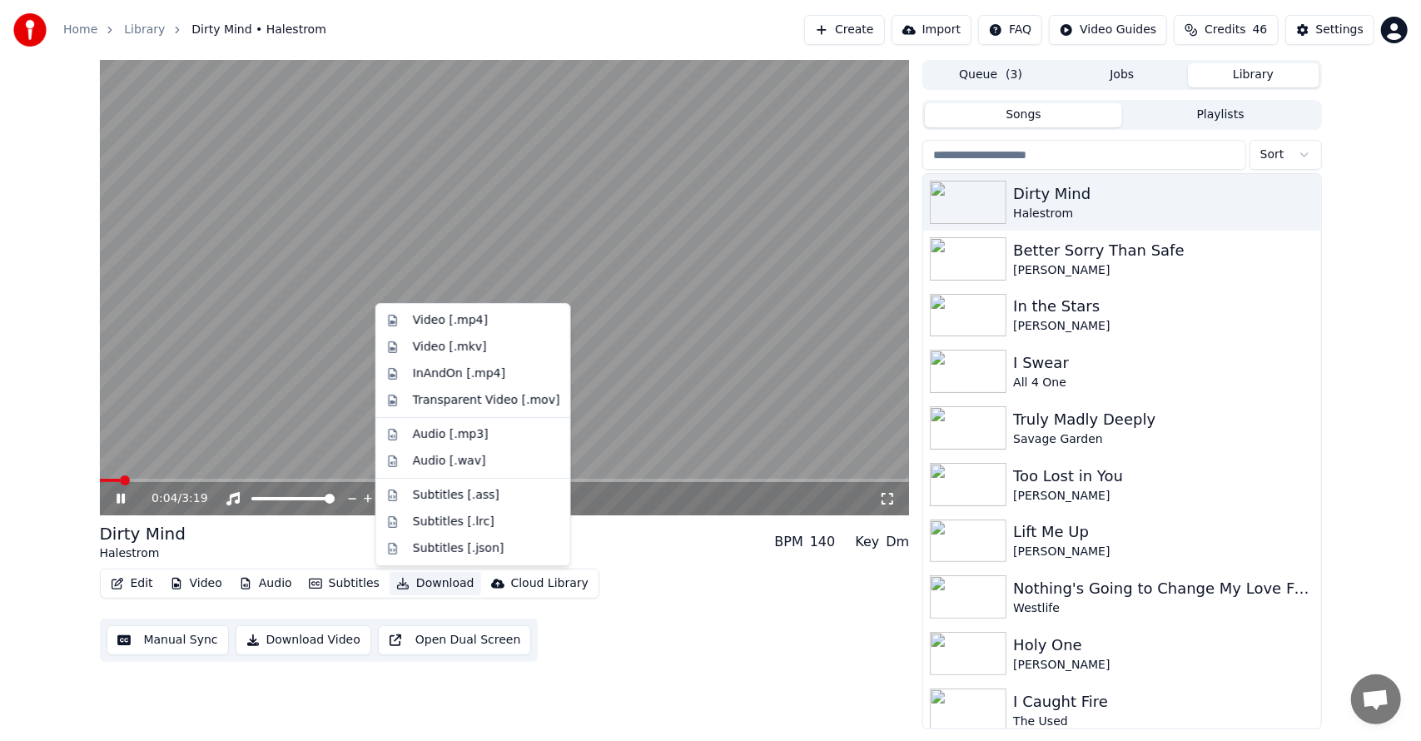
click at [414, 578] on button "Download" at bounding box center [436, 583] width 92 height 23
click at [444, 315] on div "Video [.mp4]" at bounding box center [450, 320] width 75 height 17
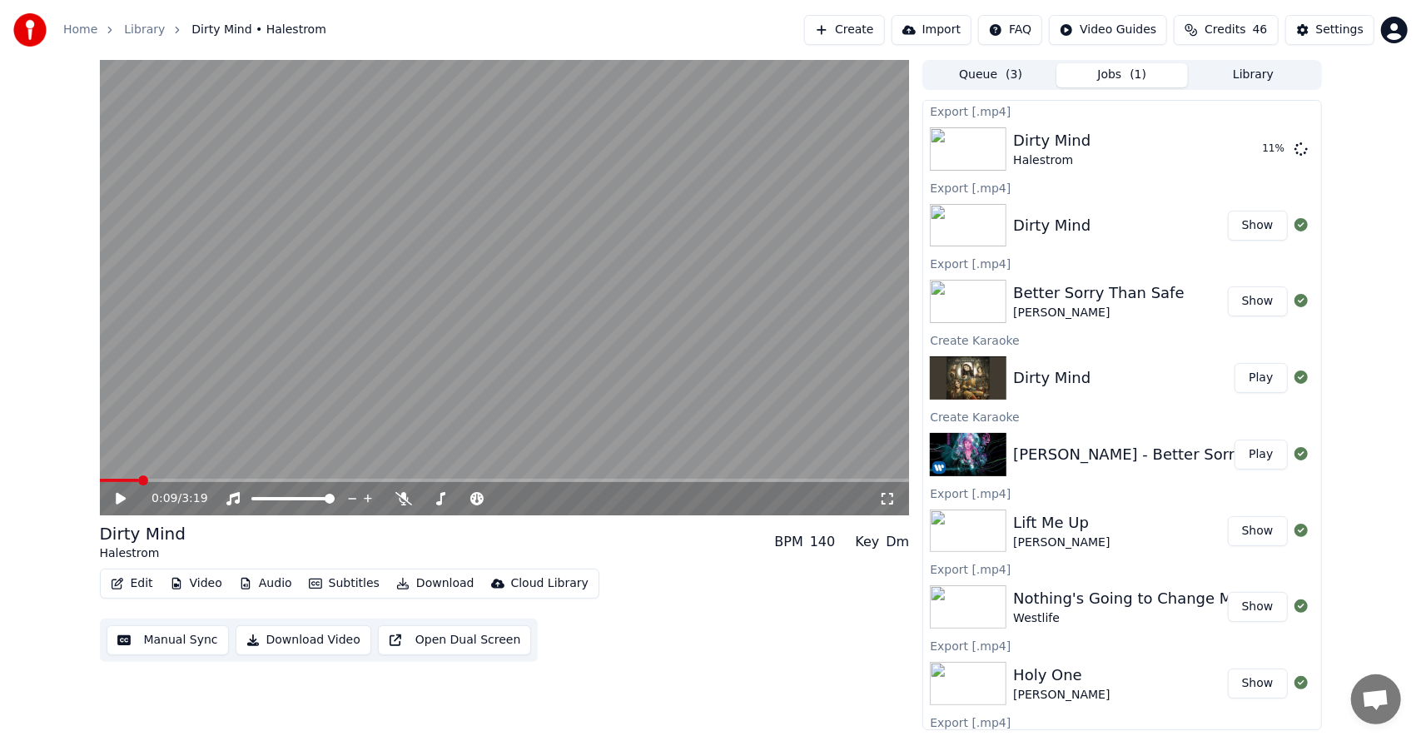
click at [49, 320] on div "0:09 / 3:19 Dirty Mind Halestrom BPM 140 Key Dm Edit Video Audio Subtitles Down…" at bounding box center [710, 395] width 1421 height 670
click at [0, 370] on div "0:09 / 3:19 Dirty Mind Halestrom BPM 140 Key Dm Edit Video Audio Subtitles Down…" at bounding box center [710, 395] width 1421 height 670
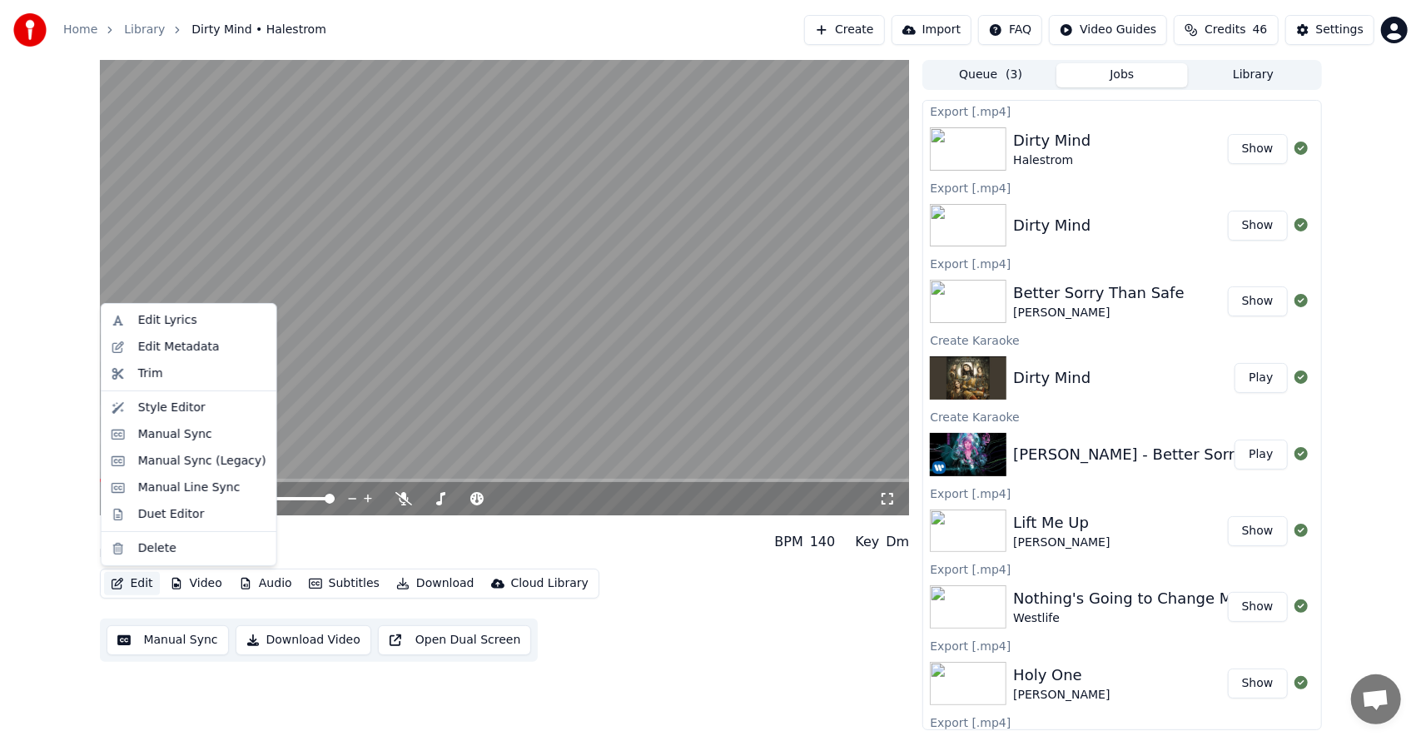
click at [127, 578] on button "Edit" at bounding box center [132, 583] width 56 height 23
click at [163, 343] on div "Edit Metadata" at bounding box center [179, 347] width 82 height 17
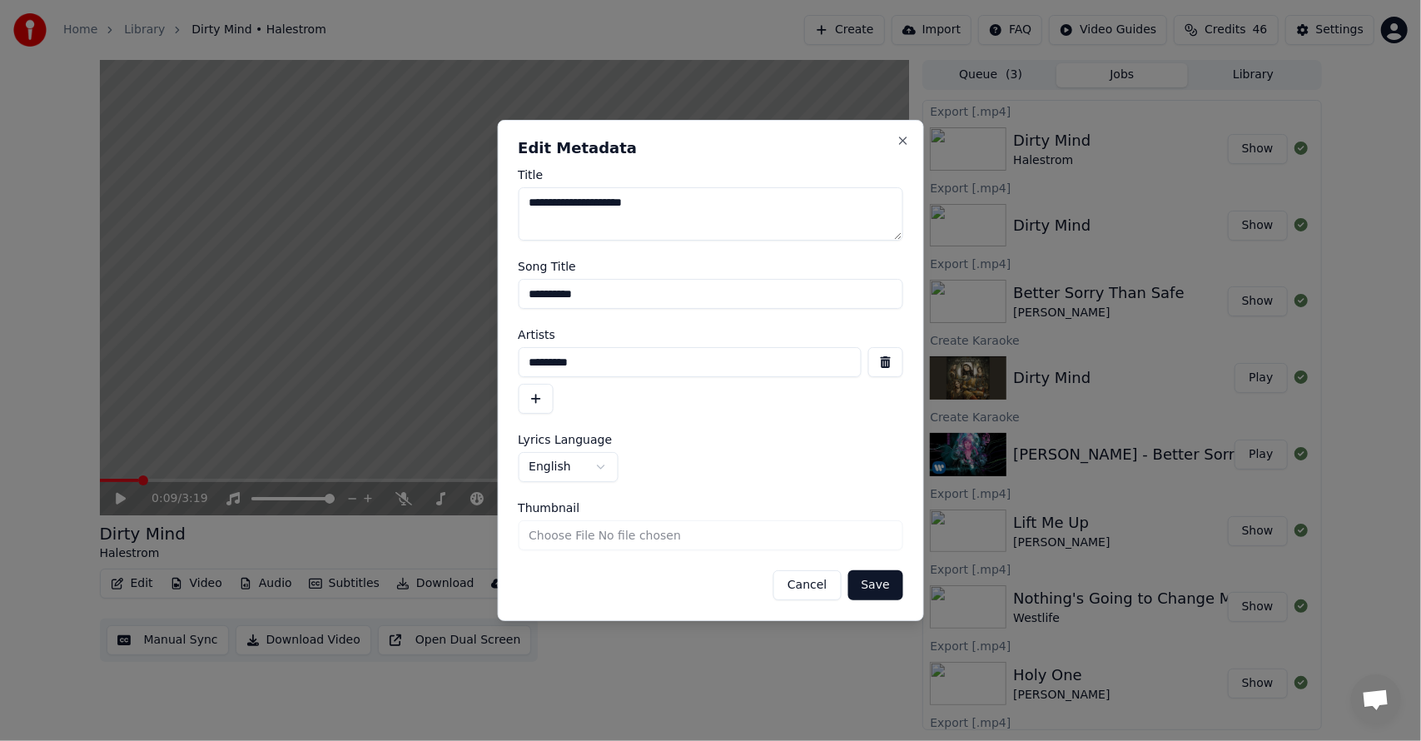
type textarea "**********"
click at [880, 588] on button "Save" at bounding box center [874, 585] width 55 height 30
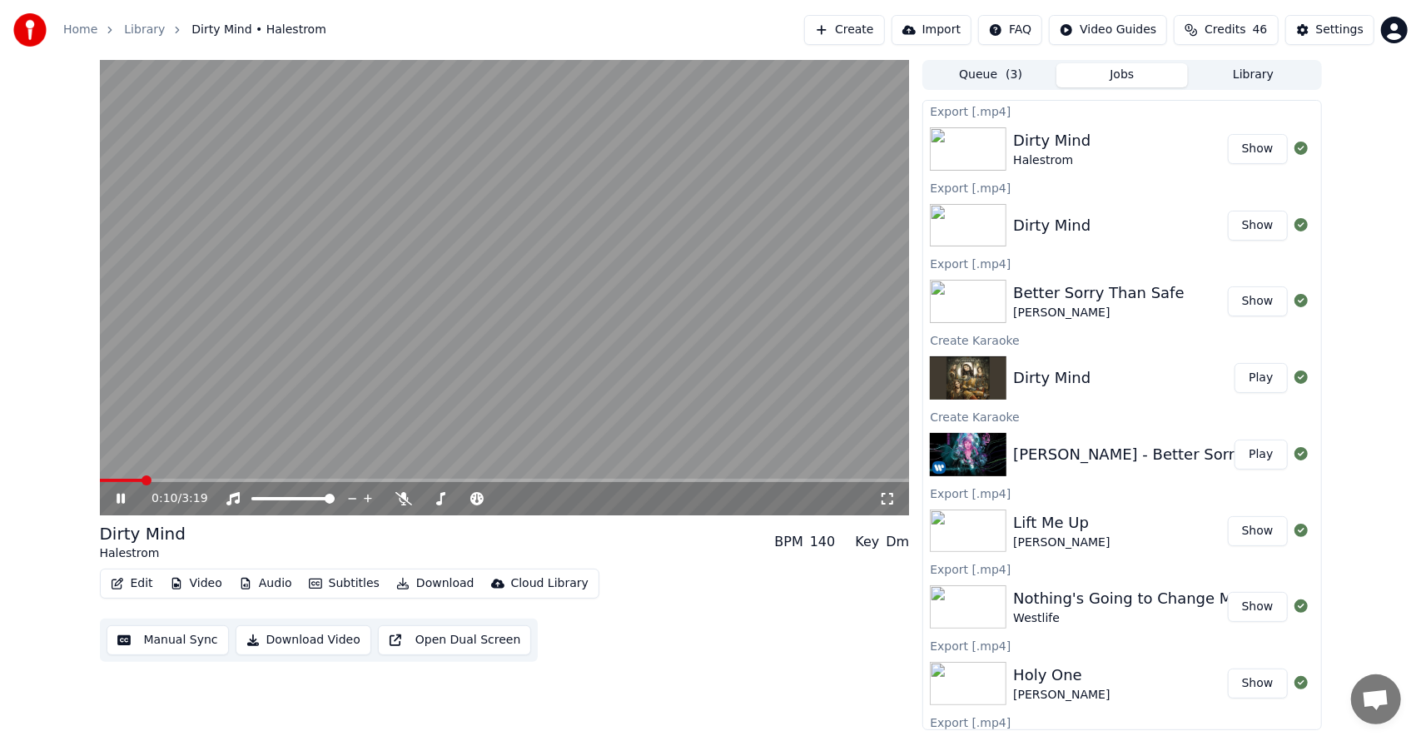
click at [122, 498] on icon at bounding box center [121, 499] width 8 height 10
click at [439, 576] on button "Download" at bounding box center [436, 583] width 92 height 23
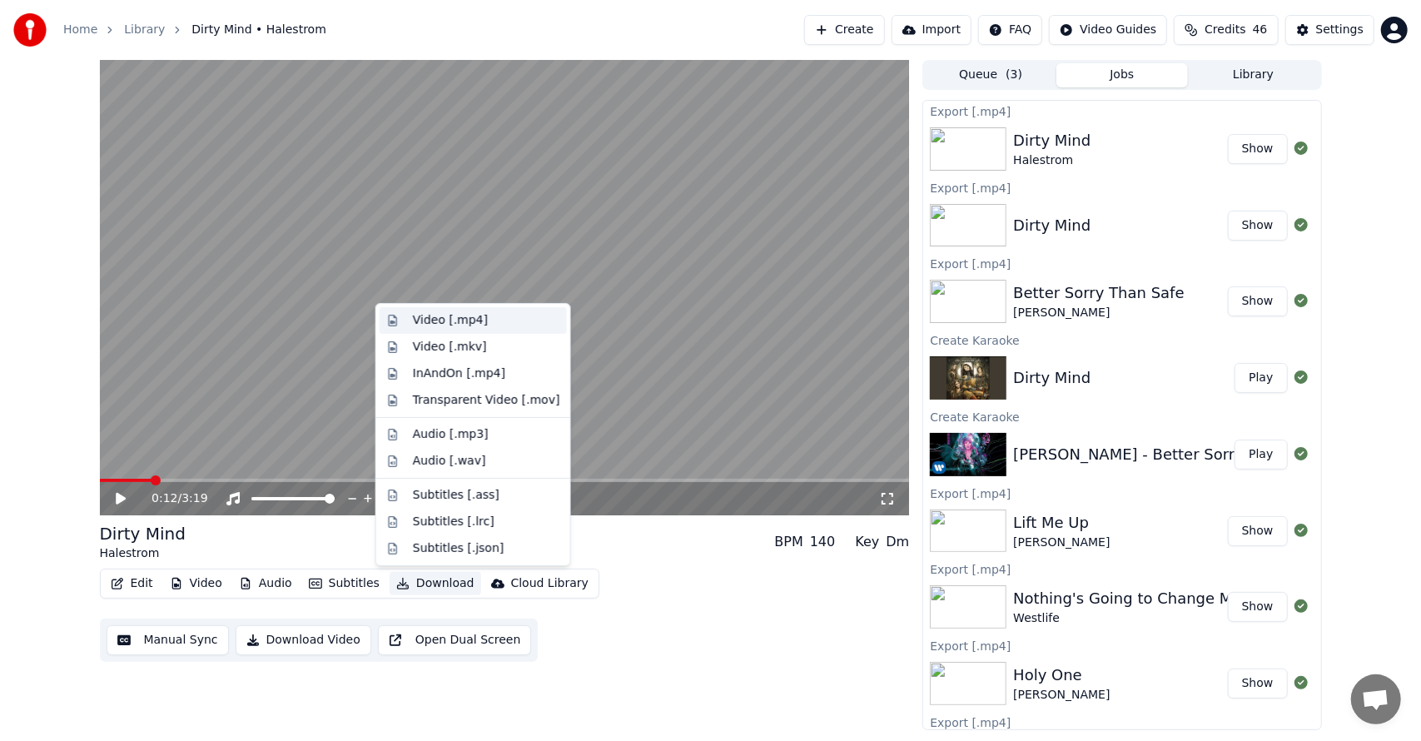
click at [452, 310] on div "Video [.mp4]" at bounding box center [473, 320] width 187 height 27
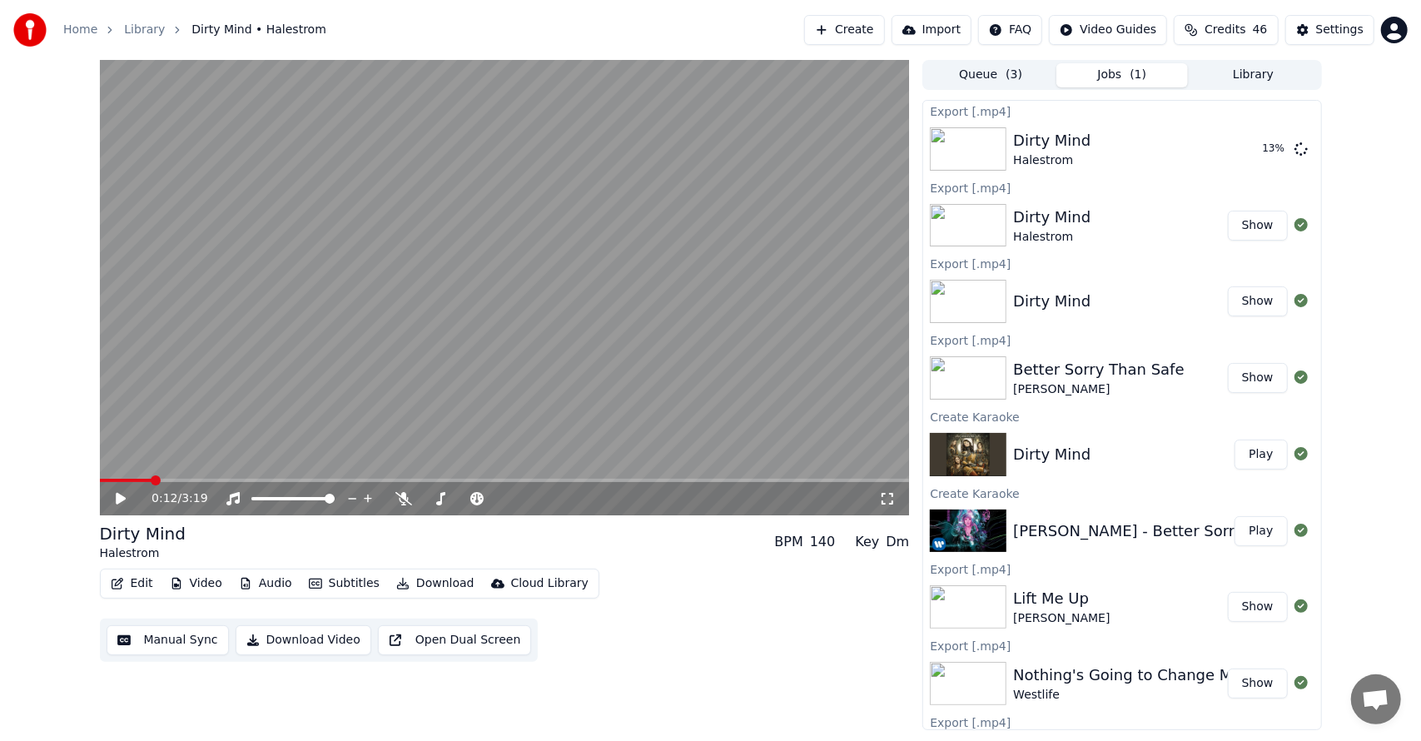
drag, startPoint x: 0, startPoint y: 434, endPoint x: 119, endPoint y: 403, distance: 122.9
click at [0, 434] on div "0:12 / 3:19 Dirty Mind Halestrom BPM 140 Key Dm Edit Video Audio Subtitles Down…" at bounding box center [710, 395] width 1421 height 670
click at [1200, 64] on button "Library" at bounding box center [1253, 75] width 131 height 24
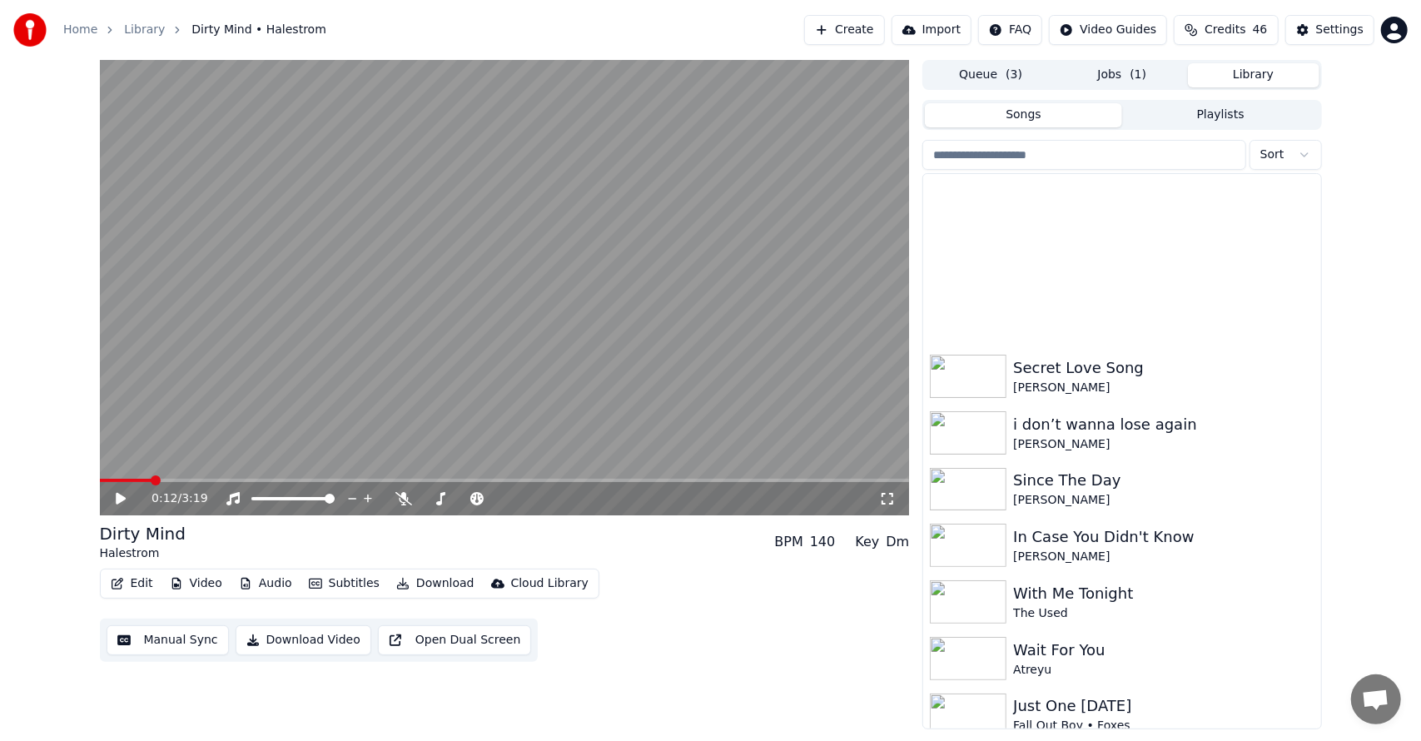
scroll to position [1877, 0]
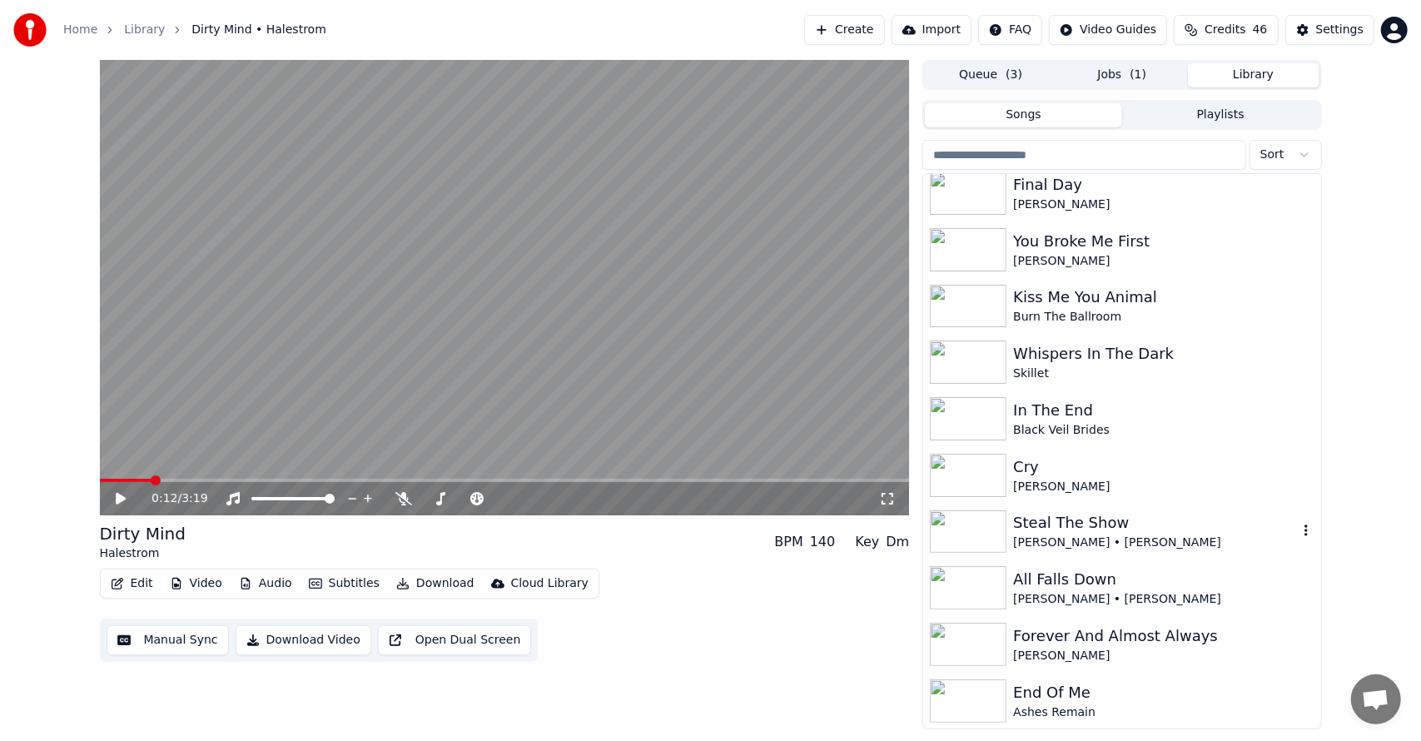
click at [1091, 534] on div "[PERSON_NAME] • [PERSON_NAME]" at bounding box center [1155, 542] width 284 height 17
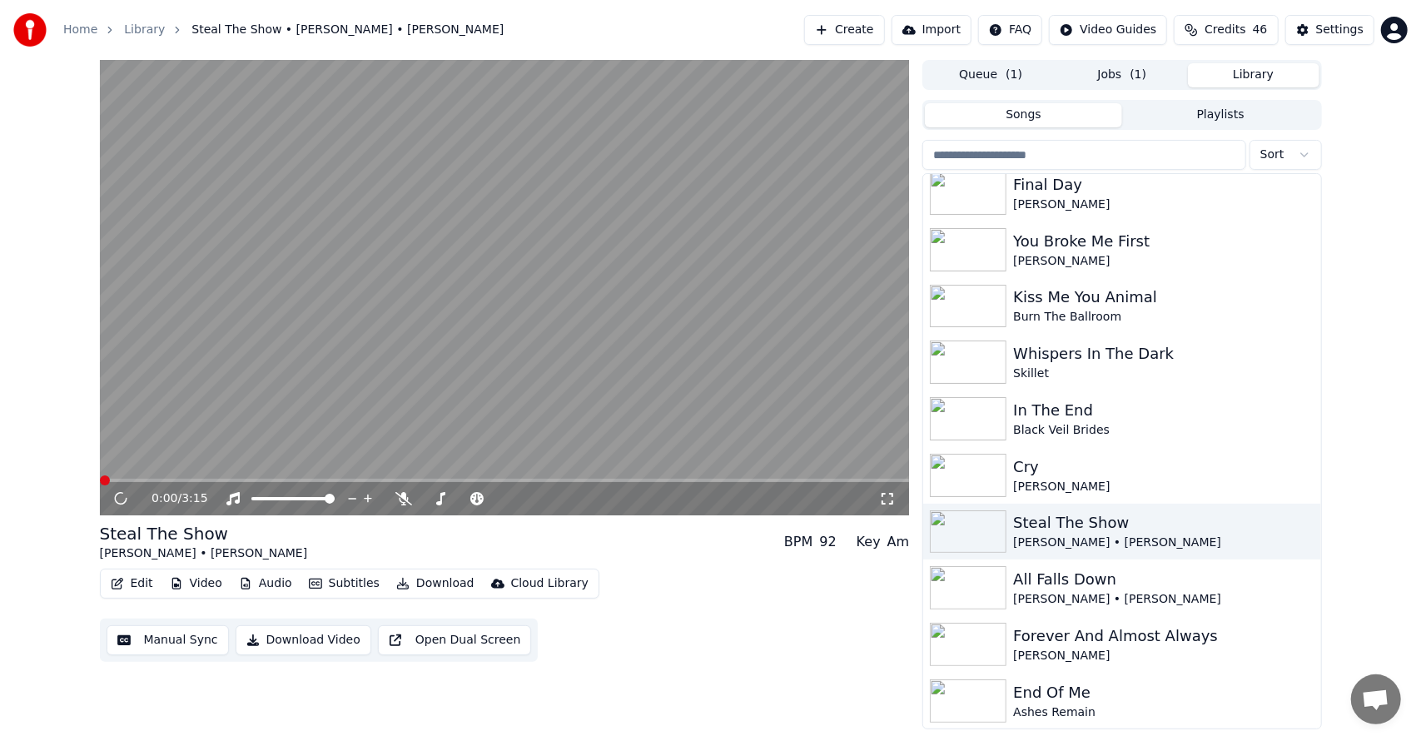
click at [137, 581] on button "Edit" at bounding box center [132, 583] width 56 height 23
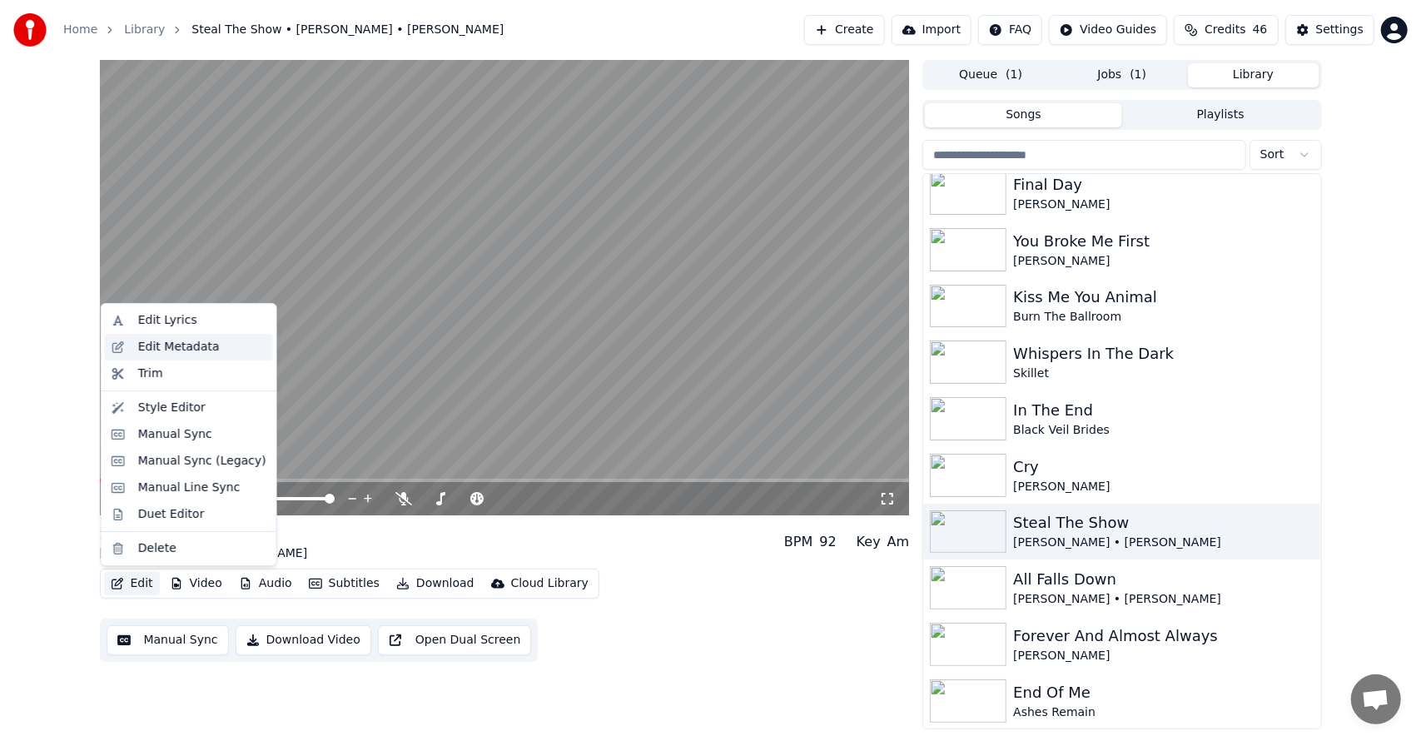
click at [170, 350] on div "Edit Metadata" at bounding box center [179, 347] width 82 height 17
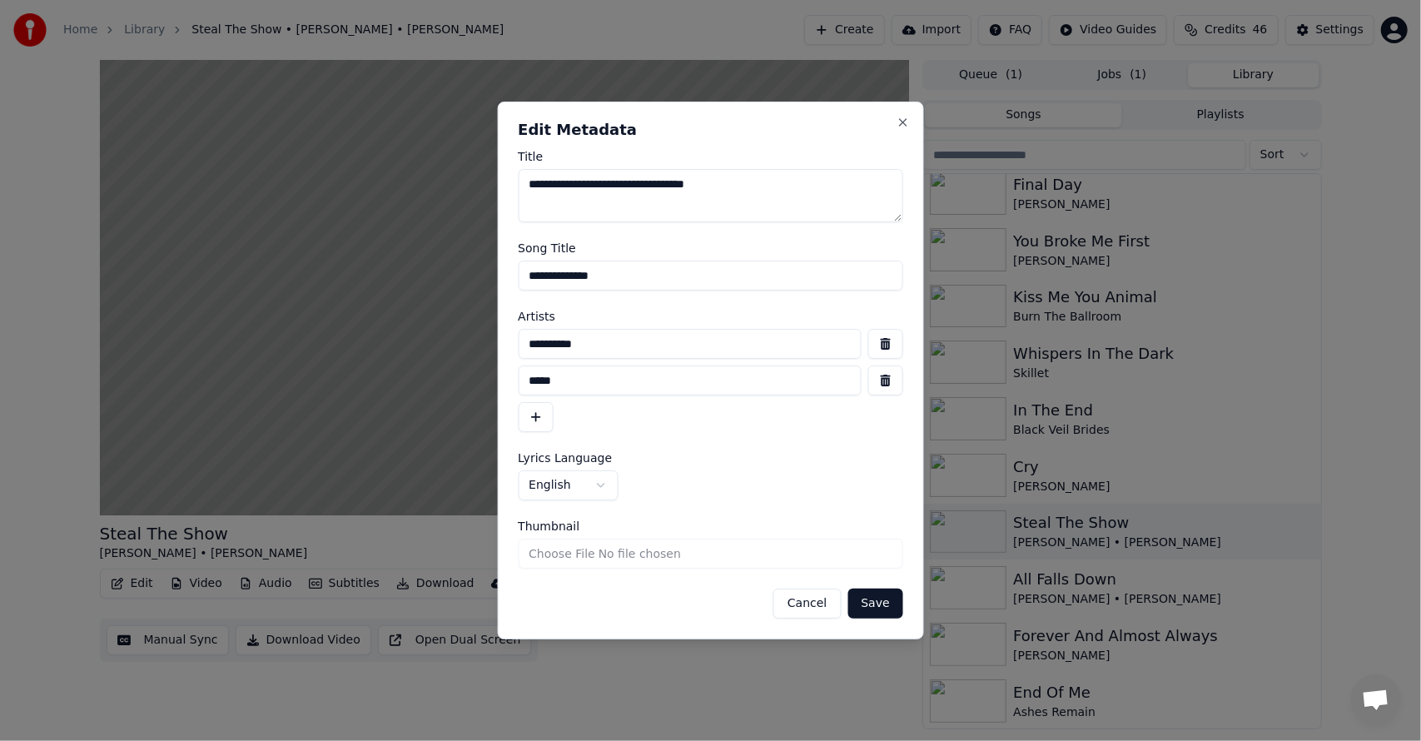
click at [628, 189] on textarea "**********" at bounding box center [710, 195] width 385 height 53
drag, startPoint x: 633, startPoint y: 187, endPoint x: 456, endPoint y: 184, distance: 176.5
click at [456, 184] on body "**********" at bounding box center [710, 370] width 1421 height 741
type textarea "**********"
click at [624, 388] on input "*****" at bounding box center [690, 380] width 344 height 30
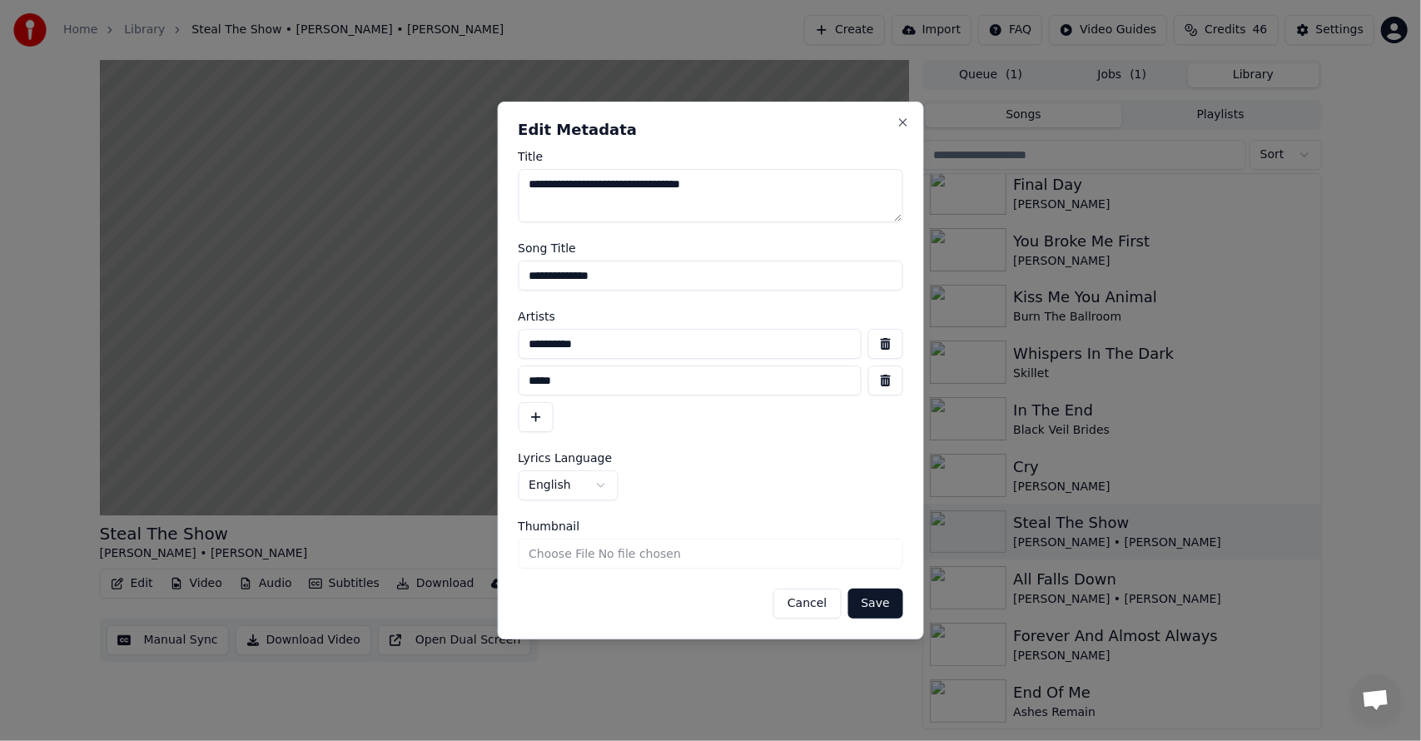
type input "*****"
click at [879, 596] on button "Save" at bounding box center [874, 603] width 55 height 30
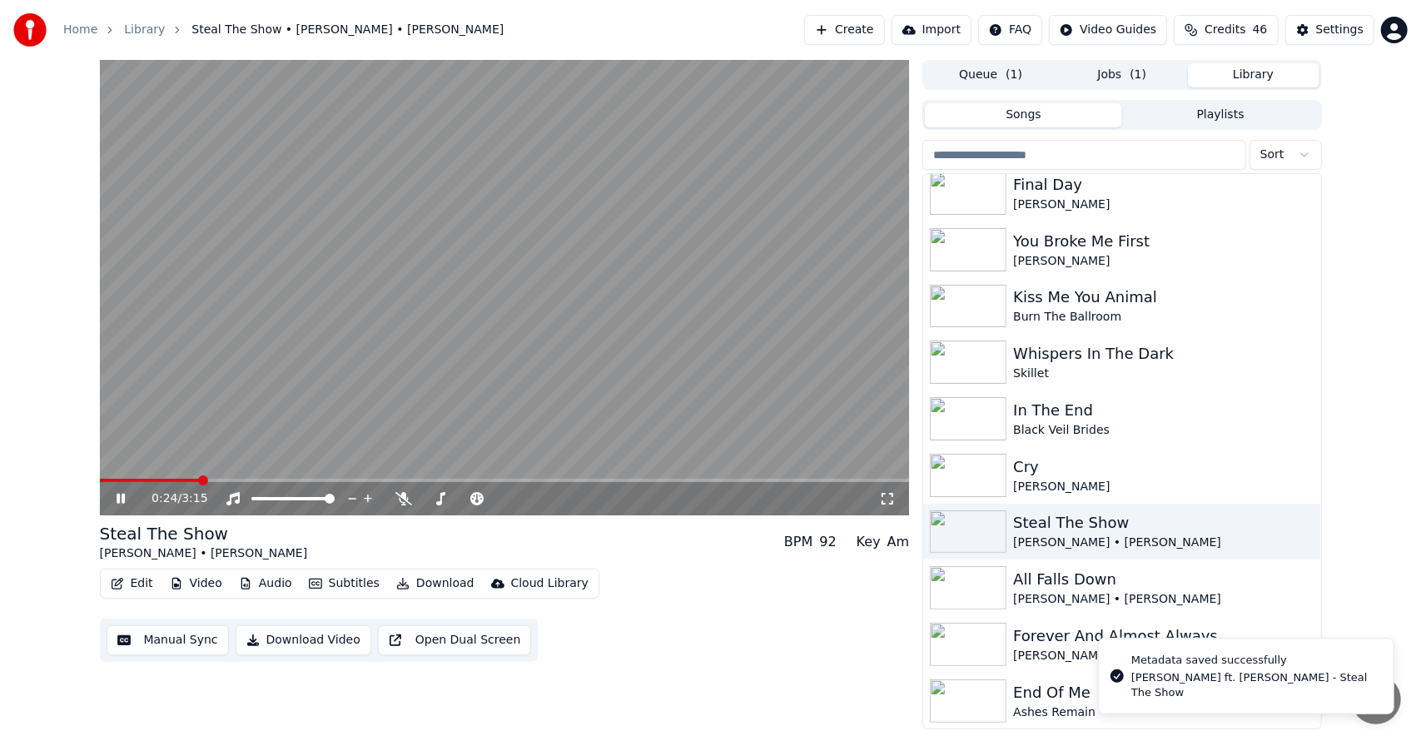
click at [1109, 73] on button "Jobs ( 1 )" at bounding box center [1121, 75] width 131 height 24
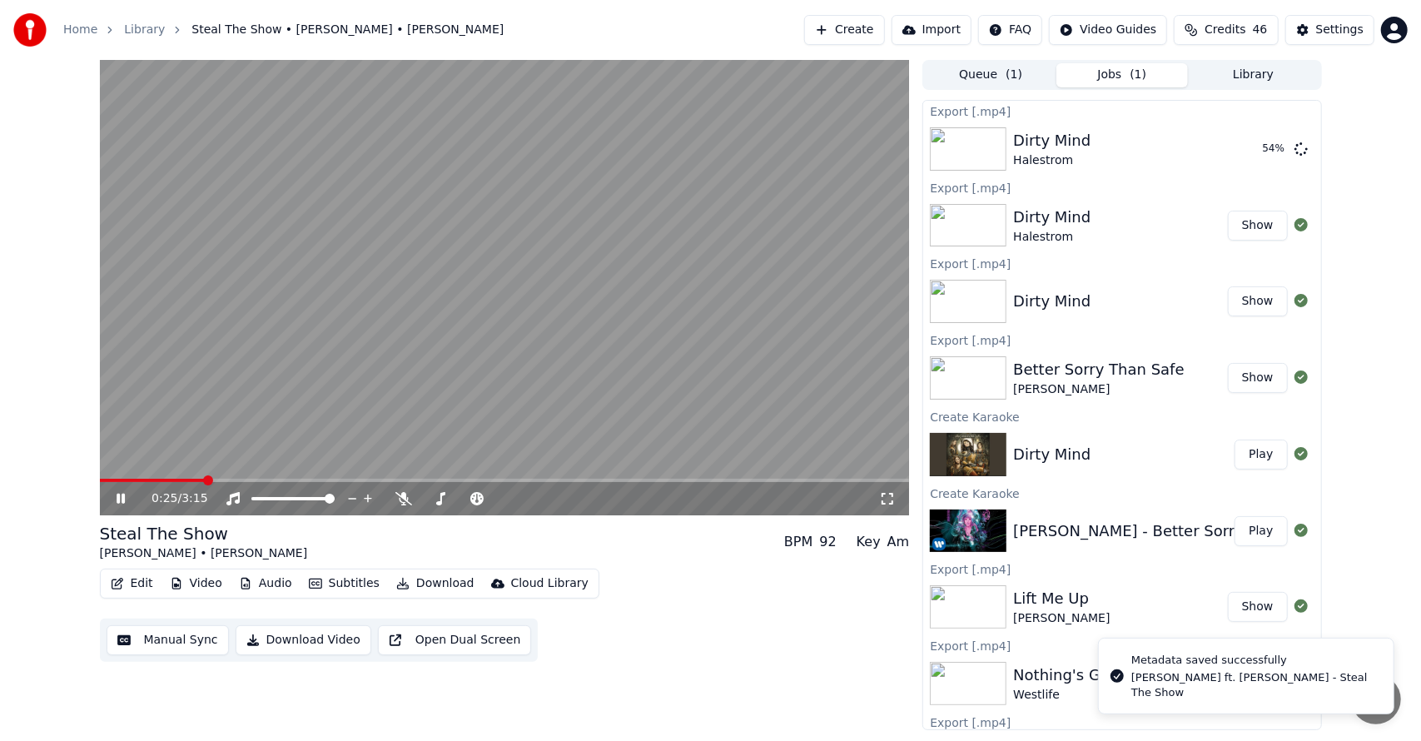
click at [1242, 85] on button "Library" at bounding box center [1253, 75] width 131 height 24
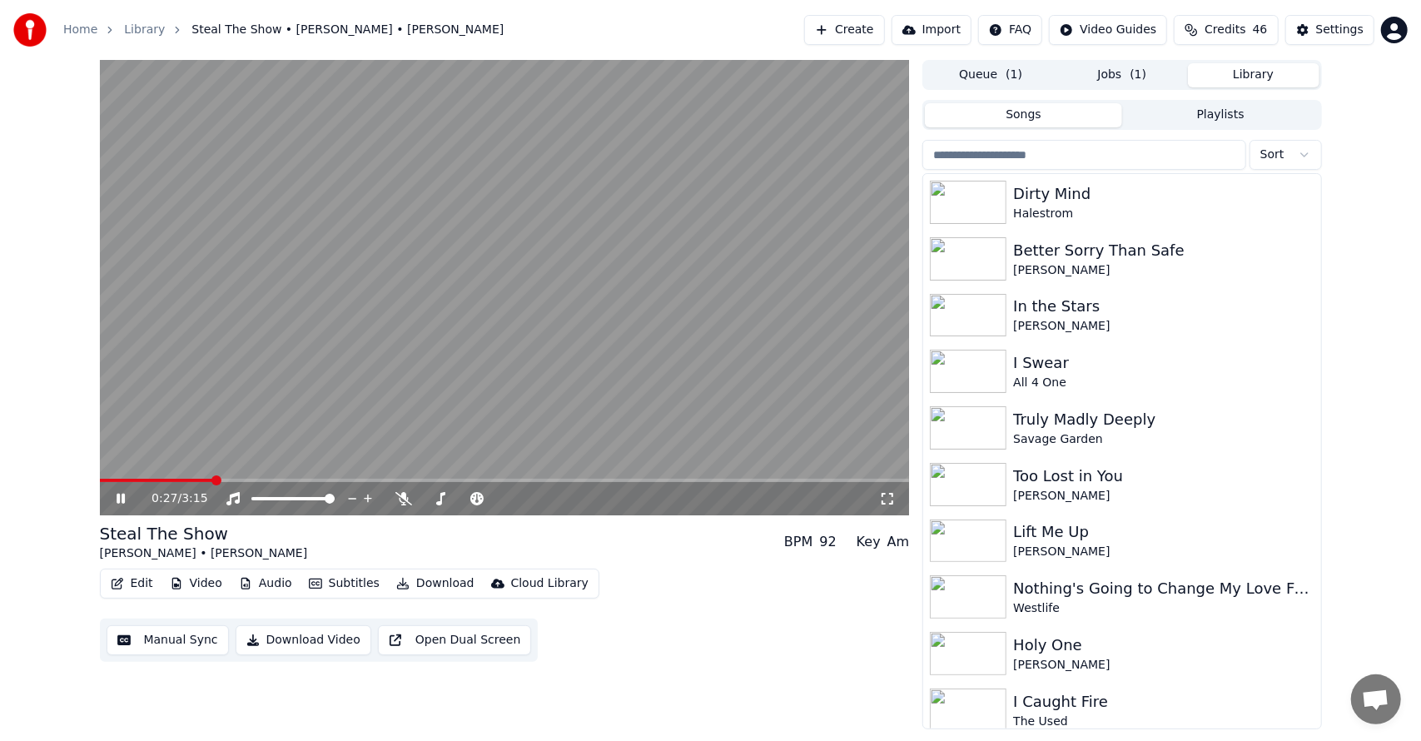
click at [436, 583] on button "Download" at bounding box center [436, 583] width 92 height 23
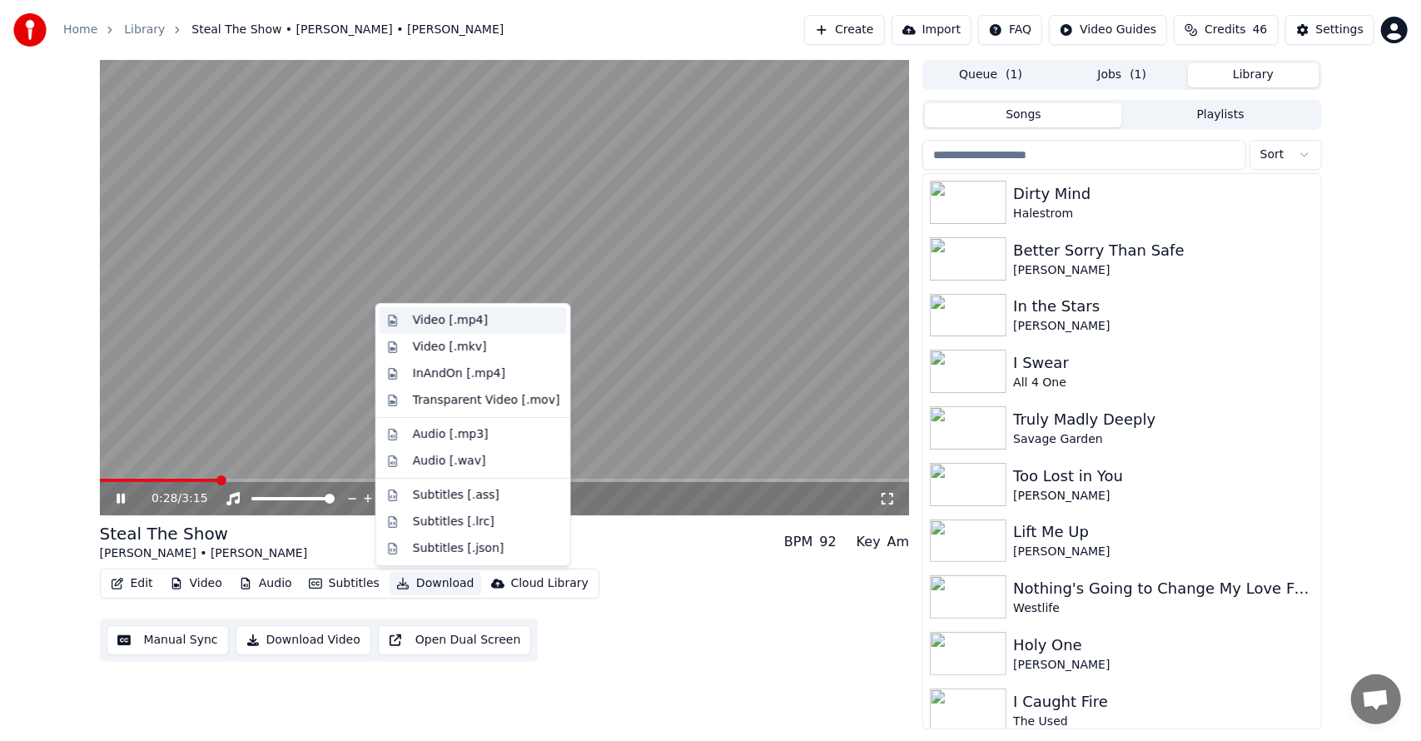
click at [456, 323] on div "Video [.mp4]" at bounding box center [450, 320] width 75 height 17
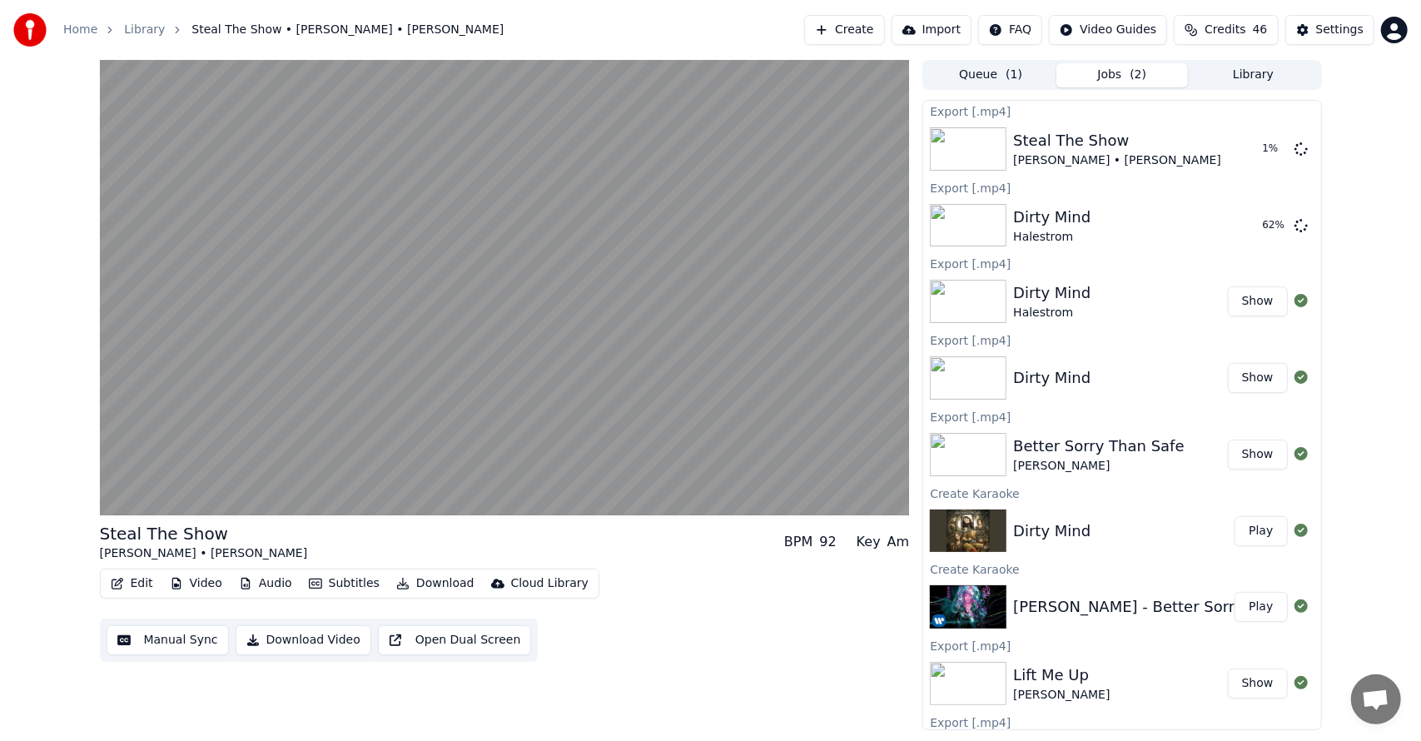
click at [2, 466] on div "Steal The Show [PERSON_NAME] • [PERSON_NAME] BPM 92 Key Am Edit Video Audio Sub…" at bounding box center [710, 395] width 1421 height 670
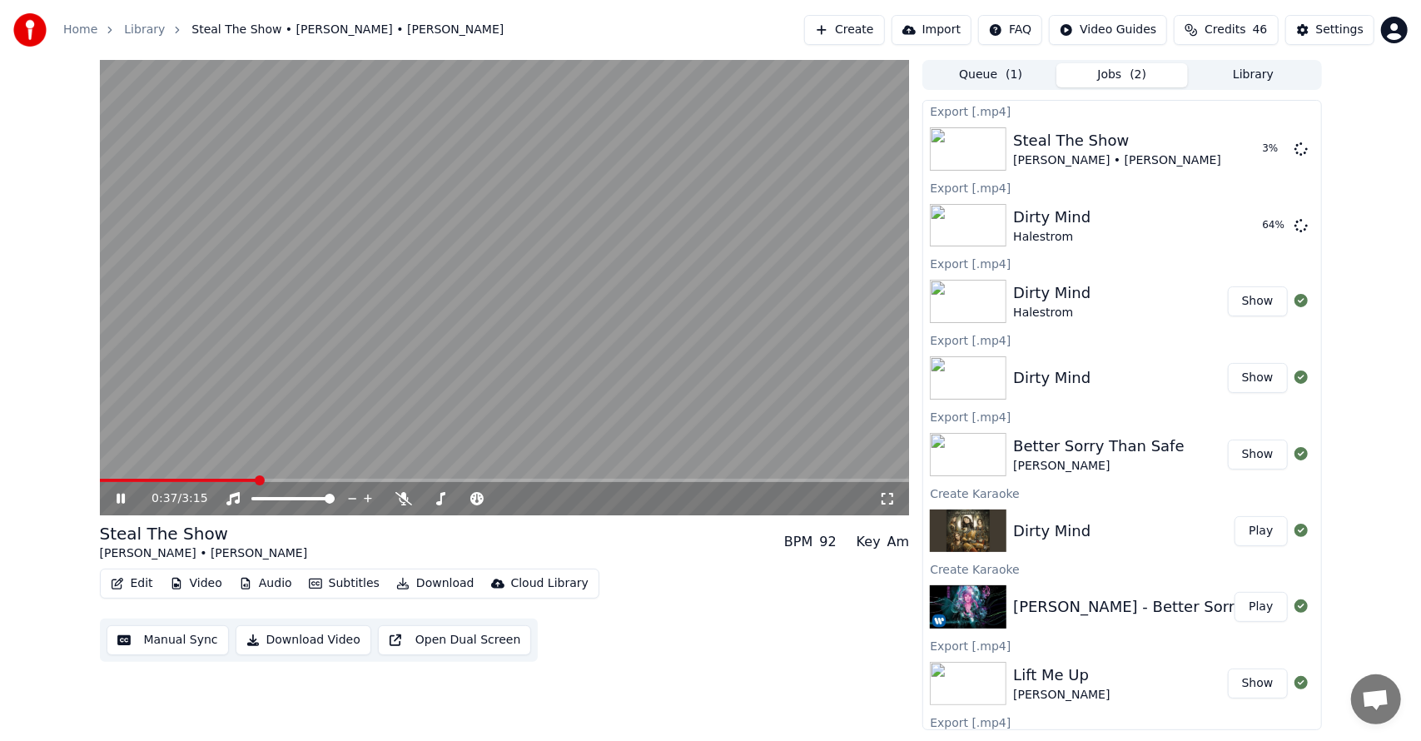
click at [494, 305] on video at bounding box center [505, 287] width 810 height 455
